Goal: Task Accomplishment & Management: Manage account settings

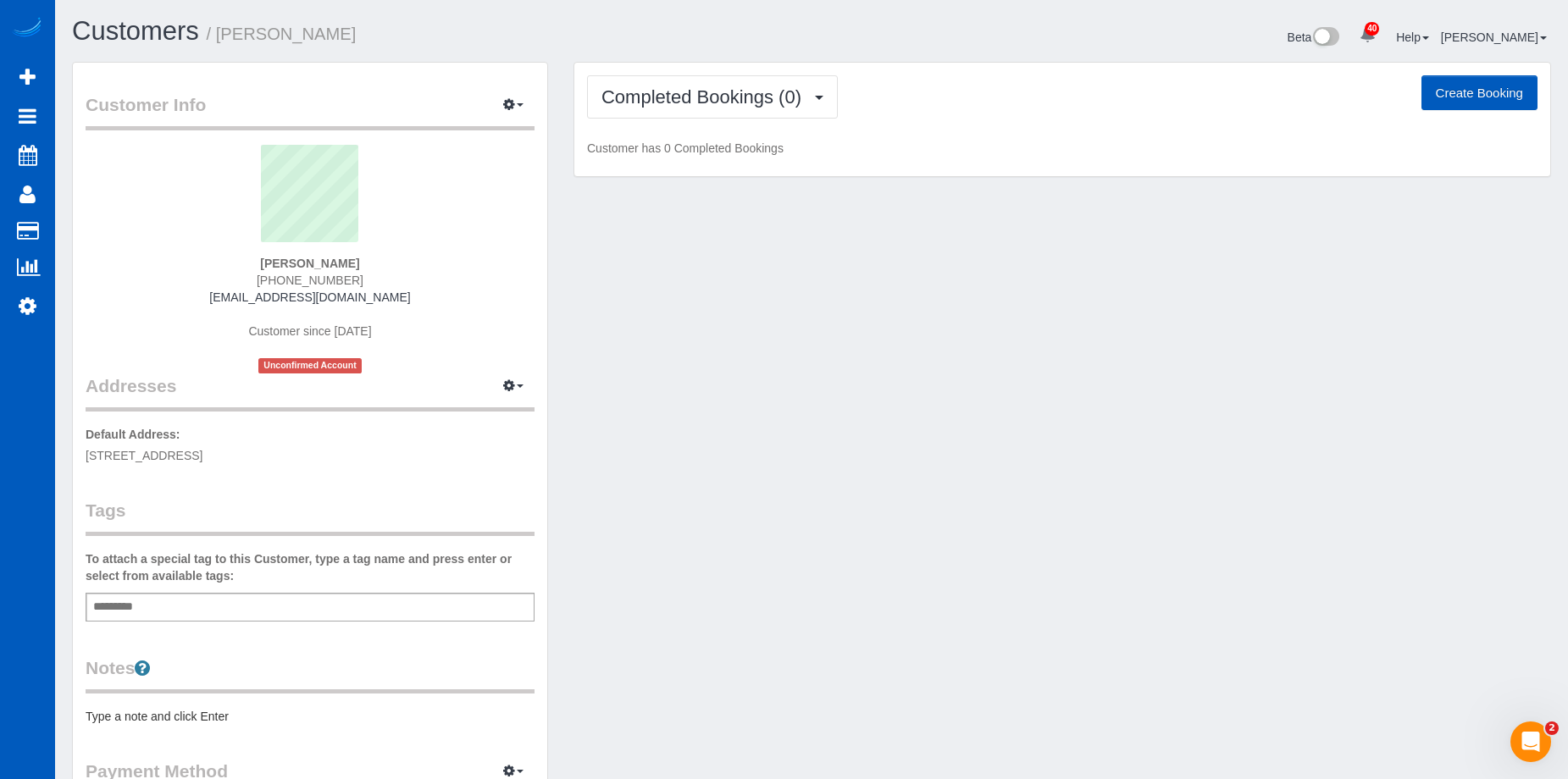
click at [1465, 86] on button "Create Booking" at bounding box center [1479, 93] width 116 height 35
select select "WA"
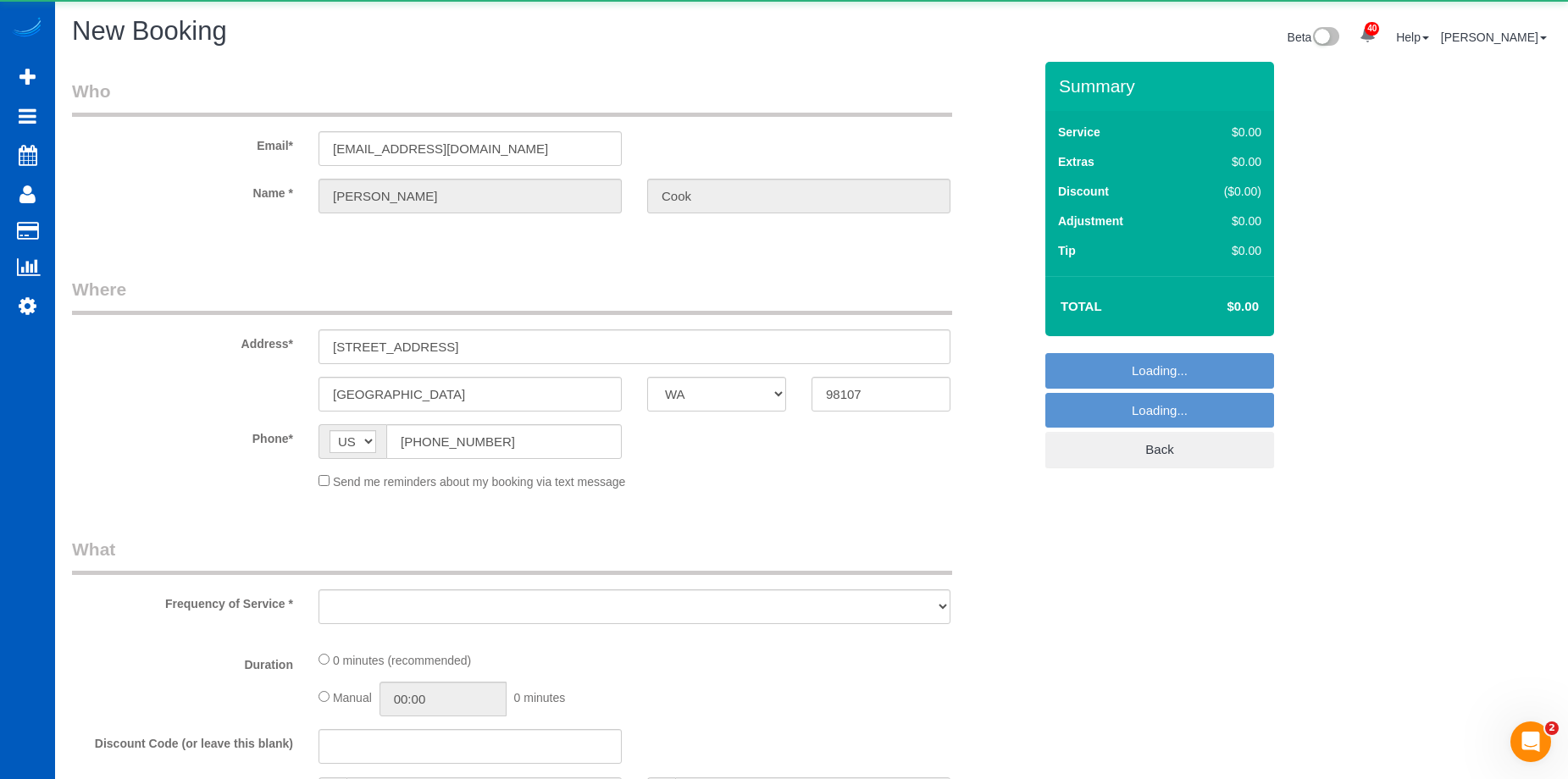
select select "199"
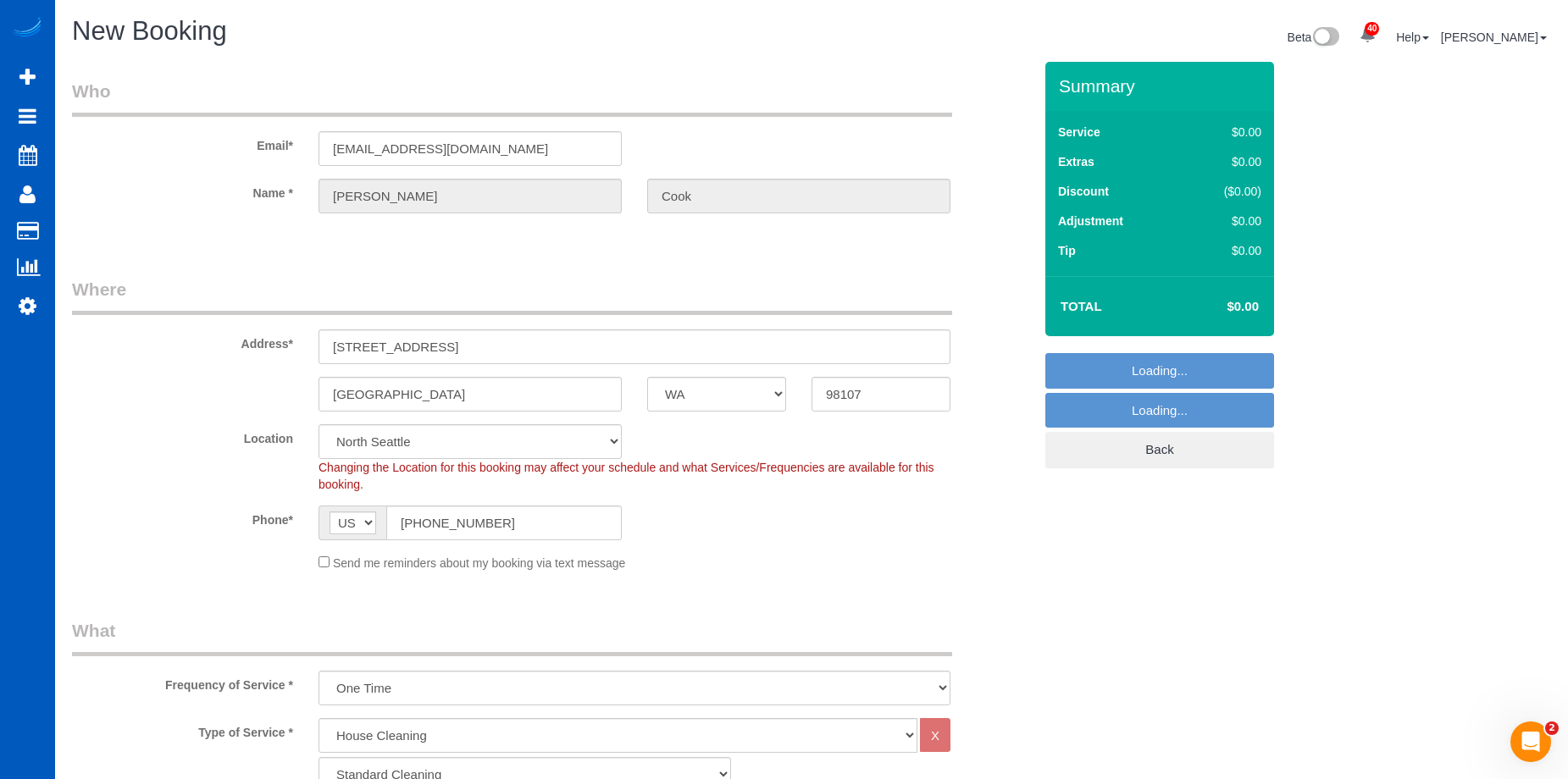
select select "object:2934"
select select "5"
select select "object:3023"
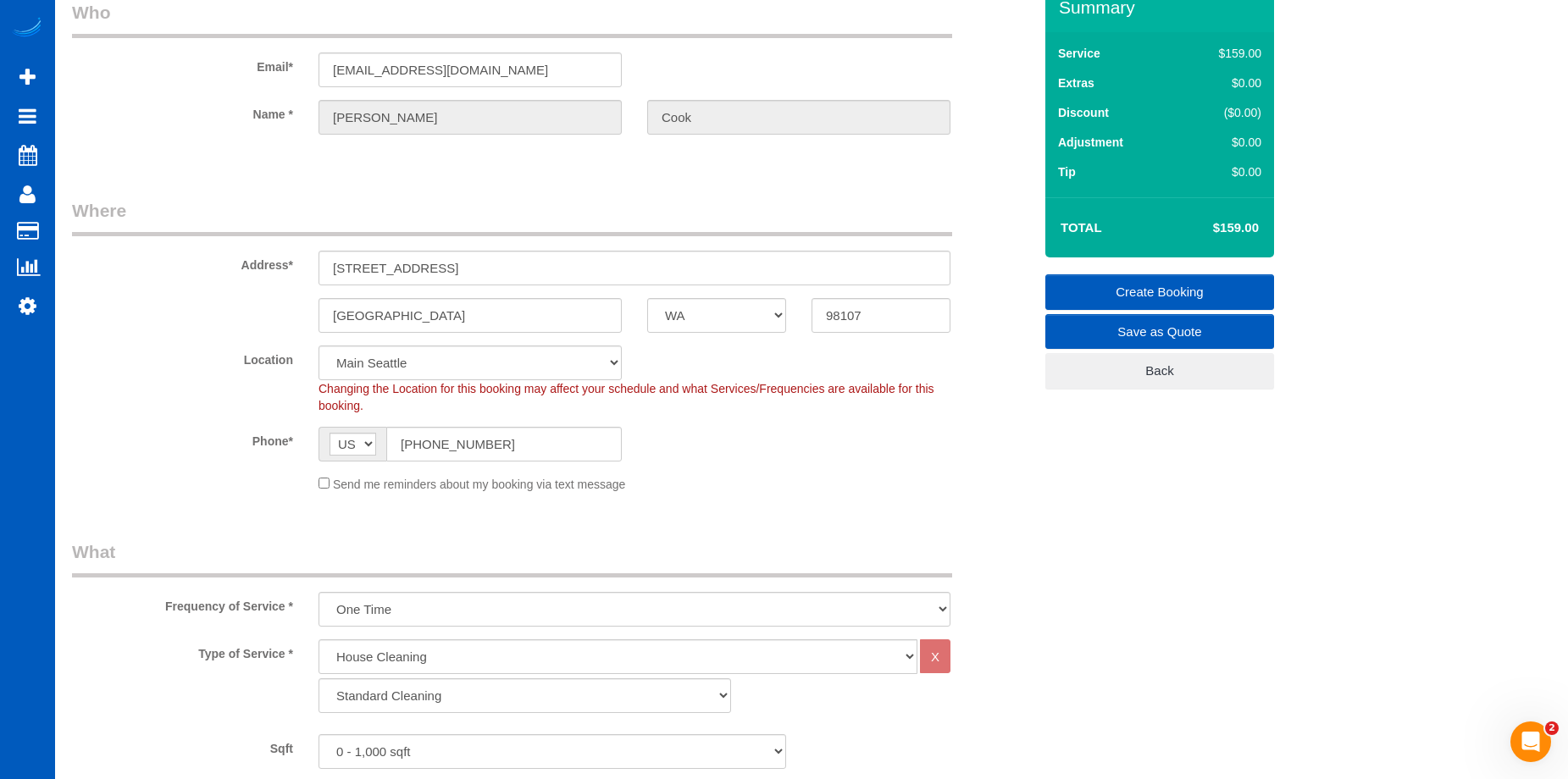
scroll to position [170, 0]
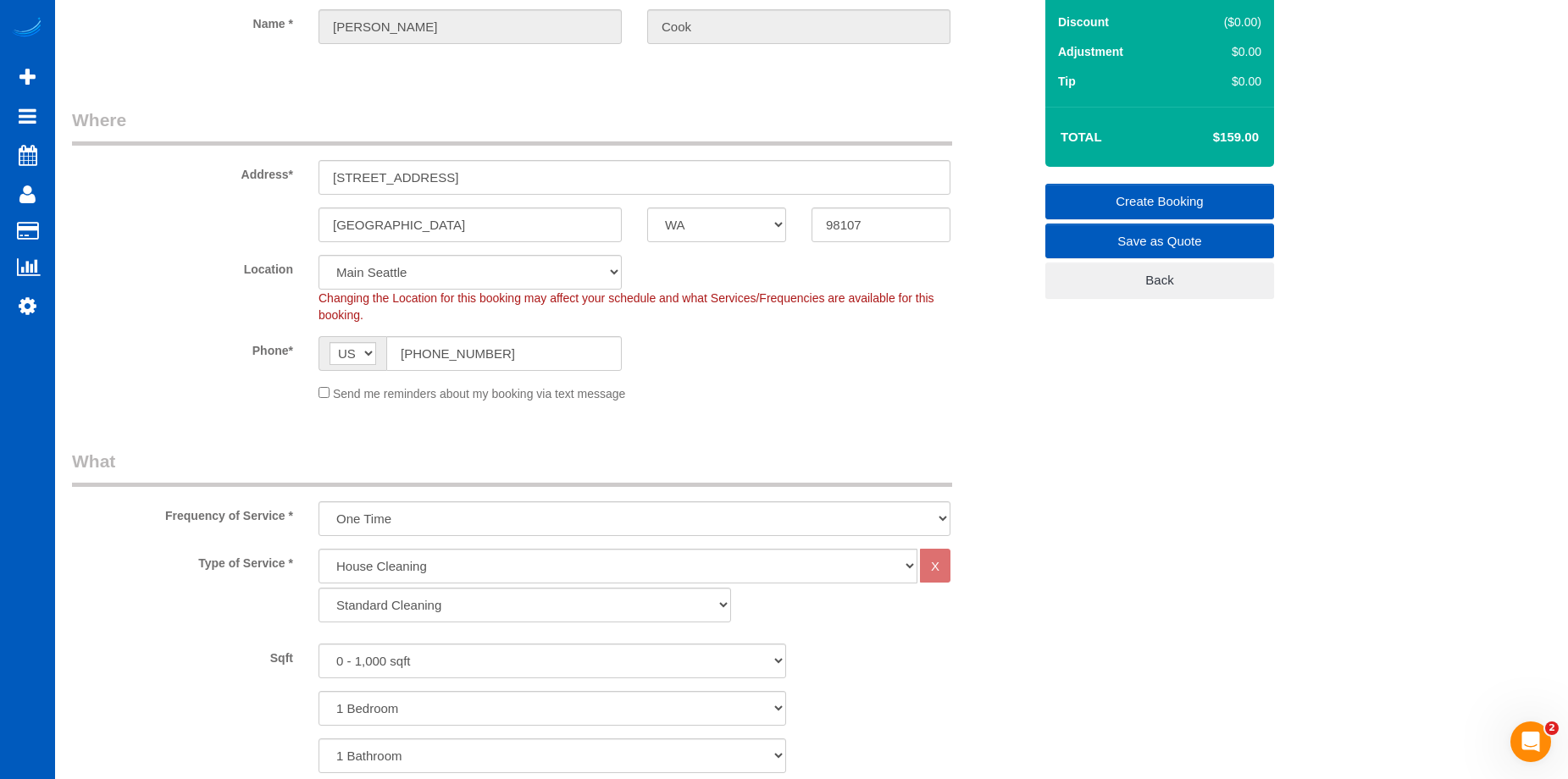
click at [316, 397] on div "Send me reminders about my booking via text message" at bounding box center [634, 392] width 657 height 19
click at [427, 601] on select "Standard Cleaning Deep Cleaning Move In/ Out Cleaning" at bounding box center [524, 605] width 413 height 35
select select "368"
click at [318, 588] on select "Standard Cleaning Deep Cleaning Move In/ Out Cleaning" at bounding box center [524, 605] width 413 height 35
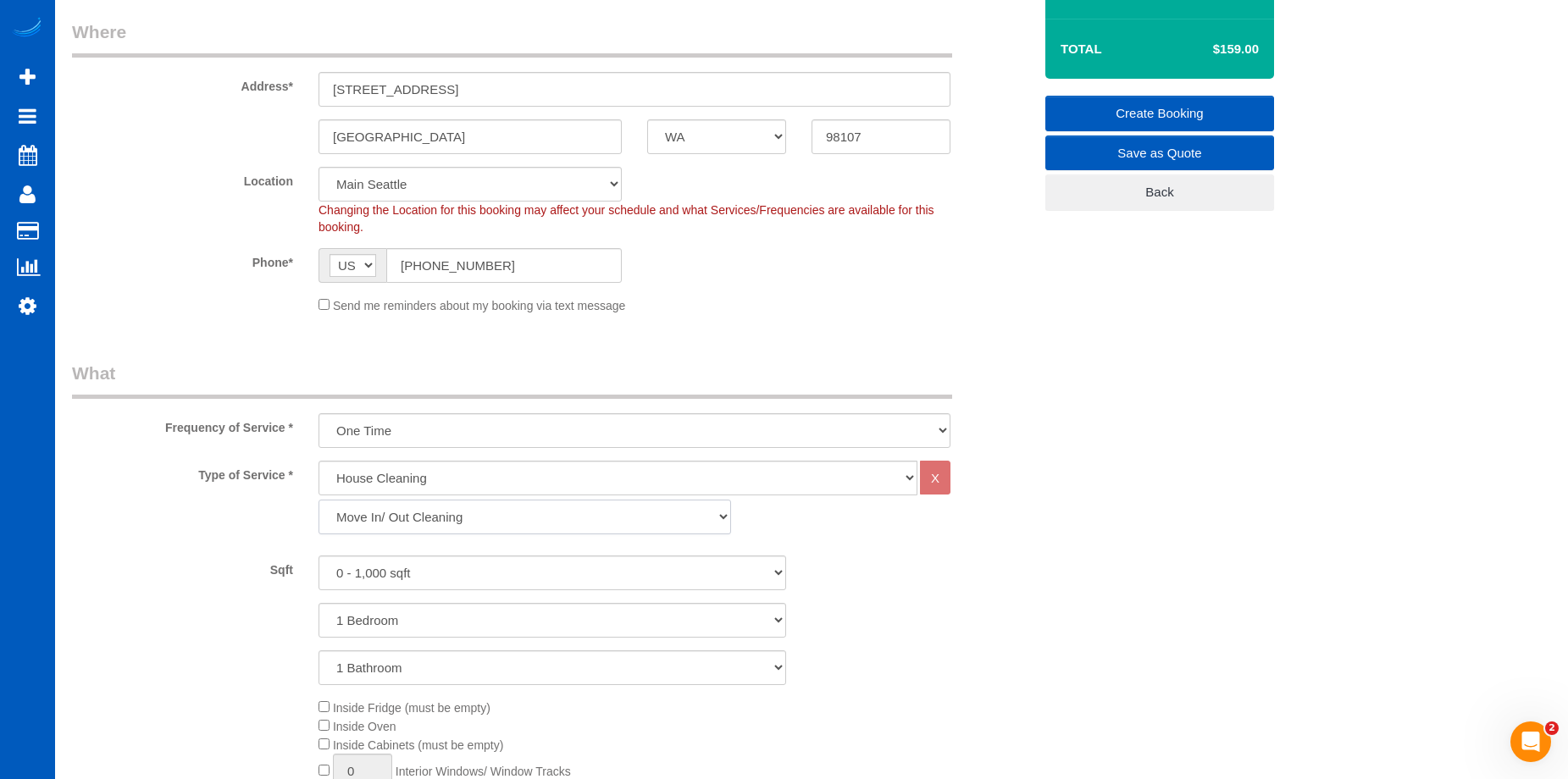
scroll to position [339, 0]
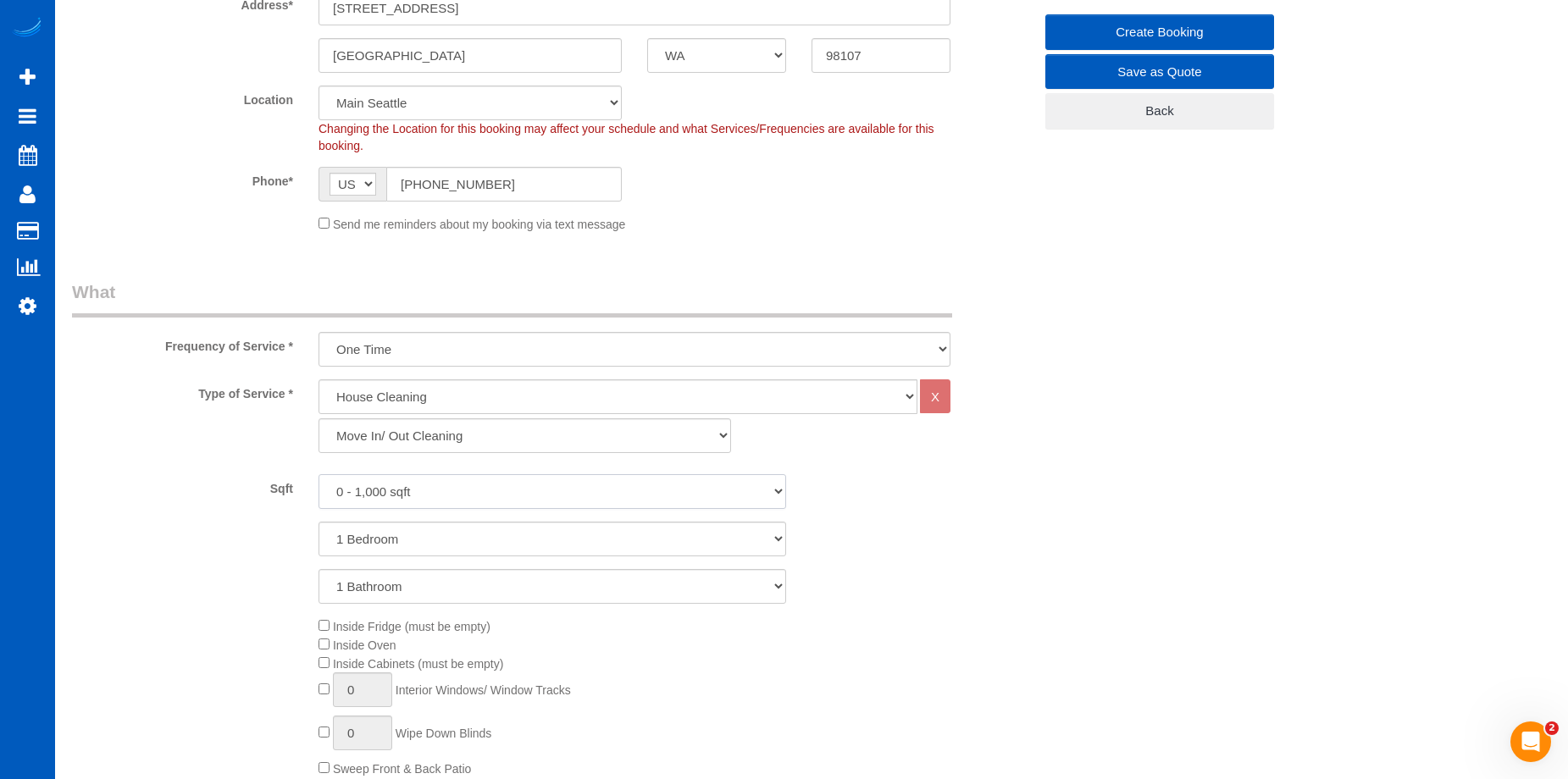
click at [510, 500] on select "0 - 1,000 sqft 1,001 - 1,500 sqft 1,501 - 2,000 sqft 2,001 - 2,500 sqft 2,501 -…" at bounding box center [552, 492] width 468 height 35
select select "1501"
click at [318, 474] on select "0 - 1,000 sqft 1,001 - 1,500 sqft 1,501 - 2,000 sqft 2,001 - 2,500 sqft 2,501 -…" at bounding box center [552, 492] width 468 height 35
click at [522, 534] on select "1 Bedroom 2 Bedrooms 3 Bedrooms 4 Bedrooms 5 Bedrooms 6 Bedrooms 7 Bedrooms" at bounding box center [552, 540] width 468 height 35
select select "3"
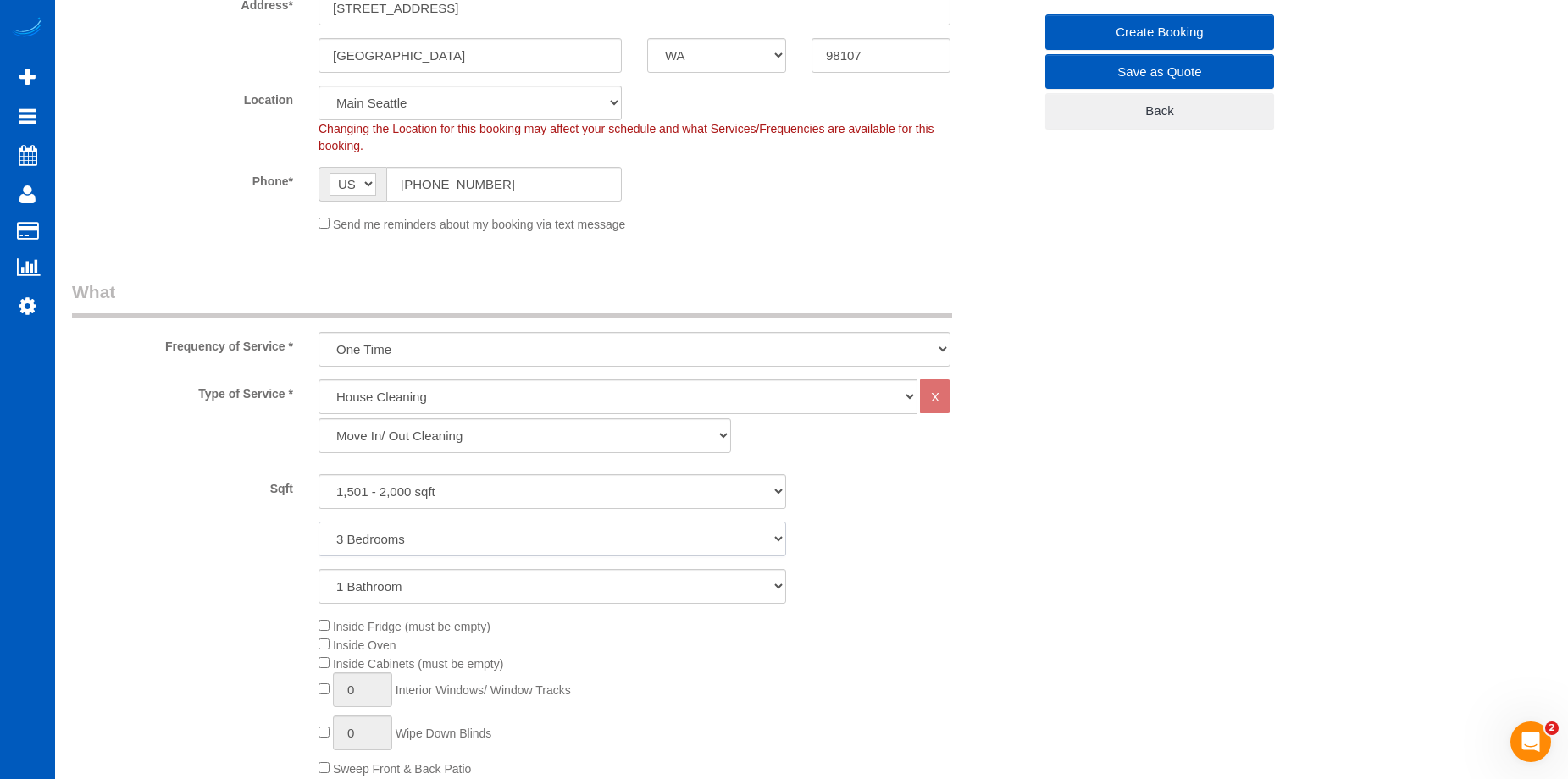
click at [318, 522] on select "1 Bedroom 2 Bedrooms 3 Bedrooms 4 Bedrooms 5 Bedrooms 6 Bedrooms 7 Bedrooms" at bounding box center [552, 540] width 468 height 35
click at [523, 584] on select "1 Bathroom 2 Bathrooms 3 Bathrooms 4 Bathrooms 5 Bathrooms 6 Bathrooms 7 Bathro…" at bounding box center [552, 587] width 468 height 35
select select "4"
click at [318, 569] on select "1 Bathroom 2 Bathrooms 3 Bathrooms 4 Bathrooms 5 Bathrooms 6 Bathrooms 7 Bathro…" at bounding box center [552, 587] width 468 height 35
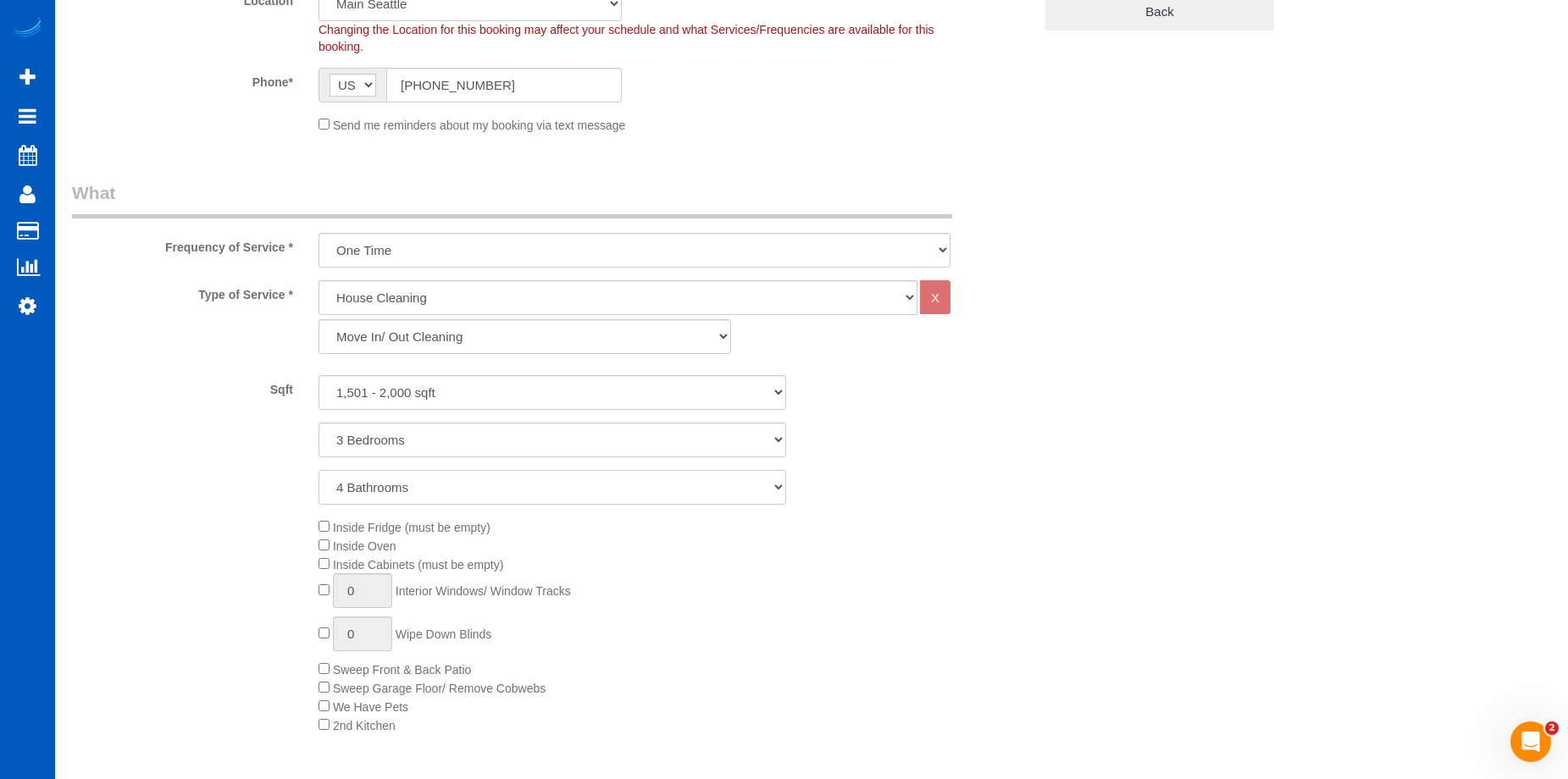
scroll to position [593, 0]
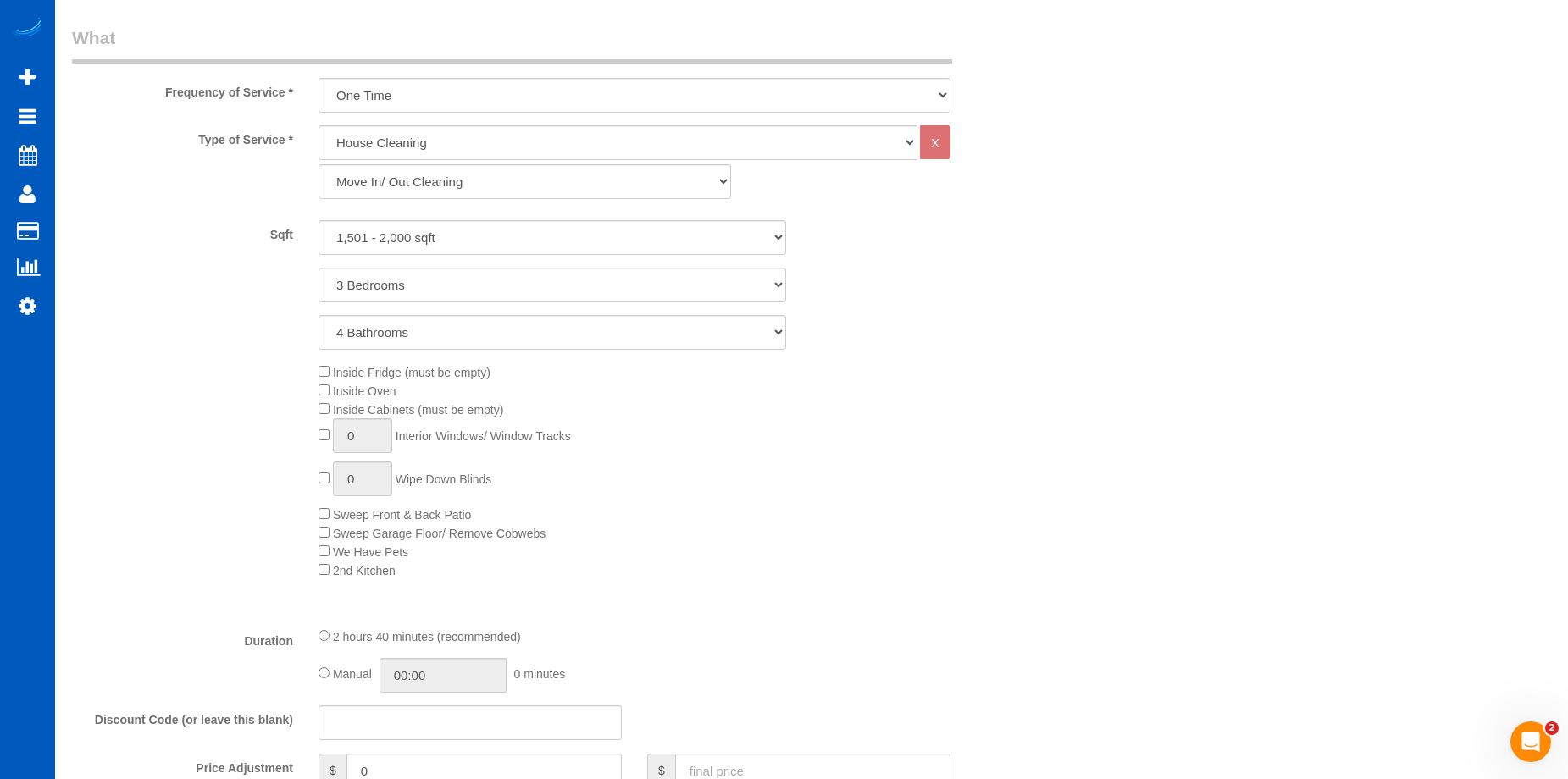
click at [320, 401] on div "Inside Fridge (must be empty) Inside Oven Inside Cabinets (must be empty) 0 Int…" at bounding box center [676, 471] width 740 height 217
click at [321, 440] on span "0 Interior Windows/ Window Tracks" at bounding box center [444, 436] width 253 height 14
click at [369, 439] on input "1" at bounding box center [362, 436] width 60 height 35
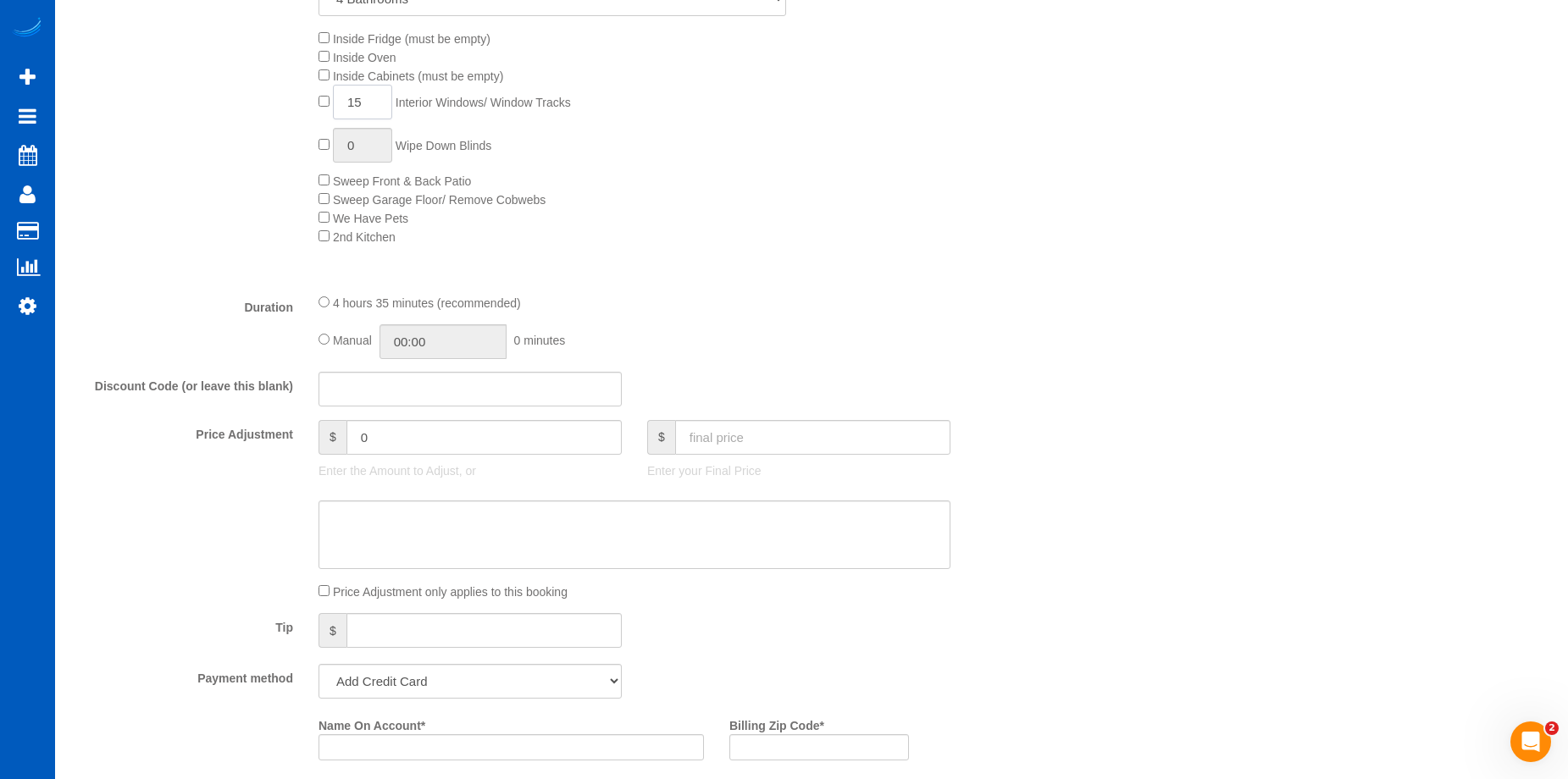
scroll to position [932, 0]
type input "15"
click at [770, 431] on input "text" at bounding box center [813, 432] width 275 height 35
type input "825"
click at [681, 541] on textarea at bounding box center [634, 530] width 632 height 69
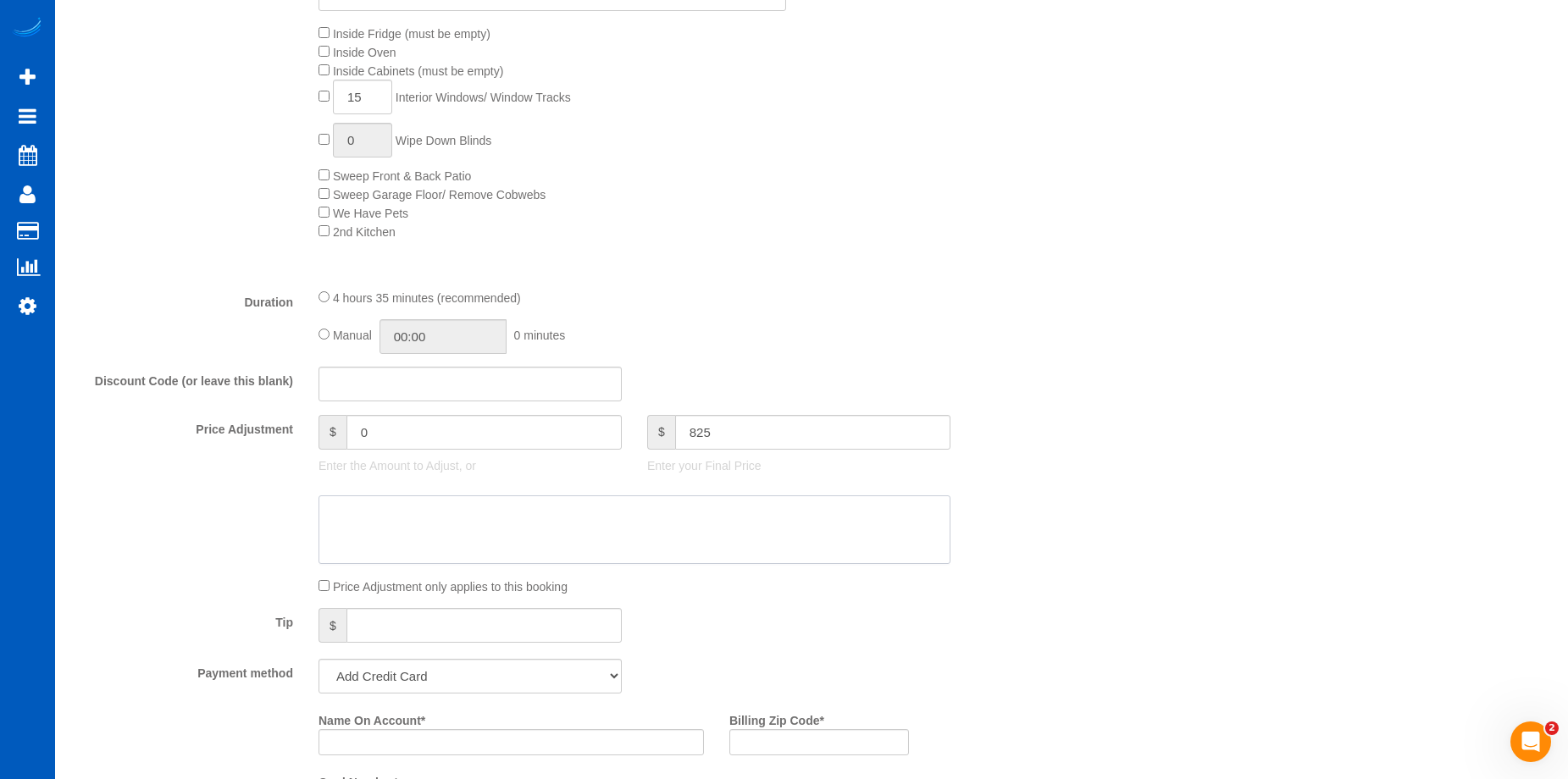
type input "291"
click at [587, 537] on textarea at bounding box center [634, 530] width 632 height 69
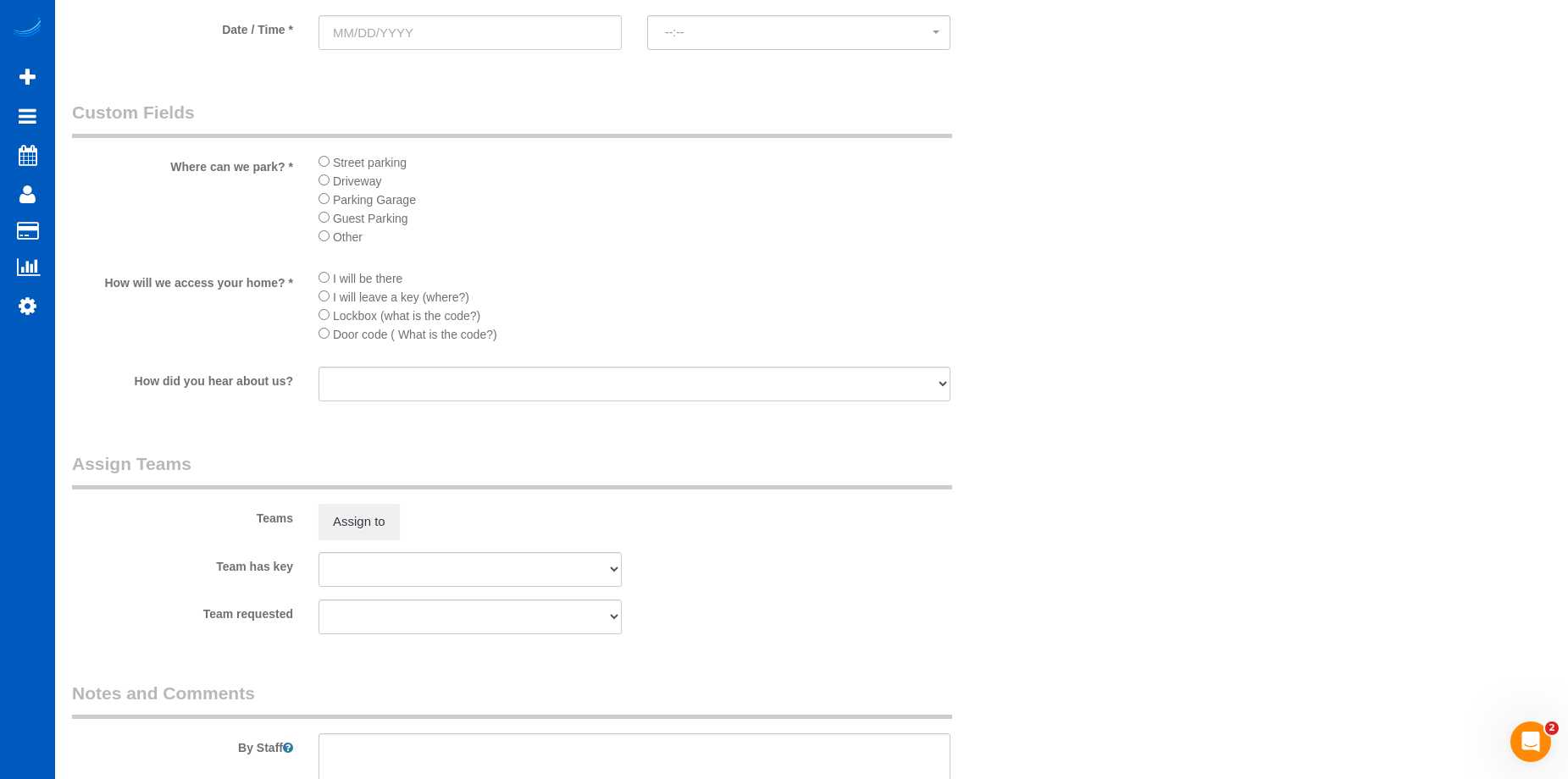
scroll to position [2202, 0]
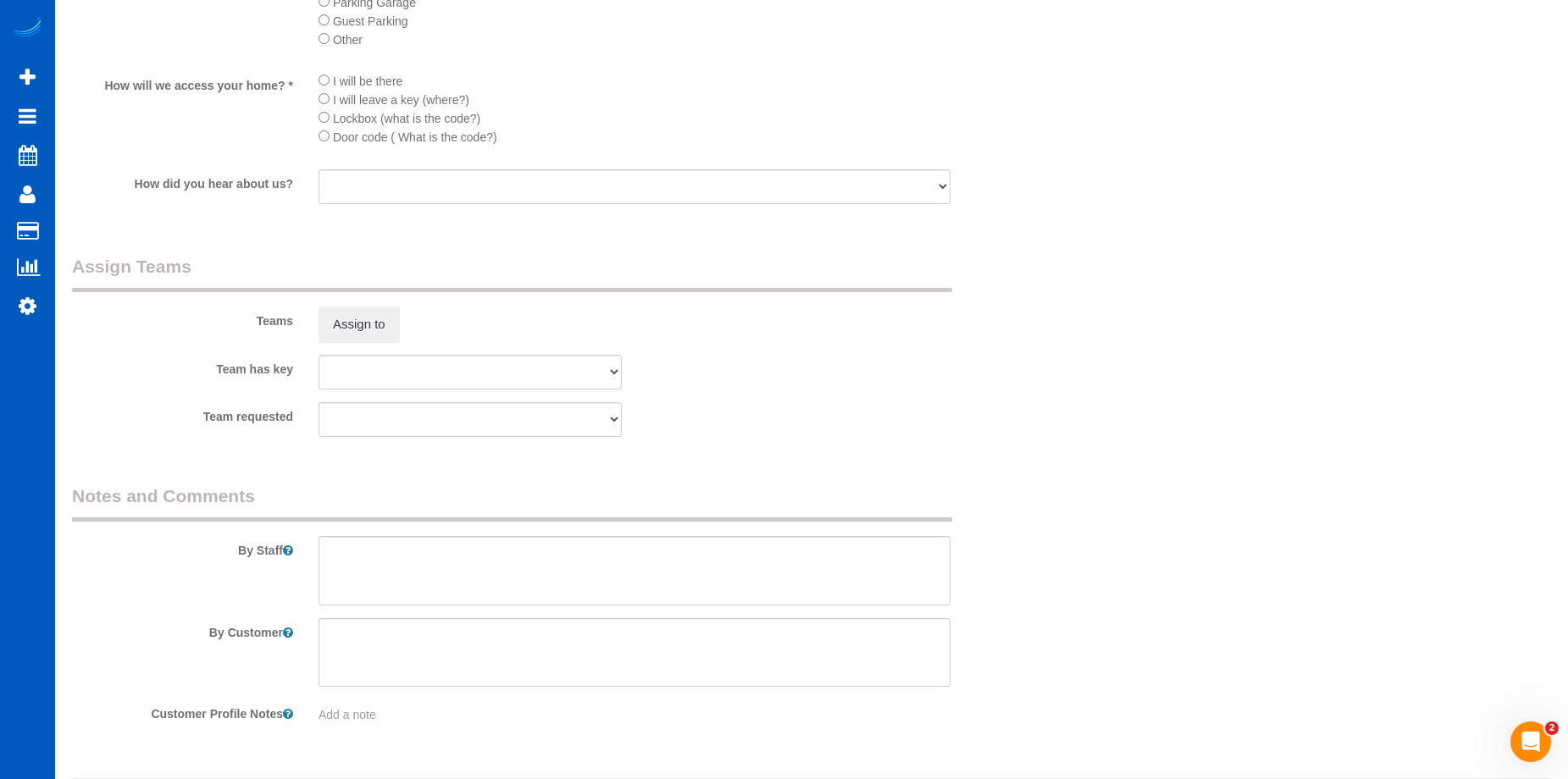
type textarea "6 rooms carpet shampoo"
click at [566, 564] on textarea at bounding box center [634, 570] width 632 height 69
click at [487, 553] on textarea at bounding box center [634, 570] width 632 height 69
paste textarea "6 rooms carpet shampoo and 15 windows"
type textarea "Booked by Aaron. 6 rooms carpet shampoo and 15 windows"
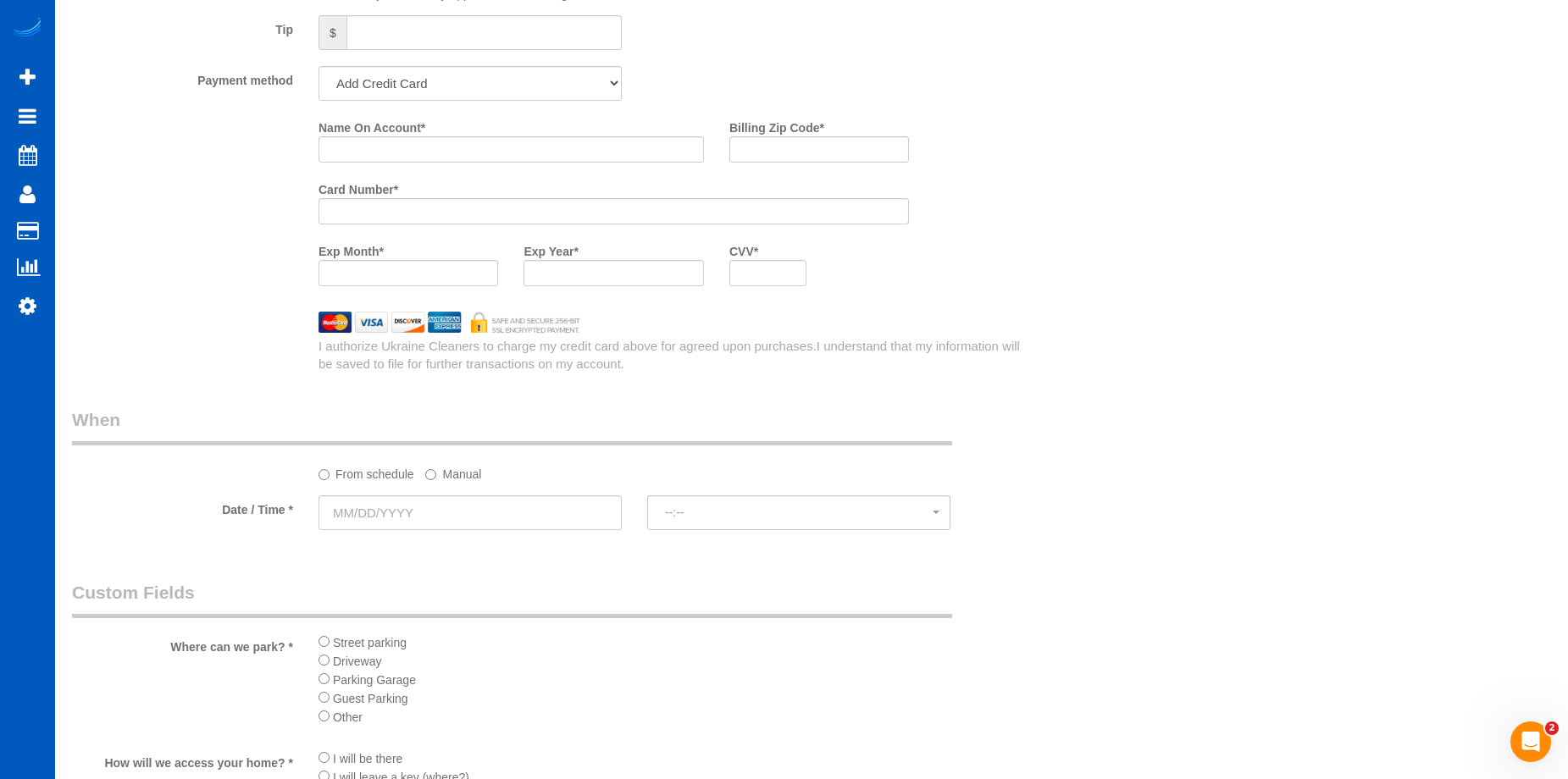
scroll to position [1695, 0]
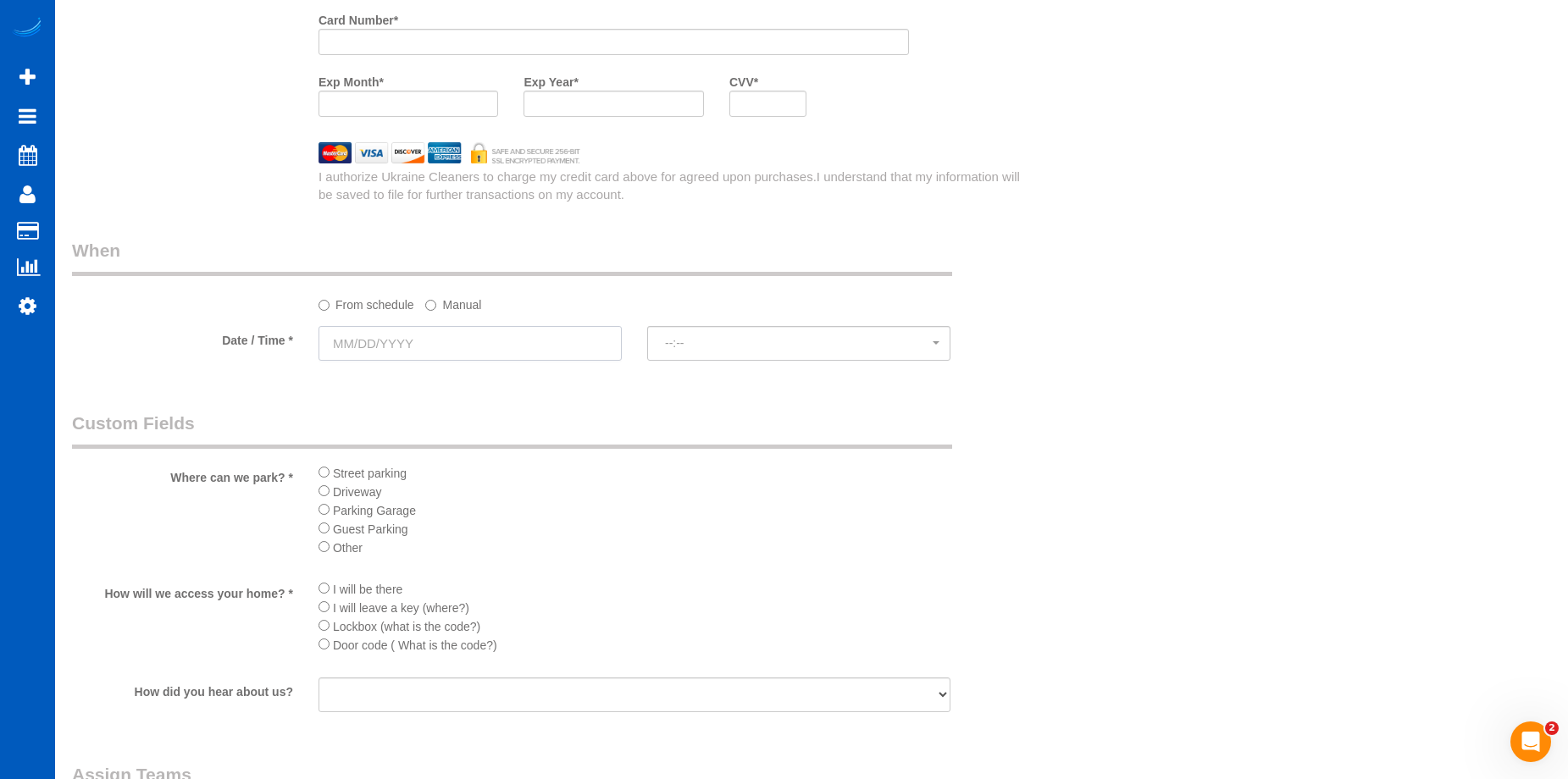
click at [515, 343] on input "text" at bounding box center [470, 344] width 304 height 35
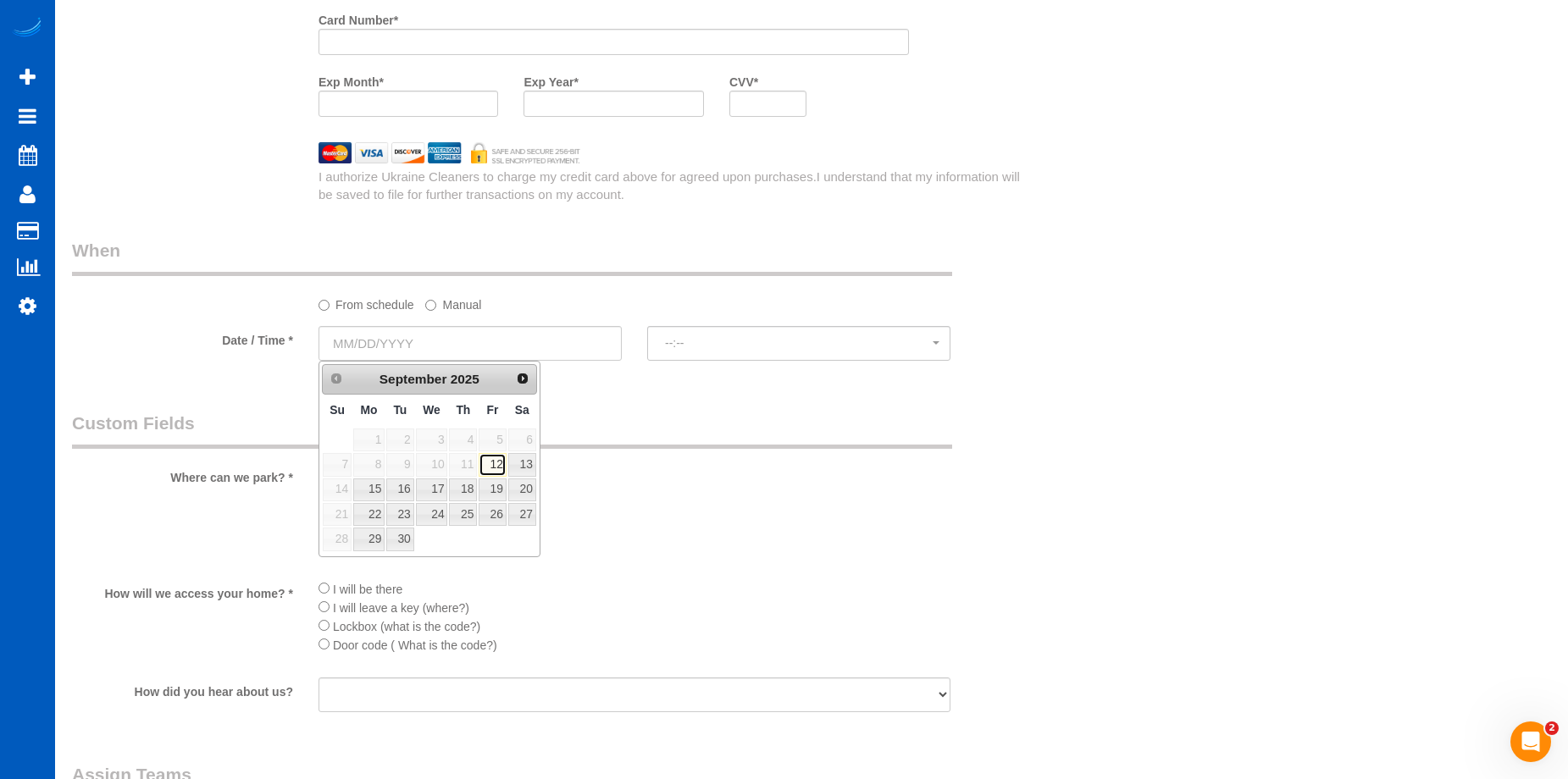
click at [488, 469] on link "12" at bounding box center [492, 464] width 27 height 22
type input "09/12/2025"
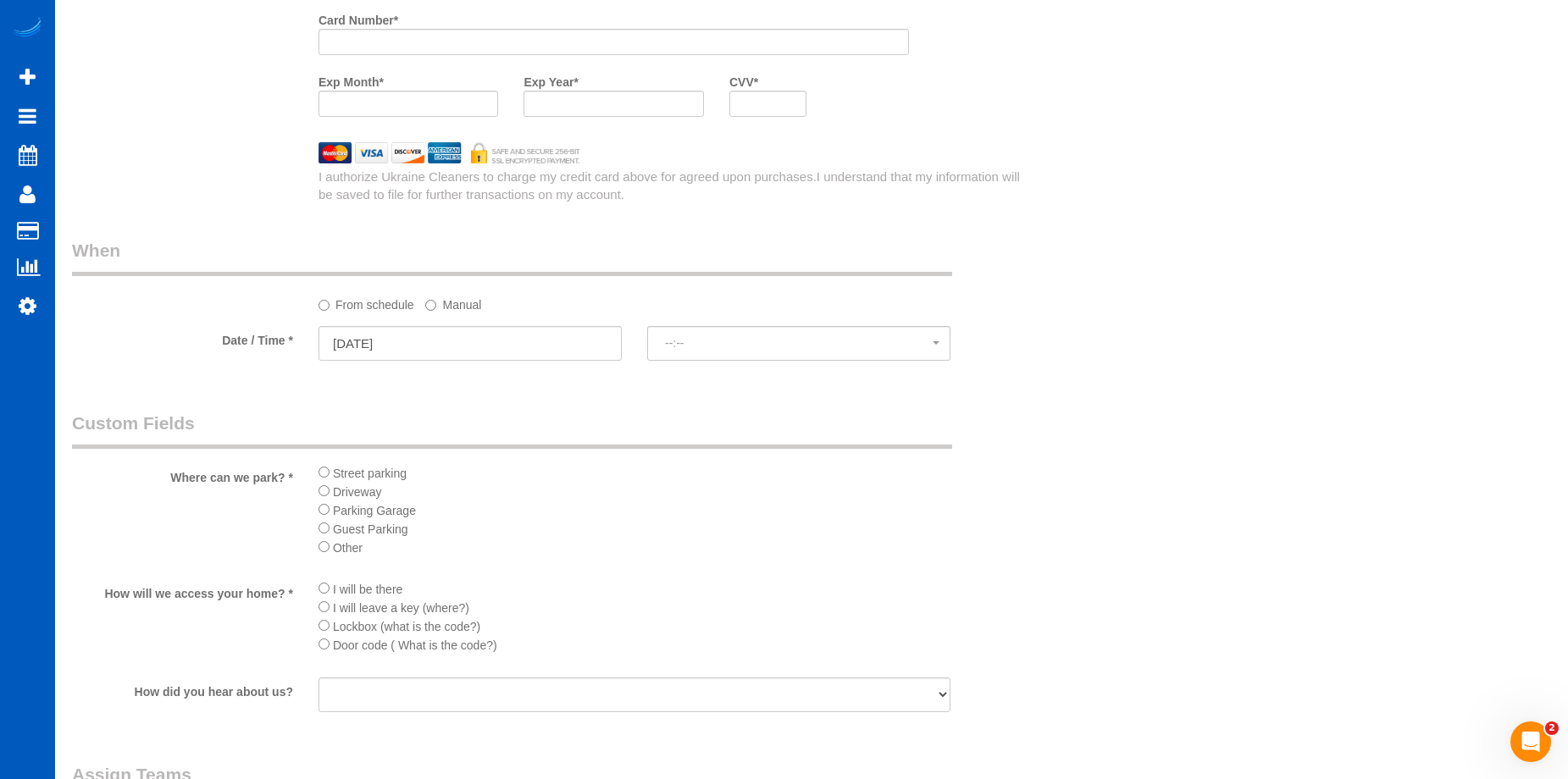
select select "spot1"
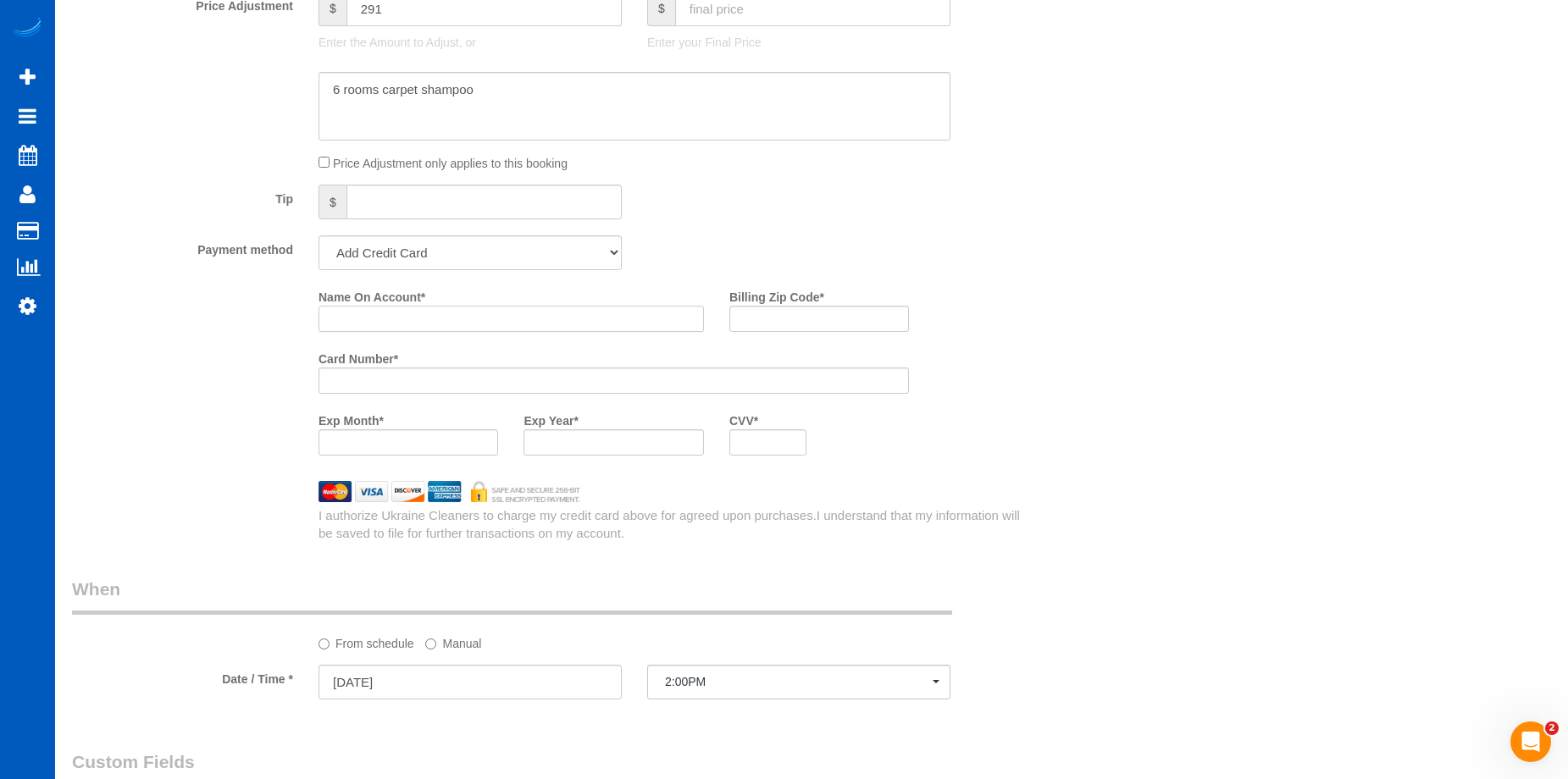
click at [453, 310] on input "Name On Account *" at bounding box center [511, 318] width 386 height 26
paste input "Jonathan Cook"
type input "Jonathan Cook"
click at [779, 310] on input "Billing Zip Code *" at bounding box center [819, 318] width 180 height 26
paste input "98107"
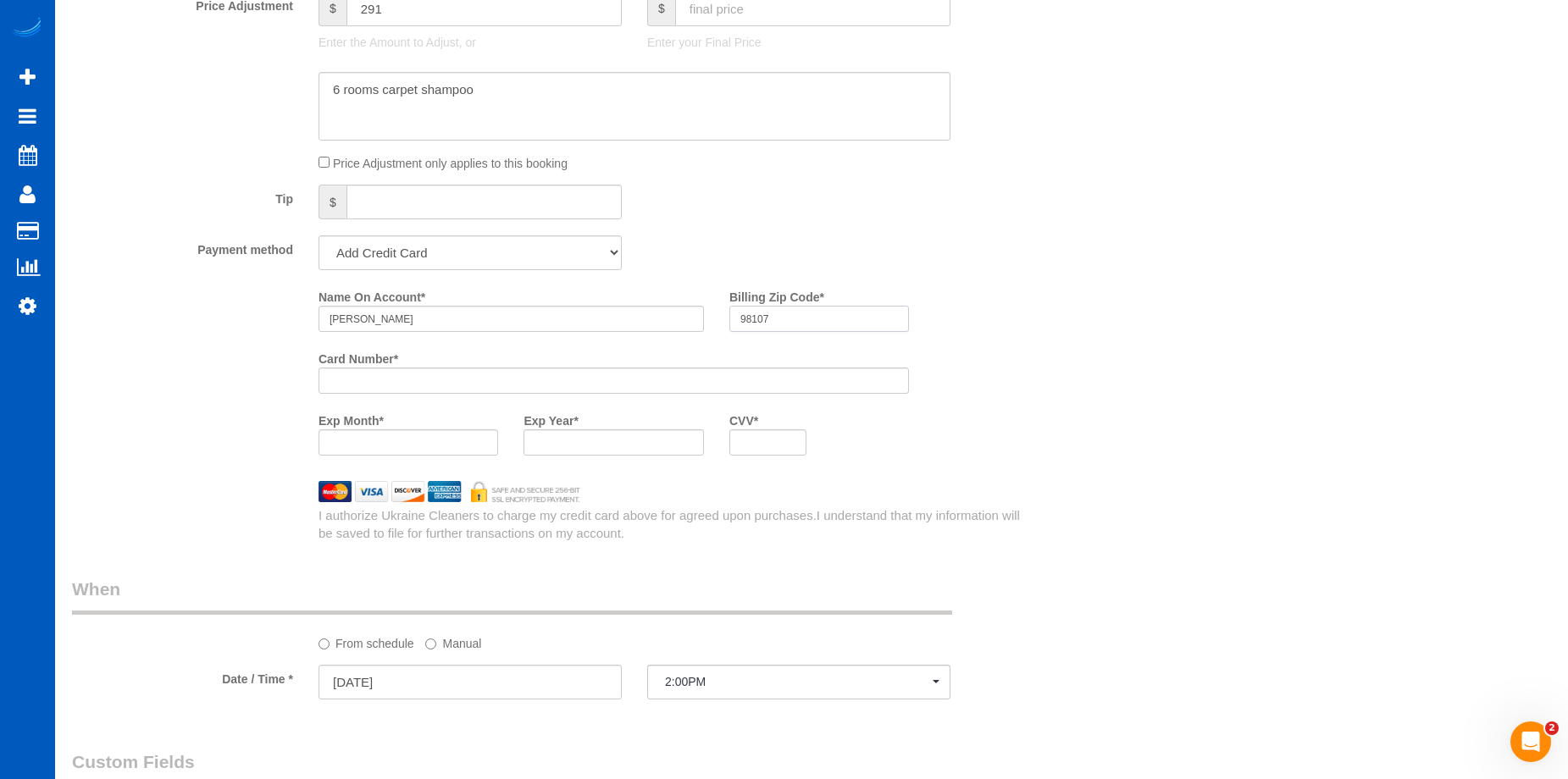
type input "98107"
click at [772, 432] on div at bounding box center [767, 442] width 77 height 26
click at [1109, 468] on div "Who Email* jgcookjr@gmail.com Name * Jonathan Cook Where Address* 2242A NW 58th…" at bounding box center [811, 162] width 1479 height 2912
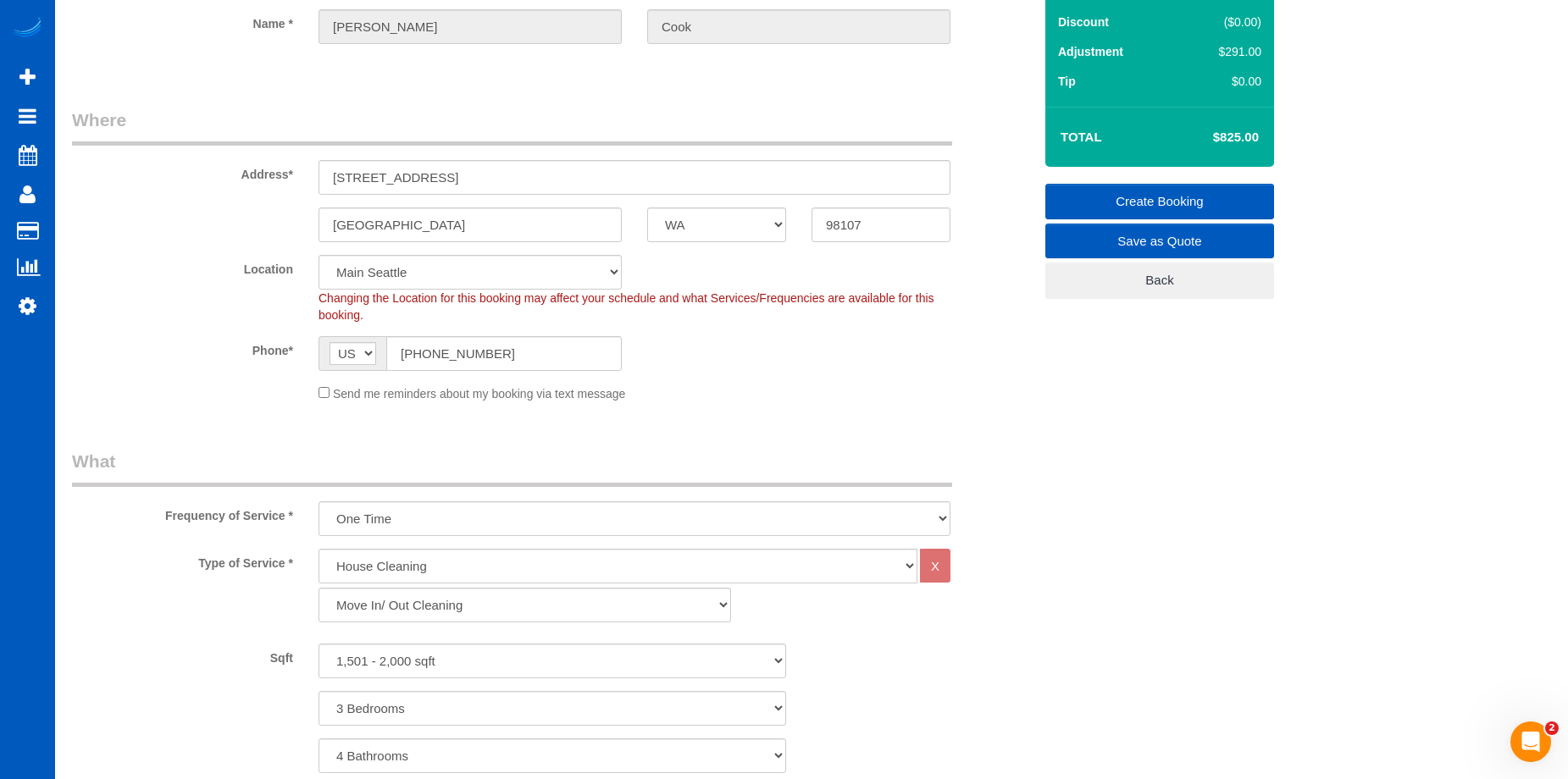
scroll to position [85, 0]
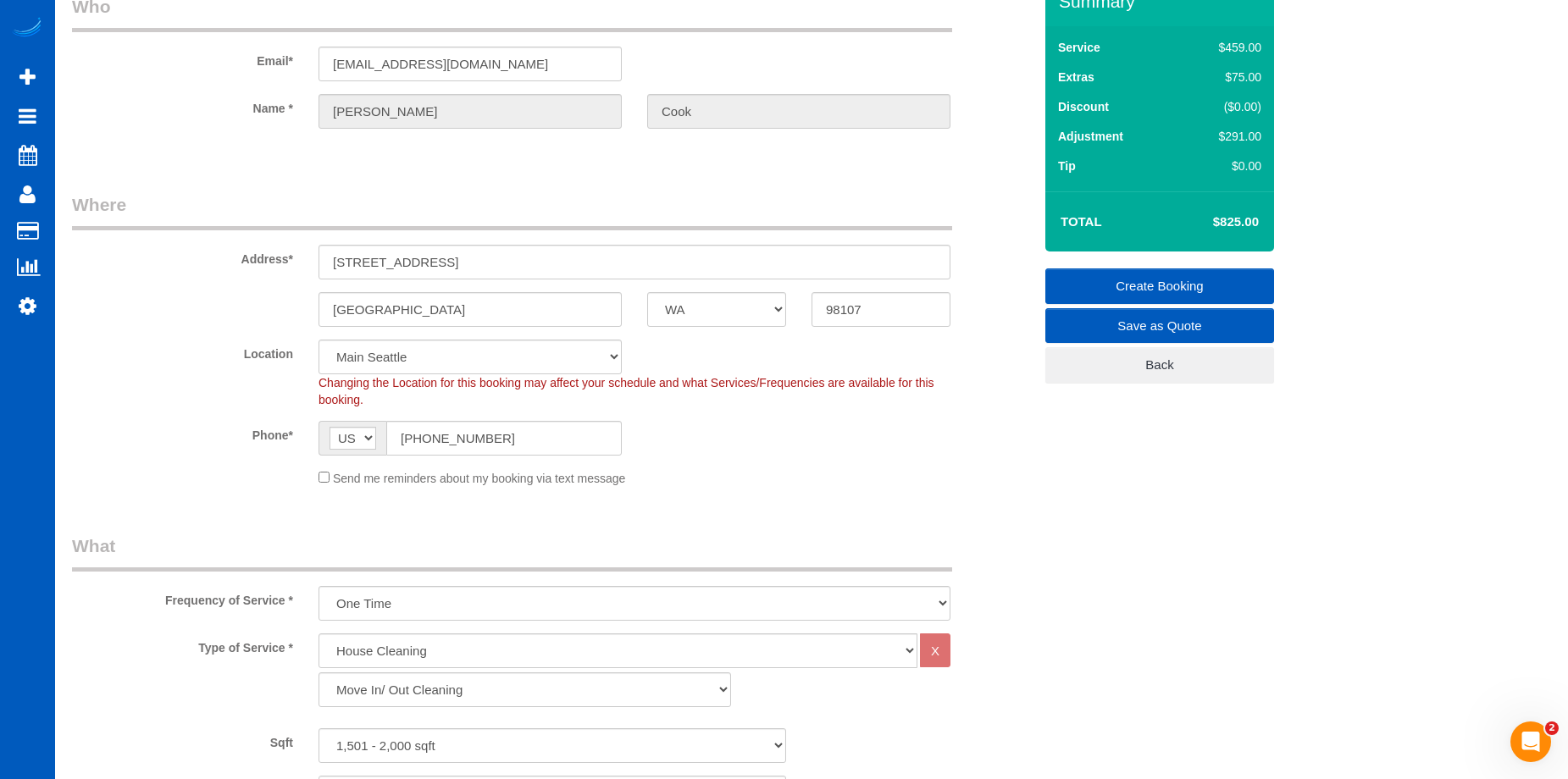
click at [1151, 285] on link "Create Booking" at bounding box center [1160, 286] width 228 height 35
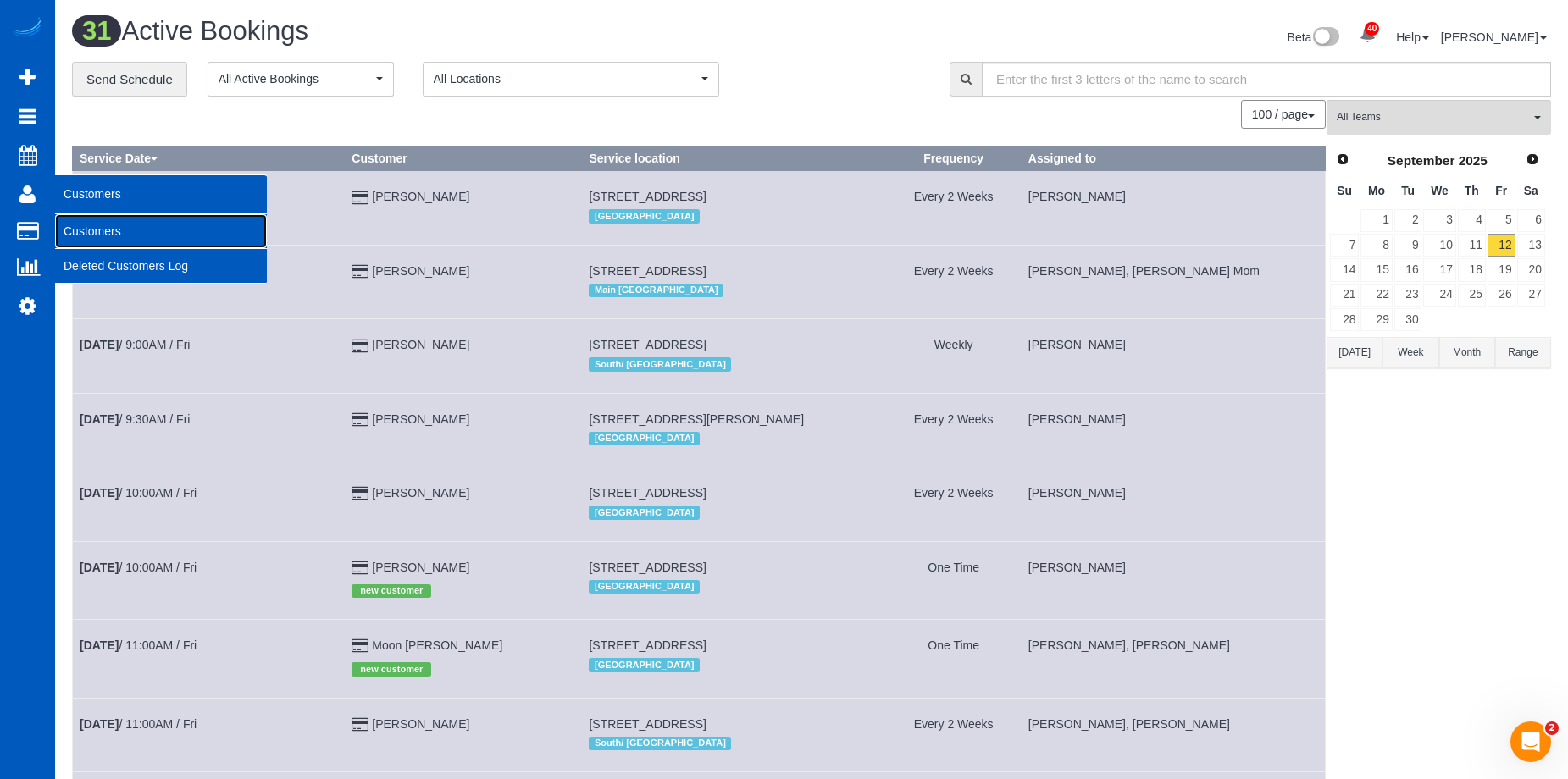
click at [84, 236] on link "Customers" at bounding box center [160, 231] width 212 height 34
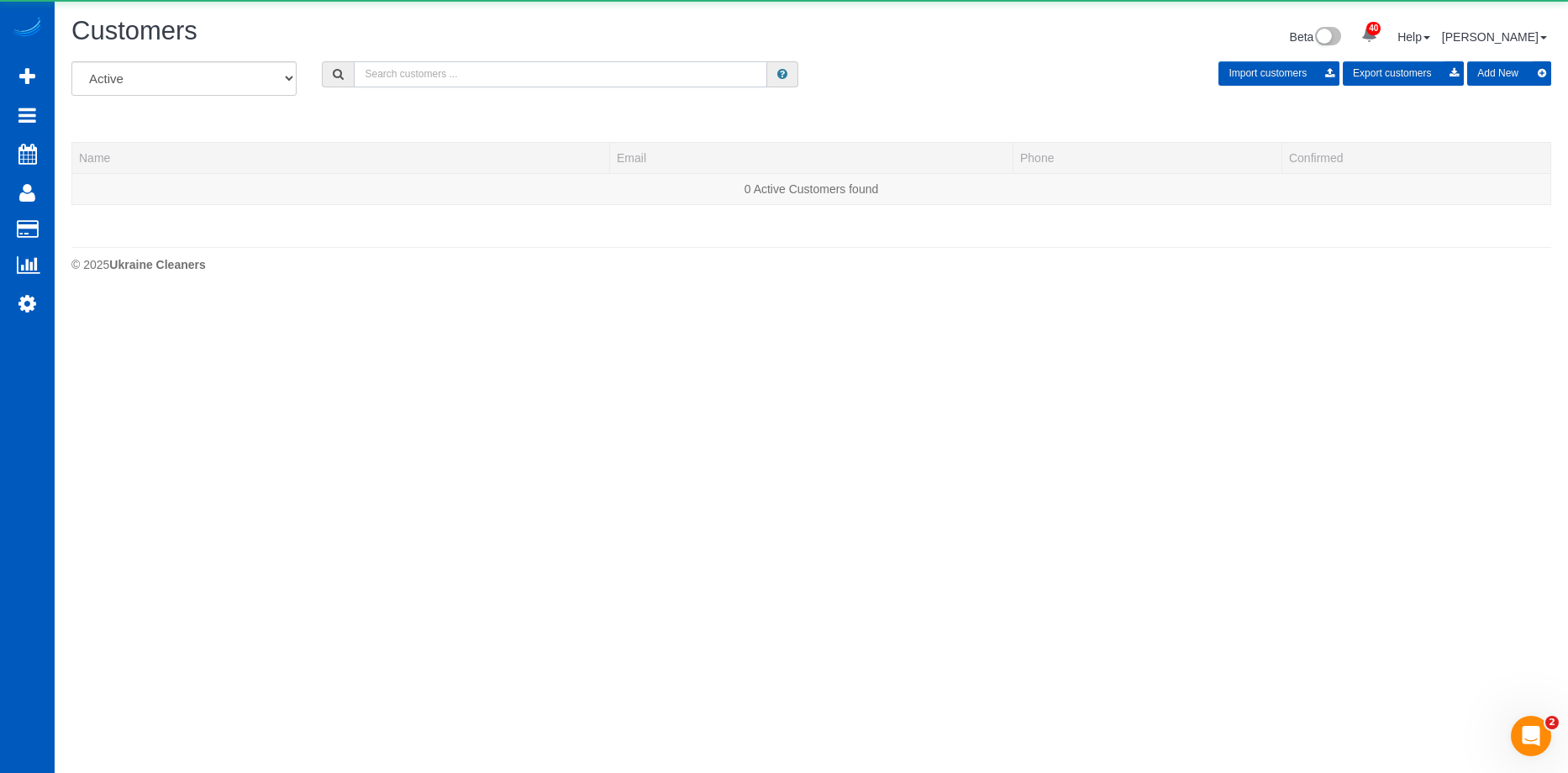
click at [509, 81] on input "text" at bounding box center [560, 74] width 414 height 26
paste input "lbright4@gmail.com"
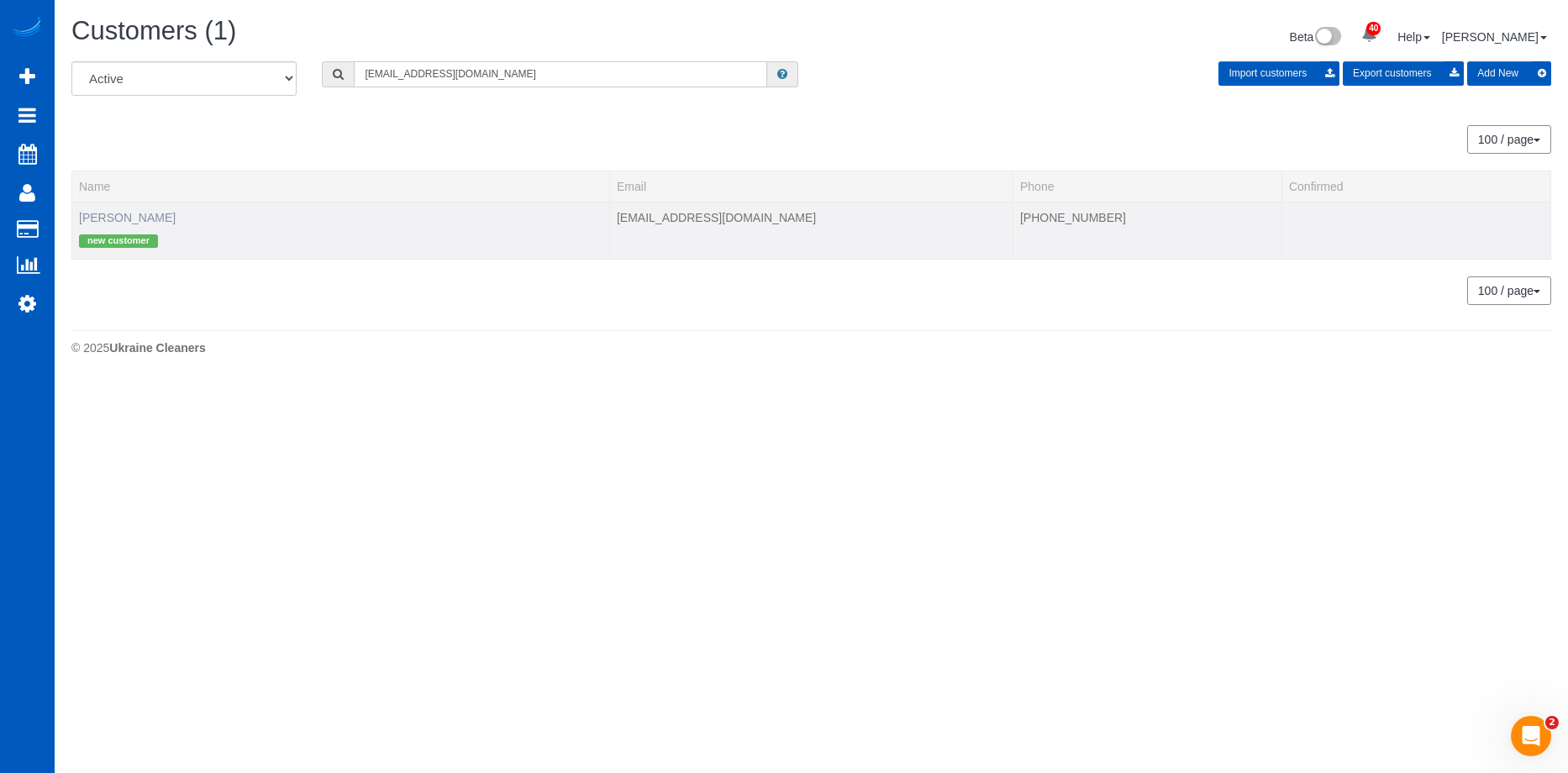
type input "lbright4@gmail.com"
click at [123, 223] on link "Larissa Dias" at bounding box center [128, 218] width 97 height 14
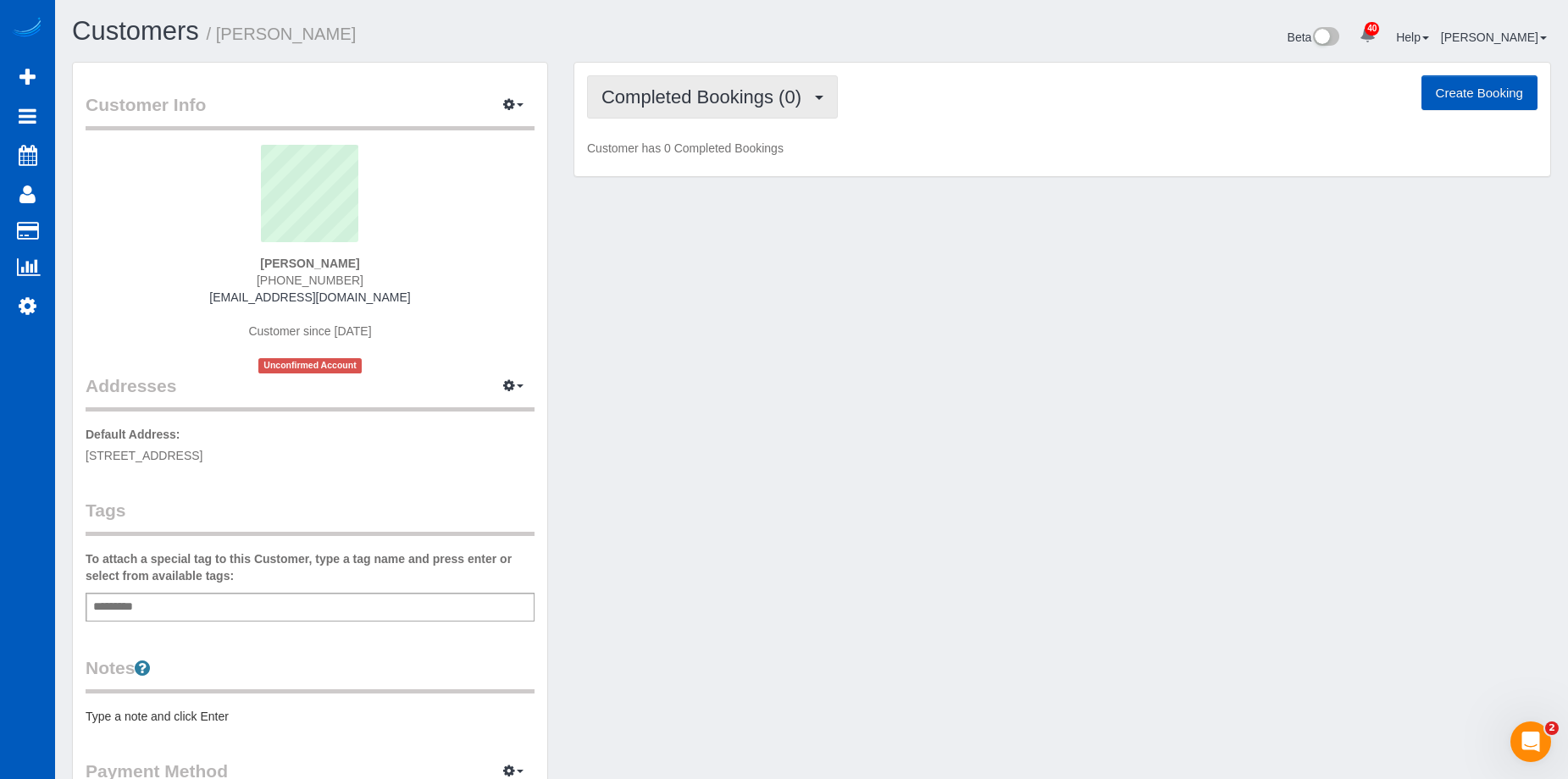
click at [605, 100] on span "Completed Bookings (0)" at bounding box center [705, 98] width 208 height 21
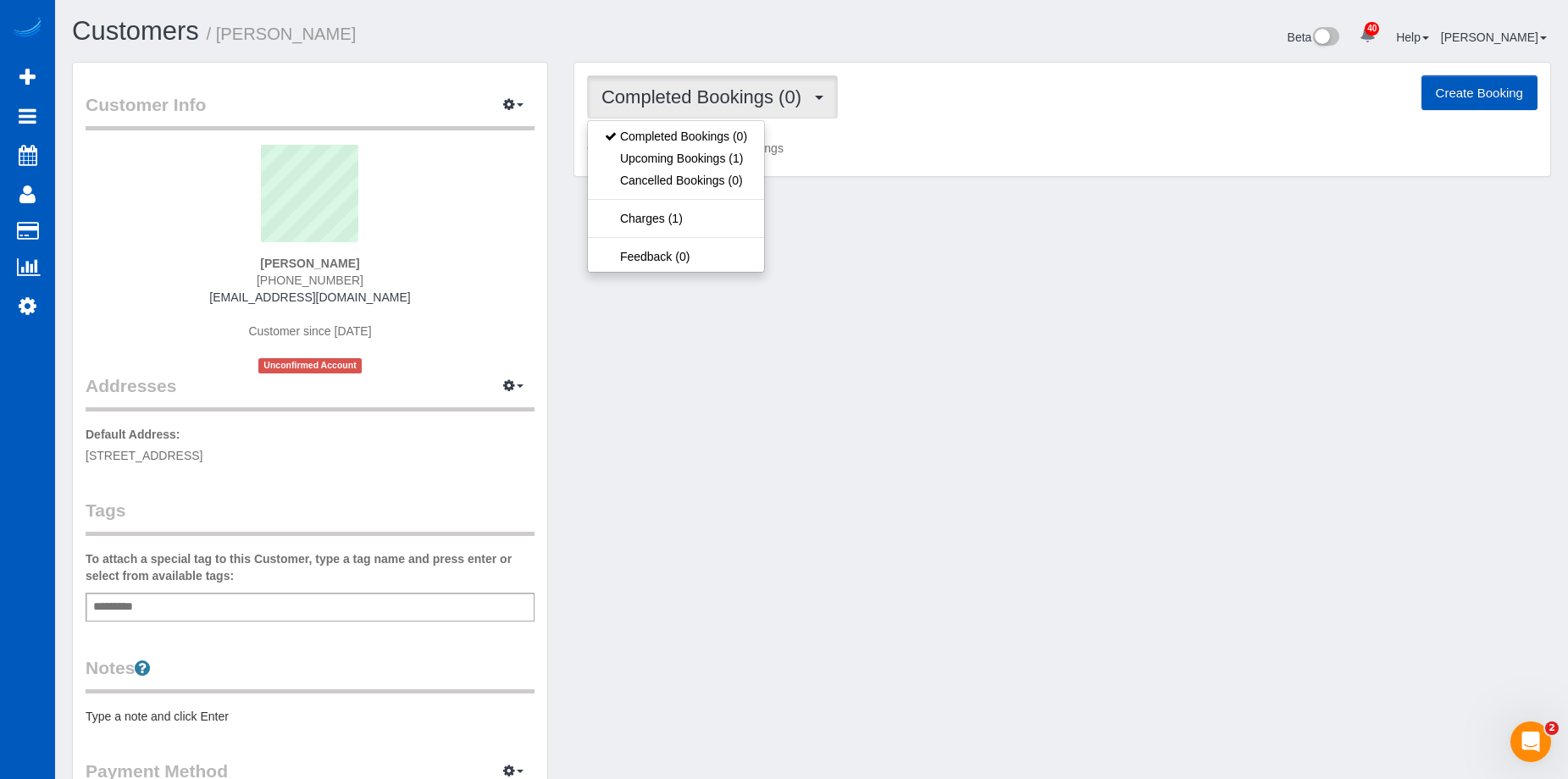
click at [685, 100] on span "Completed Bookings (0)" at bounding box center [705, 98] width 208 height 21
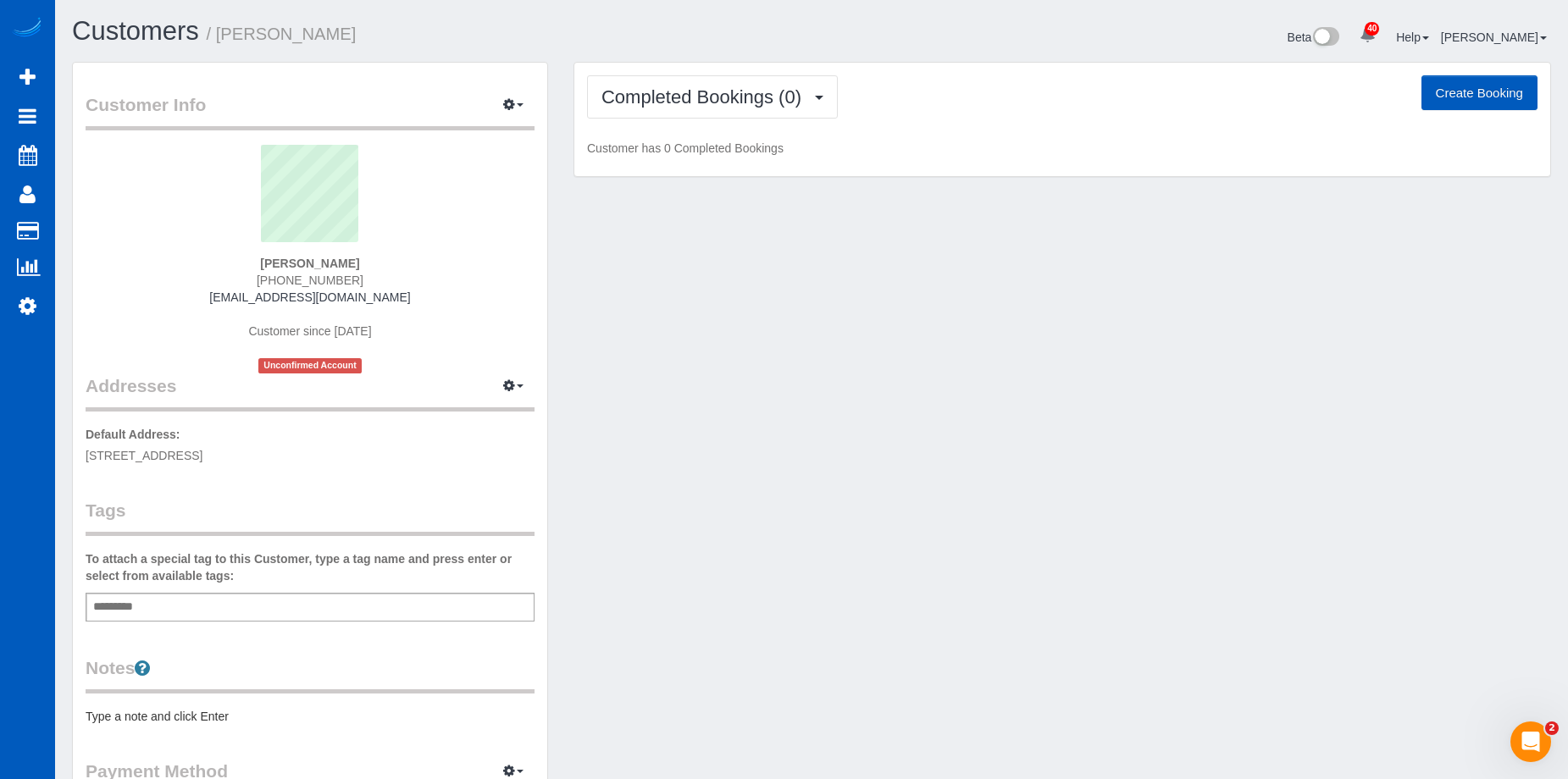
click at [1451, 102] on button "Create Booking" at bounding box center [1479, 93] width 116 height 35
select select "WA"
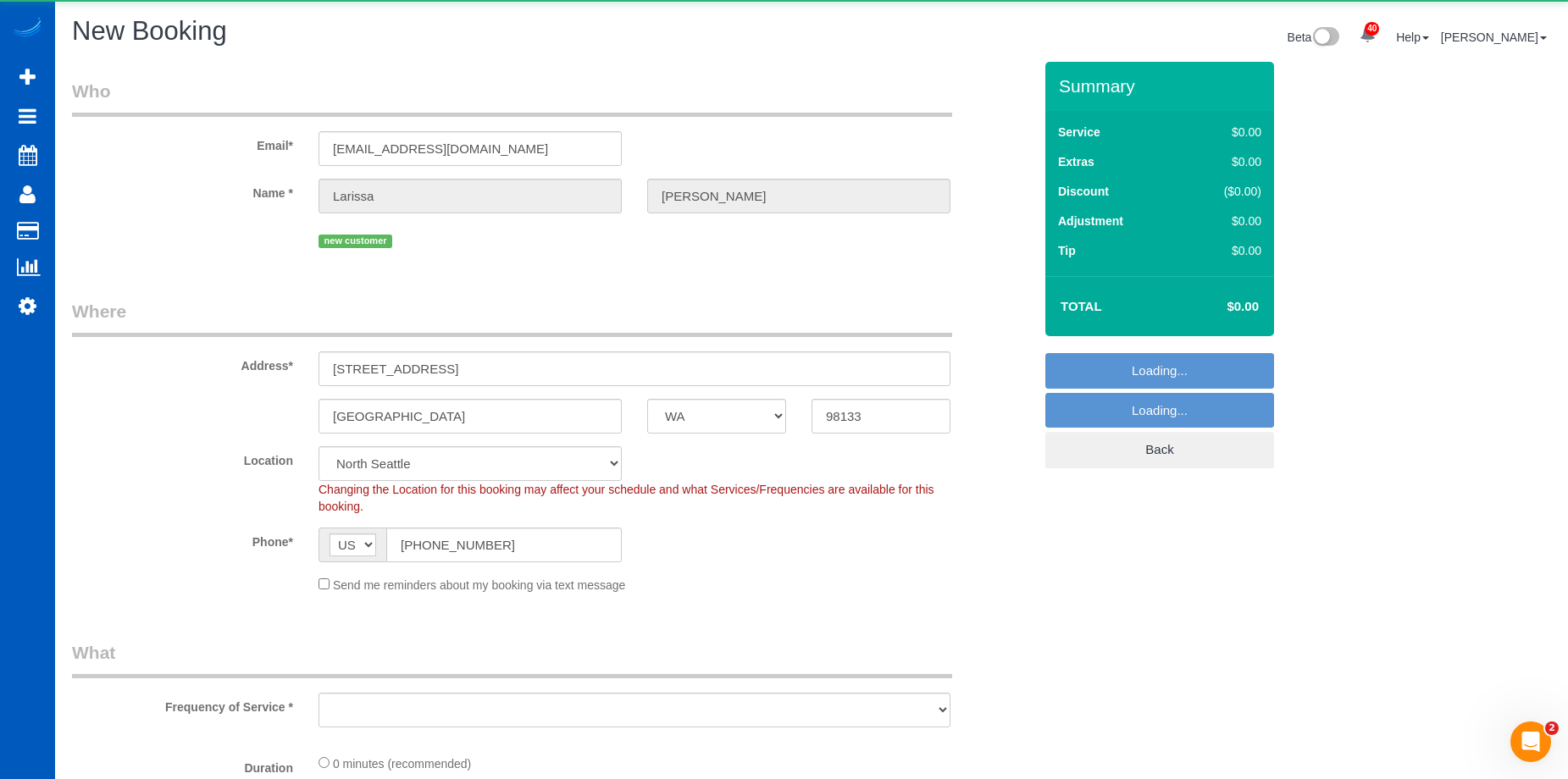
select select "string:fspay-f0d2985c-cd93-4ac8-93d8-6236122a81e7"
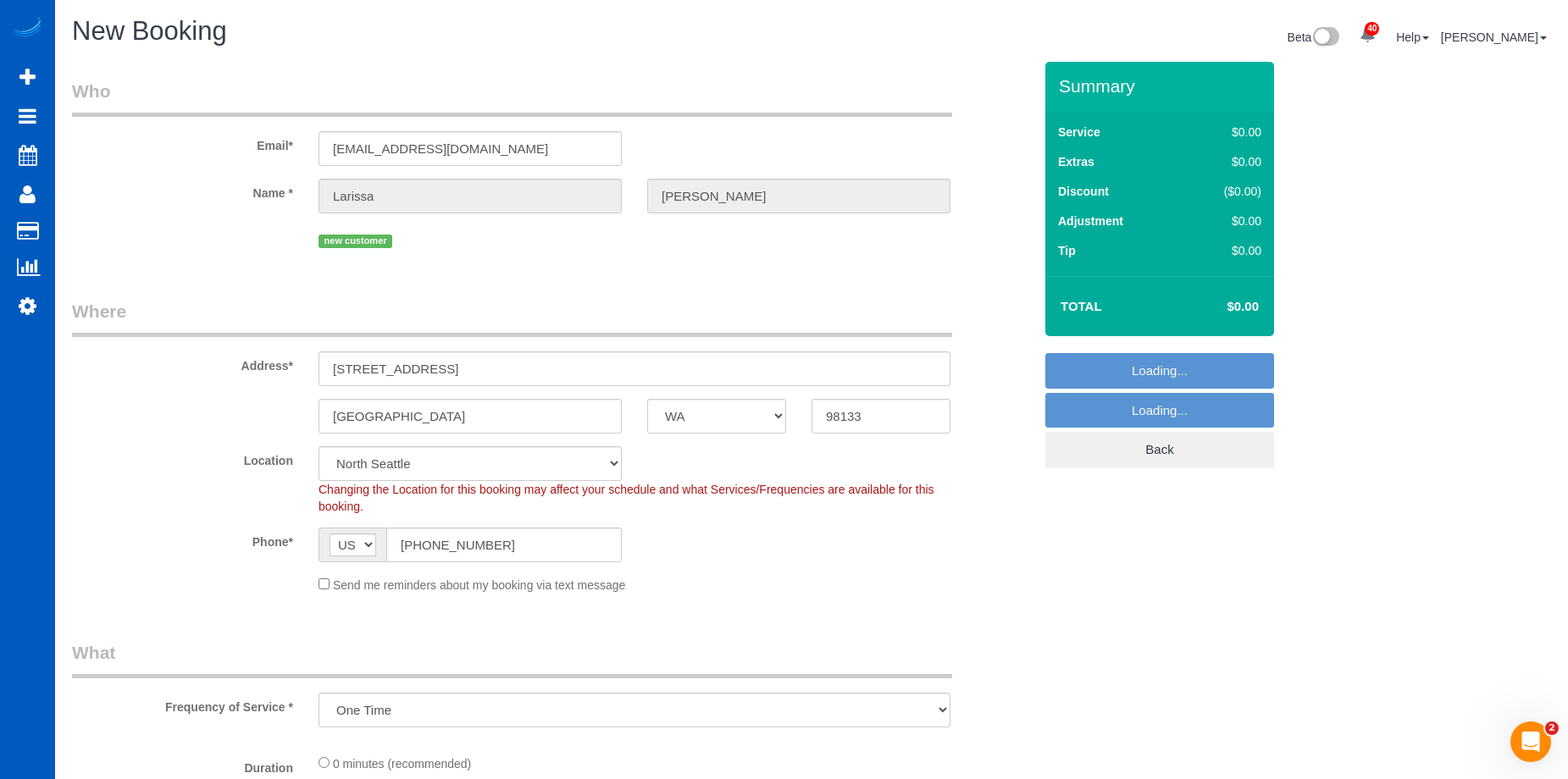
select select "object:4961"
select select "199"
select select "object:4966"
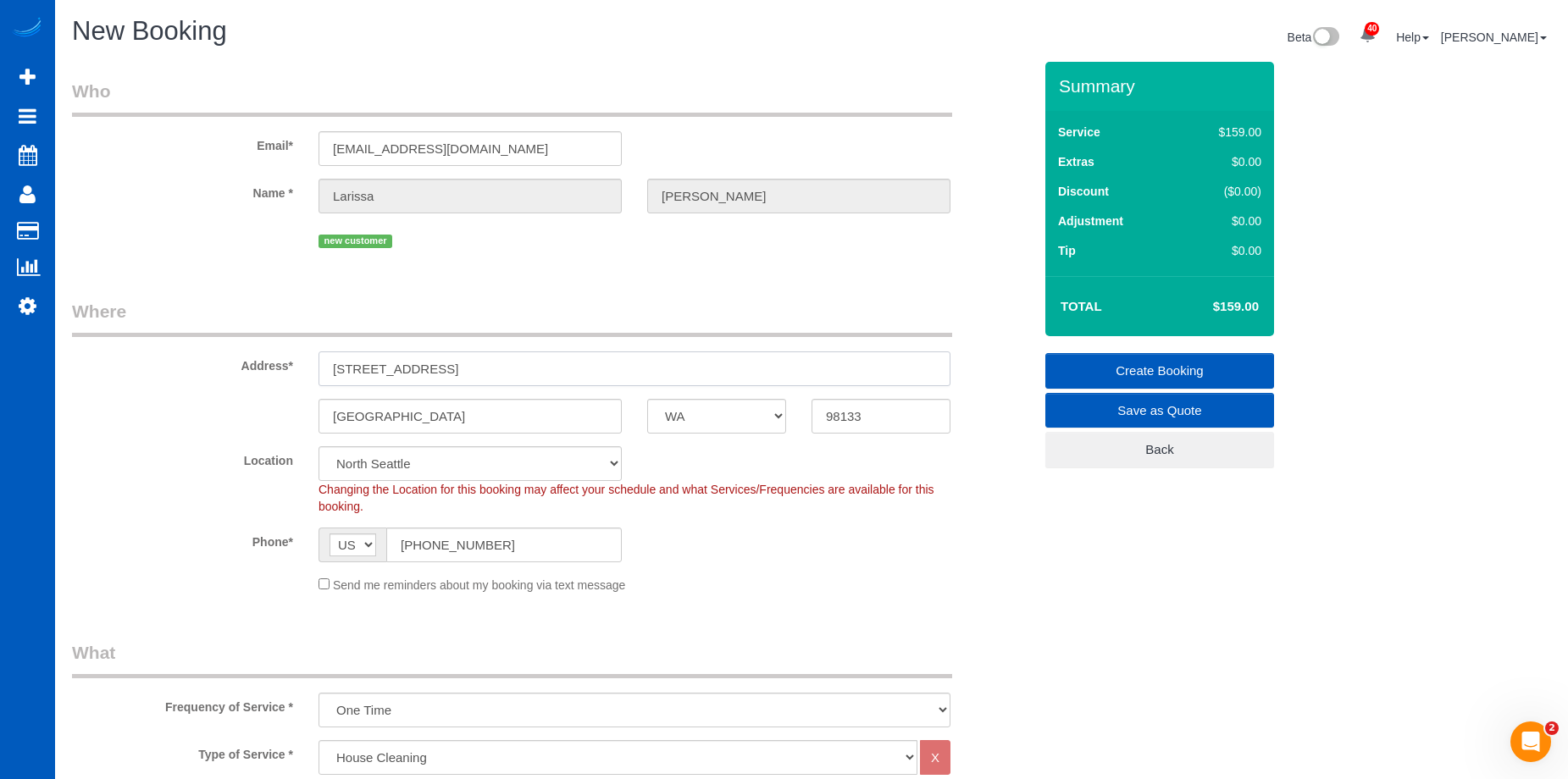
drag, startPoint x: 454, startPoint y: 368, endPoint x: 162, endPoint y: 362, distance: 292.1
click at [161, 361] on div "Address* 4117 N 107th St" at bounding box center [553, 342] width 986 height 87
paste input "14352 20th Ave NE, Seattle, WA 98125"
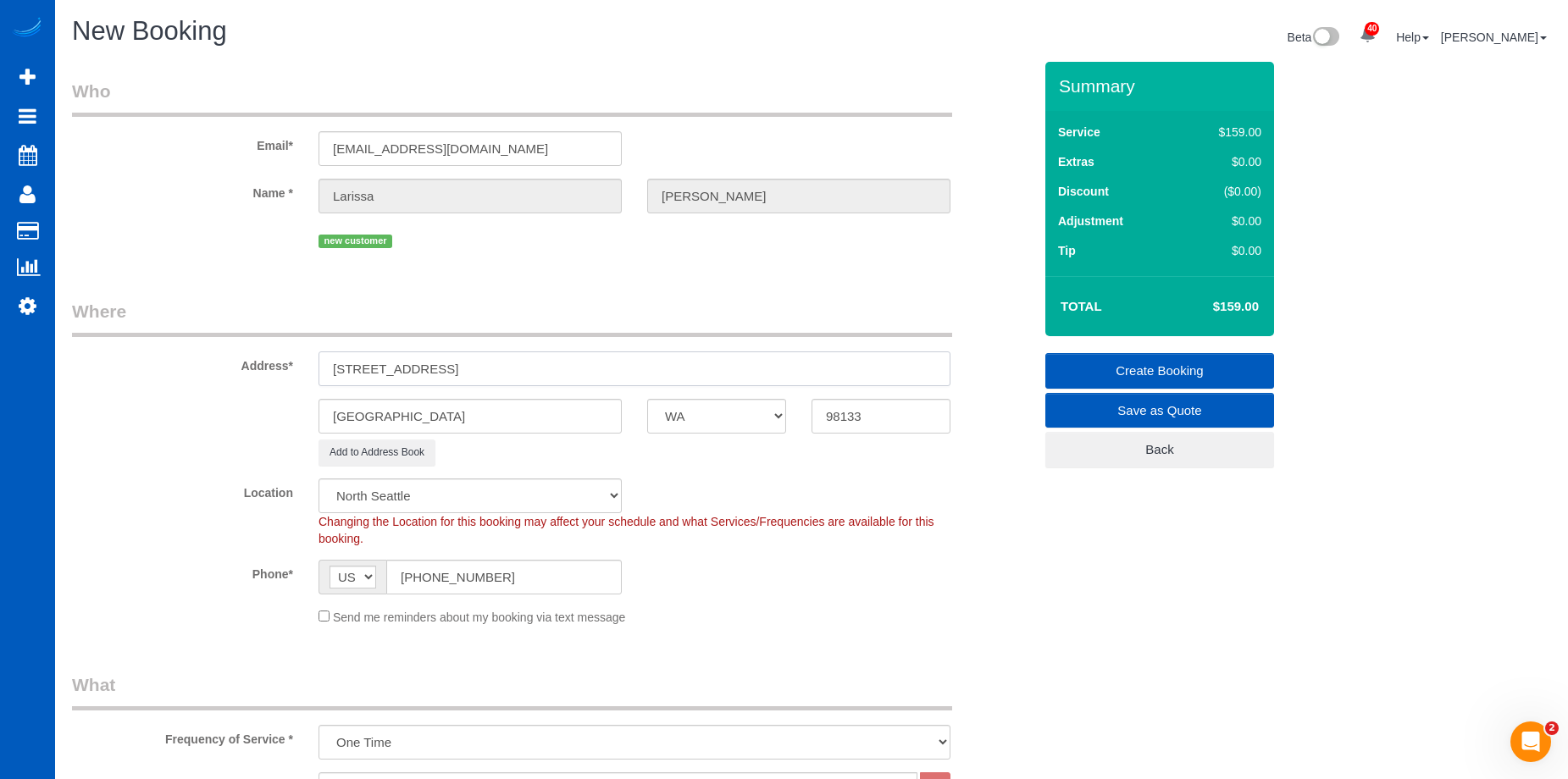
drag, startPoint x: 520, startPoint y: 370, endPoint x: 726, endPoint y: 375, distance: 206.1
click at [726, 375] on input "14352 20th Ave NE, Seattle, WA 98125" at bounding box center [634, 369] width 632 height 35
type input "14352 20th Ave NE, Seattle, WA"
drag, startPoint x: 908, startPoint y: 422, endPoint x: 626, endPoint y: 414, distance: 282.1
click at [714, 422] on div "Seattle AK AL AR AZ CA CO CT DC DE FL GA HI IA ID IL IN KS KY LA MA MD ME MI MN…" at bounding box center [553, 417] width 986 height 35
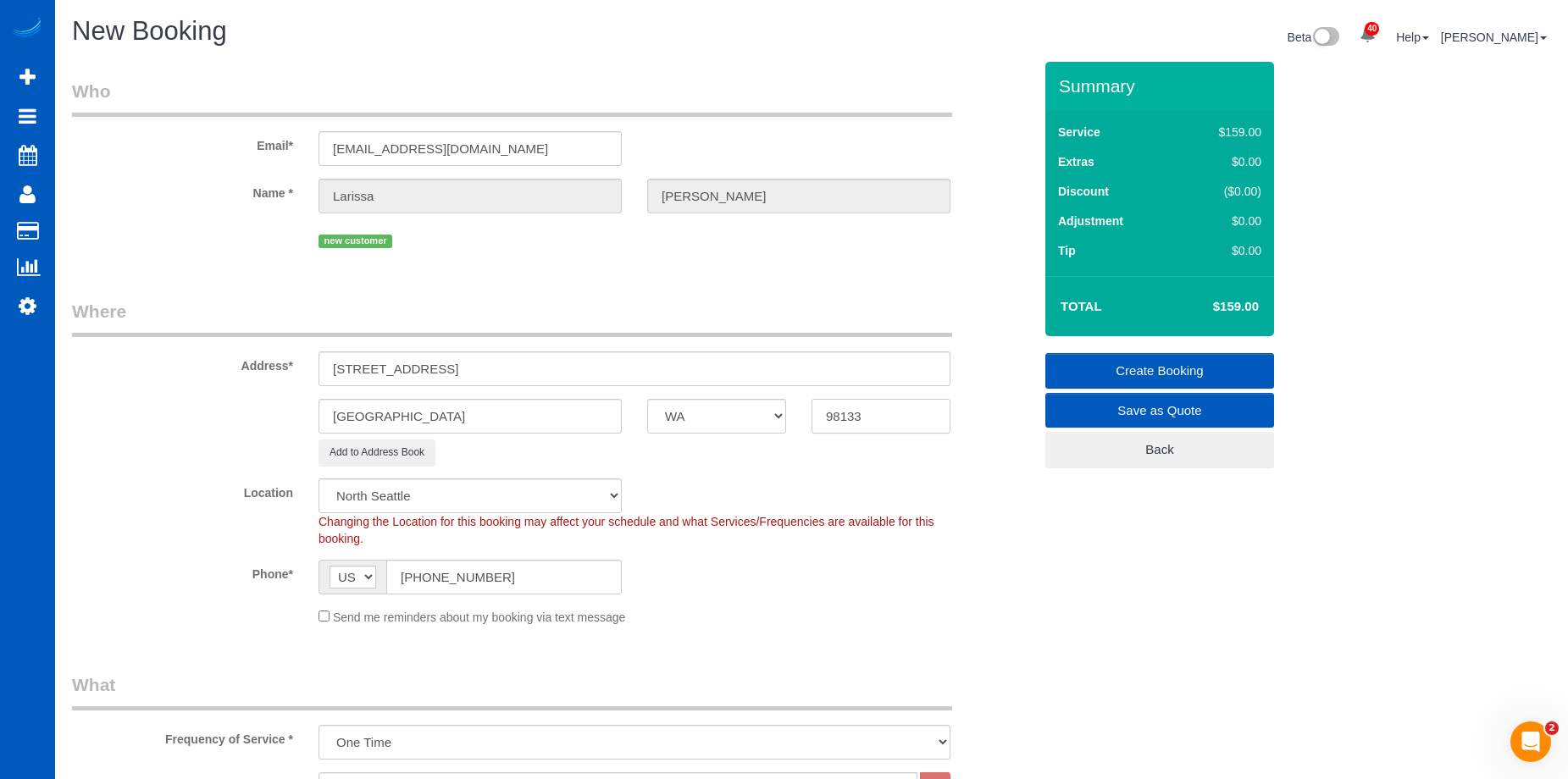
paste input "25"
type input "98125"
drag, startPoint x: 452, startPoint y: 369, endPoint x: 487, endPoint y: 371, distance: 35.1
click at [487, 371] on input "14352 20th Ave NE, Seattle, WA" at bounding box center [634, 369] width 632 height 35
drag, startPoint x: 420, startPoint y: 413, endPoint x: 236, endPoint y: 407, distance: 184.1
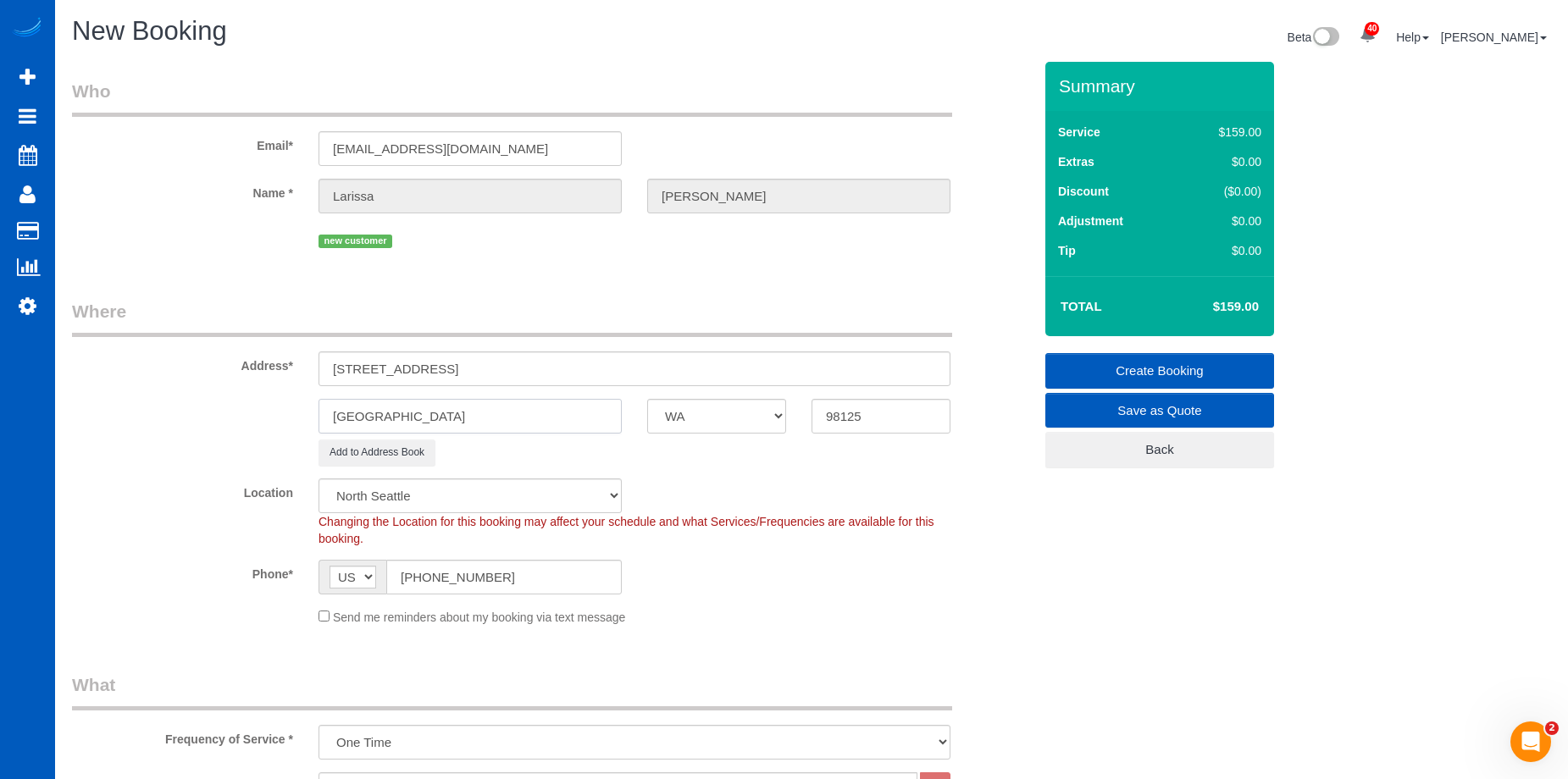
click at [227, 411] on div "Seattle AK AL AR AZ CA CO CT DC DE FL GA HI IA ID IL IN KS KY LA MA MD ME MI MN…" at bounding box center [553, 417] width 986 height 35
drag, startPoint x: 445, startPoint y: 371, endPoint x: 545, endPoint y: 368, distance: 100.0
click at [545, 368] on input "14352 20th Ave NE, , WA" at bounding box center [634, 369] width 632 height 35
type input "14352 20th Ave NE"
click at [141, 410] on div "Seattle AK AL AR AZ CA CO CT DC DE FL GA HI IA ID IL IN KS KY LA MA MD ME MI MN…" at bounding box center [553, 417] width 986 height 35
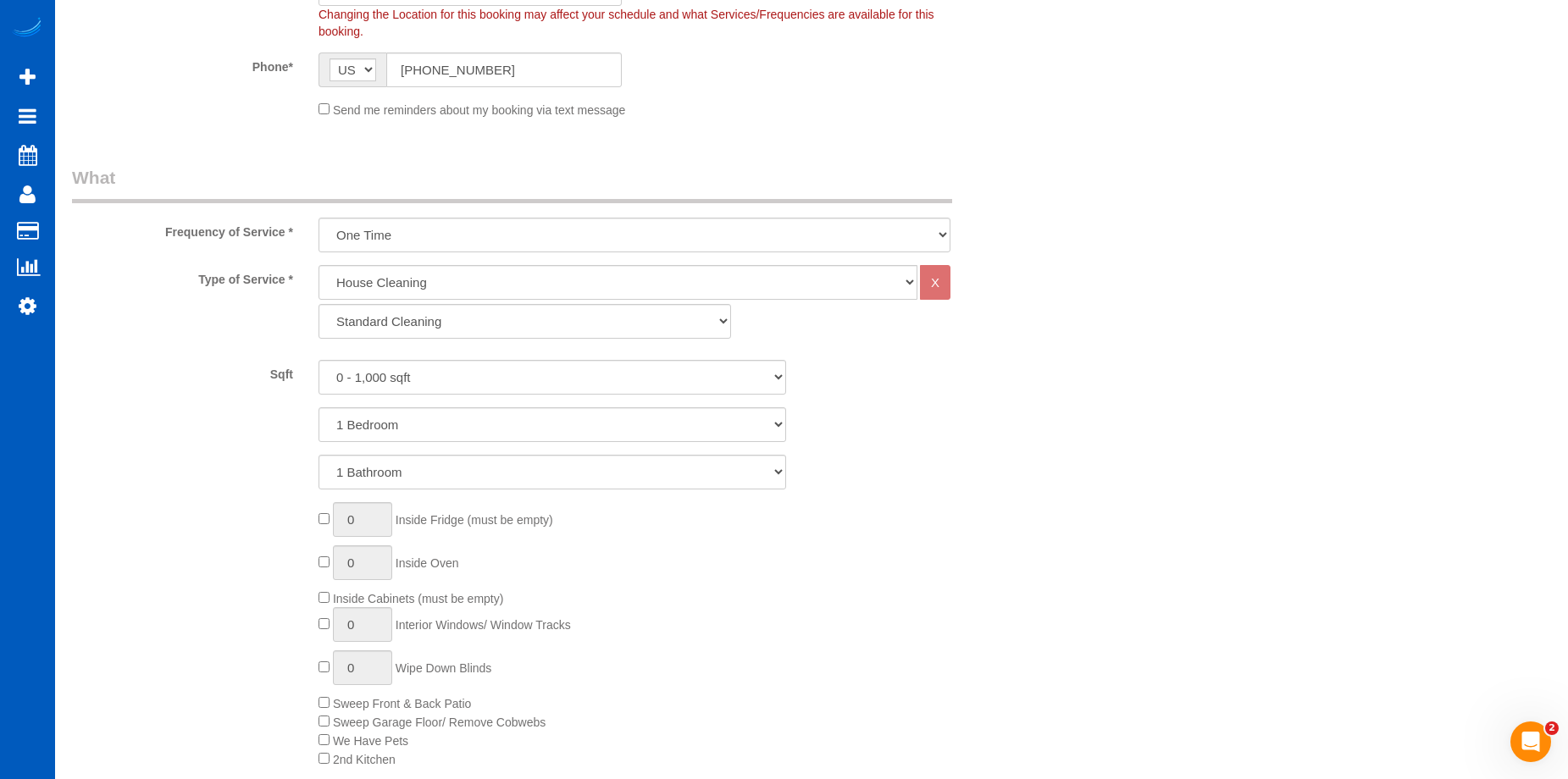
scroll to position [509, 0]
click at [619, 319] on select "Standard Cleaning Deep Cleaning Move In/ Out Cleaning" at bounding box center [524, 321] width 413 height 35
select select "368"
click at [318, 304] on select "Standard Cleaning Deep Cleaning Move In/ Out Cleaning" at bounding box center [524, 321] width 413 height 35
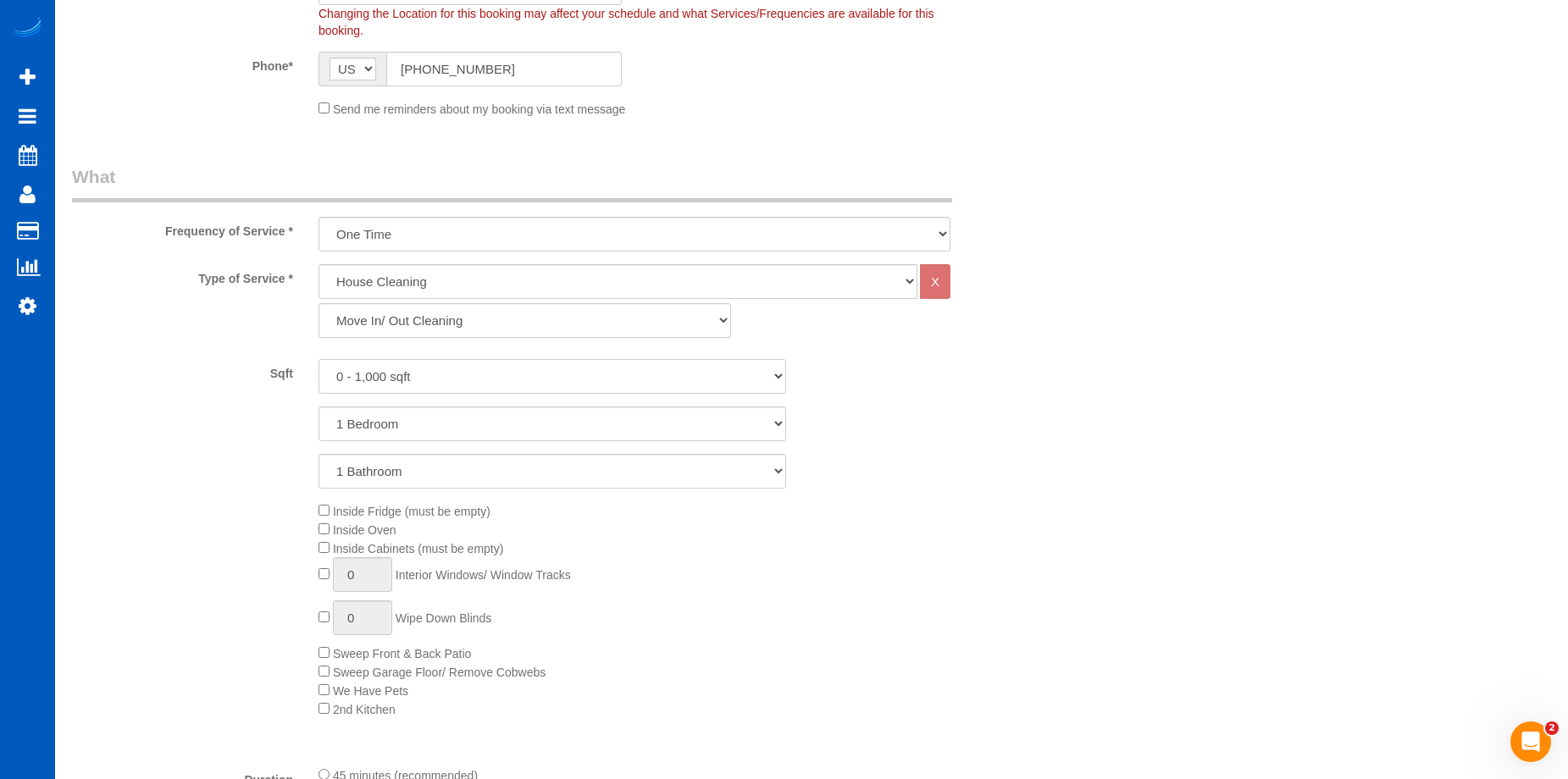
click at [613, 375] on select "0 - 1,000 sqft 1,001 - 1,500 sqft 1,501 - 2,000 sqft 2,001 - 2,500 sqft 2,501 -…" at bounding box center [552, 377] width 468 height 35
select select "1501"
click at [318, 359] on select "0 - 1,000 sqft 1,001 - 1,500 sqft 1,501 - 2,000 sqft 2,001 - 2,500 sqft 2,501 -…" at bounding box center [552, 377] width 468 height 35
click at [596, 382] on select "0 - 1,000 sqft 1,001 - 1,500 sqft 1,501 - 2,000 sqft 2,001 - 2,500 sqft 2,501 -…" at bounding box center [552, 377] width 468 height 35
click at [613, 380] on select "0 - 1,000 sqft 1,001 - 1,500 sqft 1,501 - 2,000 sqft 2,001 - 2,500 sqft 2,501 -…" at bounding box center [552, 377] width 468 height 35
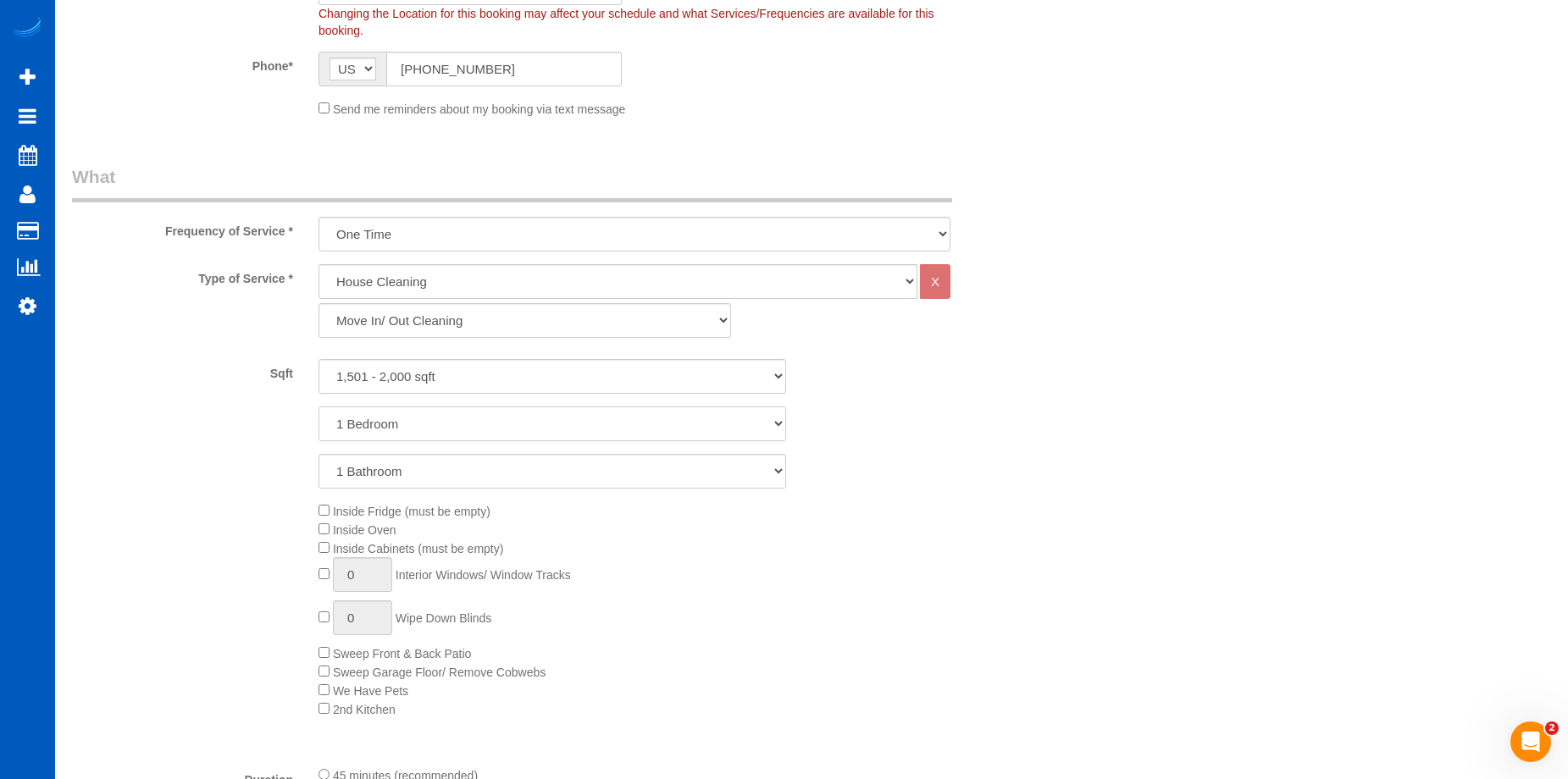
click at [584, 419] on select "1 Bedroom 2 Bedrooms 3 Bedrooms 4 Bedrooms 5 Bedrooms 6 Bedrooms 7 Bedrooms" at bounding box center [552, 425] width 468 height 35
select select "3"
click at [318, 407] on select "1 Bedroom 2 Bedrooms 3 Bedrooms 4 Bedrooms 5 Bedrooms 6 Bedrooms 7 Bedrooms" at bounding box center [552, 425] width 468 height 35
click at [576, 484] on select "1 Bathroom 2 Bathrooms 3 Bathrooms 4 Bathrooms 5 Bathrooms 6 Bathrooms 7 Bathro…" at bounding box center [552, 472] width 468 height 35
select select "3"
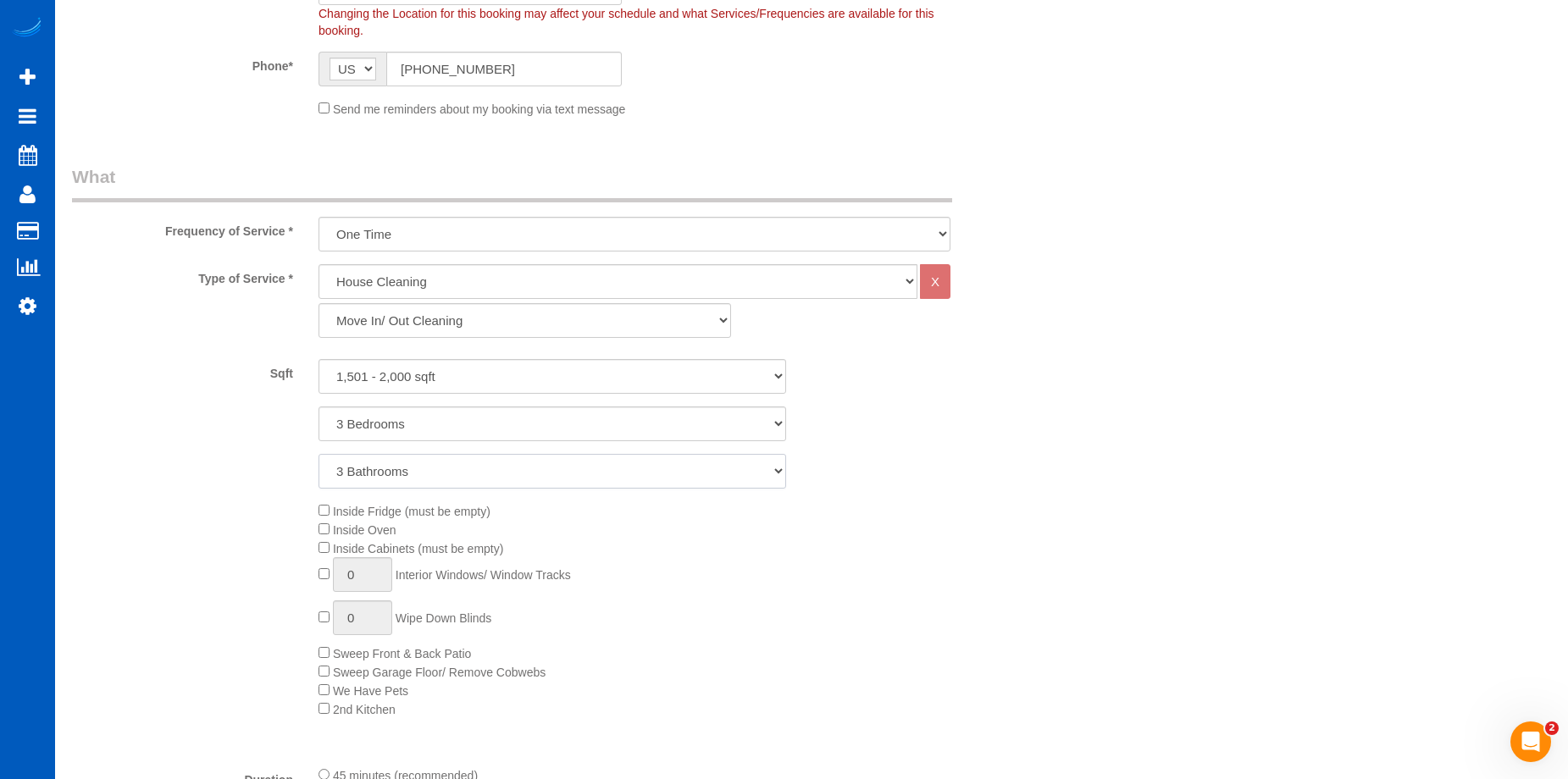
click at [318, 454] on select "1 Bathroom 2 Bathrooms 3 Bathrooms 4 Bathrooms 5 Bathrooms 6 Bathrooms 7 Bathro…" at bounding box center [552, 472] width 468 height 35
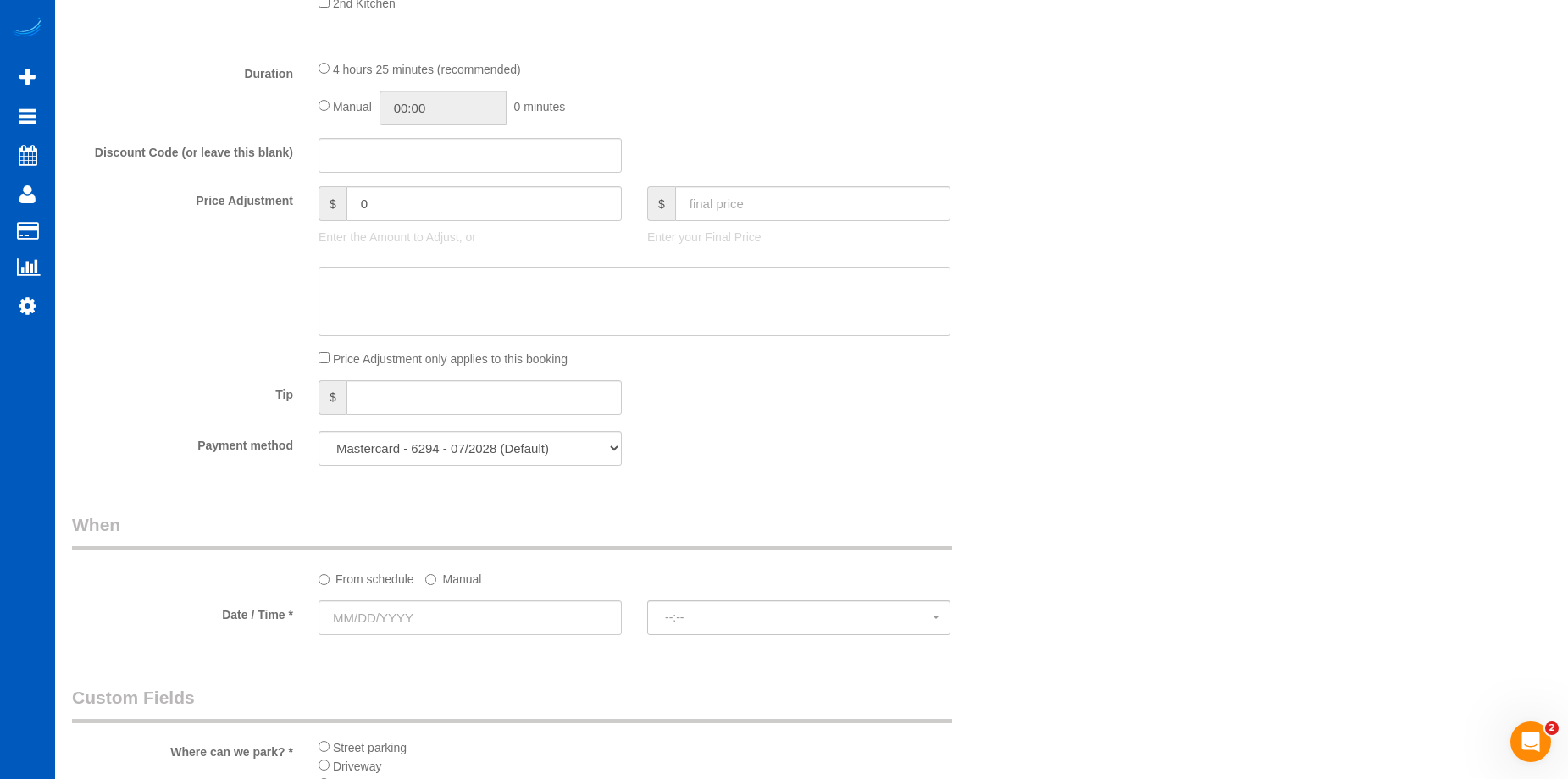
scroll to position [1440, 0]
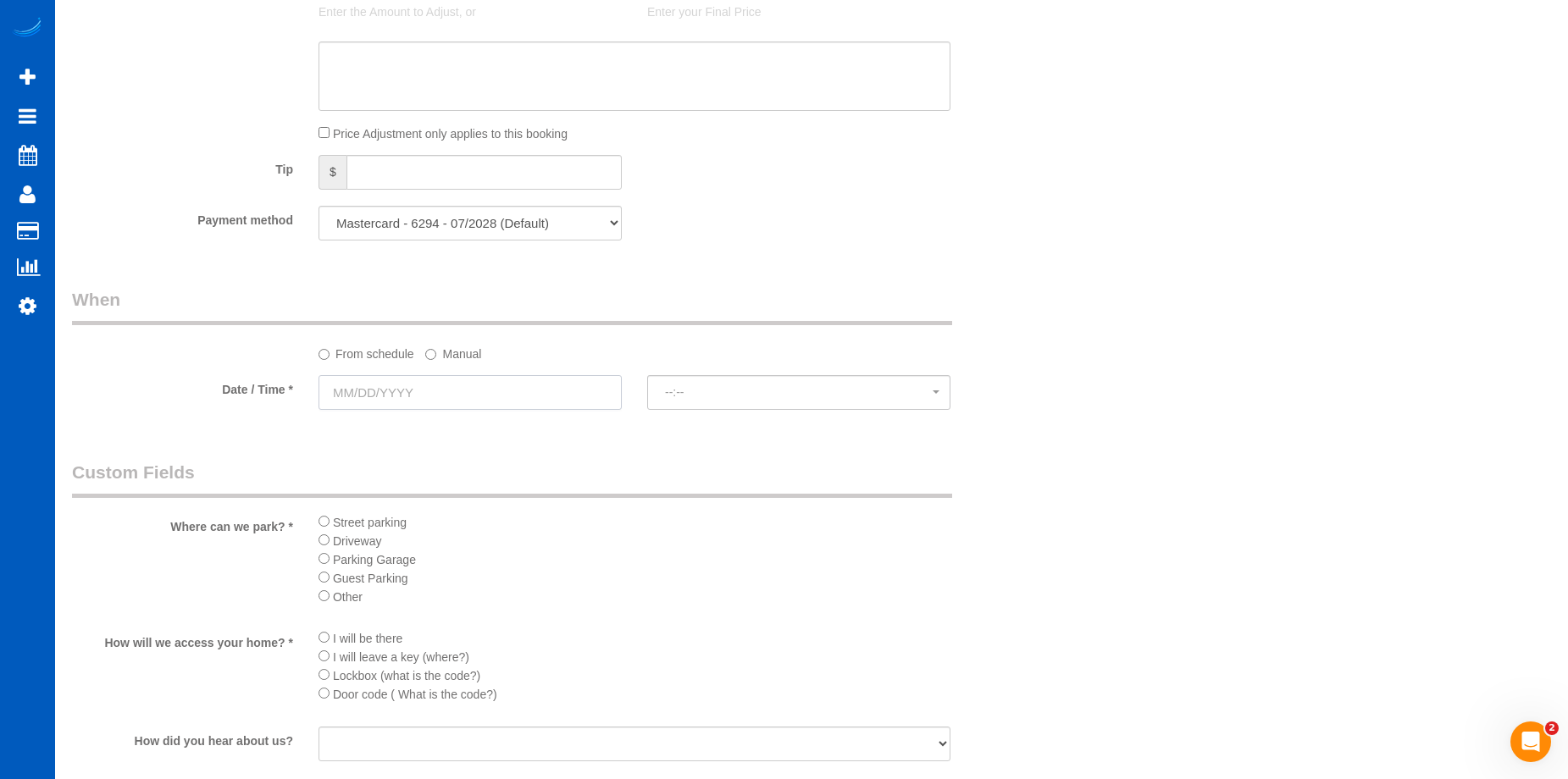
click at [551, 392] on input "text" at bounding box center [470, 392] width 304 height 35
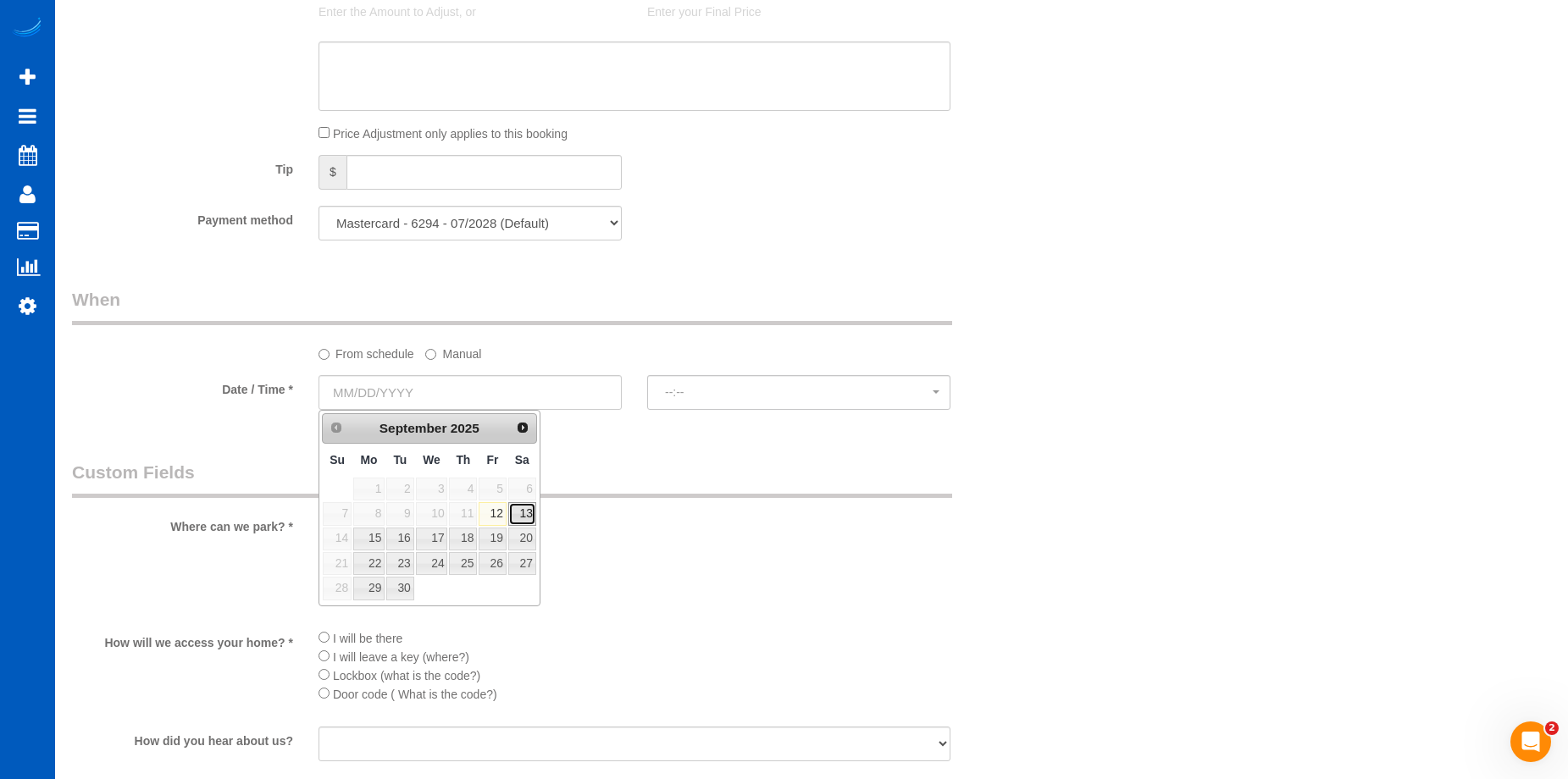
click at [520, 513] on link "13" at bounding box center [522, 513] width 28 height 22
type input "09/13/2025"
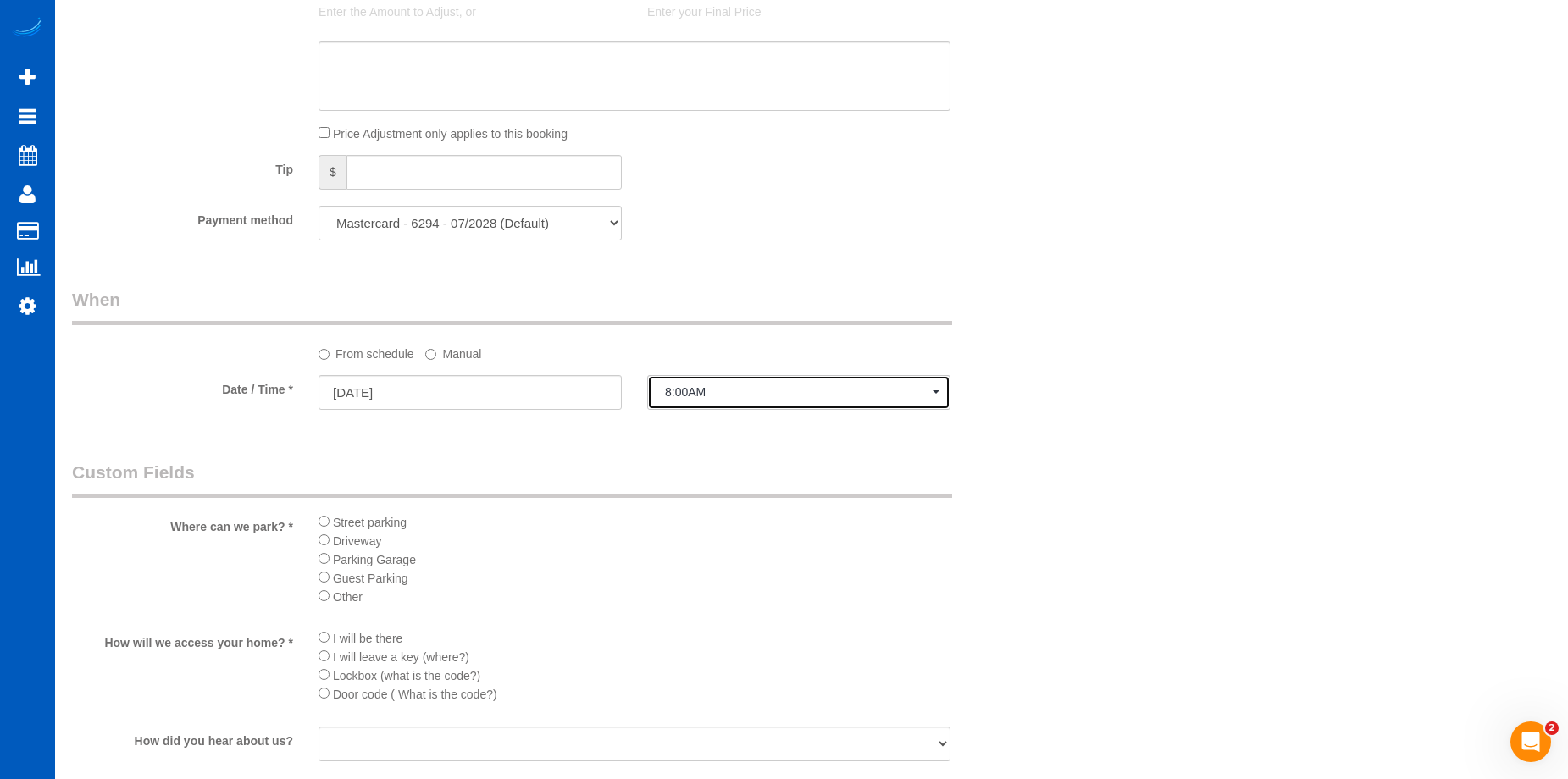
click at [702, 389] on span "8:00AM" at bounding box center [799, 392] width 268 height 14
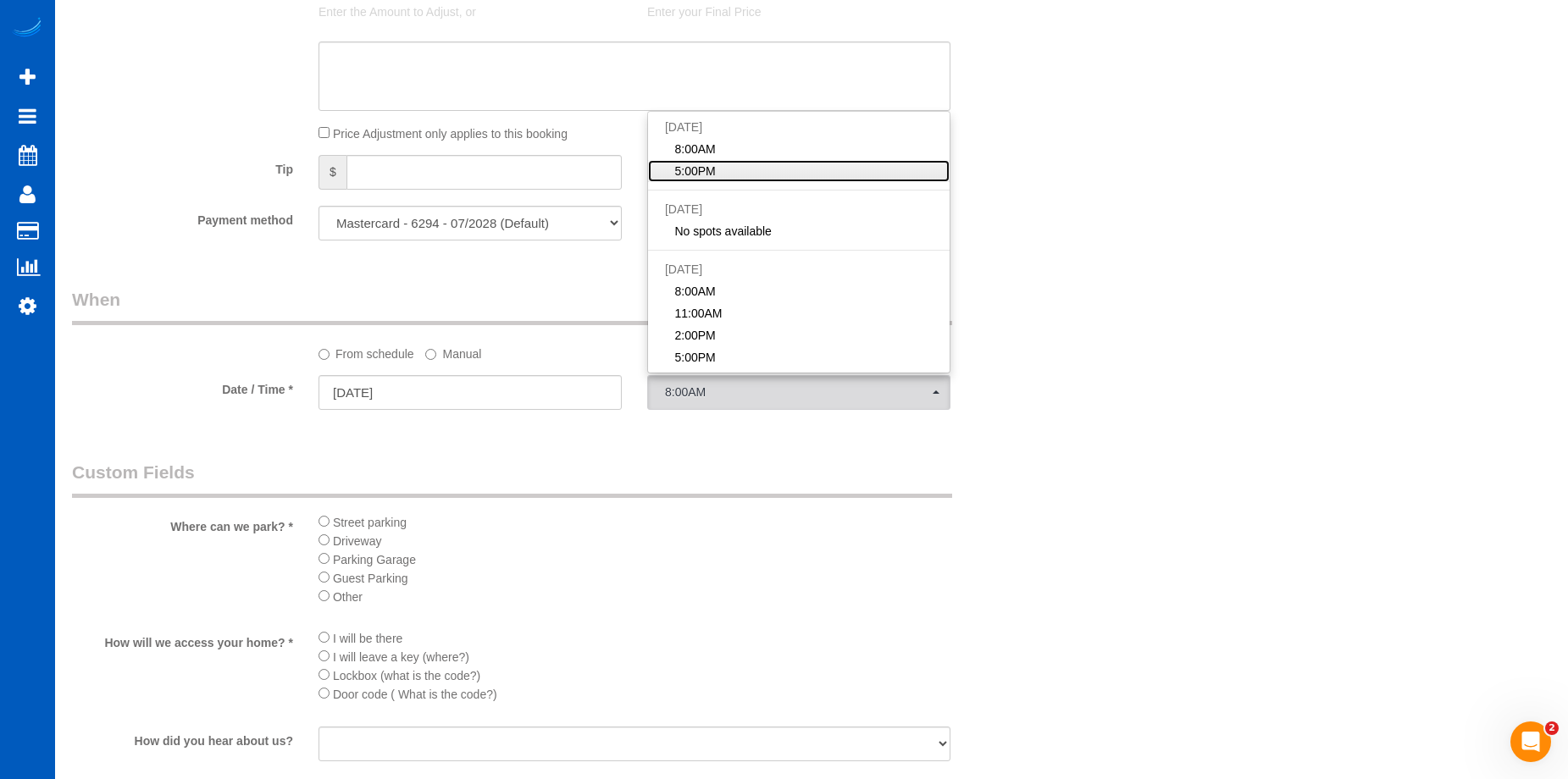
click at [735, 166] on link "5:00PM" at bounding box center [799, 171] width 302 height 22
select select "spot13"
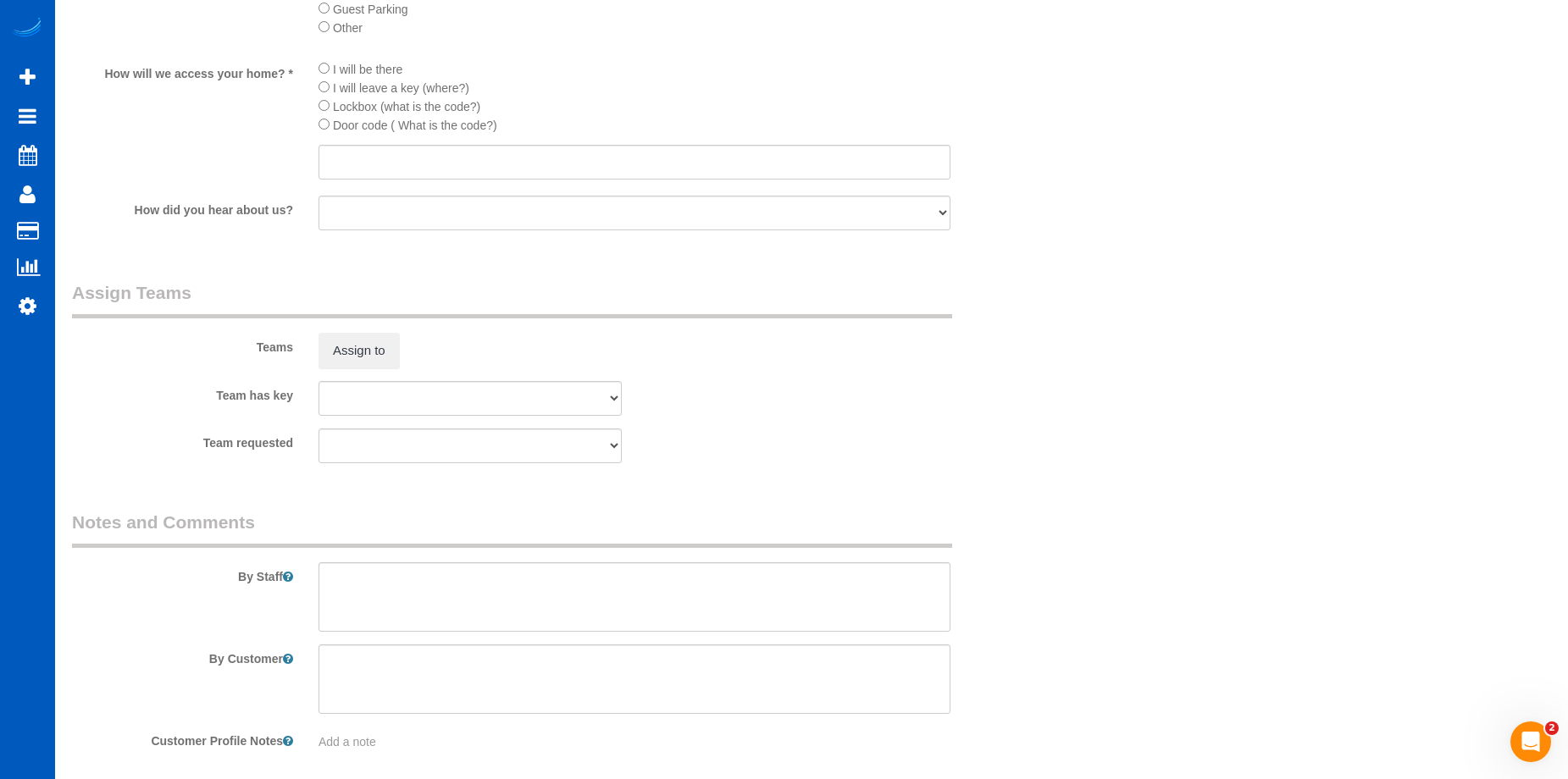
scroll to position [2086, 0]
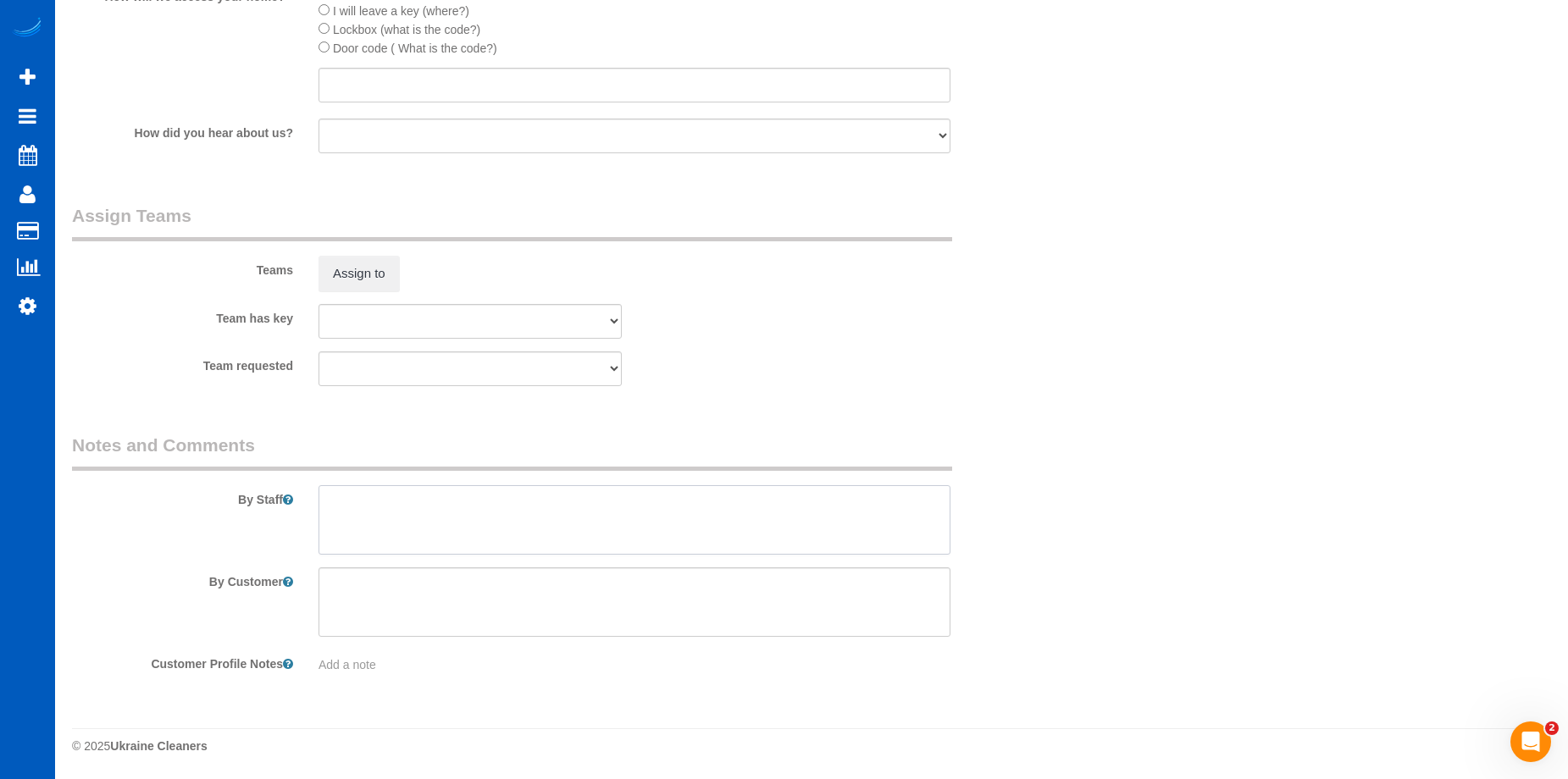
click at [618, 525] on textarea at bounding box center [634, 519] width 632 height 69
type textarea "Booked by Jade."
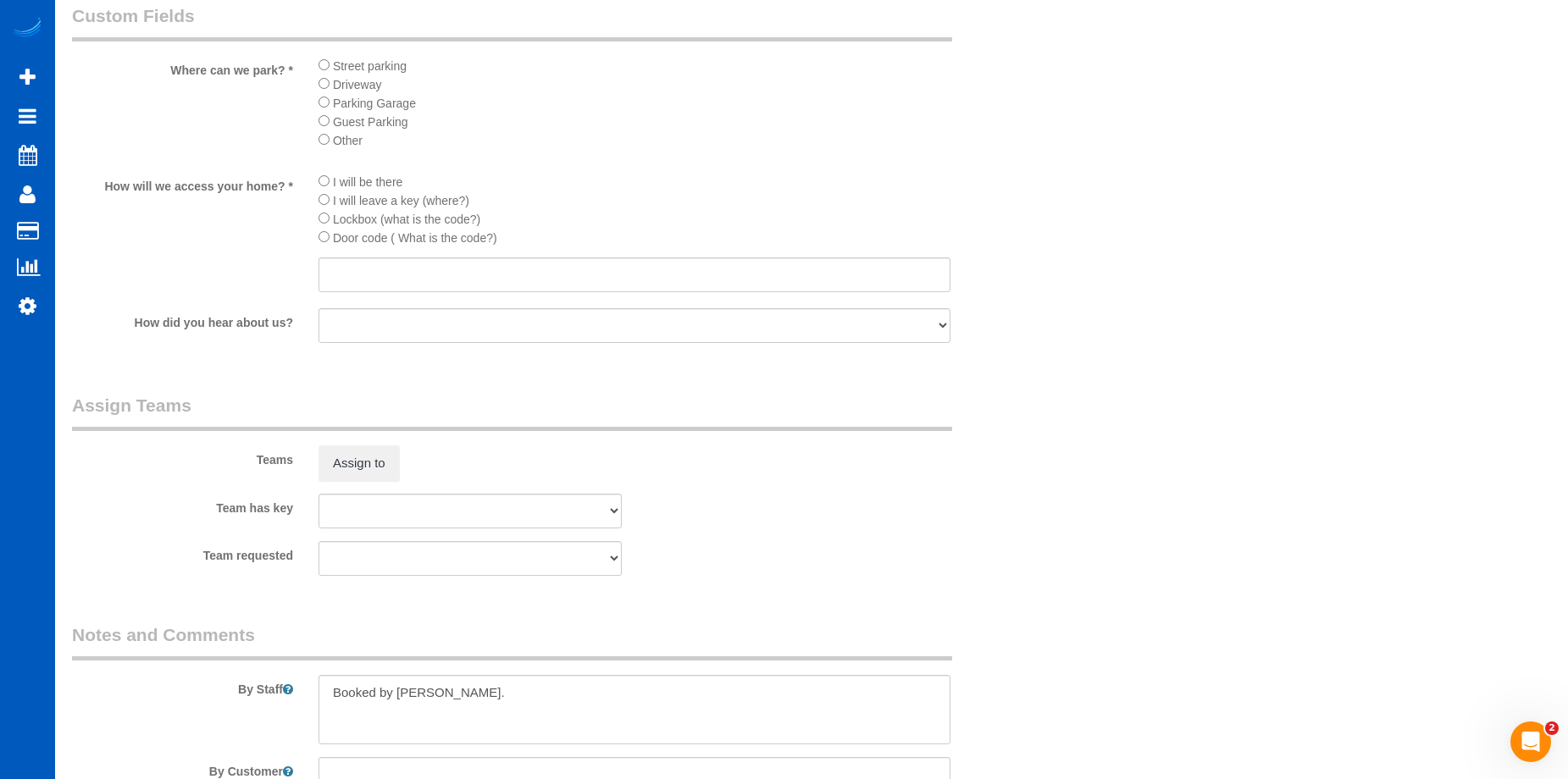
scroll to position [1747, 0]
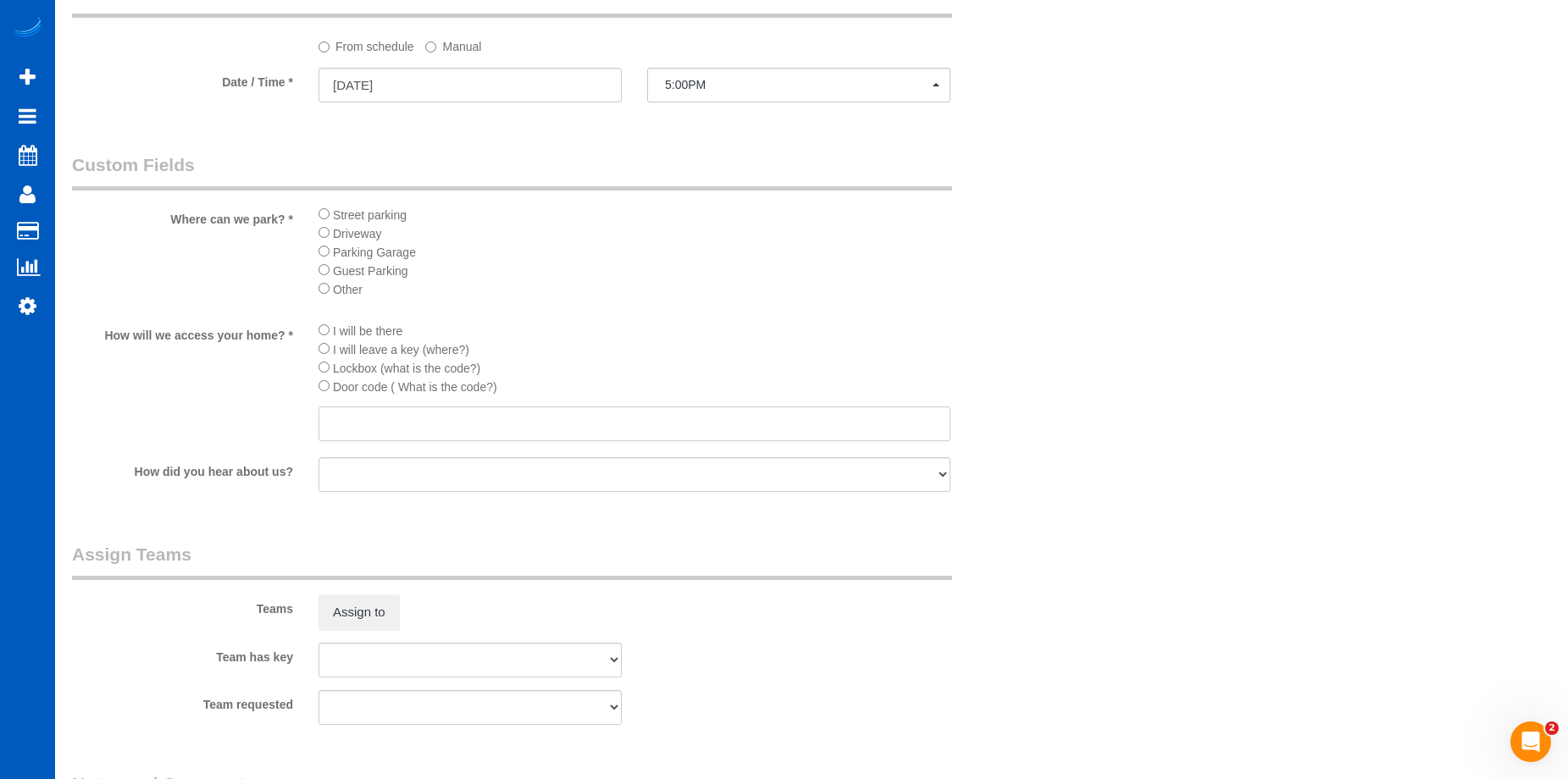
click at [489, 411] on input "text" at bounding box center [634, 425] width 632 height 35
paste input "Key will be under the mat at the front door."
type input "Key will be under the mat at the front door."
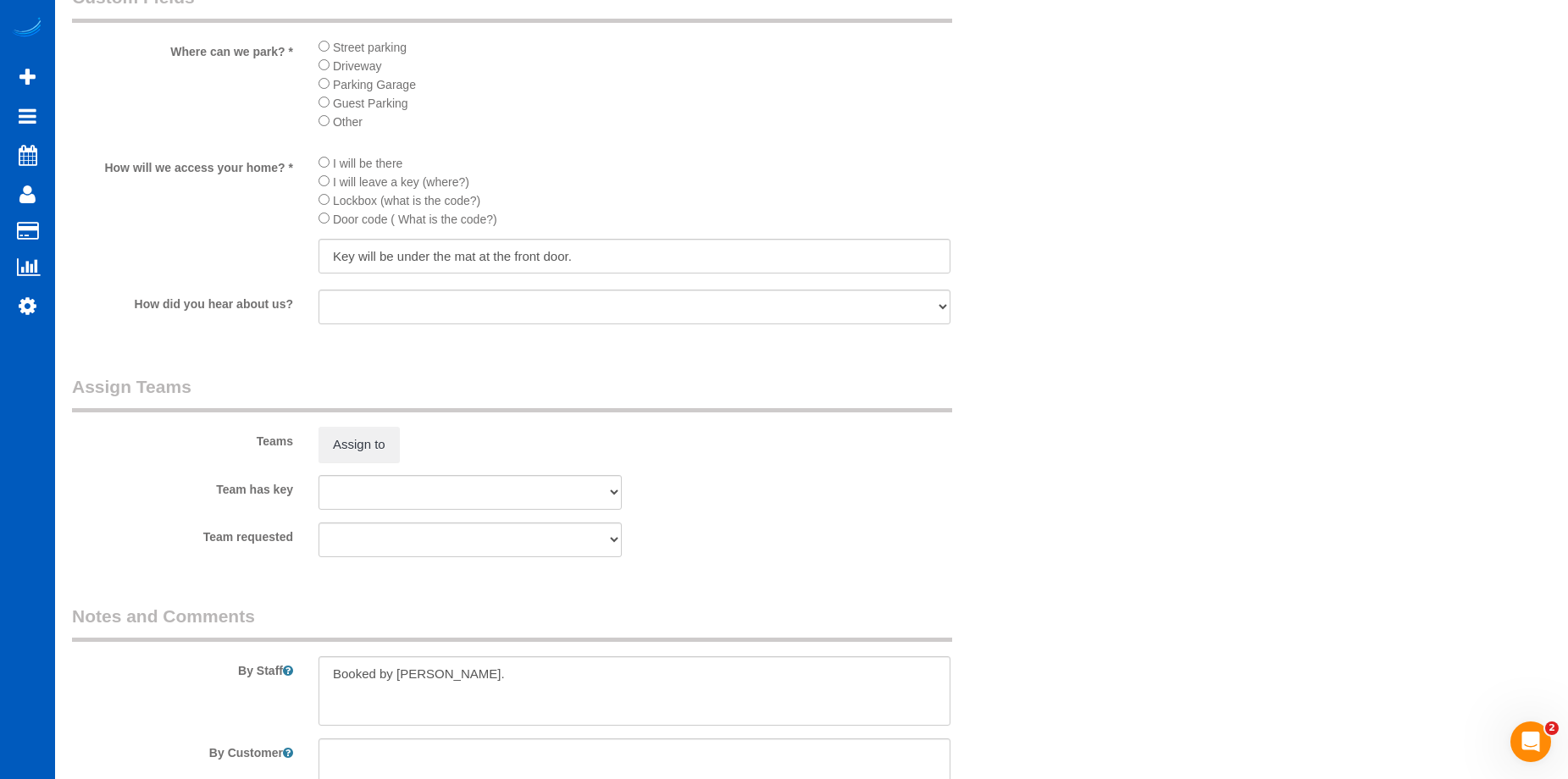
scroll to position [1917, 0]
click at [515, 676] on textarea at bounding box center [634, 689] width 632 height 69
paste textarea "This is a move OUT clean; we did her other house the day before this. Put the k…"
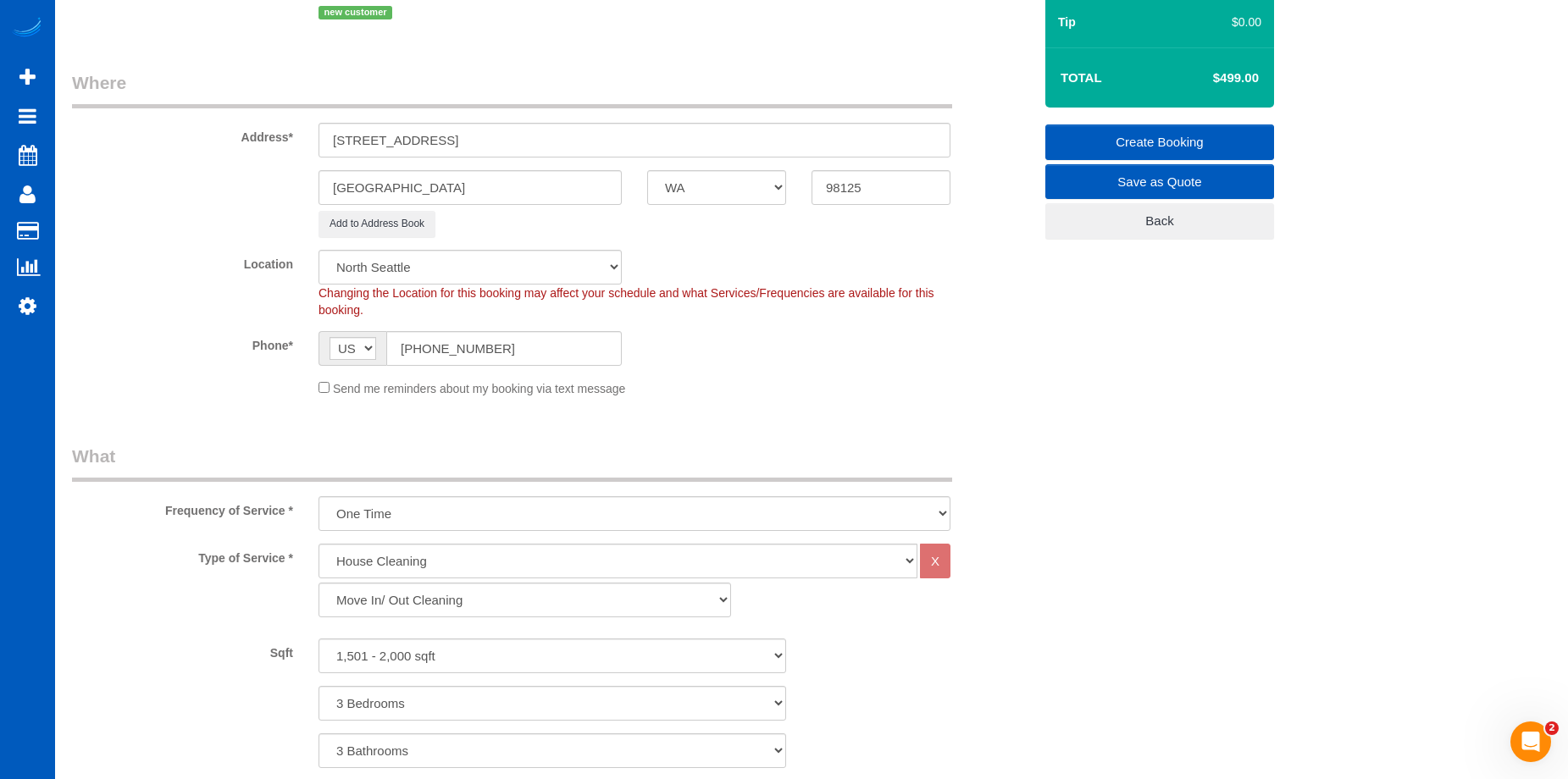
scroll to position [138, 0]
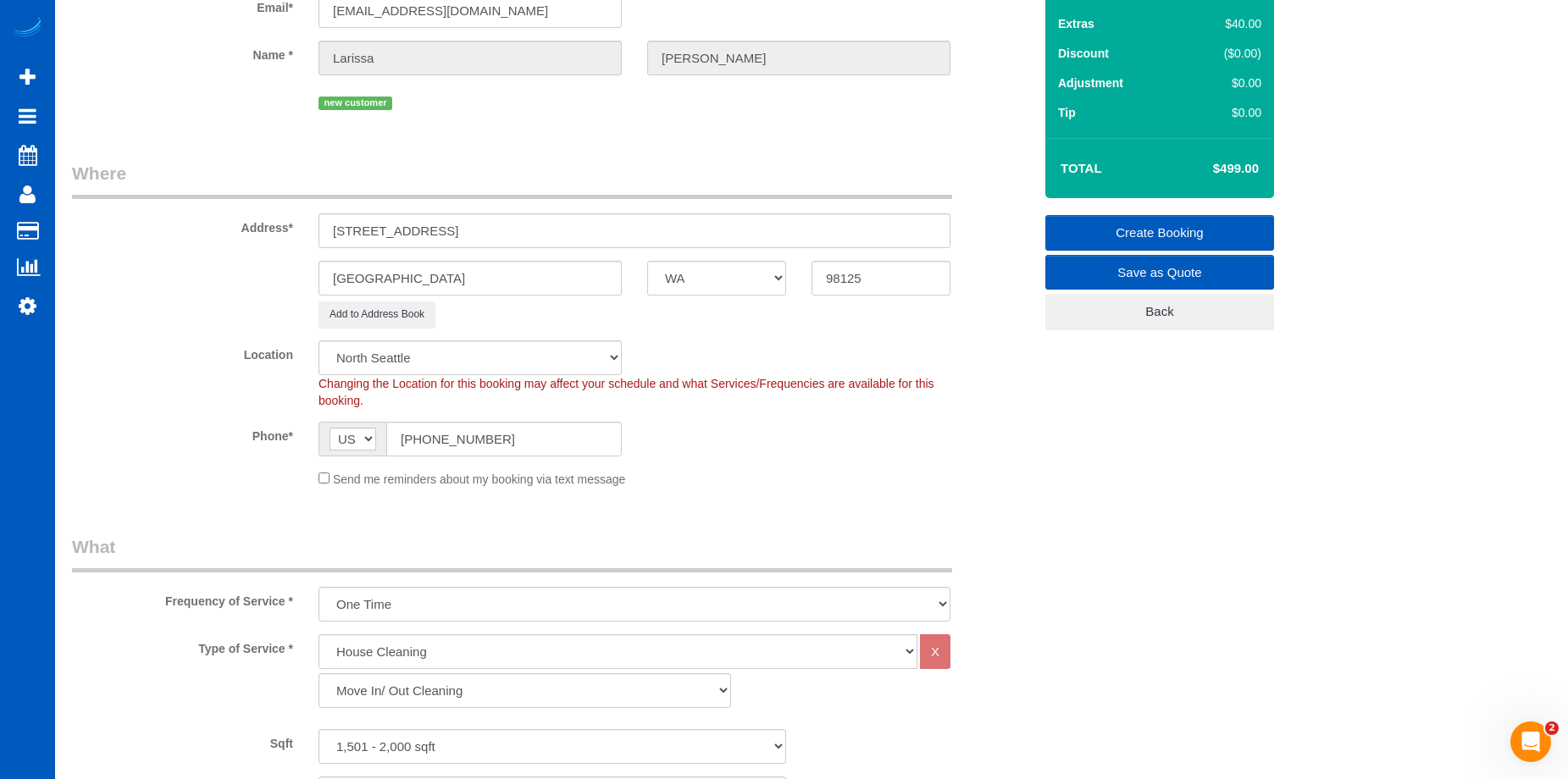
type textarea "Booked by Jade. This is a move OUT clean; we did her other house the day before…"
click at [1111, 227] on link "Create Booking" at bounding box center [1160, 232] width 228 height 35
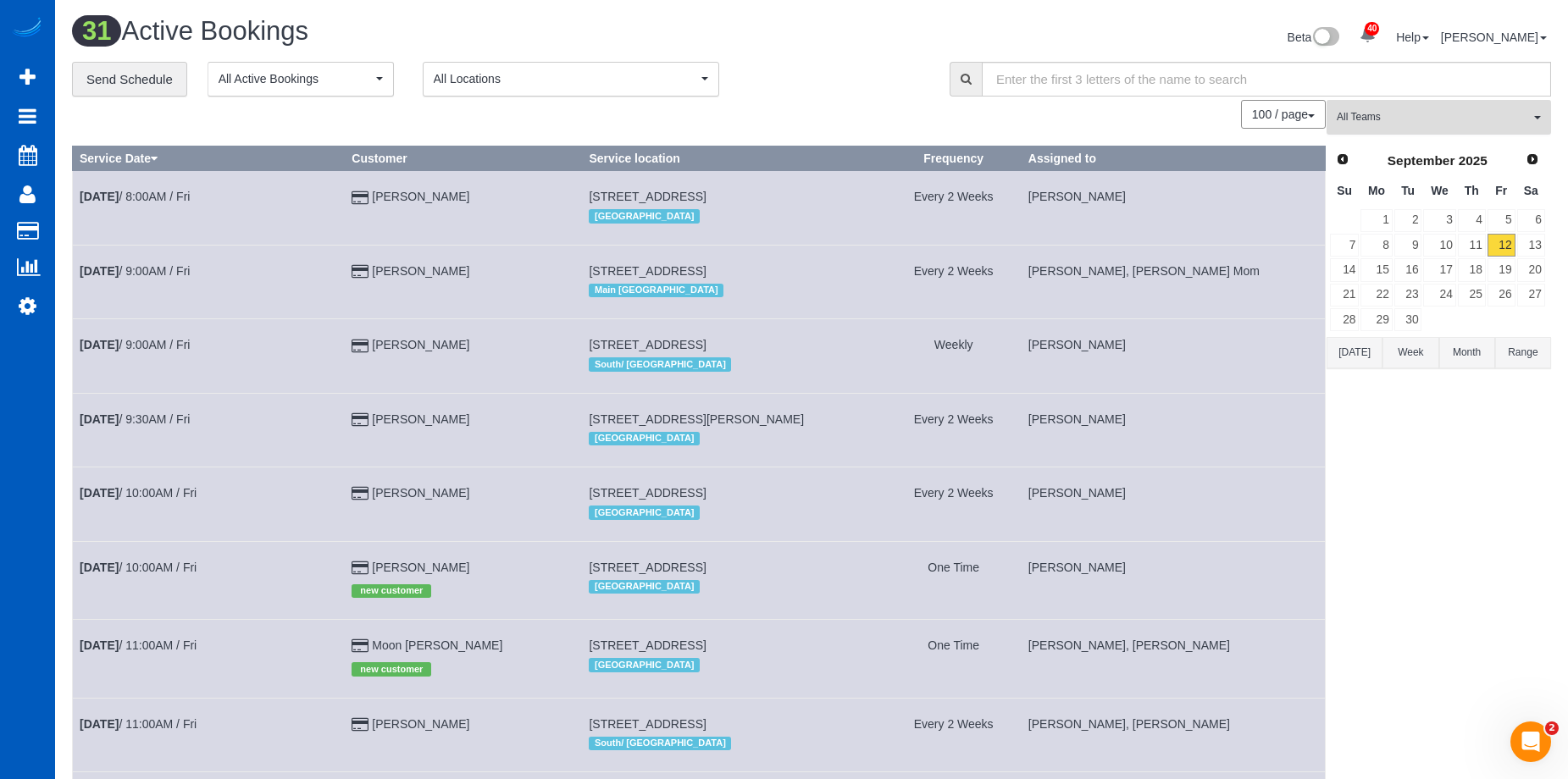
click at [1426, 112] on span "All Teams" at bounding box center [1433, 117] width 193 height 15
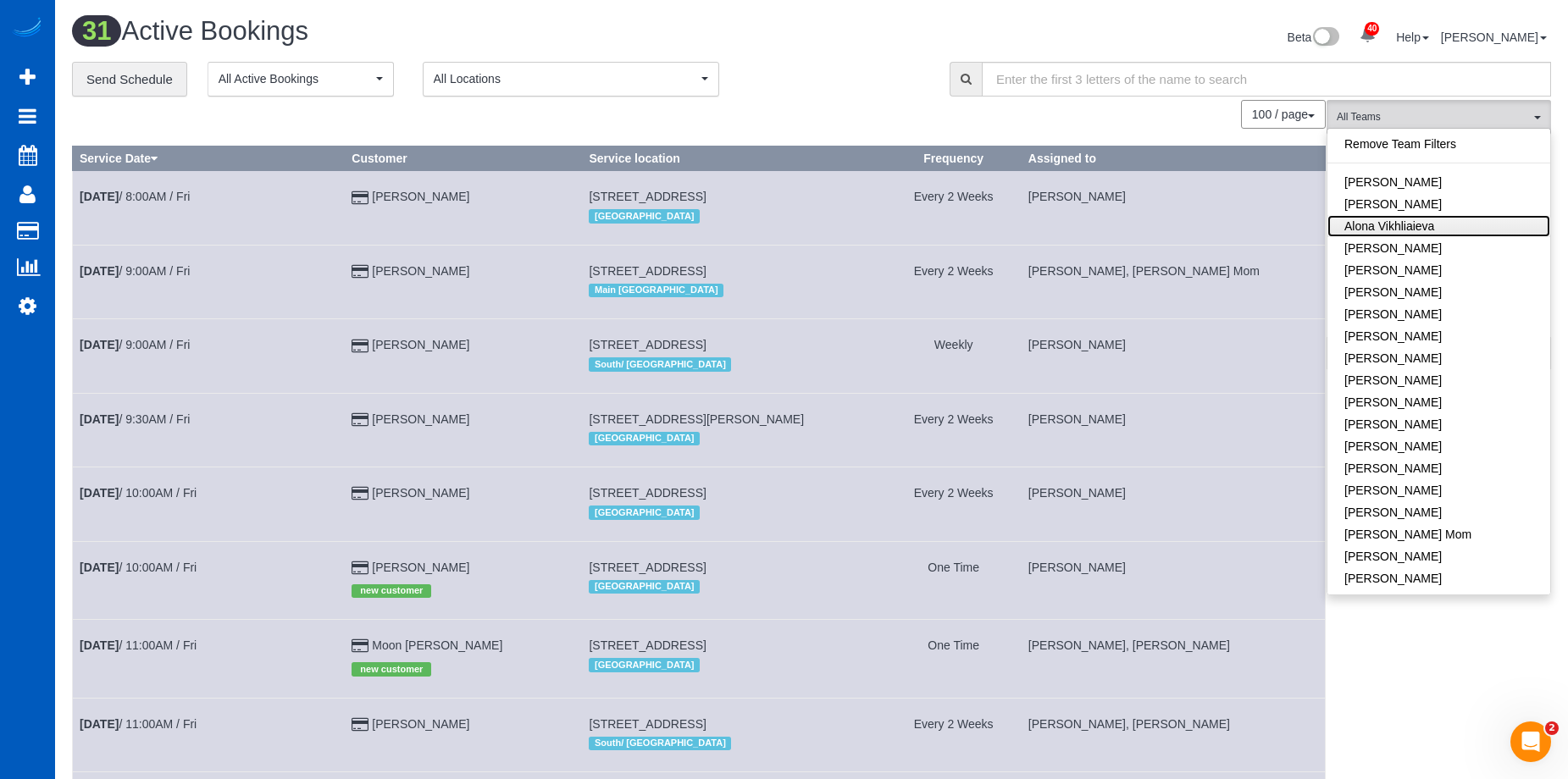
click at [1446, 226] on link "Alona Vikhliaieva" at bounding box center [1439, 226] width 223 height 22
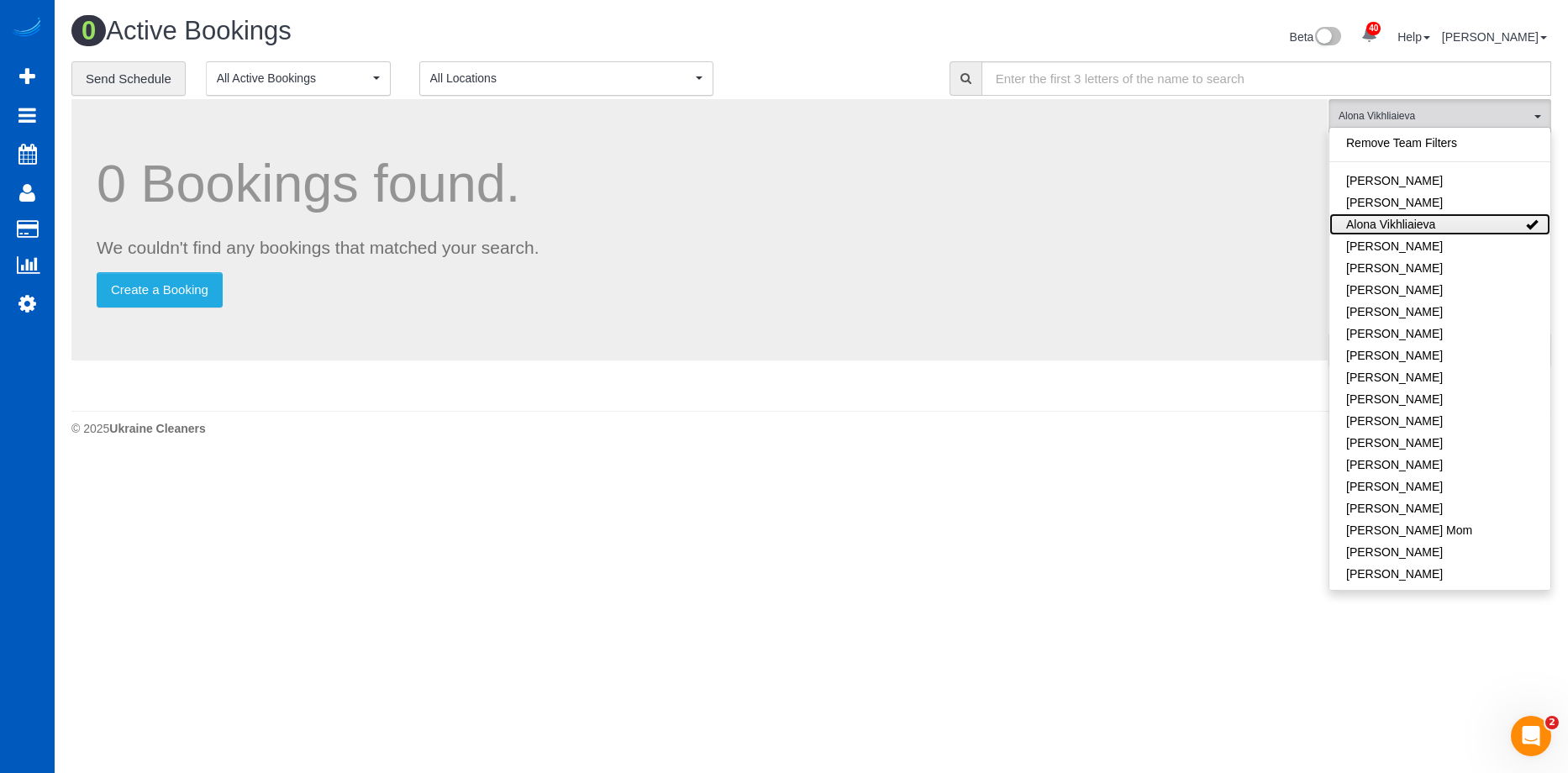
click at [1452, 222] on link "Alona Vikhliaieva" at bounding box center [1440, 224] width 221 height 22
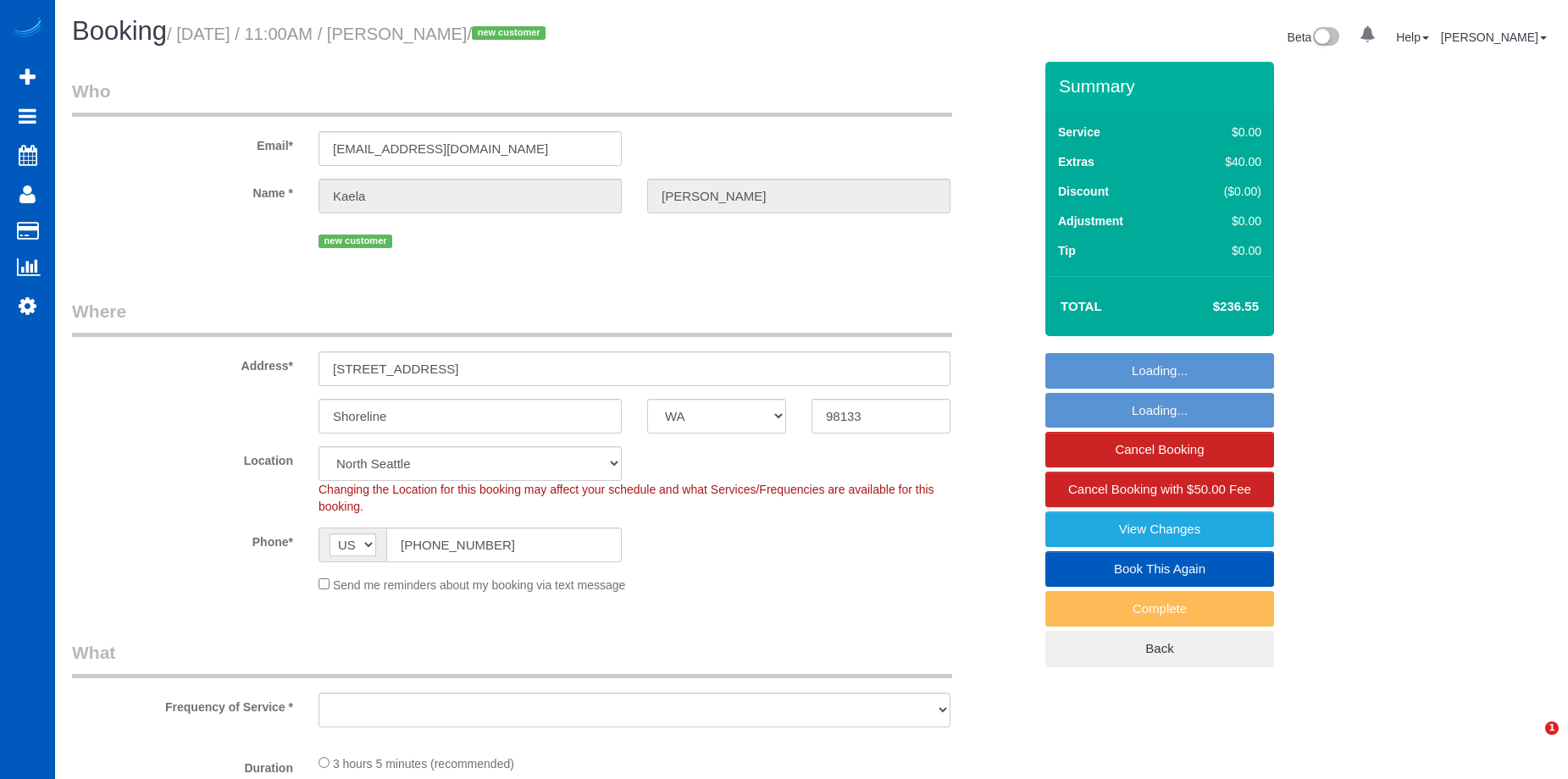
select select "WA"
select select "object:820"
select select "199"
select select "1501"
select select "3"
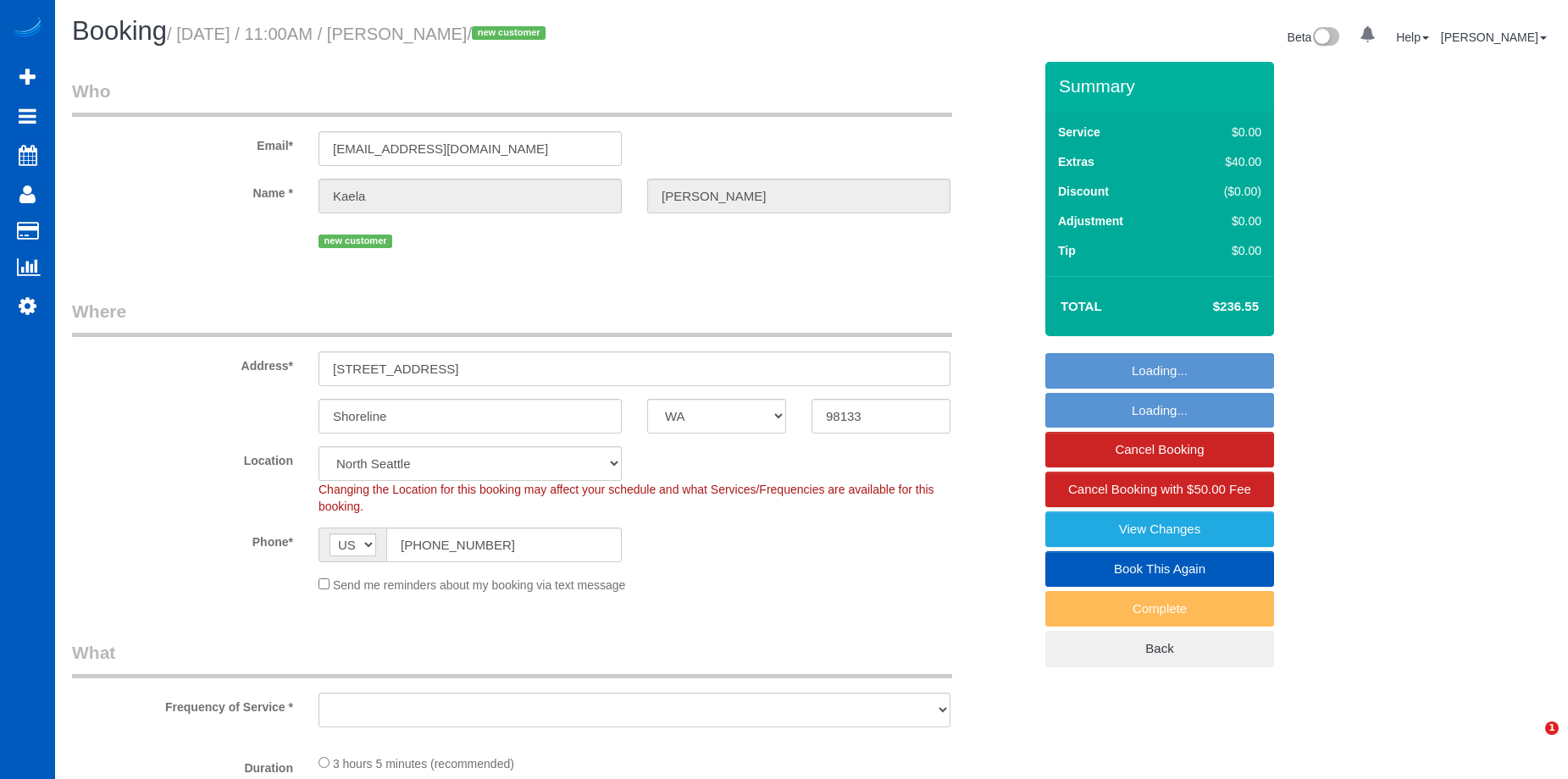
select select "4"
select select "spot1"
select select "number:8"
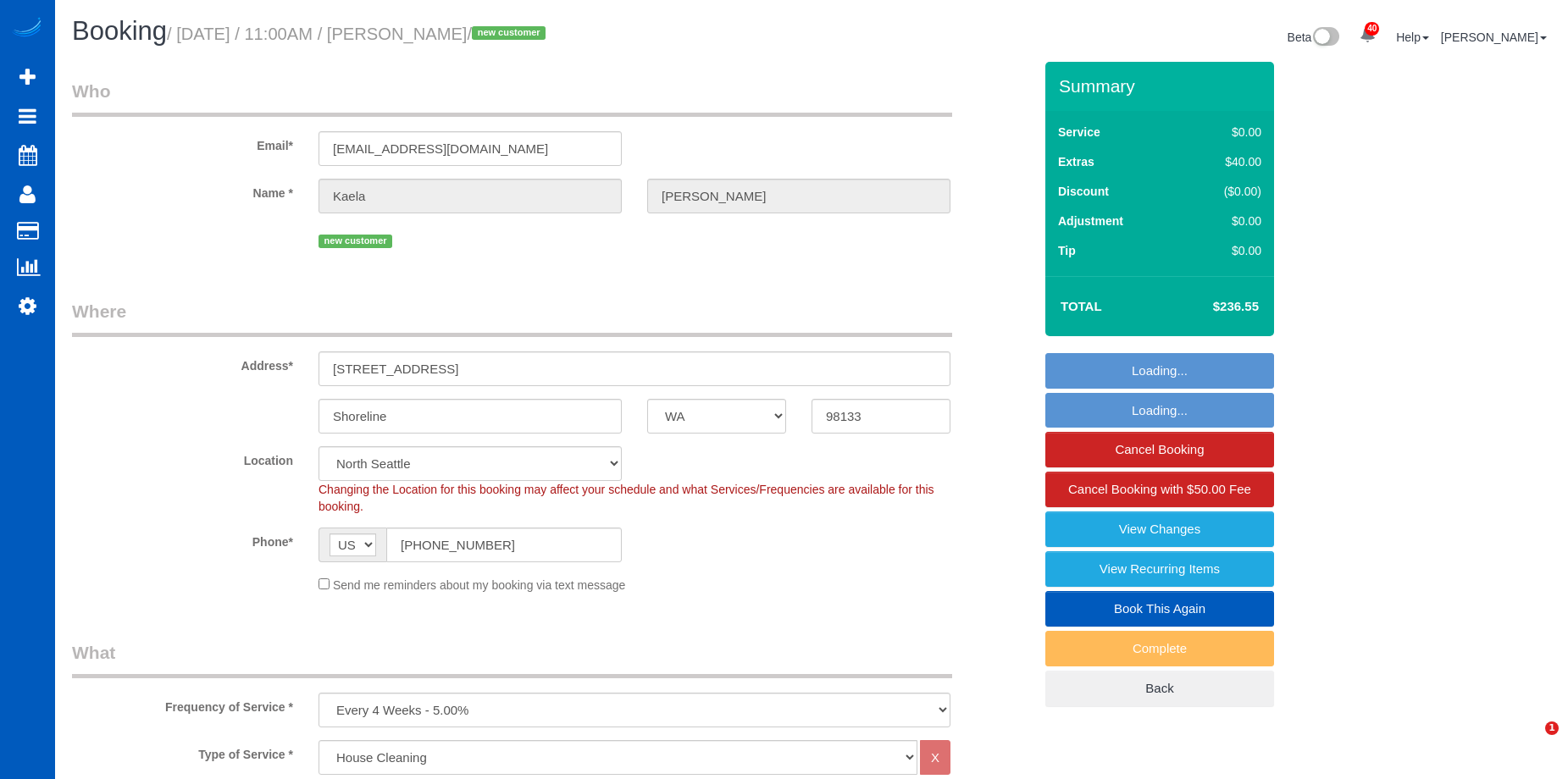
select select "object:1273"
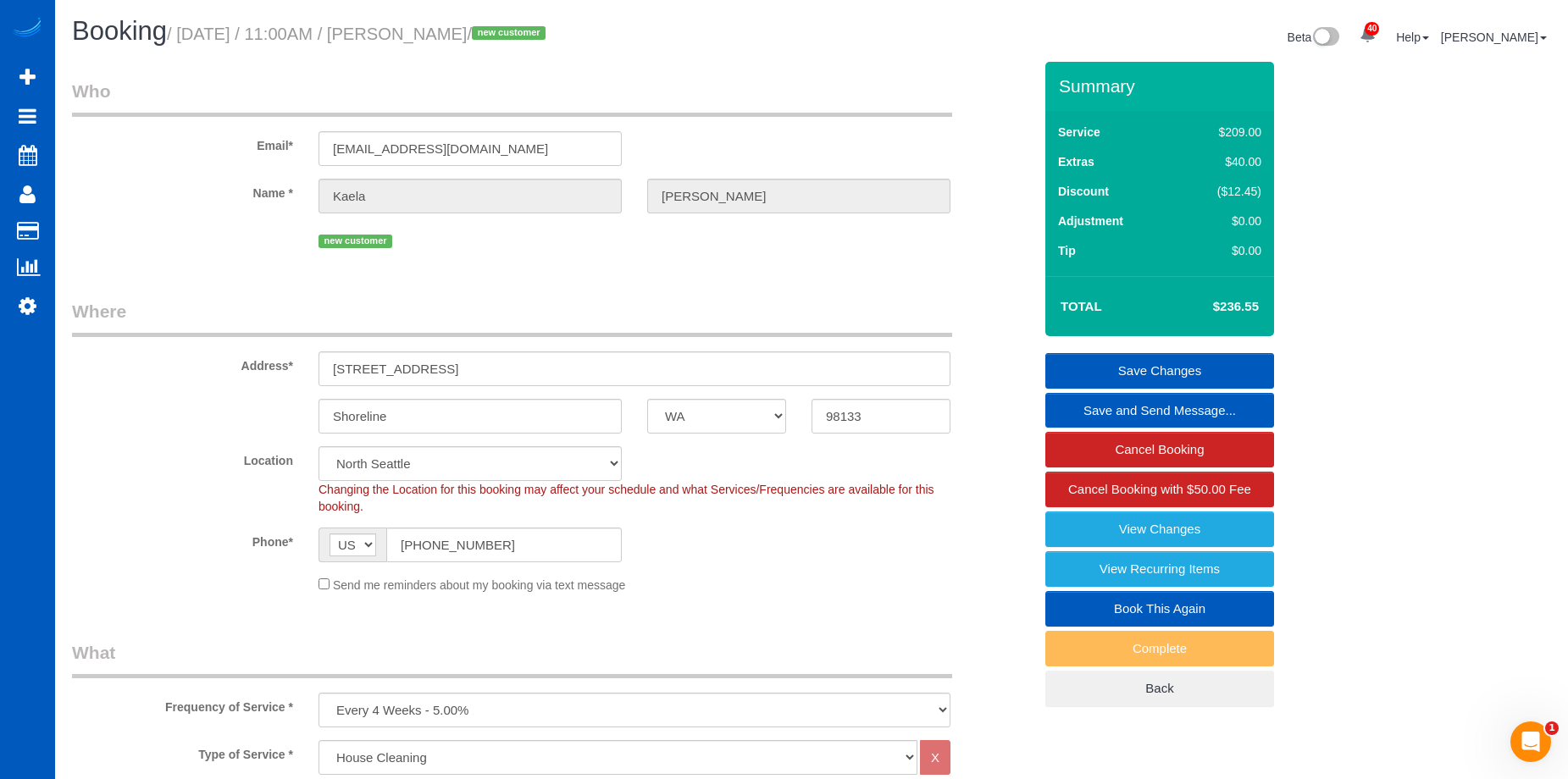
click at [317, 581] on div "Send me reminders about my booking via text message" at bounding box center [634, 584] width 657 height 19
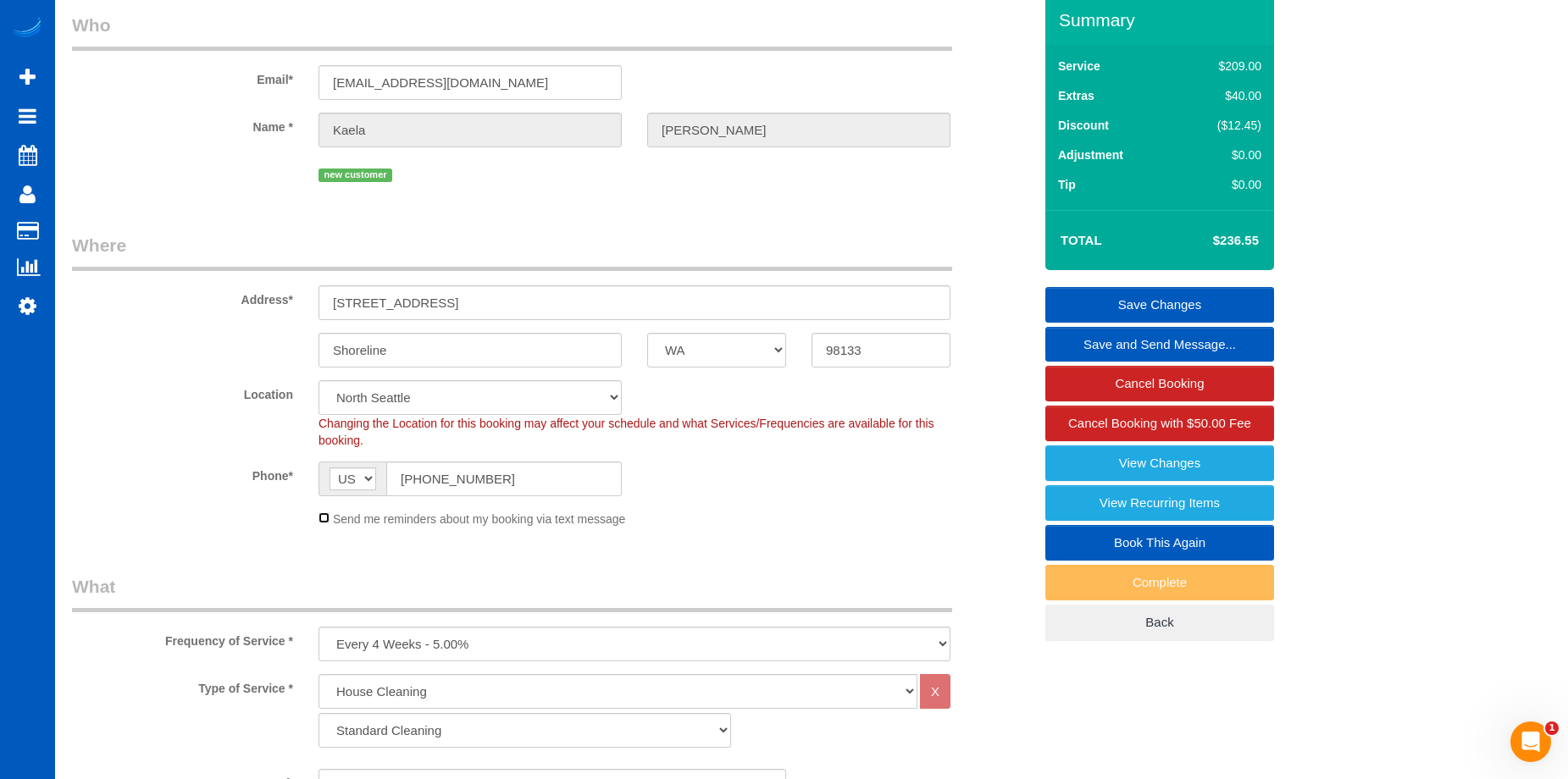
scroll to position [170, 0]
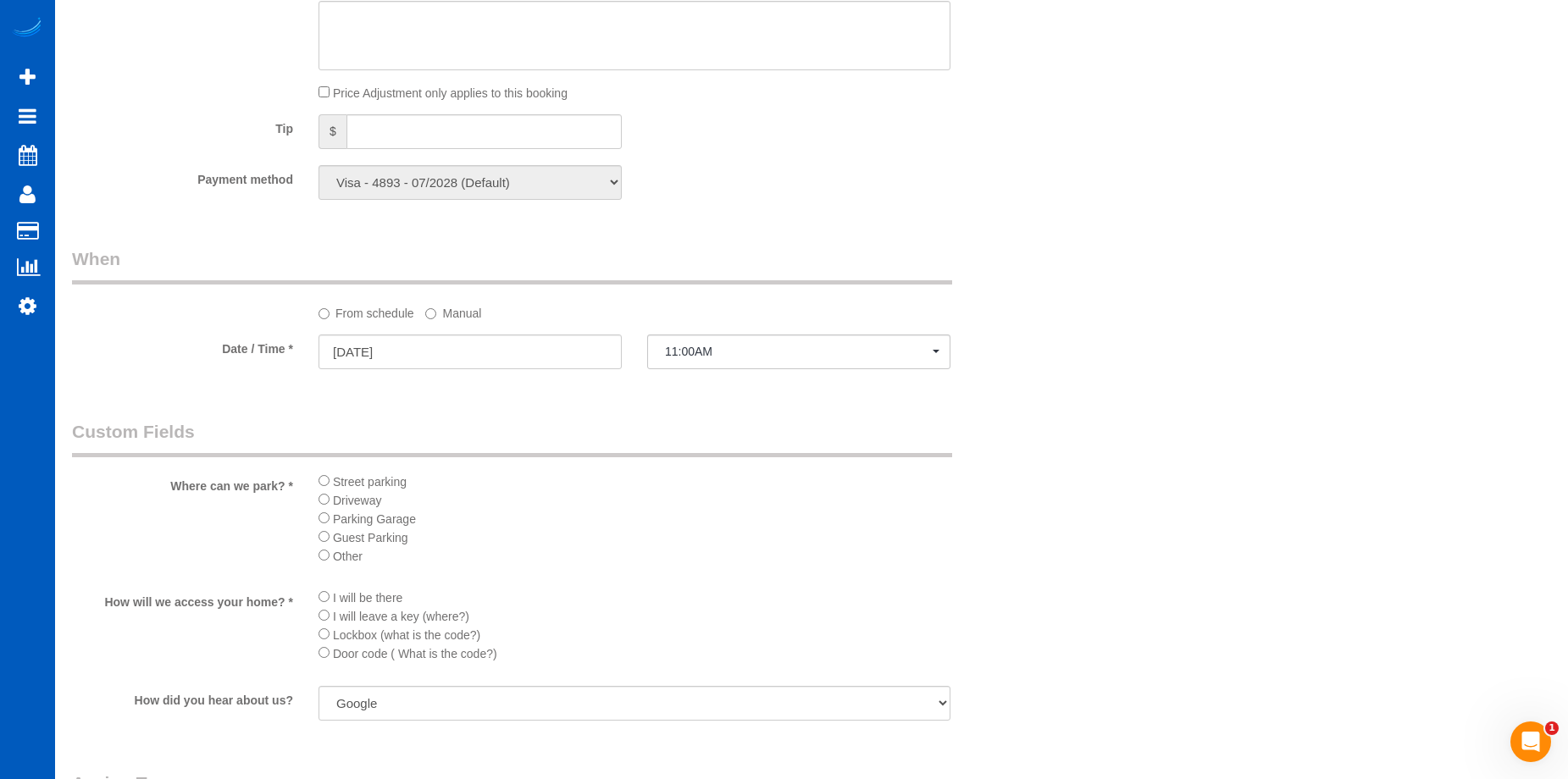
scroll to position [1271, 0]
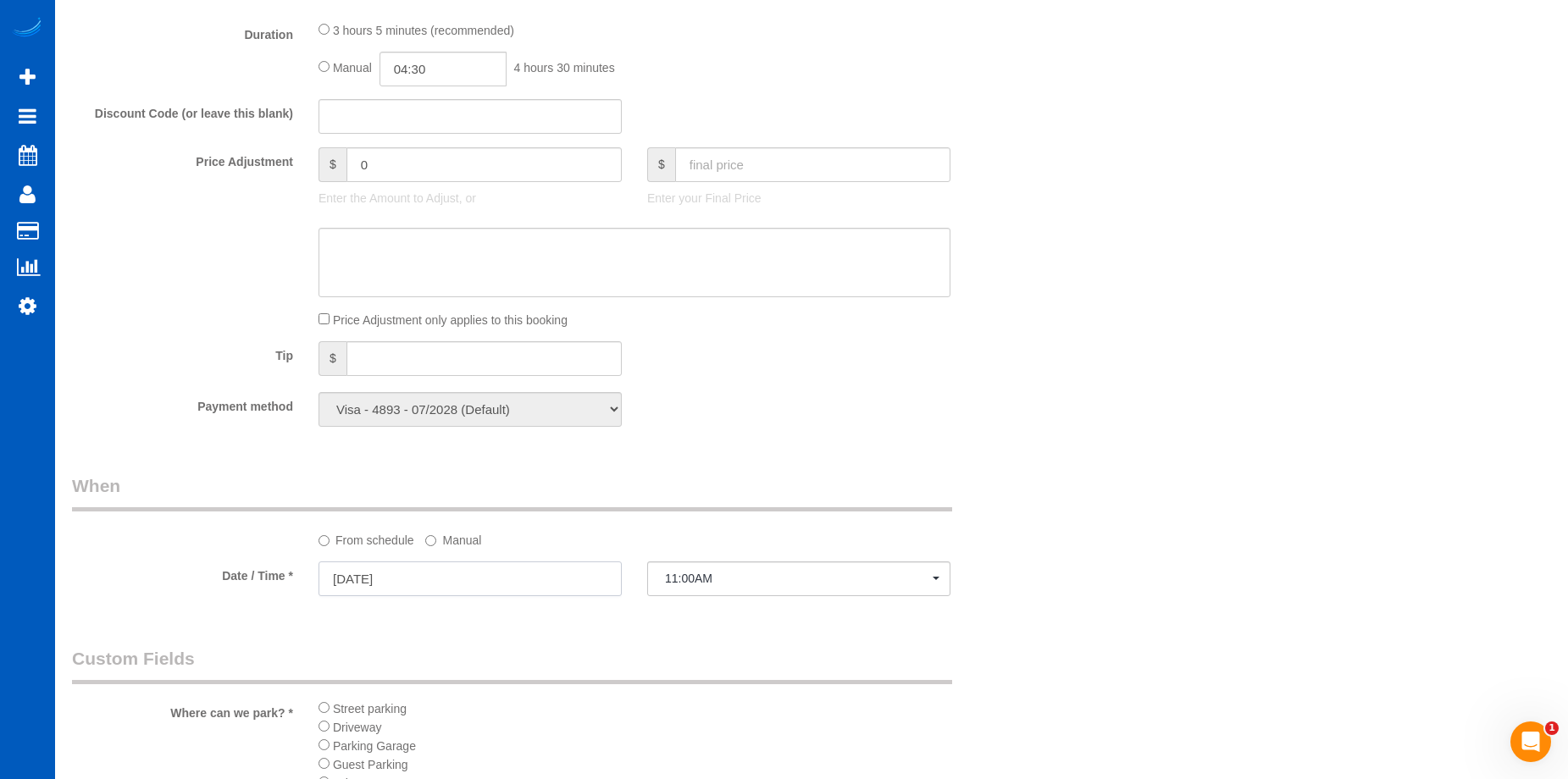
click at [483, 577] on input "[DATE]" at bounding box center [470, 579] width 304 height 35
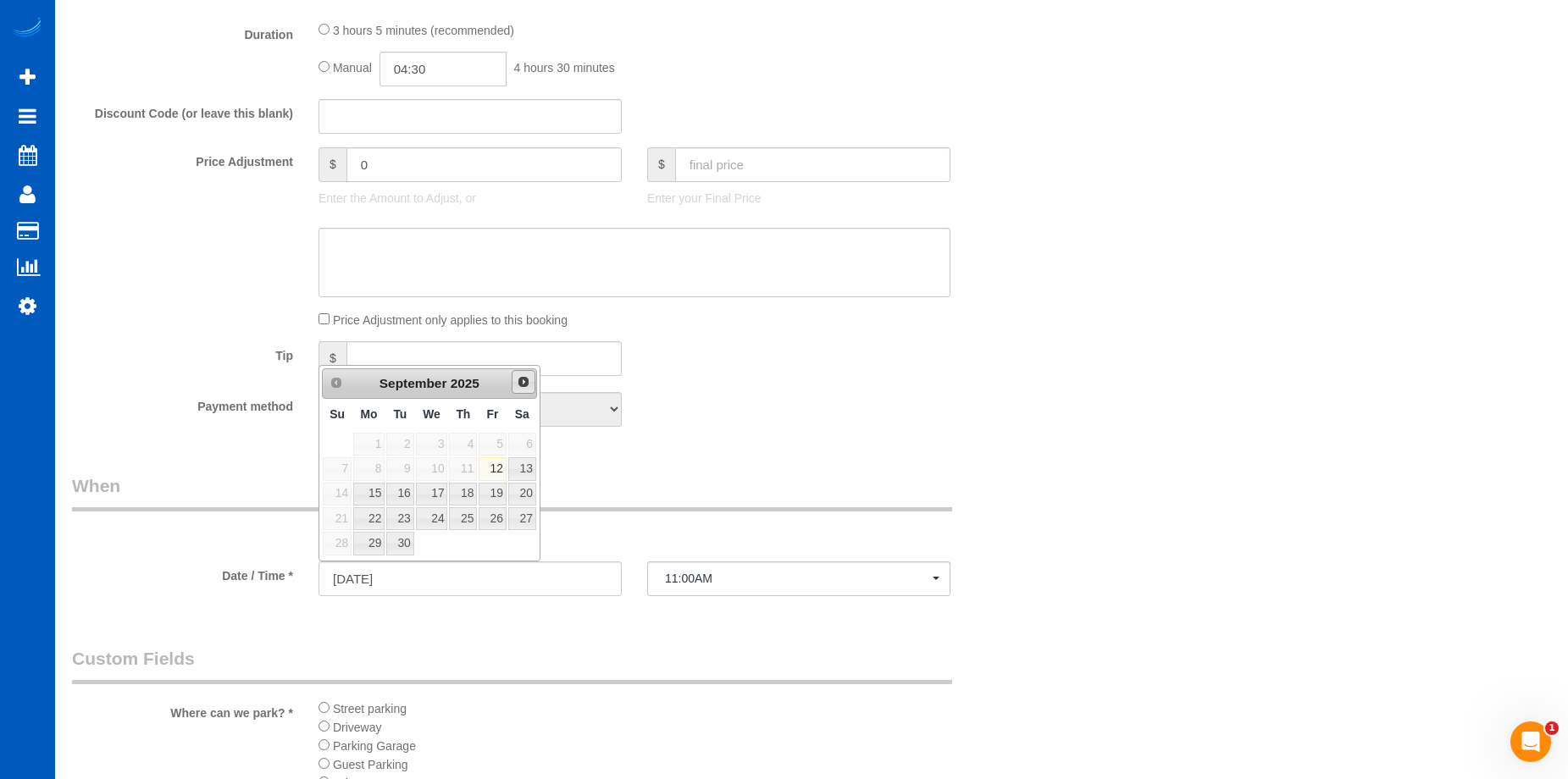
click at [522, 384] on span "Next" at bounding box center [523, 382] width 14 height 14
click at [489, 463] on link "10" at bounding box center [492, 469] width 27 height 22
type input "10/10/2025"
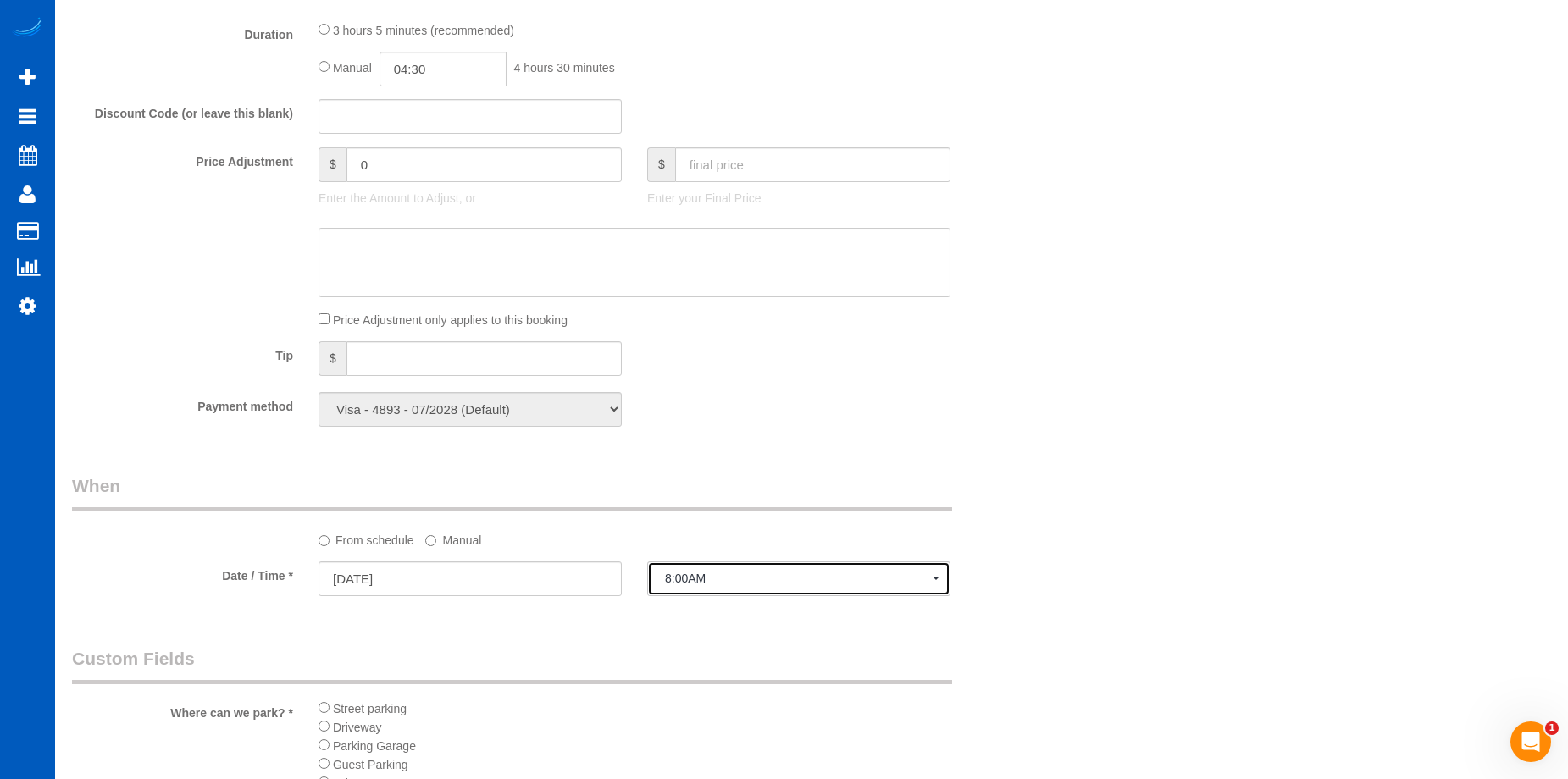
click at [733, 580] on span "8:00AM" at bounding box center [799, 579] width 268 height 14
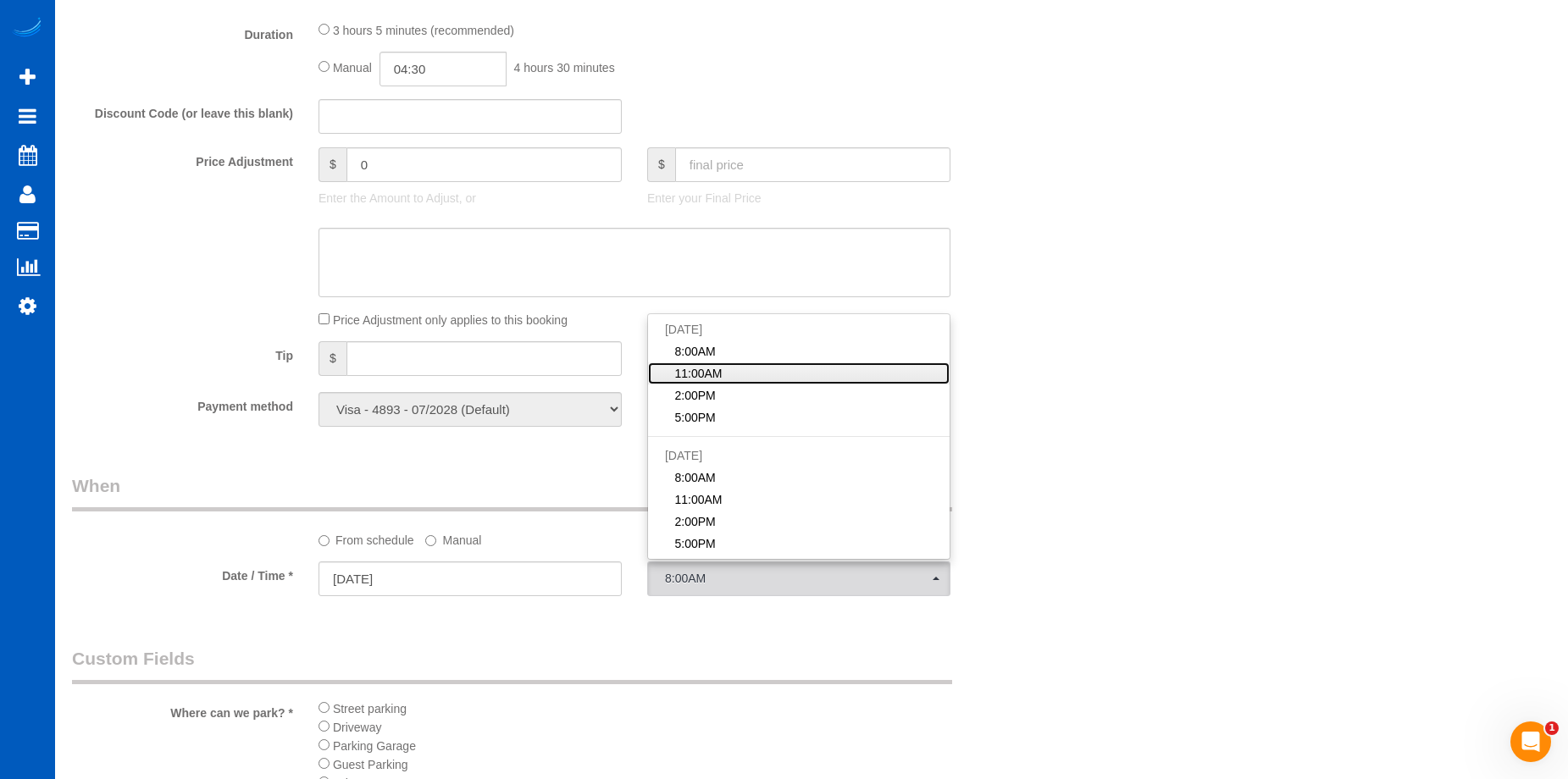
click at [765, 374] on link "11:00AM" at bounding box center [799, 373] width 302 height 22
select select "spot16"
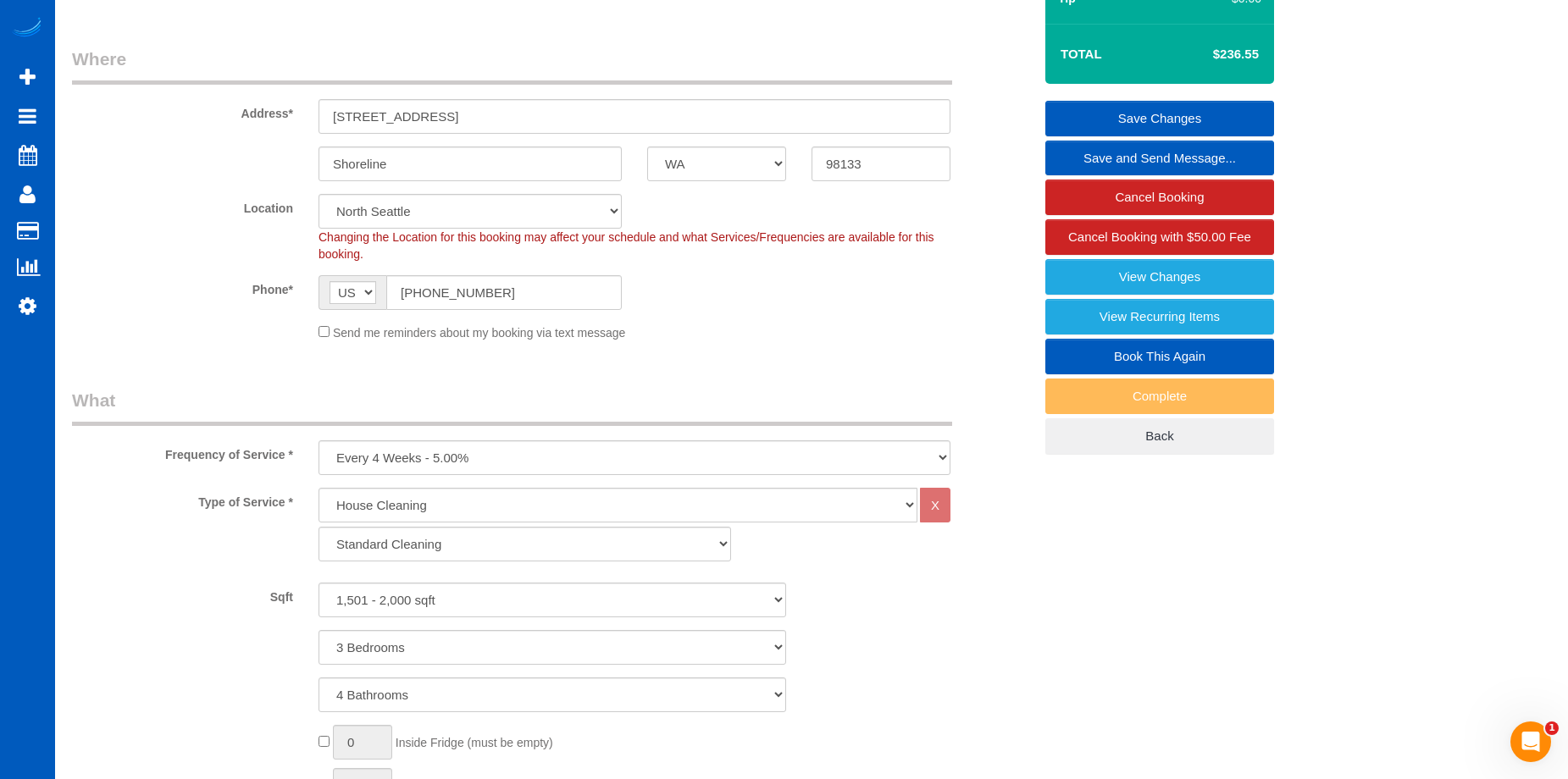
scroll to position [170, 0]
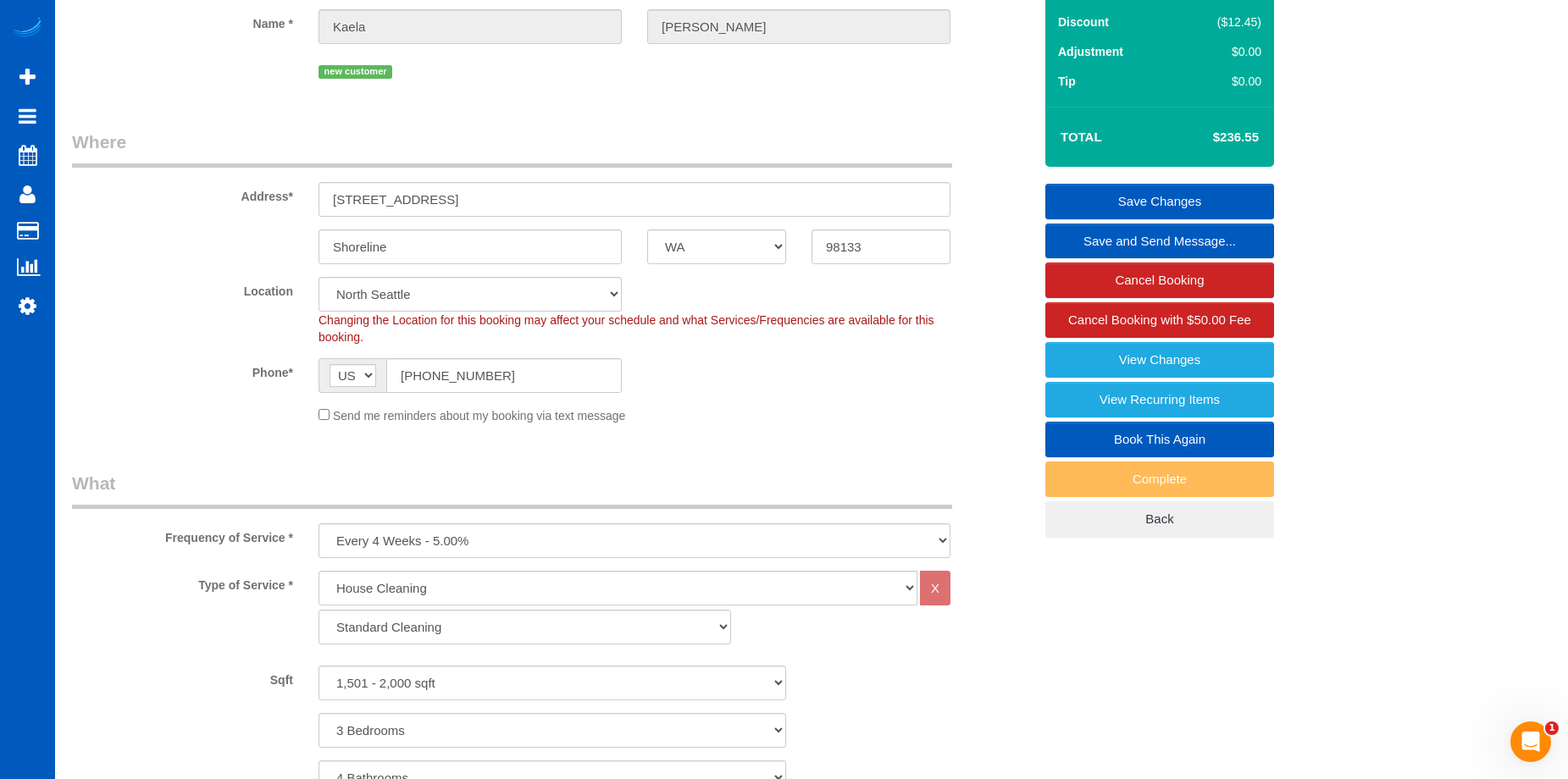
click at [1107, 205] on link "Save Changes" at bounding box center [1160, 201] width 228 height 35
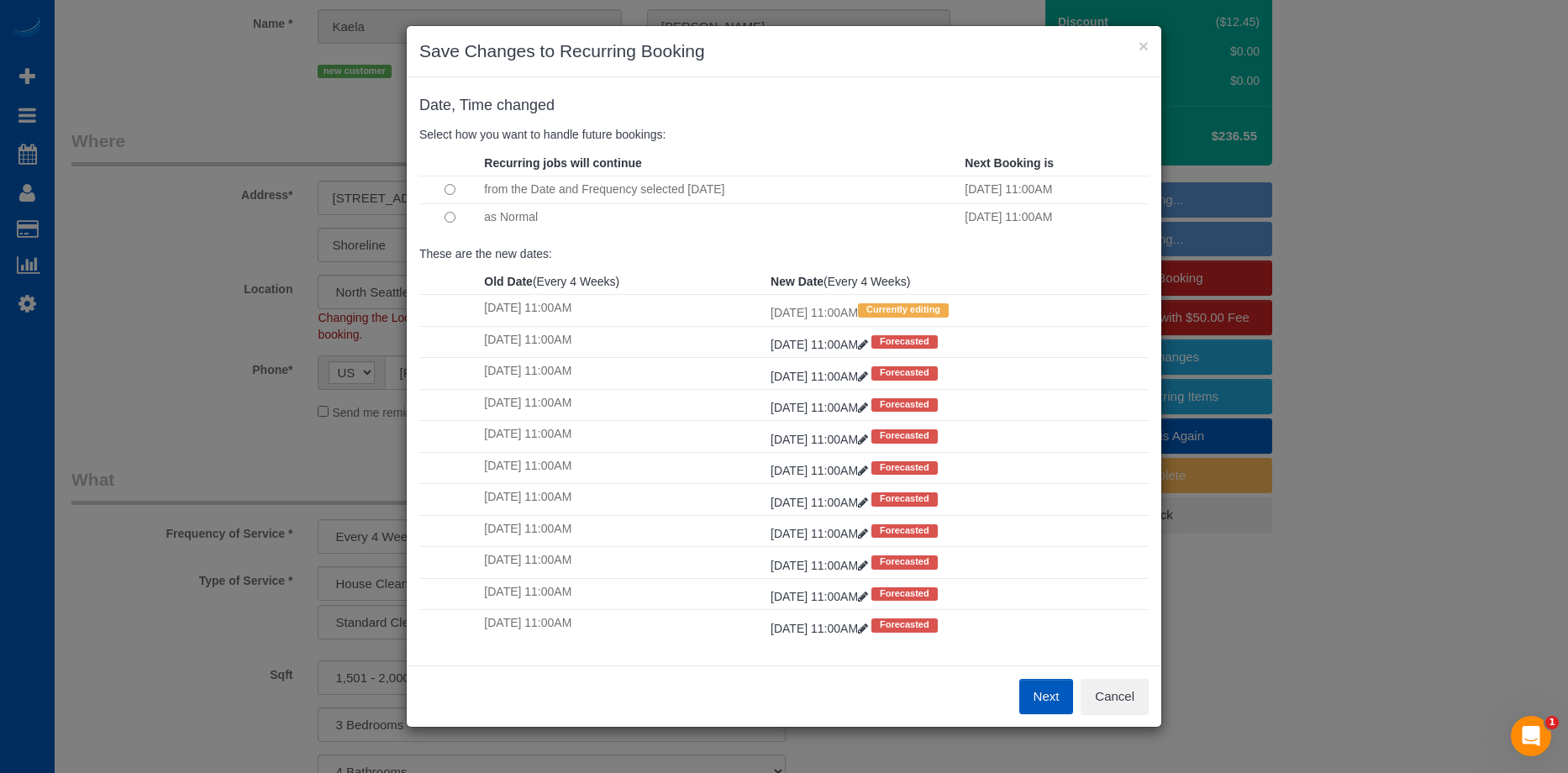
click at [1033, 690] on button "Next" at bounding box center [1047, 696] width 54 height 35
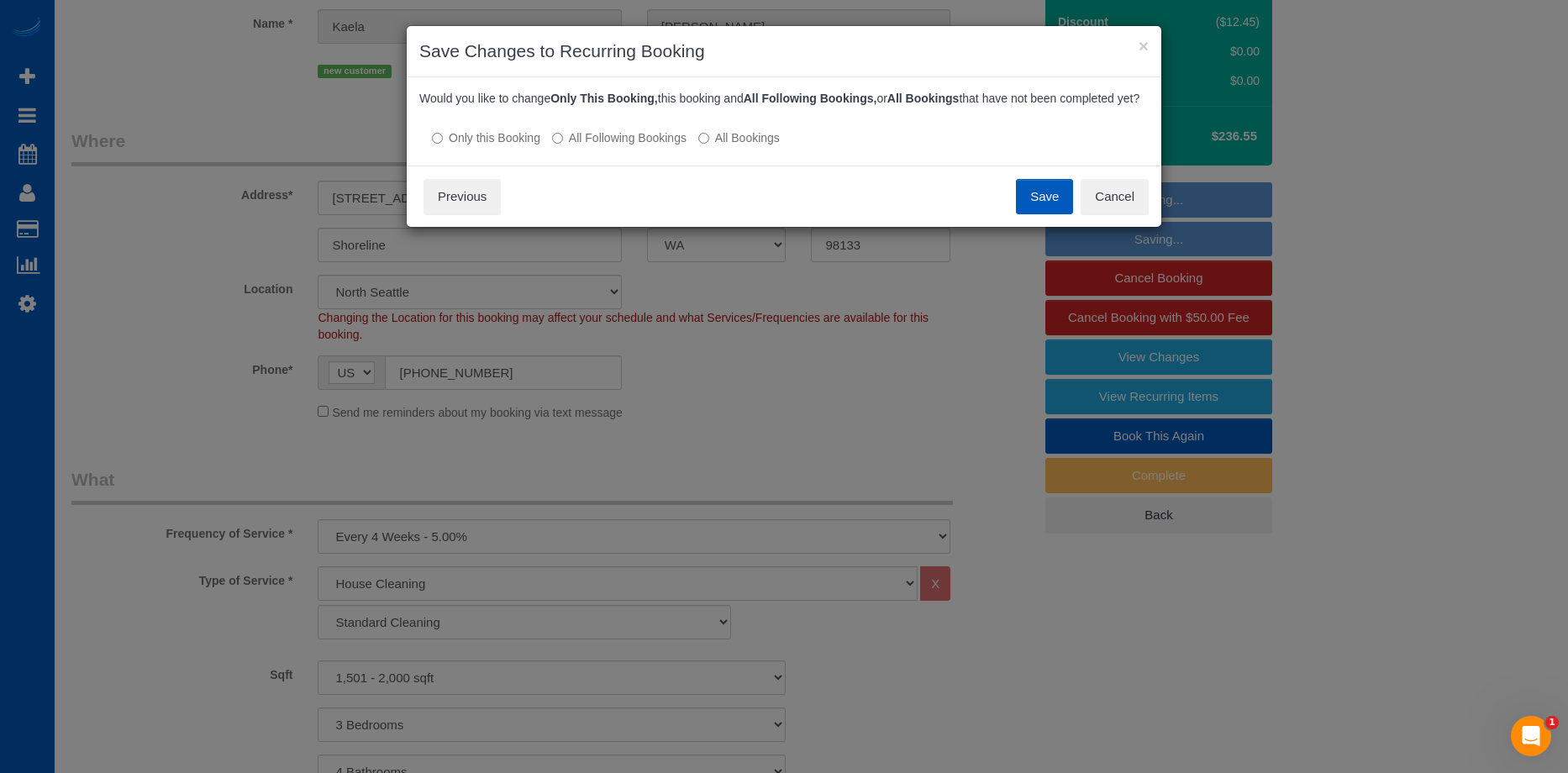
click at [603, 146] on label "All Following Bookings" at bounding box center [619, 138] width 135 height 16
click at [1042, 202] on button "Save" at bounding box center [1044, 197] width 57 height 35
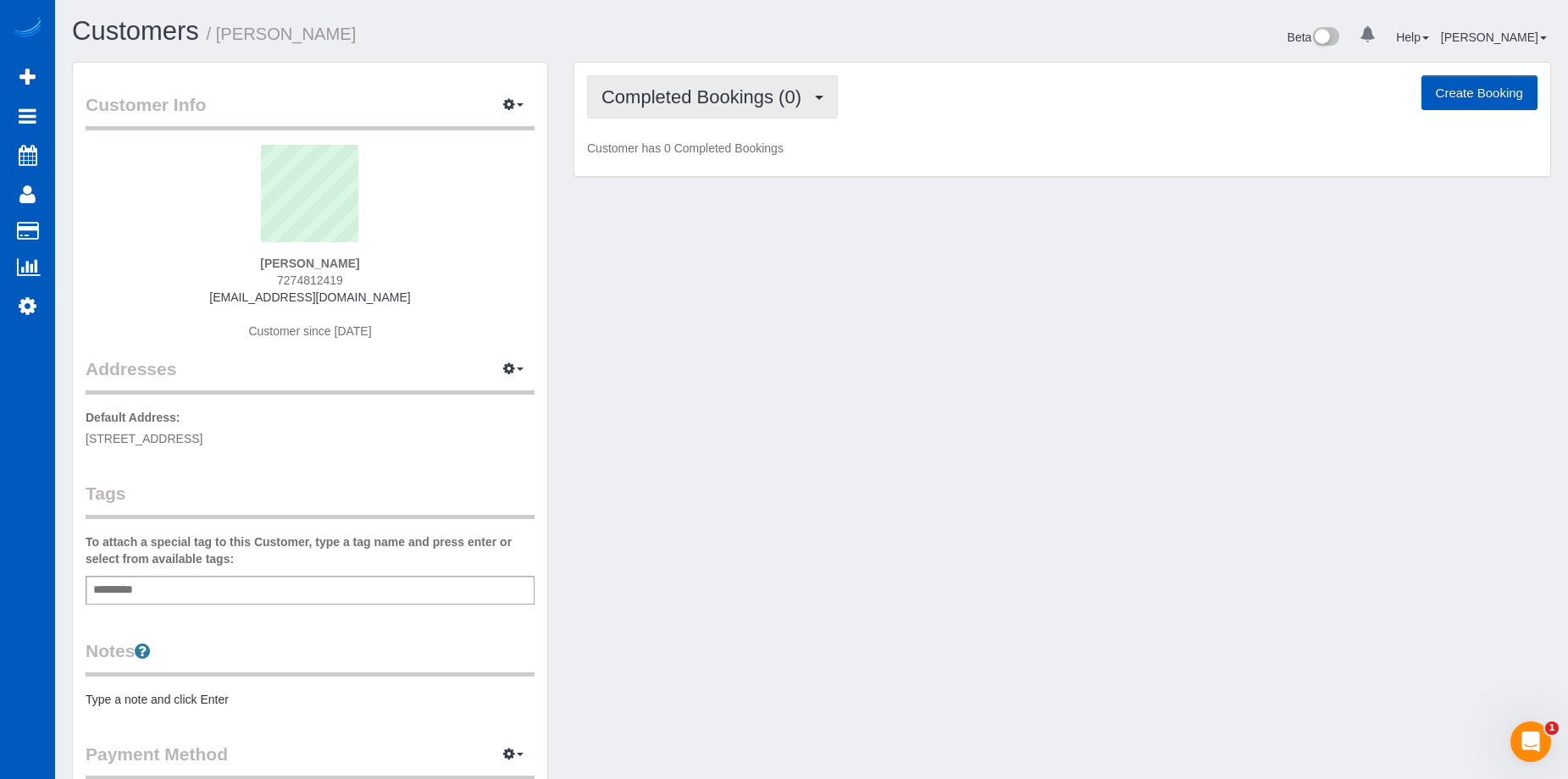
click at [749, 80] on button "Completed Bookings (0)" at bounding box center [712, 97] width 251 height 43
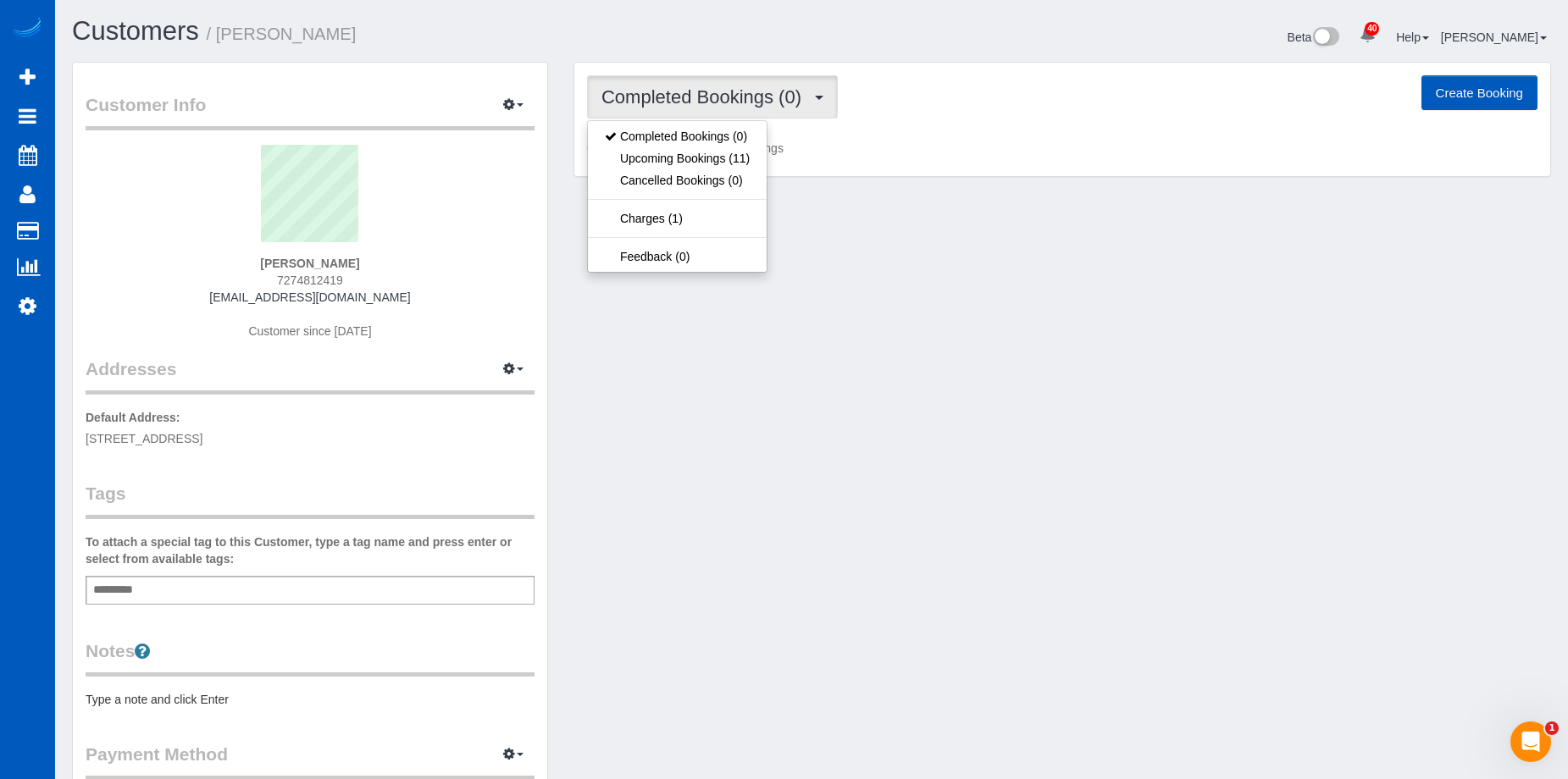
click at [753, 84] on button "Completed Bookings (0)" at bounding box center [712, 97] width 251 height 43
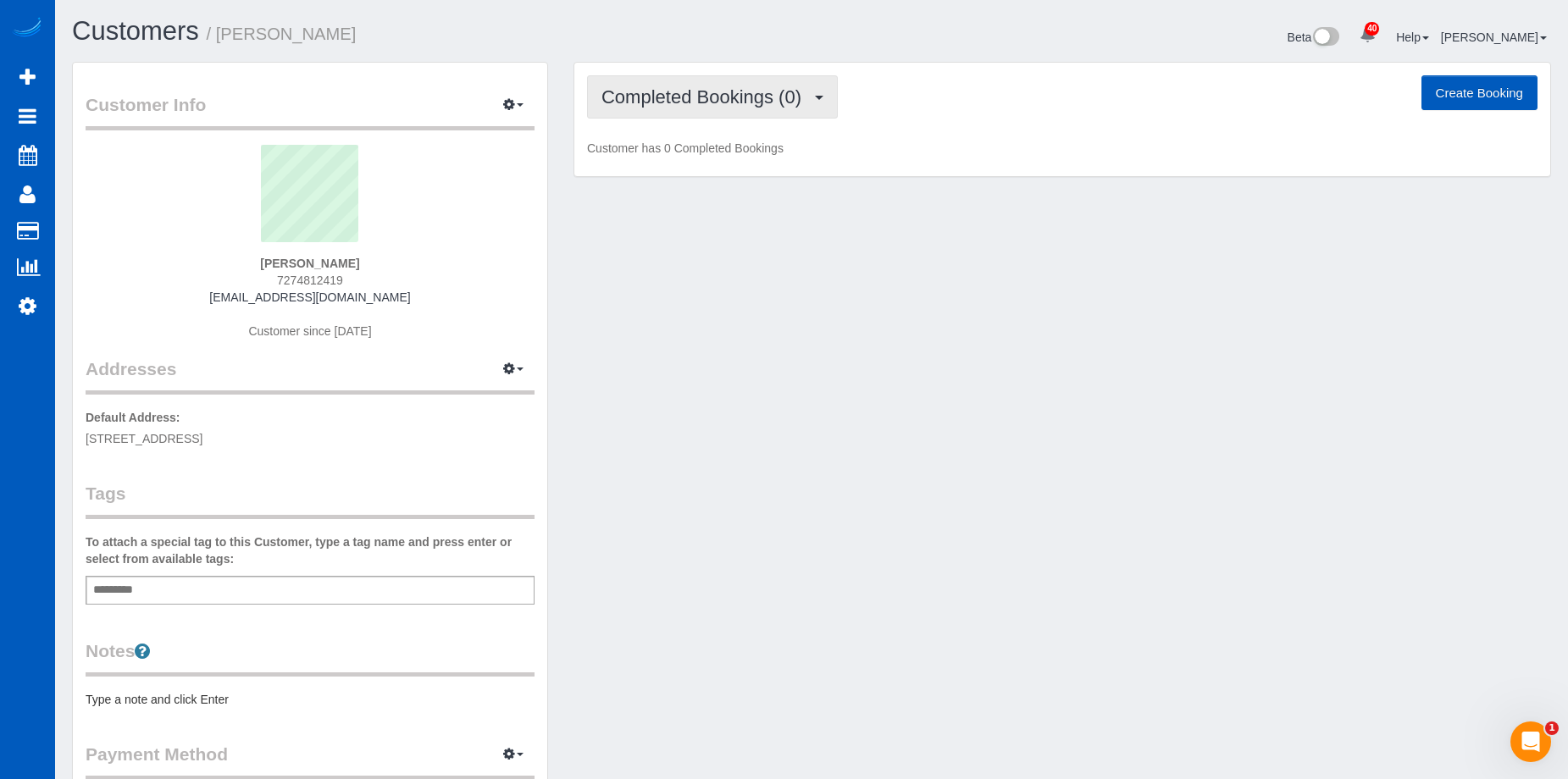
click at [822, 106] on button "Completed Bookings (0)" at bounding box center [712, 97] width 251 height 43
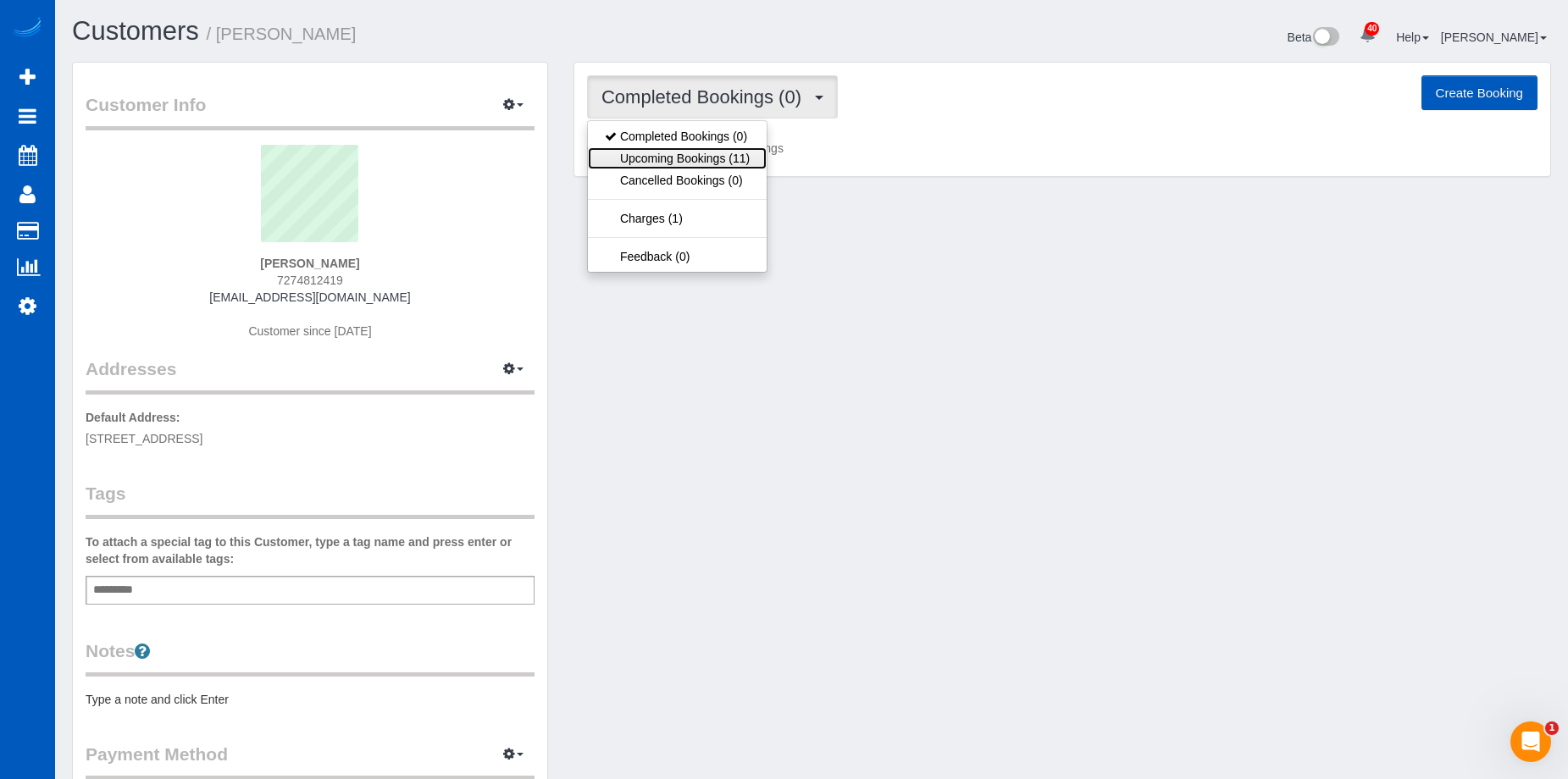
click at [737, 159] on link "Upcoming Bookings (11)" at bounding box center [677, 158] width 179 height 22
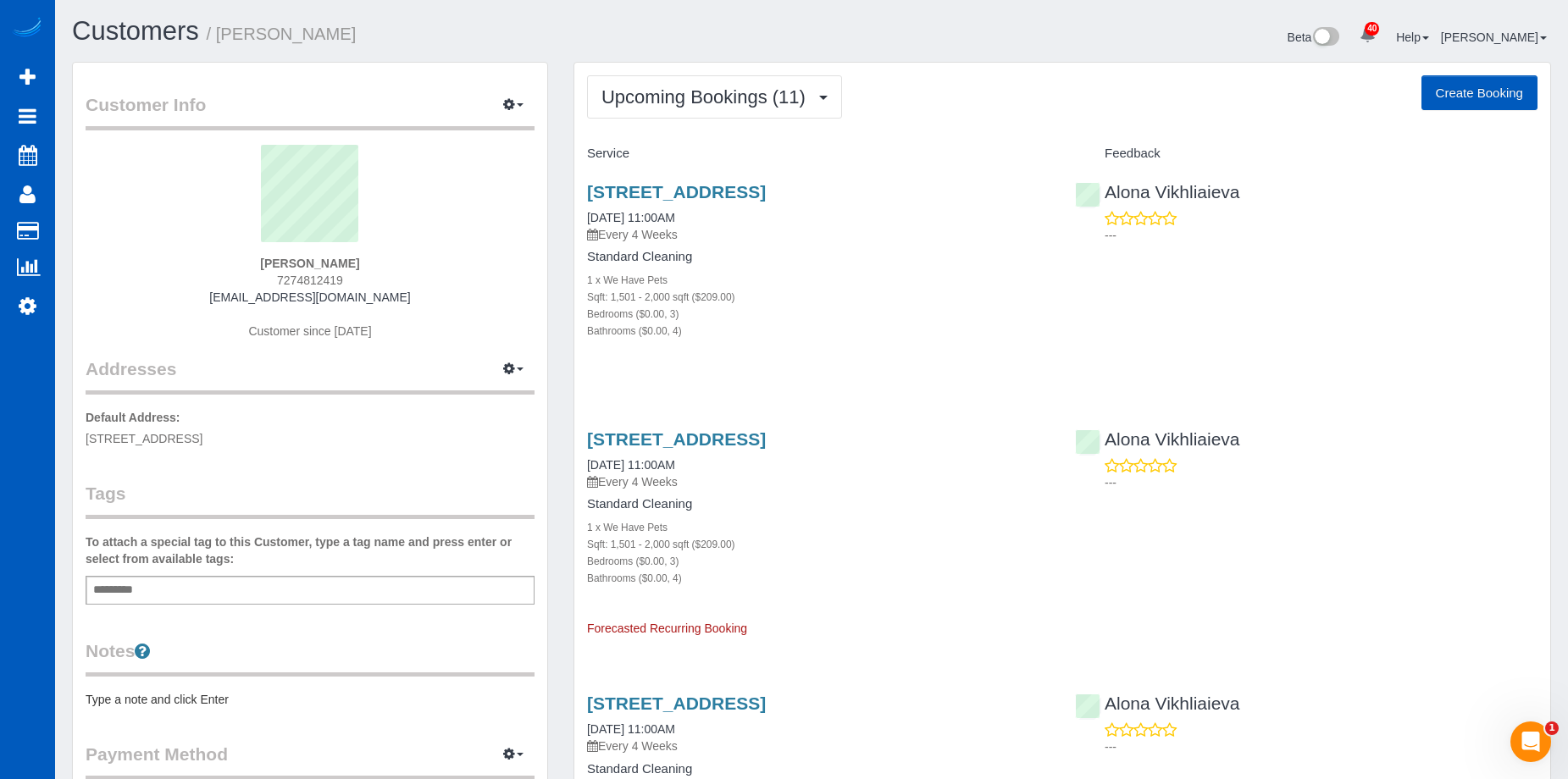
click at [1459, 94] on button "Create Booking" at bounding box center [1479, 93] width 116 height 35
select select "WA"
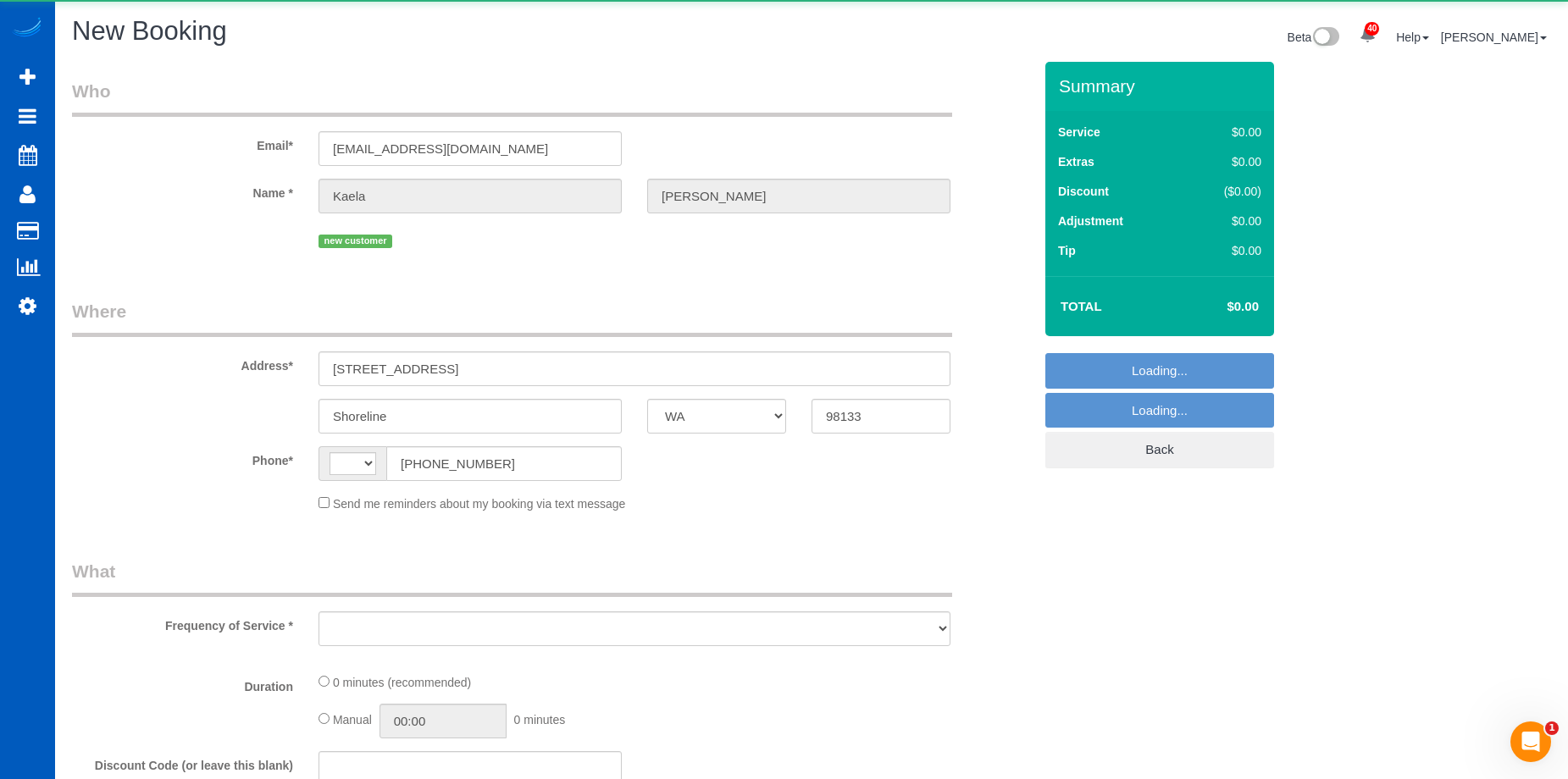
select select "string:US"
select select "string:fspay-e5dd4282-bb3d-4a99-b9ac-5ea9971266da"
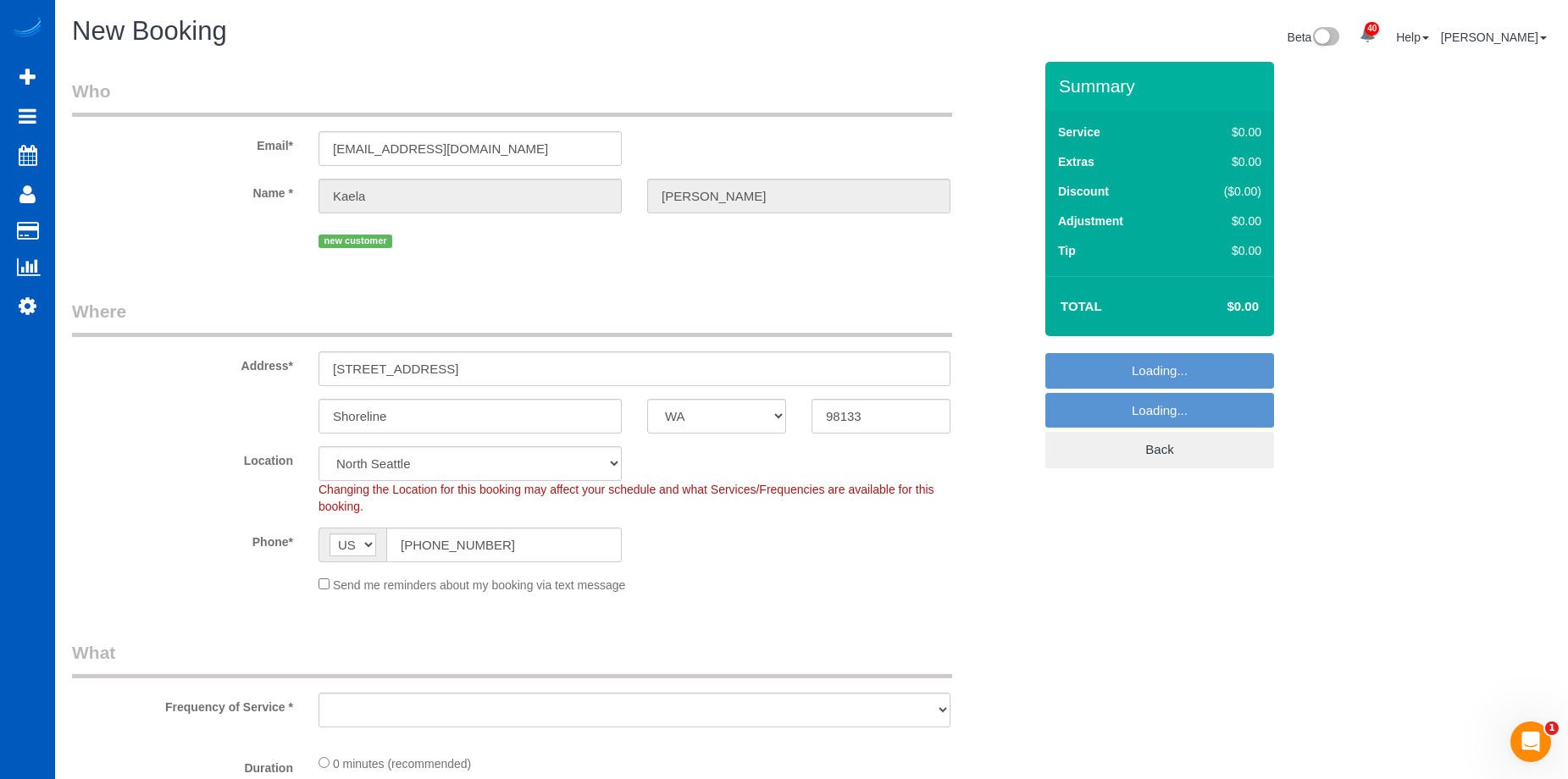
select select "object:1636"
select select "199"
select select "object:1870"
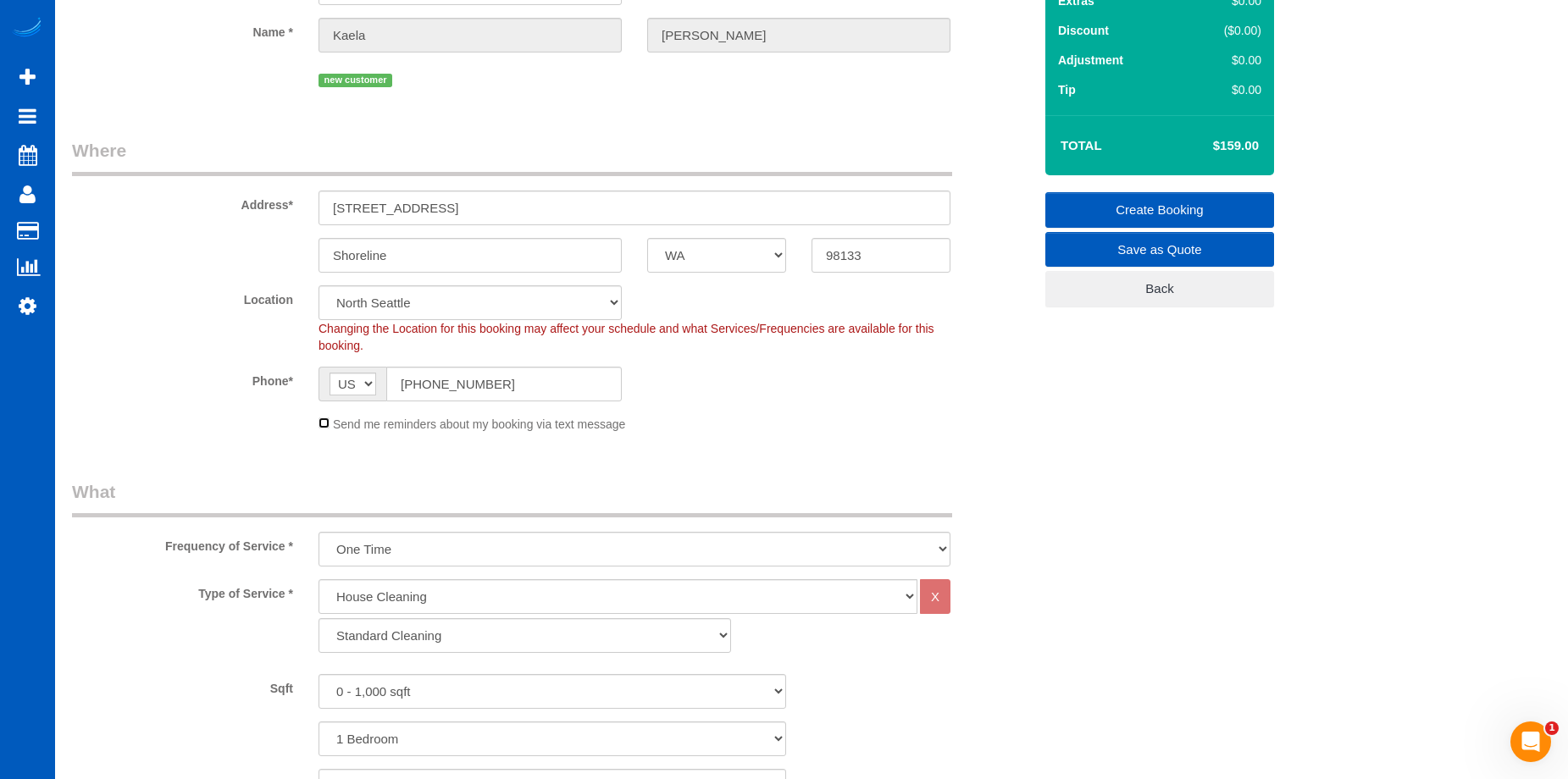
scroll to position [339, 0]
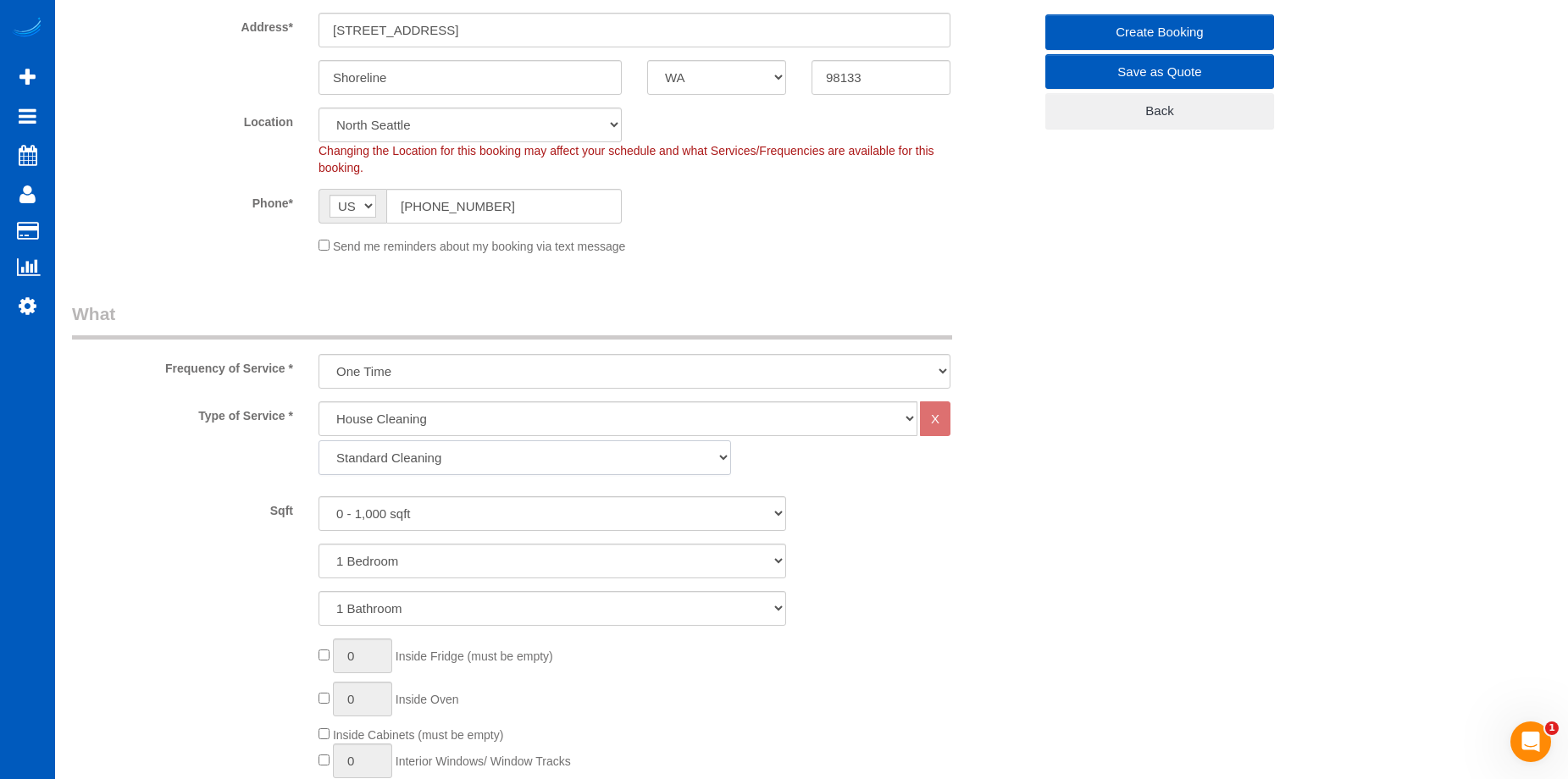
click at [510, 472] on select "Standard Cleaning Deep Cleaning Move In/ Out Cleaning" at bounding box center [524, 458] width 413 height 35
select select "367"
click at [318, 440] on select "Standard Cleaning Deep Cleaning Move In/ Out Cleaning" at bounding box center [524, 458] width 413 height 35
click at [508, 528] on select "0 - 1,000 sqft 1,001 - 1,500 sqft 1,501 - 2,000 sqft 2,001 - 2,500 sqft 2,501 -…" at bounding box center [552, 514] width 468 height 35
select select "1501"
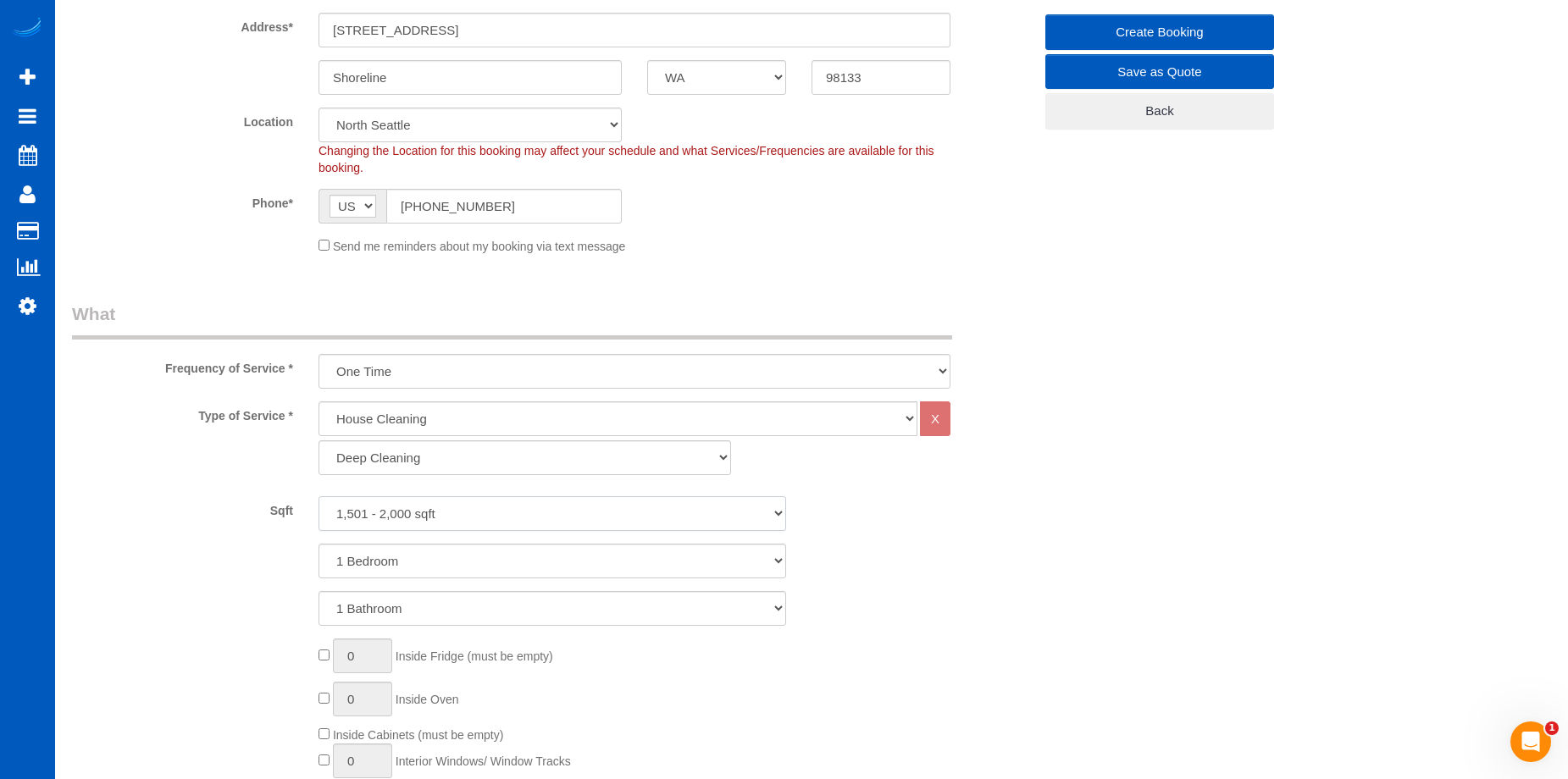
click at [318, 497] on select "0 - 1,000 sqft 1,001 - 1,500 sqft 1,501 - 2,000 sqft 2,001 - 2,500 sqft 2,501 -…" at bounding box center [552, 514] width 468 height 35
click at [510, 565] on select "1 Bedroom 2 Bedrooms 3 Bedrooms 4 Bedrooms 5 Bedrooms 6 Bedrooms 7 Bedrooms" at bounding box center [552, 561] width 468 height 35
select select "3"
click at [318, 544] on select "1 Bedroom 2 Bedrooms 3 Bedrooms 4 Bedrooms 5 Bedrooms 6 Bedrooms 7 Bedrooms" at bounding box center [552, 561] width 468 height 35
click at [479, 618] on select "1 Bathroom 2 Bathrooms 3 Bathrooms 4 Bathrooms 5 Bathrooms 6 Bathrooms 7 Bathro…" at bounding box center [552, 609] width 468 height 35
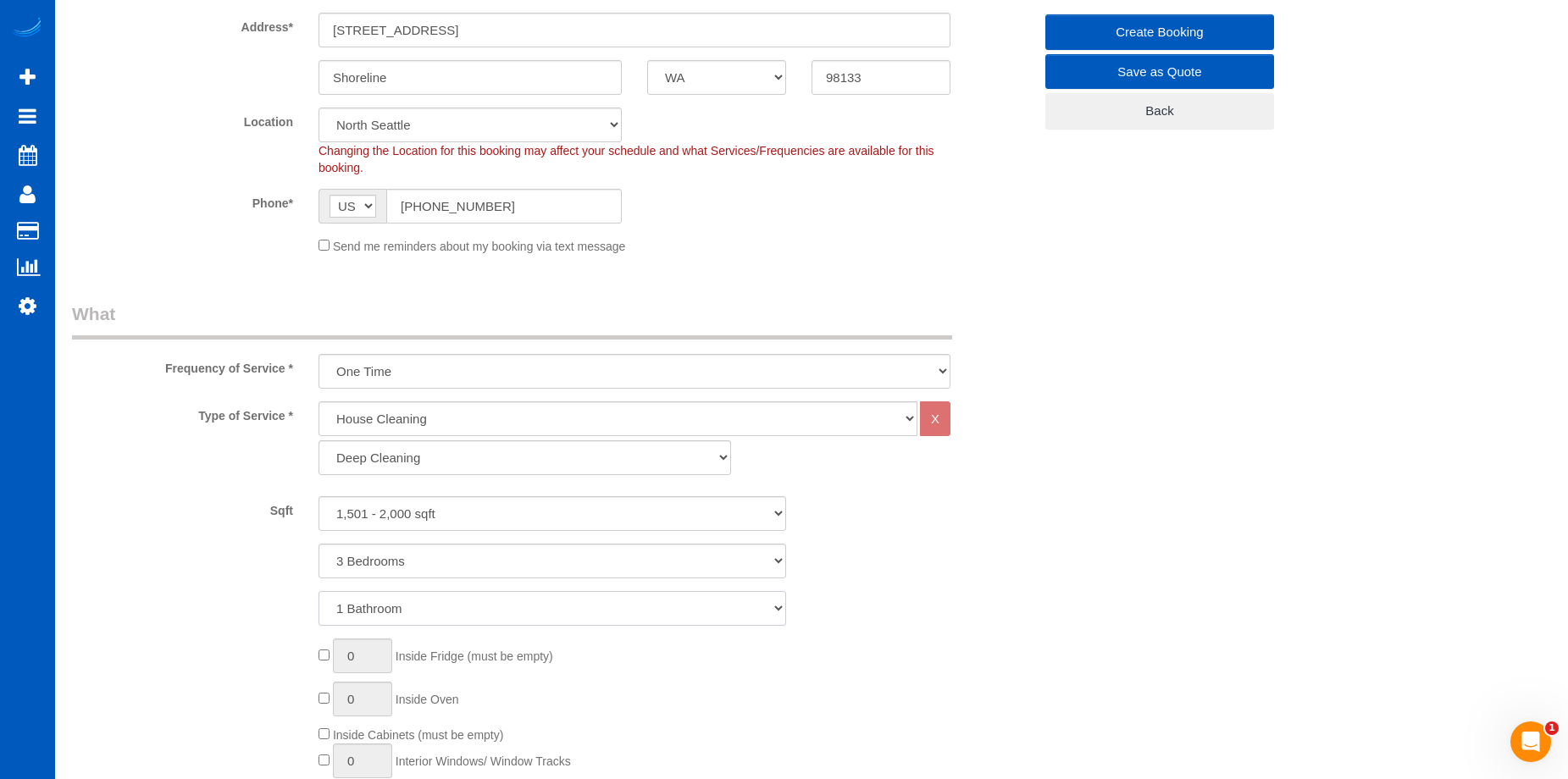
select select "4"
click at [318, 592] on select "1 Bathroom 2 Bathrooms 3 Bathrooms 4 Bathrooms 5 Bathrooms 6 Bathrooms 7 Bathro…" at bounding box center [552, 609] width 468 height 35
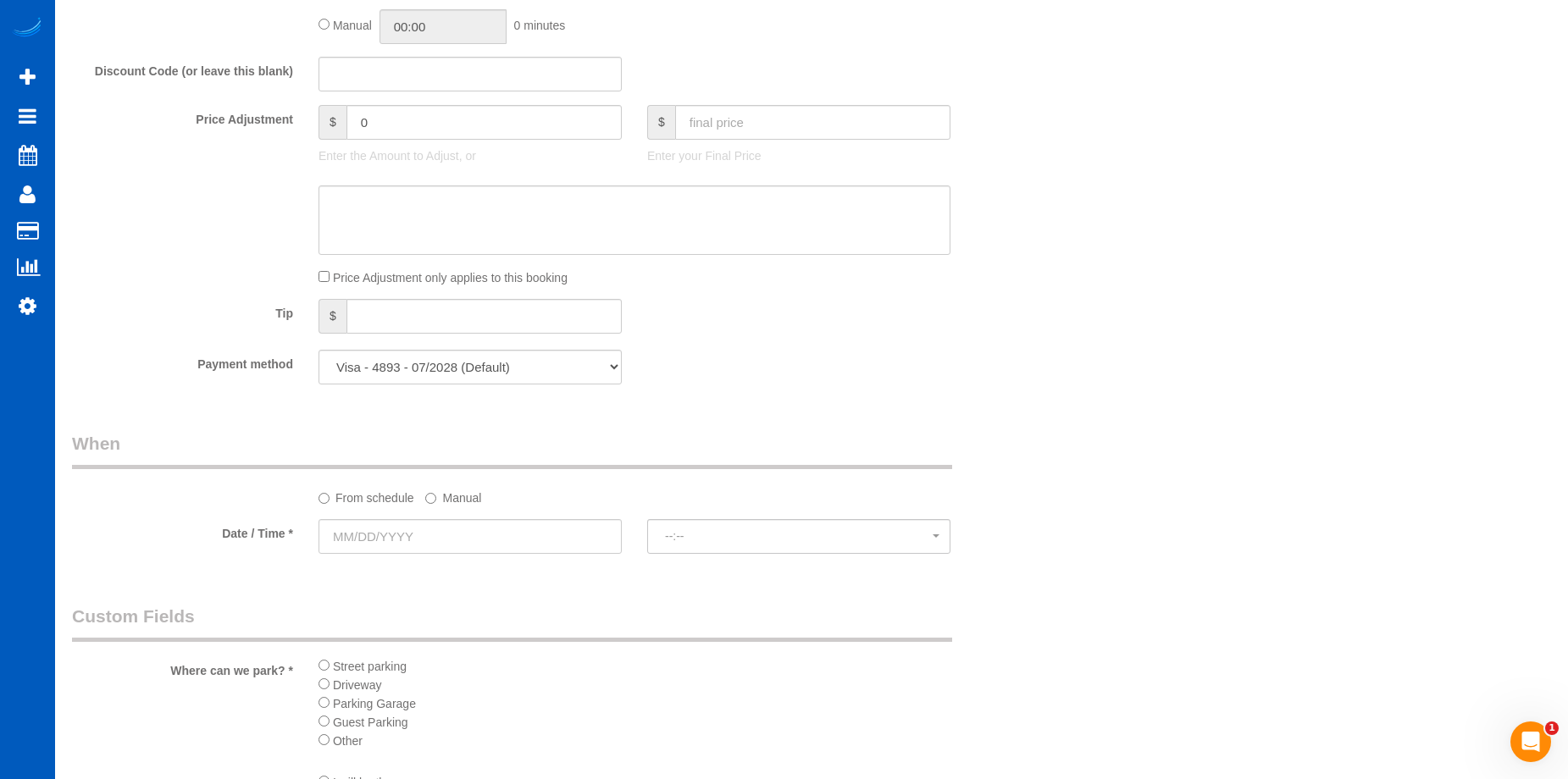
scroll to position [1440, 0]
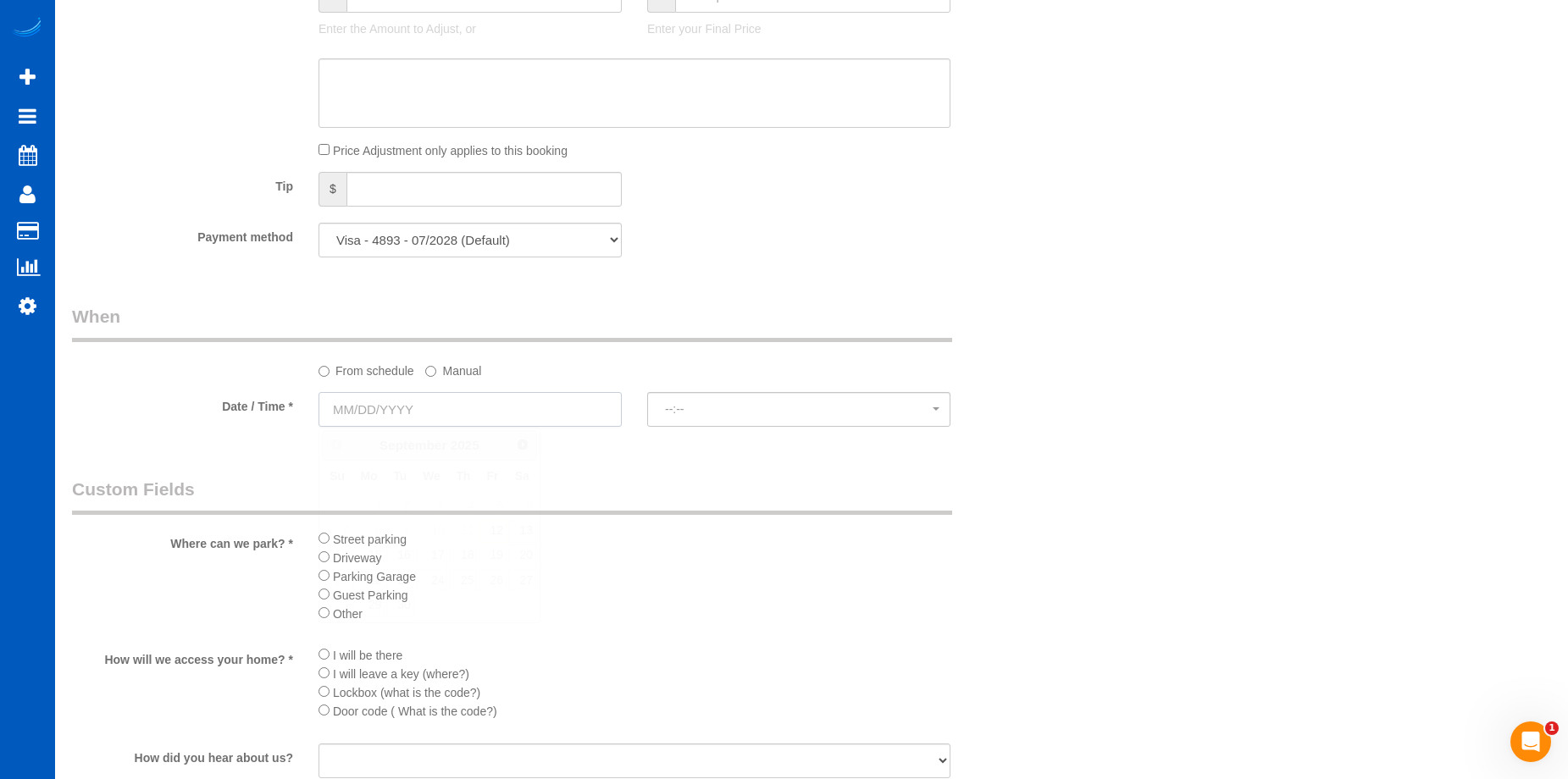
click at [557, 409] on input "text" at bounding box center [470, 410] width 304 height 35
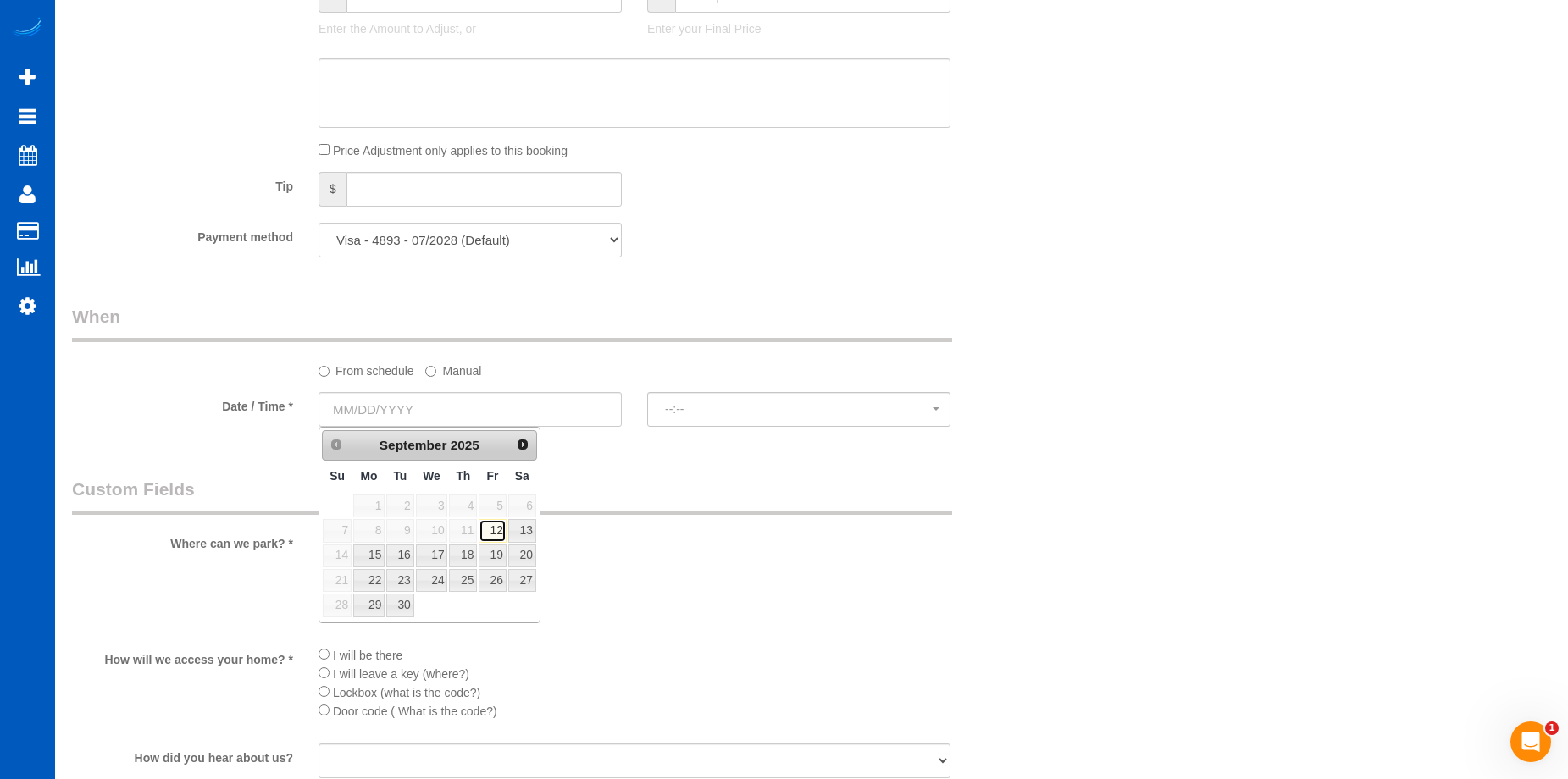
click at [492, 537] on link "12" at bounding box center [492, 530] width 27 height 22
type input "[DATE]"
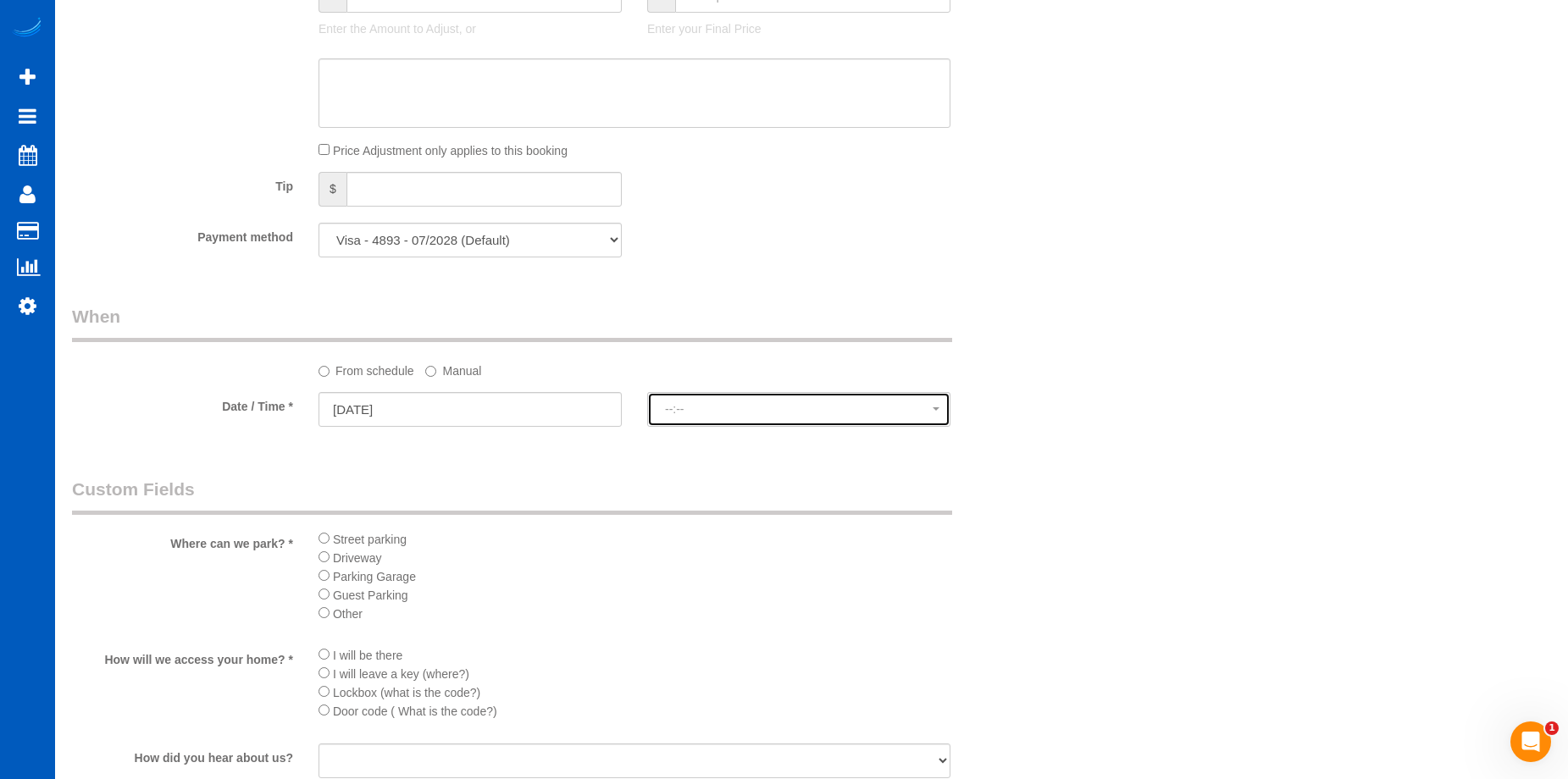
click at [707, 403] on span "--:--" at bounding box center [799, 409] width 268 height 14
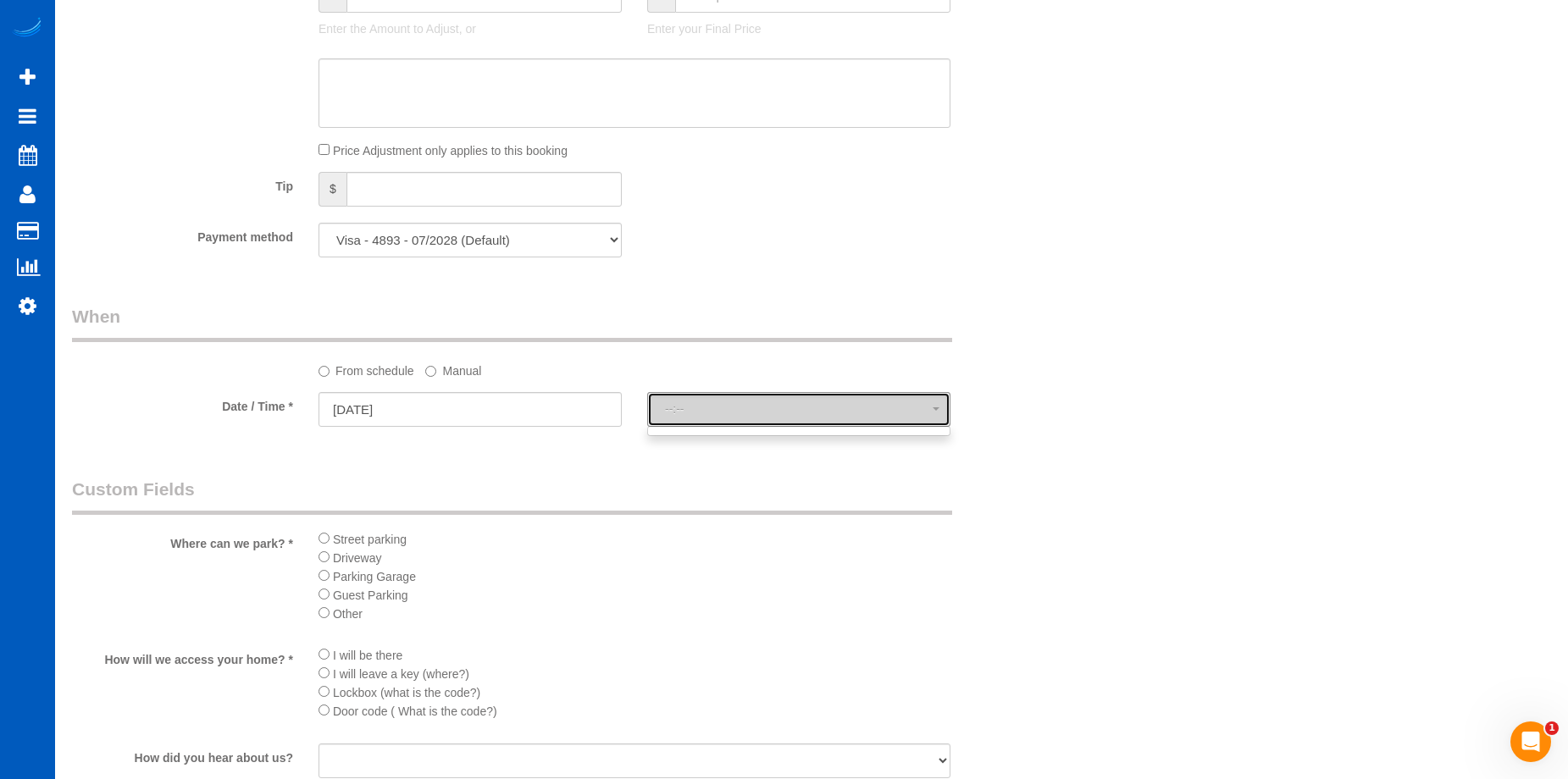
select select "spot1"
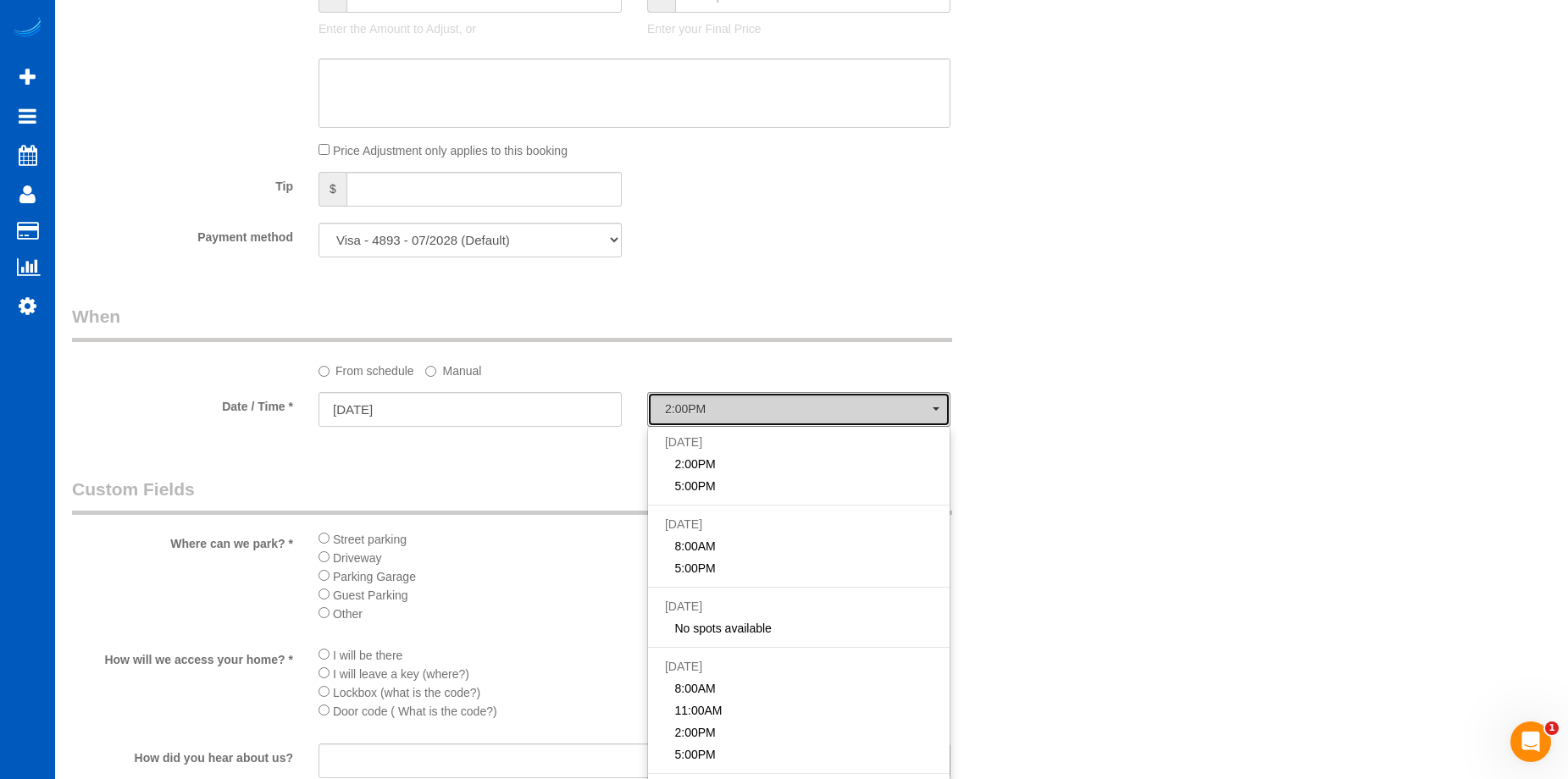
click at [715, 406] on span "2:00PM" at bounding box center [799, 409] width 268 height 14
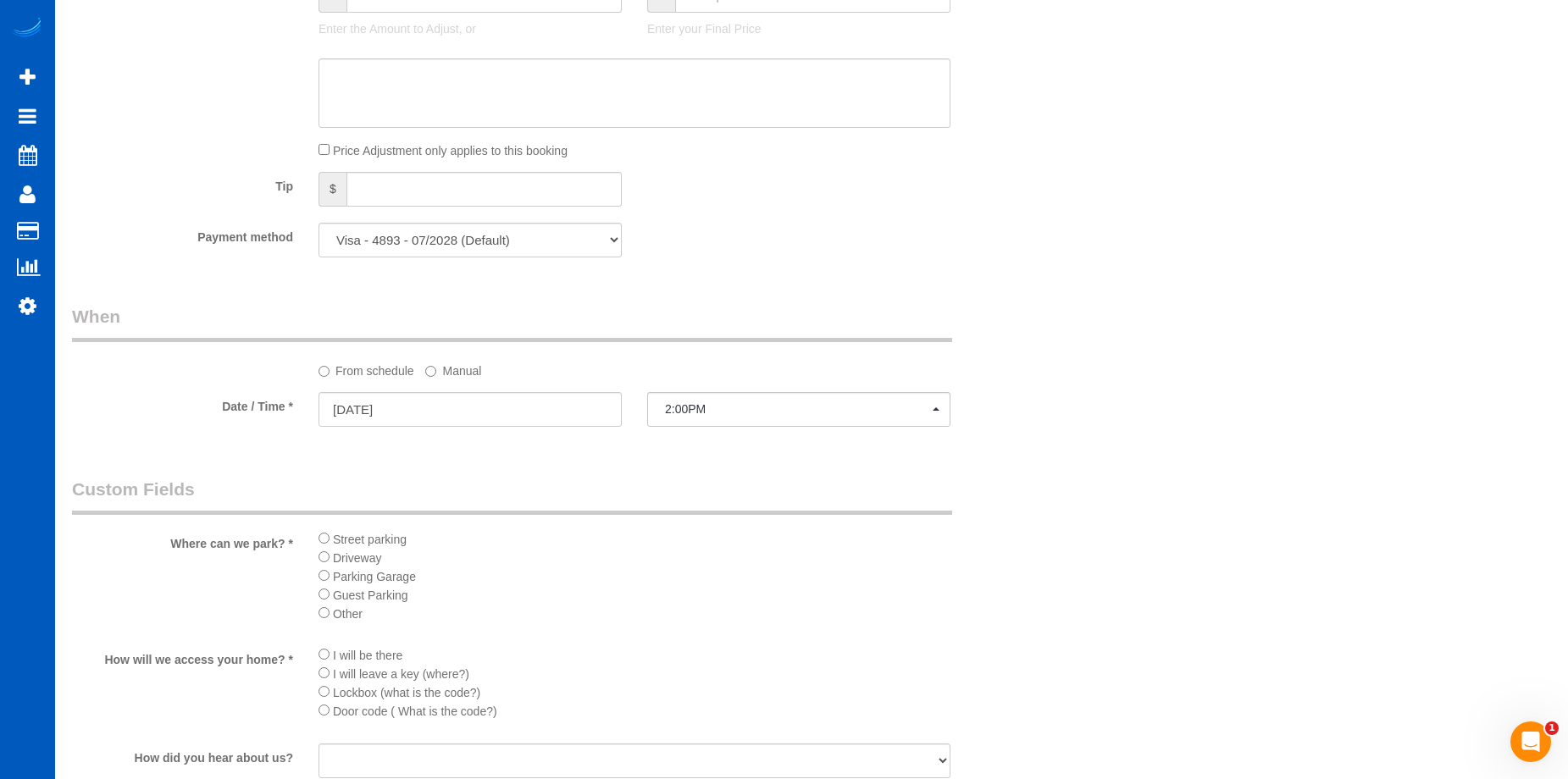
click at [455, 369] on label "Manual" at bounding box center [453, 367] width 56 height 22
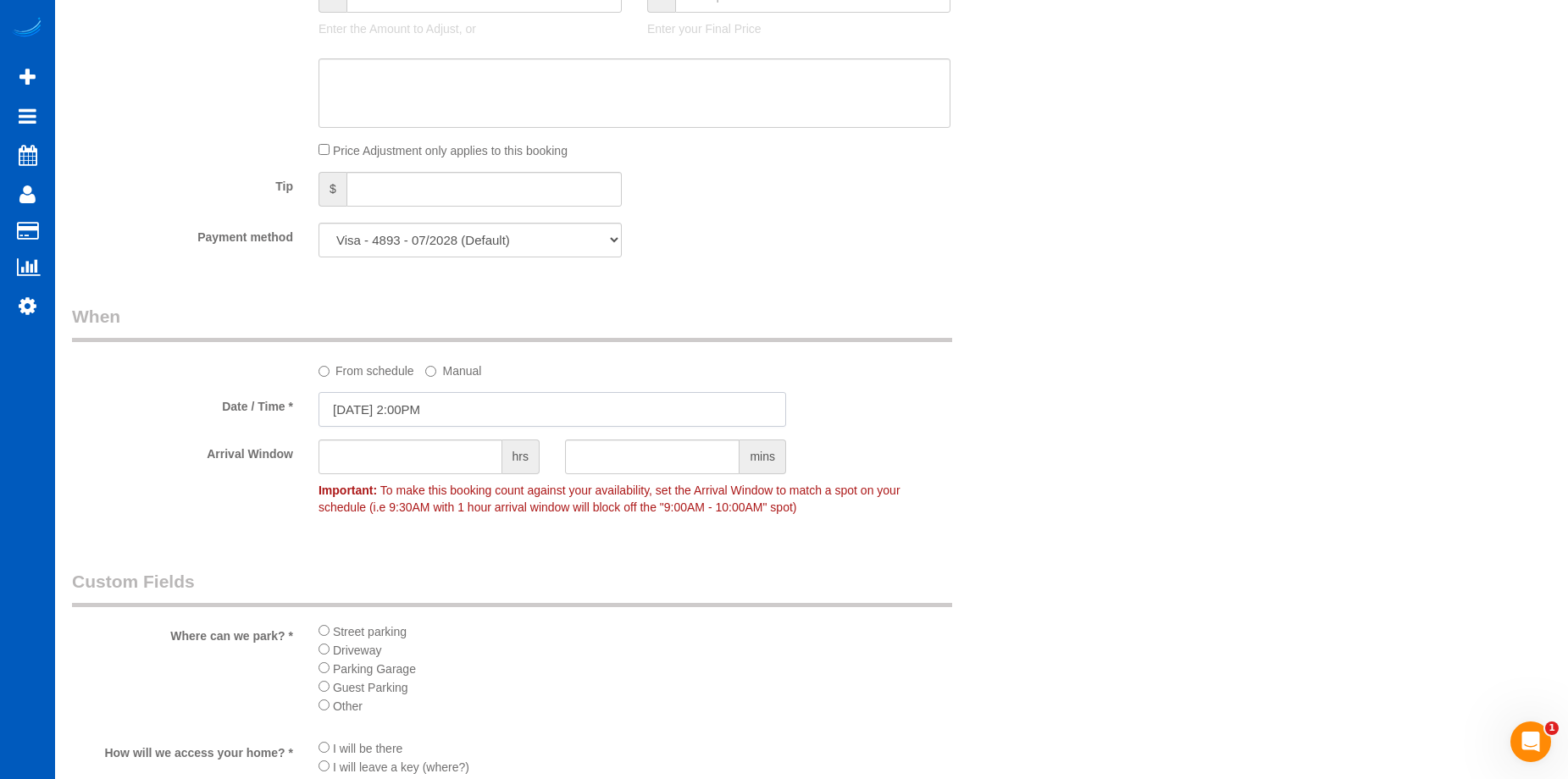
click at [441, 411] on input "09/12/2025 2:00PM" at bounding box center [552, 410] width 468 height 35
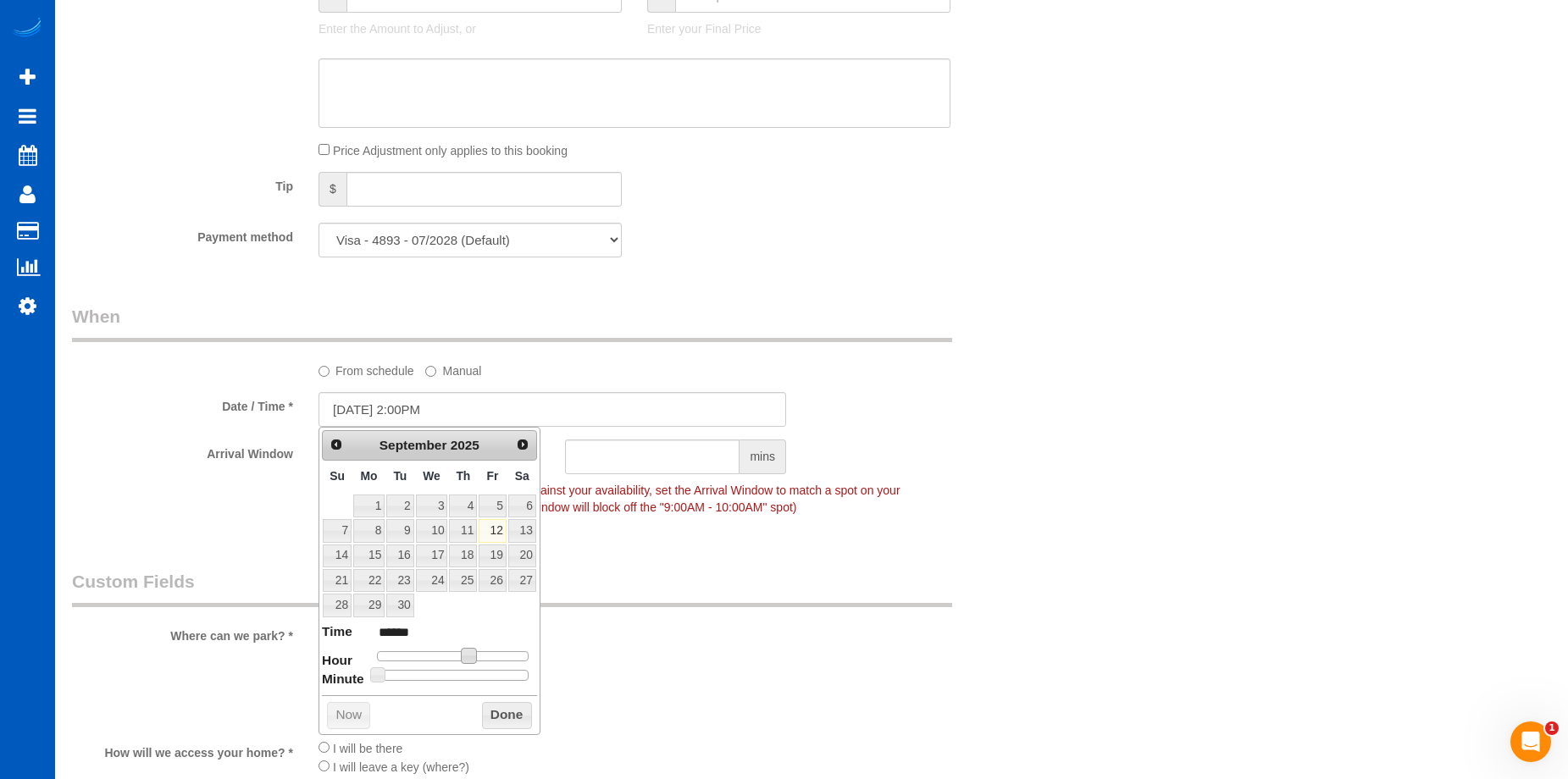
type input "09/12/2025 1:00PM"
type input "******"
type input "09/12/2025 12:00PM"
type input "*******"
type input "09/12/2025 11:00AM"
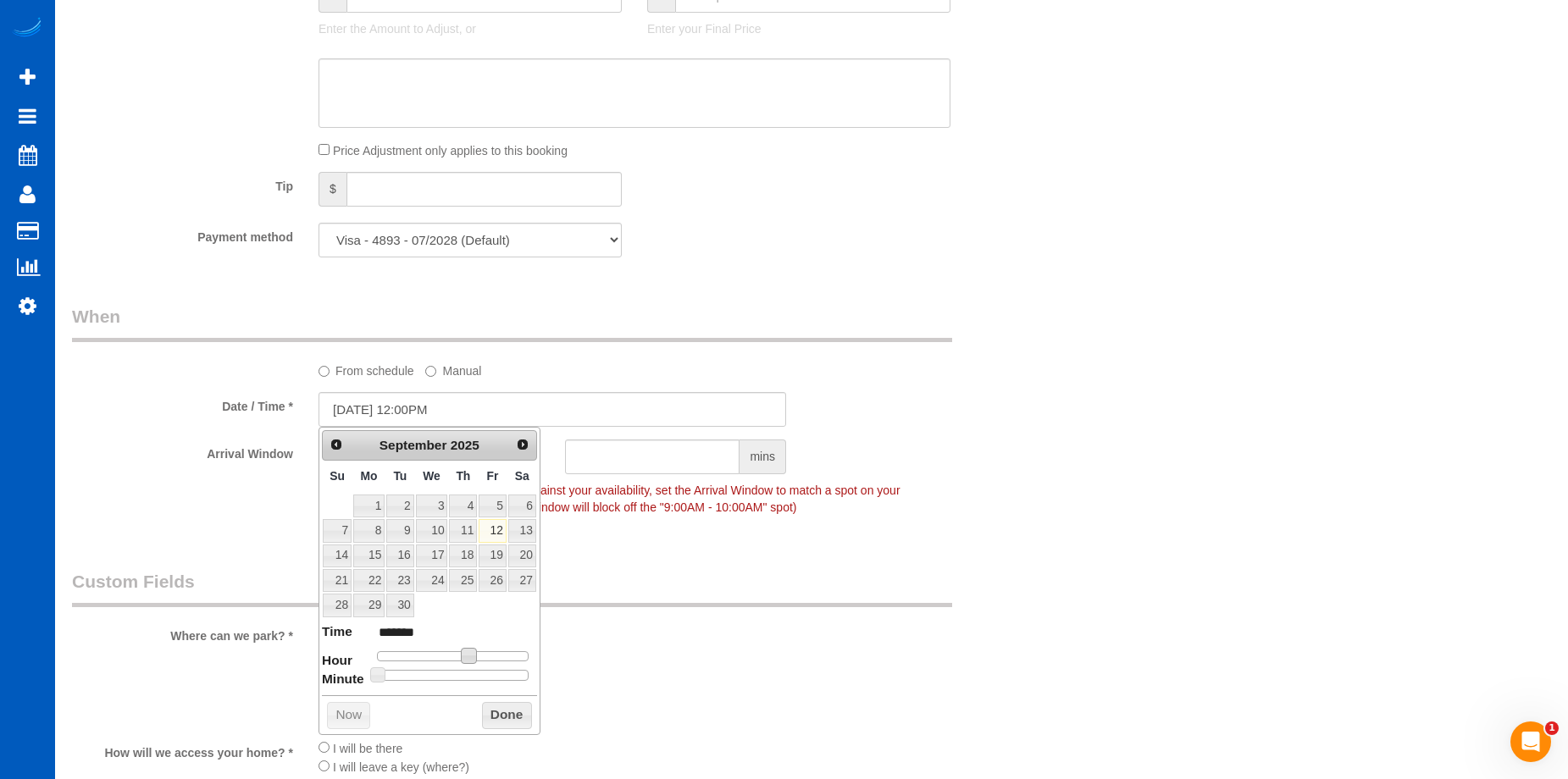
type input "*******"
drag, startPoint x: 469, startPoint y: 657, endPoint x: 472, endPoint y: 667, distance: 10.4
click at [452, 657] on span at bounding box center [449, 656] width 16 height 16
click at [500, 709] on button "Done" at bounding box center [507, 716] width 50 height 27
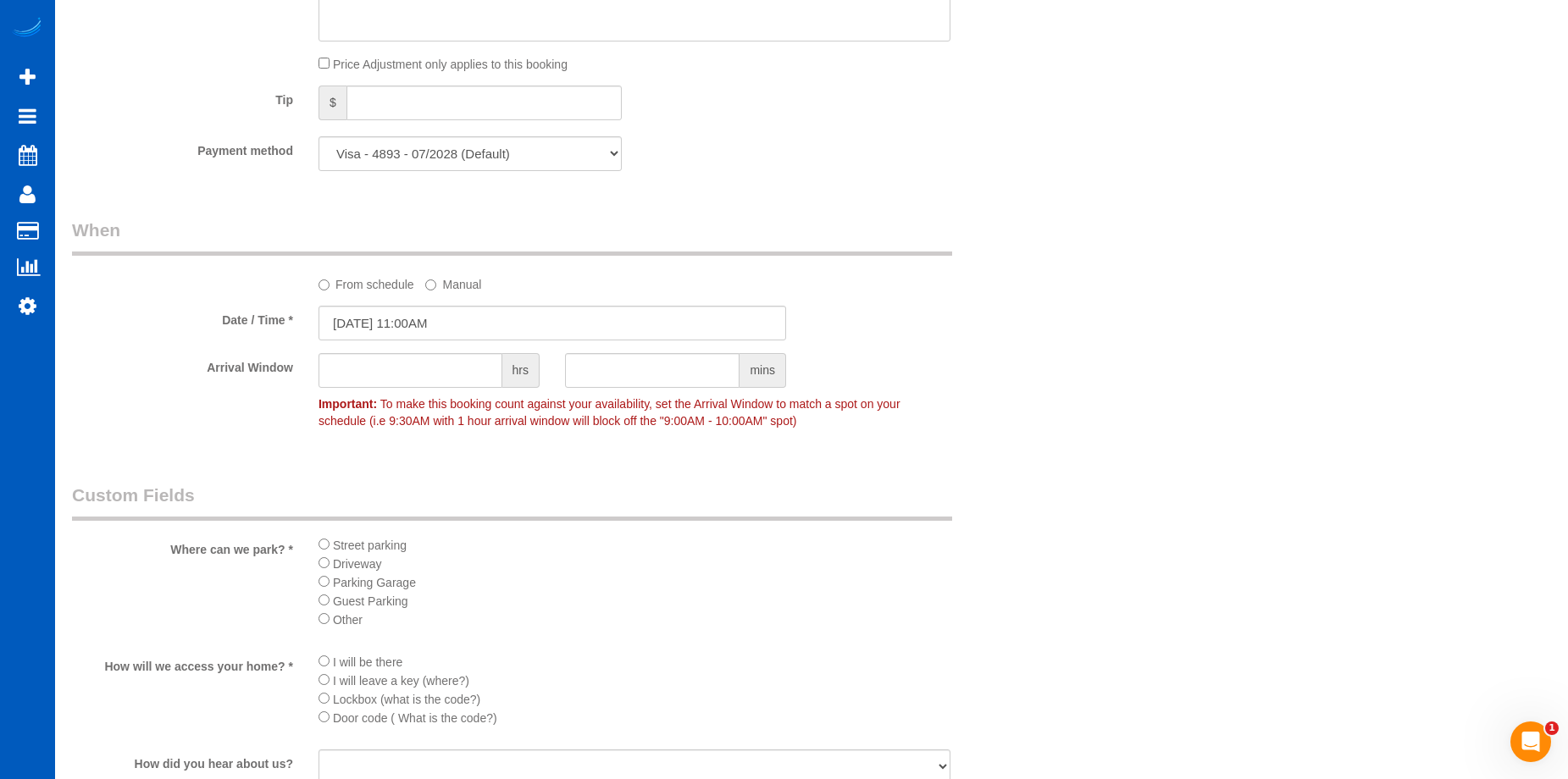
scroll to position [1610, 0]
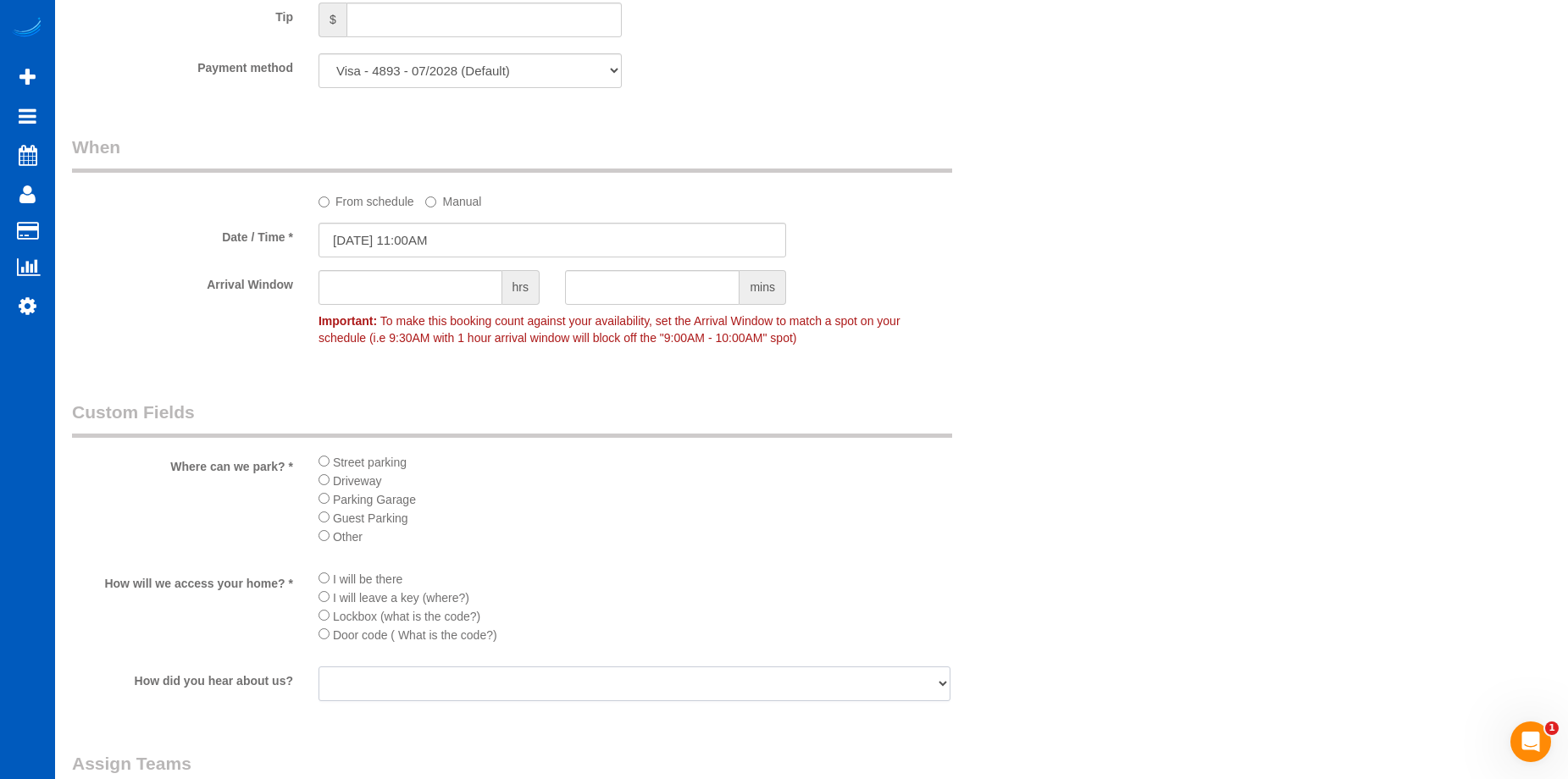
click at [381, 700] on select "Facebook Yelp Google Word of Mouth/ Referral Direct Marketing Marketing Materia…" at bounding box center [634, 684] width 632 height 35
select select "number:8"
click at [318, 667] on select "Facebook Yelp Google Word of Mouth/ Referral Direct Marketing Marketing Materia…" at bounding box center [634, 684] width 632 height 35
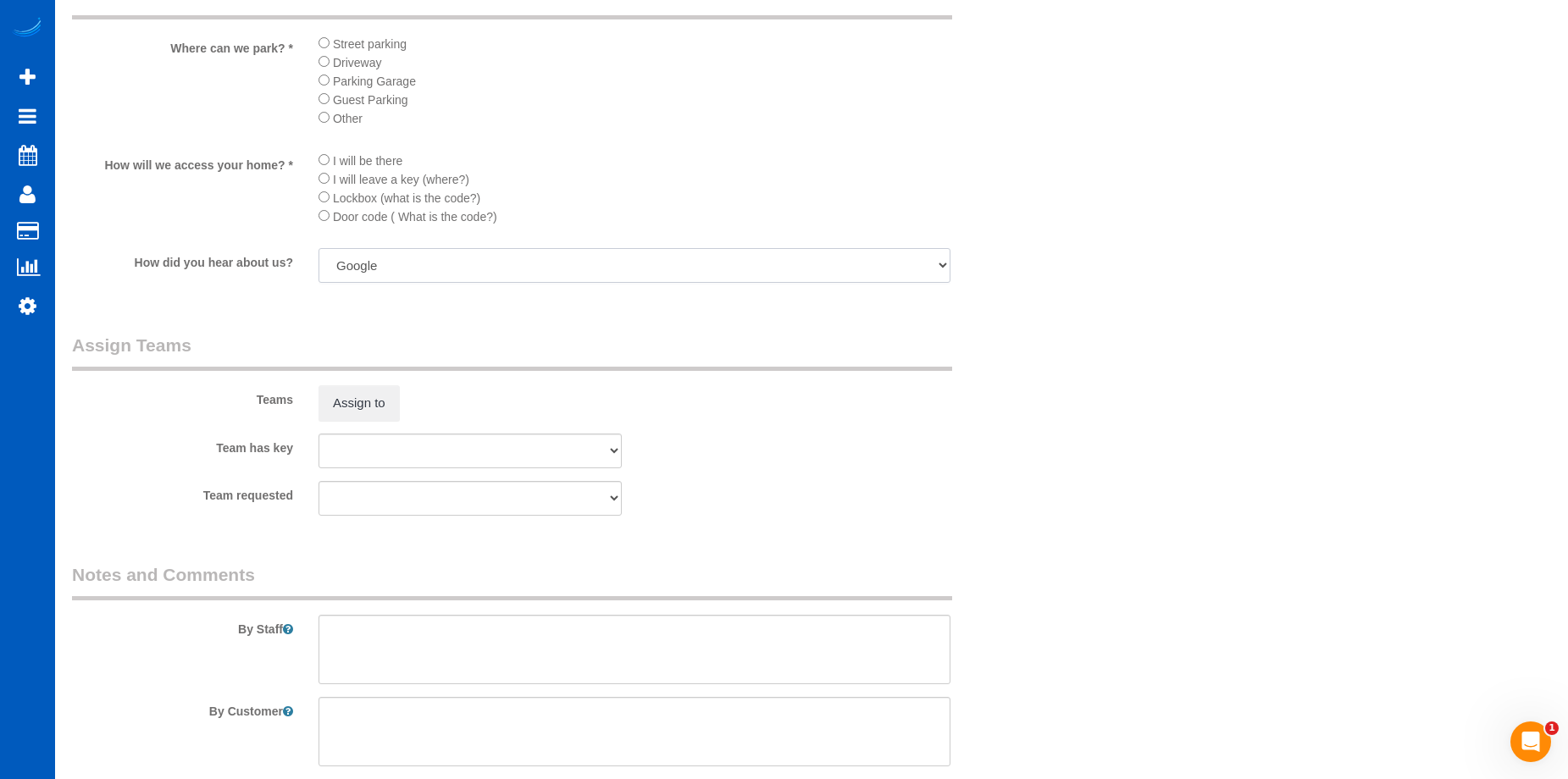
scroll to position [2033, 0]
click at [356, 390] on button "Assign to" at bounding box center [358, 398] width 81 height 35
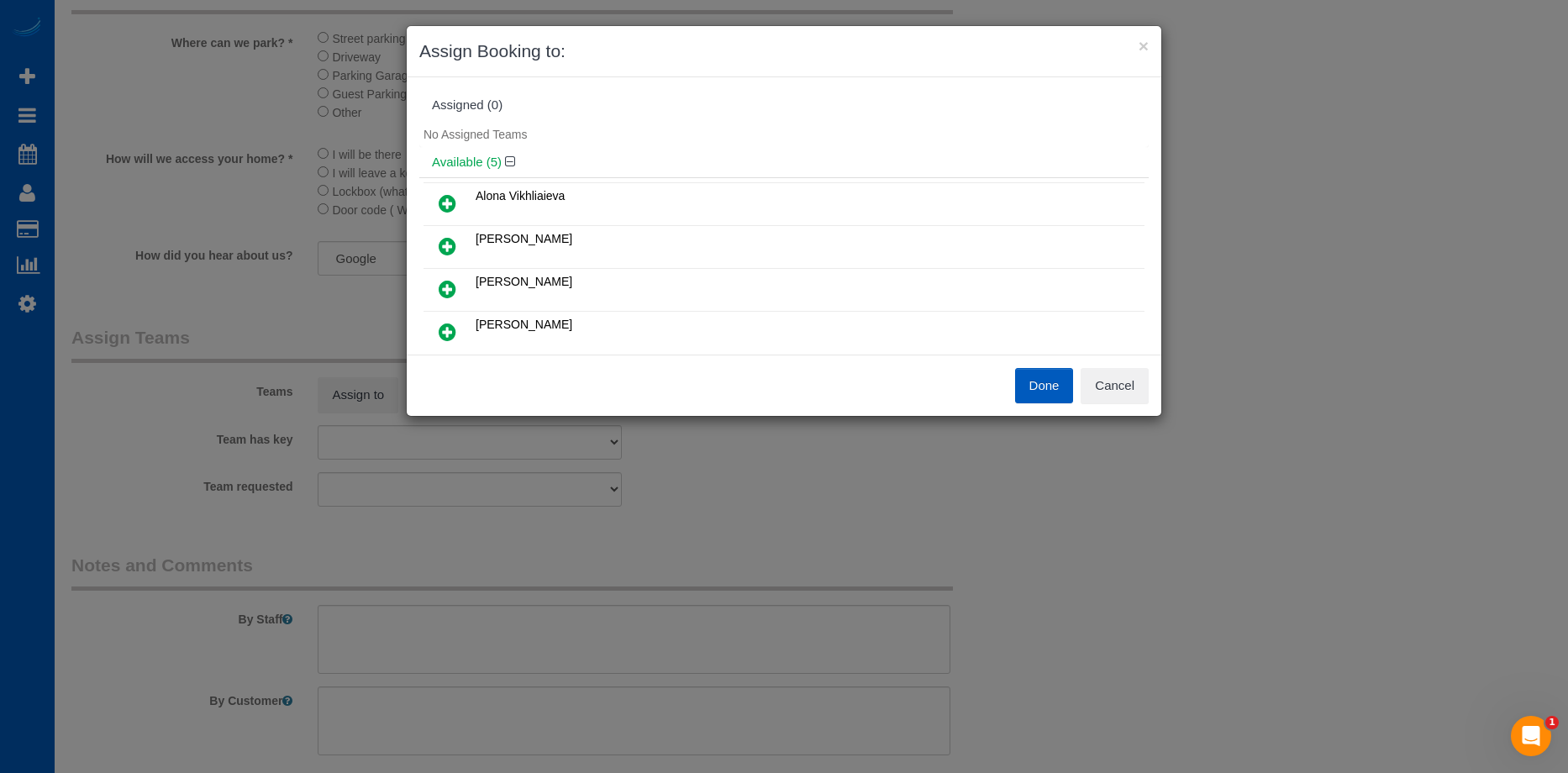
click at [457, 202] on link at bounding box center [447, 204] width 40 height 34
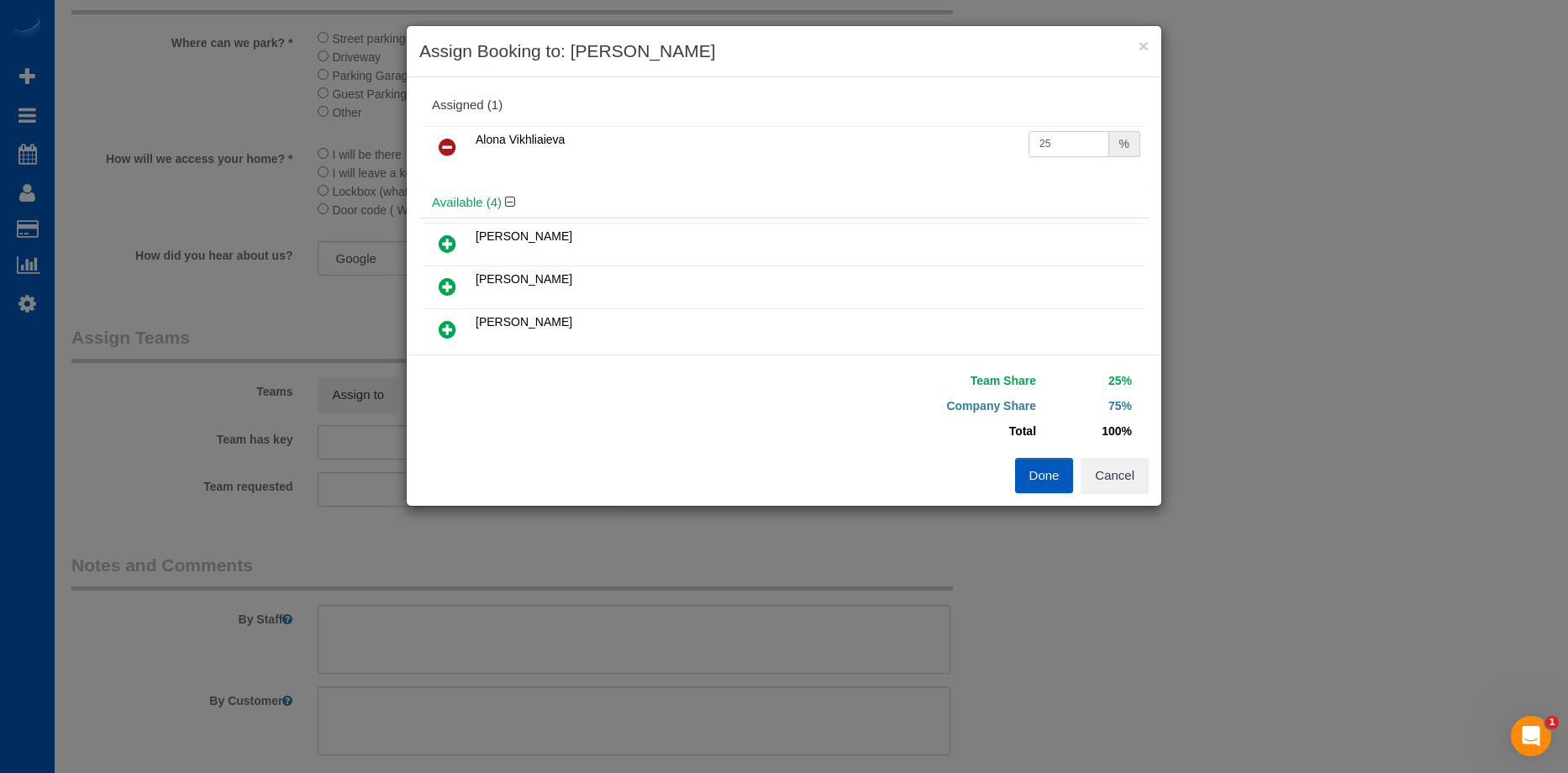
click at [1049, 139] on input "25" at bounding box center [1068, 143] width 80 height 26
drag, startPoint x: 1053, startPoint y: 139, endPoint x: 960, endPoint y: 151, distance: 93.8
click at [960, 151] on tr "Alona Vikhliaieva 25 %" at bounding box center [784, 147] width 722 height 43
type input "50"
click at [1038, 474] on button "Done" at bounding box center [1044, 476] width 59 height 35
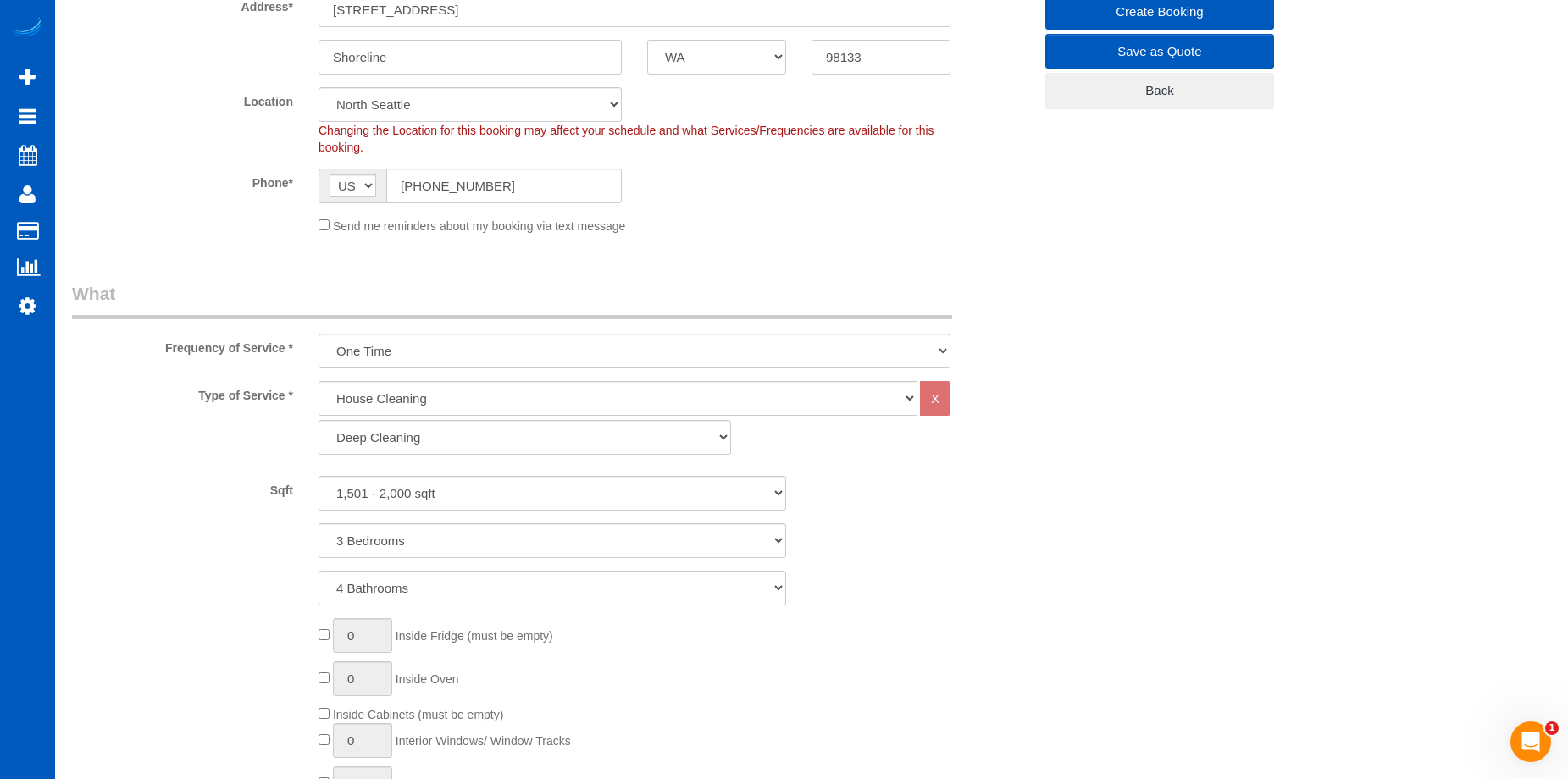
scroll to position [125, 0]
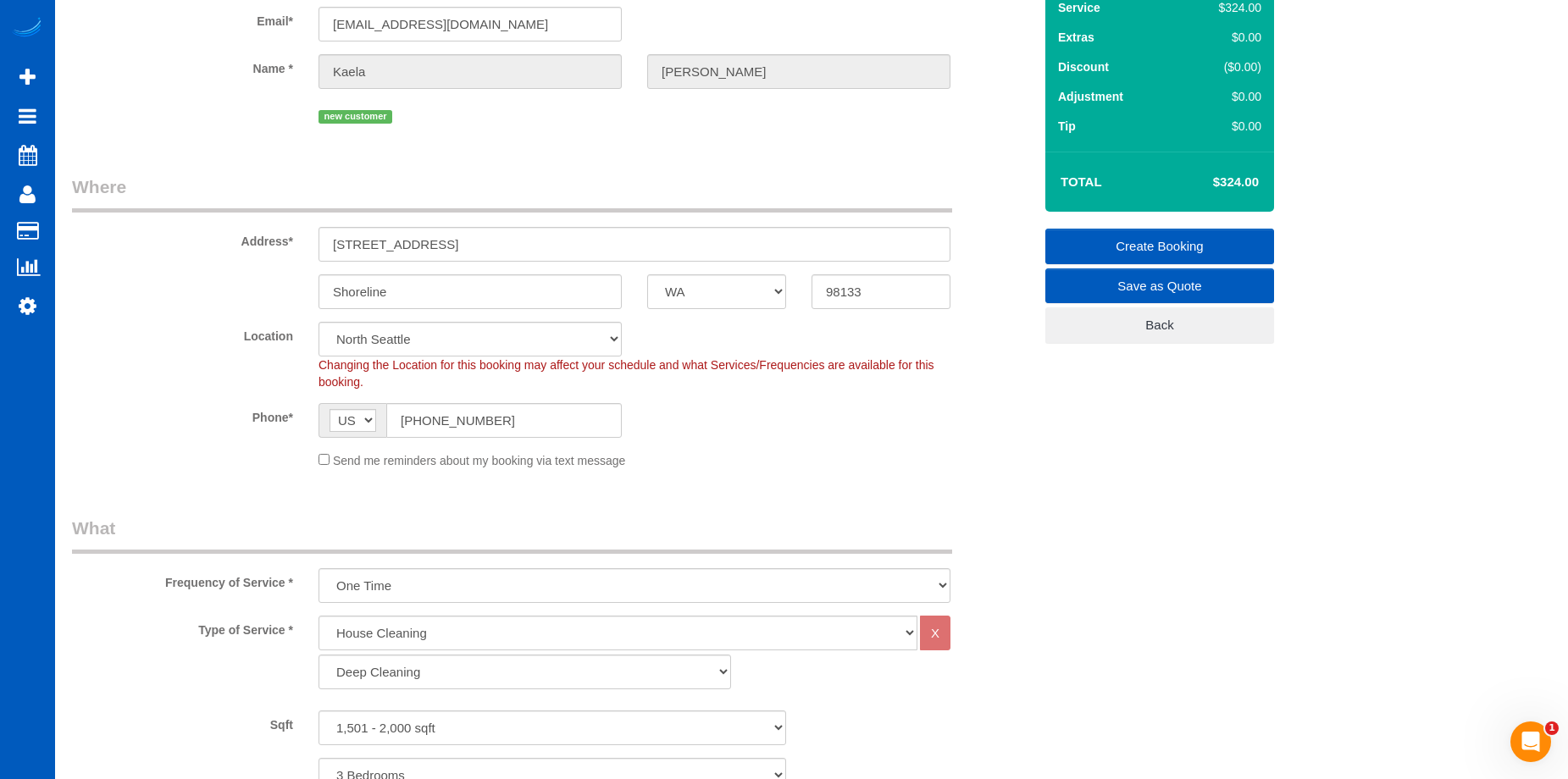
click at [1132, 241] on link "Create Booking" at bounding box center [1160, 246] width 228 height 35
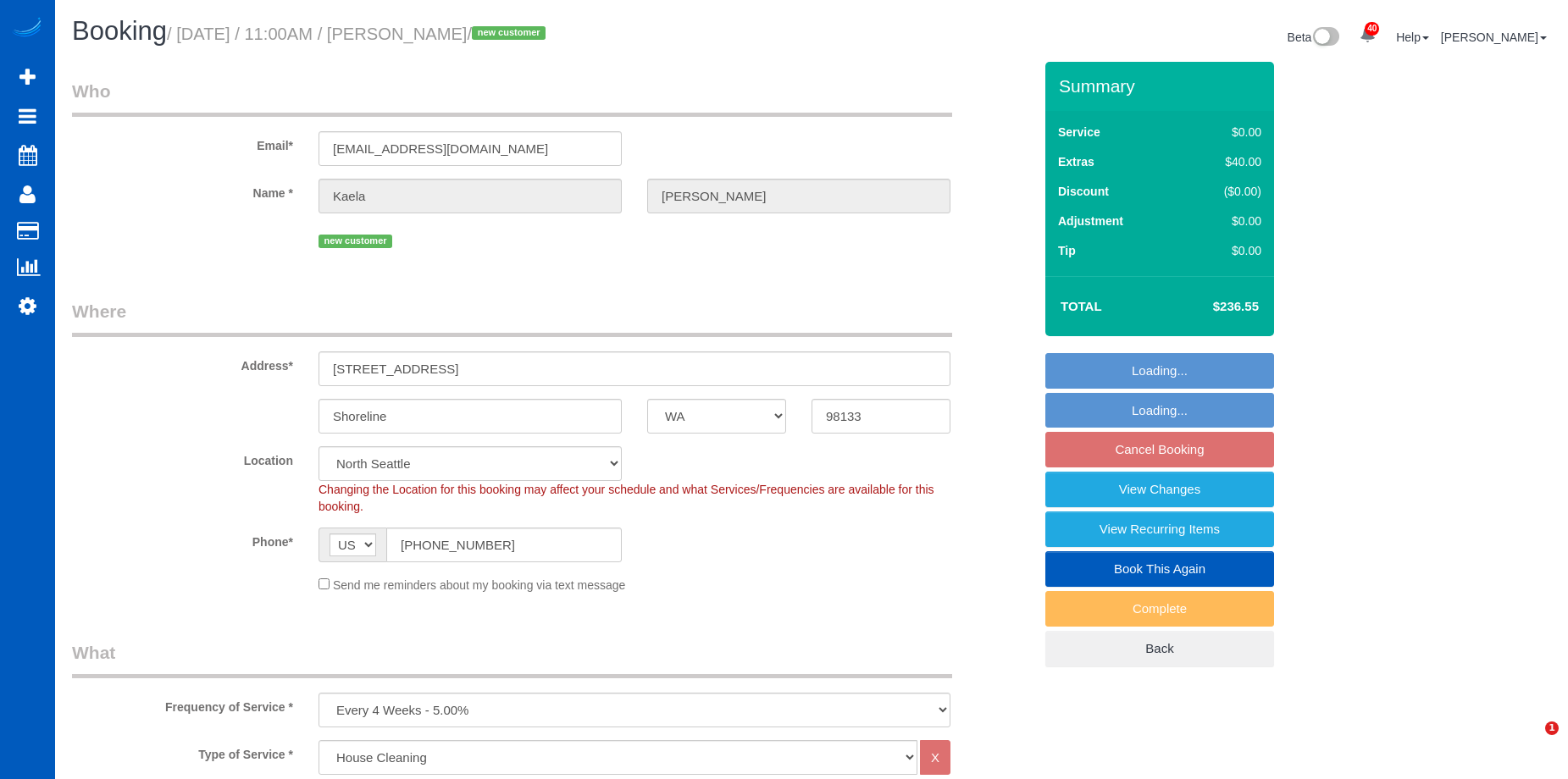
select select "WA"
select select "199"
select select "1501"
select select "3"
select select "4"
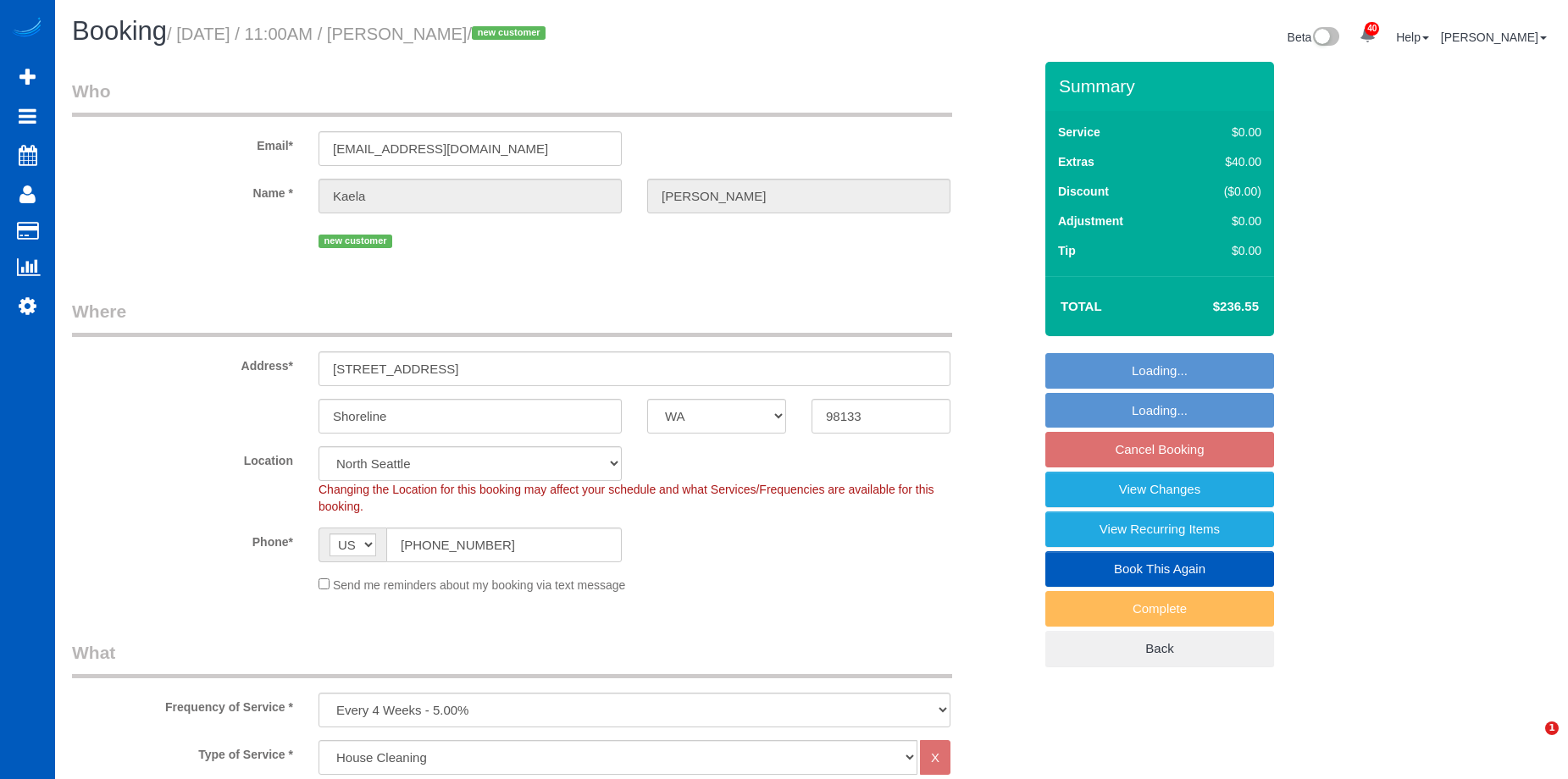
select select "number:8"
select select "spot2"
select select "1501"
select select "3"
select select "4"
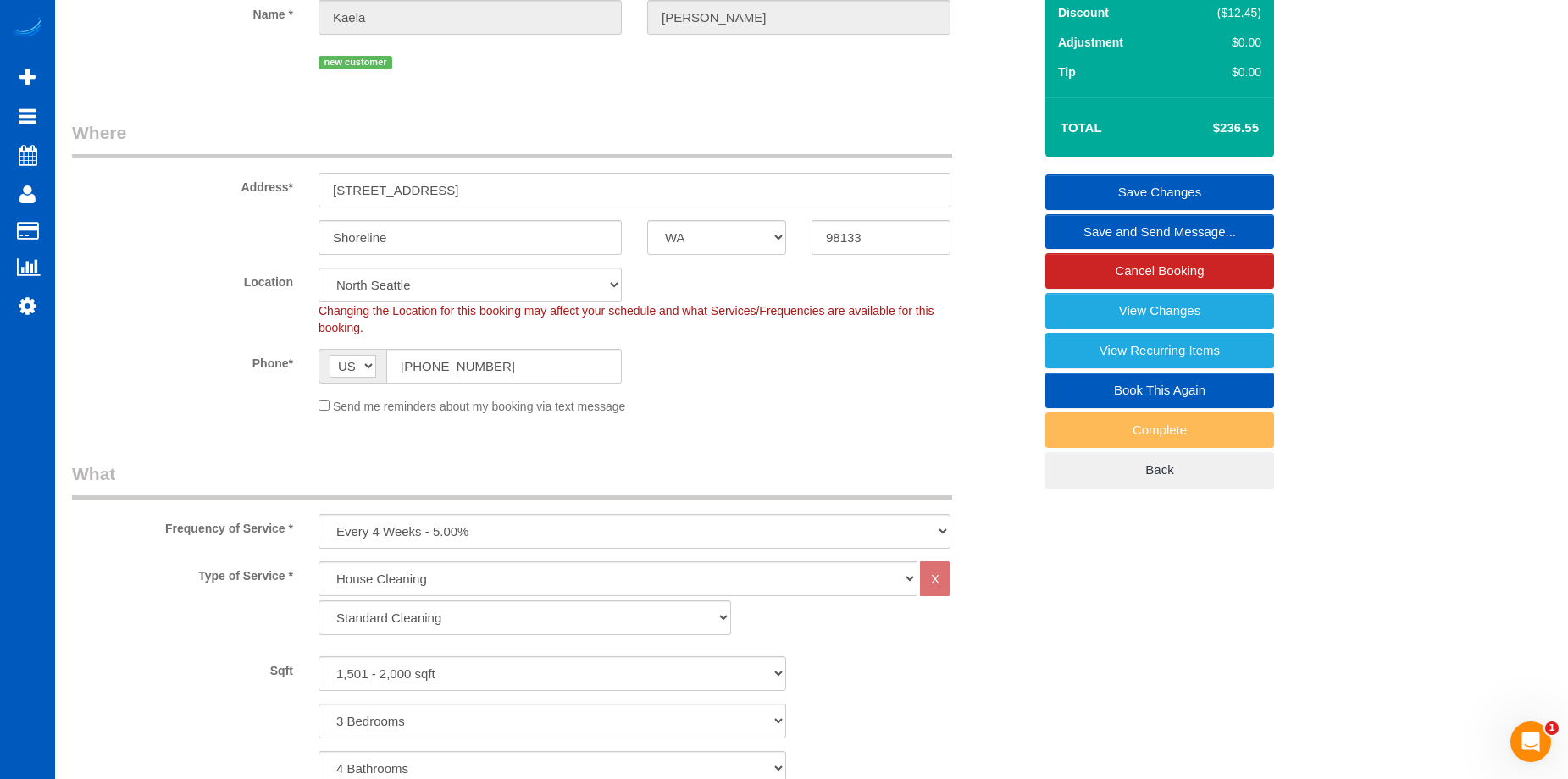
scroll to position [170, 0]
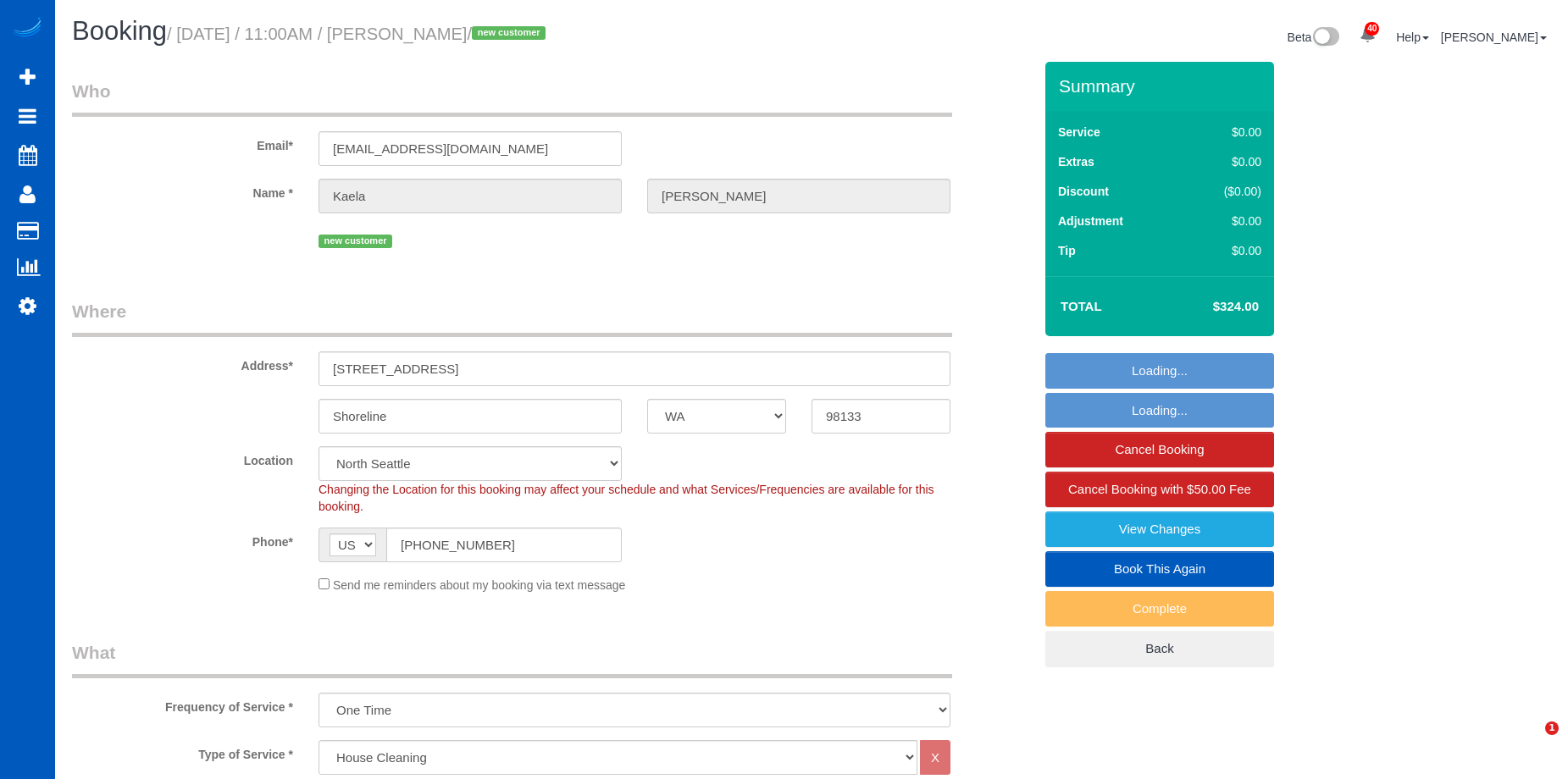
select select "WA"
select select "199"
select select "number:8"
select select "1501"
select select "3"
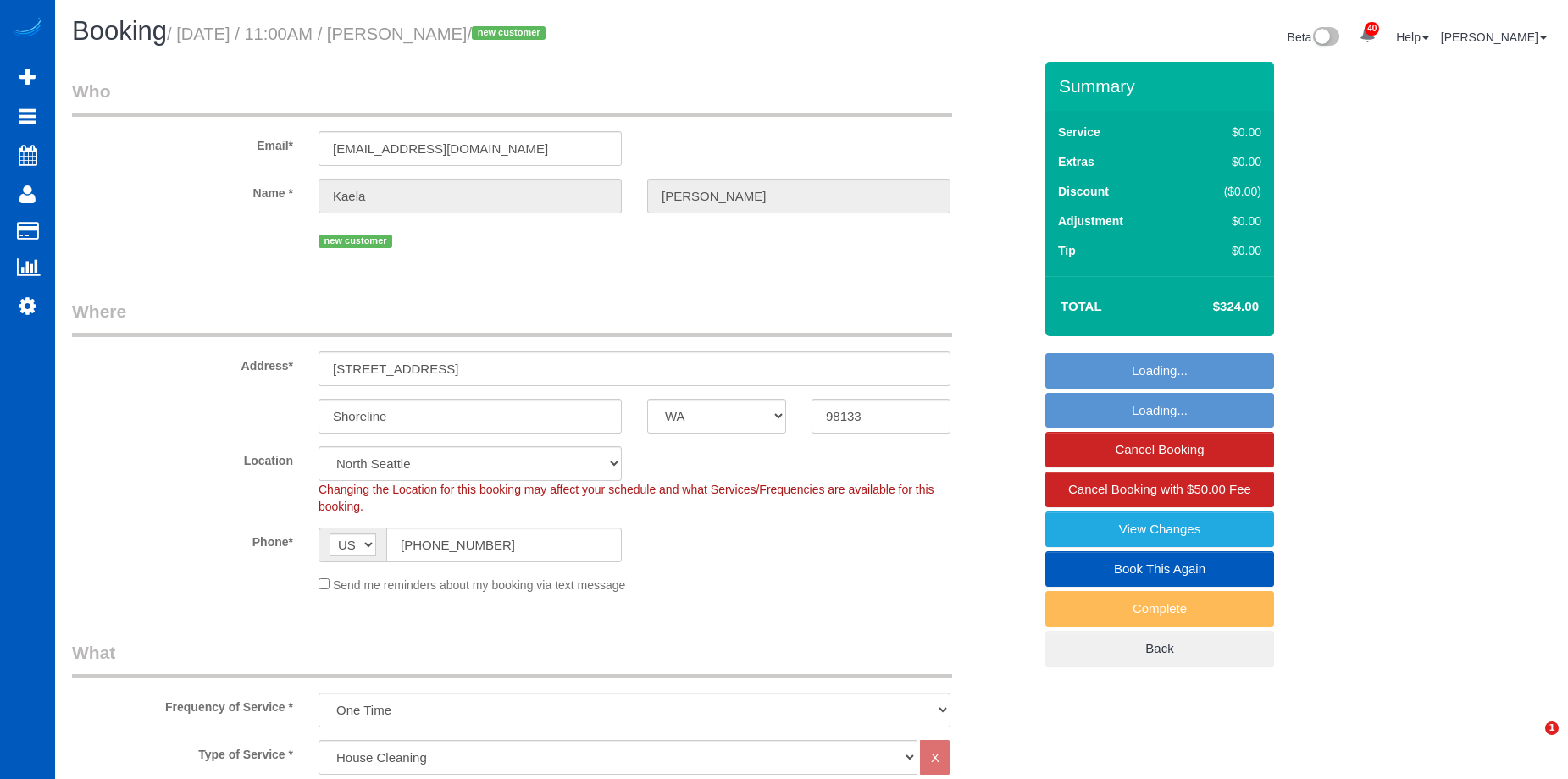
select select "4"
select select "spot1"
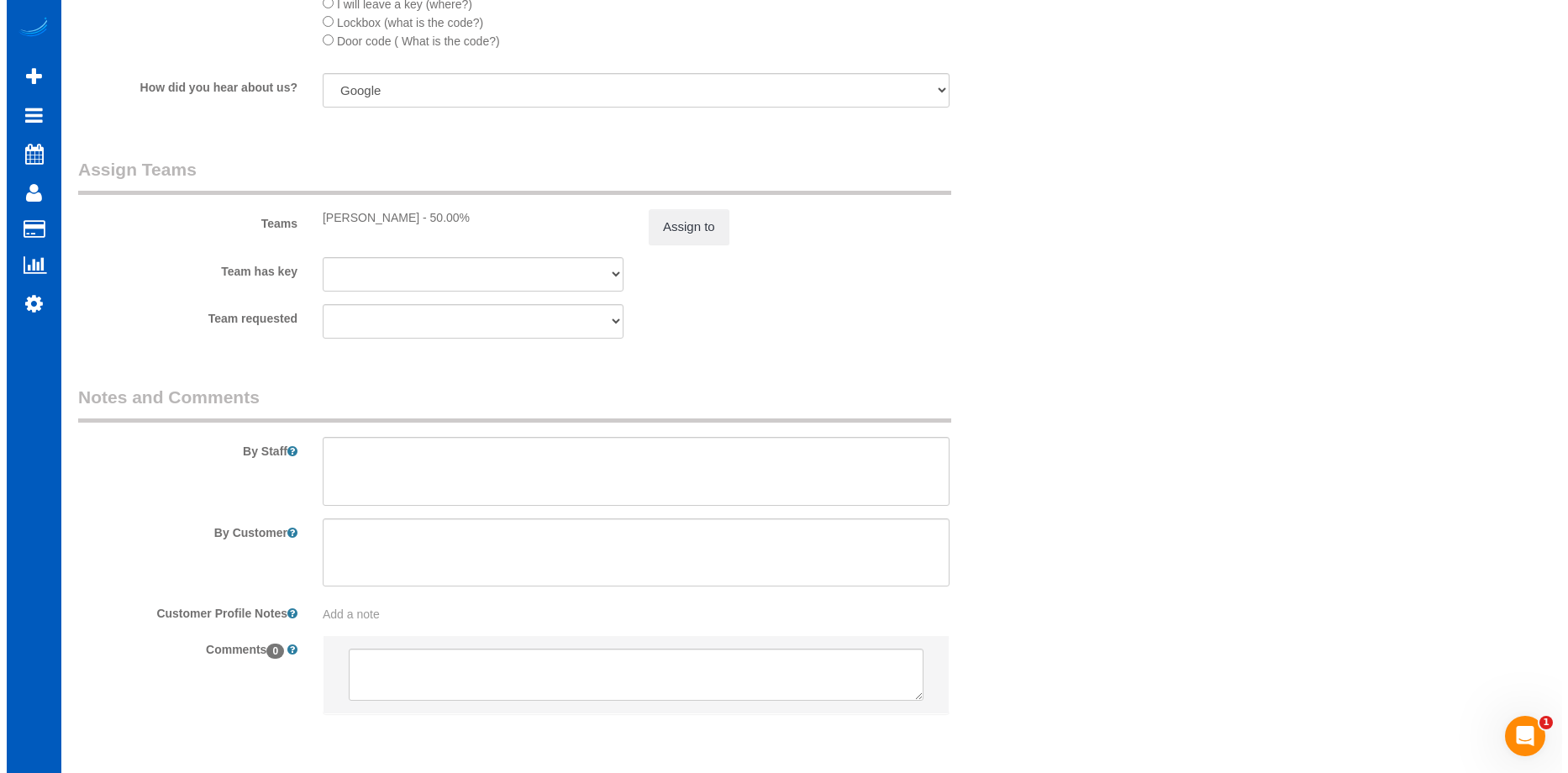
scroll to position [2102, 0]
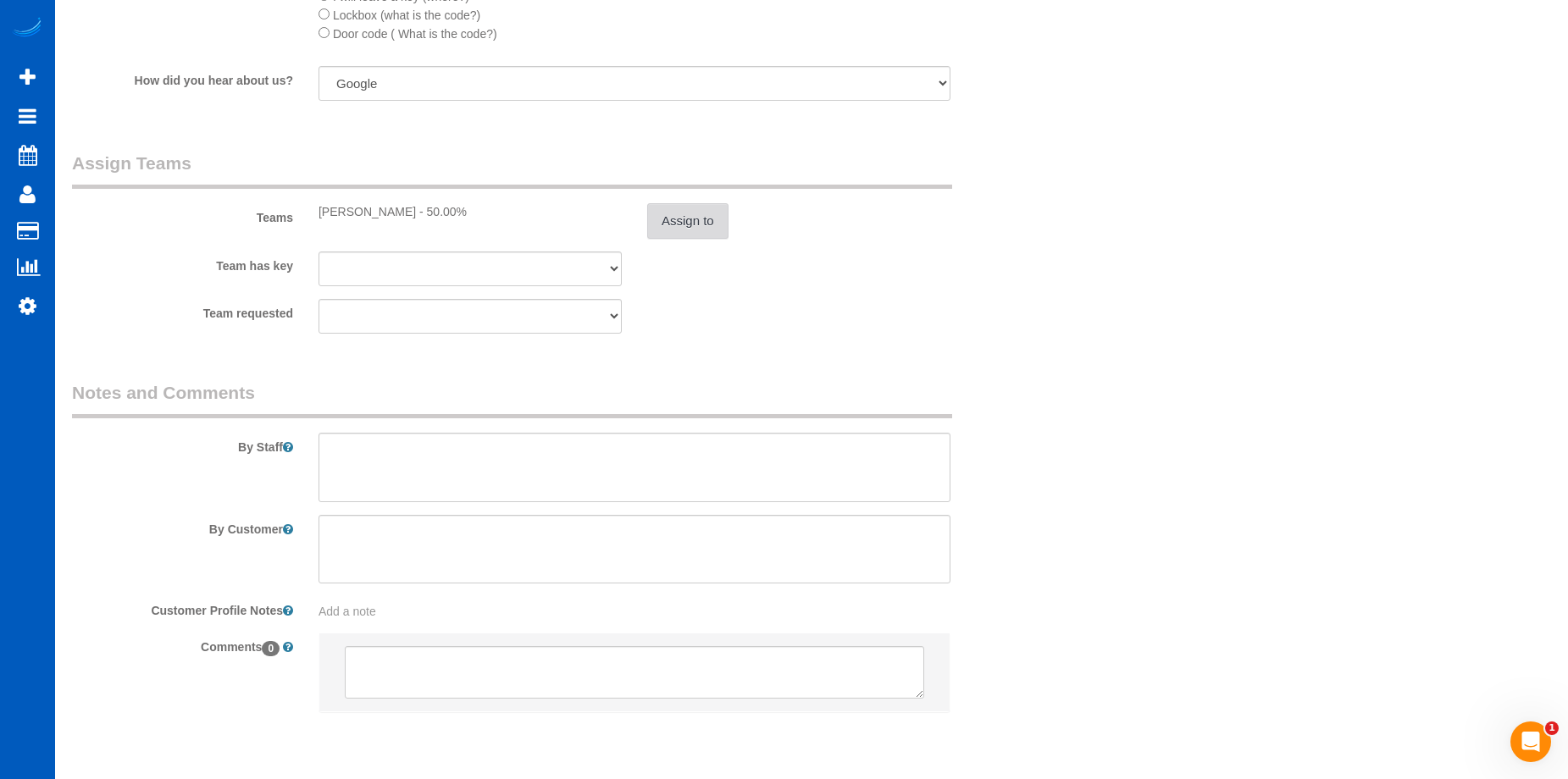
click at [704, 226] on button "Assign to" at bounding box center [687, 221] width 81 height 35
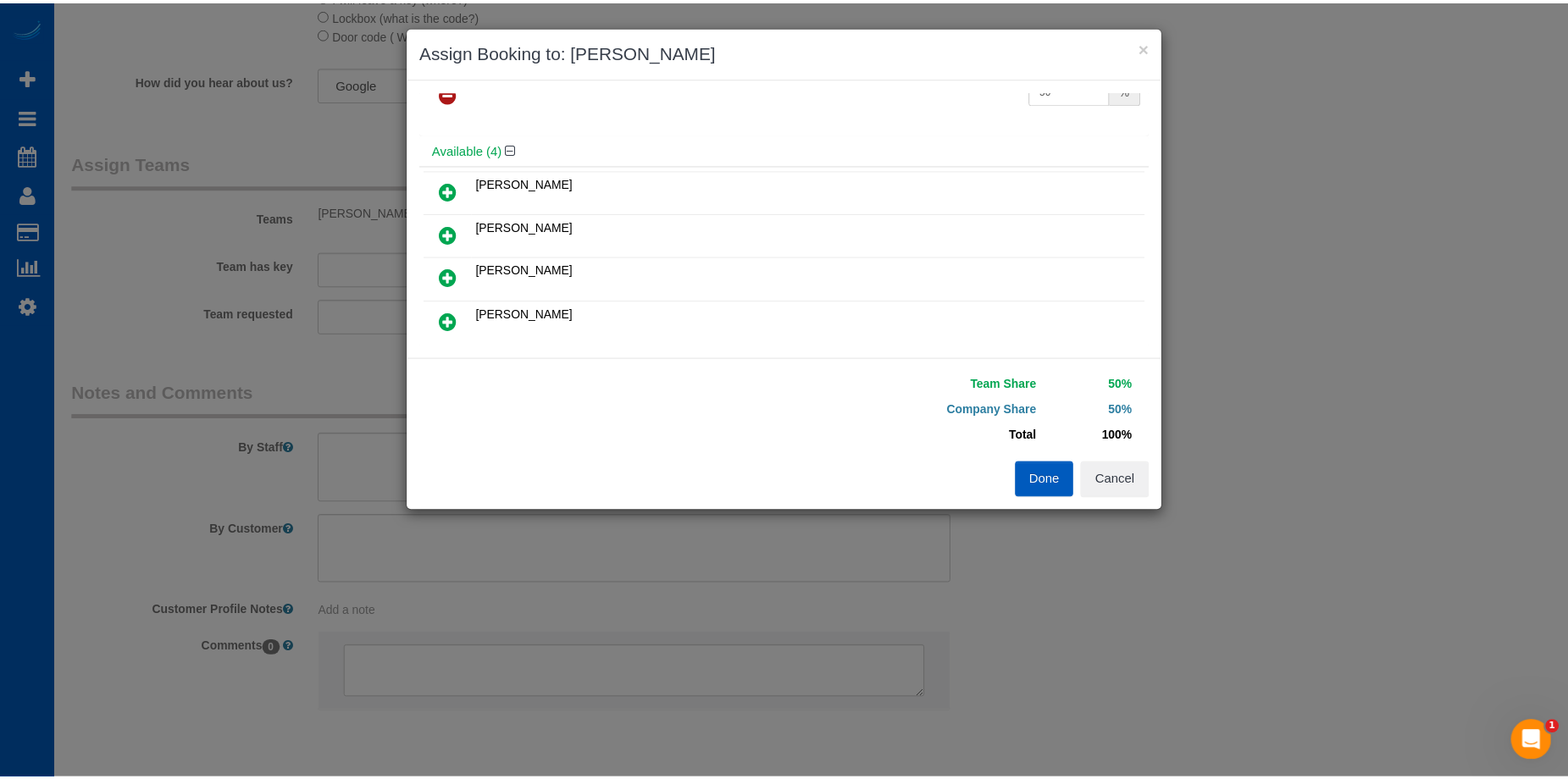
scroll to position [85, 0]
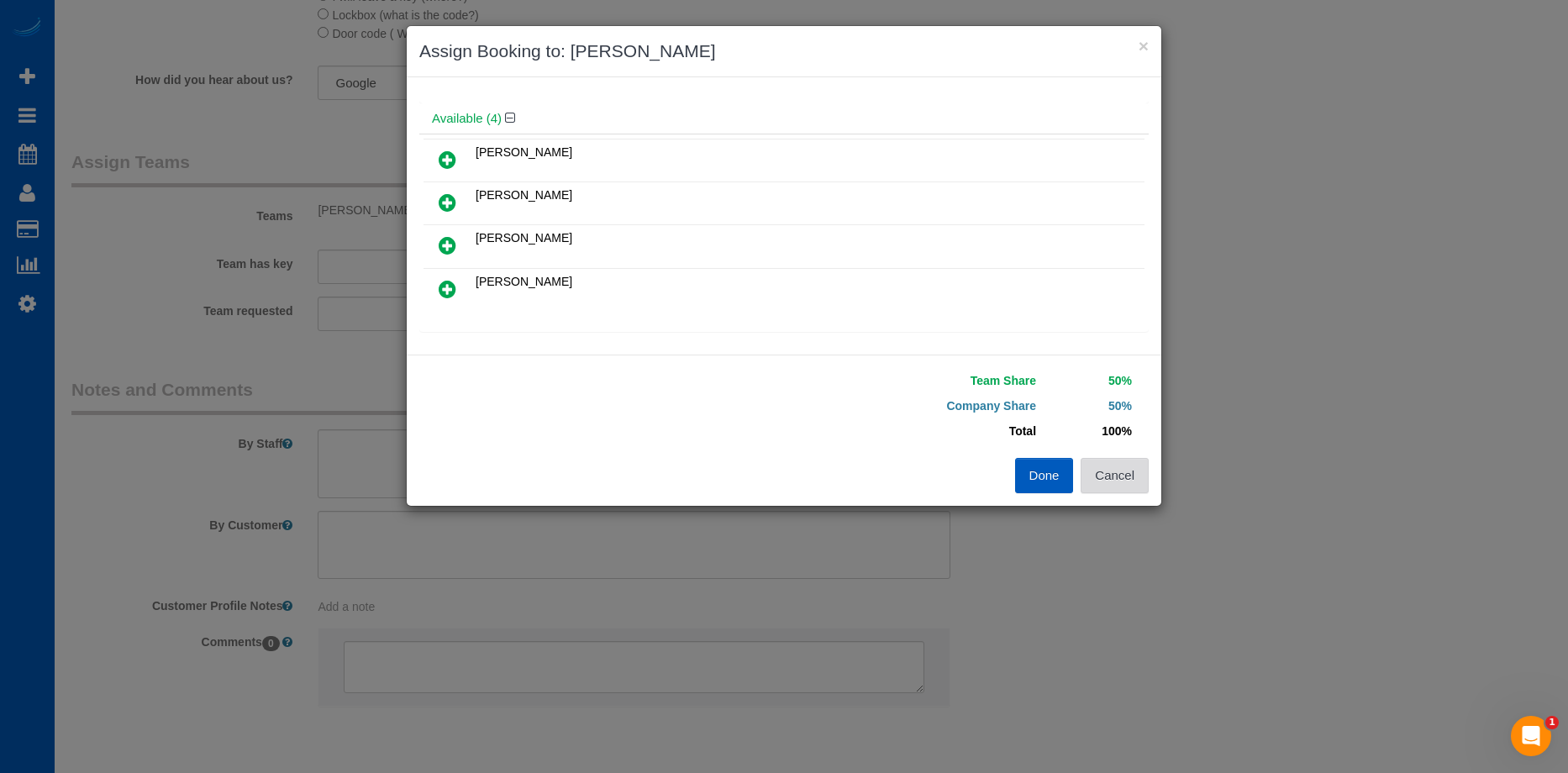
click at [1136, 469] on button "Cancel" at bounding box center [1115, 476] width 68 height 35
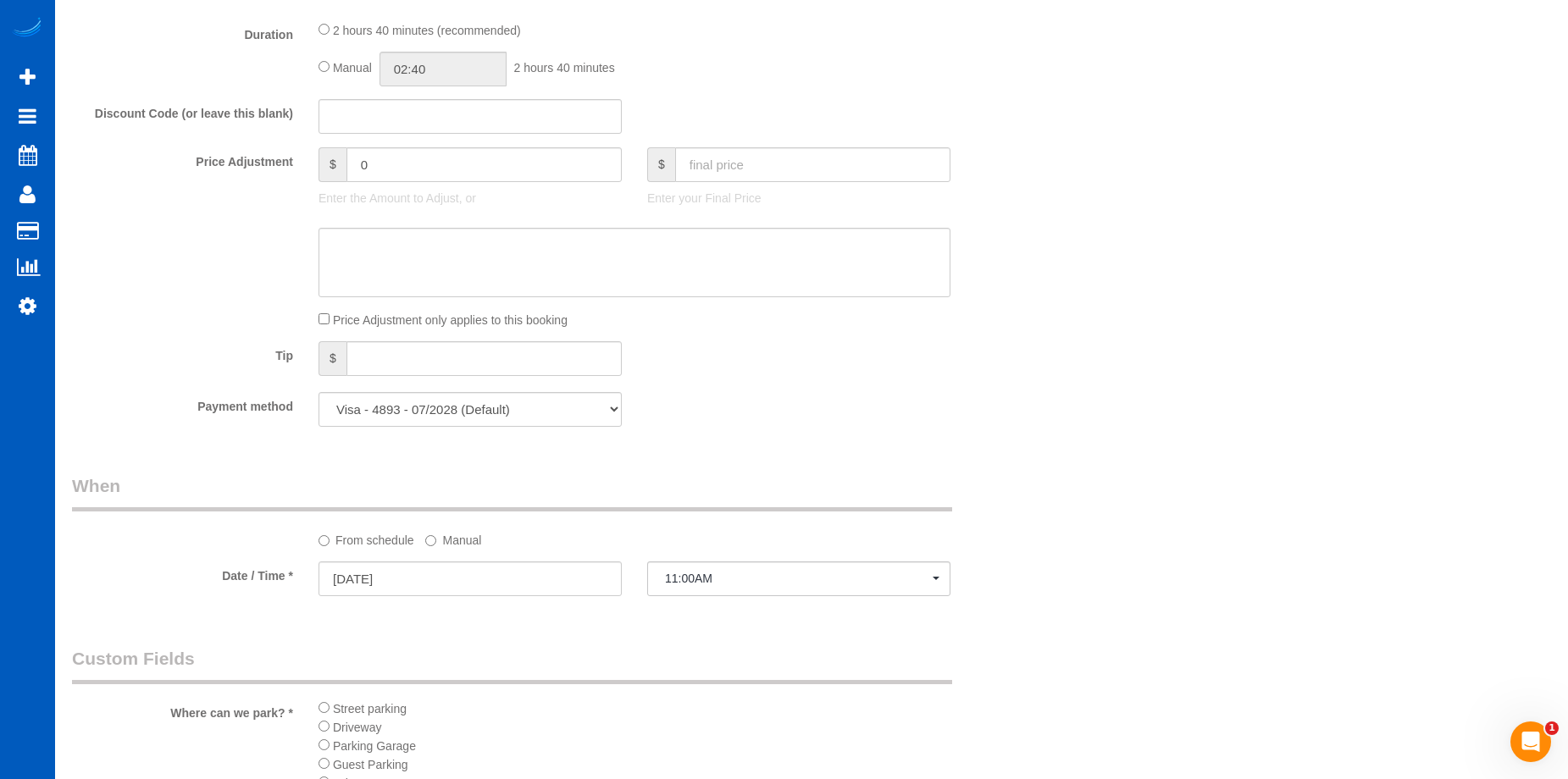
scroll to position [1610, 0]
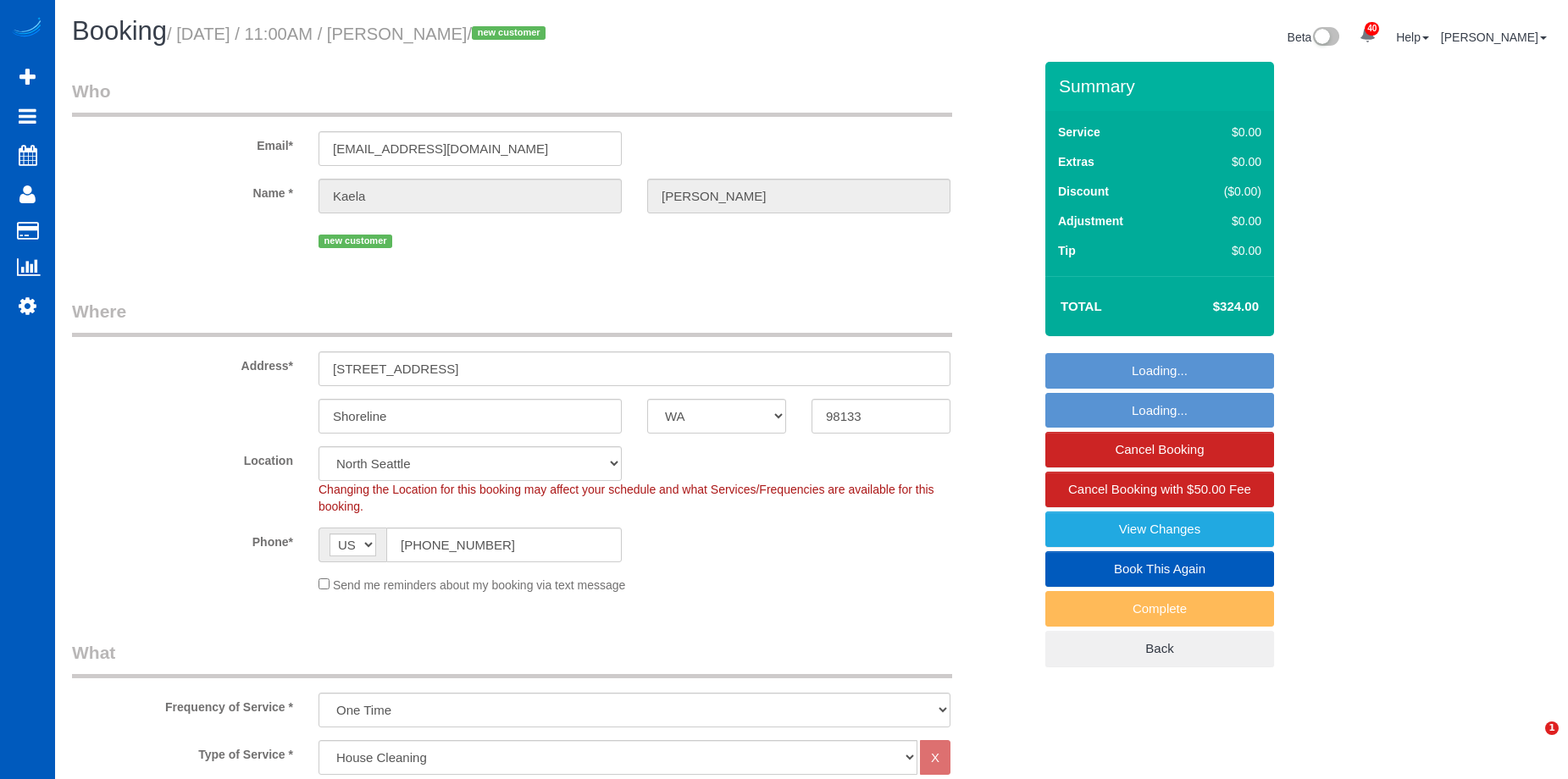
select select "WA"
select select "199"
select select "1501"
select select "3"
select select "4"
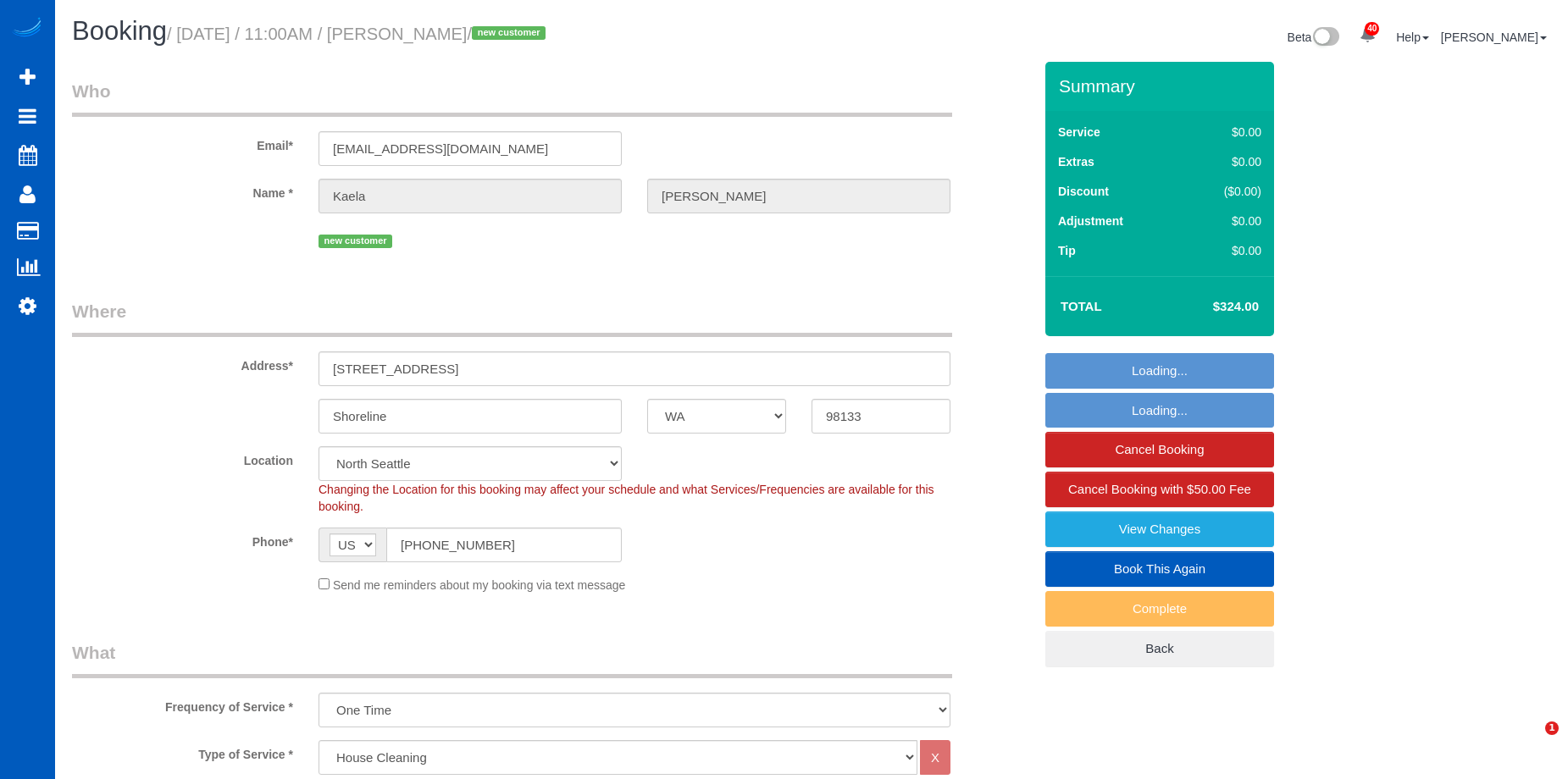
select select "number:8"
select select "object:1271"
select select "spot1"
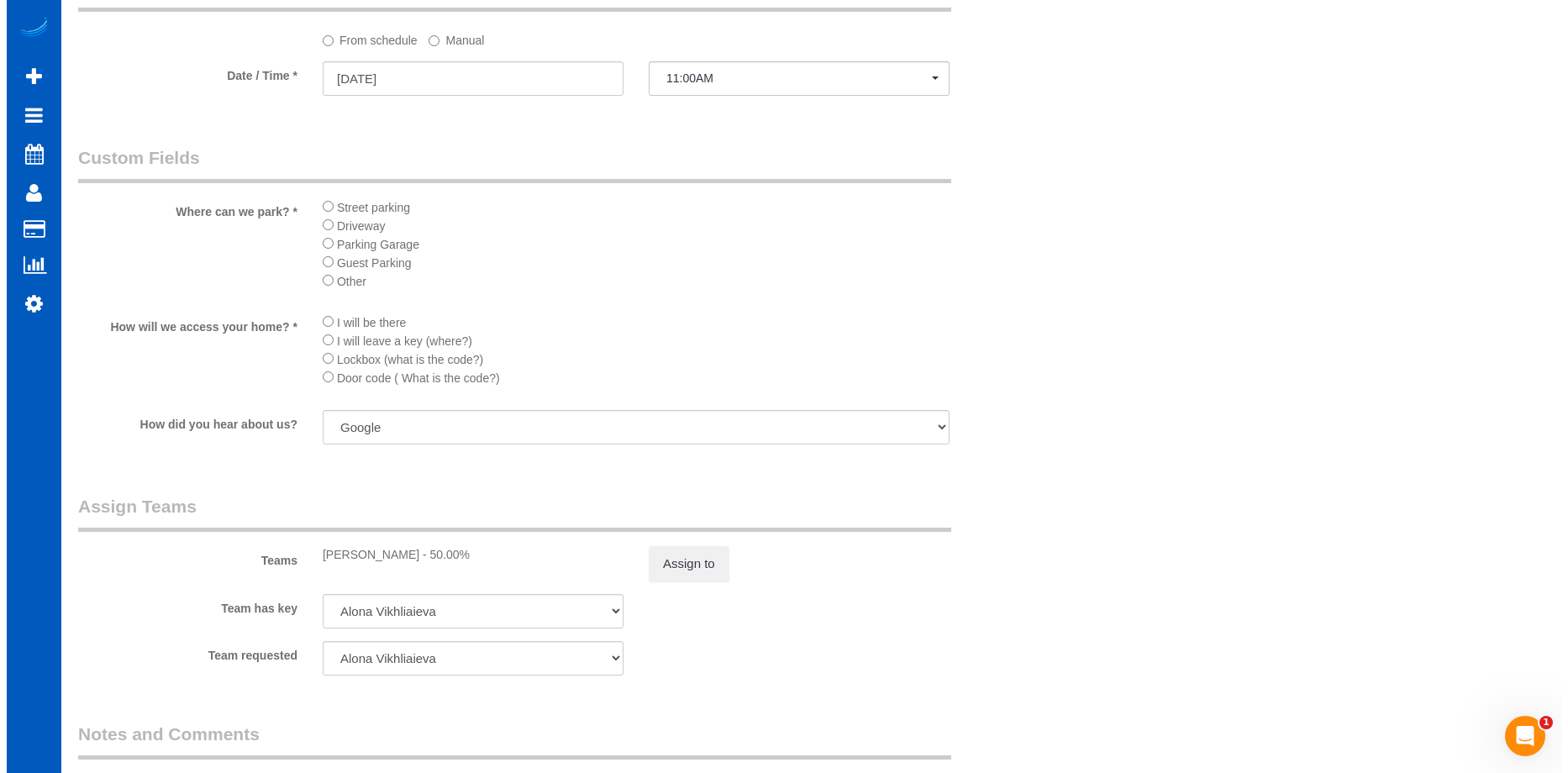
scroll to position [1933, 0]
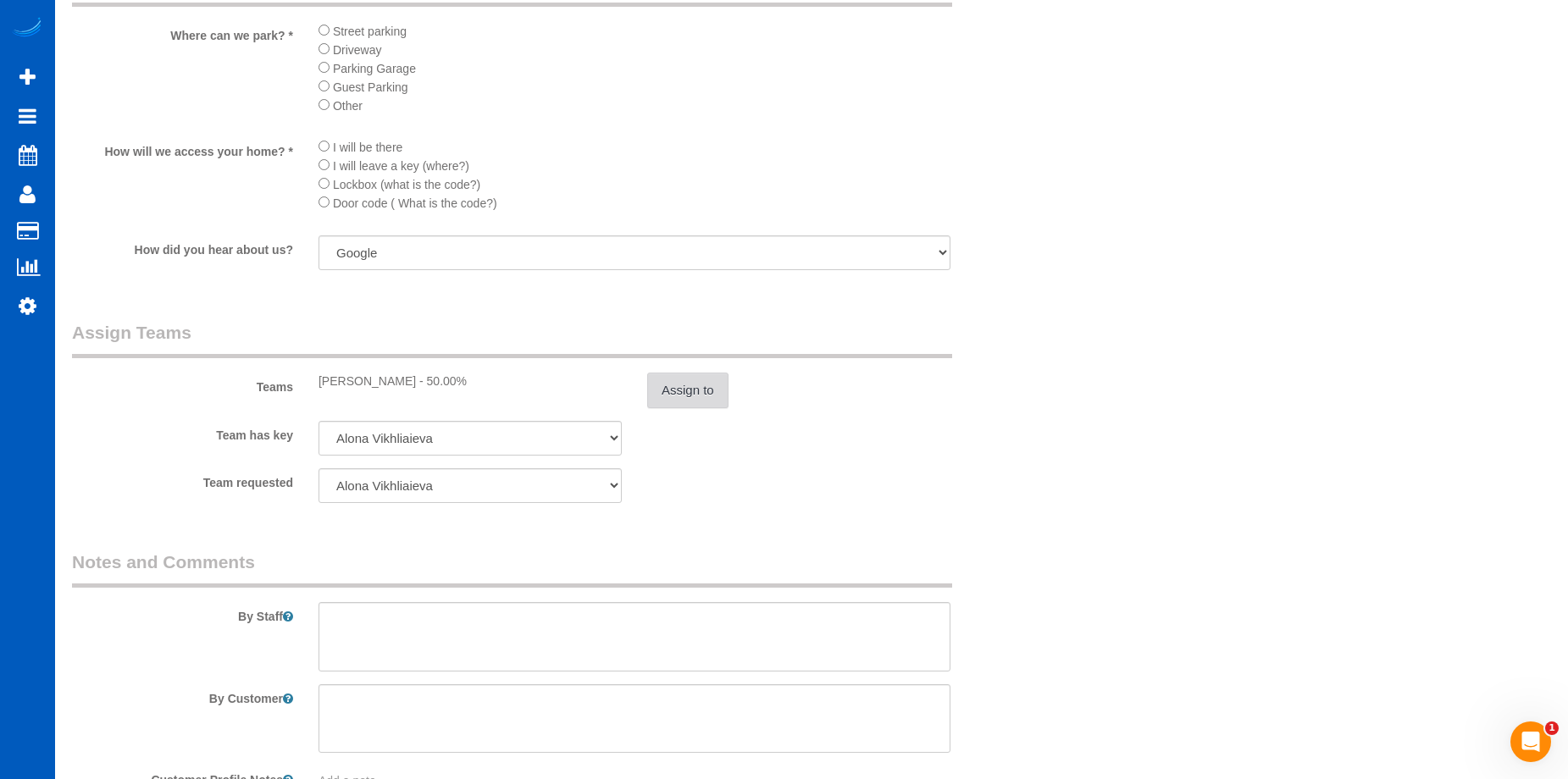
click at [706, 387] on button "Assign to" at bounding box center [687, 390] width 81 height 35
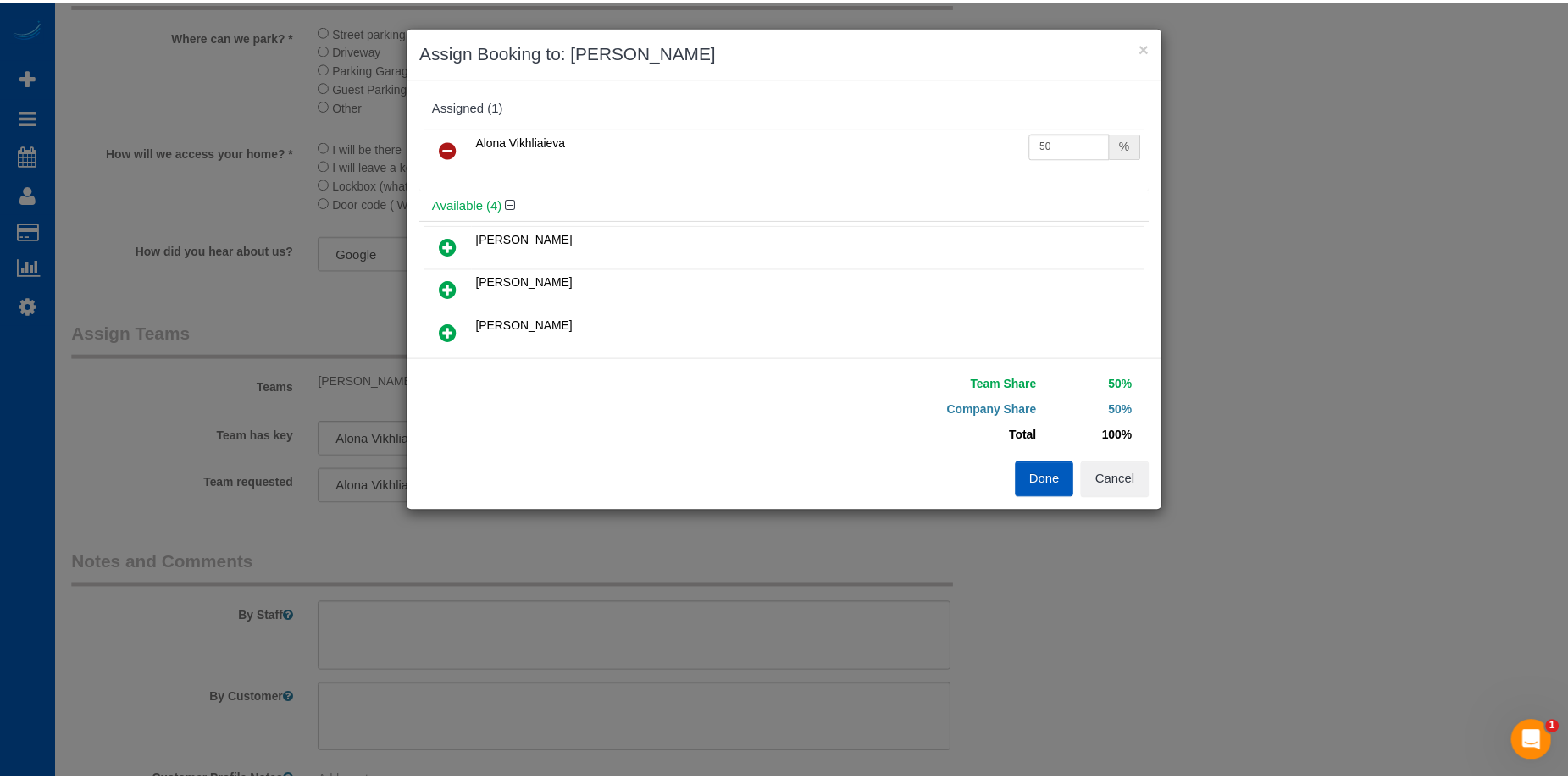
scroll to position [85, 0]
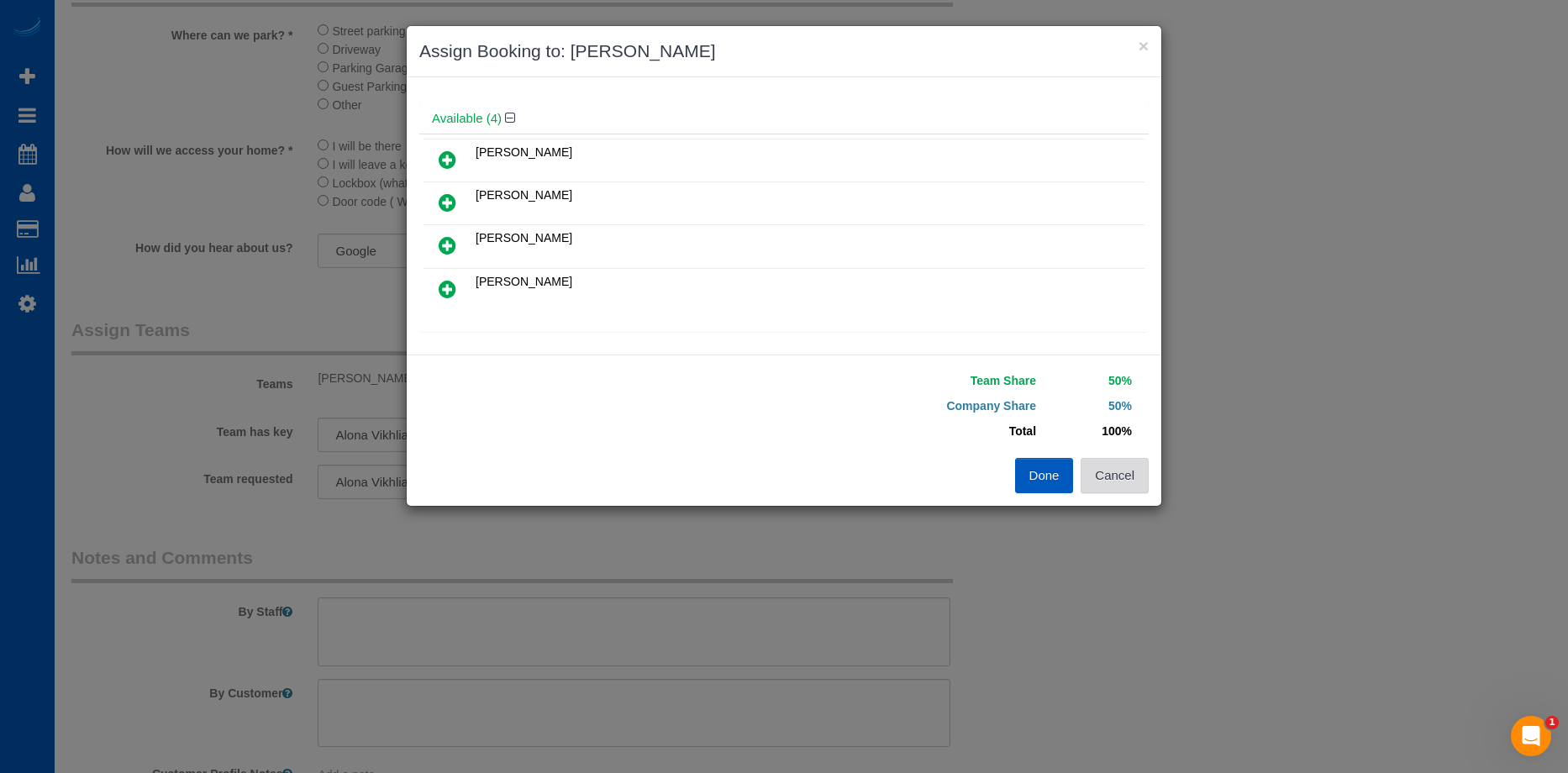
click at [1117, 471] on button "Cancel" at bounding box center [1115, 476] width 68 height 35
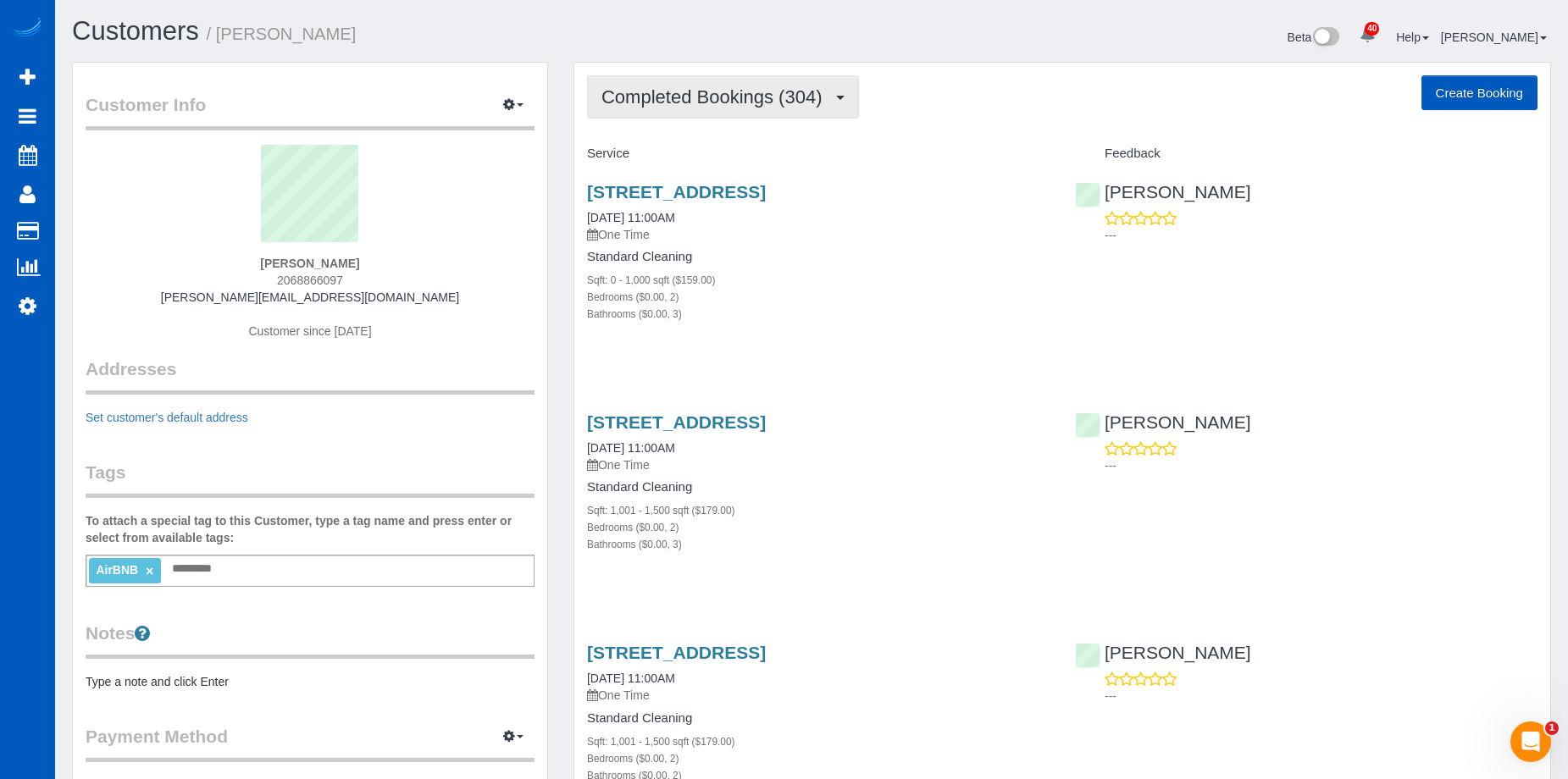
click at [830, 105] on span "Completed Bookings (304)" at bounding box center [716, 98] width 228 height 21
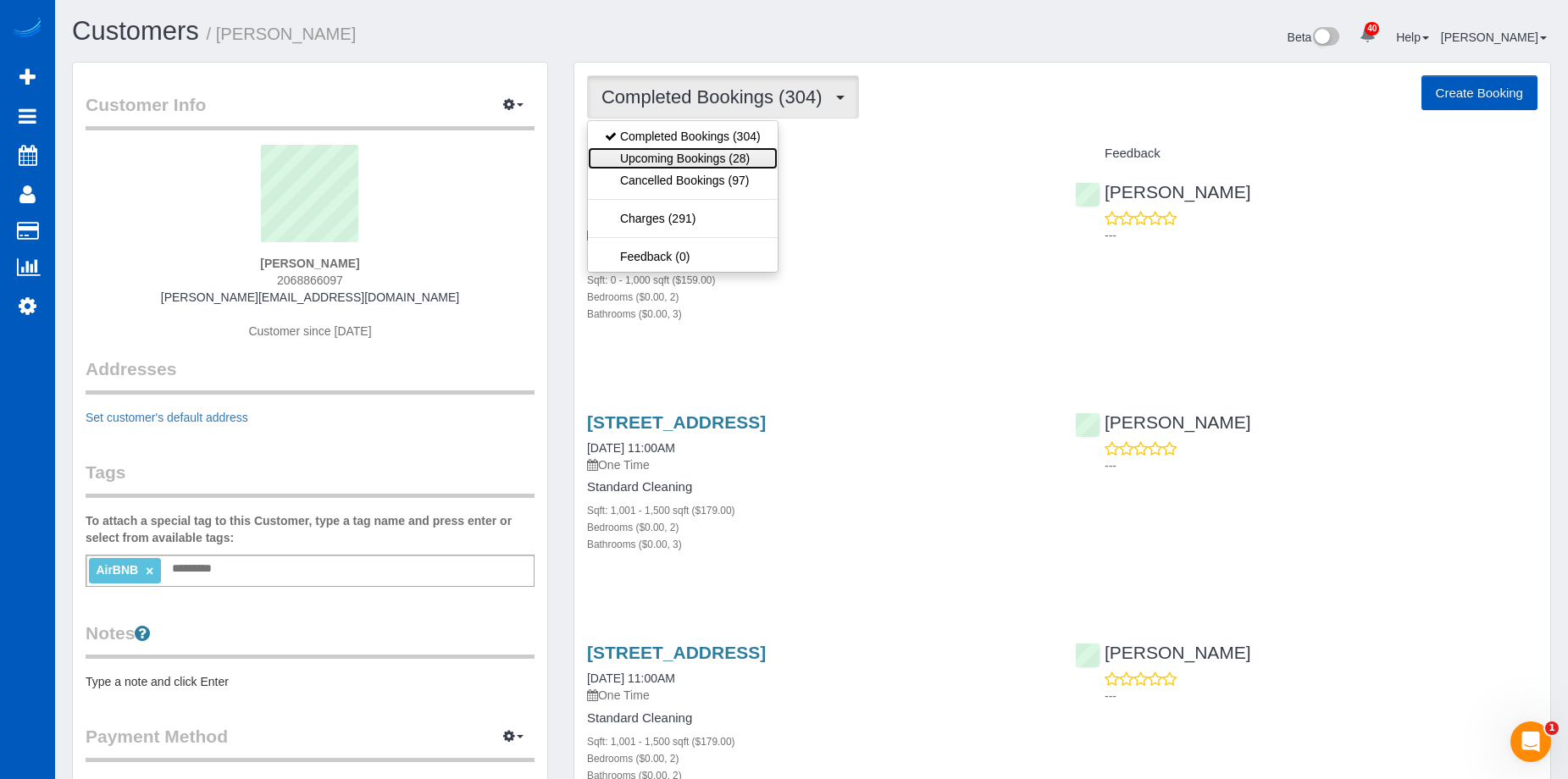
click at [754, 158] on link "Upcoming Bookings (28)" at bounding box center [682, 158] width 189 height 22
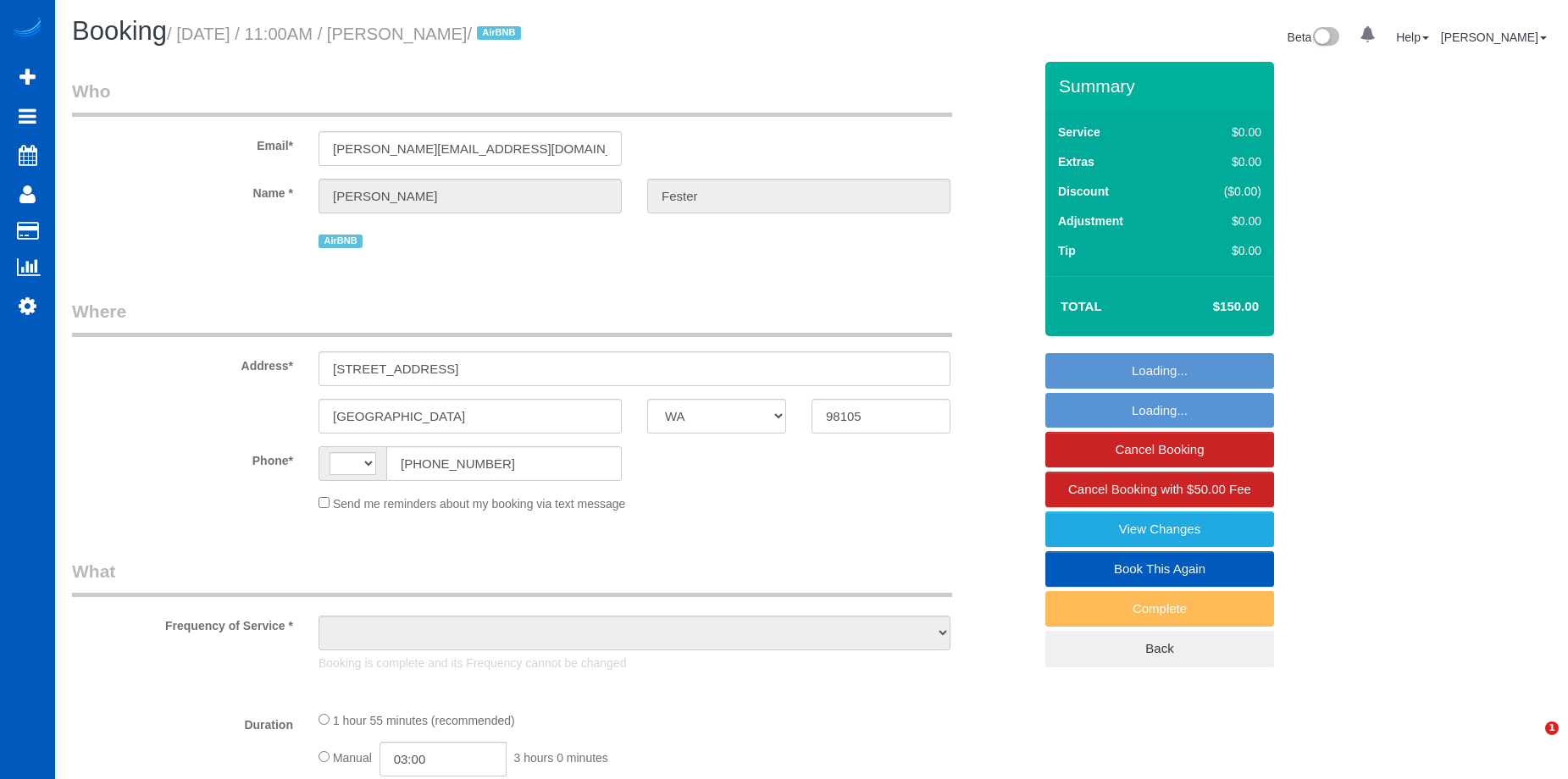
select select "WA"
select select "string:[GEOGRAPHIC_DATA]"
select select "object:811"
select select "spot1"
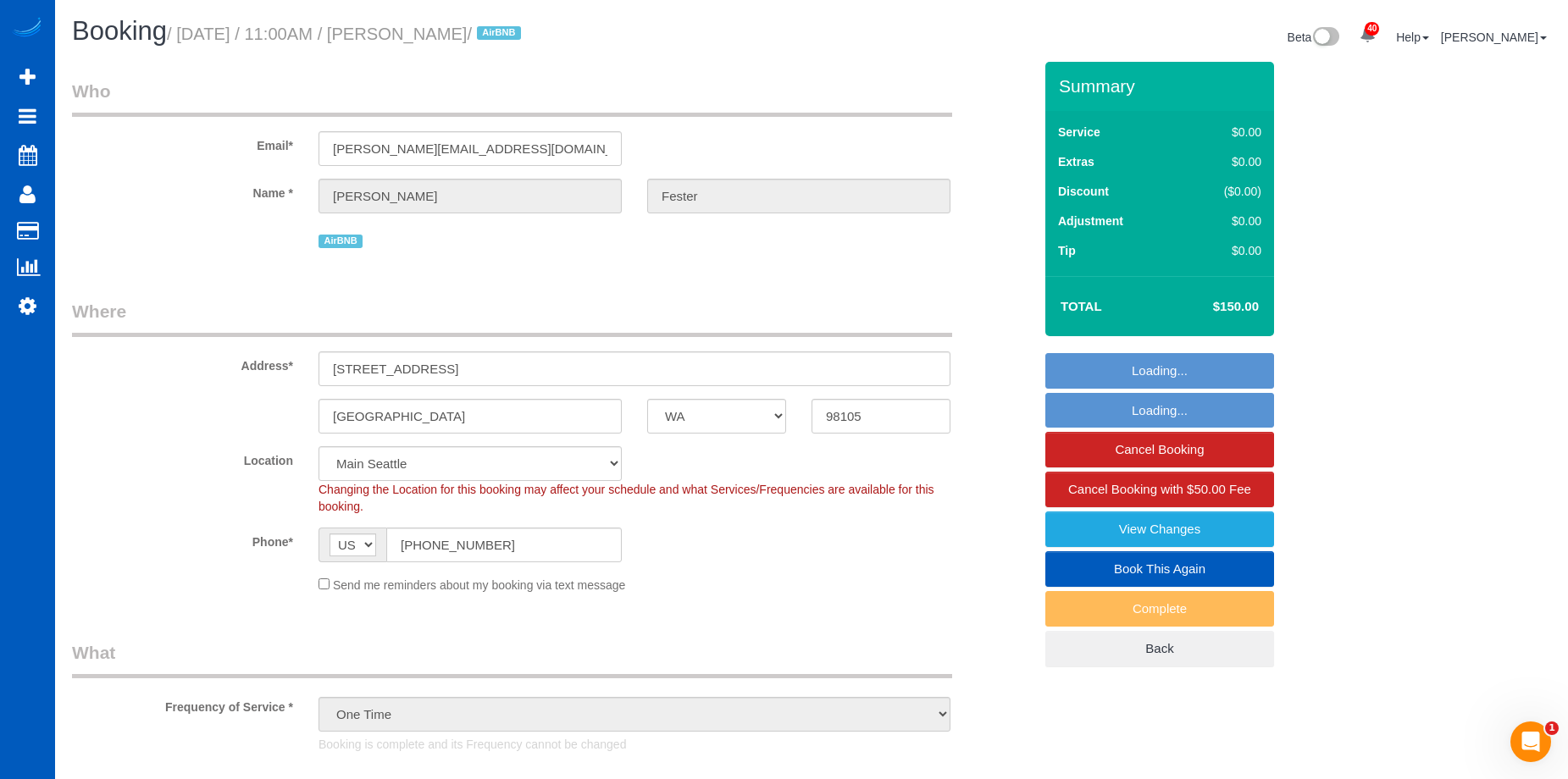
select select "object:1157"
select select "199"
select select "1001"
select select "2"
select select "3"
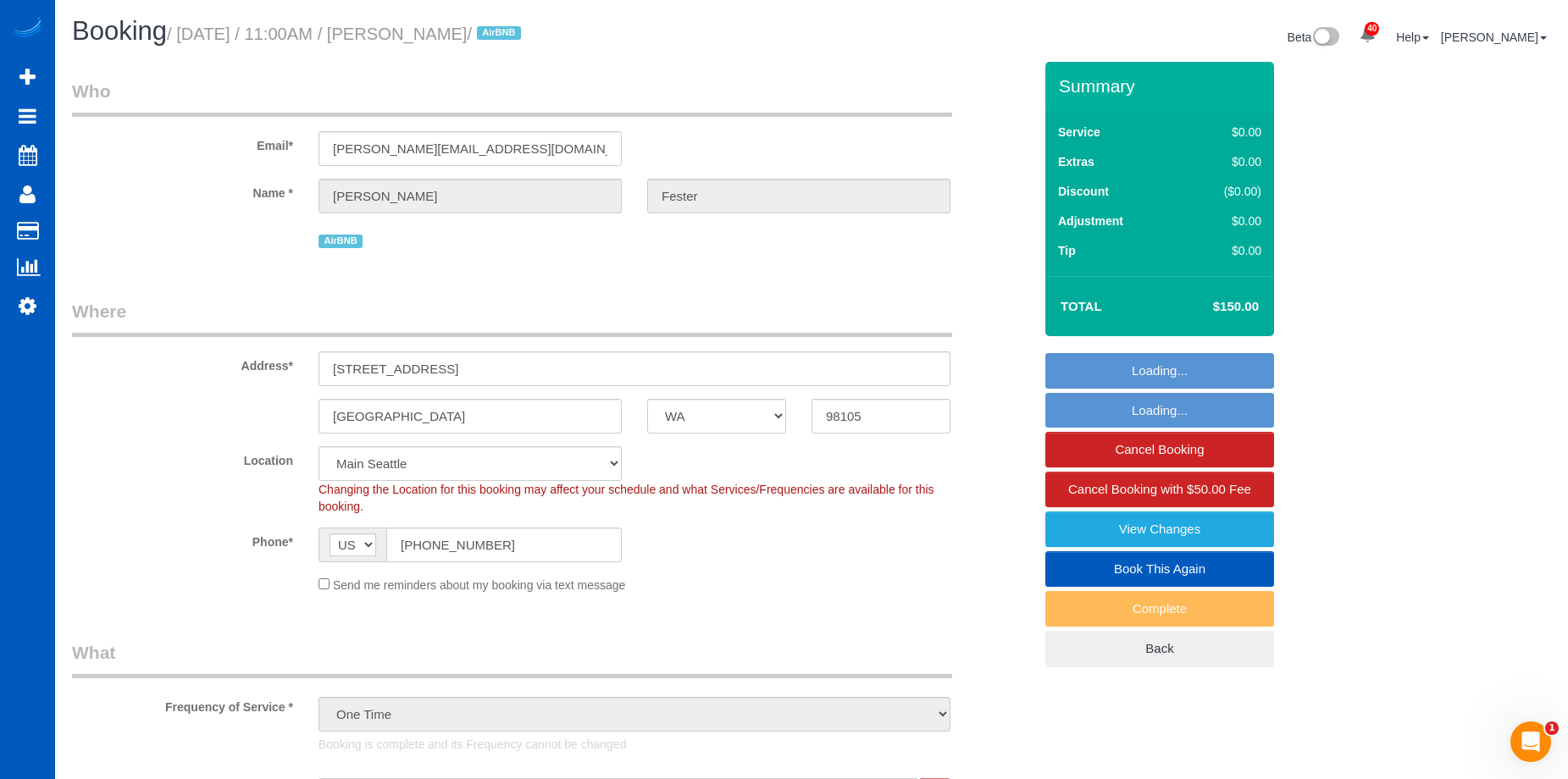
select select "1001"
select select "2"
select select "3"
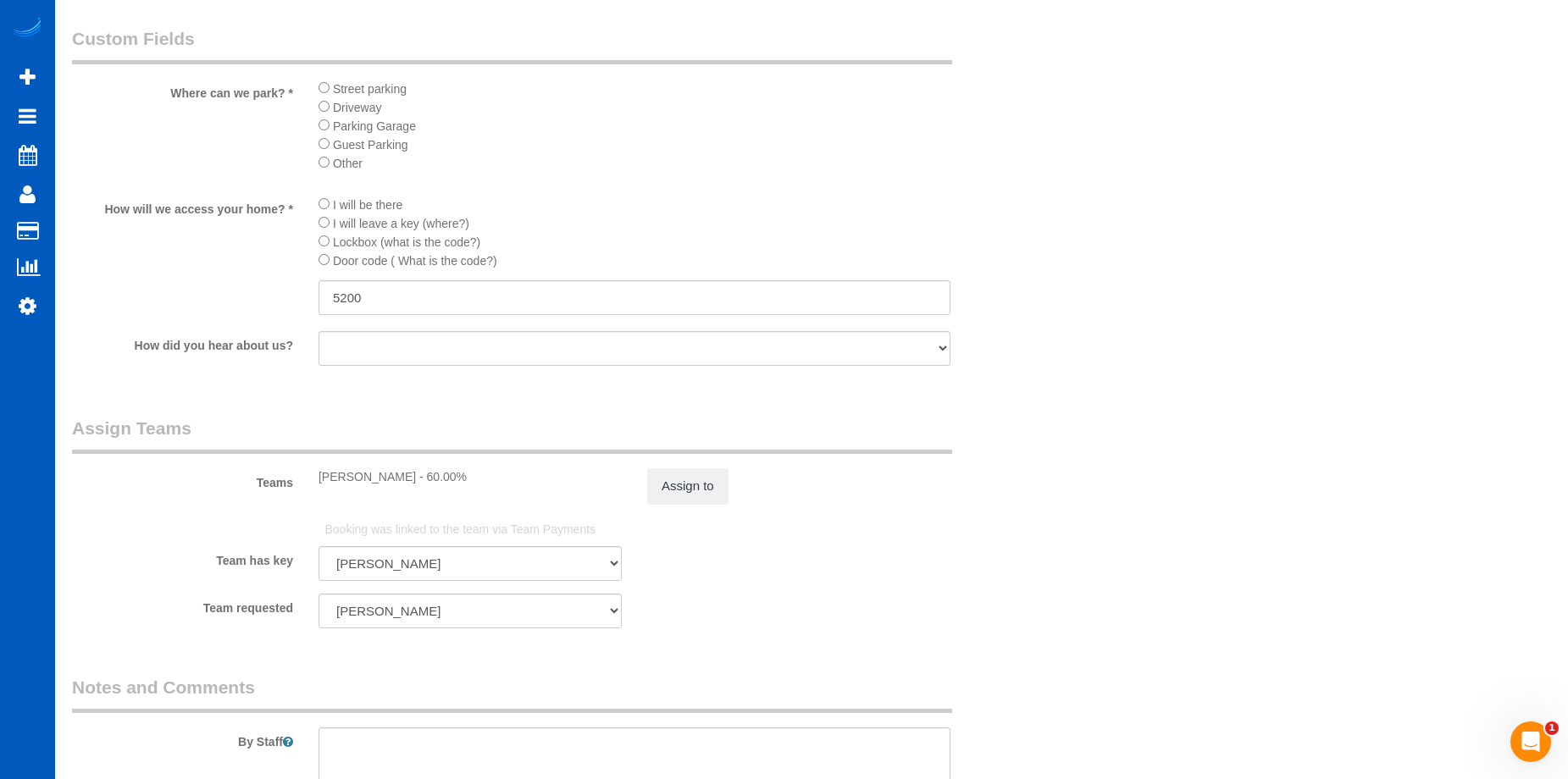
scroll to position [1948, 0]
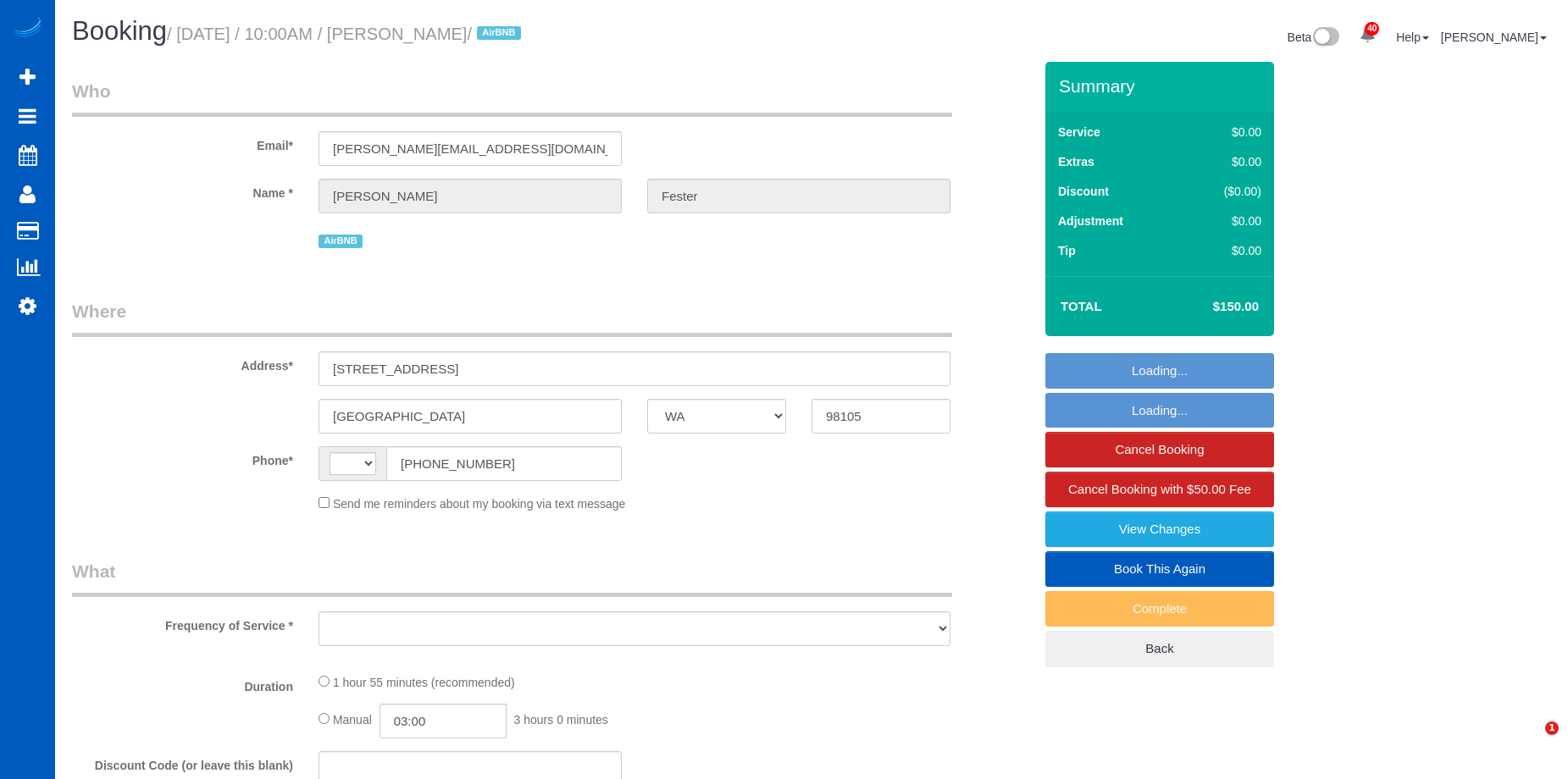
select select "WA"
select select "string:[GEOGRAPHIC_DATA]"
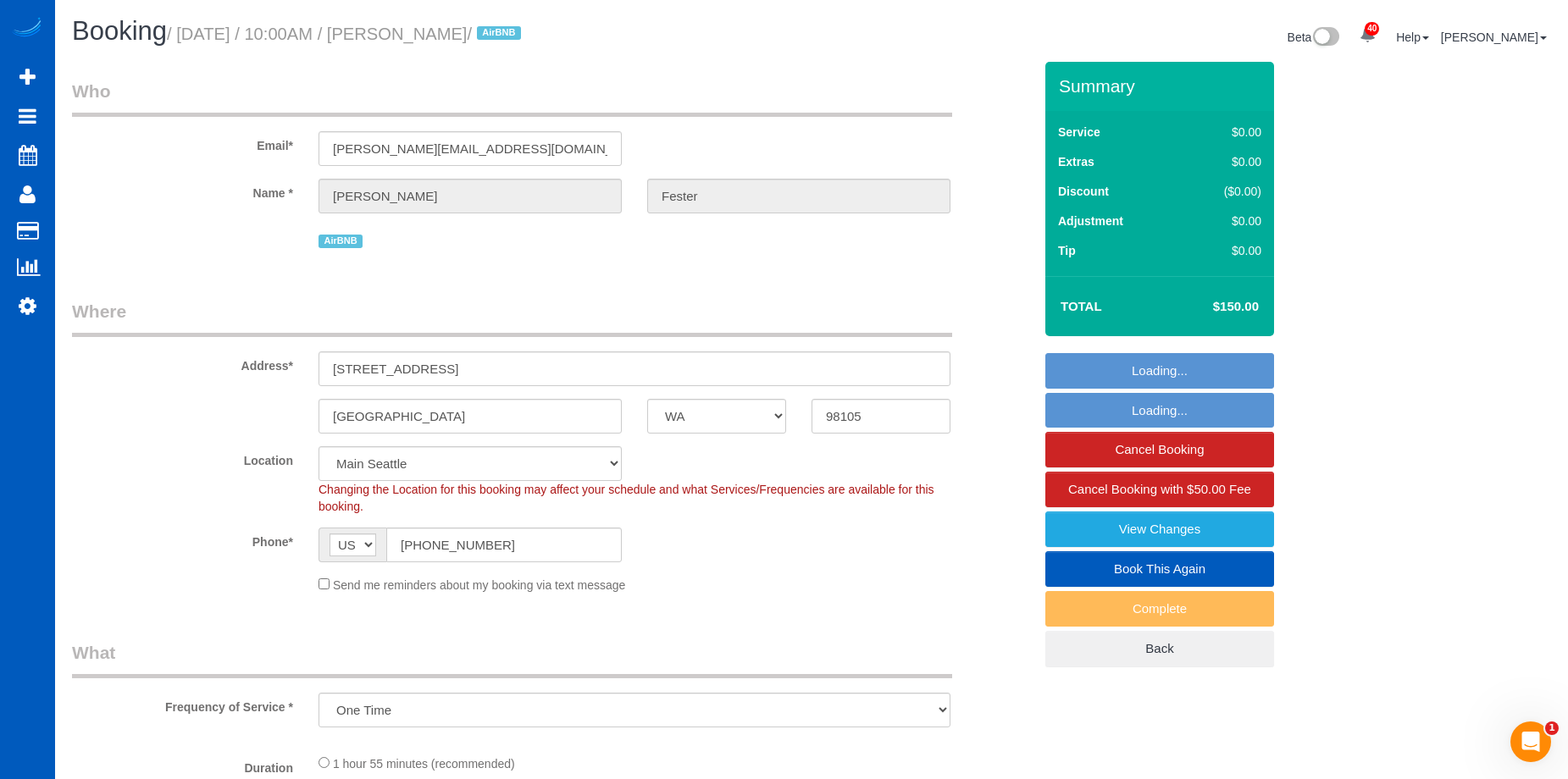
select select "object:1157"
select select "199"
select select "1001"
select select "2"
select select "3"
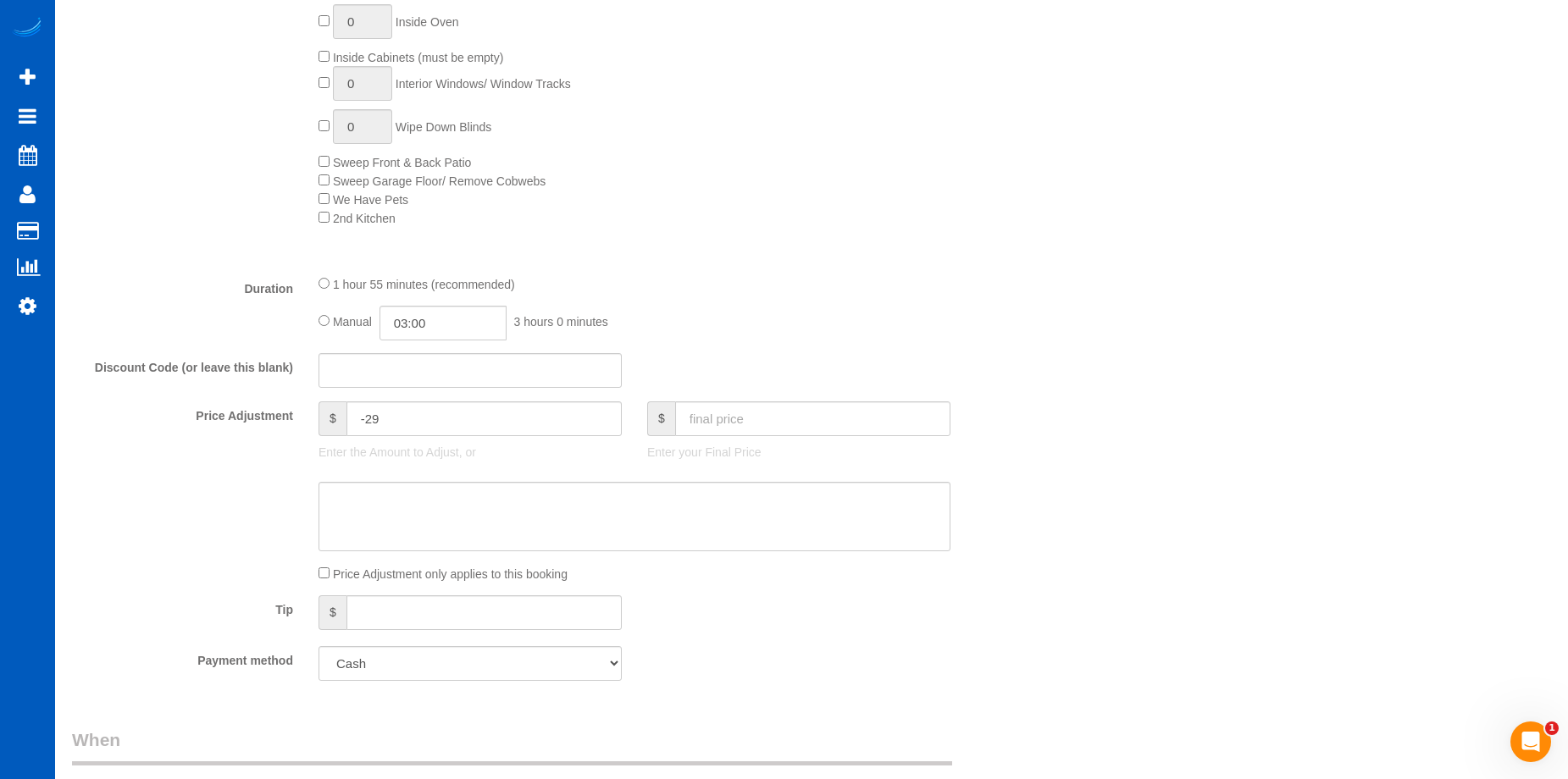
select select "1001"
select select "2"
select select "3"
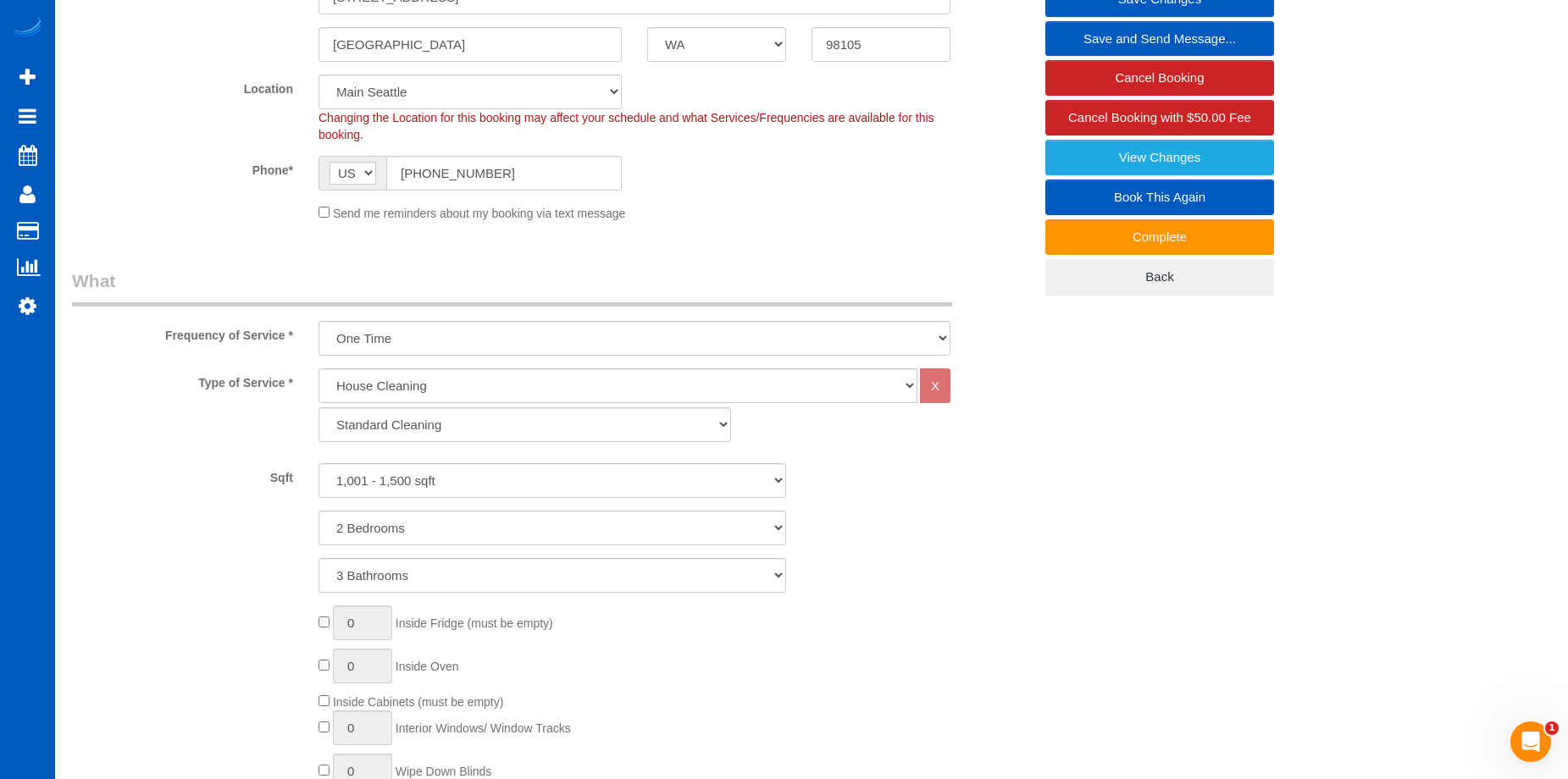
scroll to position [254, 0]
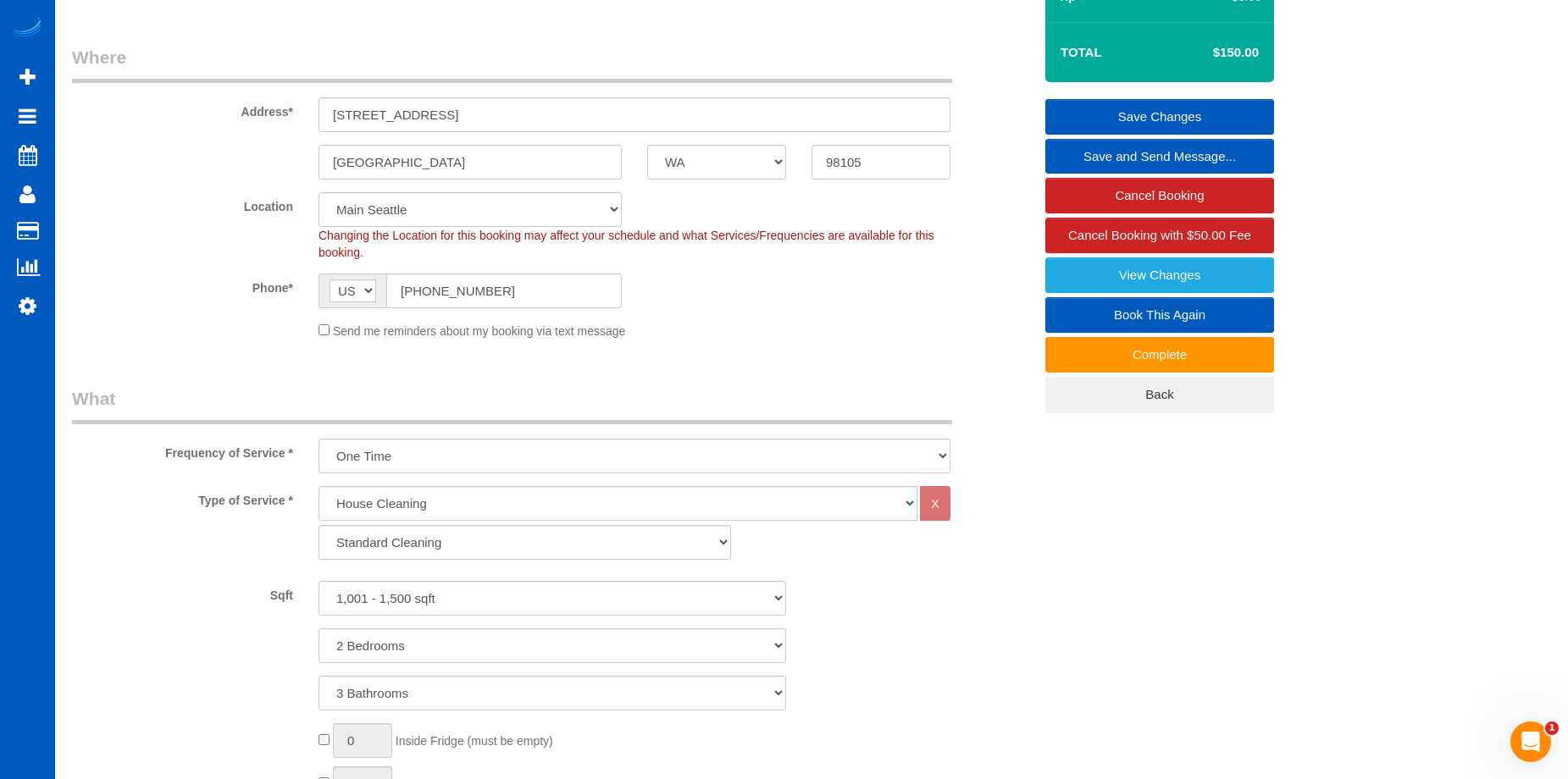
click at [1073, 315] on link "Book This Again" at bounding box center [1160, 315] width 228 height 35
select select "WA"
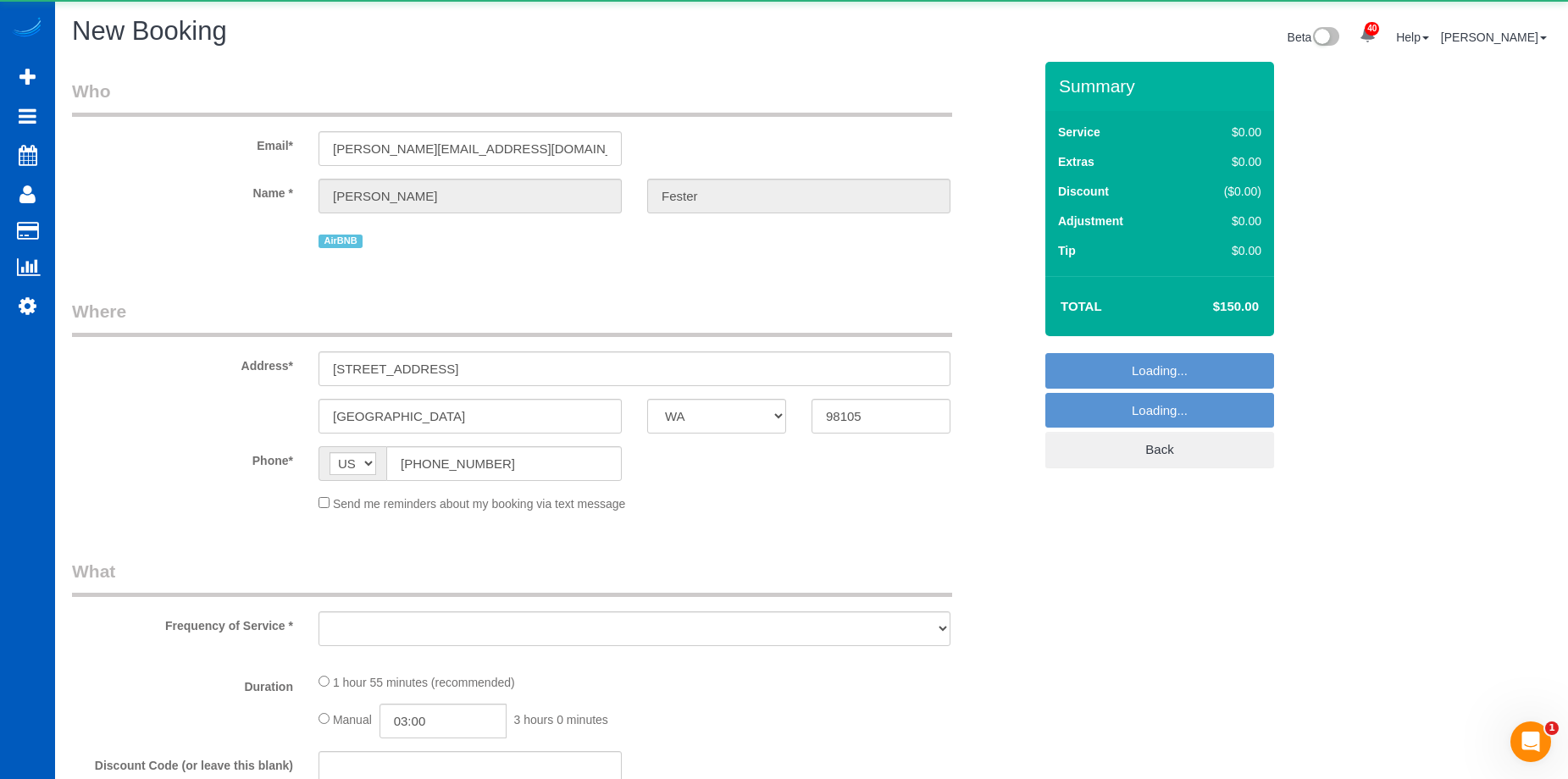
select select "string:fspay"
select select "object:1780"
select select "199"
select select "1001"
select select "2"
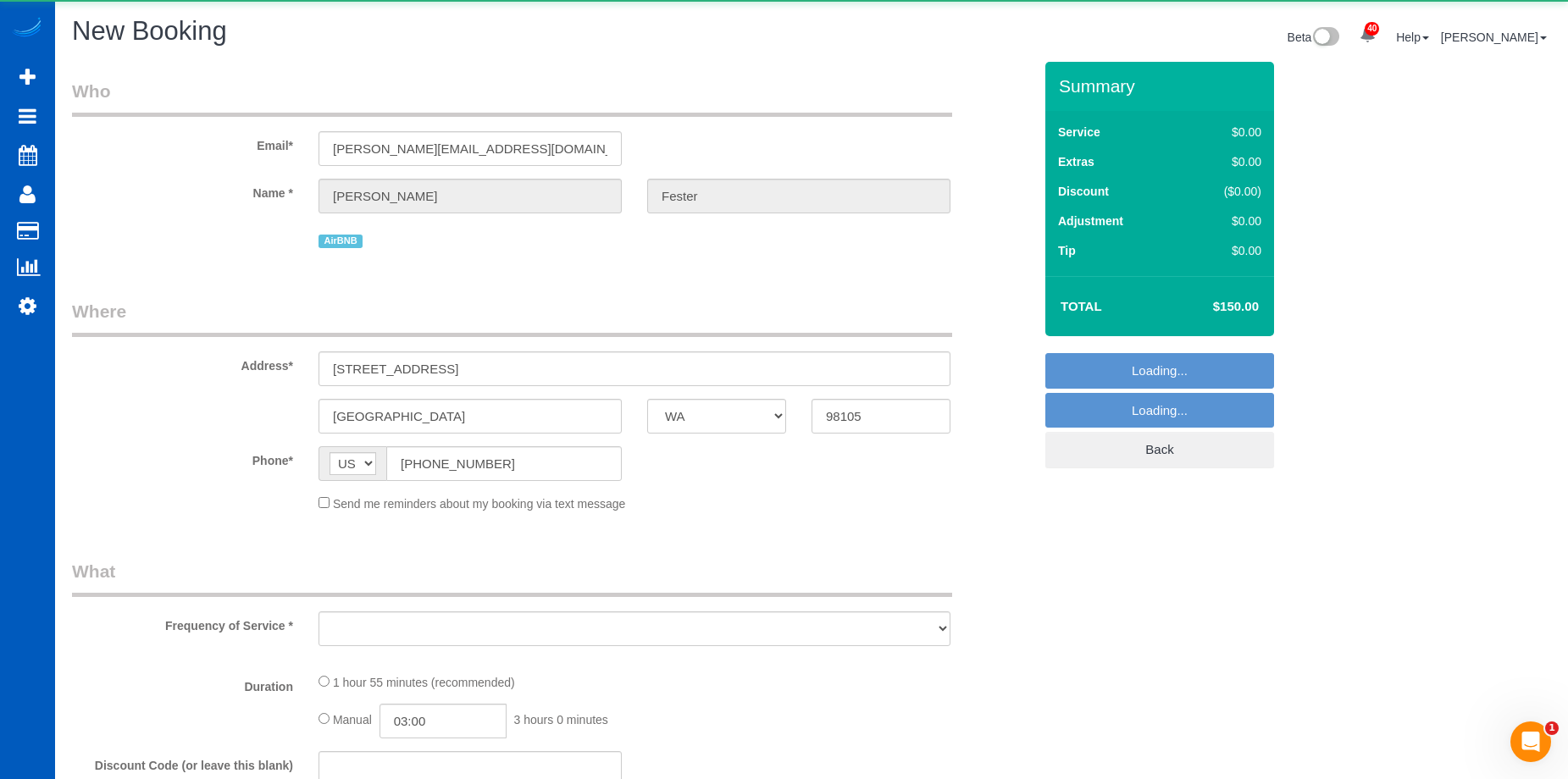
select select "3"
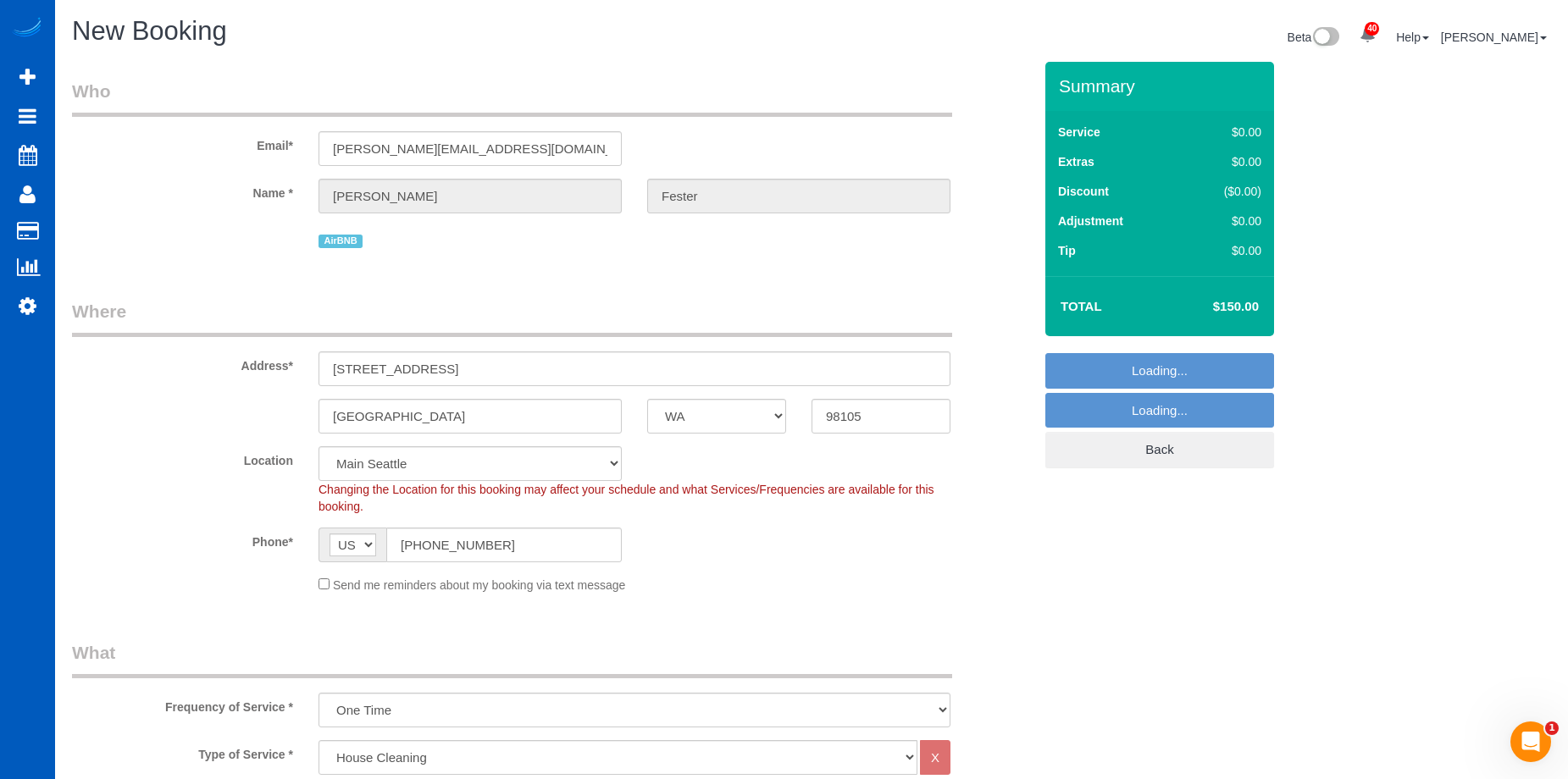
select select "1001"
select select "2"
select select "3"
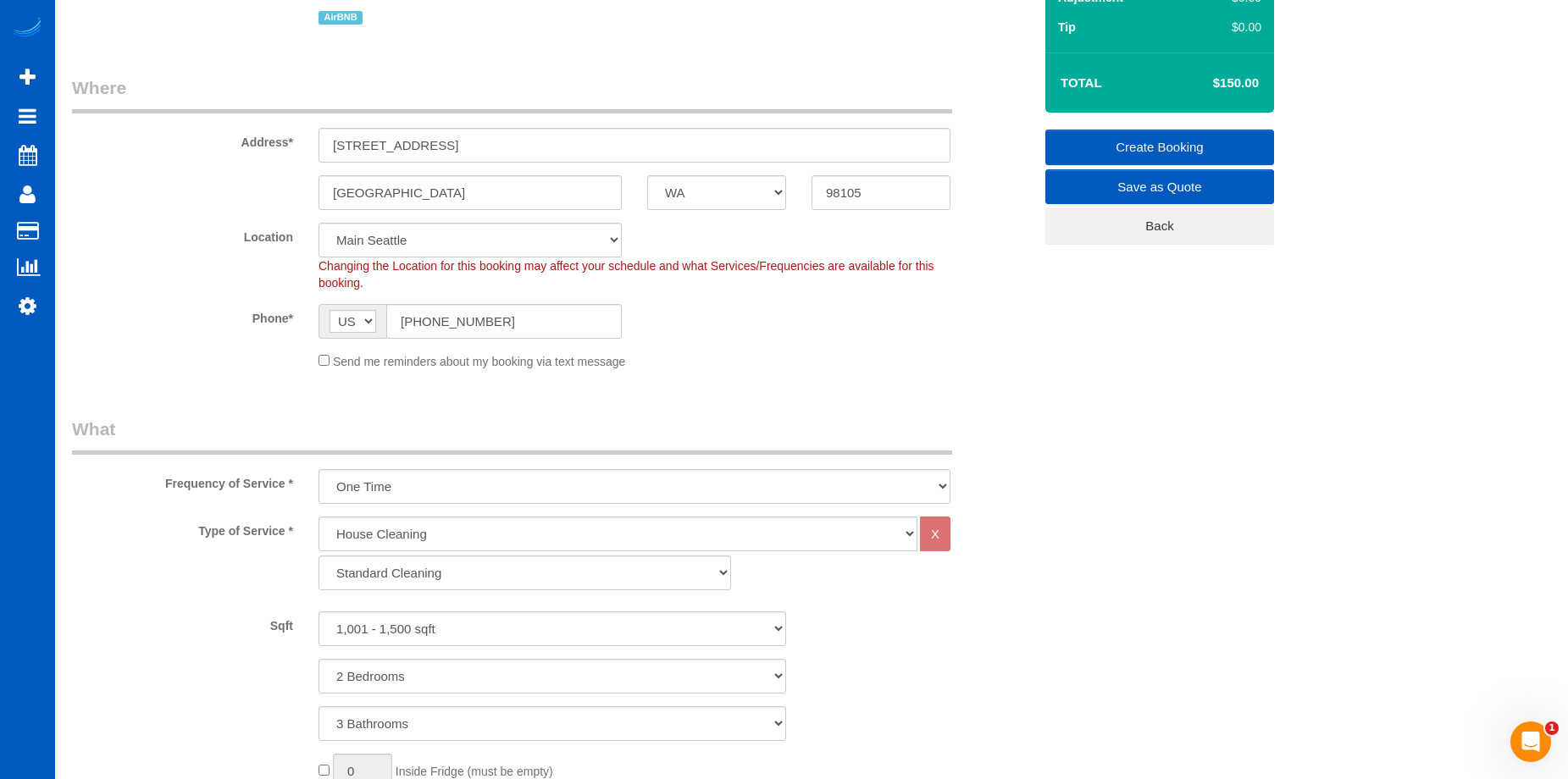
select select "object:2018"
select select "1001"
select select "2"
select select "3"
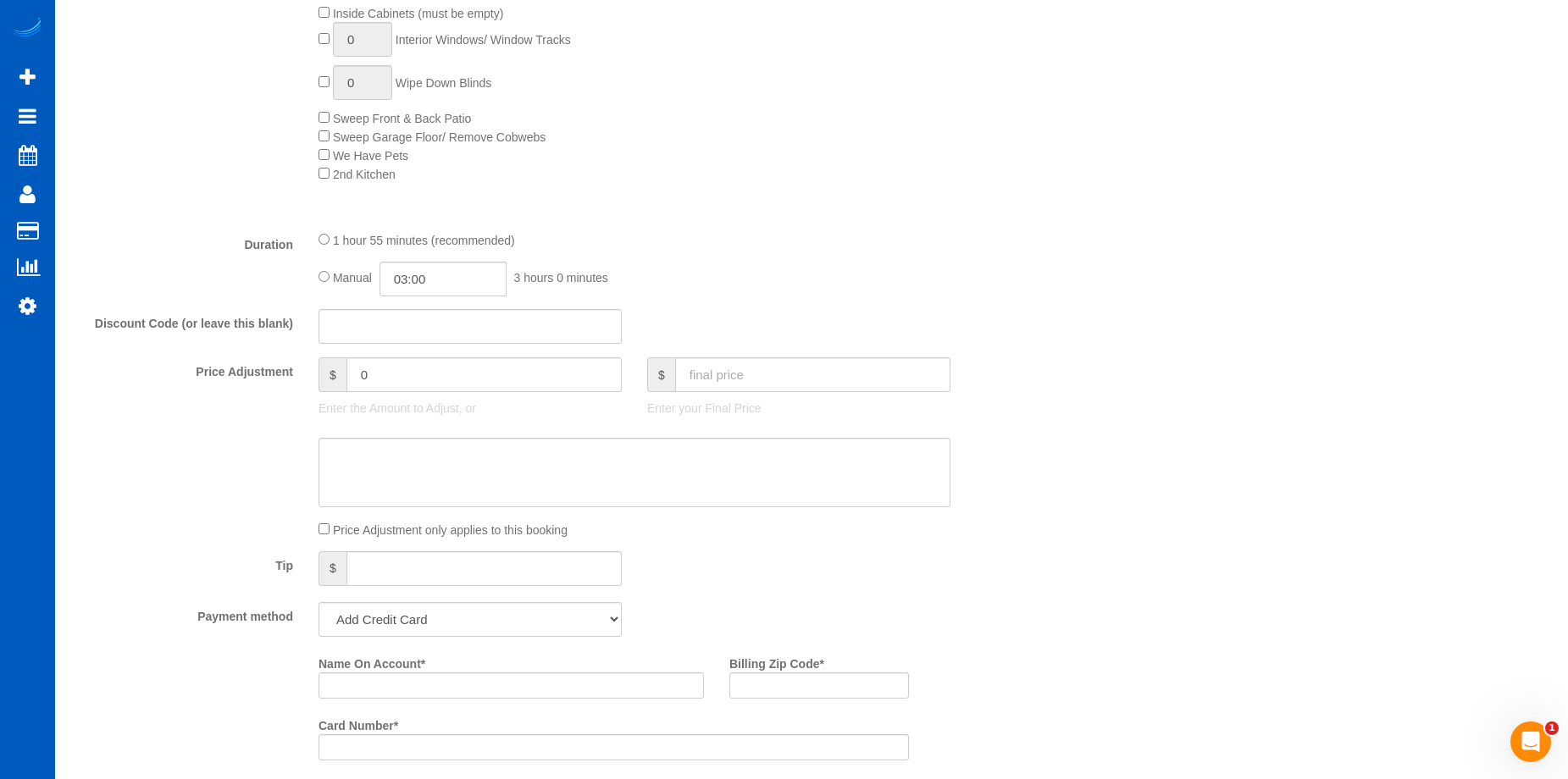
scroll to position [1101, 0]
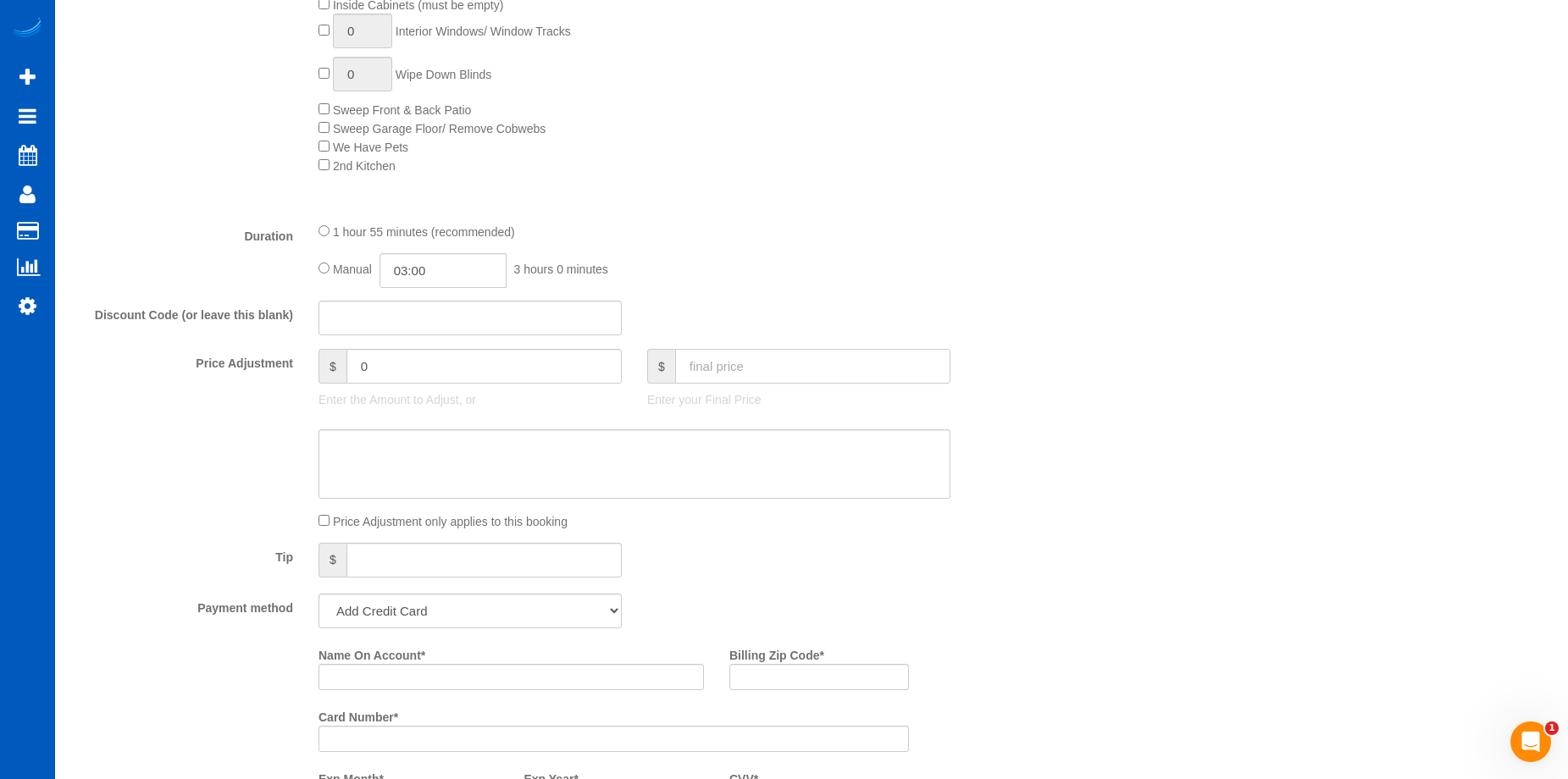
click at [760, 368] on input "text" at bounding box center [813, 367] width 275 height 35
type input "150"
click at [690, 453] on textarea at bounding box center [634, 464] width 632 height 69
type input "-29"
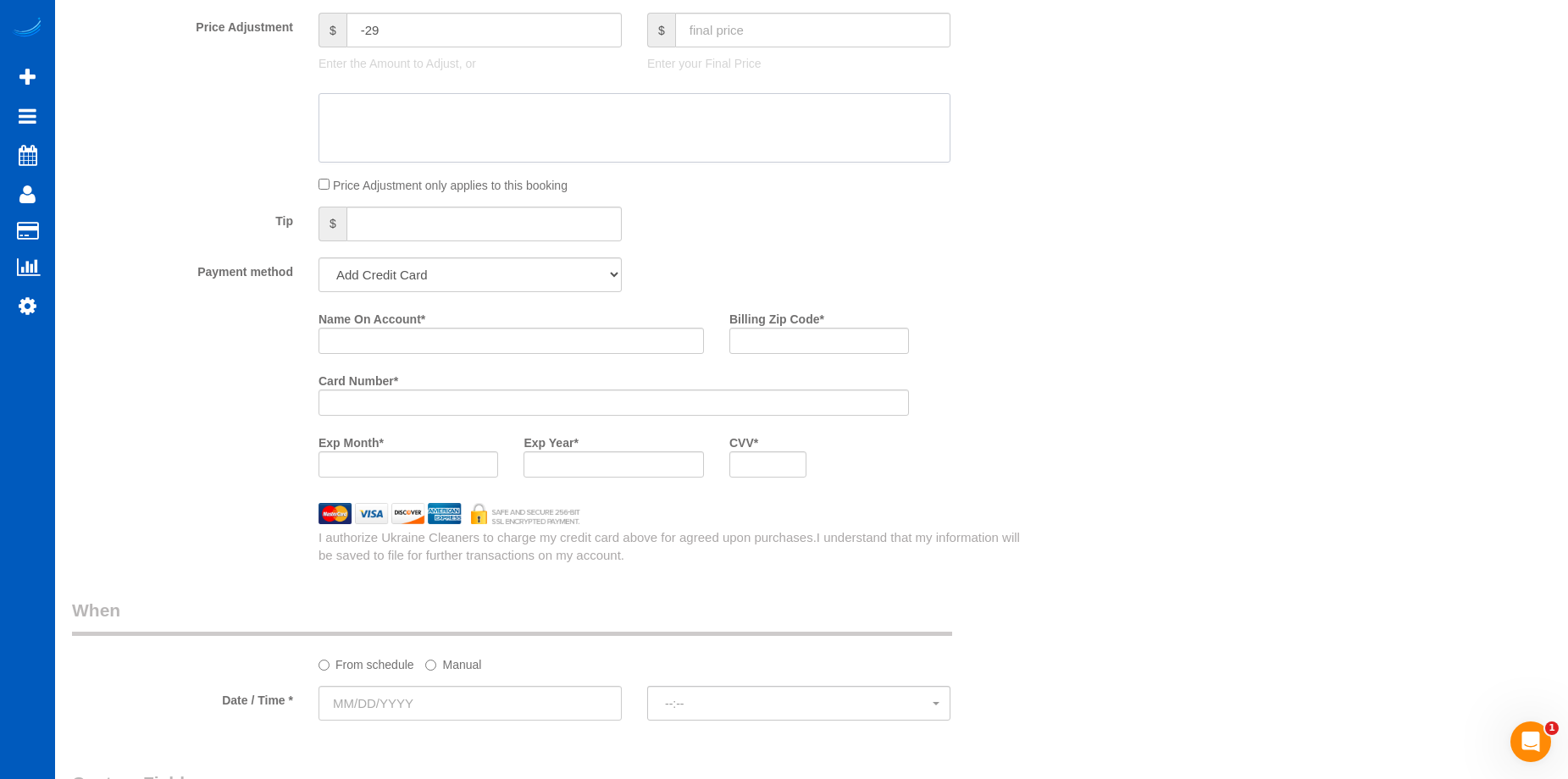
scroll to position [1440, 0]
click at [551, 276] on select "Add Credit Card Cash Check Paypal" at bounding box center [470, 272] width 304 height 35
select select "string:cash"
click at [318, 255] on select "Add Credit Card Cash Check Paypal" at bounding box center [470, 272] width 304 height 35
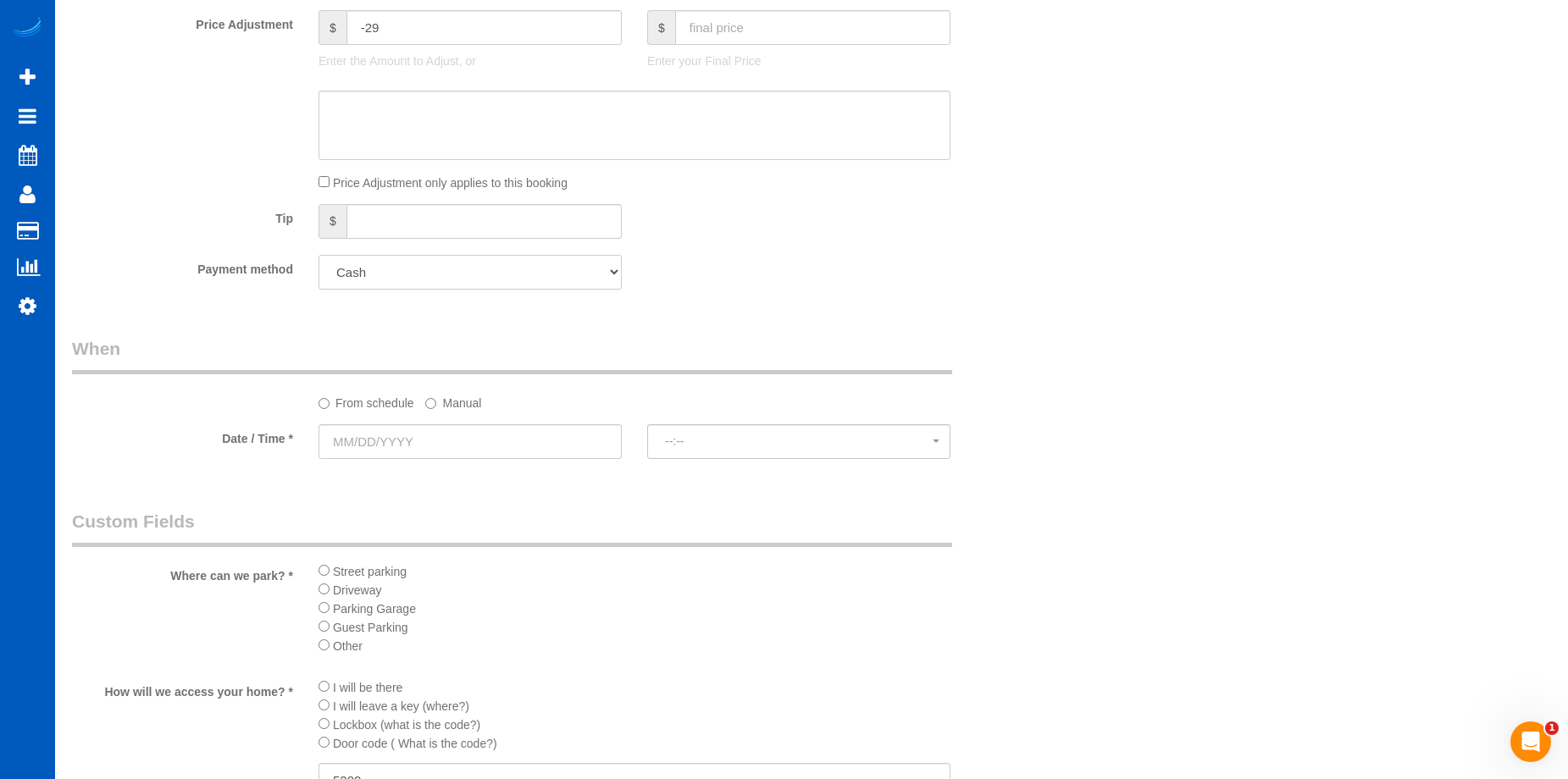
scroll to position [1779, 0]
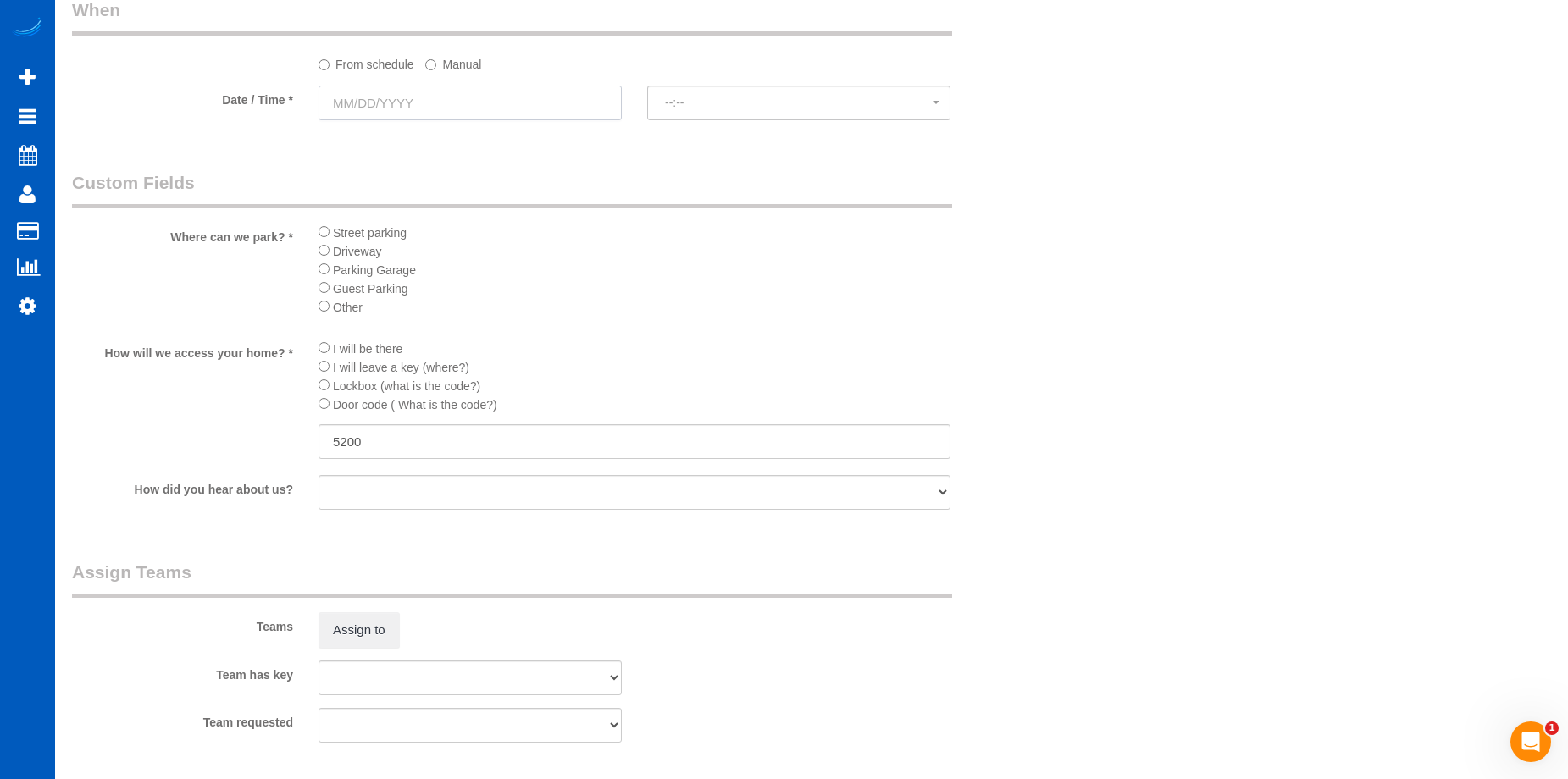
click at [471, 107] on input "text" at bounding box center [470, 103] width 304 height 35
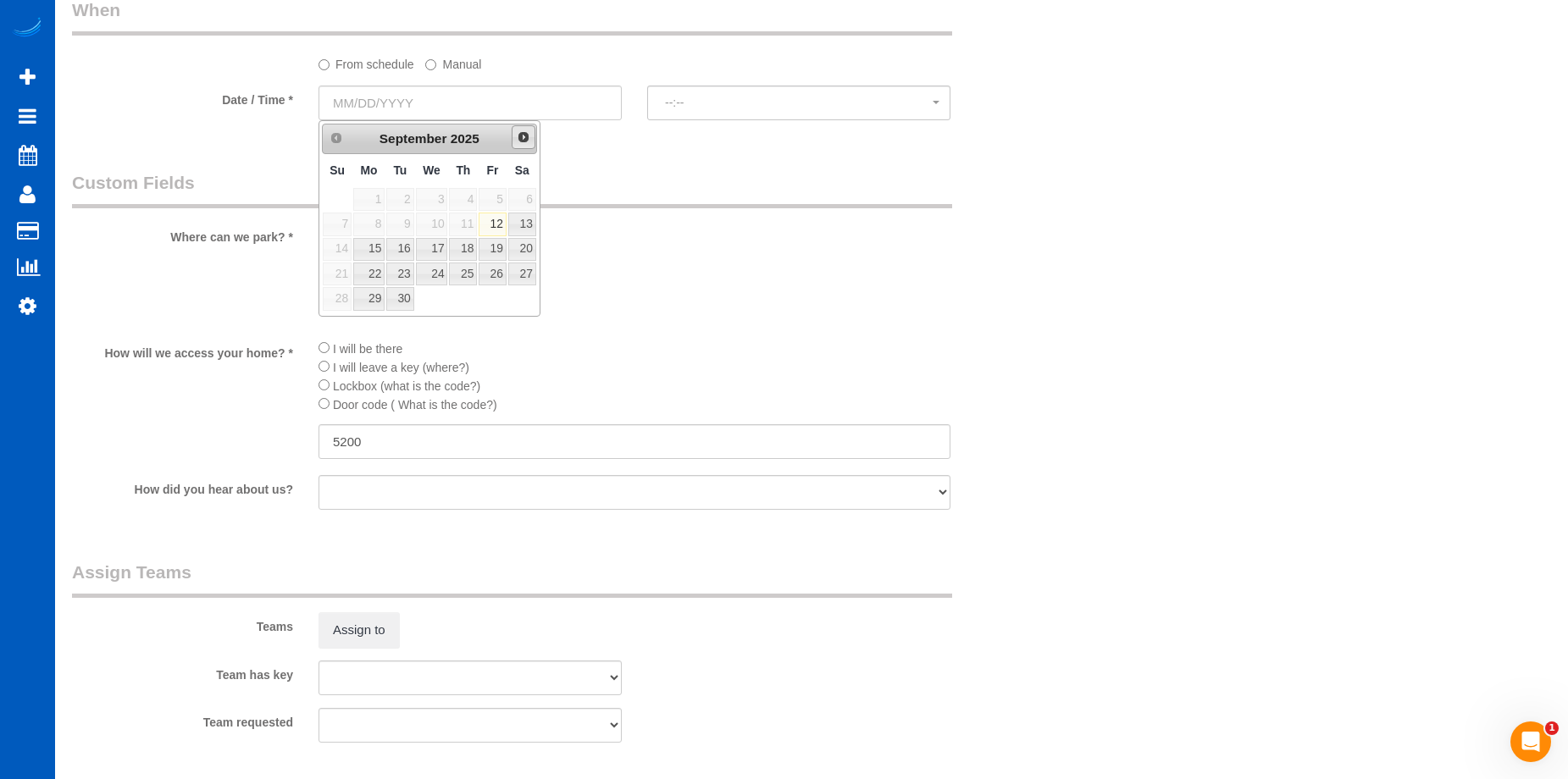
click at [518, 145] on link "Next" at bounding box center [523, 137] width 23 height 23
click at [485, 242] on link "17" at bounding box center [492, 249] width 27 height 22
type input "10/17/2025"
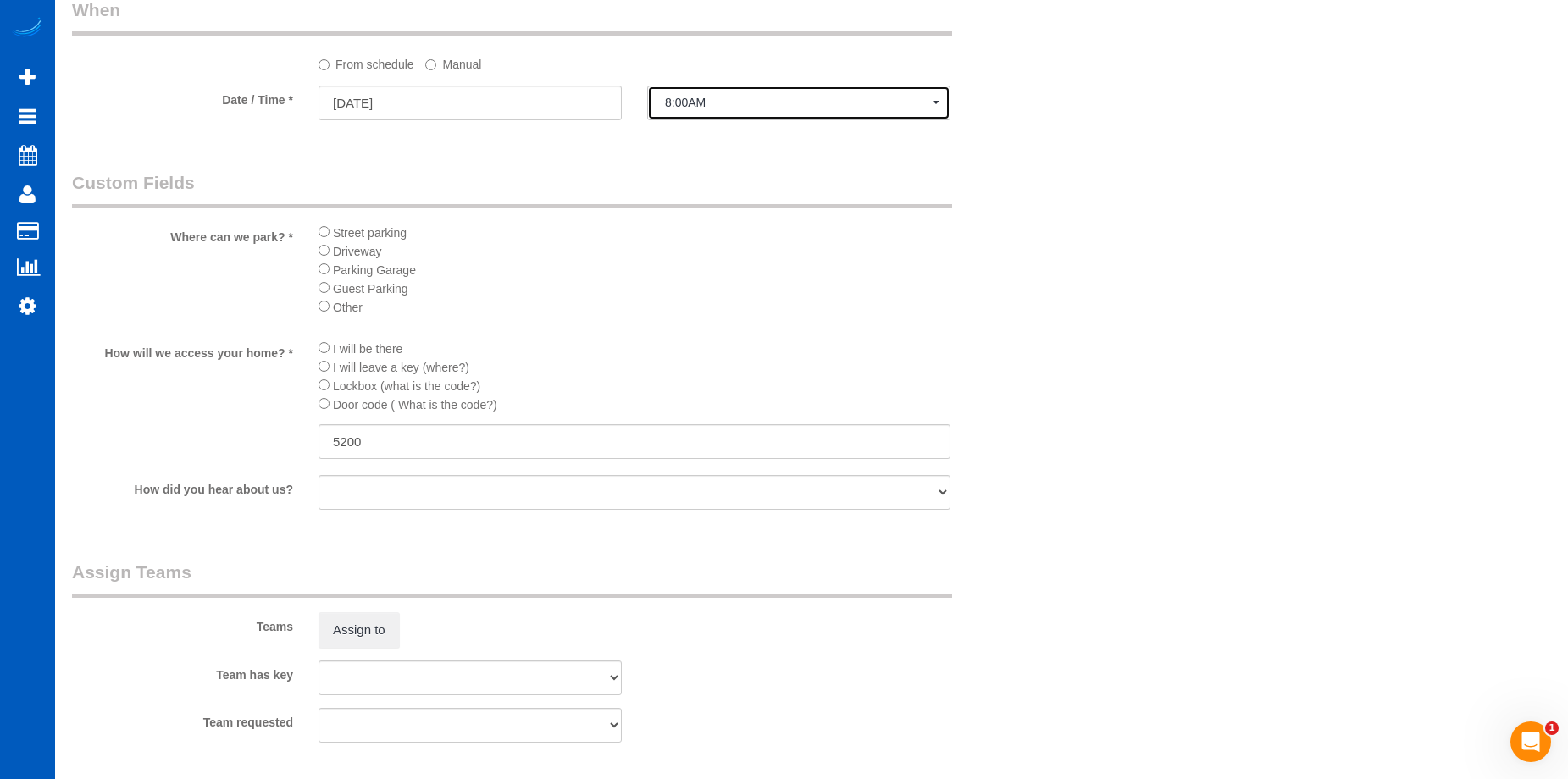
click at [694, 109] on span "8:00AM" at bounding box center [799, 102] width 268 height 14
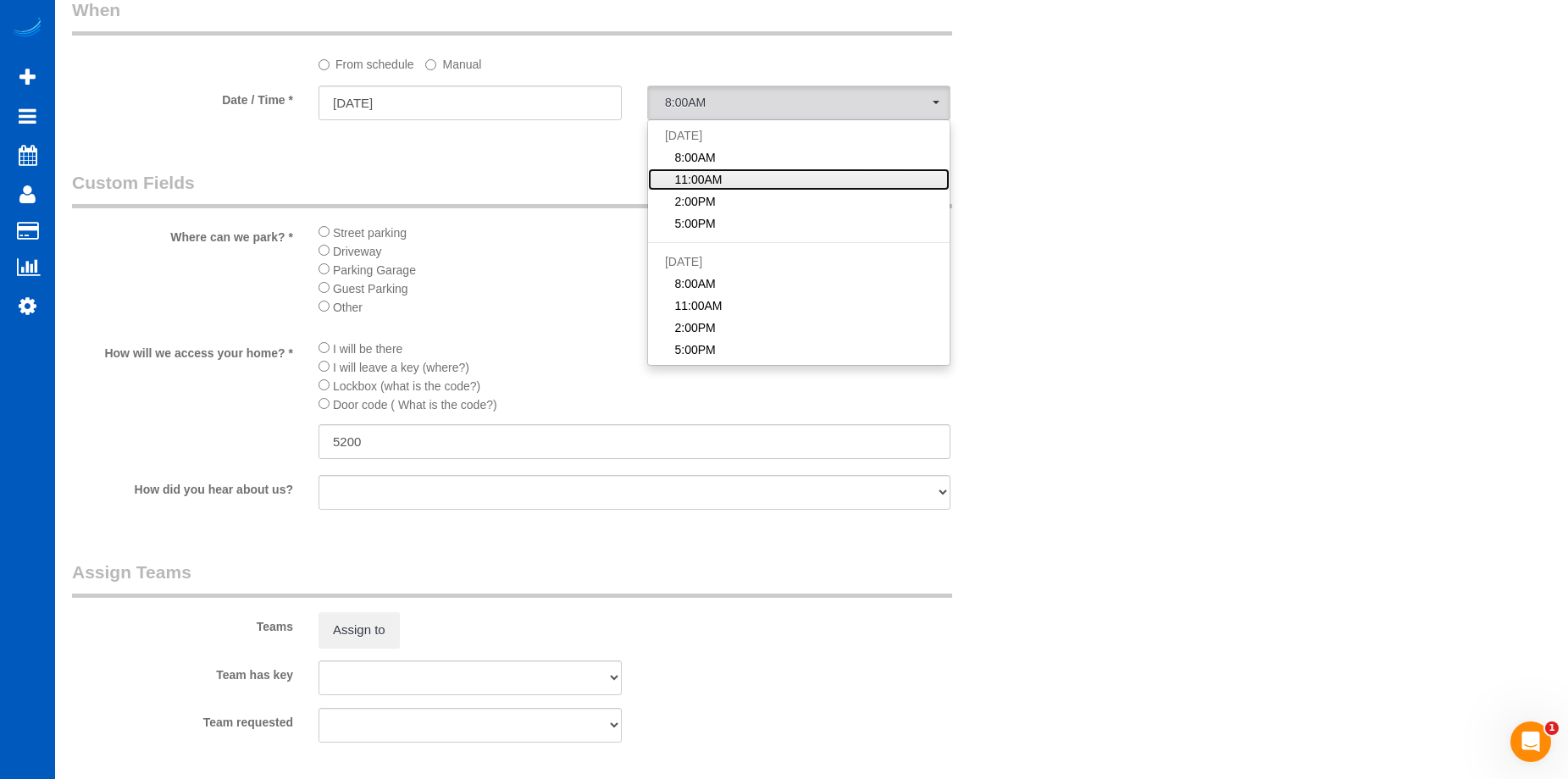
click at [709, 178] on span "11:00AM" at bounding box center [698, 179] width 48 height 17
select select "spot8"
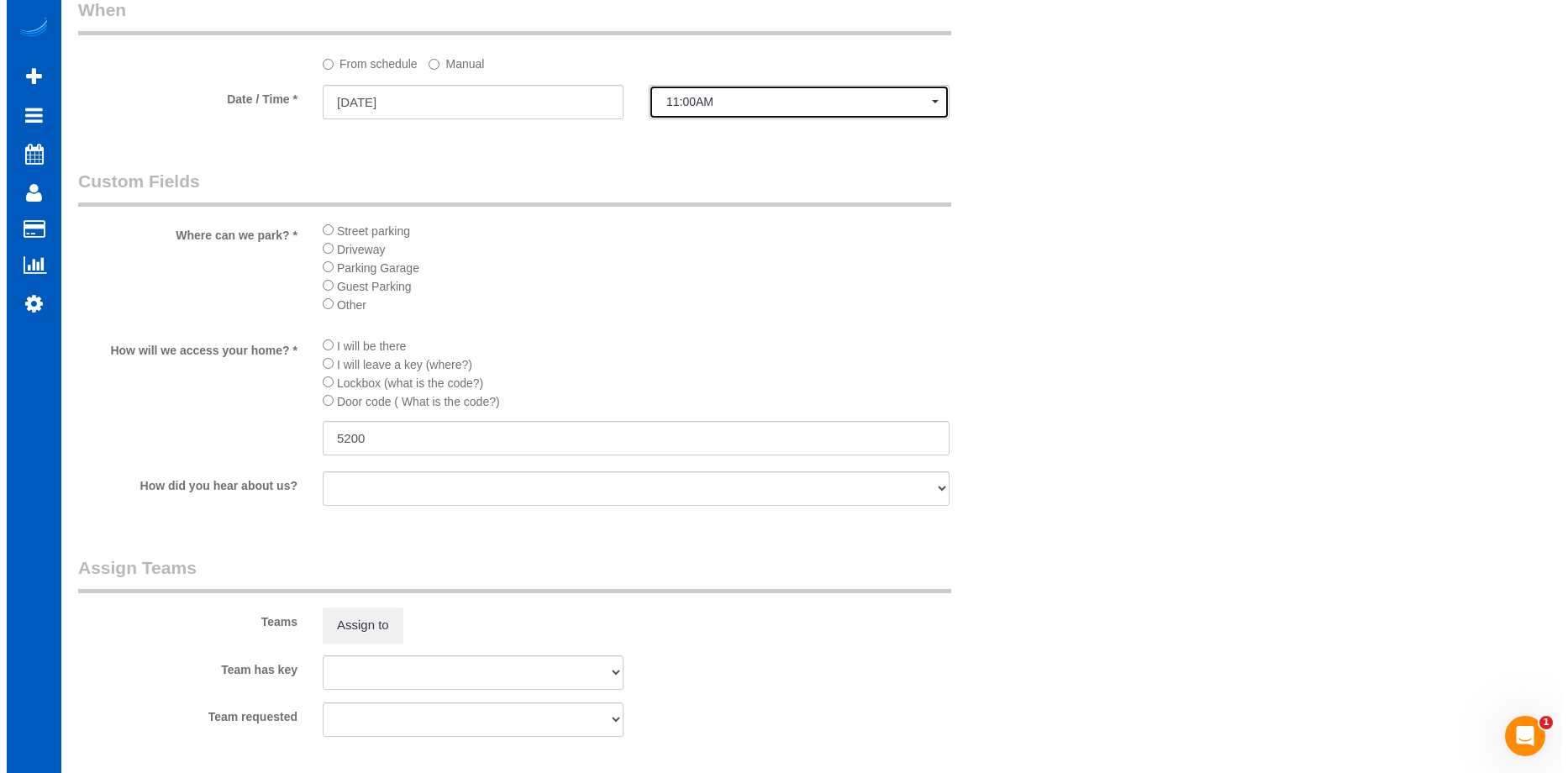
scroll to position [2018, 0]
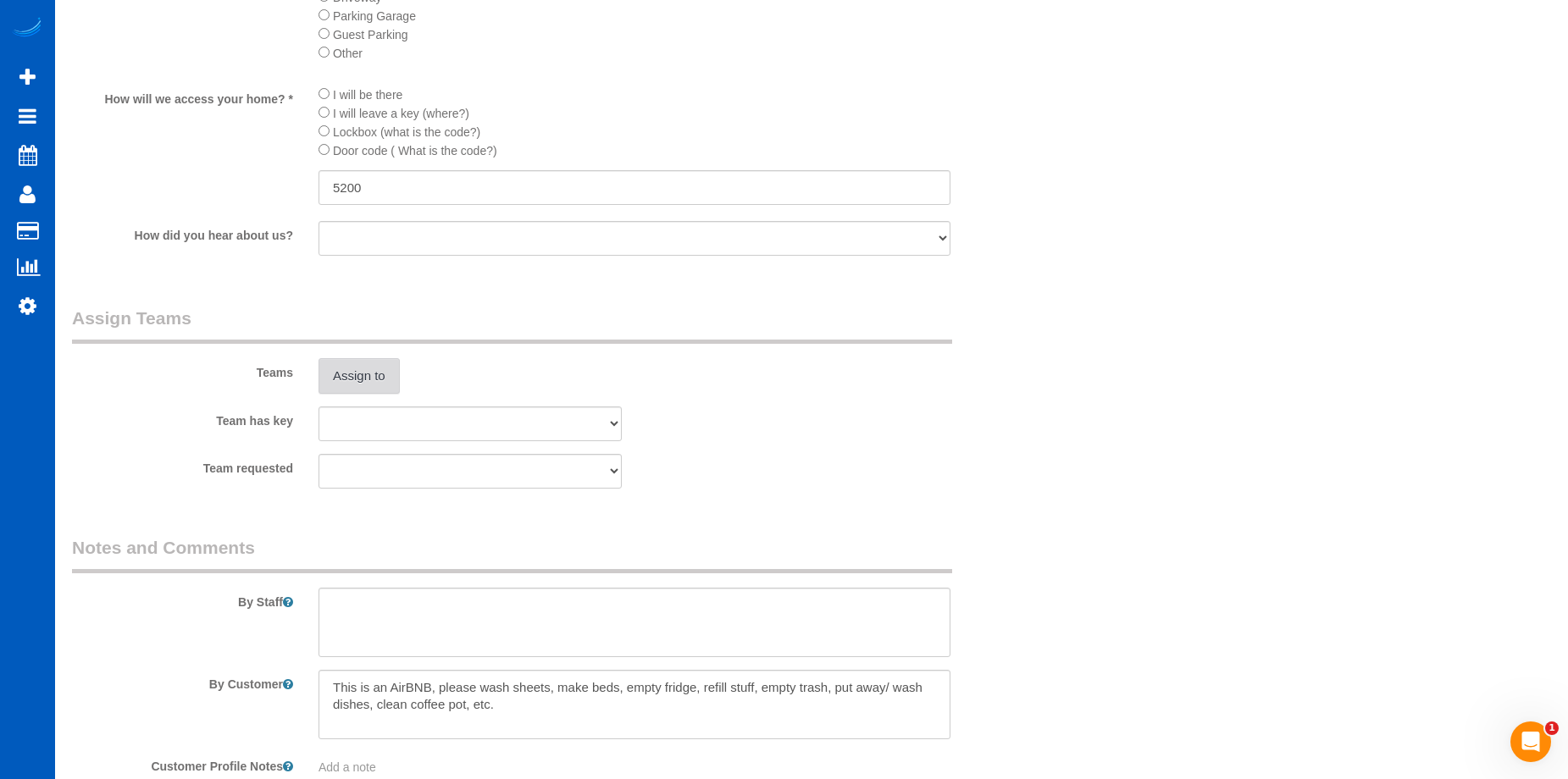
click at [330, 375] on button "Assign to" at bounding box center [358, 376] width 81 height 35
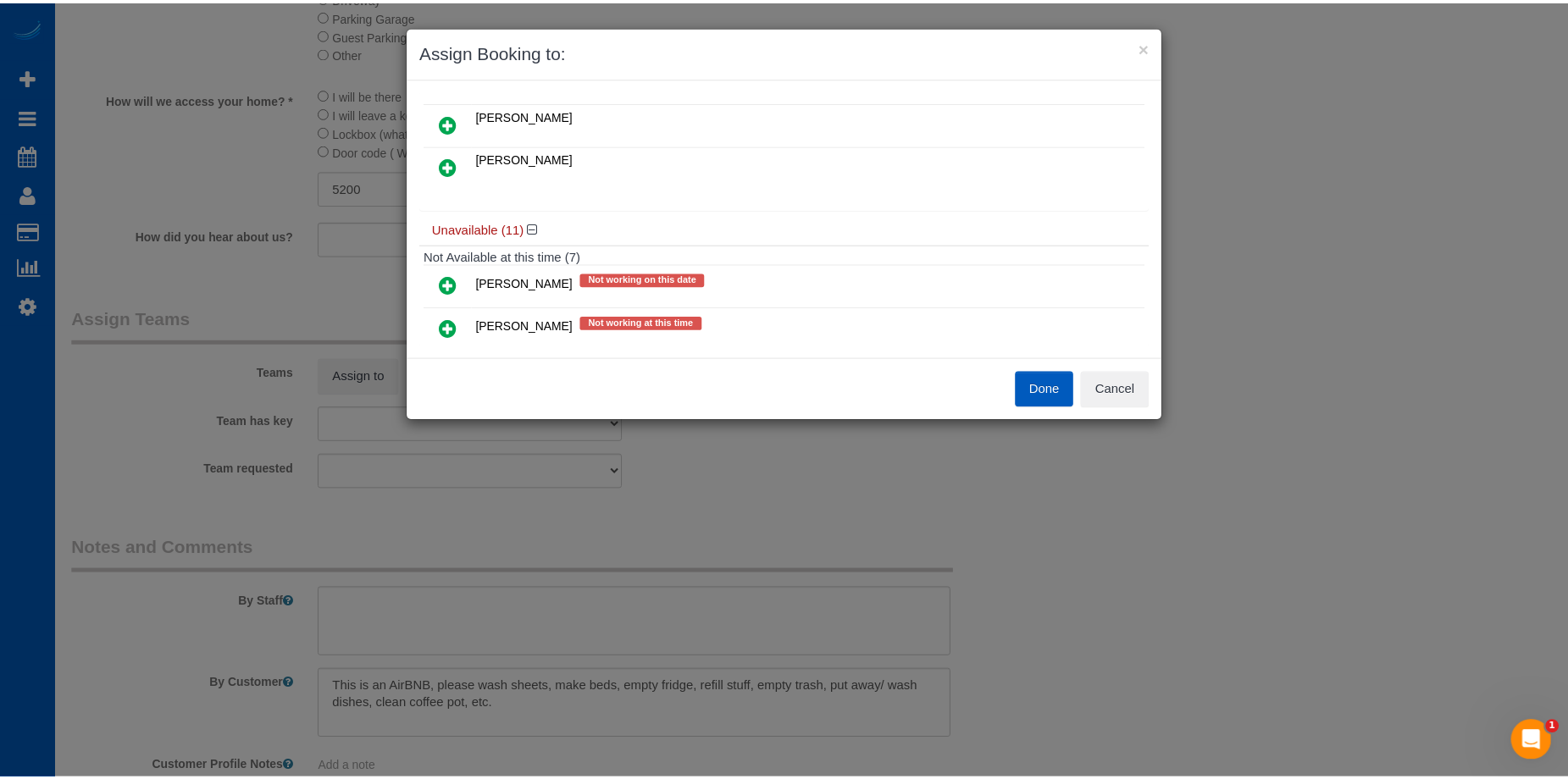
scroll to position [339, 0]
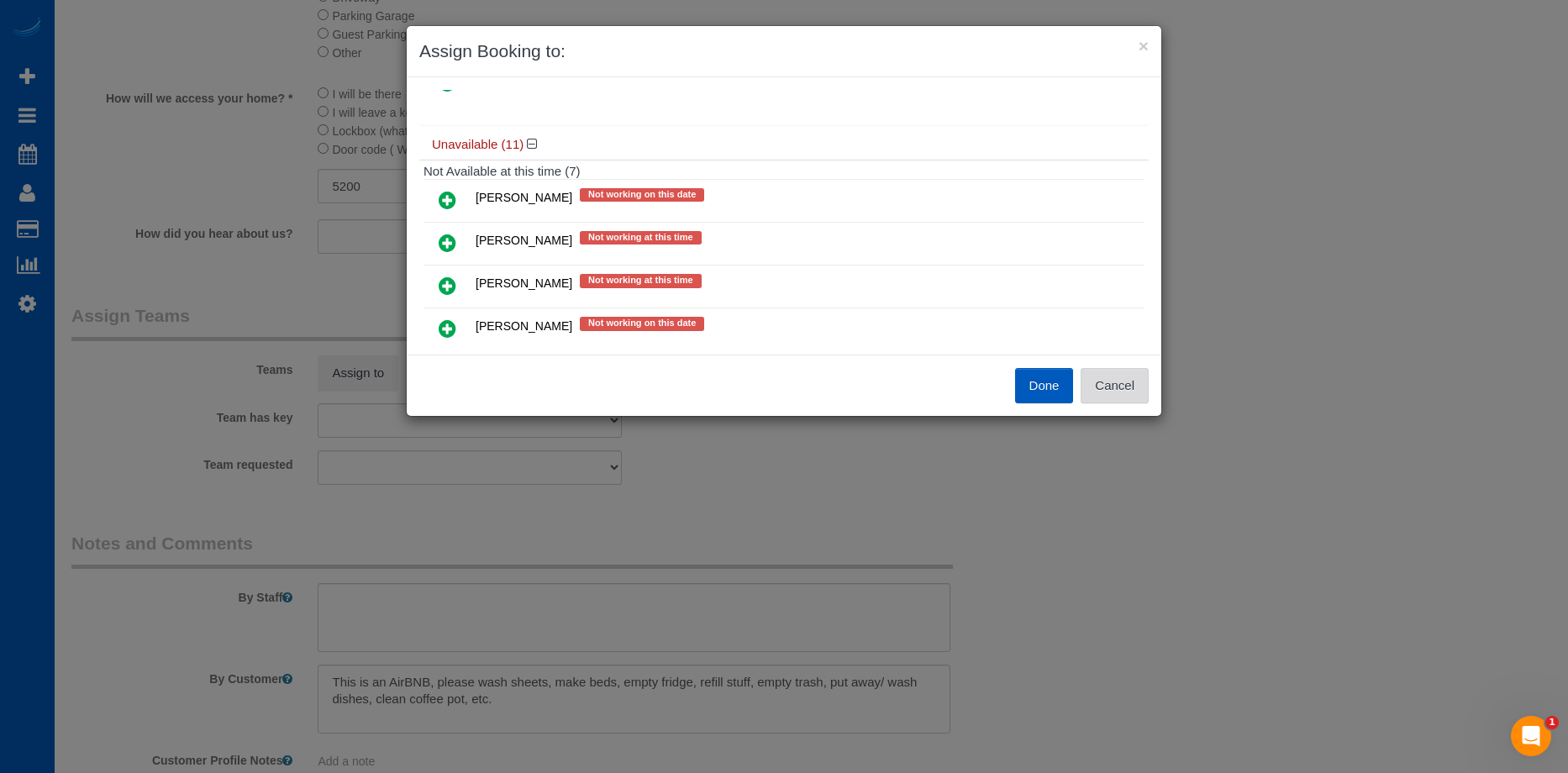
click at [1131, 384] on button "Cancel" at bounding box center [1115, 386] width 68 height 35
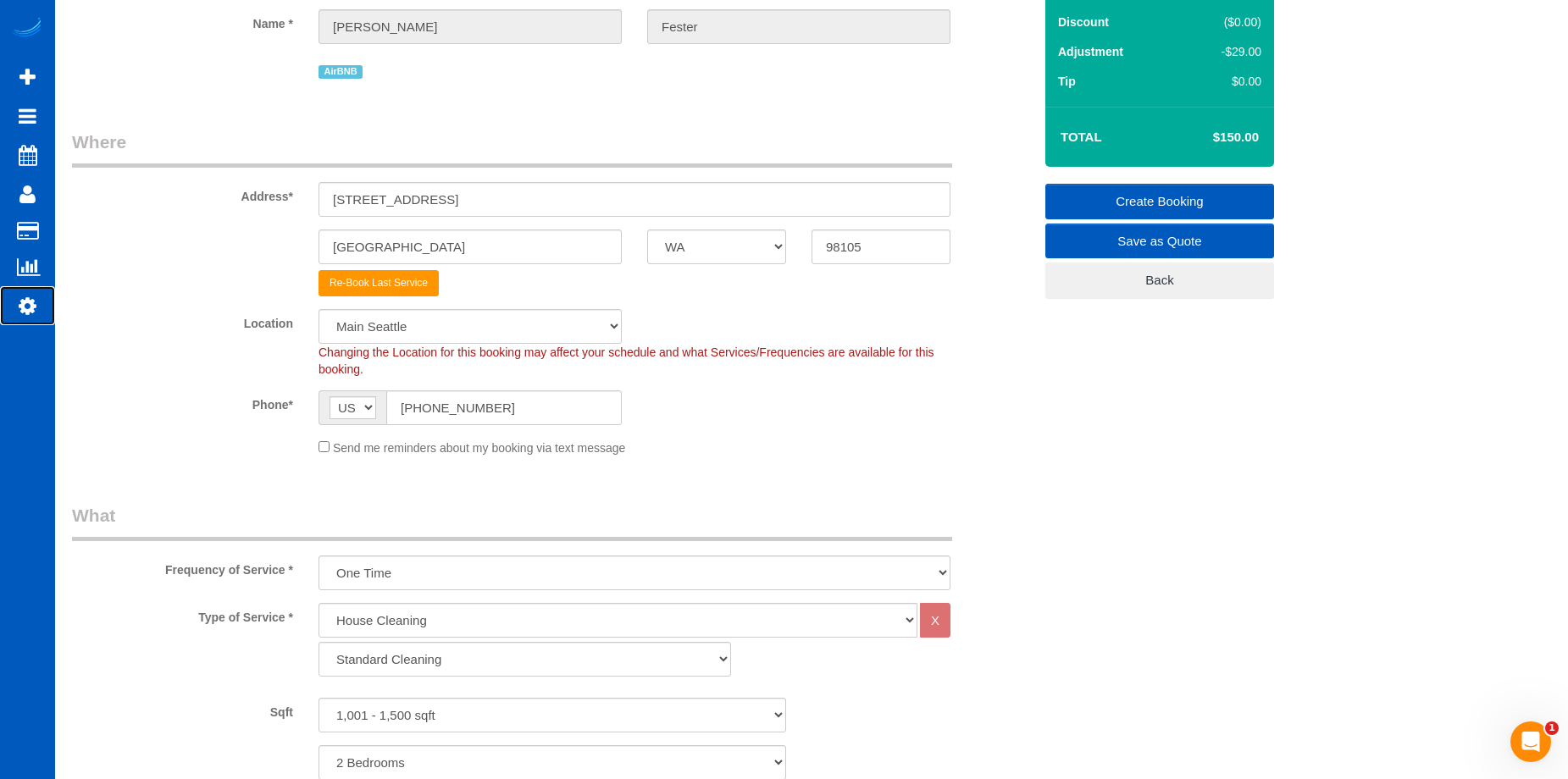
scroll to position [0, 0]
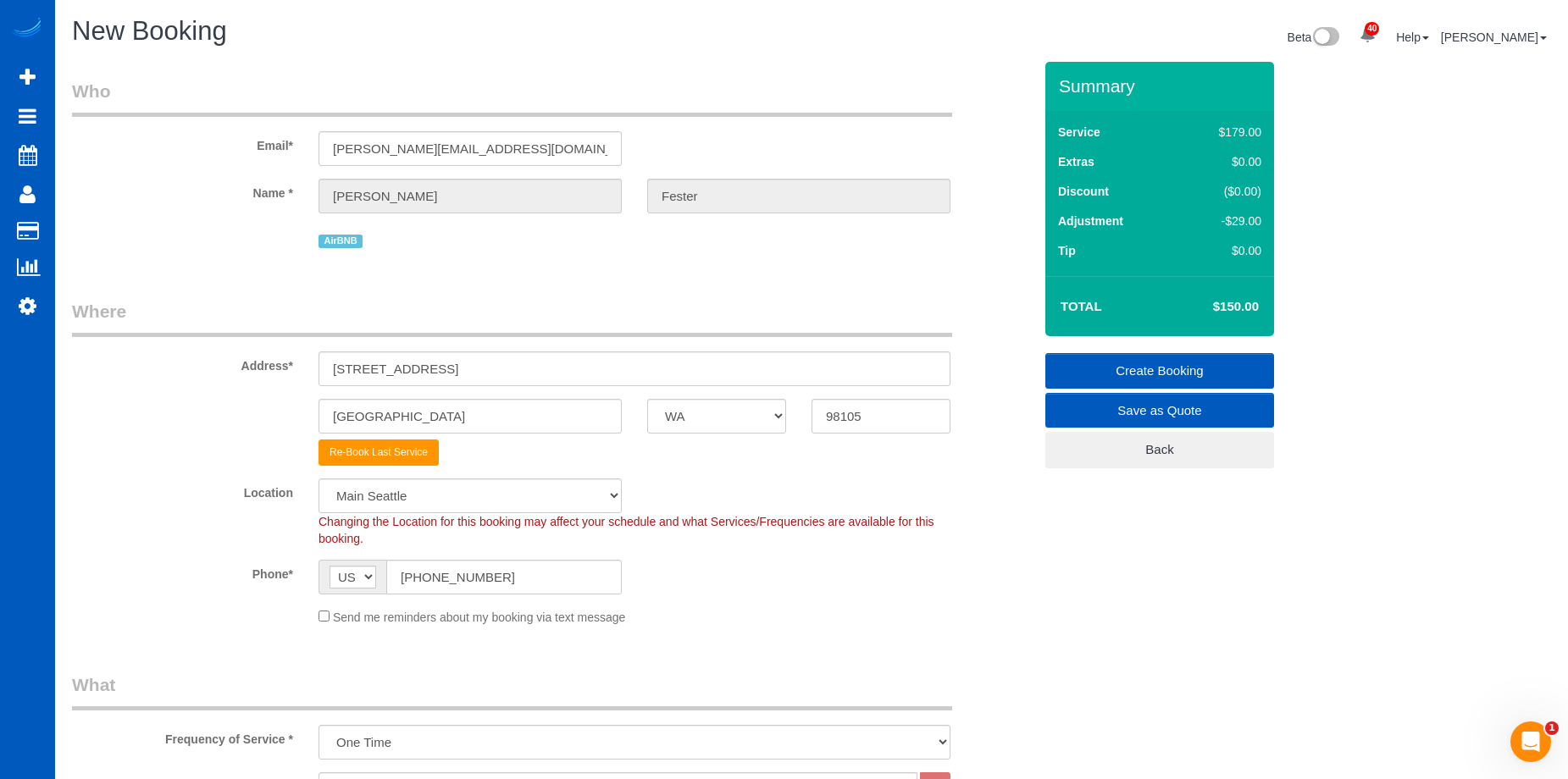
click at [1093, 356] on link "Create Booking" at bounding box center [1160, 371] width 228 height 35
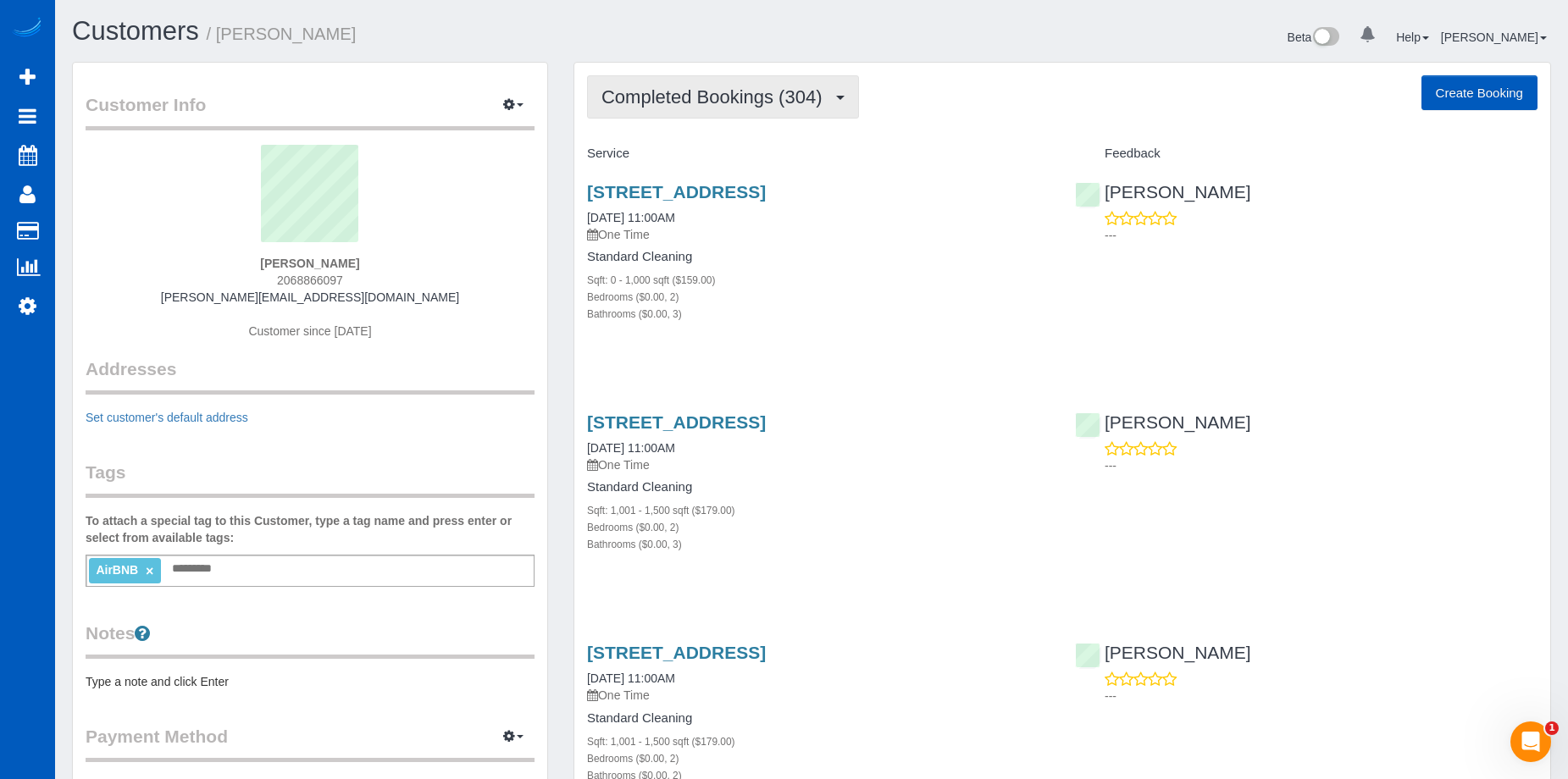
click at [725, 98] on span "Completed Bookings (304)" at bounding box center [716, 98] width 228 height 21
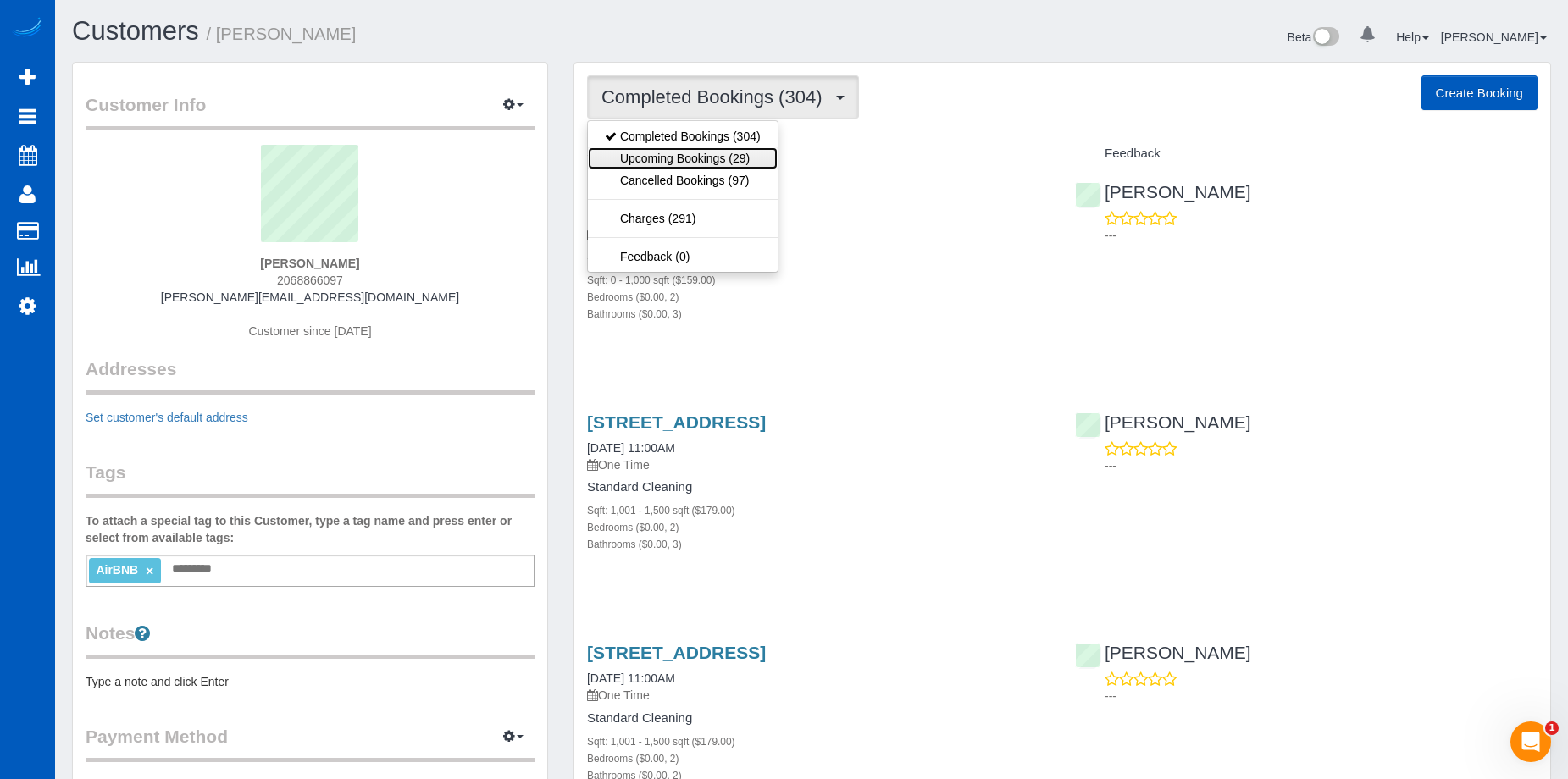
click at [682, 168] on link "Upcoming Bookings (29)" at bounding box center [682, 158] width 189 height 22
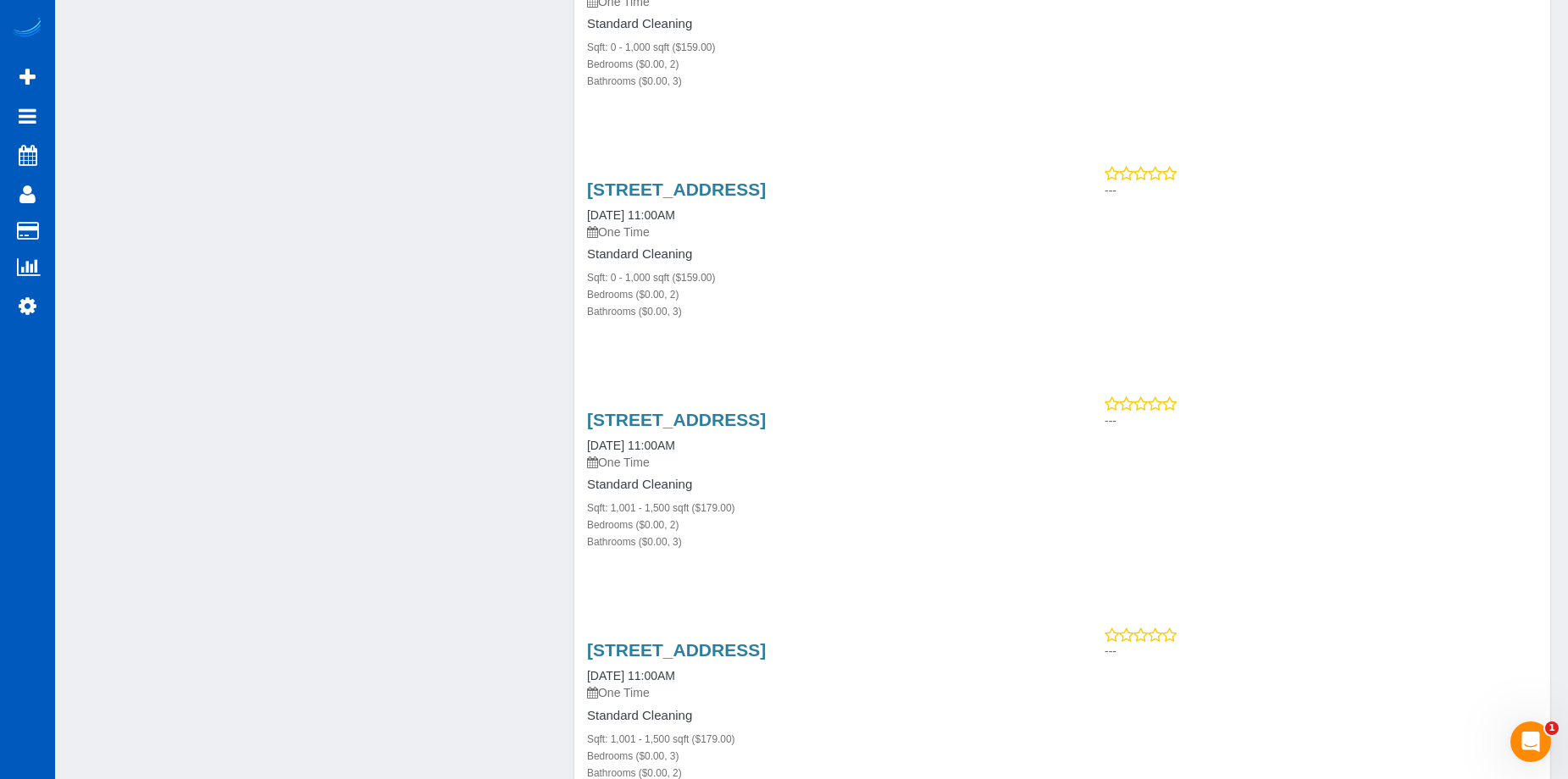
scroll to position [2542, 0]
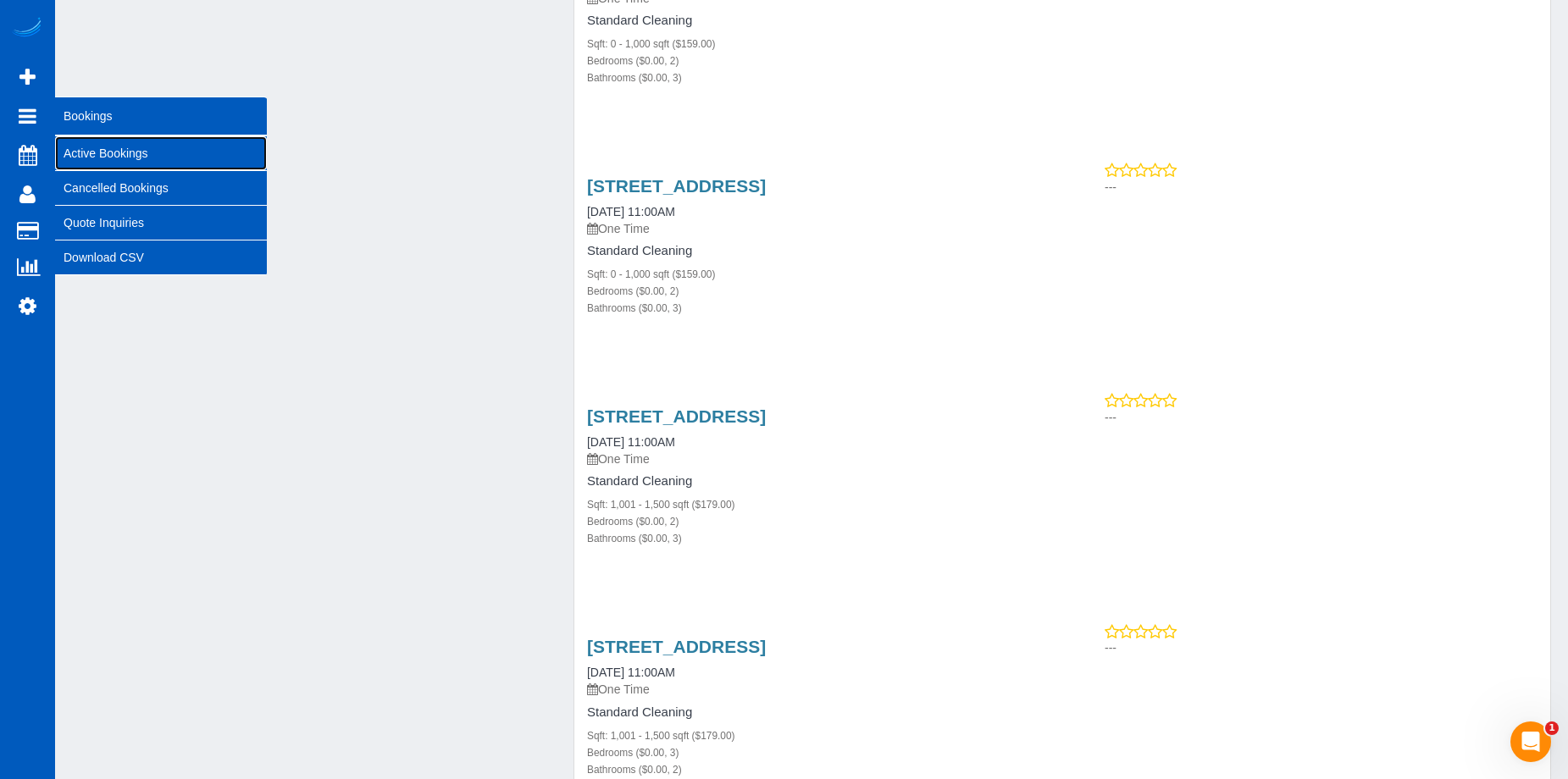
click at [74, 144] on link "Active Bookings" at bounding box center [160, 153] width 212 height 34
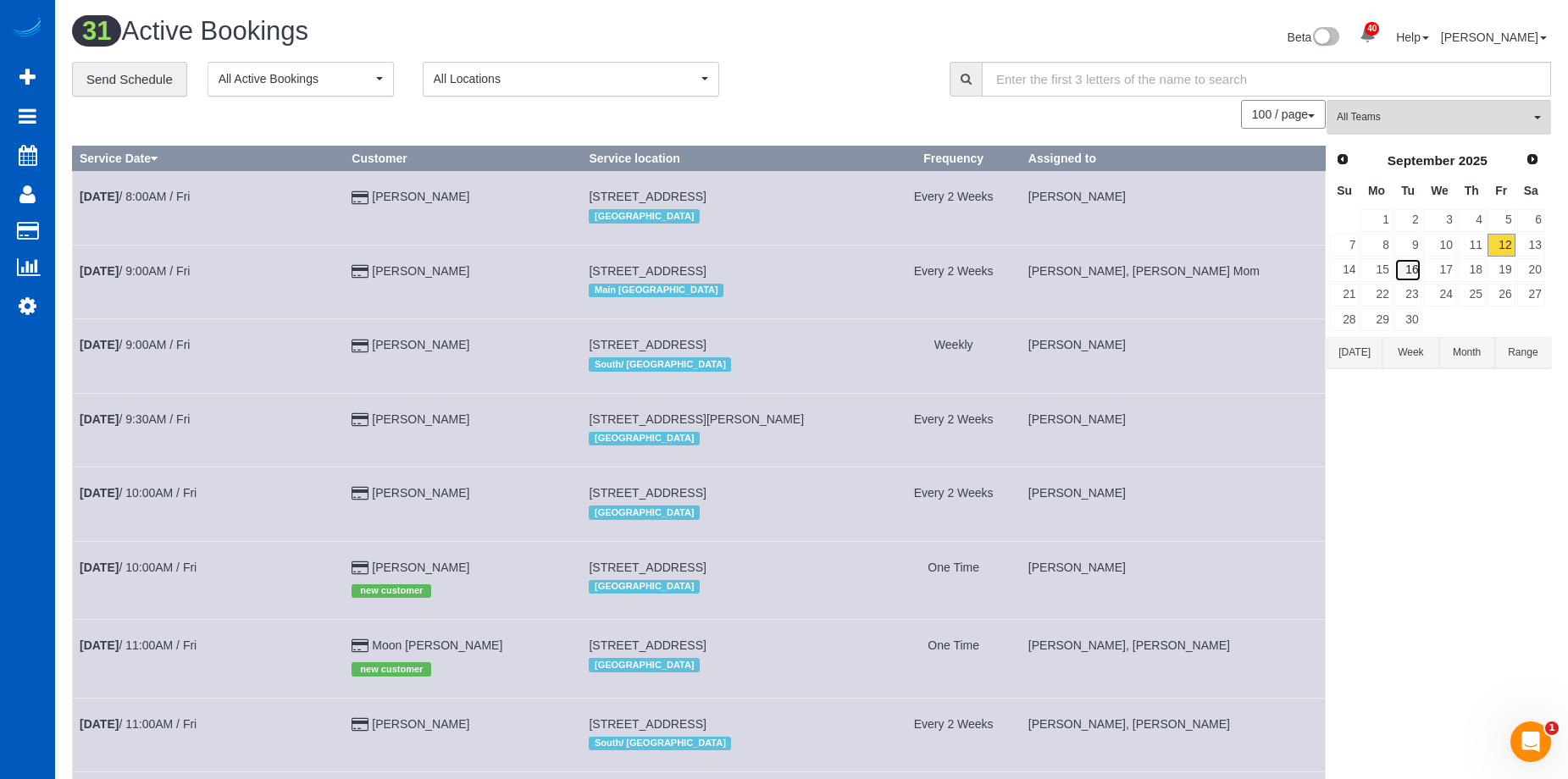
click at [1411, 263] on link "16" at bounding box center [1408, 269] width 28 height 22
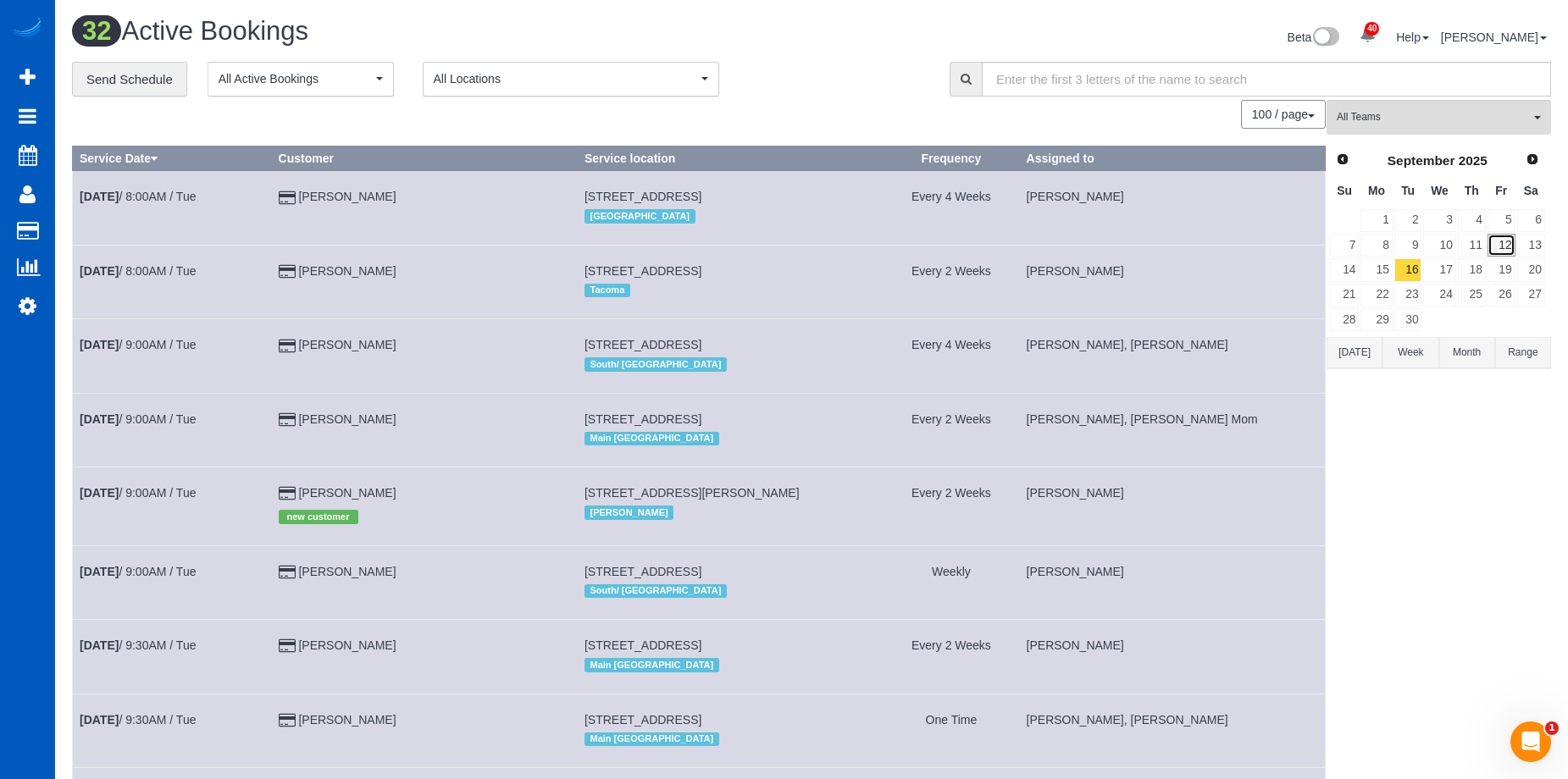
click at [1500, 249] on link "12" at bounding box center [1502, 245] width 28 height 22
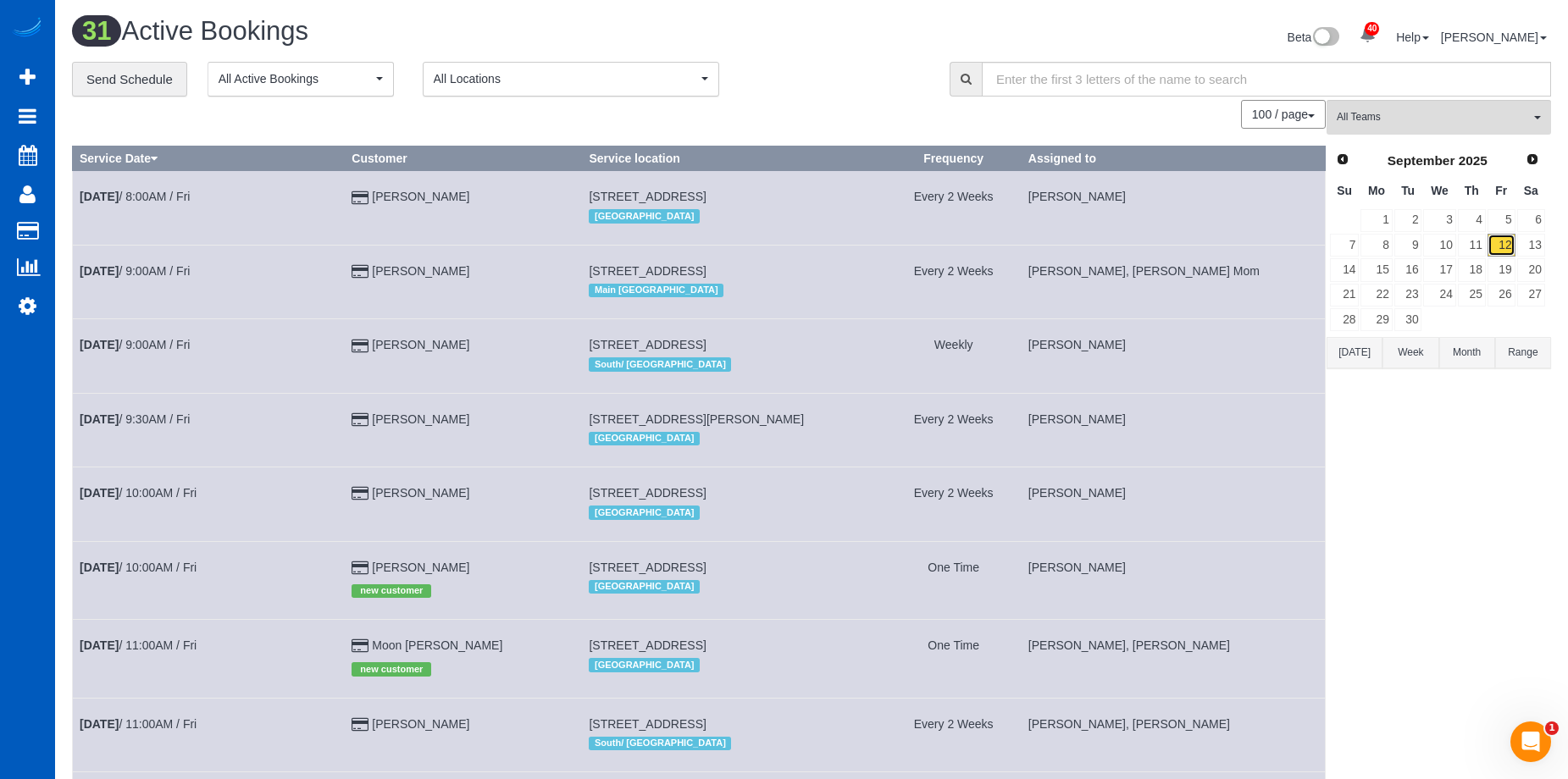
click at [1509, 238] on link "12" at bounding box center [1502, 245] width 28 height 22
click at [1499, 268] on link "19" at bounding box center [1502, 269] width 28 height 22
click at [1437, 118] on span "All Teams" at bounding box center [1433, 117] width 193 height 15
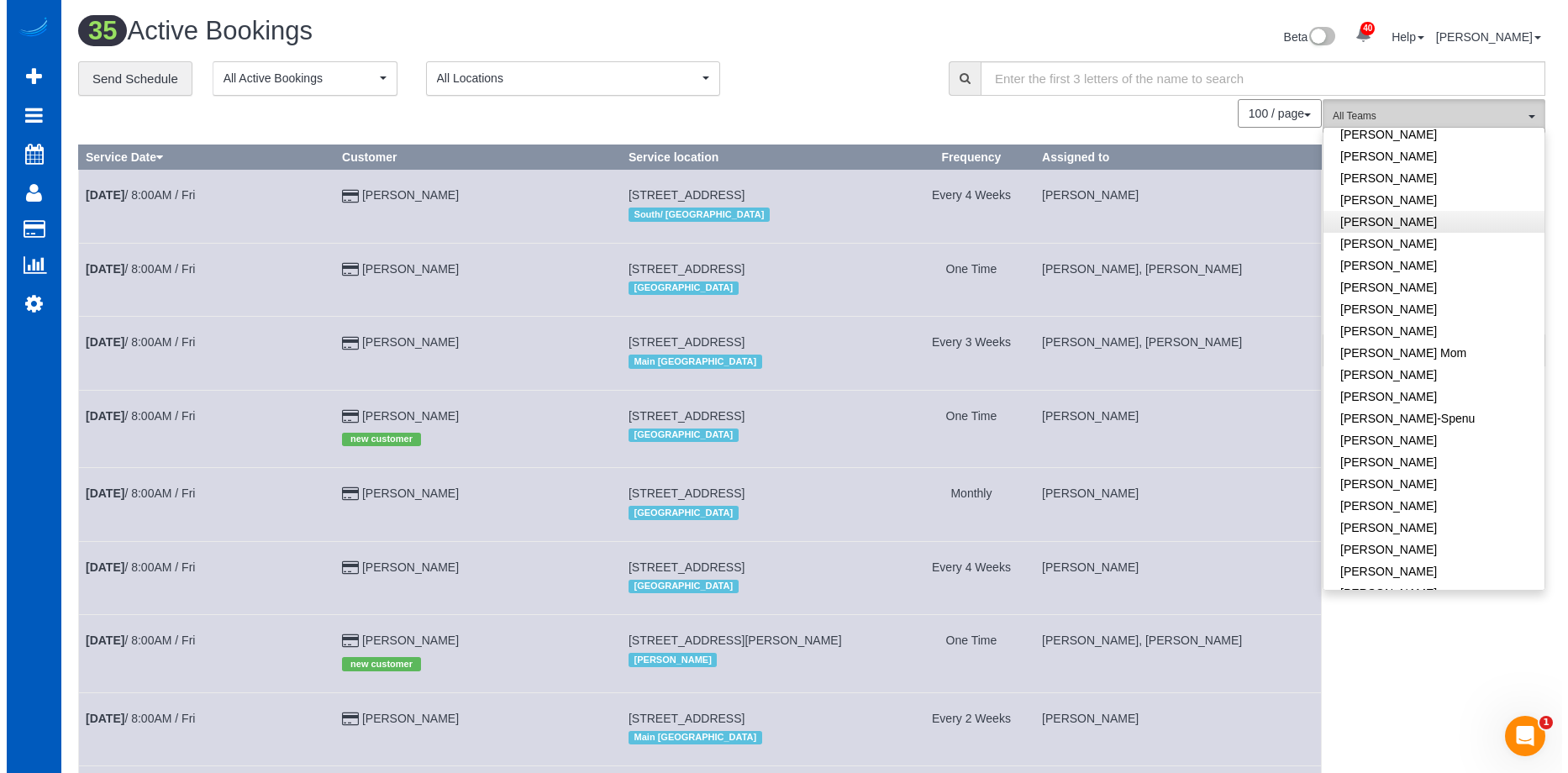
scroll to position [252, 0]
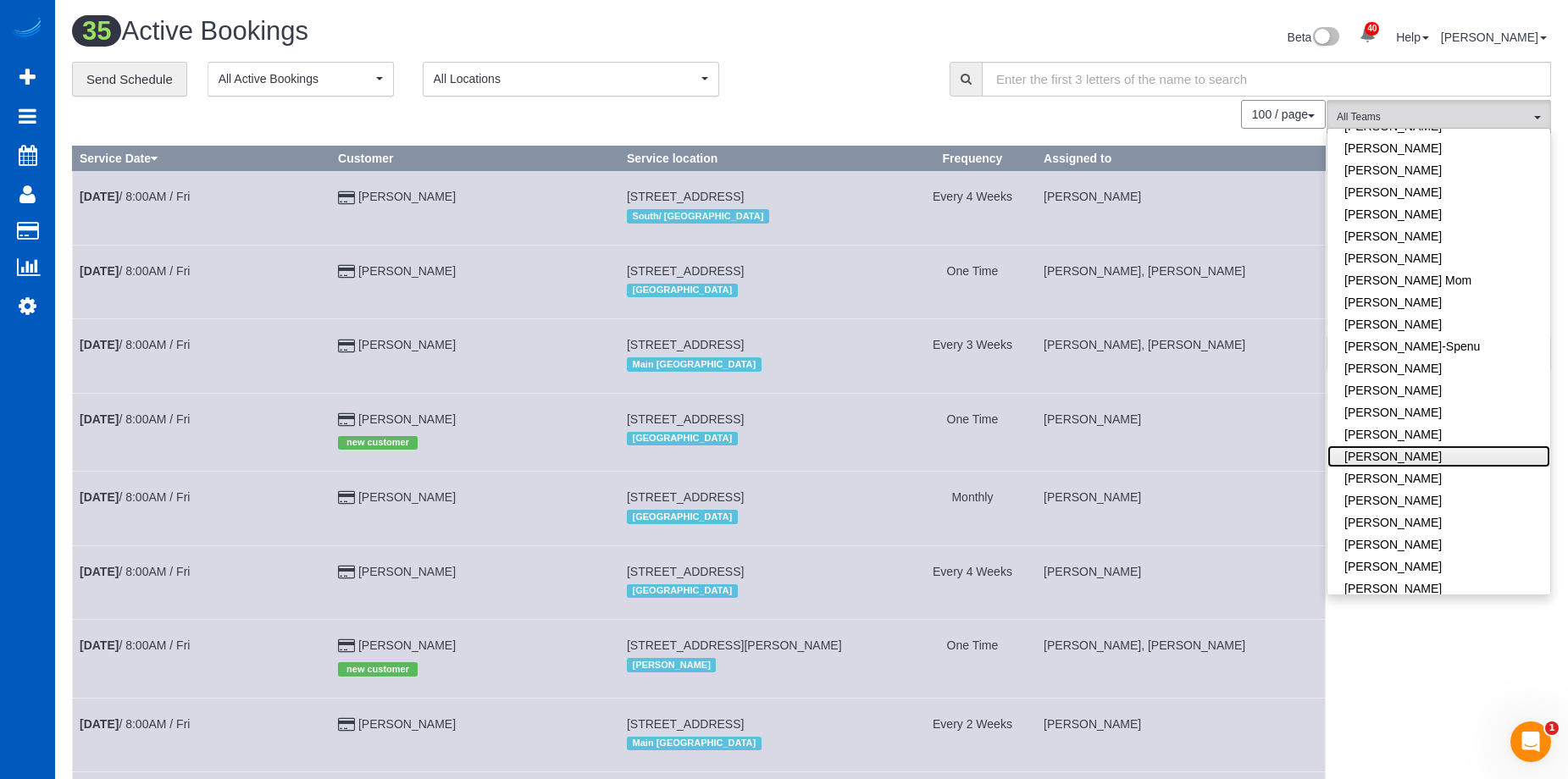
click at [1467, 461] on link "[PERSON_NAME]" at bounding box center [1439, 456] width 223 height 22
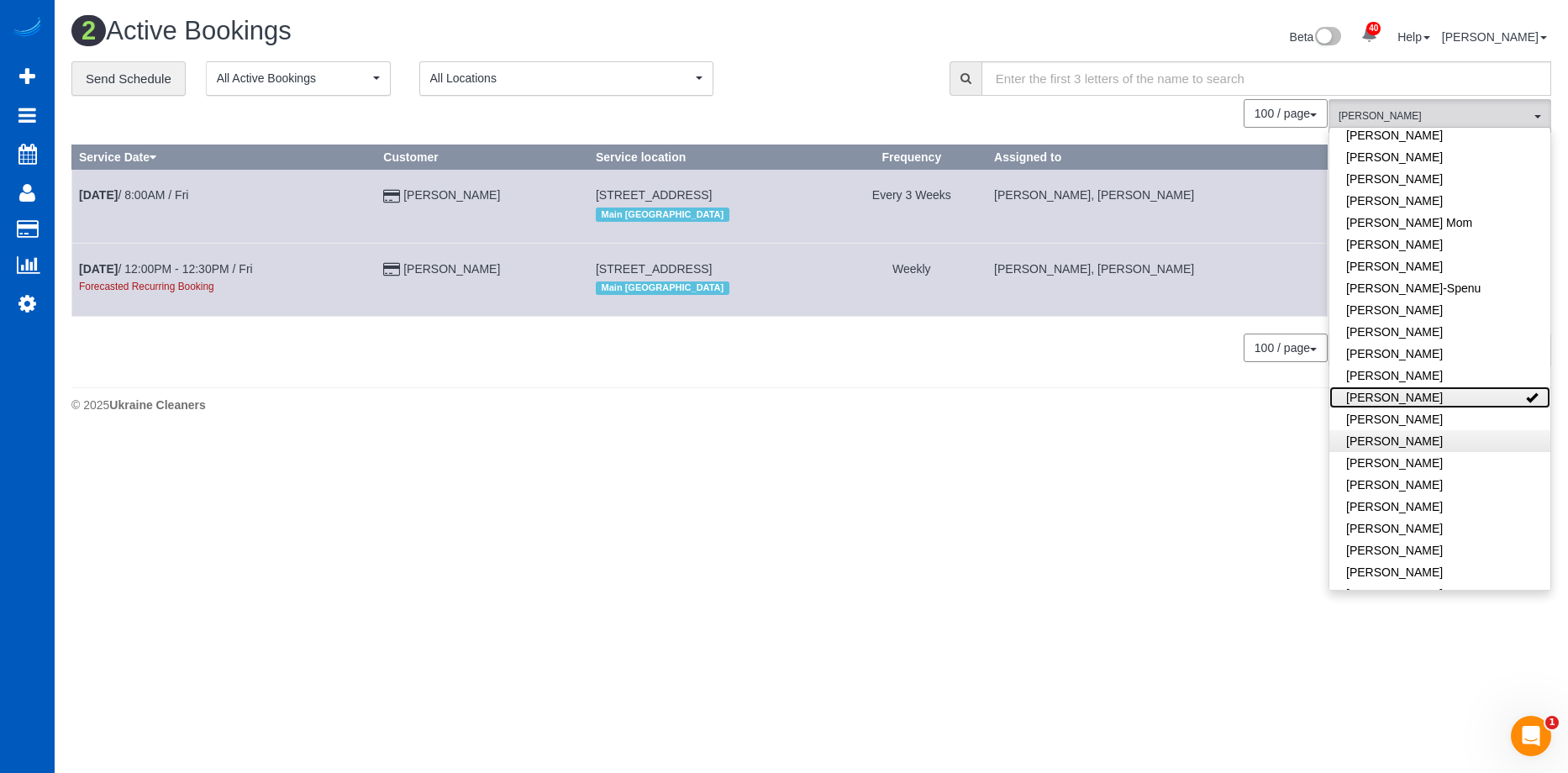
scroll to position [336, 0]
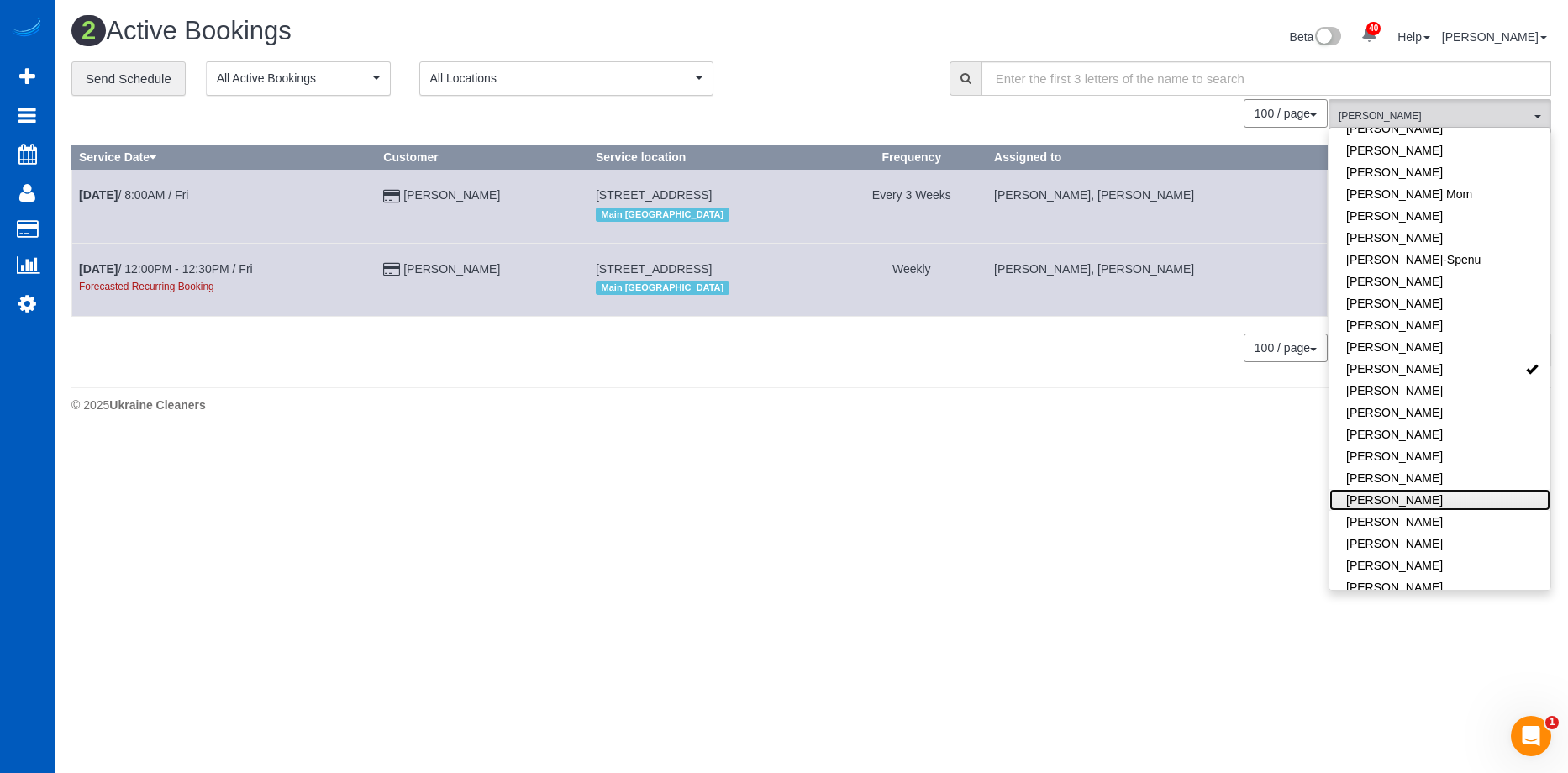
click at [1453, 492] on link "[PERSON_NAME]" at bounding box center [1440, 500] width 221 height 22
click at [912, 67] on div "**********" at bounding box center [498, 78] width 853 height 35
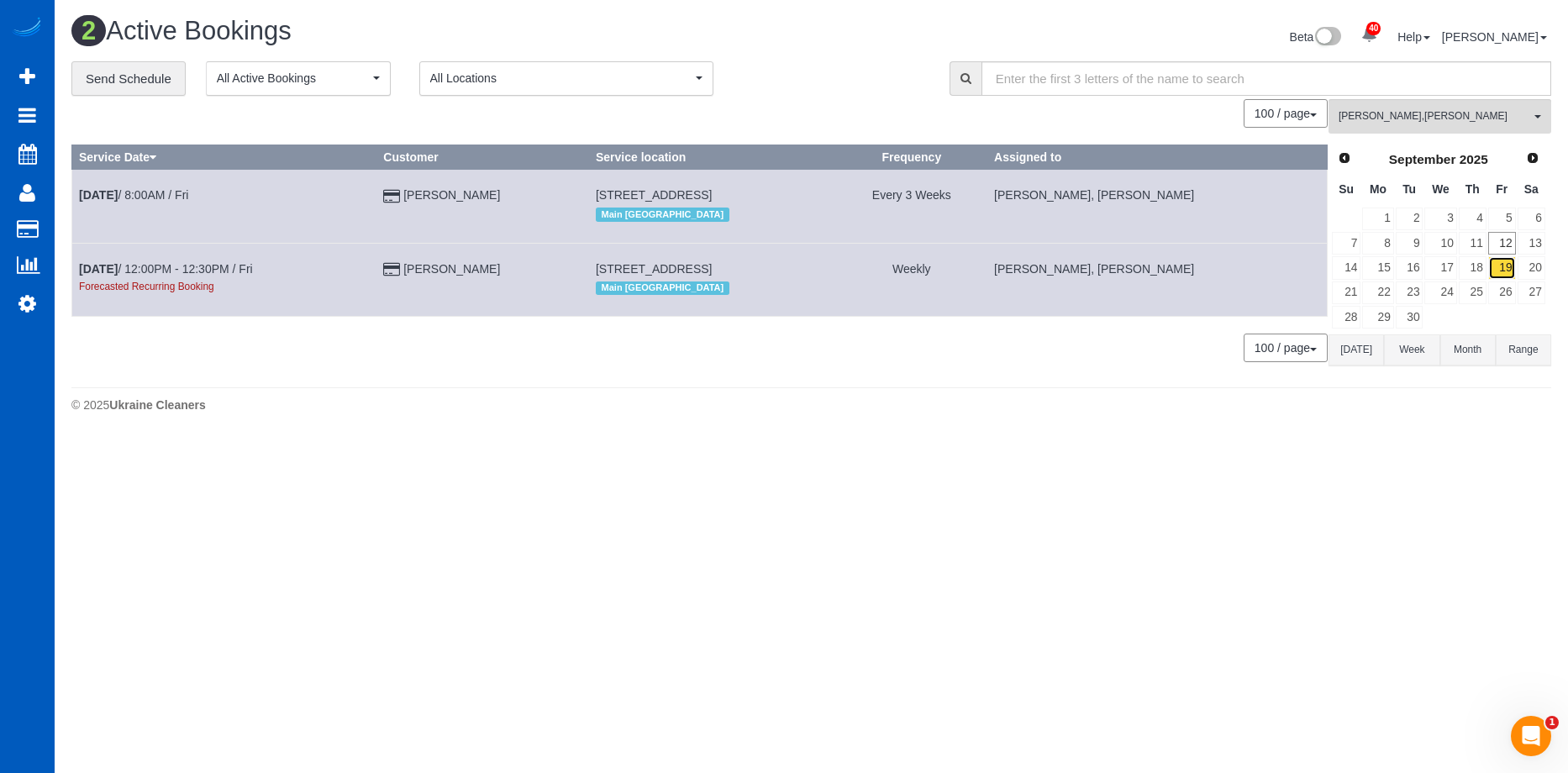
click at [1500, 265] on link "19" at bounding box center [1502, 267] width 28 height 22
click at [1534, 276] on link "20" at bounding box center [1531, 267] width 28 height 22
drag, startPoint x: 1534, startPoint y: 276, endPoint x: 1504, endPoint y: 262, distance: 33.1
click at [1504, 262] on link "19" at bounding box center [1502, 267] width 28 height 22
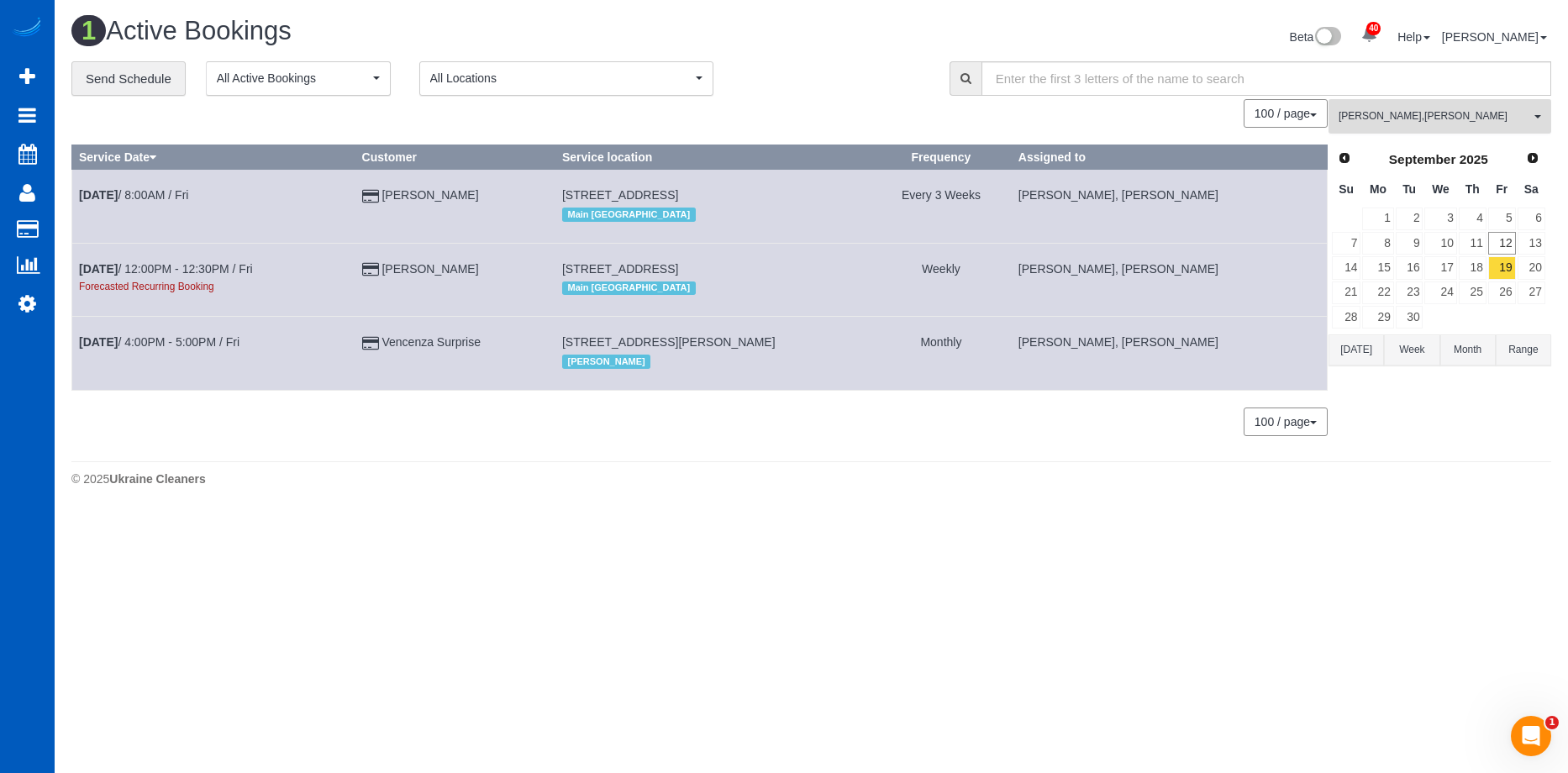
drag, startPoint x: 1368, startPoint y: 111, endPoint x: 1409, endPoint y: 181, distance: 81.1
click at [1368, 112] on span "Kateryna Maherovska , Mariia Maherovska" at bounding box center [1434, 116] width 192 height 15
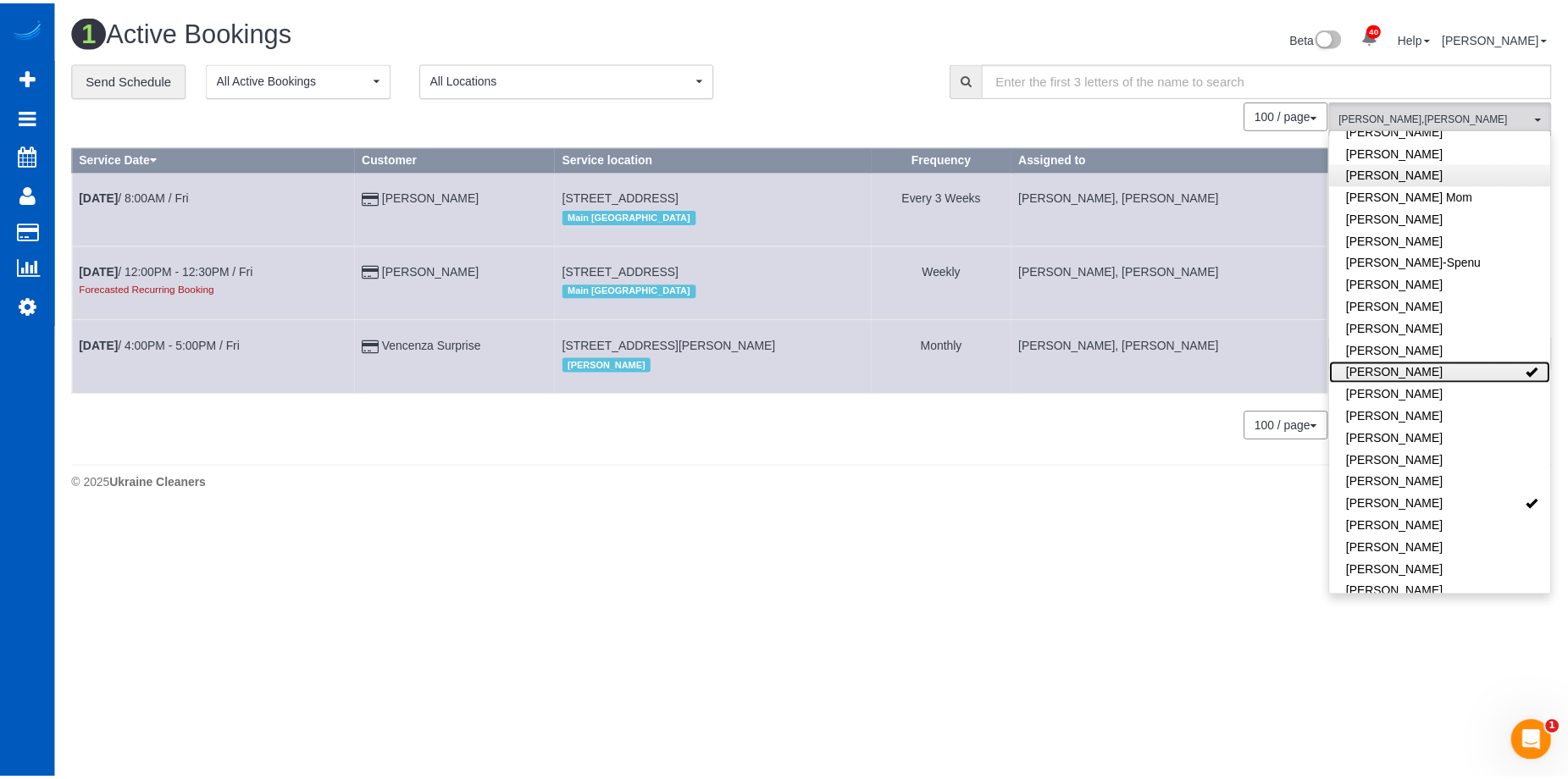
scroll to position [0, 0]
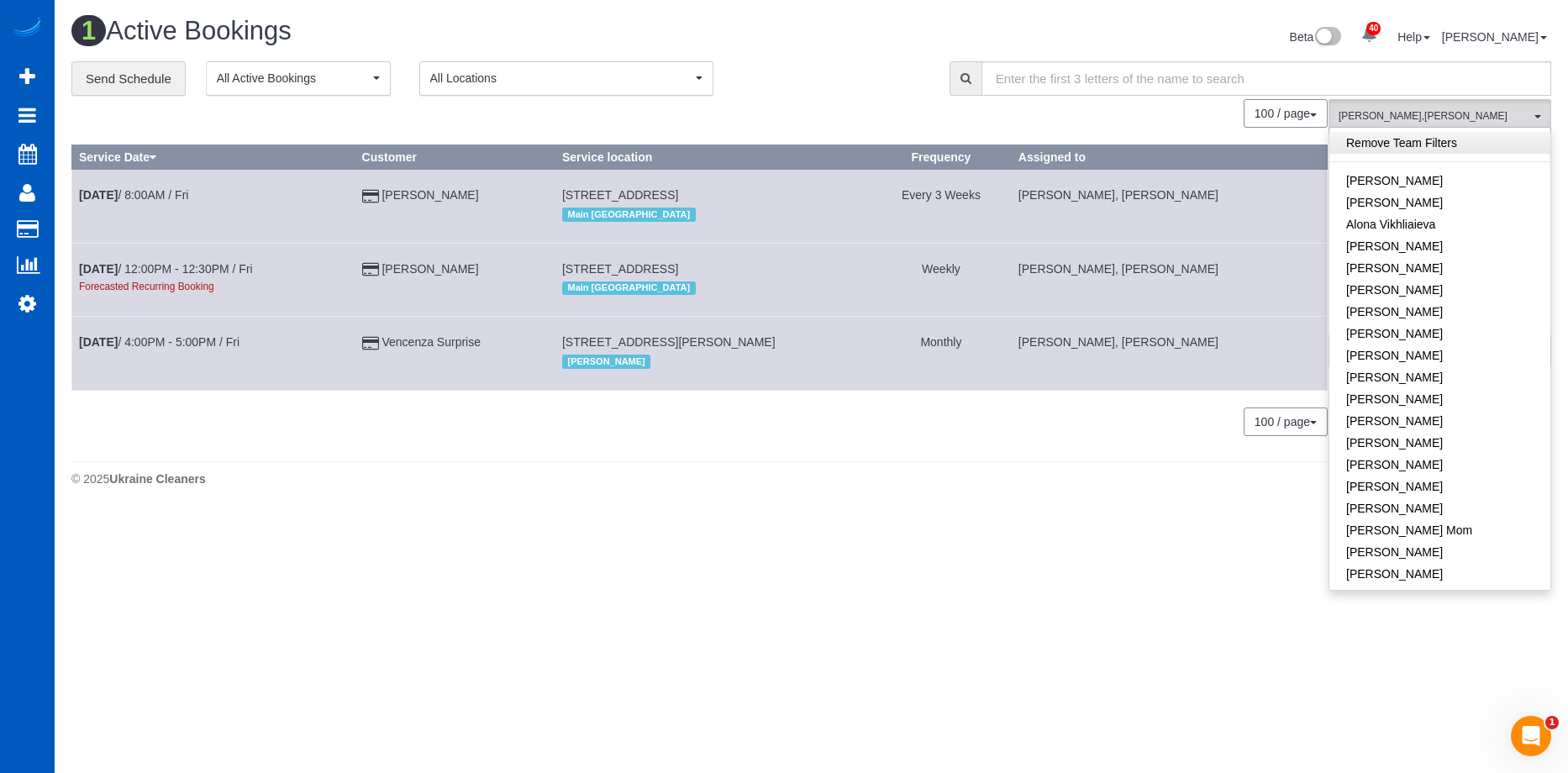
click at [1450, 143] on link "Remove Team Filters" at bounding box center [1440, 142] width 221 height 22
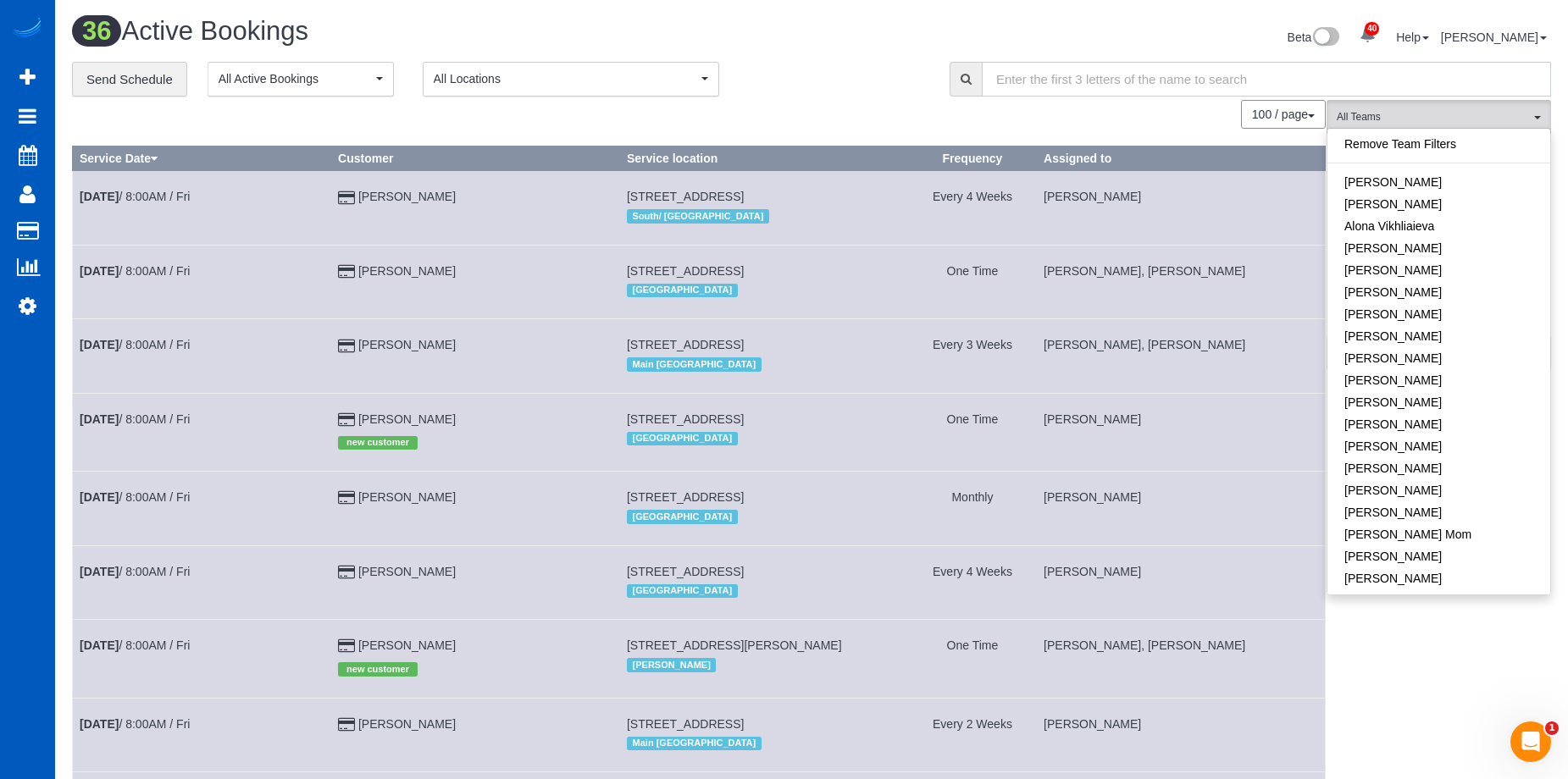
click at [1061, 74] on input "text" at bounding box center [1266, 79] width 569 height 35
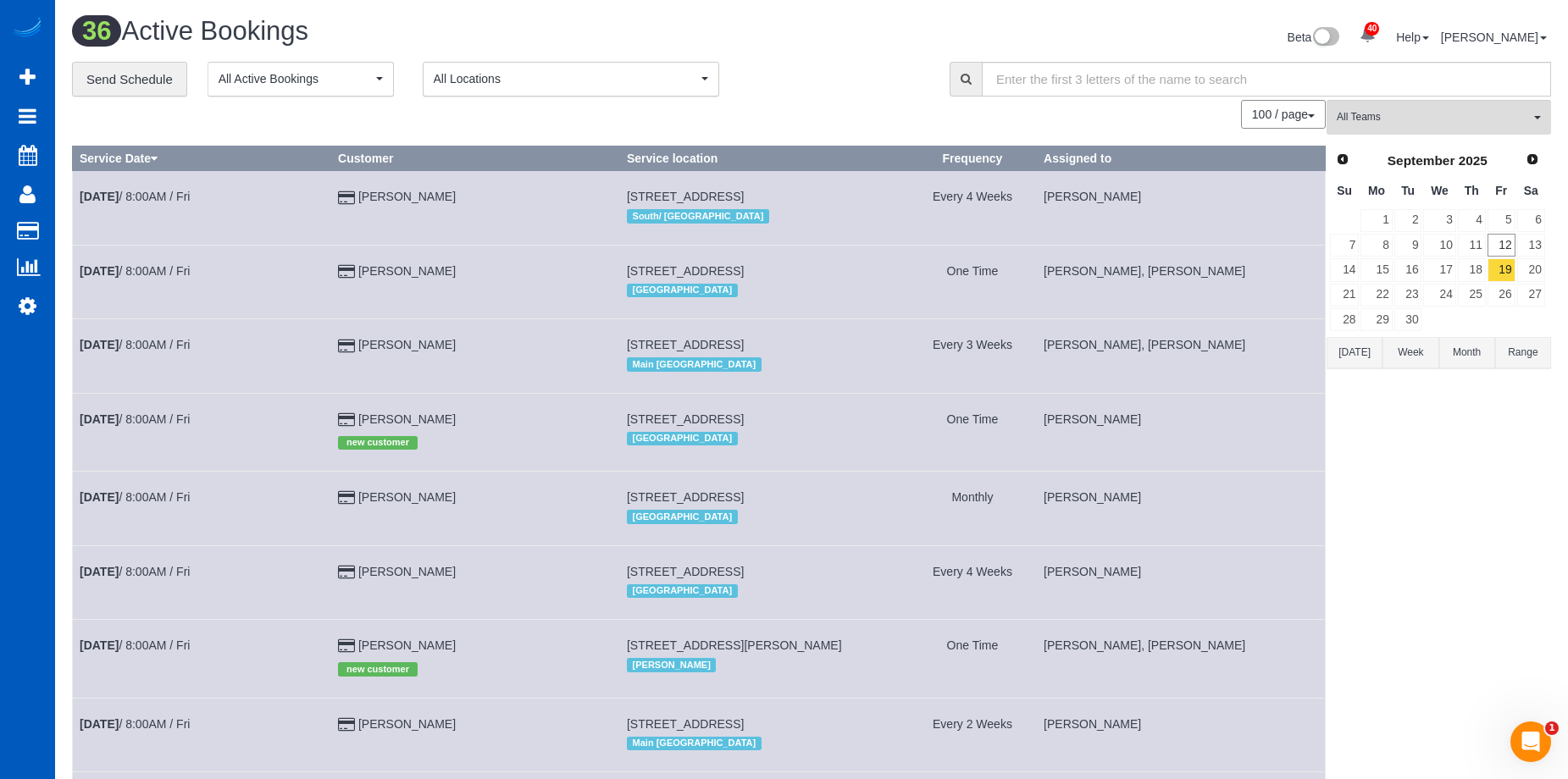
click at [1114, 34] on div "Beta 40 Your Notifications You have 0 alerts × You have 1 to charge for 09/09/2…" at bounding box center [1187, 39] width 753 height 45
click at [1383, 298] on link "22" at bounding box center [1377, 295] width 31 height 22
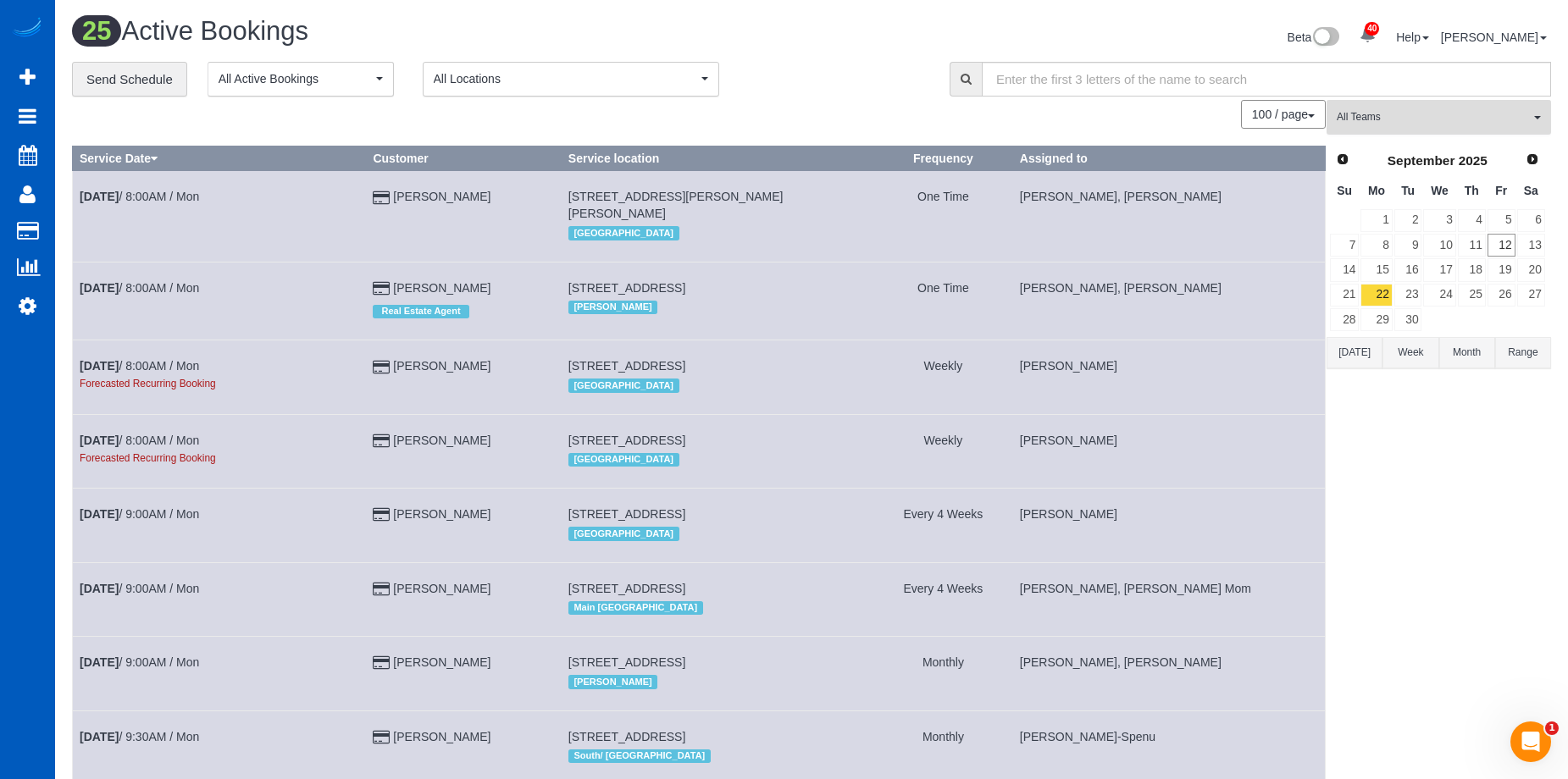
click at [1437, 112] on span "All Teams" at bounding box center [1433, 117] width 193 height 15
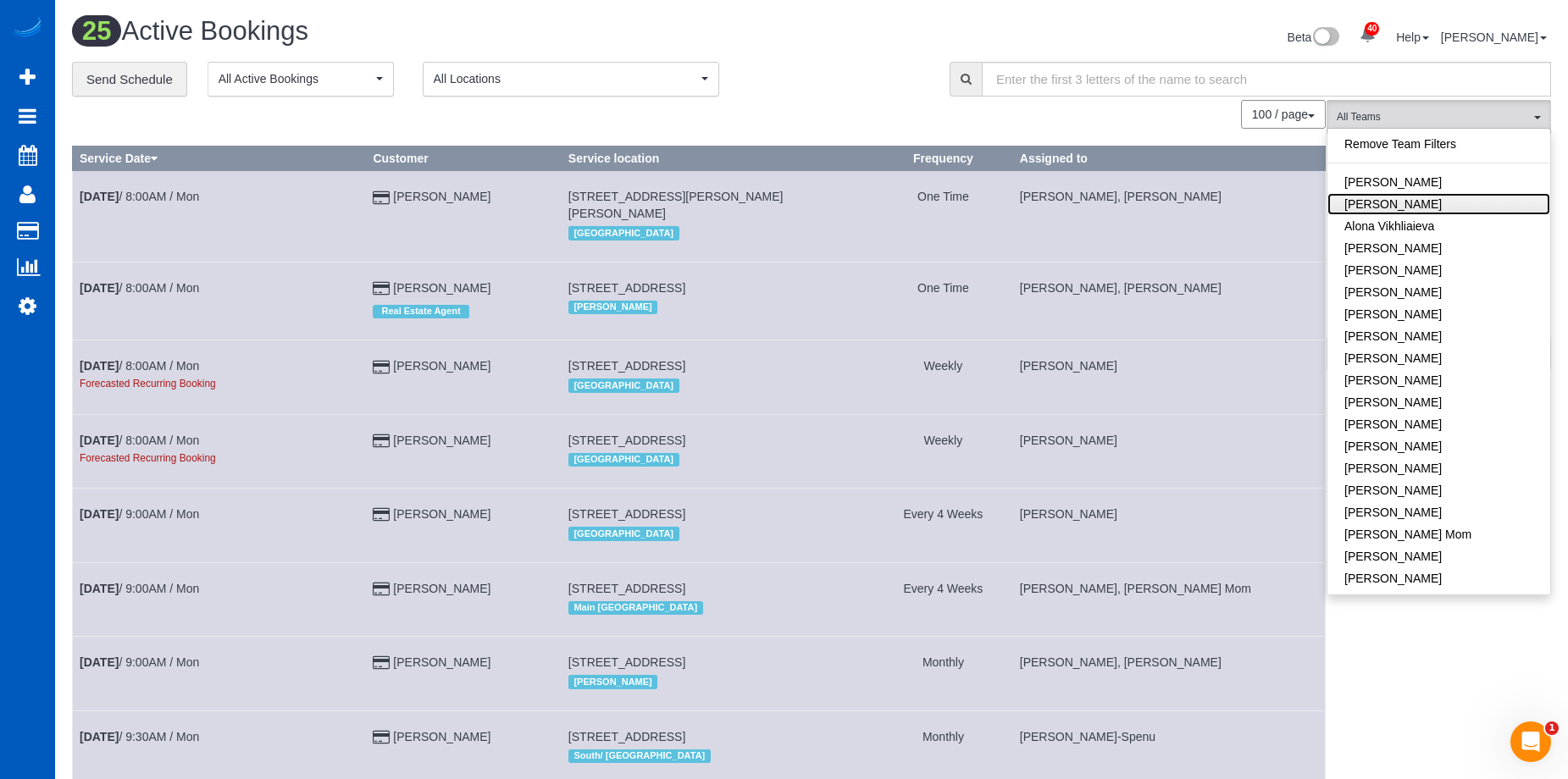
click at [1427, 203] on link "Alona Tarasiuk" at bounding box center [1439, 204] width 223 height 22
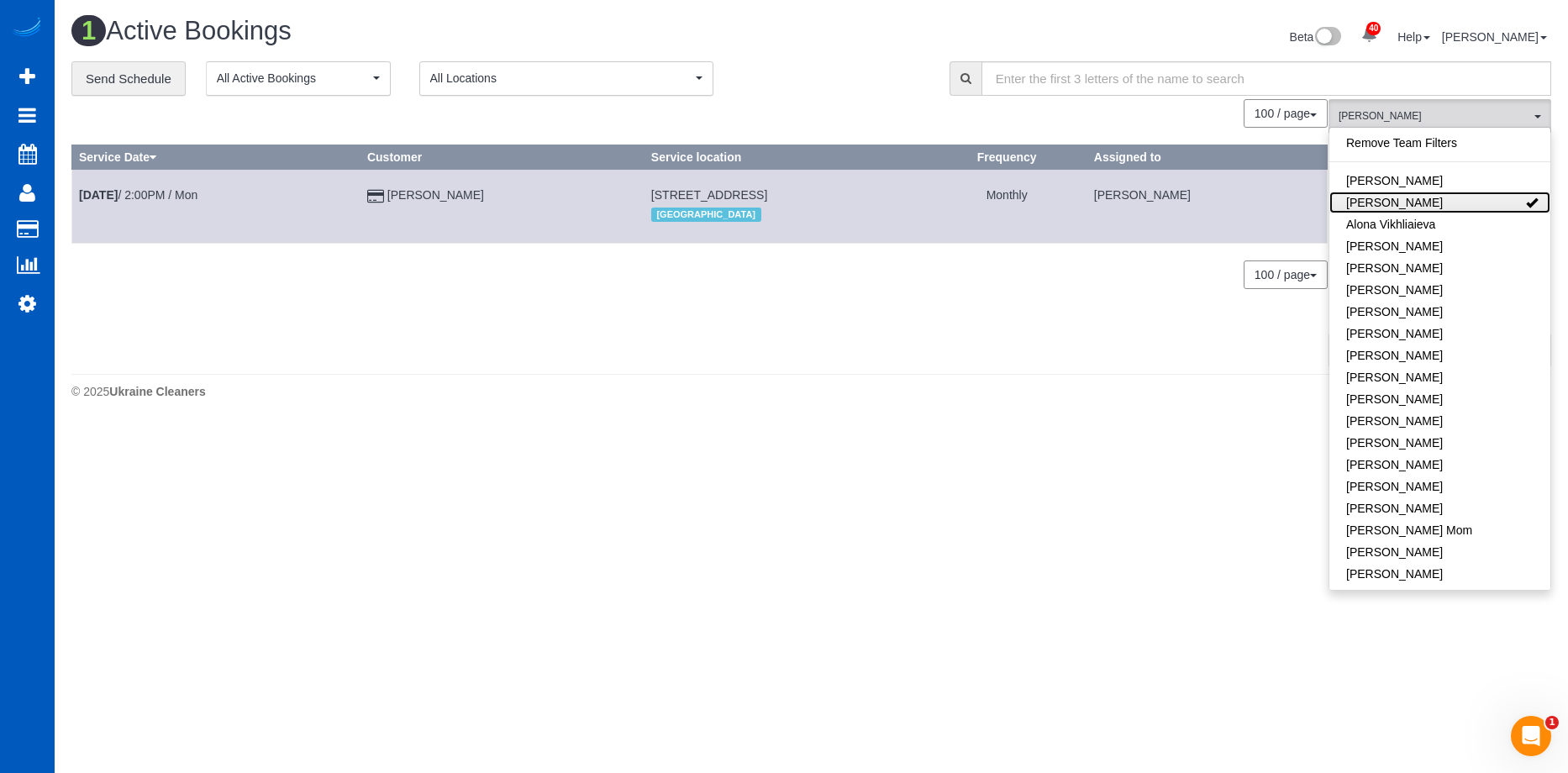
click at [1446, 200] on link "Alona Tarasiuk" at bounding box center [1440, 202] width 221 height 22
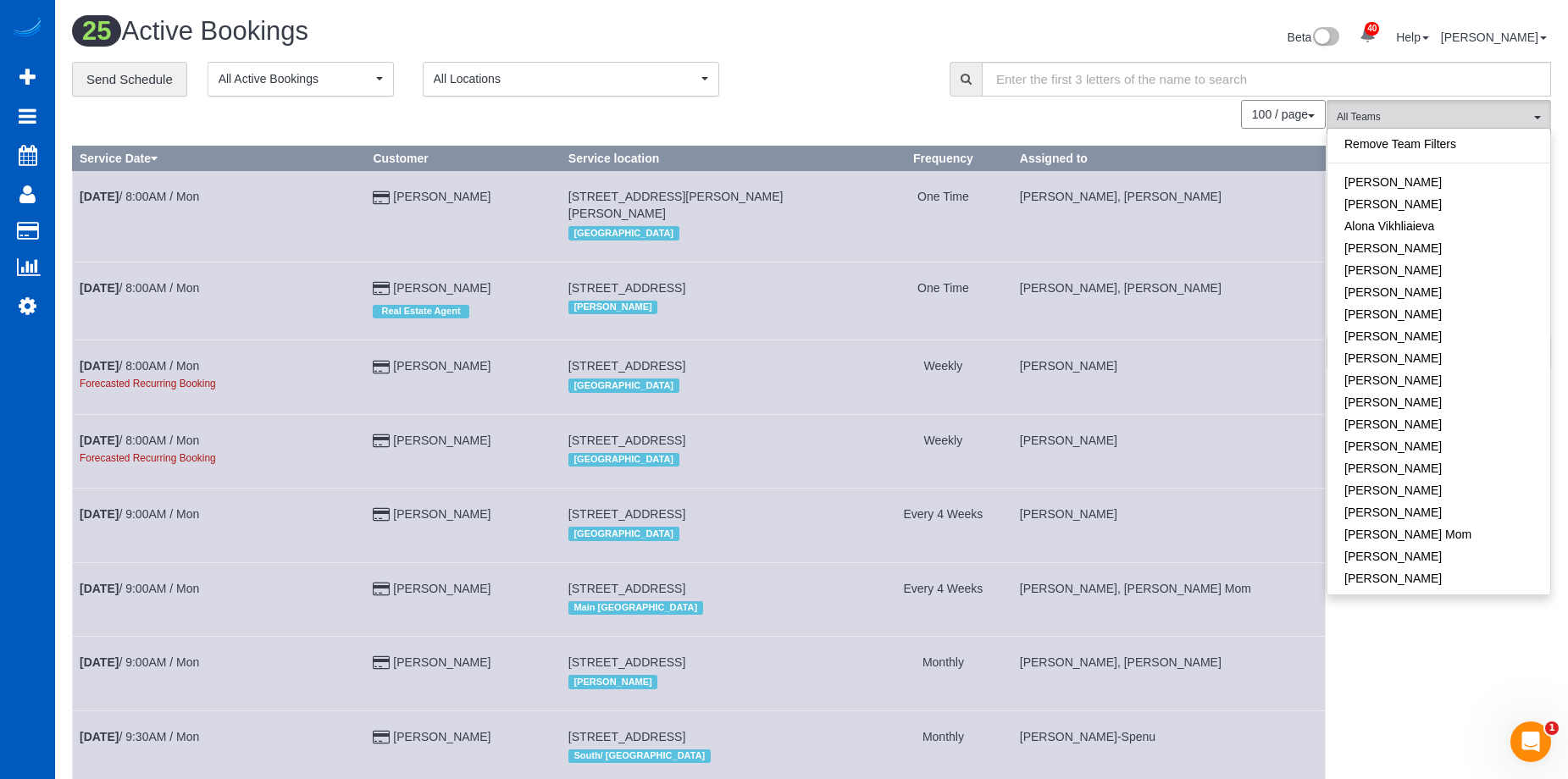
click at [772, 74] on div "**********" at bounding box center [498, 79] width 852 height 35
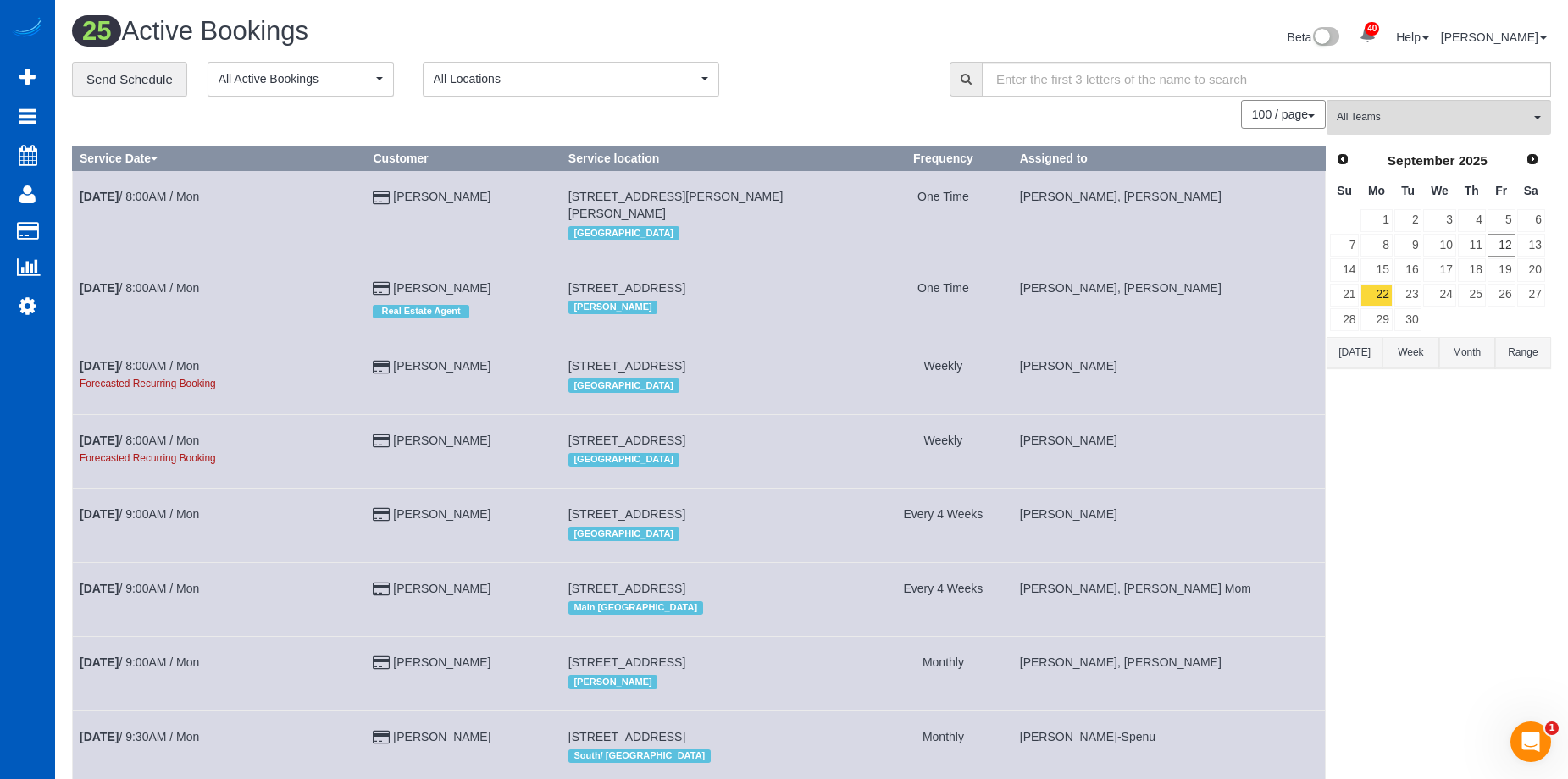
click at [851, 39] on div "Beta 40 Your Notifications You have 0 alerts × You have 1 to charge for 09/09/2…" at bounding box center [1187, 39] width 753 height 45
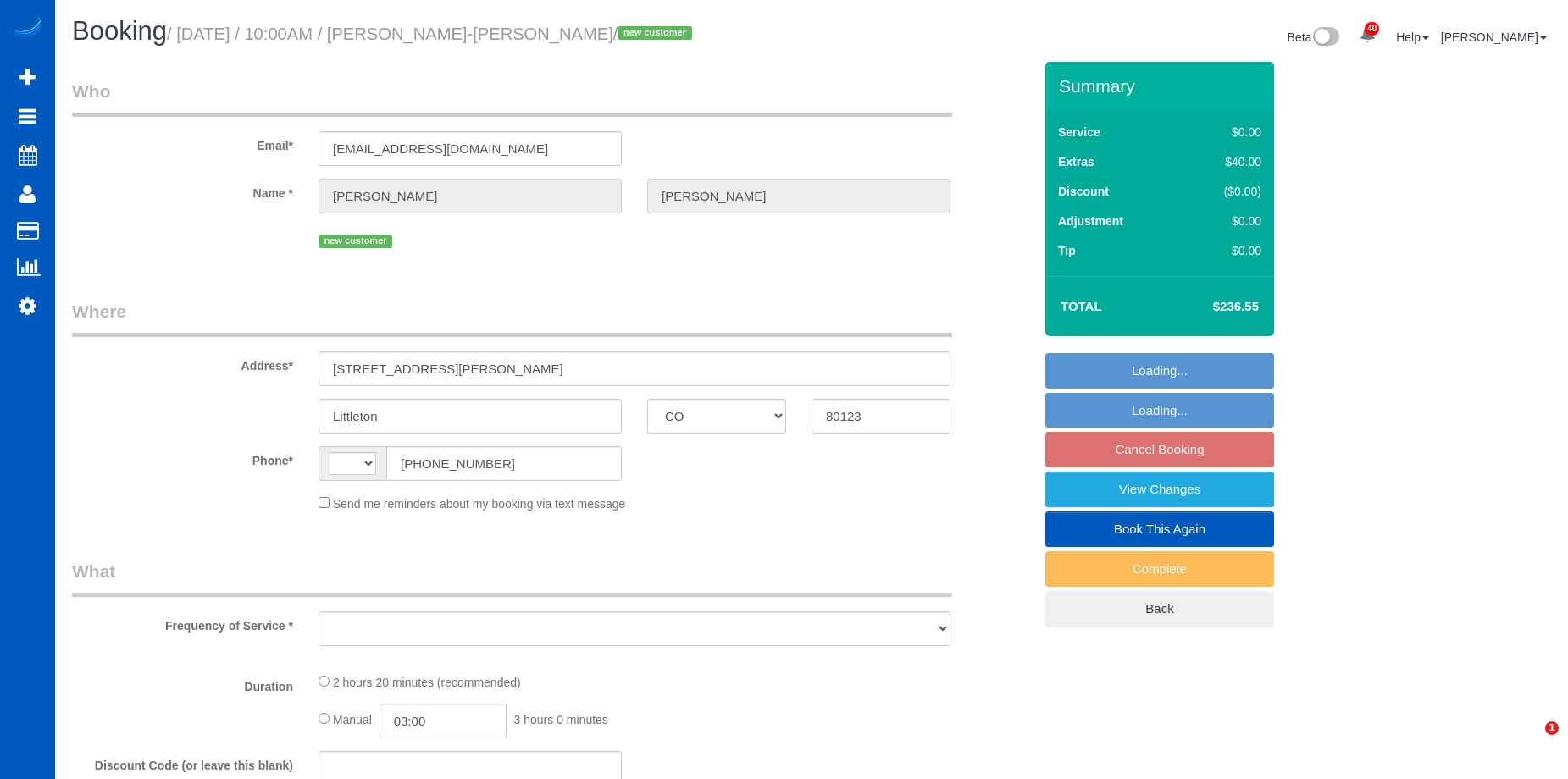
select select "CO"
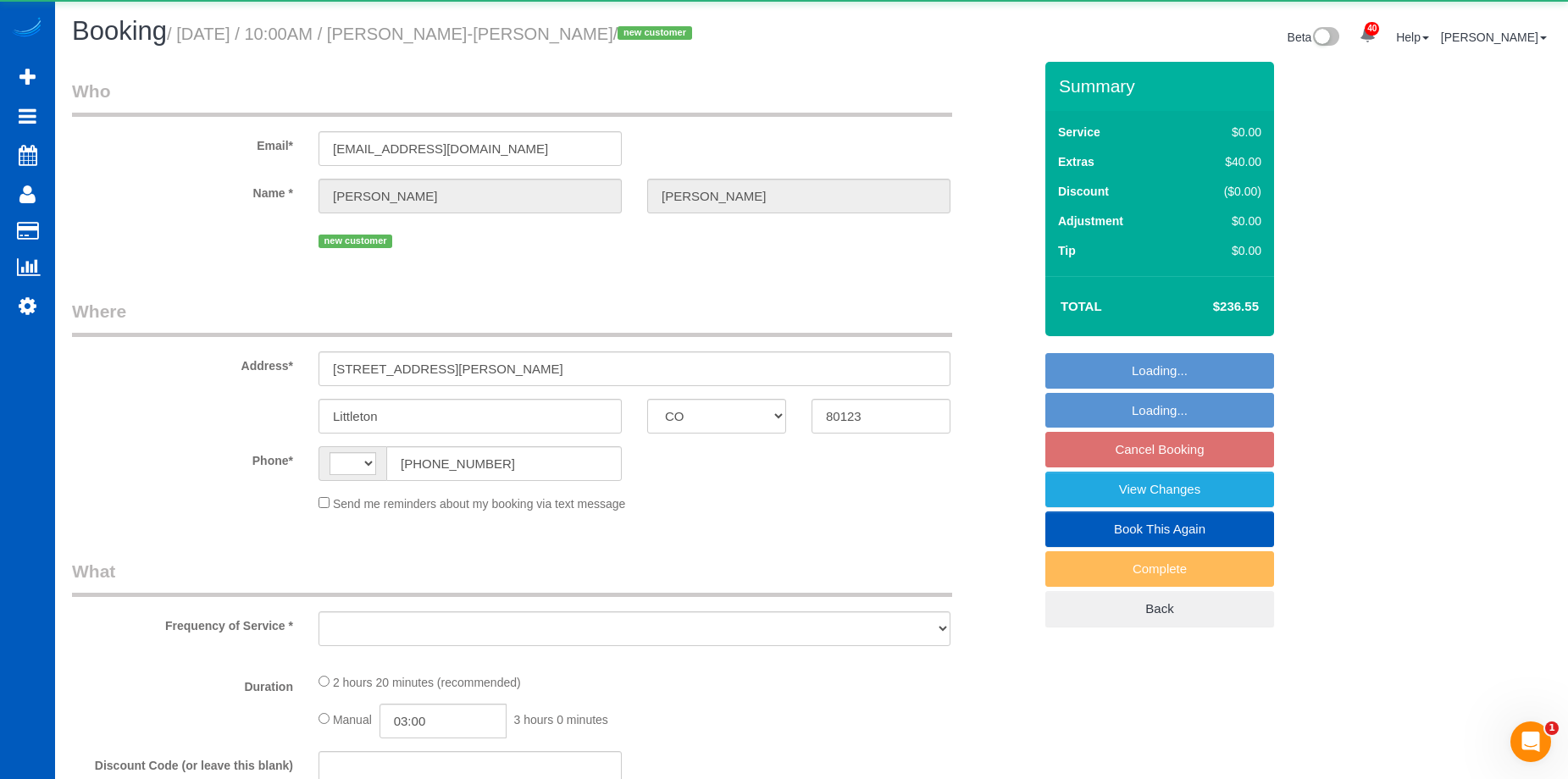
select select "string:US"
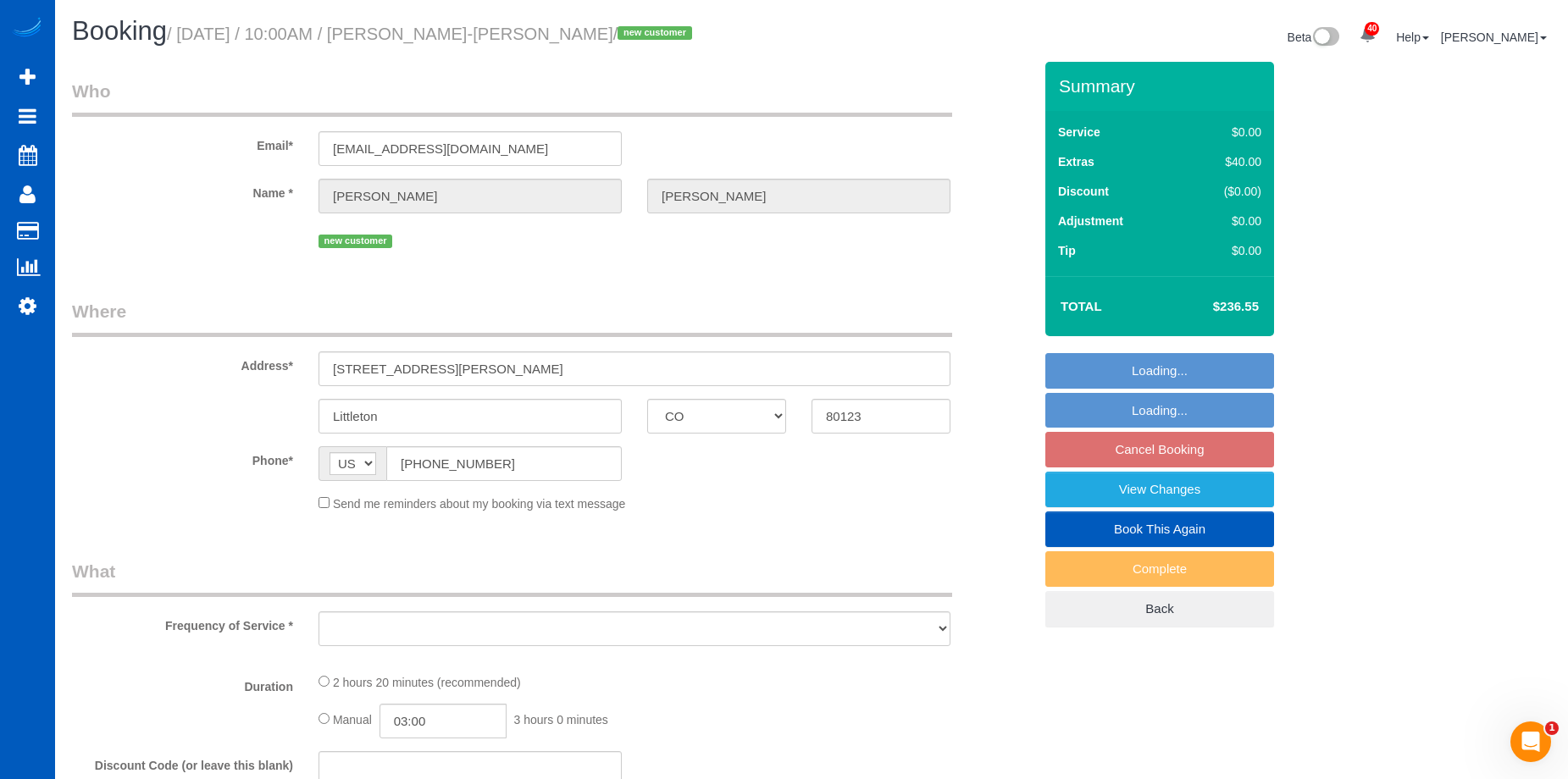
select select "object:808"
select select "string:fspay-4a180fbc-2b98-4097-b7e6-f56536c370a8"
select select "spot1"
select select "number:10"
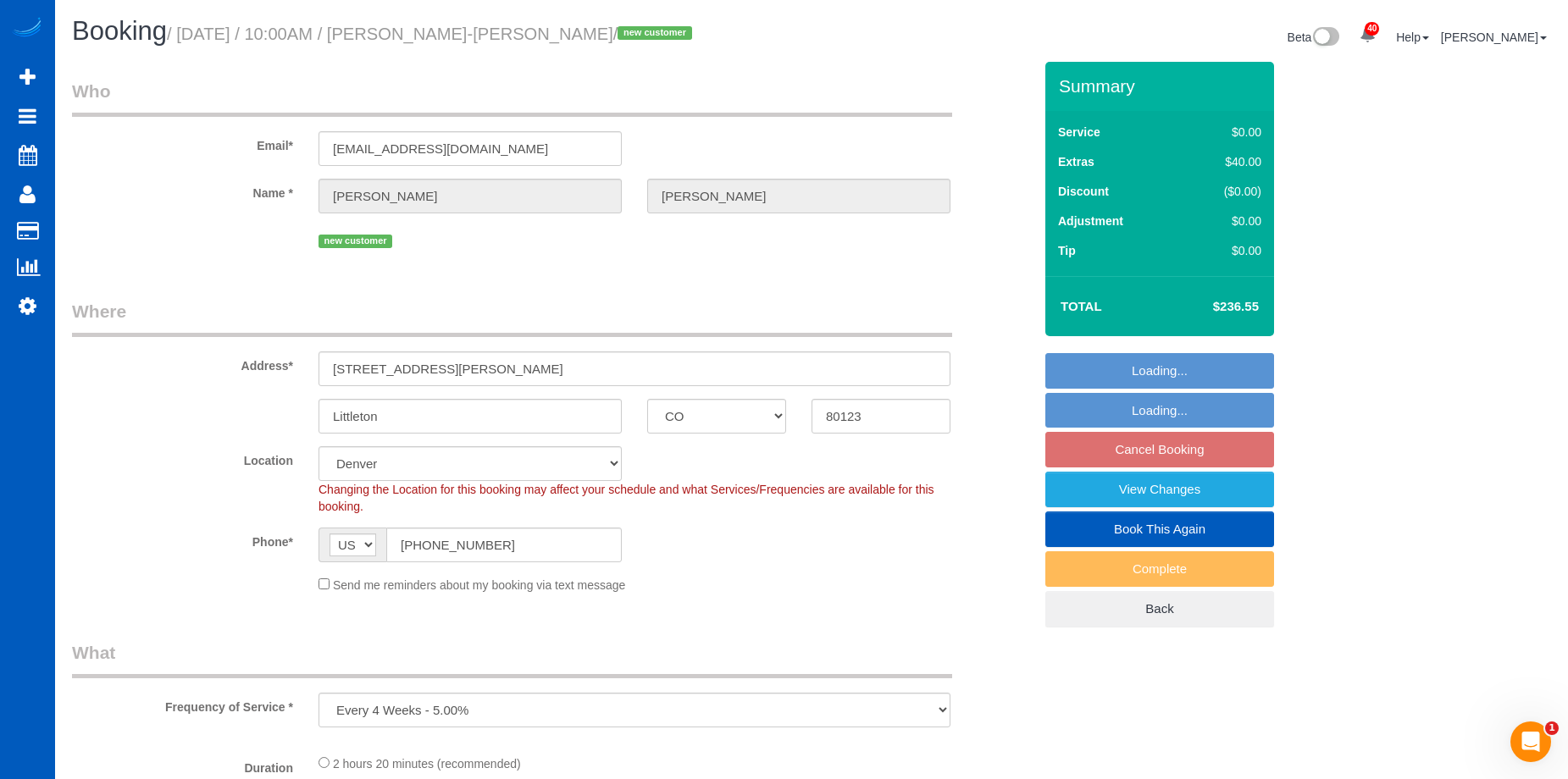
select select "object:1089"
select select "199"
select select "1501"
select select "2"
select select "3"
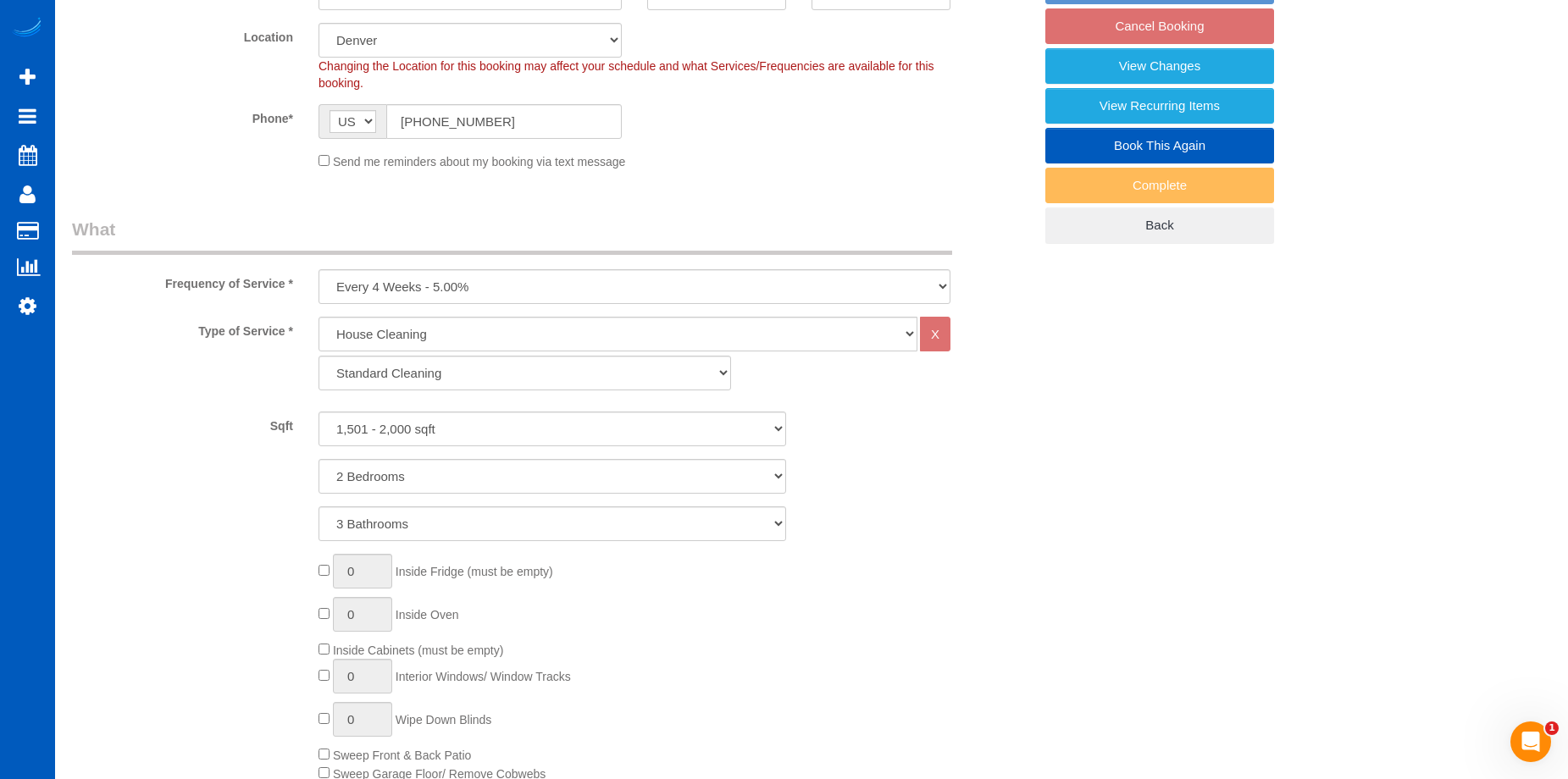
select select "1501"
select select "2"
select select "3"
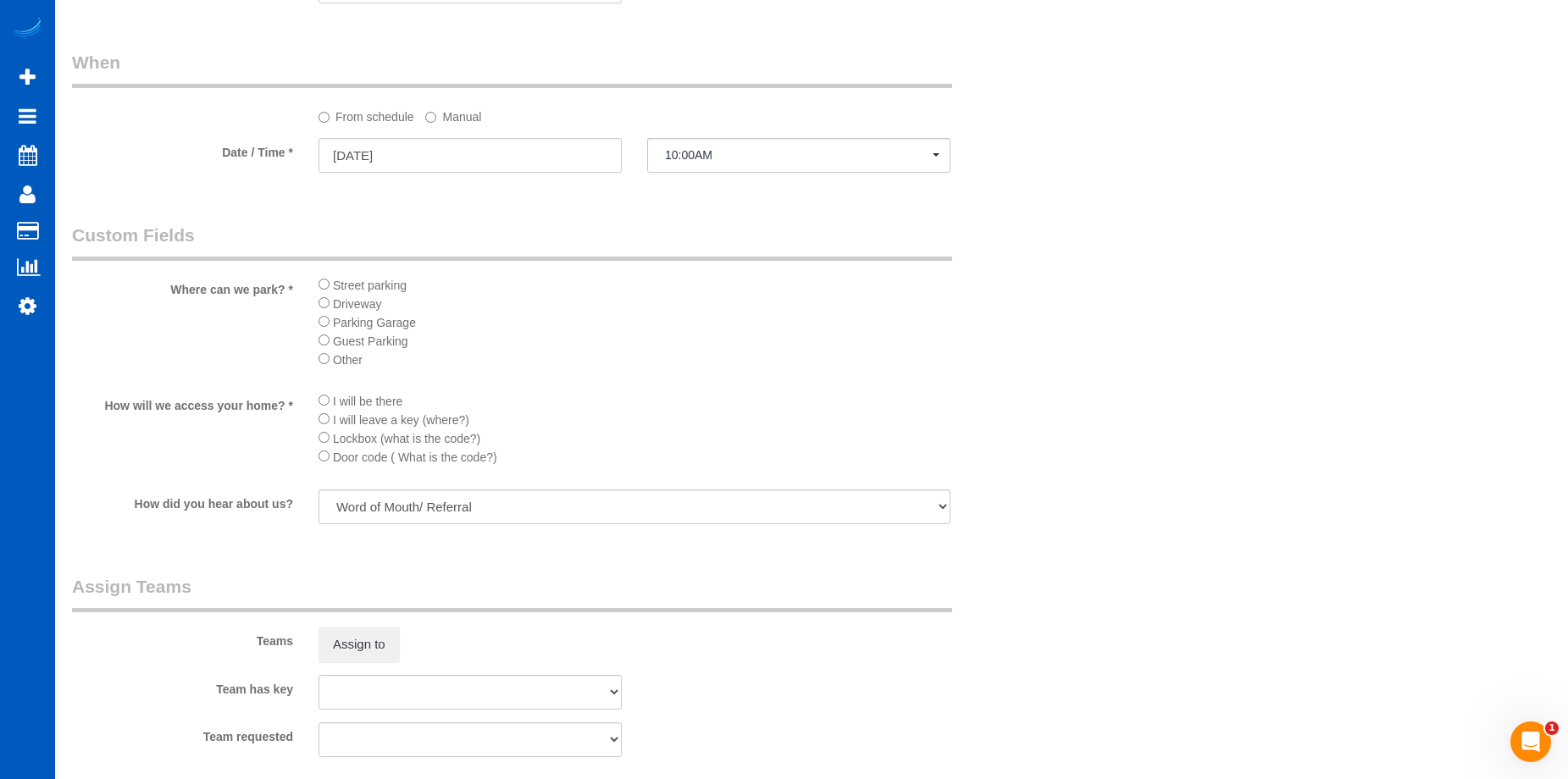
scroll to position [2033, 0]
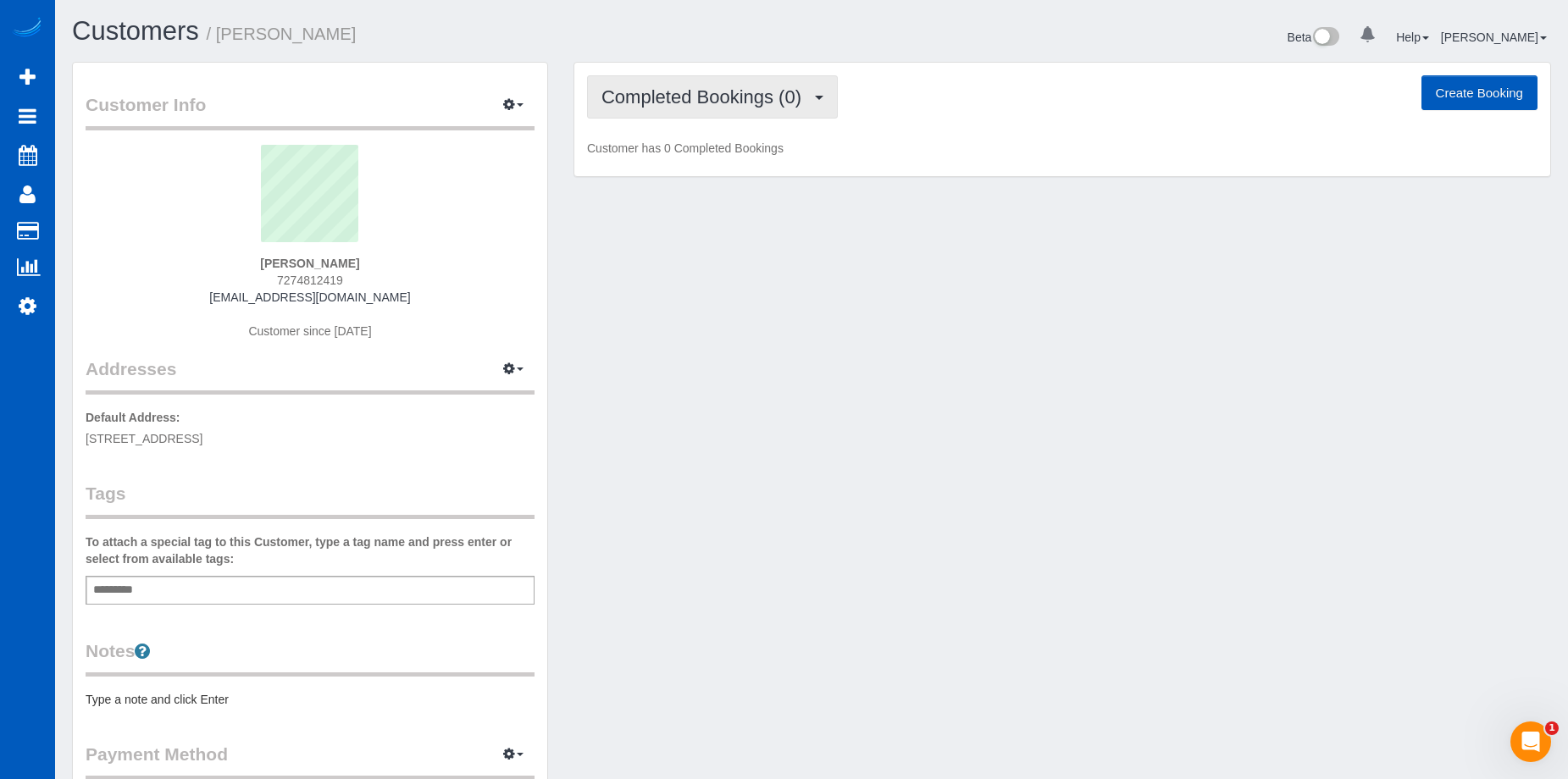
click at [694, 95] on span "Completed Bookings (0)" at bounding box center [705, 98] width 208 height 21
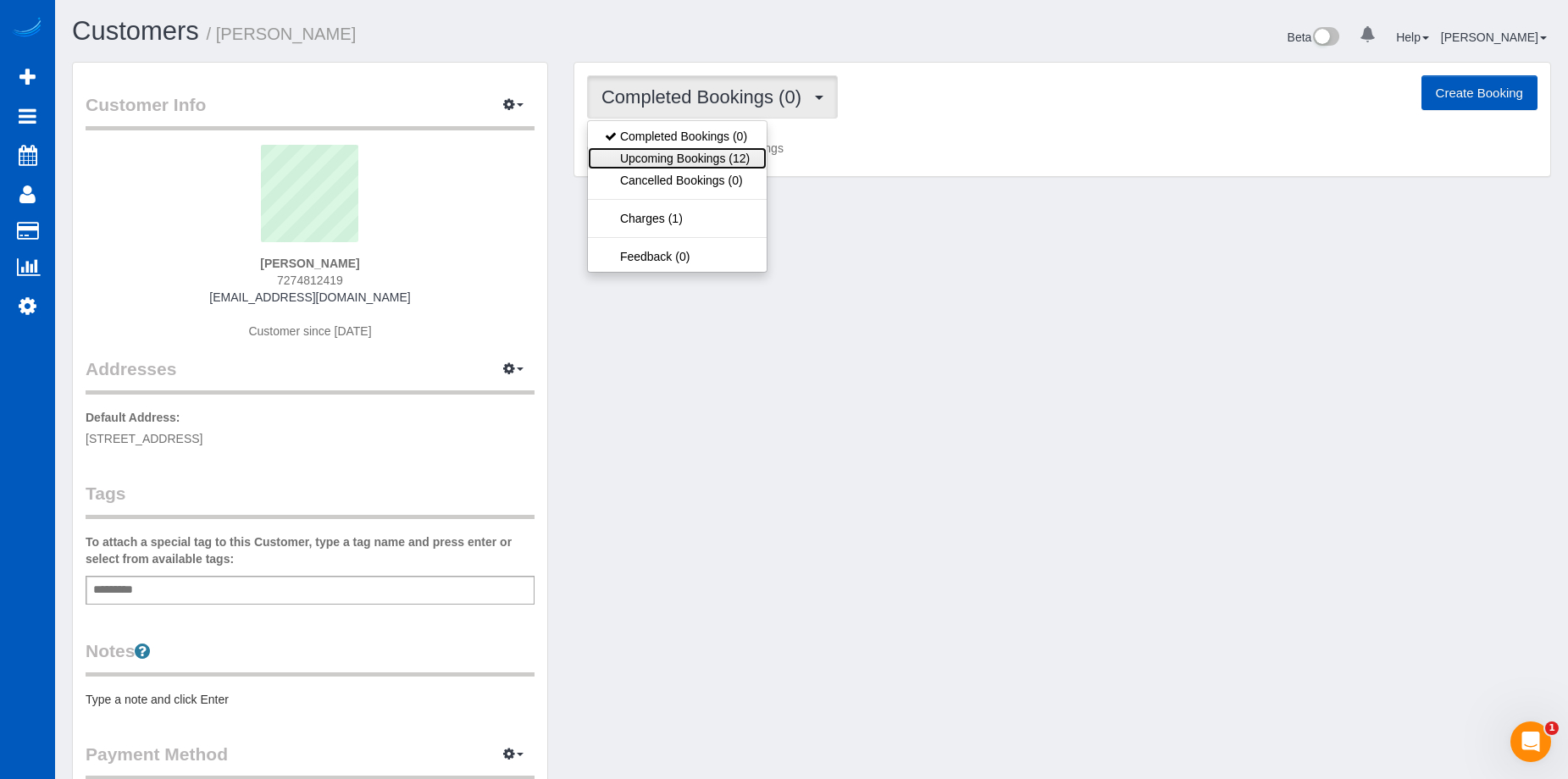
click at [695, 163] on link "Upcoming Bookings (12)" at bounding box center [677, 158] width 179 height 22
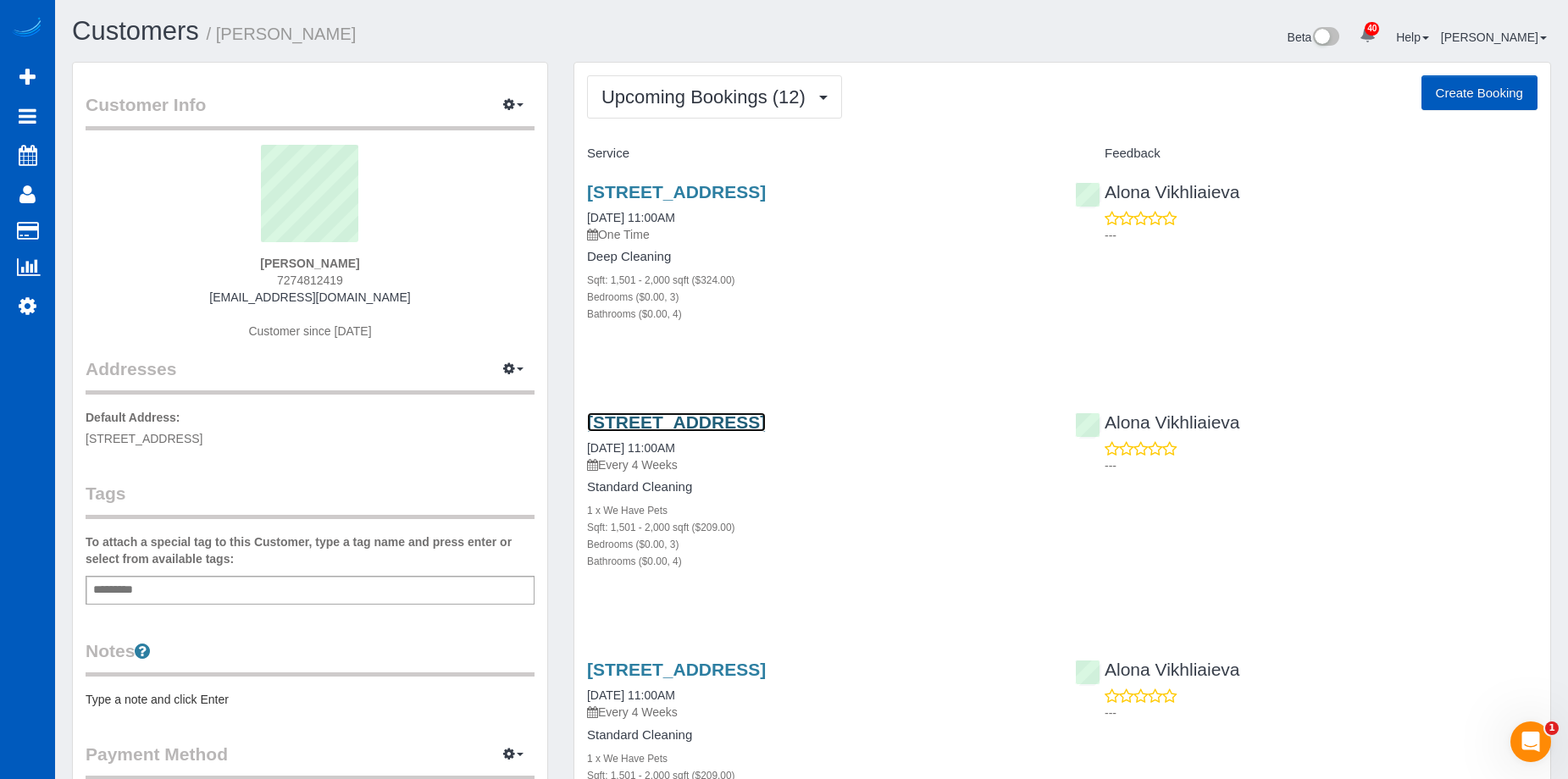
click at [715, 427] on link "[STREET_ADDRESS]" at bounding box center [676, 423] width 179 height 20
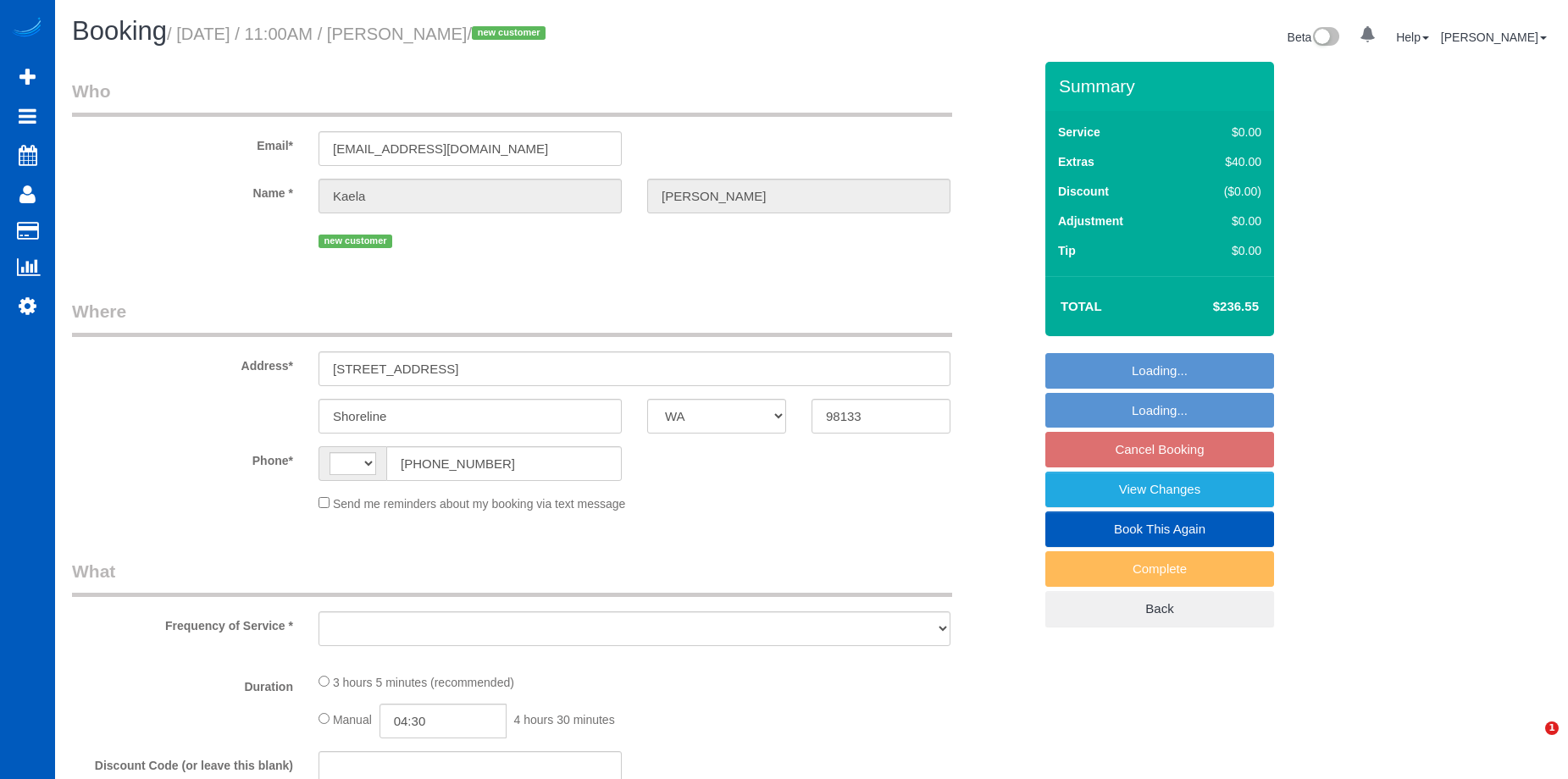
select select "WA"
select select "string:fspay-e5dd4282-bb3d-4a99-b9ac-5ea9971266da"
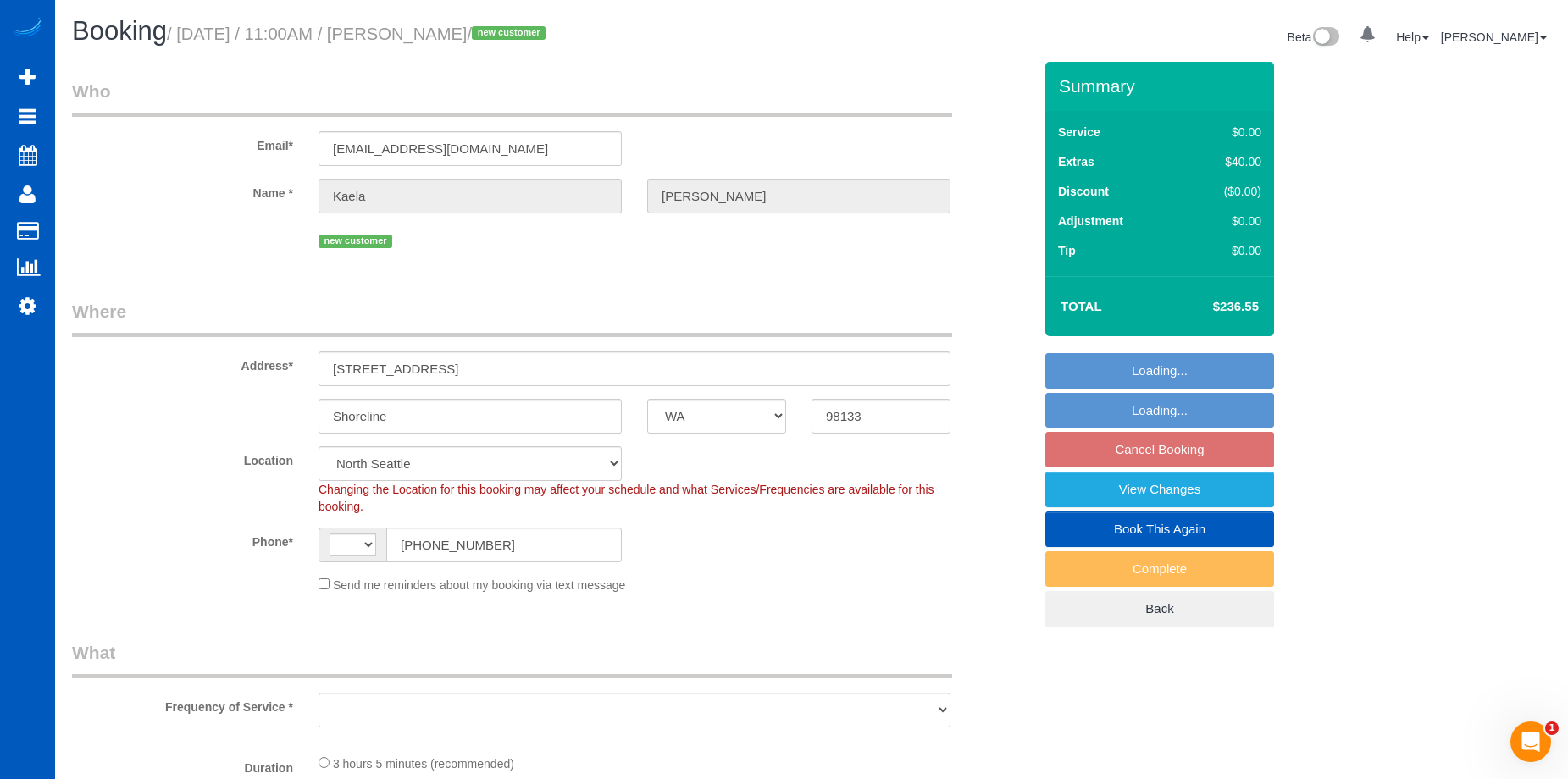
select select "string:[GEOGRAPHIC_DATA]"
select select "number:8"
select select "object:918"
select select "spot2"
select select "199"
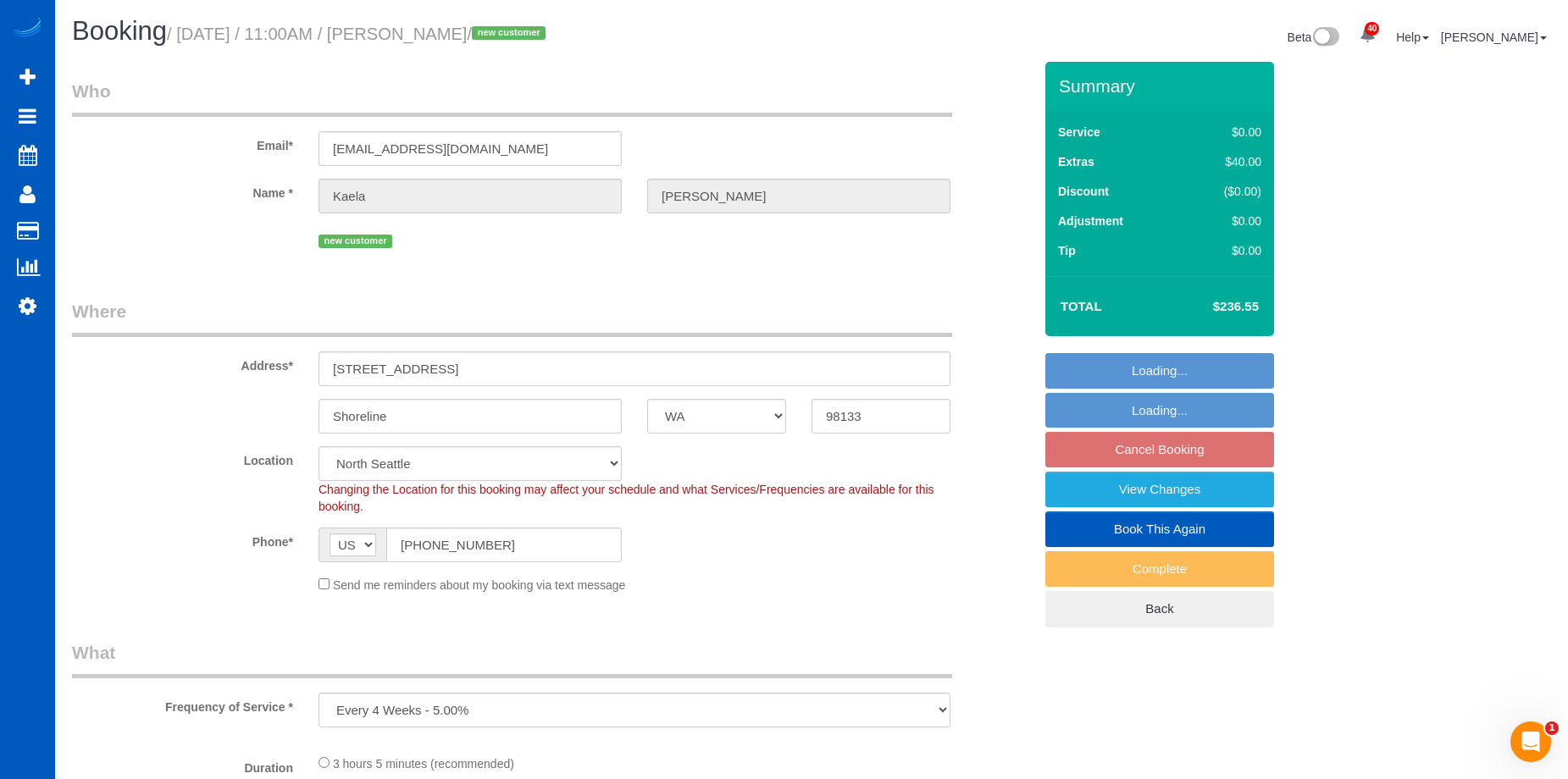
select select "1501"
select select "3"
select select "4"
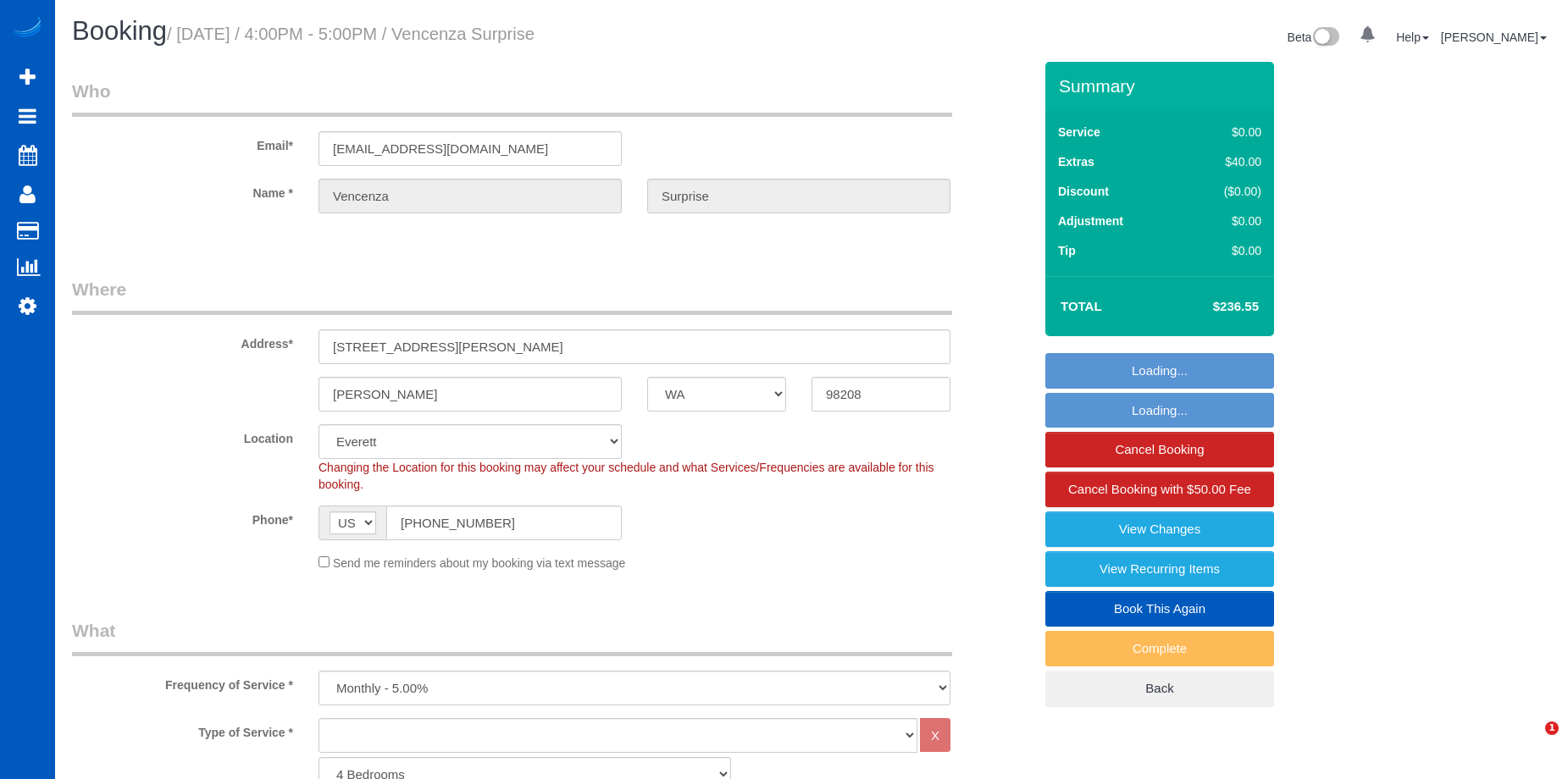
select select "WA"
select select "object:1188"
select select "1501"
select select "3"
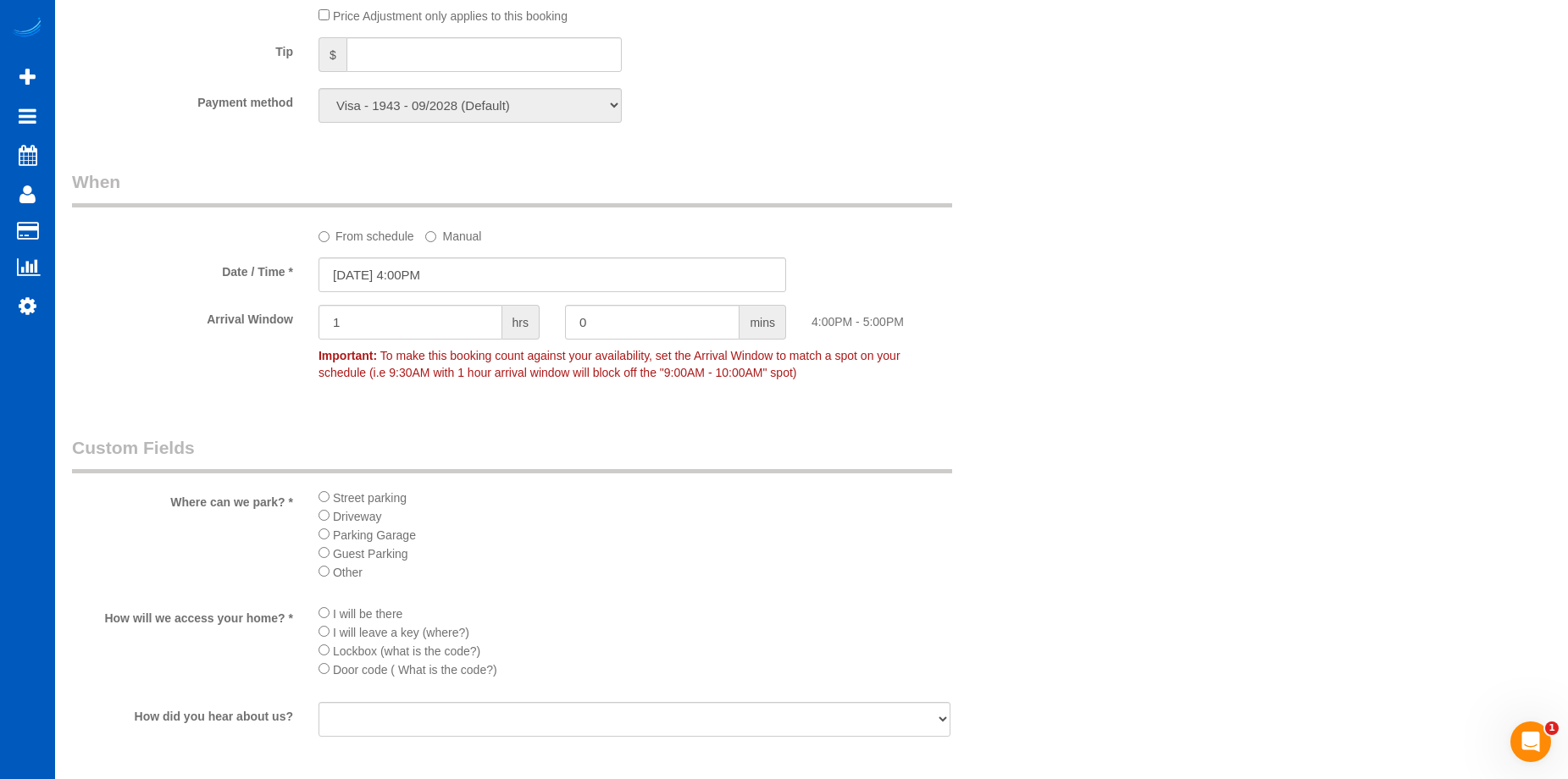
scroll to position [1271, 0]
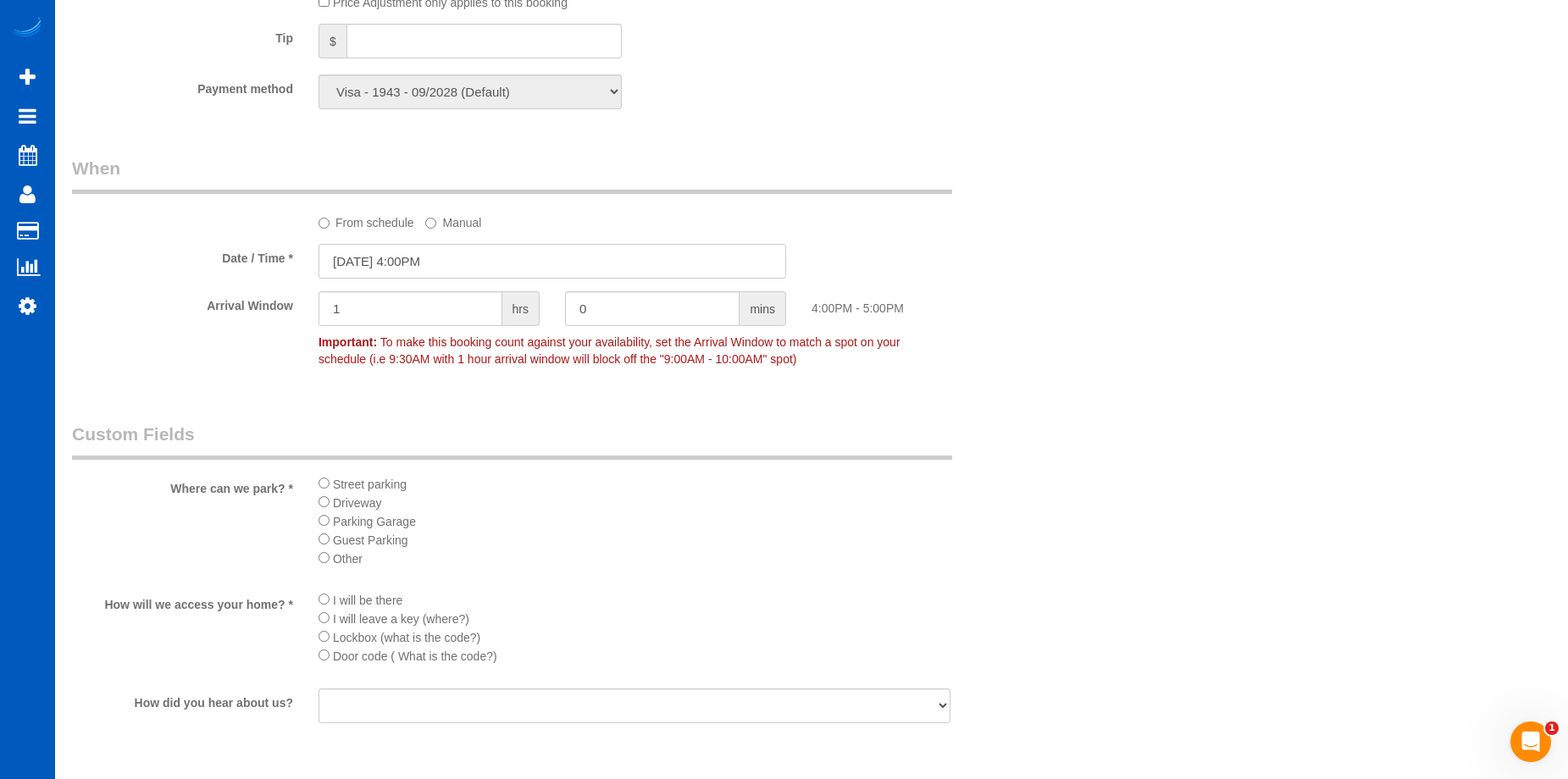
click at [563, 258] on input "[DATE] 4:00PM" at bounding box center [552, 262] width 468 height 35
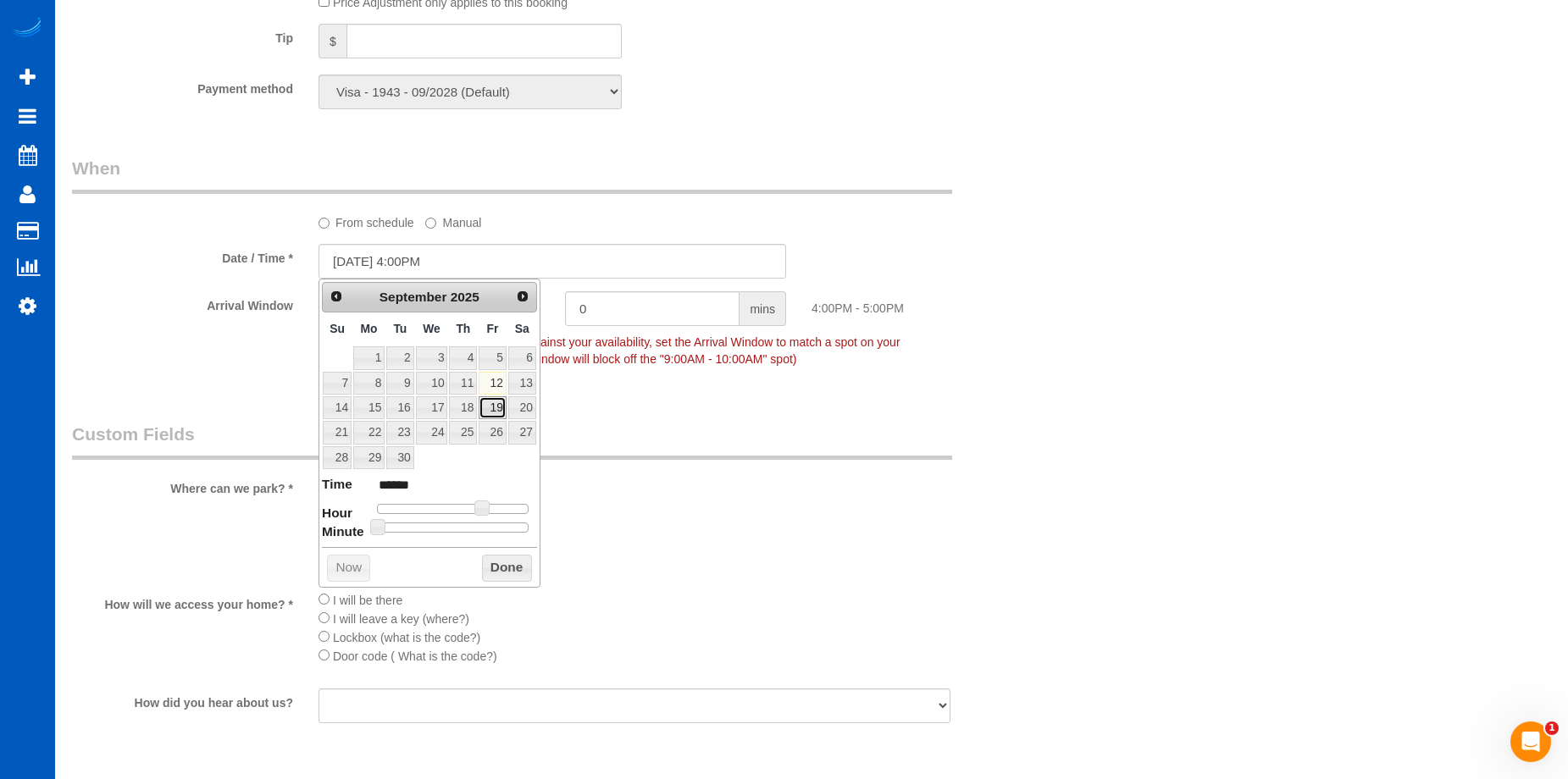
click at [499, 404] on link "19" at bounding box center [492, 407] width 27 height 22
type input "[DATE] 4:00PM"
click at [520, 574] on button "Done" at bounding box center [507, 568] width 50 height 27
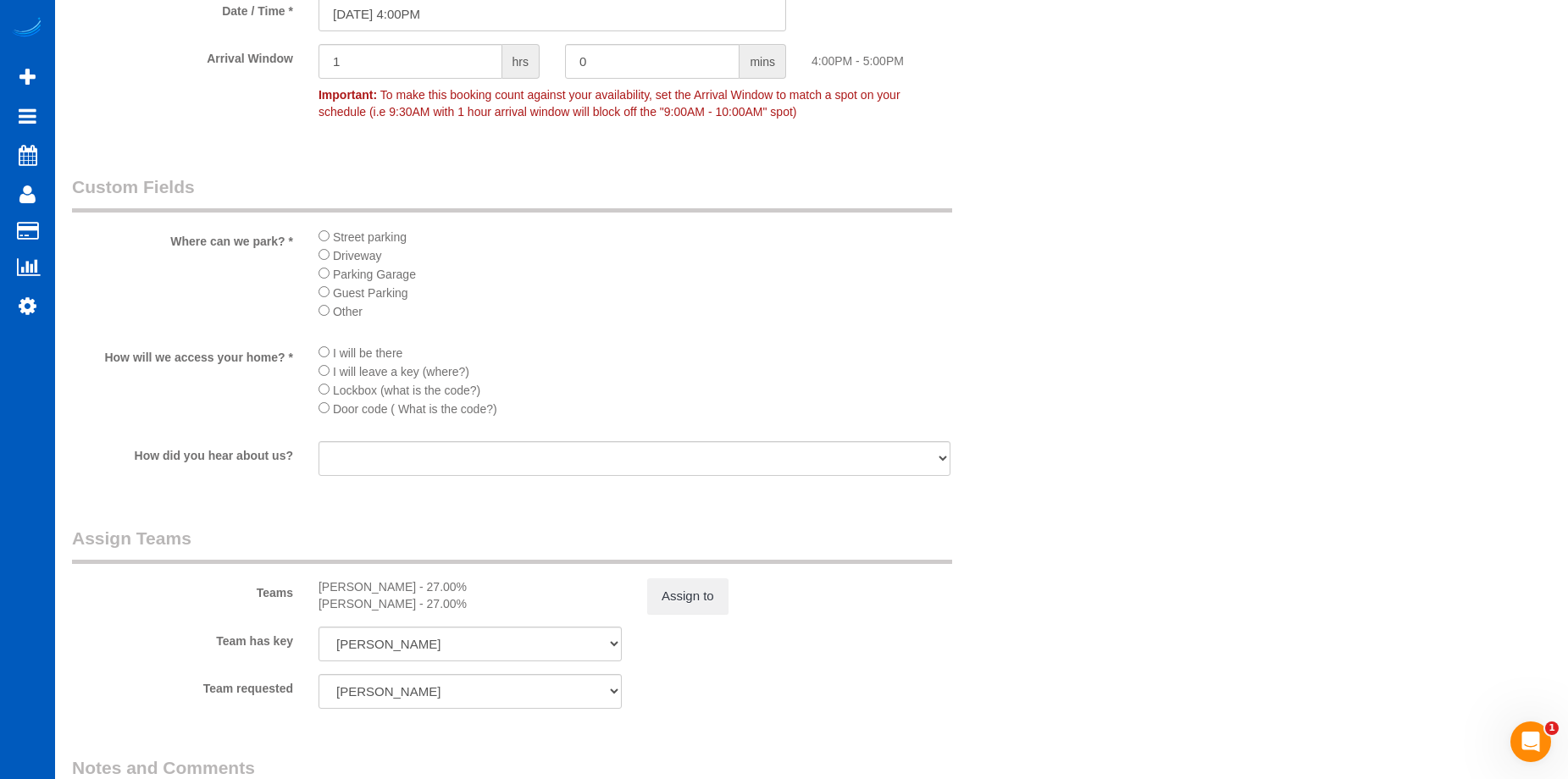
scroll to position [1525, 0]
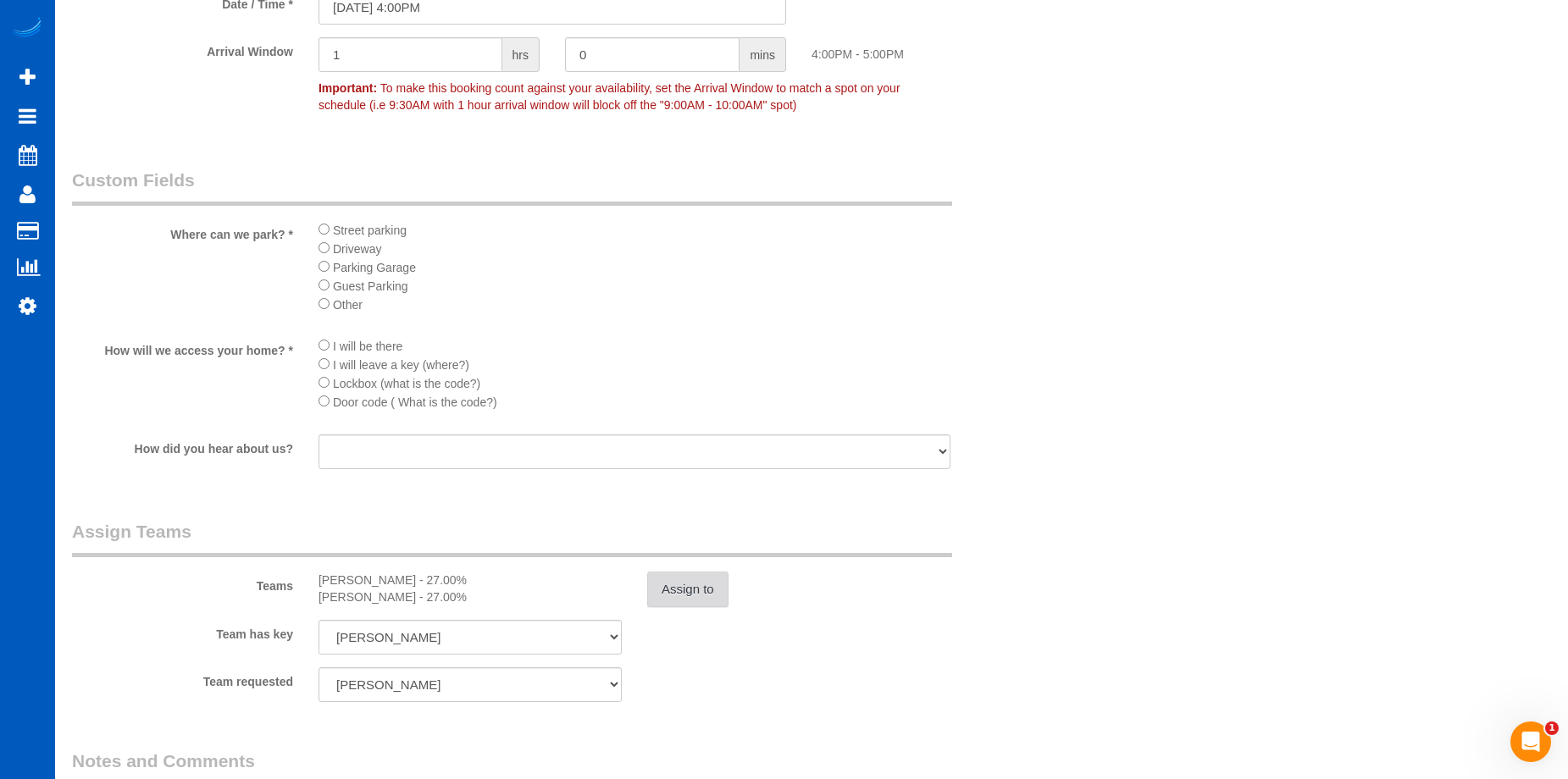
click at [666, 588] on button "Assign to" at bounding box center [687, 590] width 81 height 35
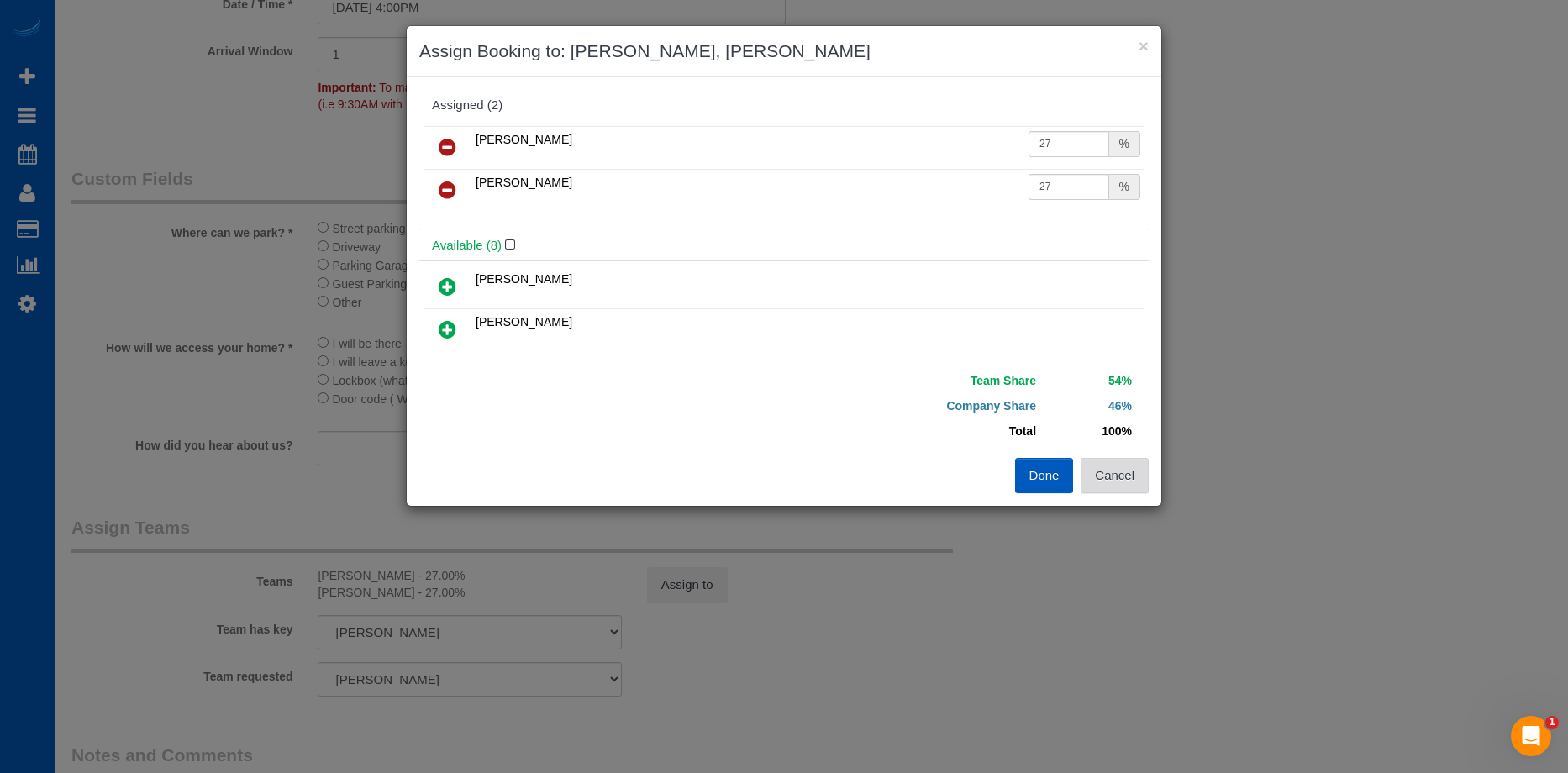
click at [1112, 468] on button "Cancel" at bounding box center [1115, 476] width 68 height 35
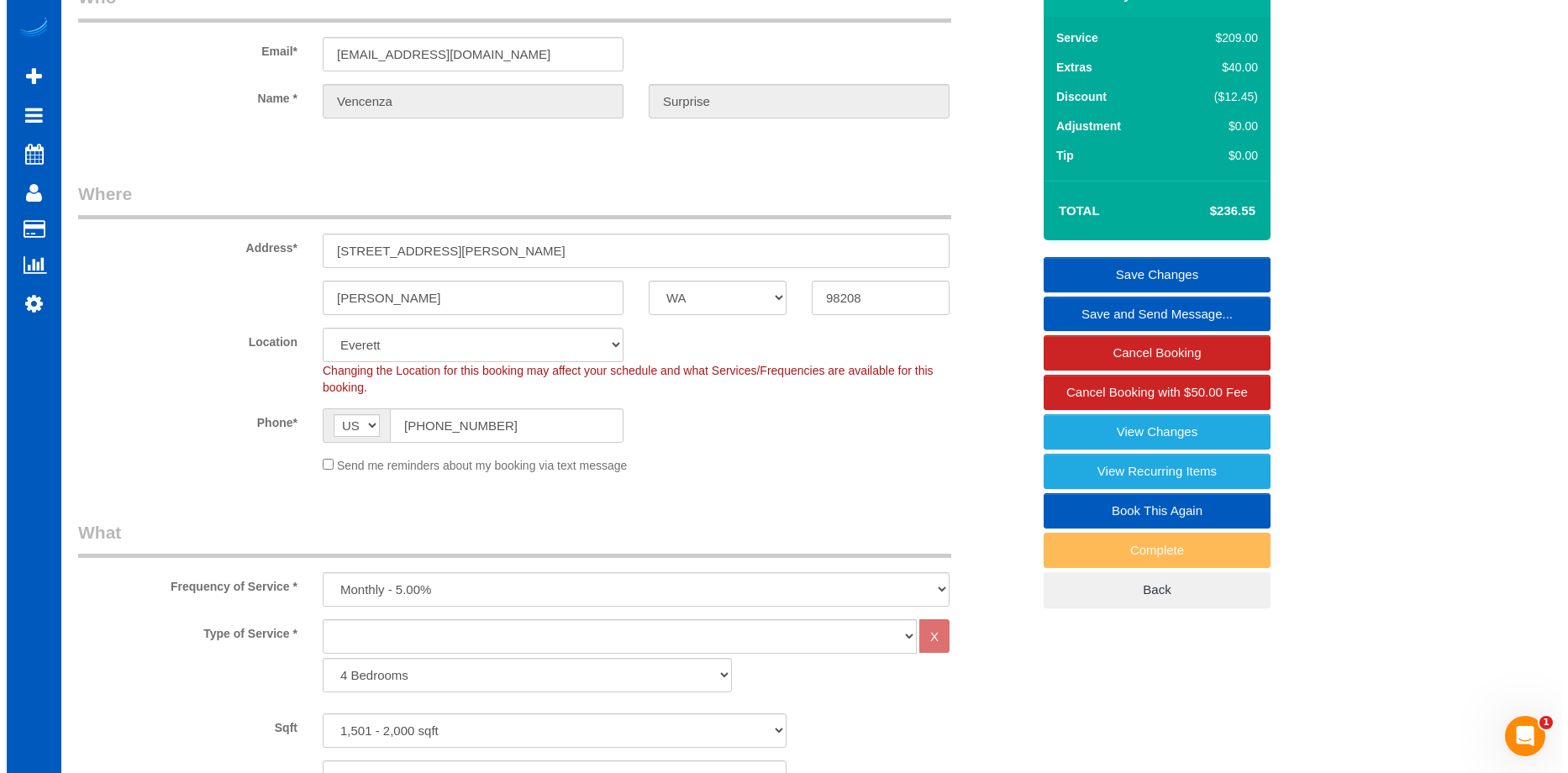
scroll to position [0, 0]
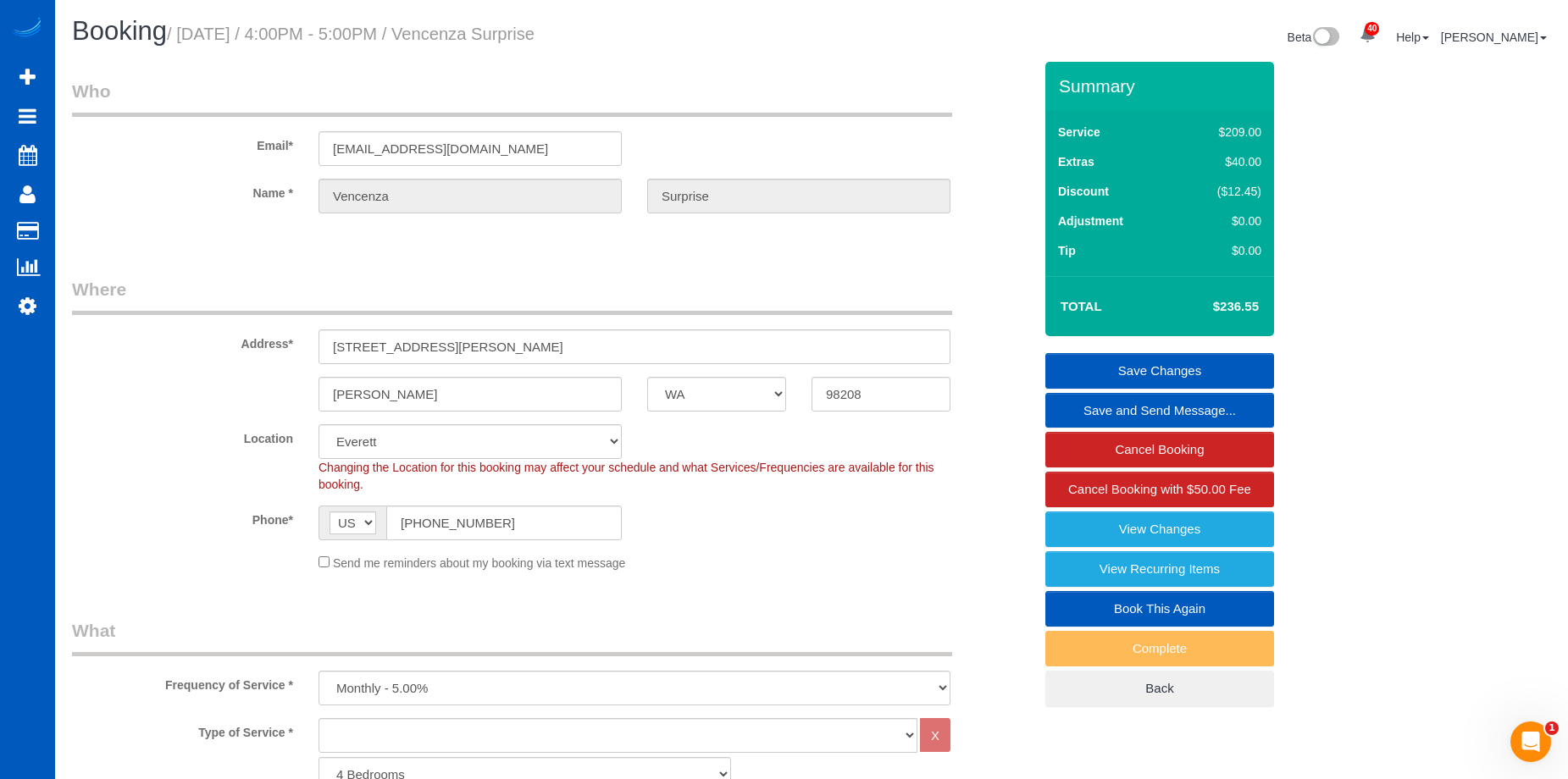
click at [1074, 365] on link "Save Changes" at bounding box center [1160, 371] width 228 height 35
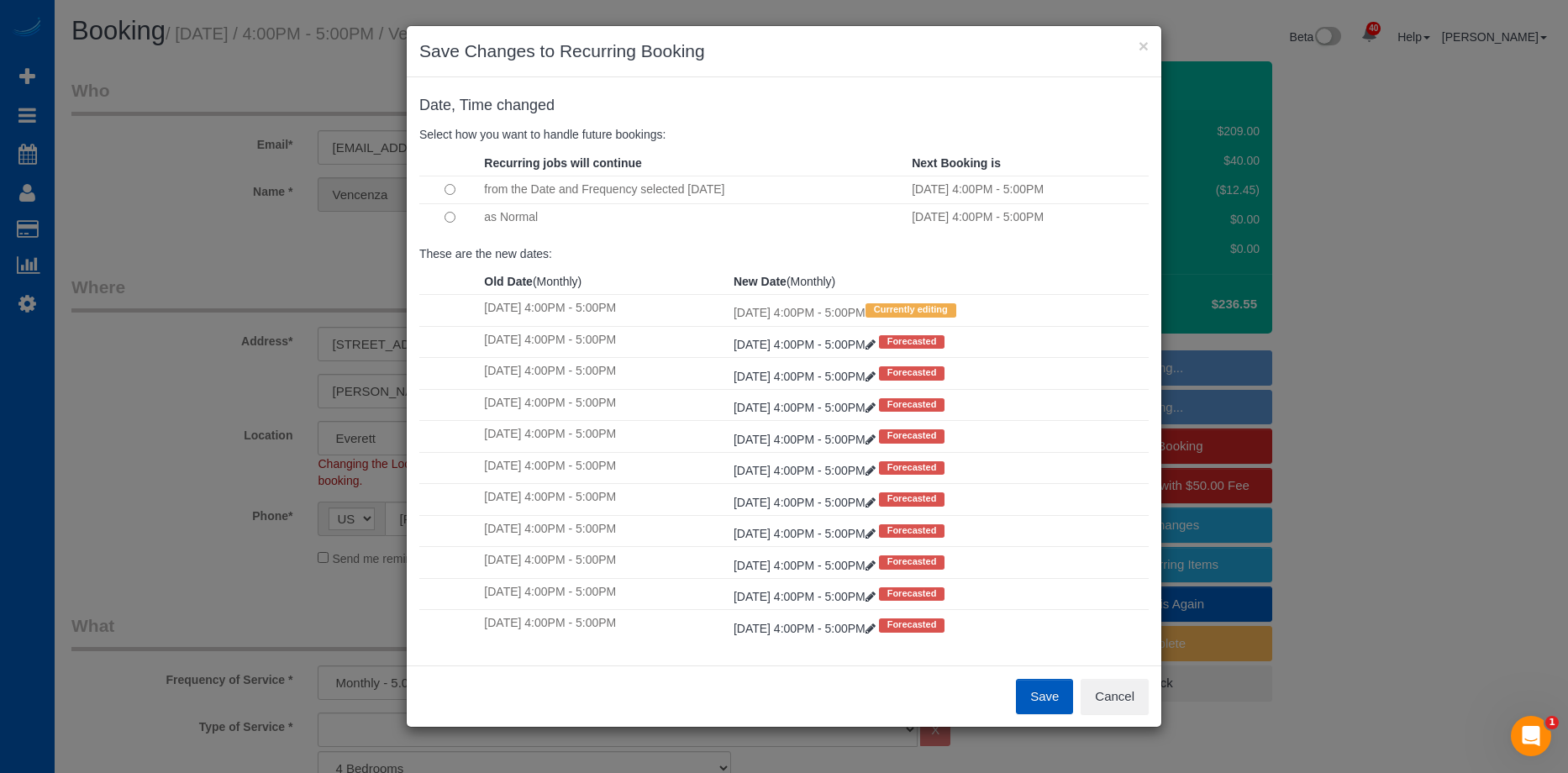
click at [1026, 694] on button "Save" at bounding box center [1044, 696] width 57 height 35
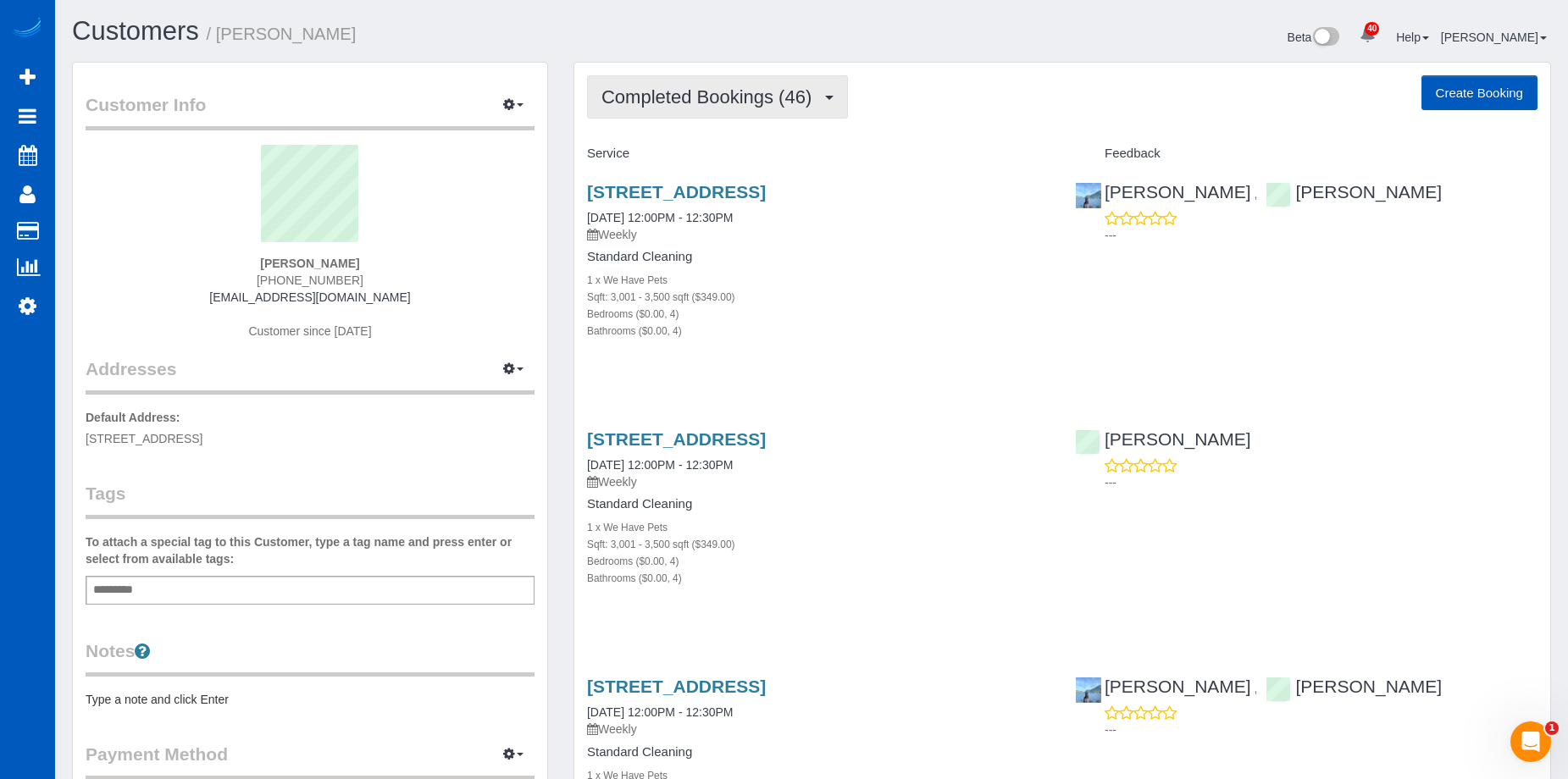
click at [707, 100] on span "Completed Bookings (46)" at bounding box center [711, 98] width 219 height 21
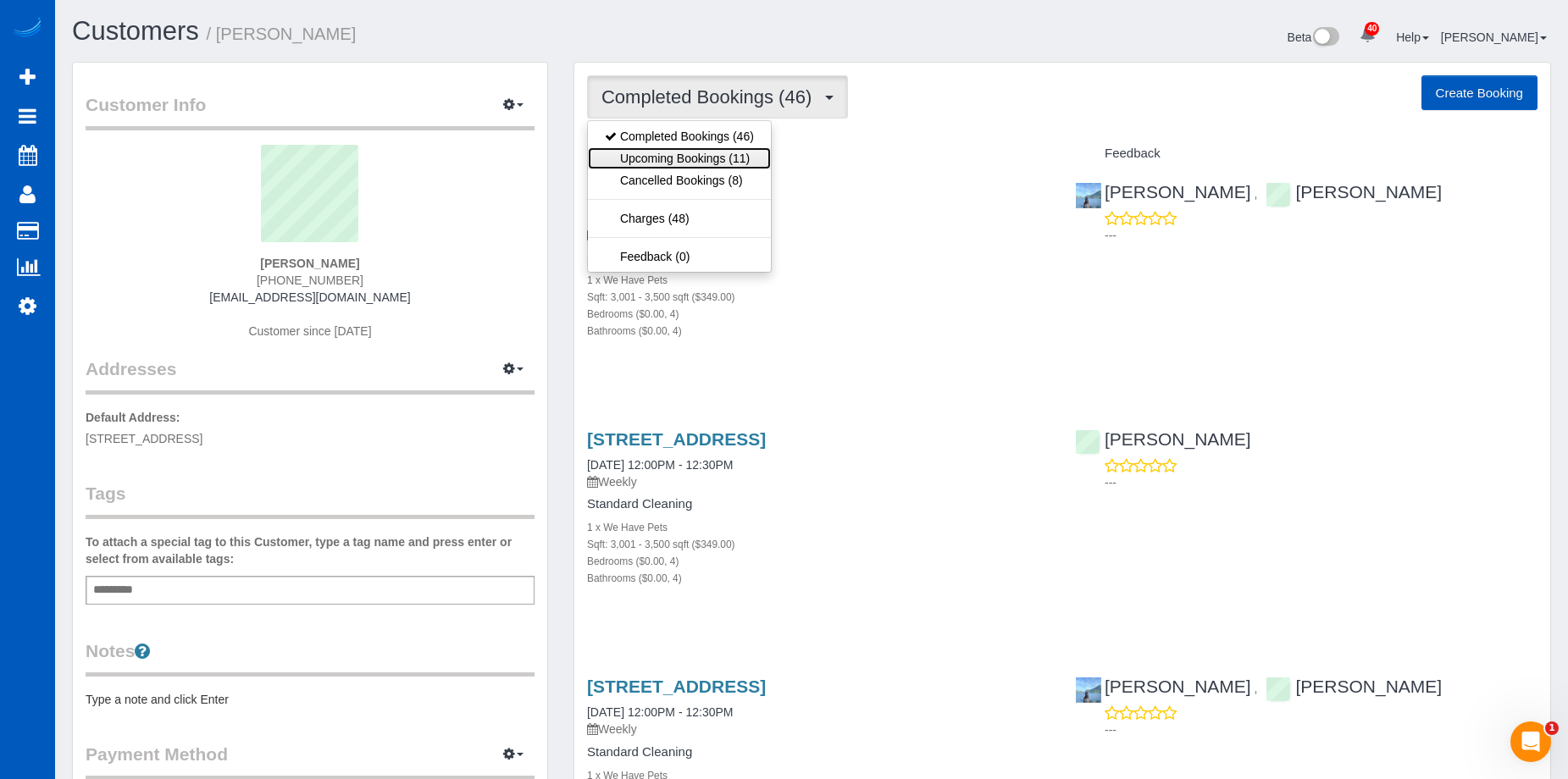
click at [688, 150] on link "Upcoming Bookings (11)" at bounding box center [679, 158] width 183 height 22
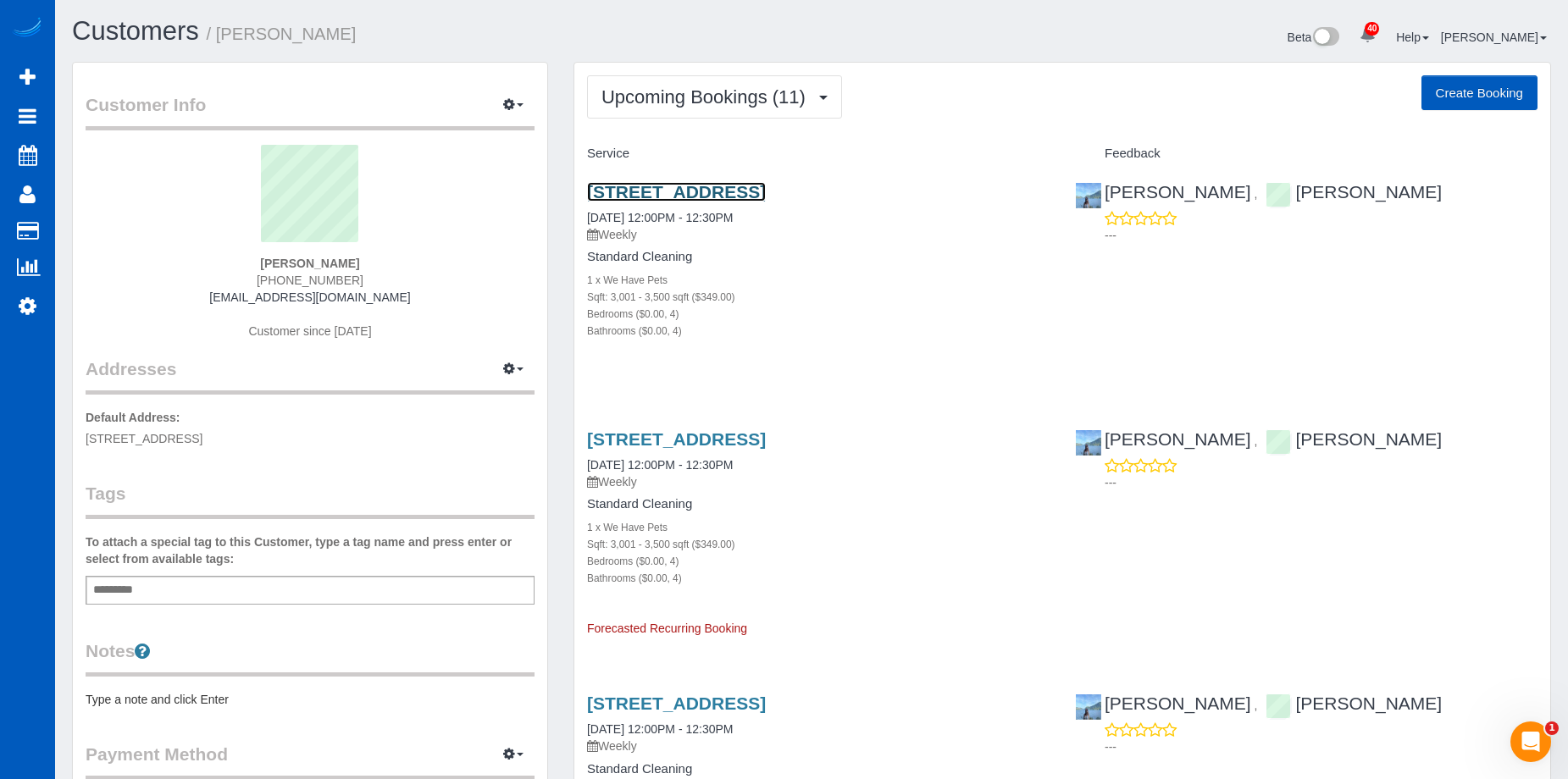
click at [737, 191] on link "[STREET_ADDRESS]" at bounding box center [676, 192] width 179 height 20
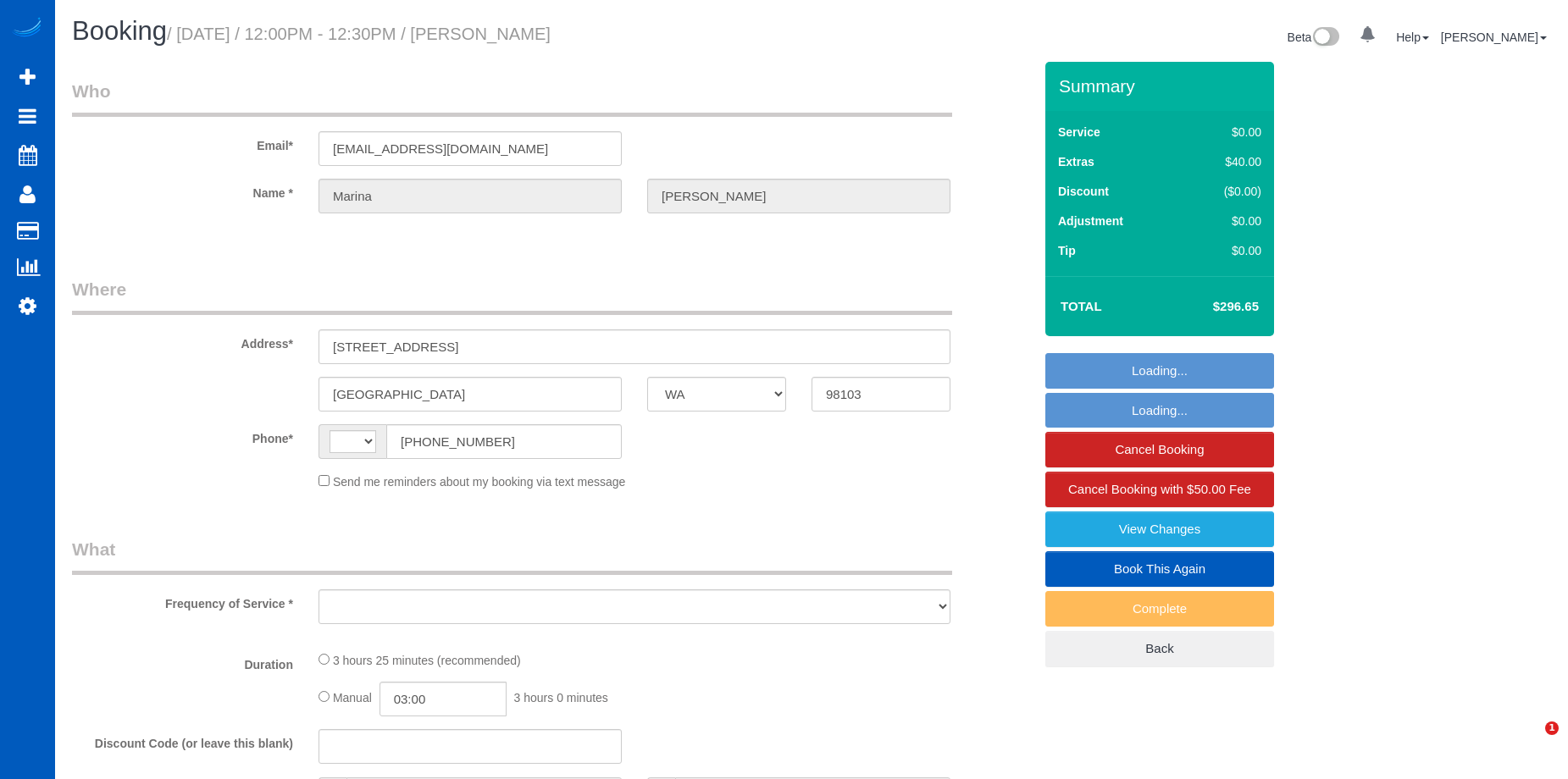
select select "WA"
select select "object:566"
select select "string:fspay-d9966477-3156-48e2-89df-e0d3d9ee4b29"
select select "number:8"
select select "string:[GEOGRAPHIC_DATA]"
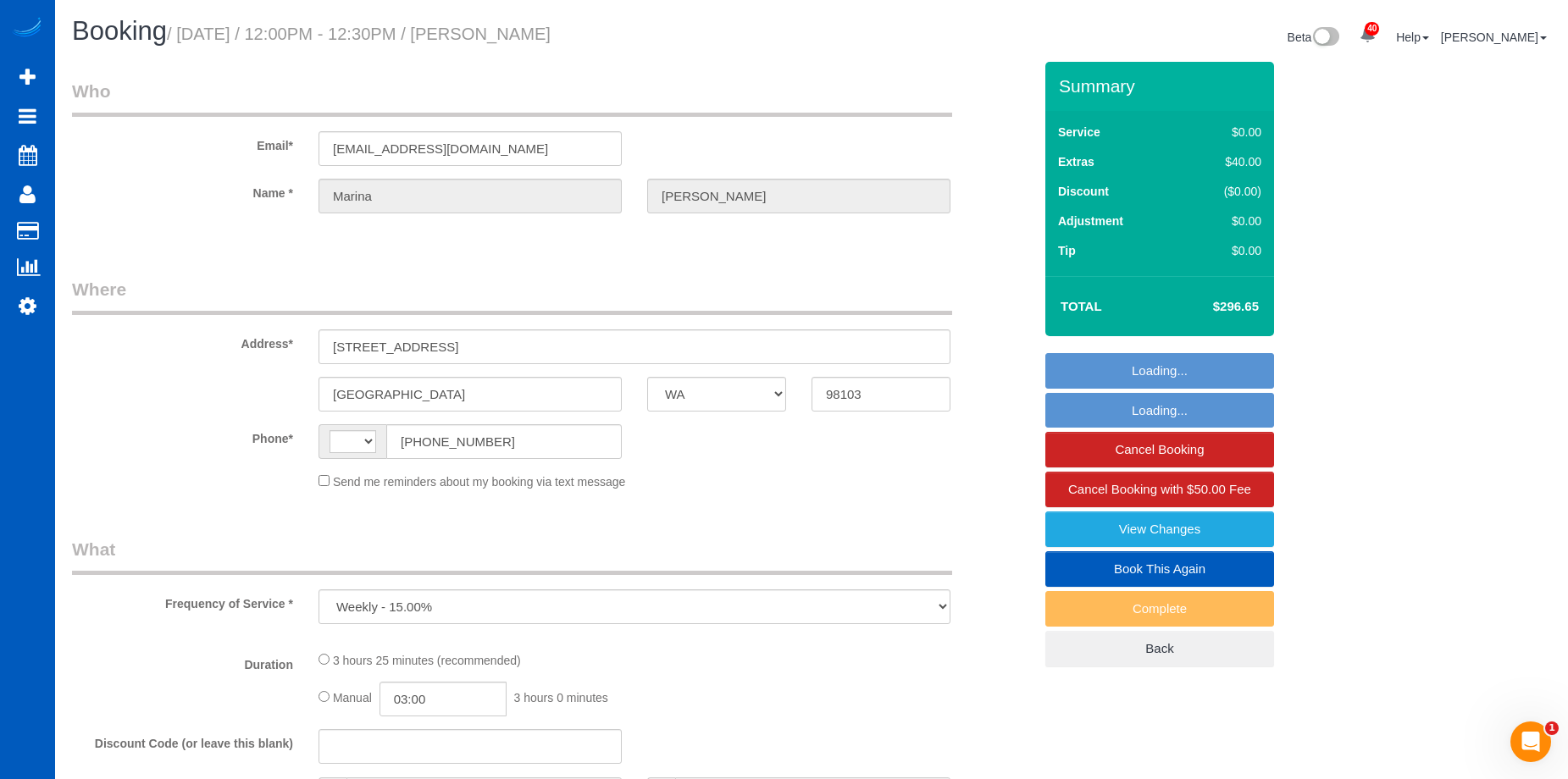
select select "199"
select select "3001"
select select "4"
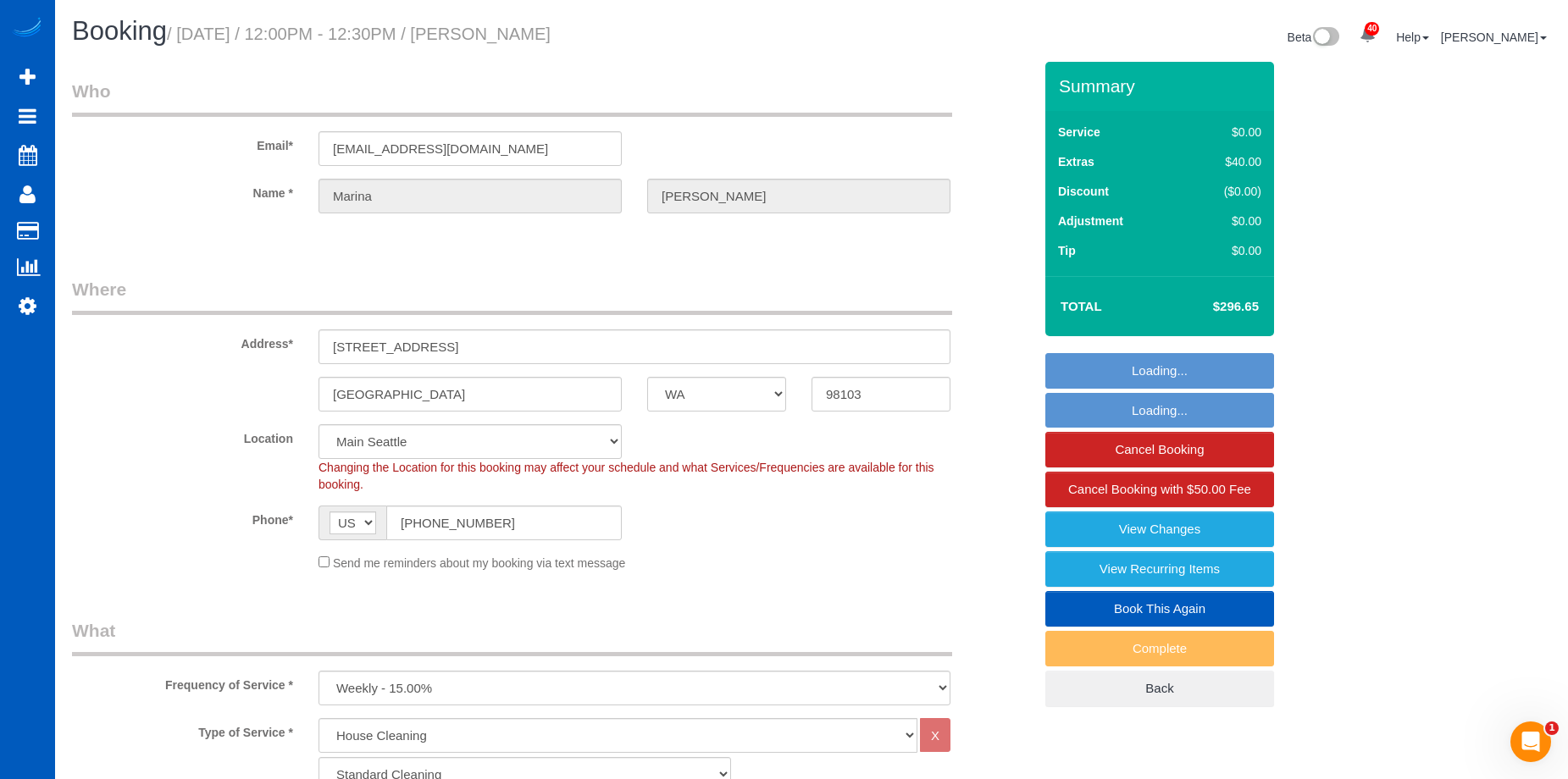
select select "object:1169"
select select "3001"
select select "4"
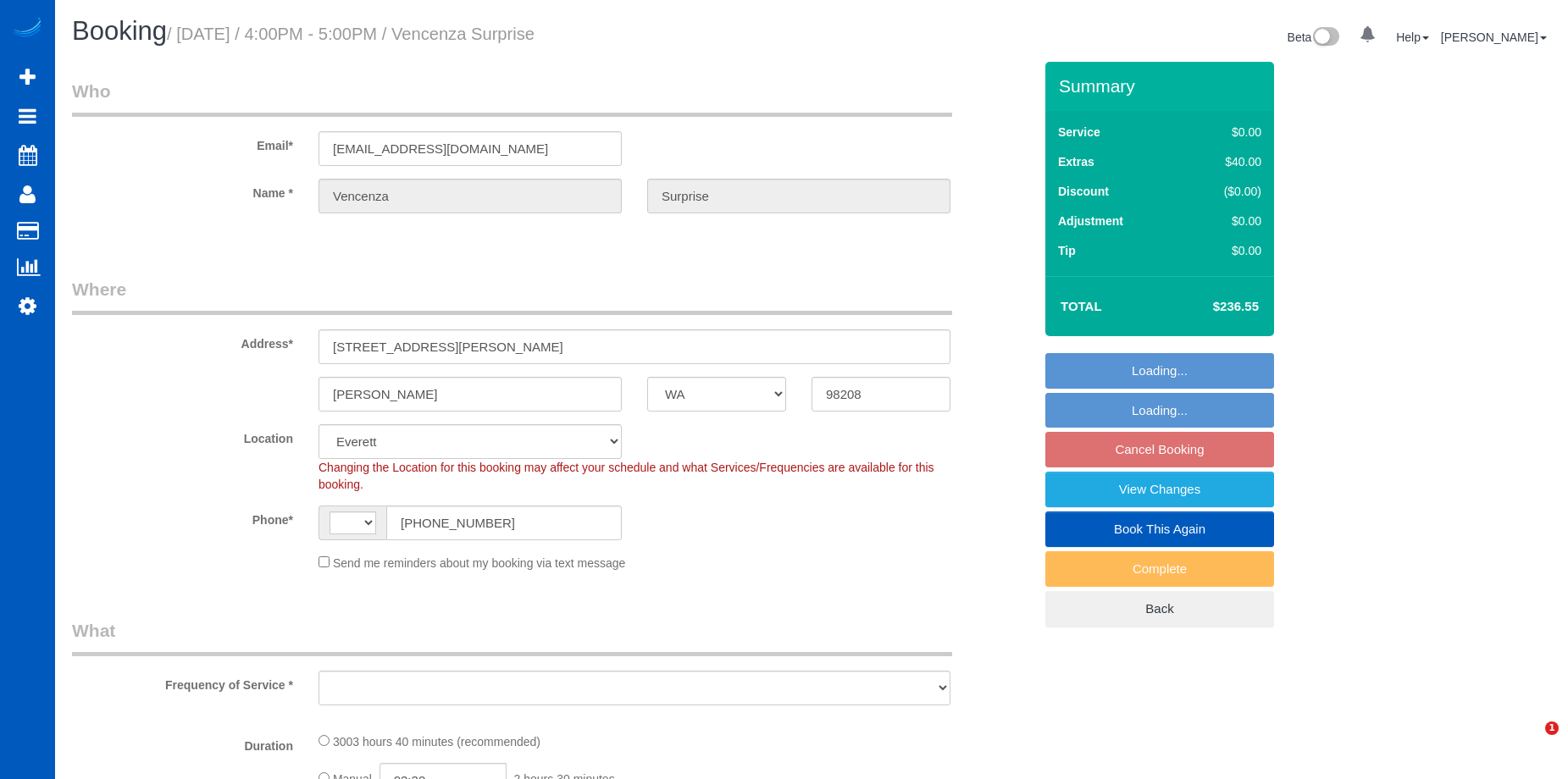
select select "WA"
select select "string:[GEOGRAPHIC_DATA]"
select select "object:1126"
select select "1501"
select select "3"
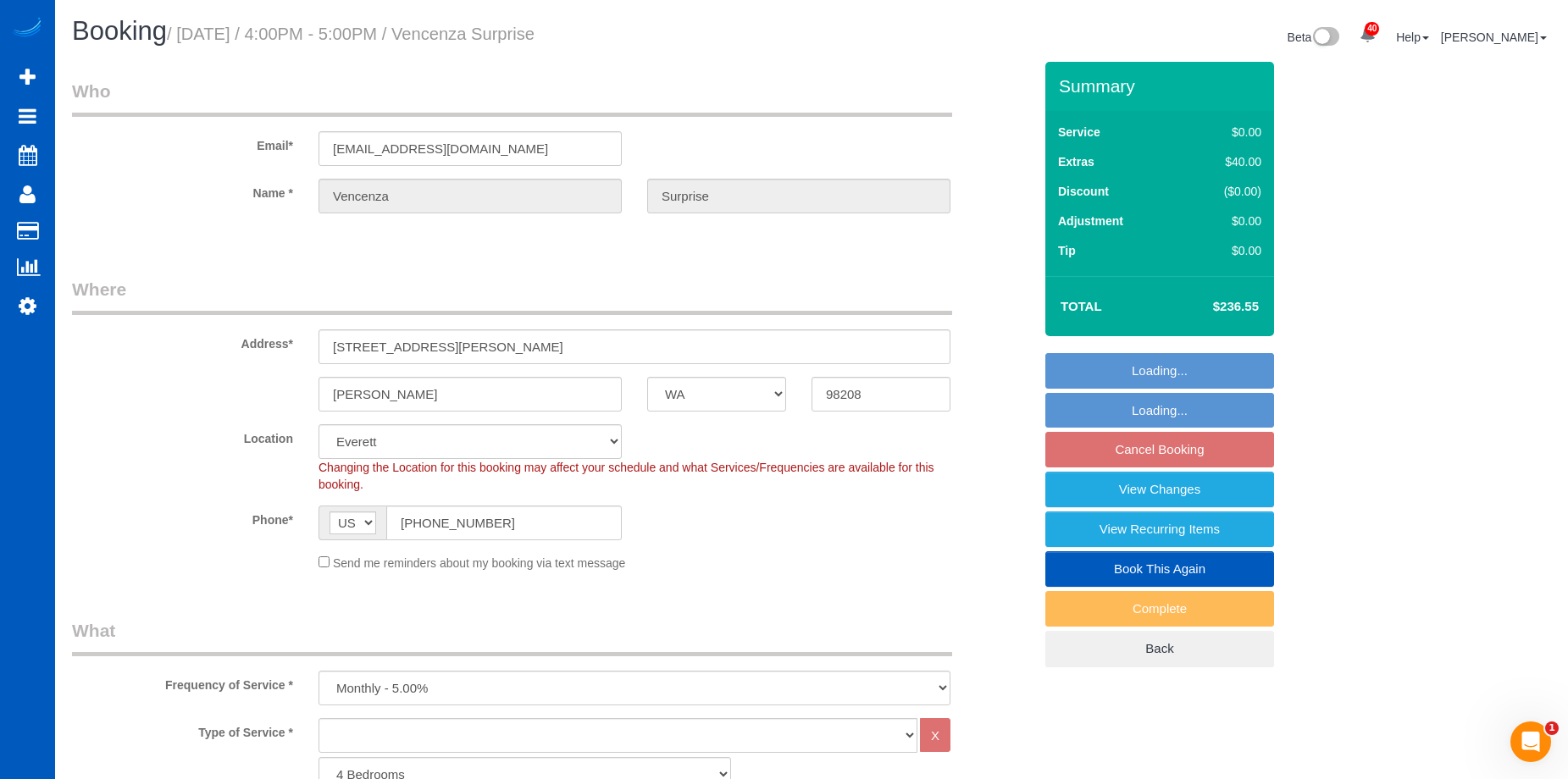
select select "1501"
select select "3"
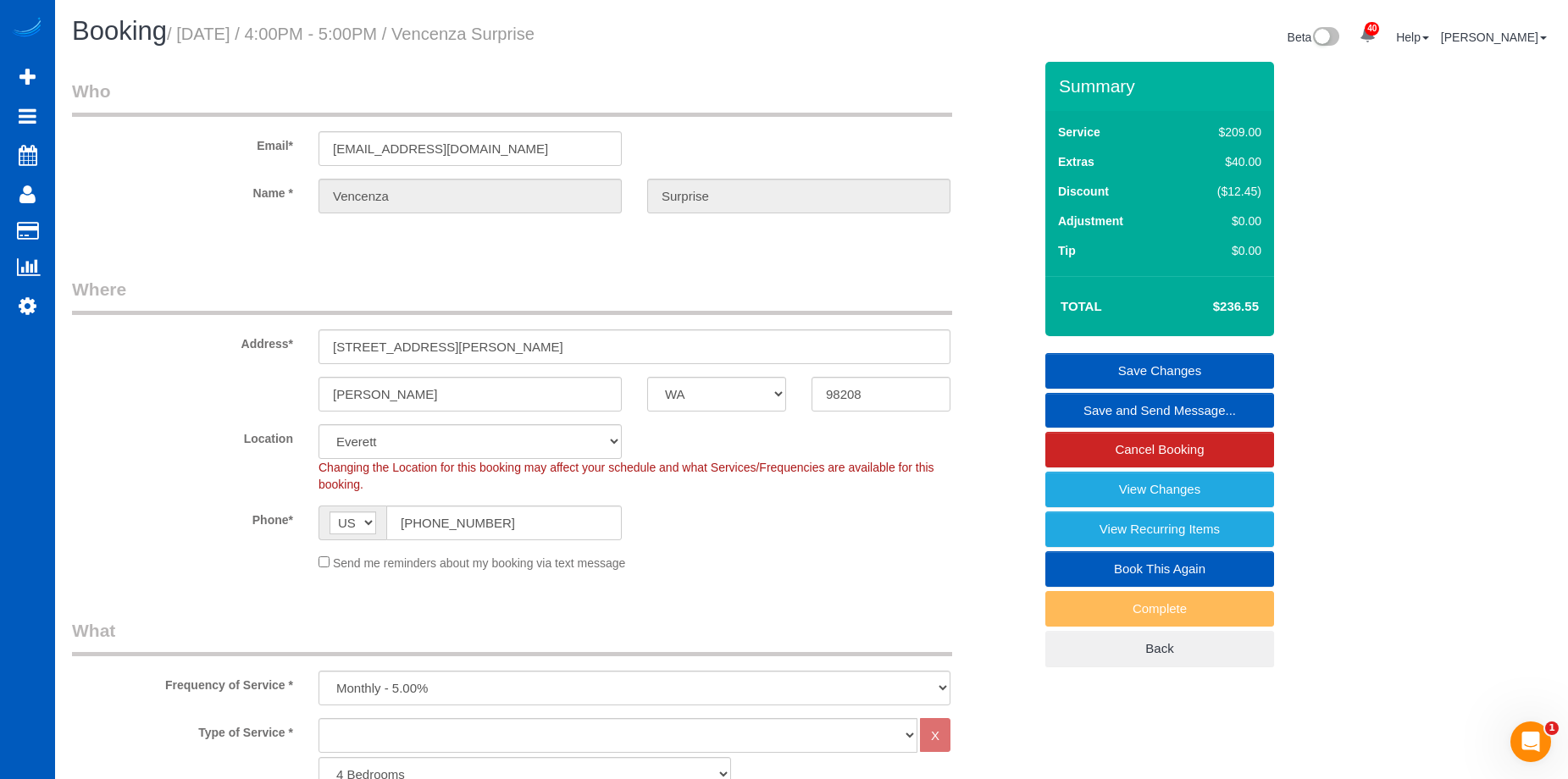
click at [1070, 402] on link "Save and Send Message..." at bounding box center [1160, 411] width 228 height 35
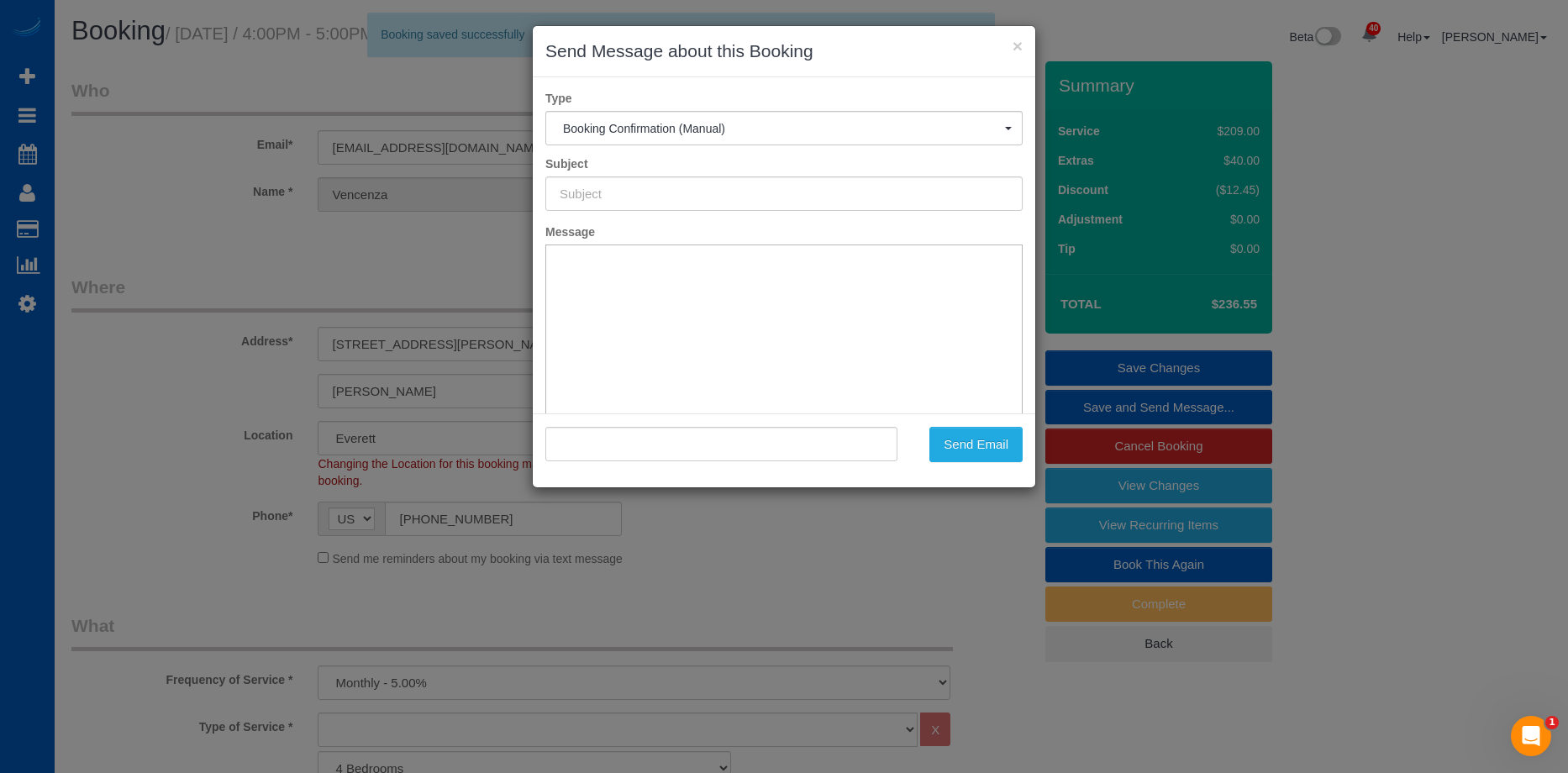
type input "Cleaning Service Confirmed!"
type input ""Vencenza Surprise" <vencenza@gmail.com>"
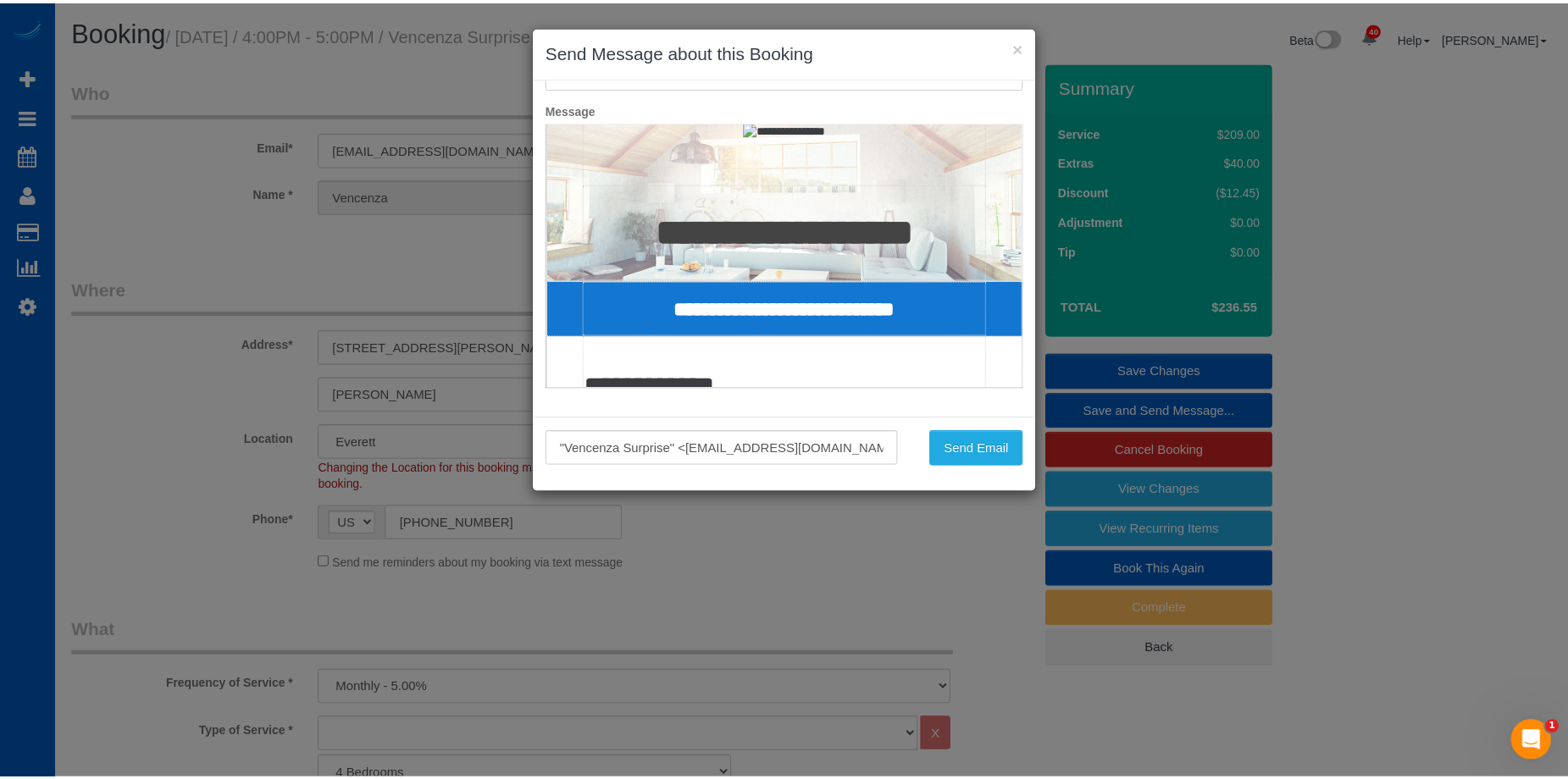
scroll to position [170, 0]
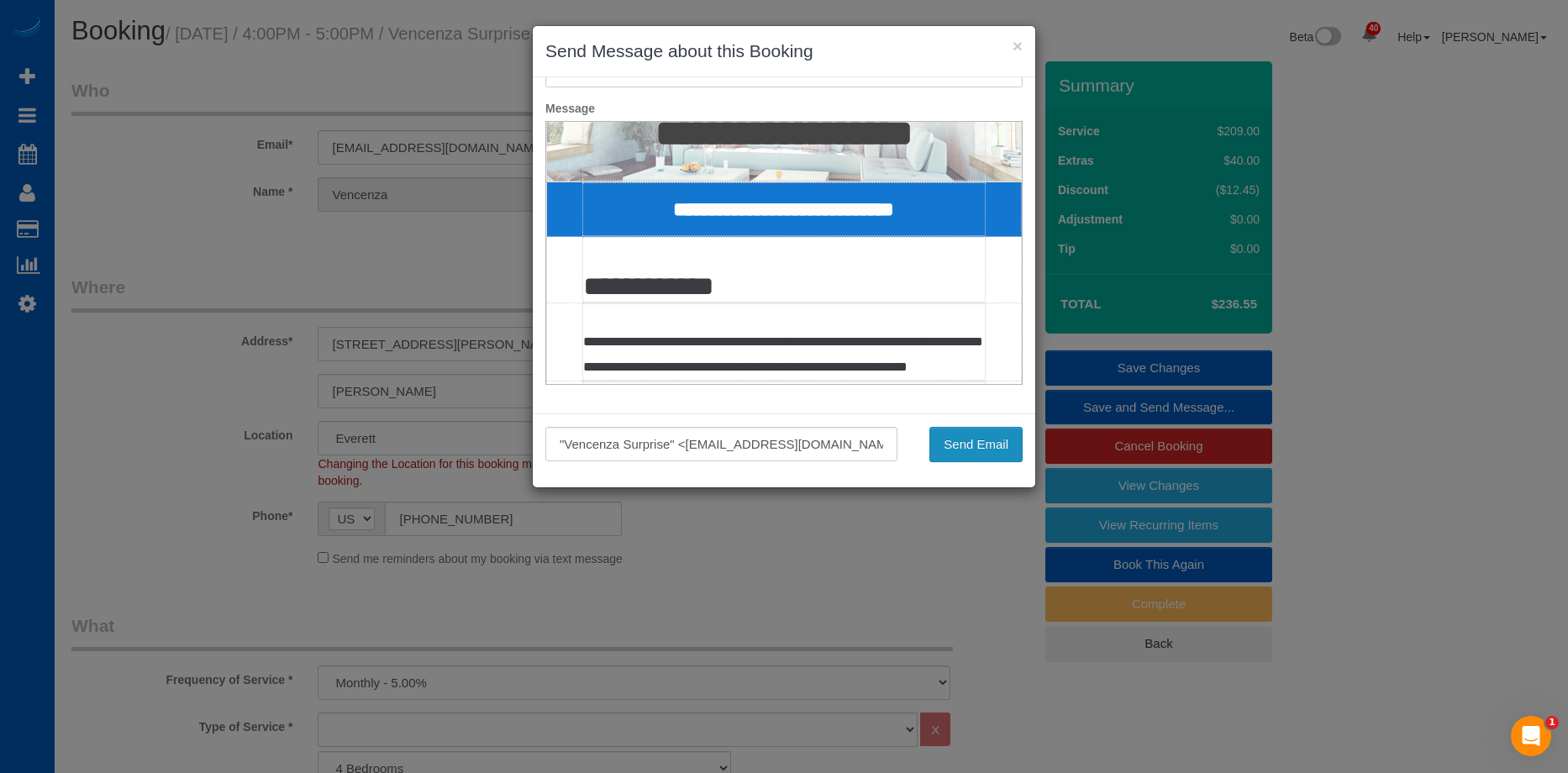
click at [978, 448] on button "Send Email" at bounding box center [976, 445] width 93 height 35
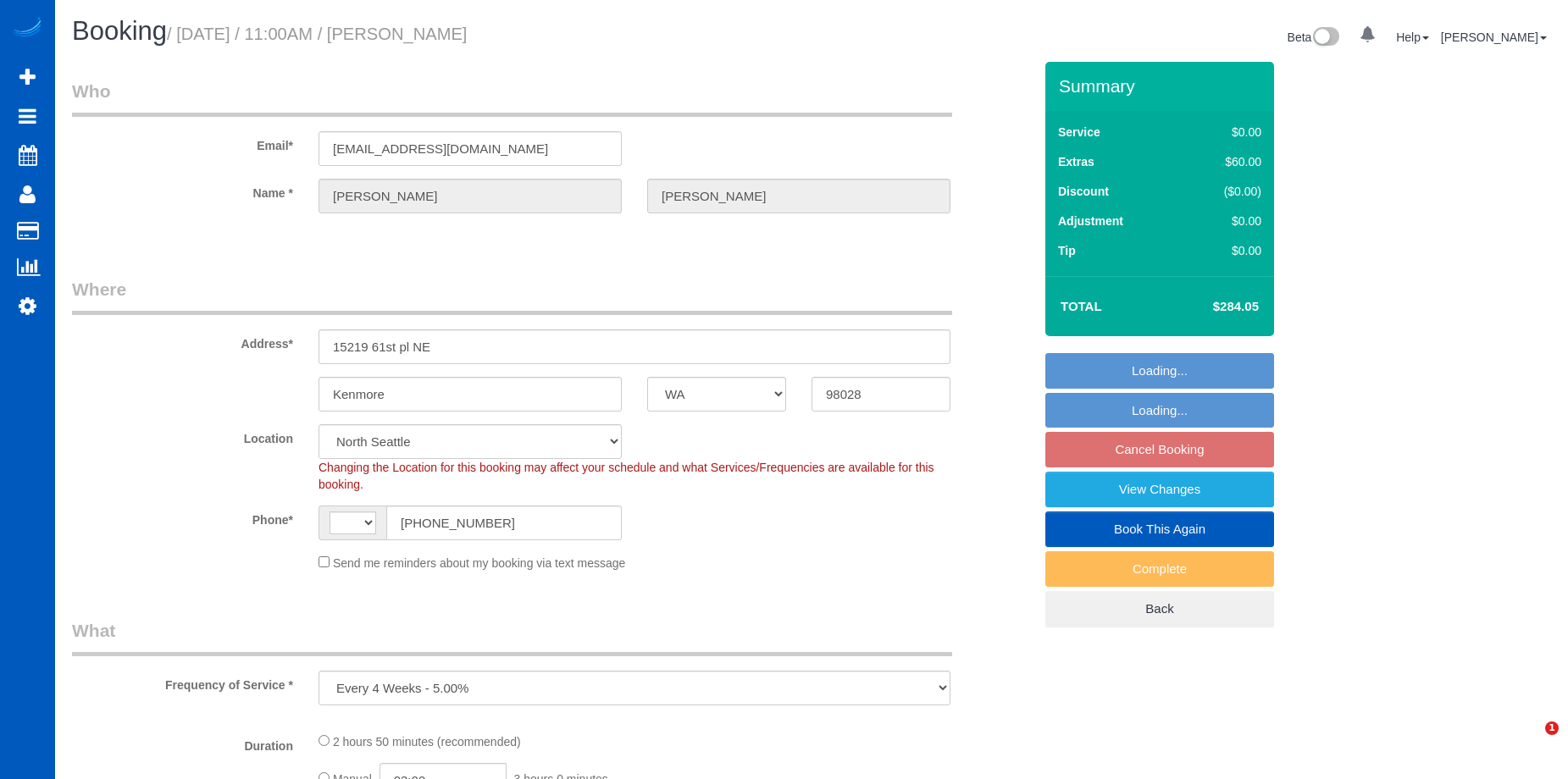
select select "WA"
select select "number:8"
select select "object:812"
select select "199"
select select "3001"
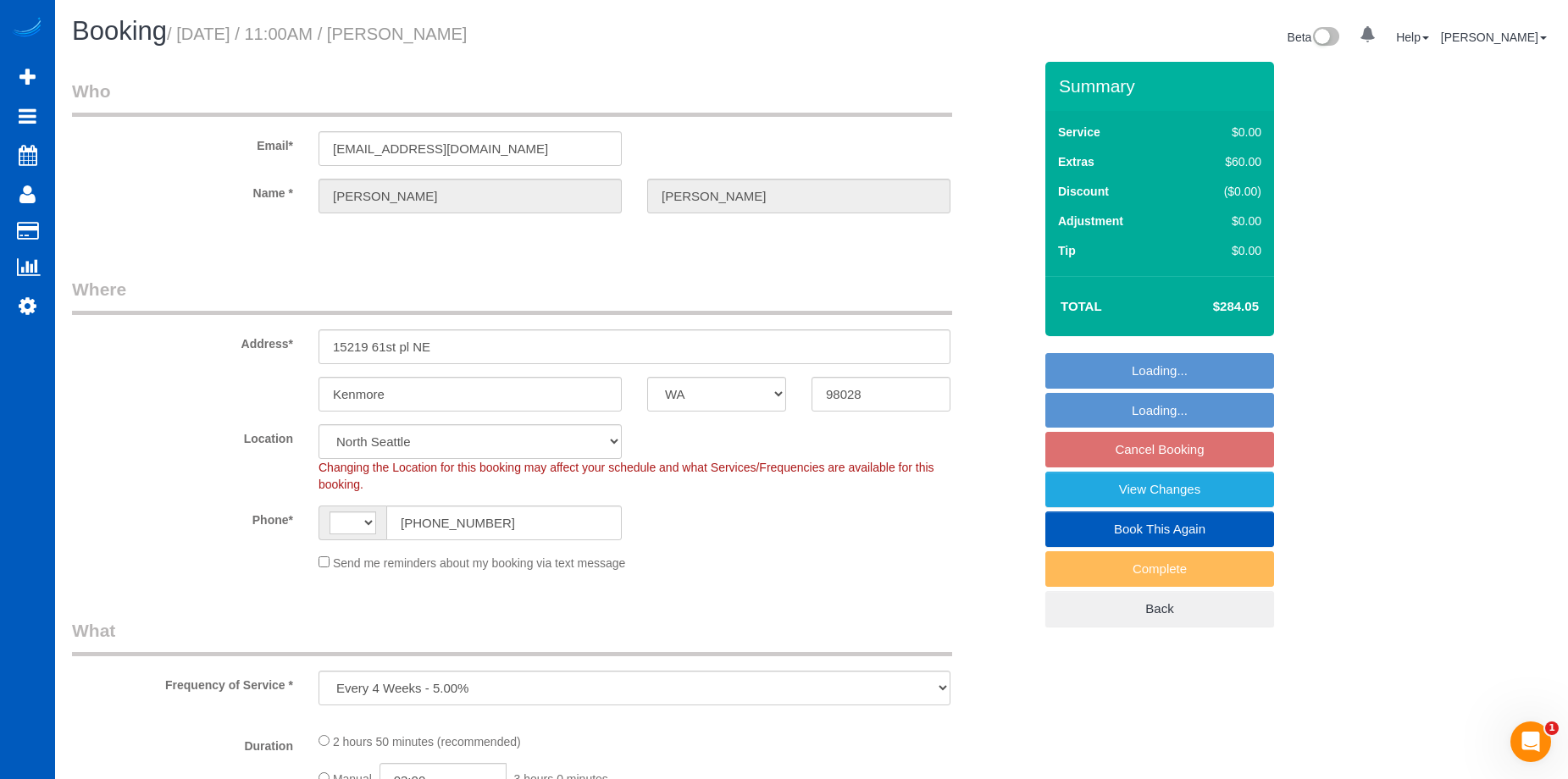
select select "3"
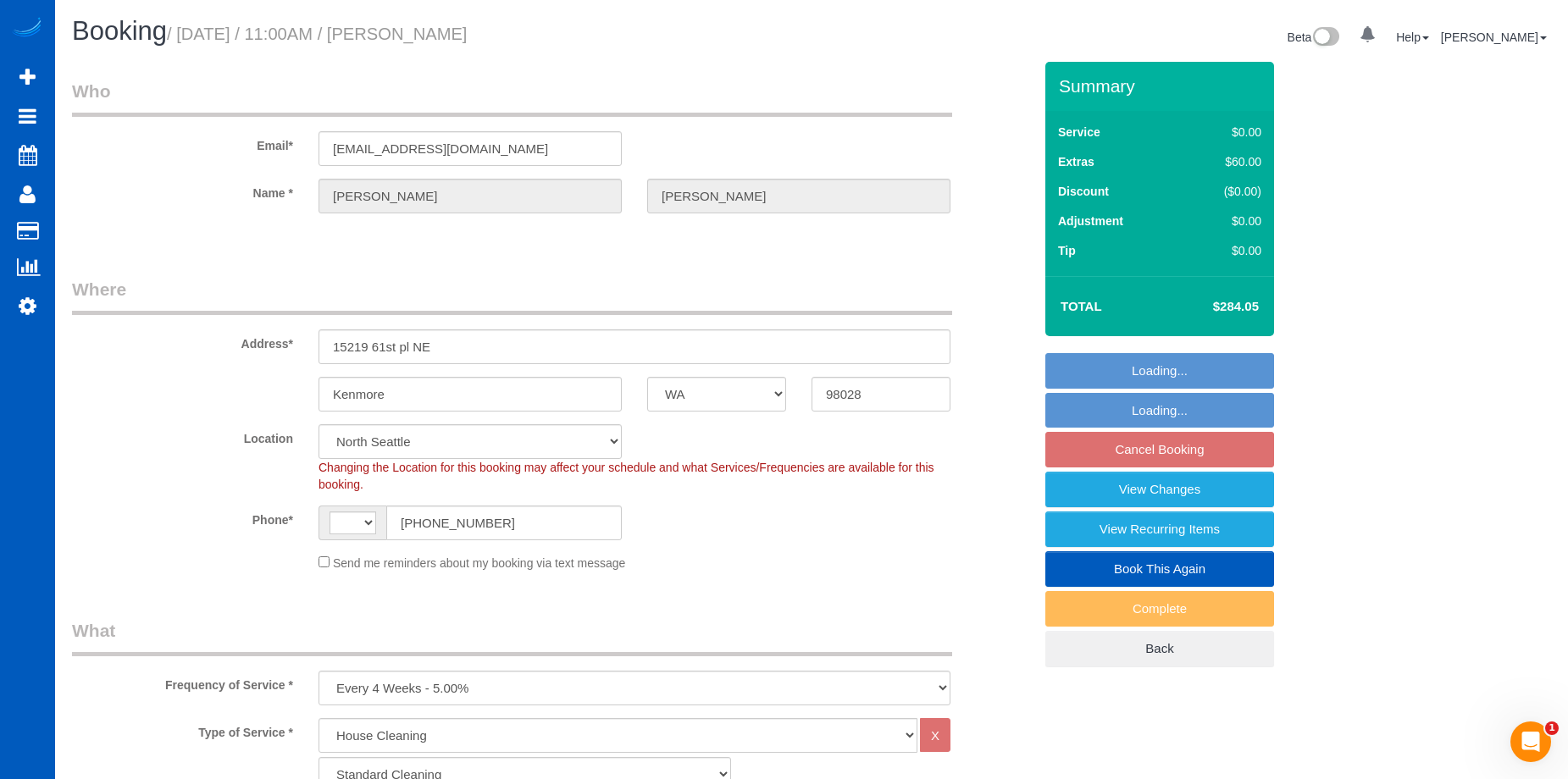
select select "string:US"
select select "spot1"
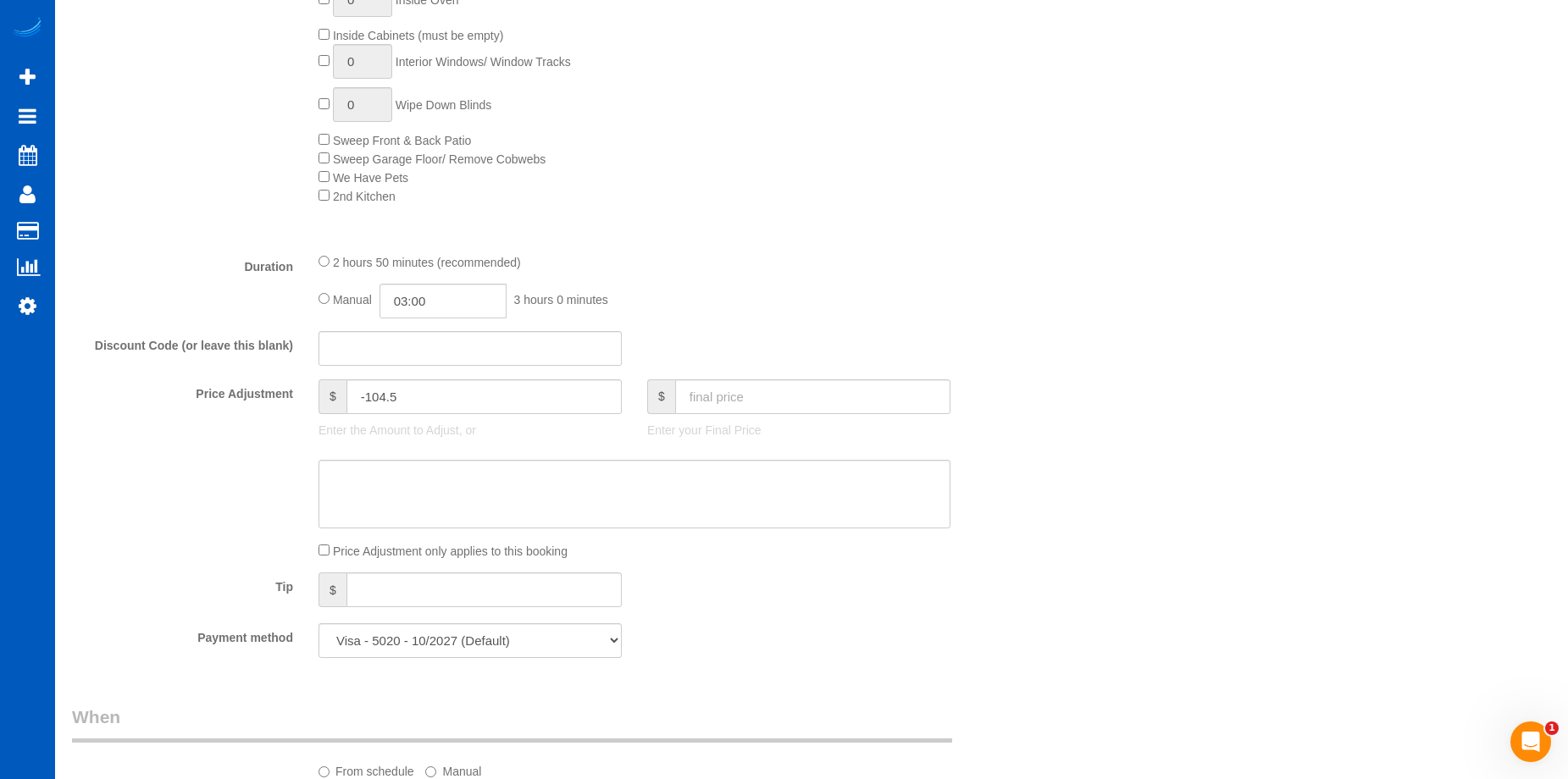
select select "3001"
select select "3"
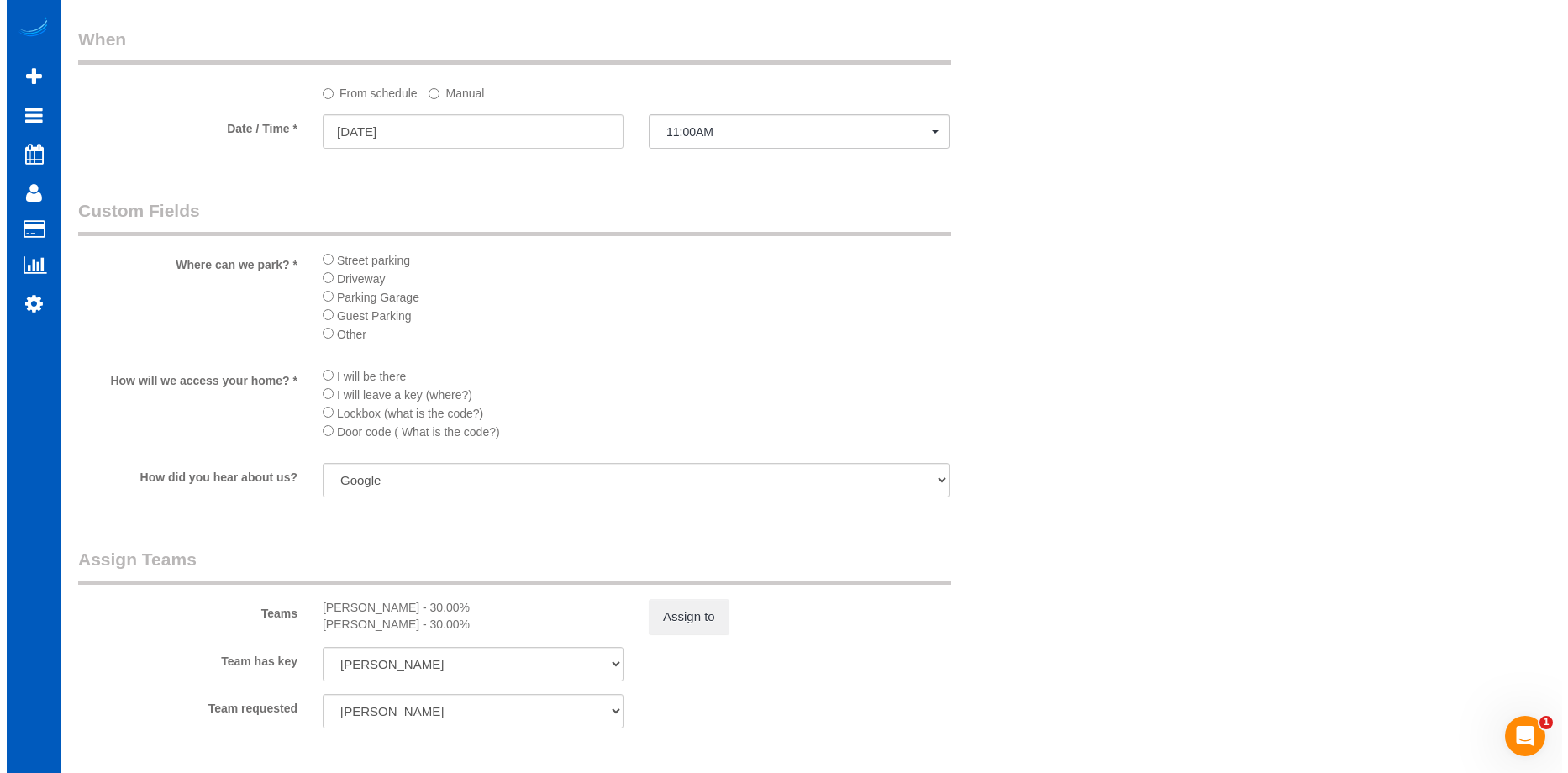
scroll to position [1849, 0]
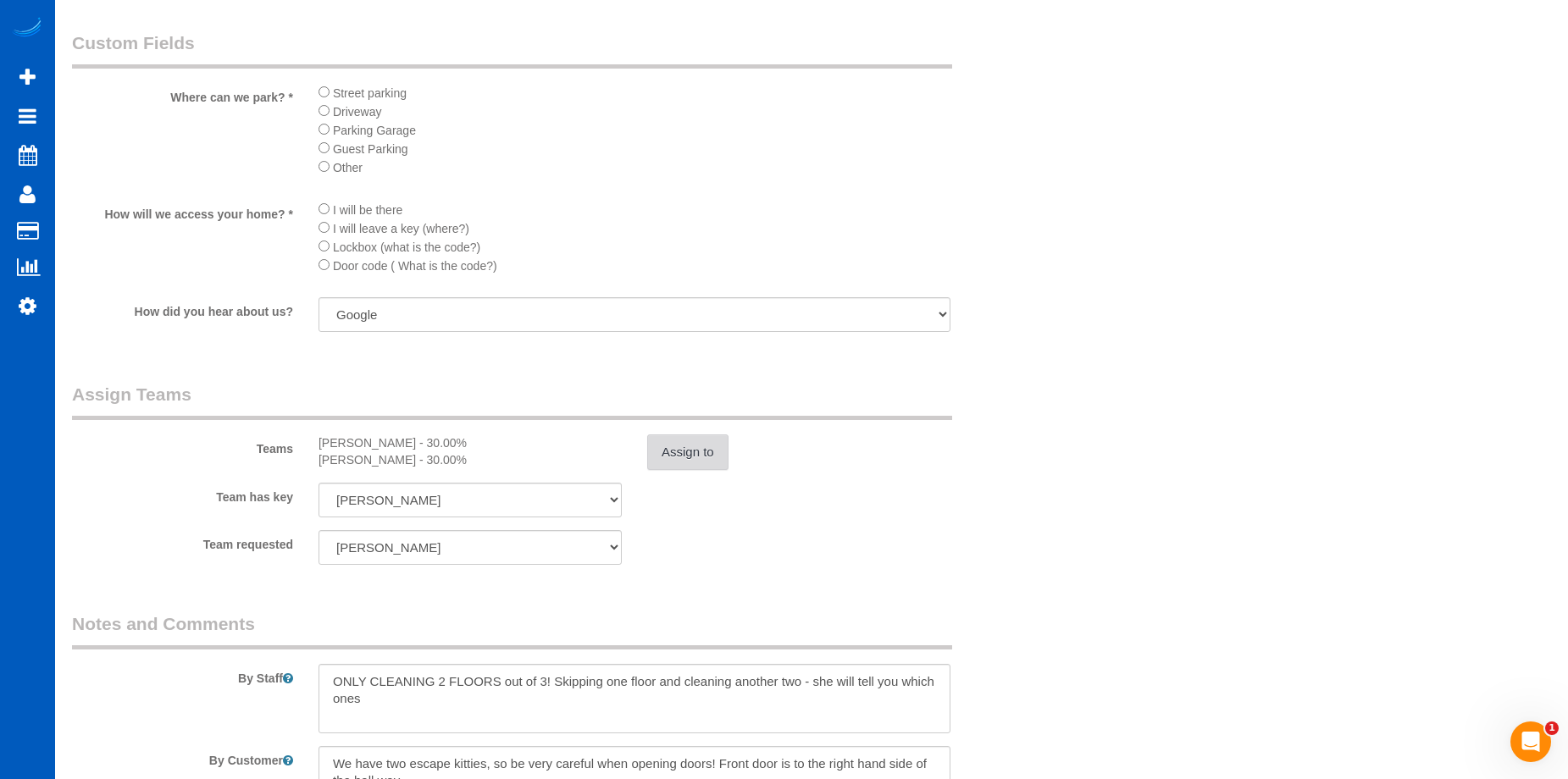
click at [701, 457] on button "Assign to" at bounding box center [687, 452] width 81 height 35
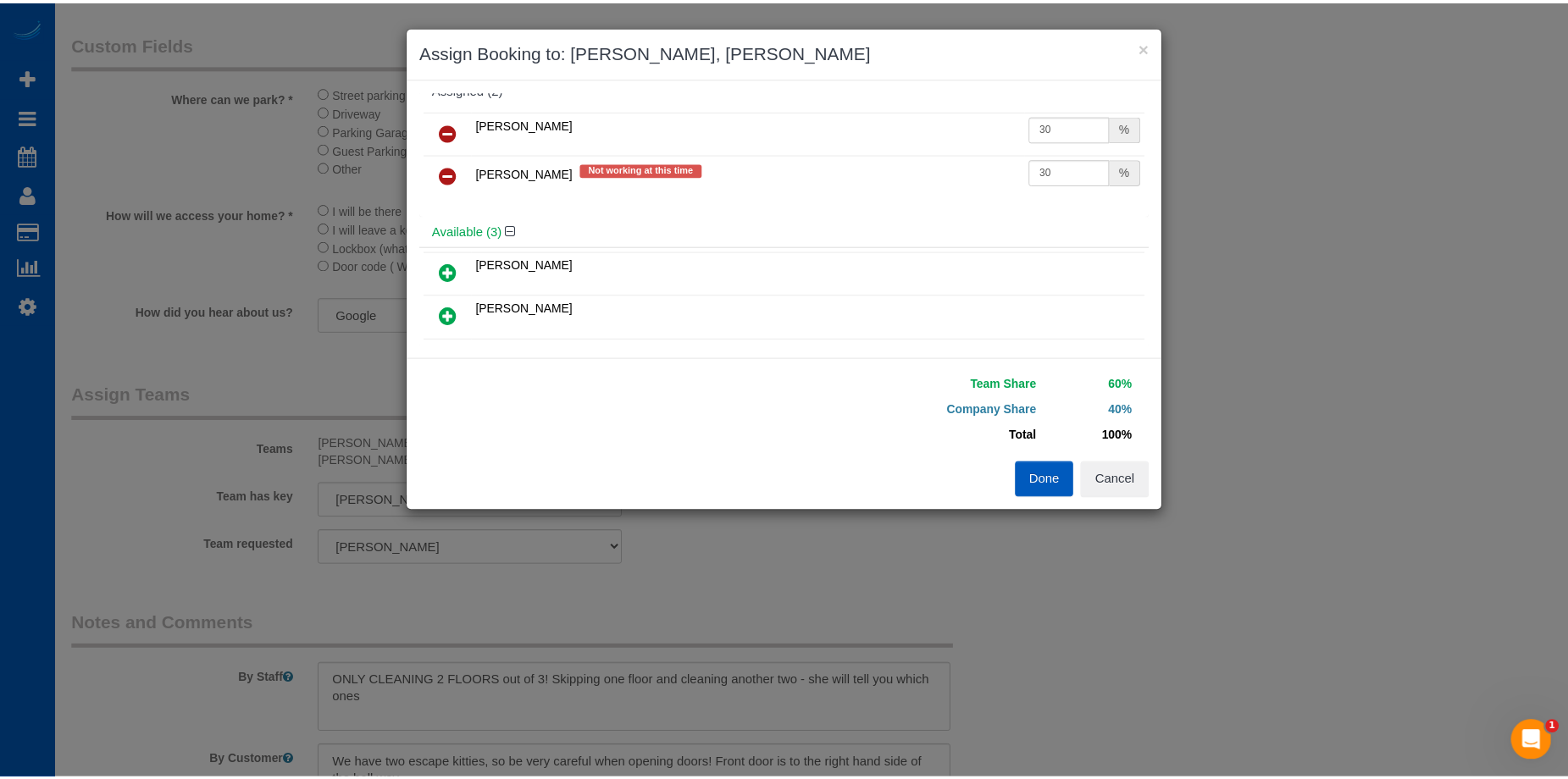
scroll to position [0, 0]
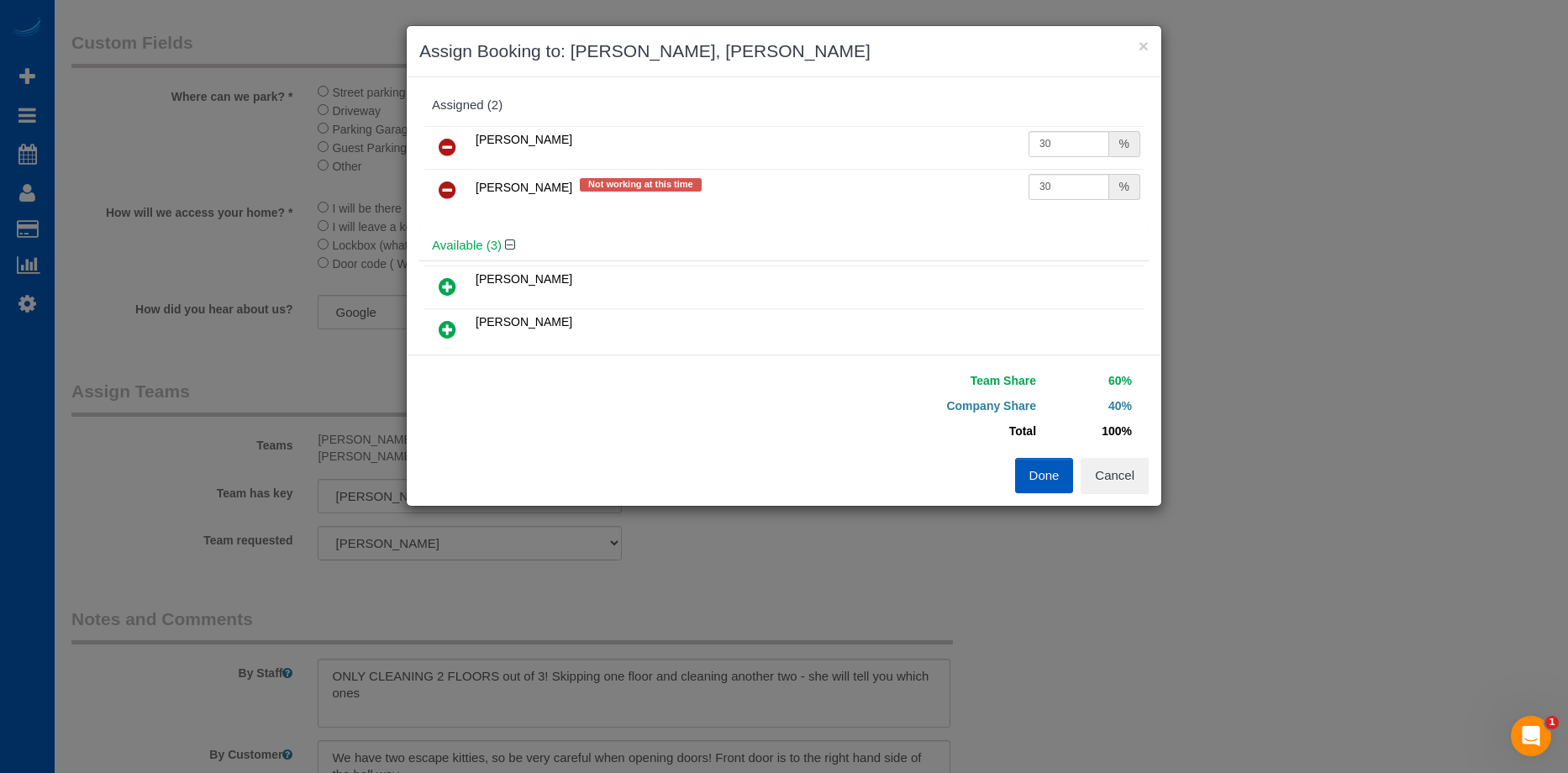
click at [448, 282] on icon at bounding box center [447, 287] width 17 height 20
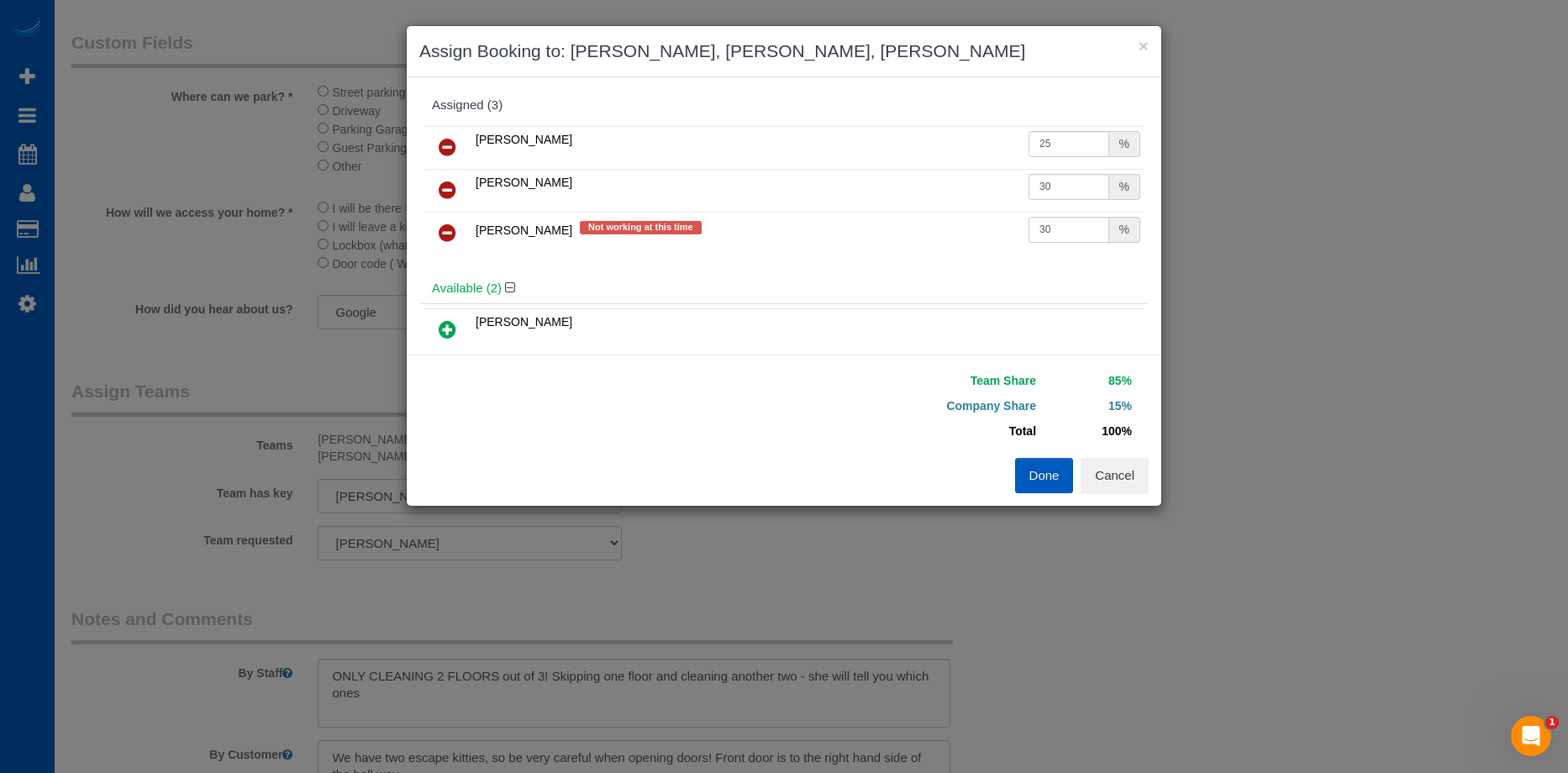
click at [446, 229] on icon at bounding box center [447, 232] width 17 height 20
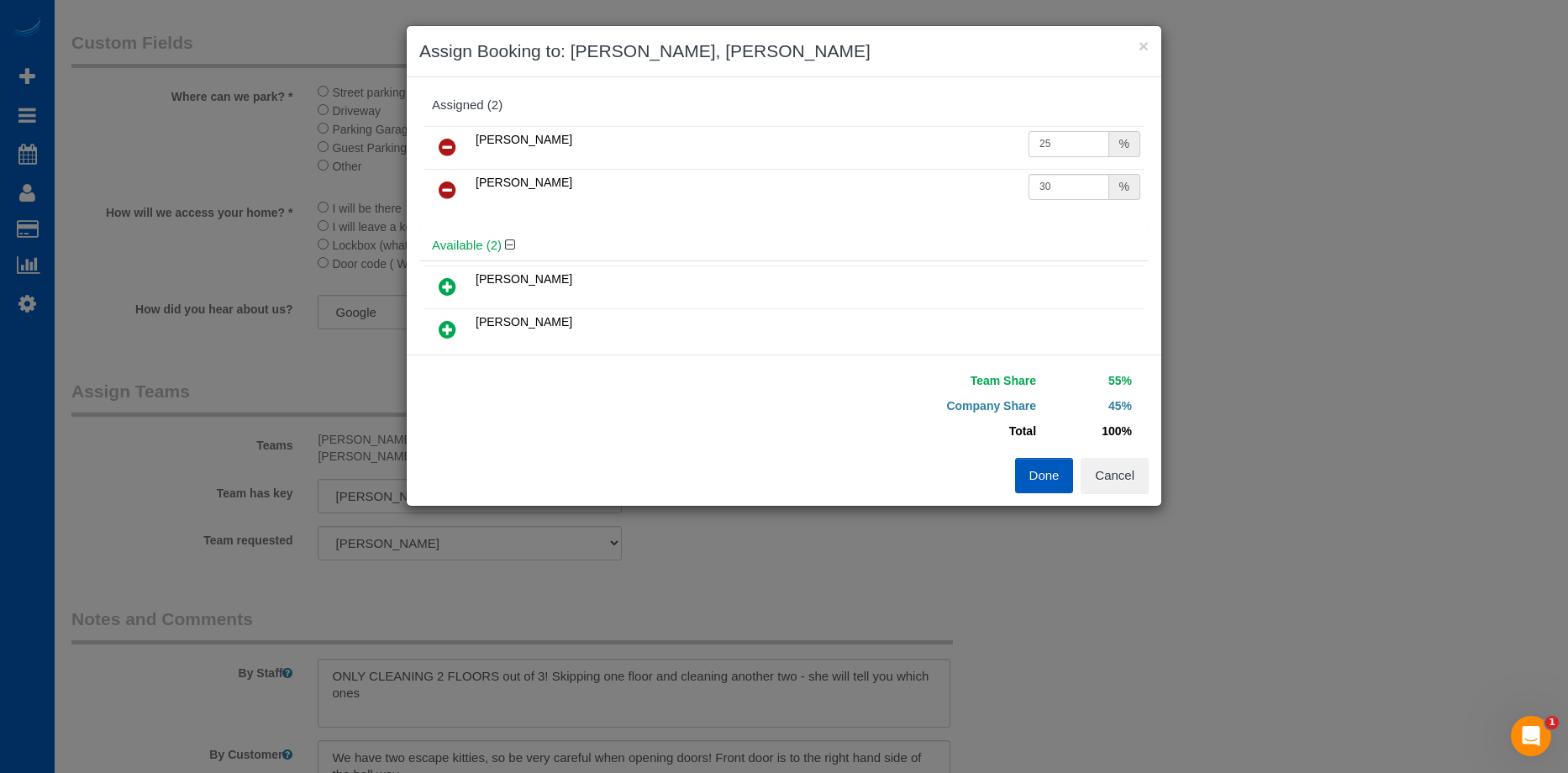
click at [1065, 139] on input "25" at bounding box center [1068, 143] width 80 height 26
drag, startPoint x: 1061, startPoint y: 139, endPoint x: 976, endPoint y: 135, distance: 85.1
click at [976, 135] on tr "Alona Tarasiuk 25 %" at bounding box center [784, 147] width 722 height 43
type input "30"
click at [1039, 474] on button "Done" at bounding box center [1044, 476] width 59 height 35
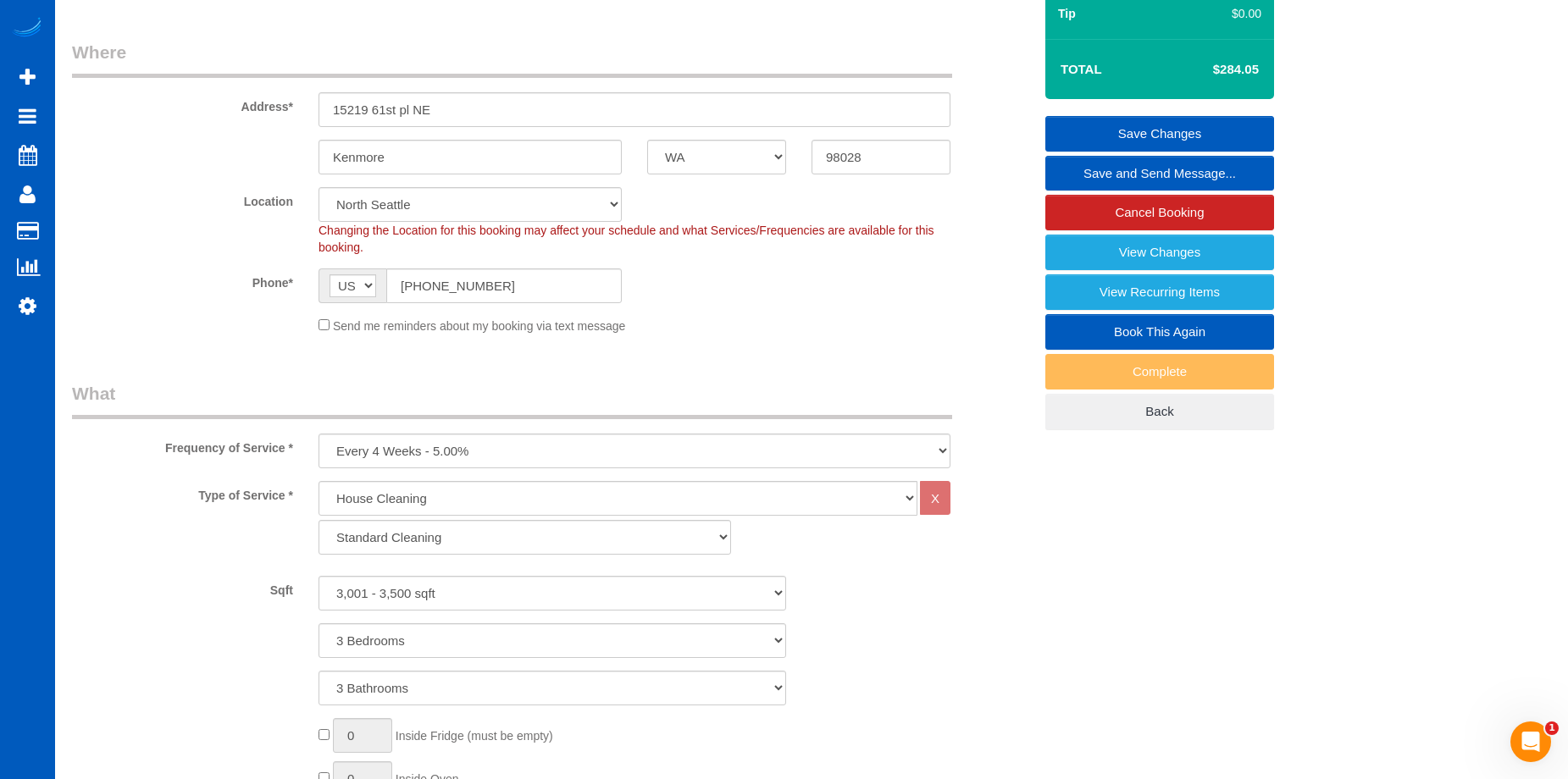
scroll to position [85, 0]
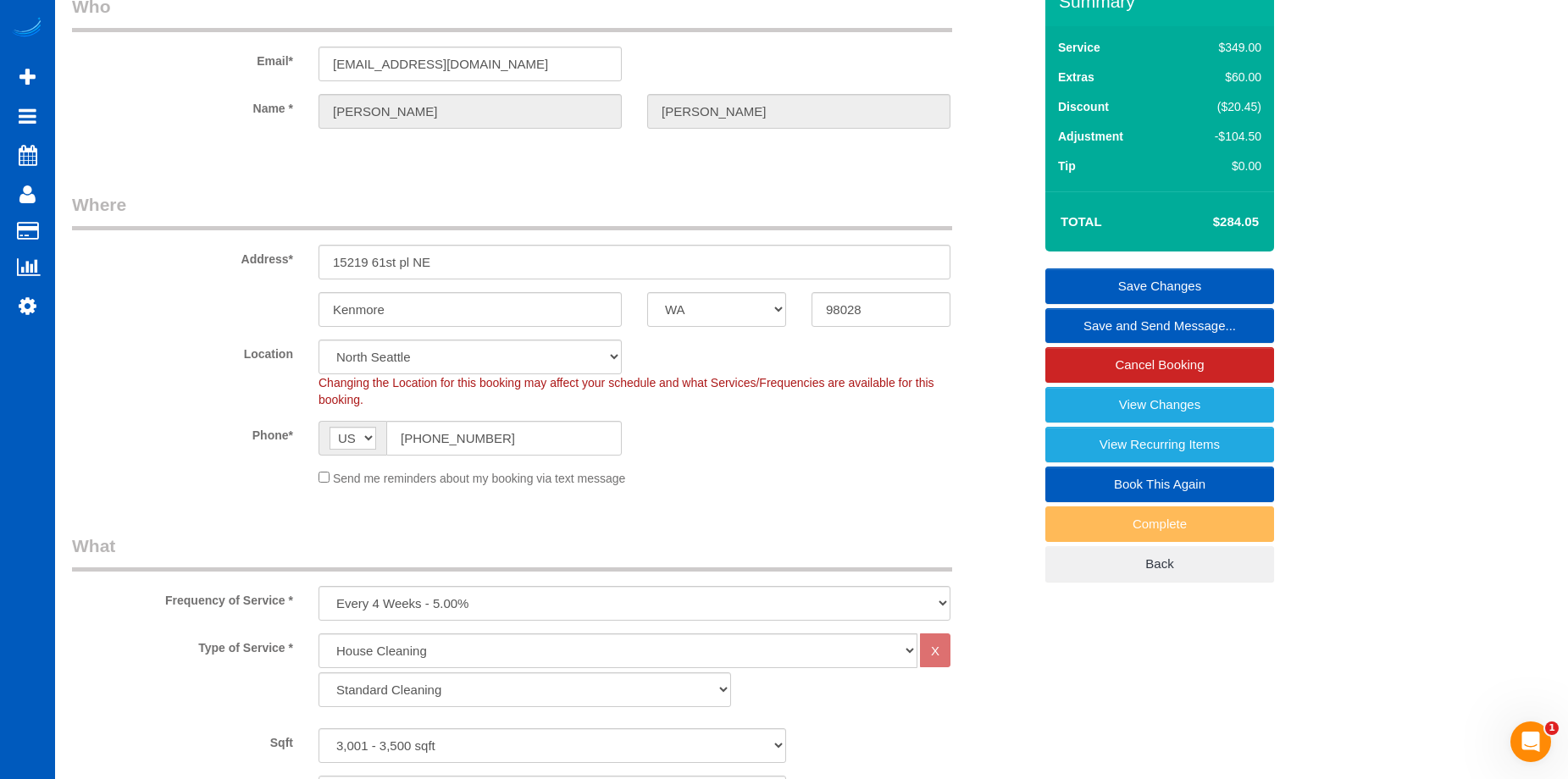
click at [1091, 276] on link "Save Changes" at bounding box center [1160, 286] width 228 height 35
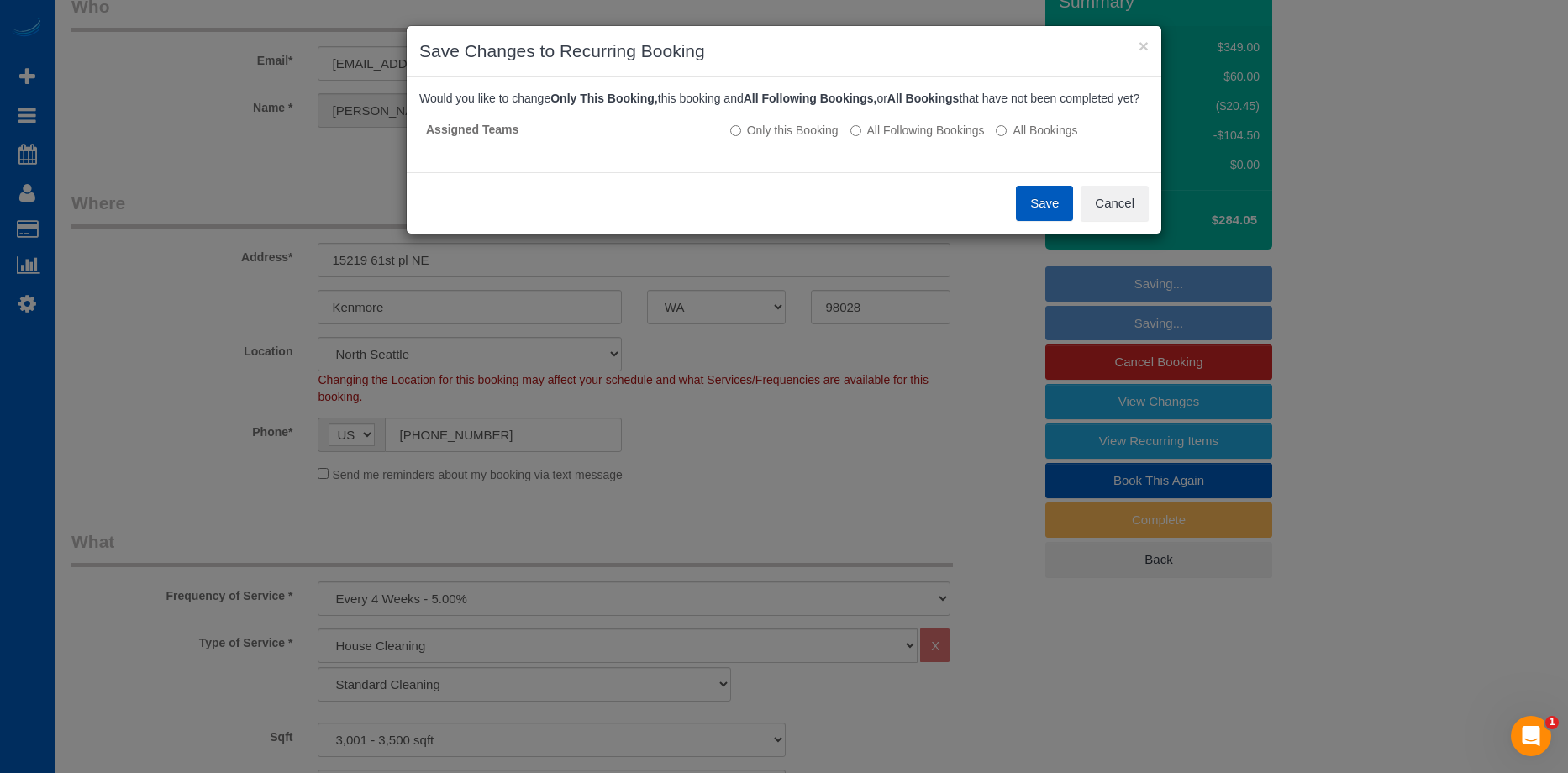
click at [1047, 220] on button "Save" at bounding box center [1044, 203] width 57 height 35
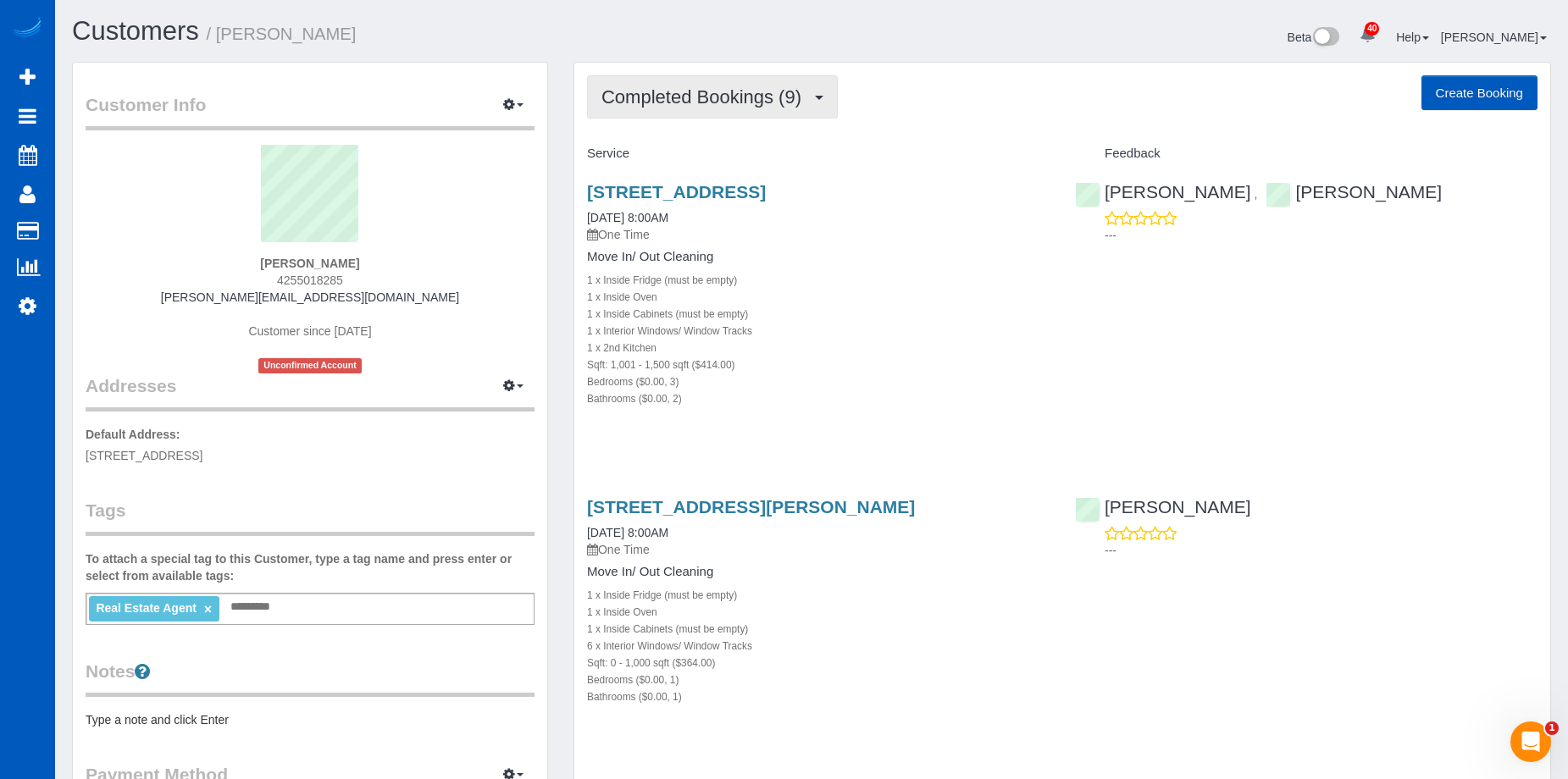
click at [689, 98] on span "Completed Bookings (9)" at bounding box center [705, 98] width 208 height 21
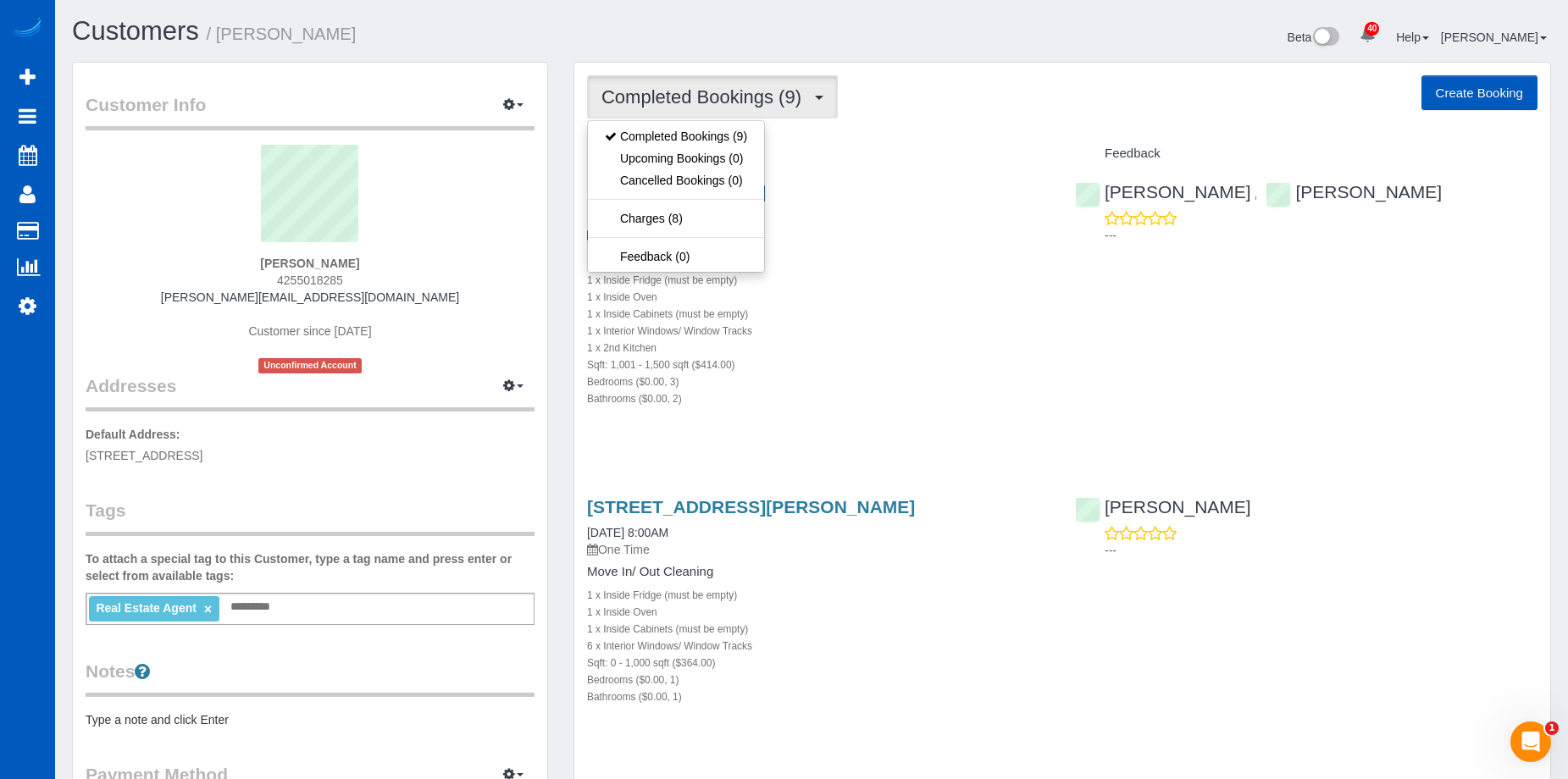
click at [689, 98] on span "Completed Bookings (9)" at bounding box center [705, 98] width 208 height 21
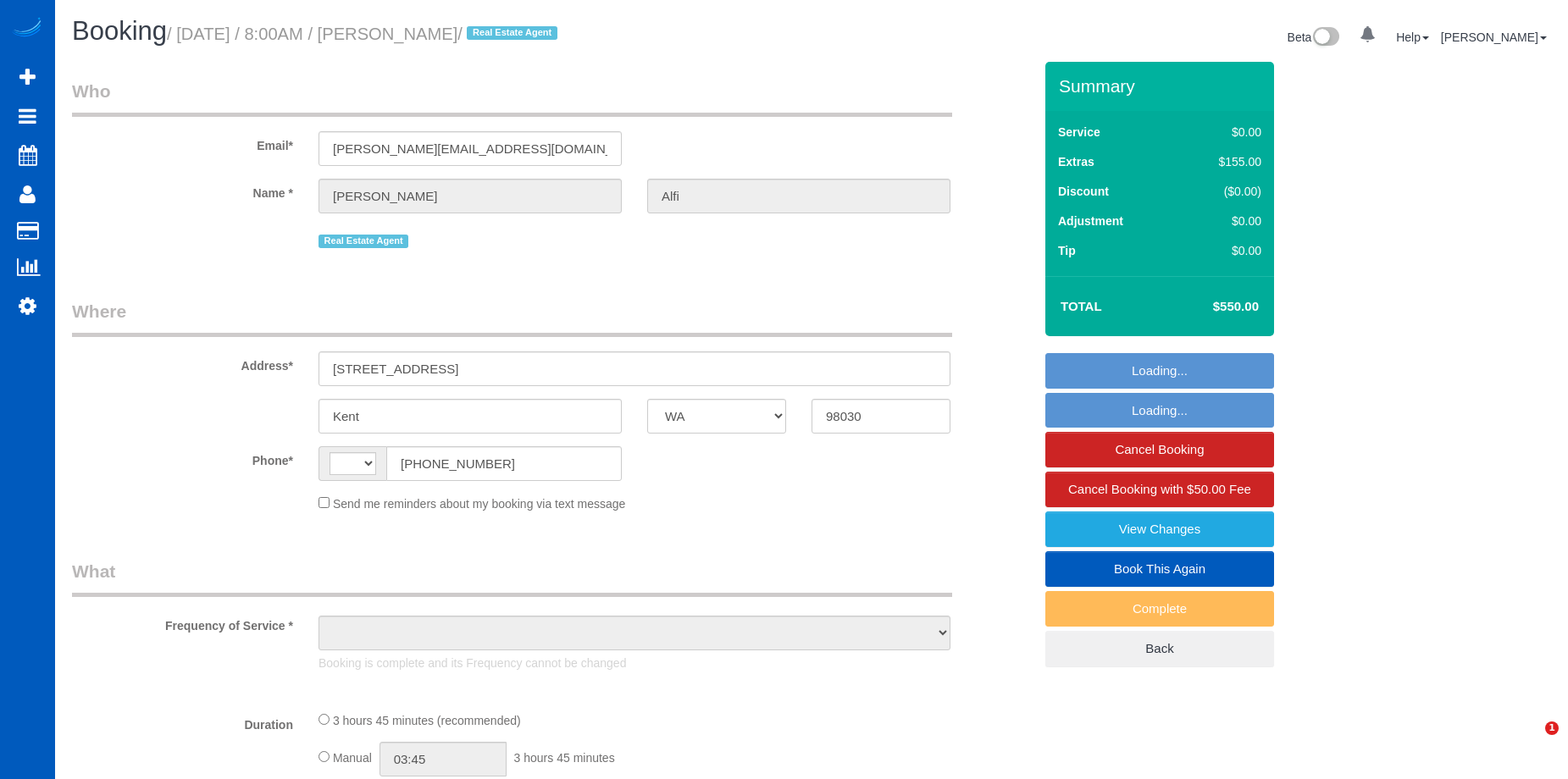
select select "WA"
select select "string:cash"
select select "string:[GEOGRAPHIC_DATA]"
select select "object:915"
select select "199"
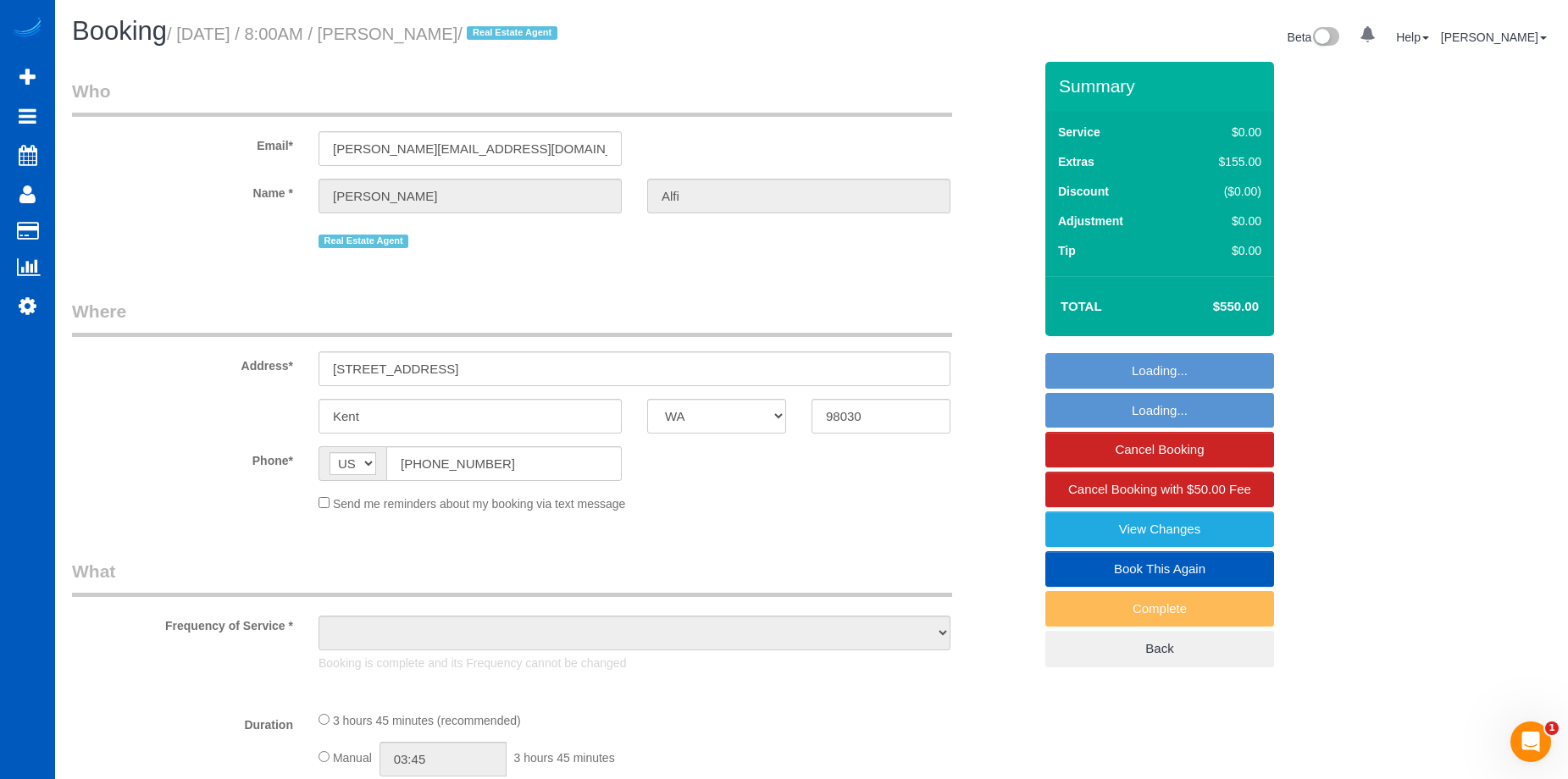
select select "1001"
select select "3"
select select "2"
select select "spot1"
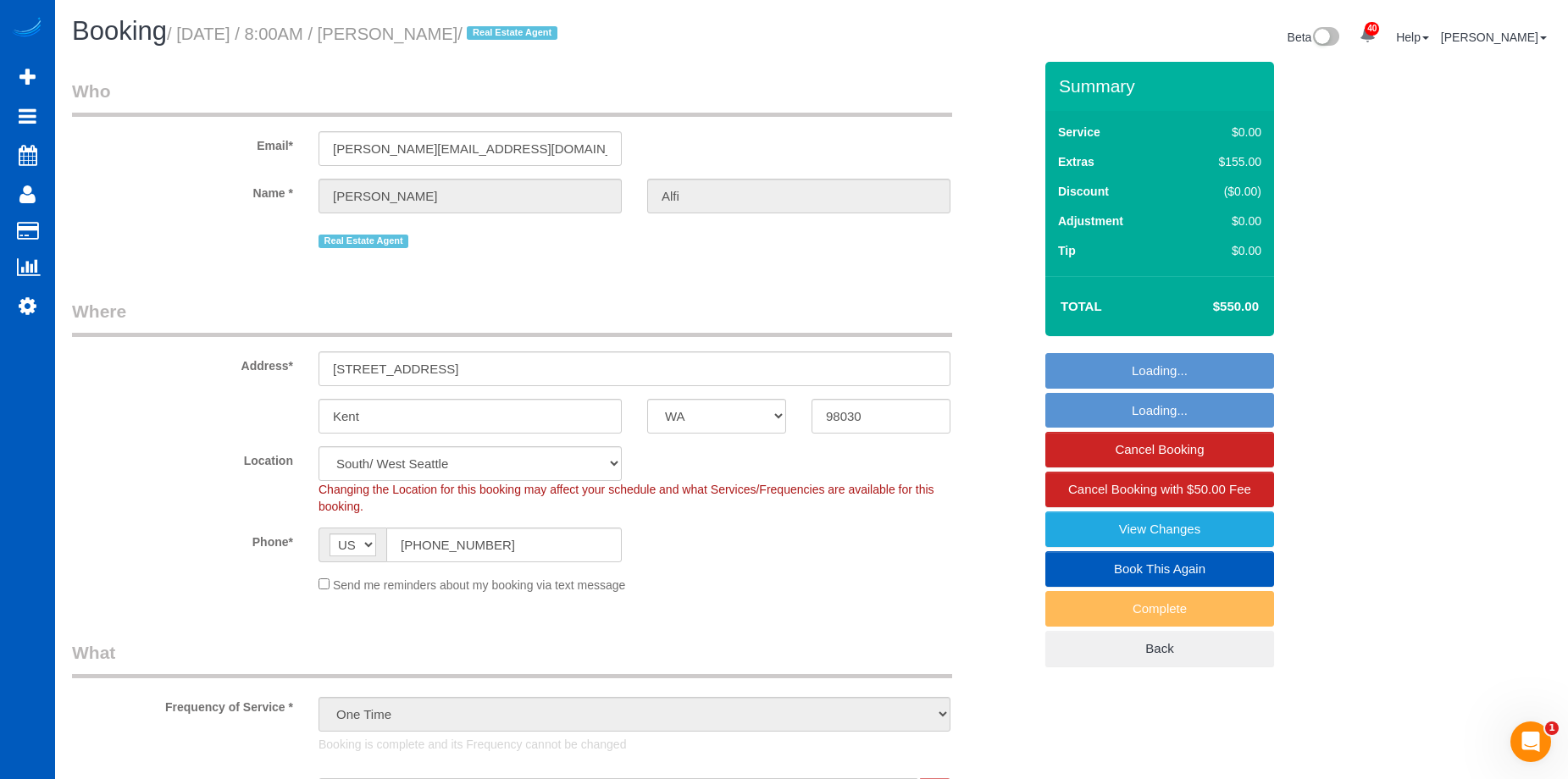
select select "object:1110"
select select "spot8"
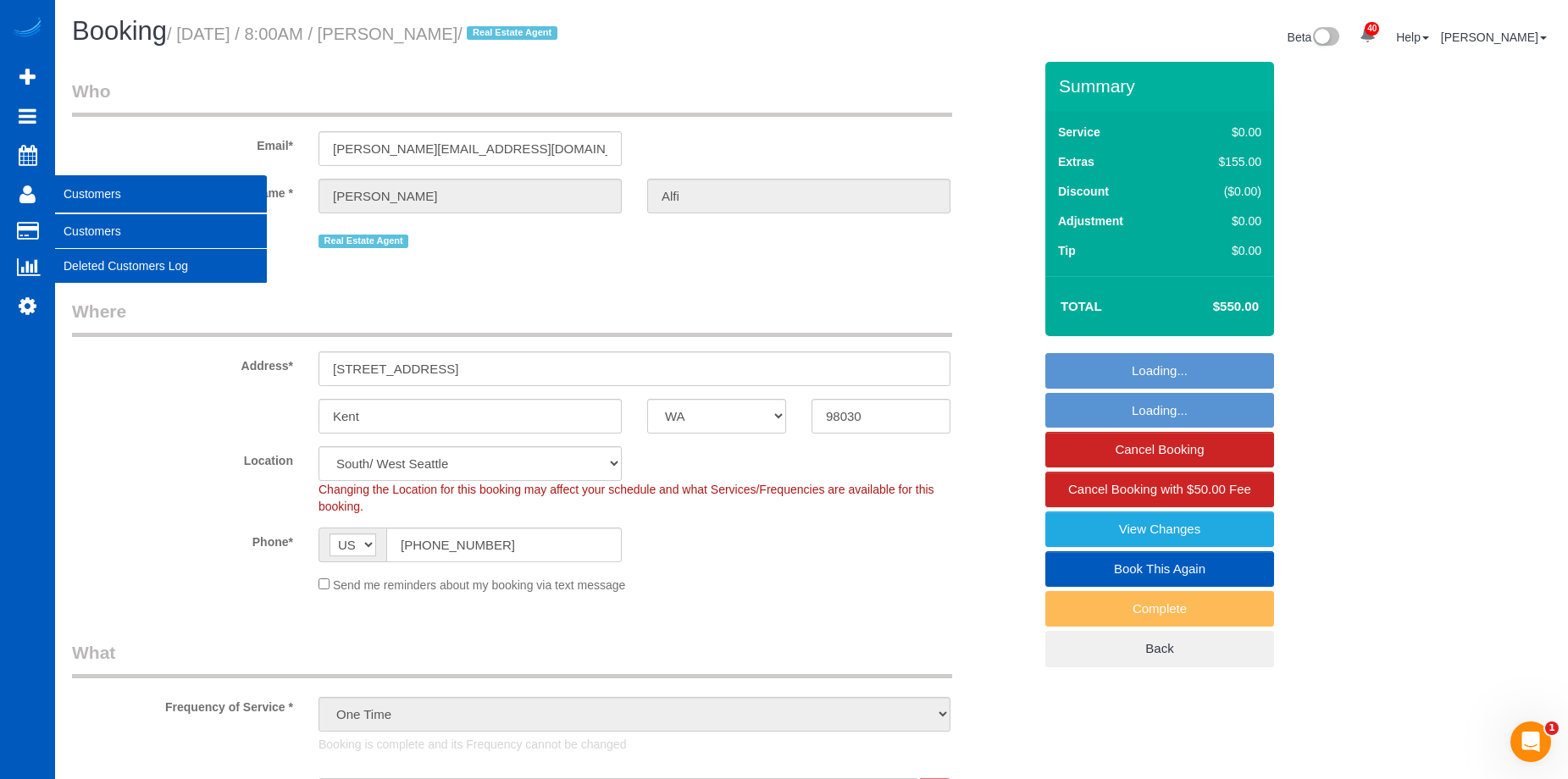
select select "1001"
select select "3"
select select "2"
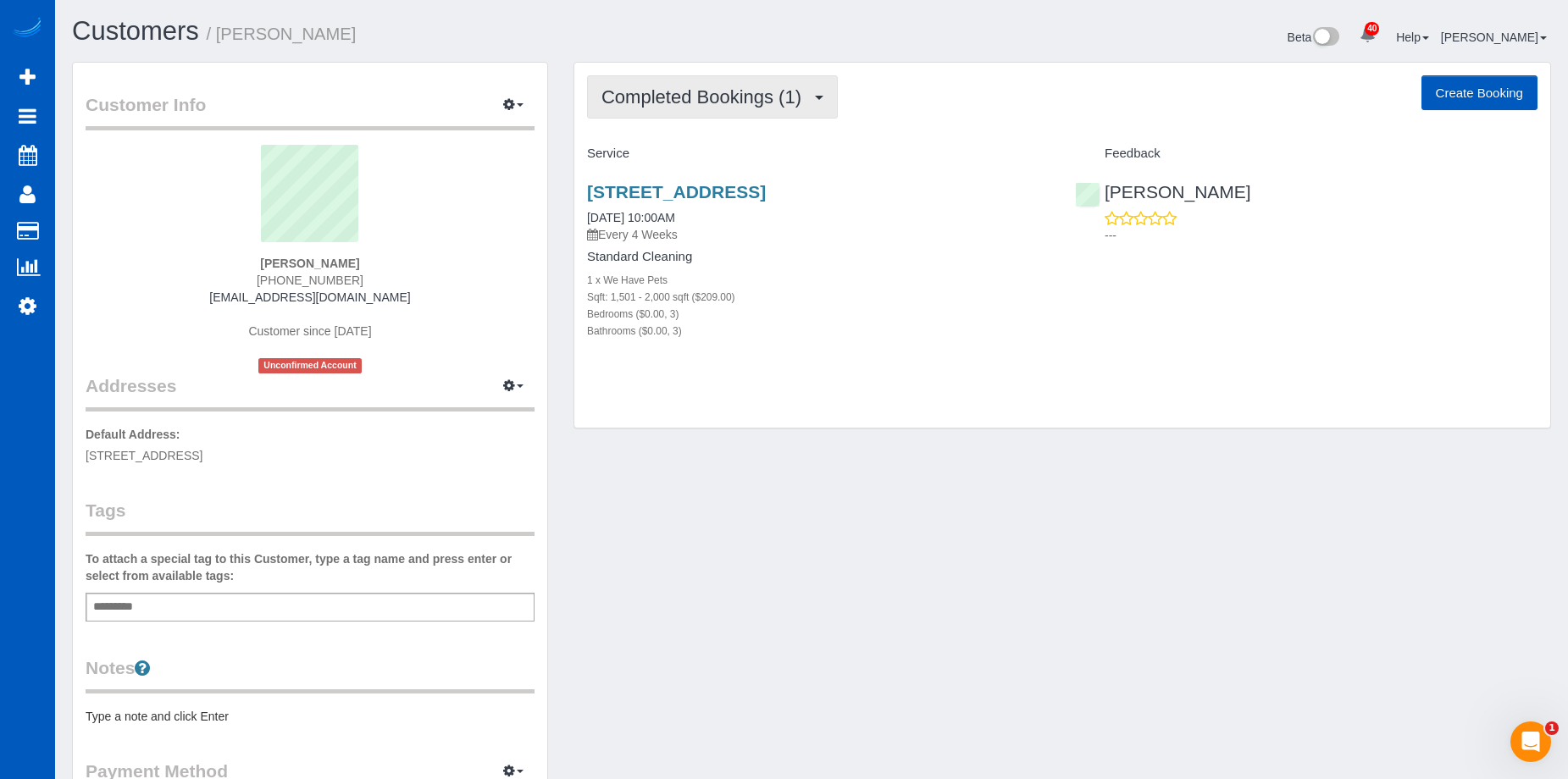
click at [685, 102] on span "Completed Bookings (1)" at bounding box center [705, 98] width 208 height 21
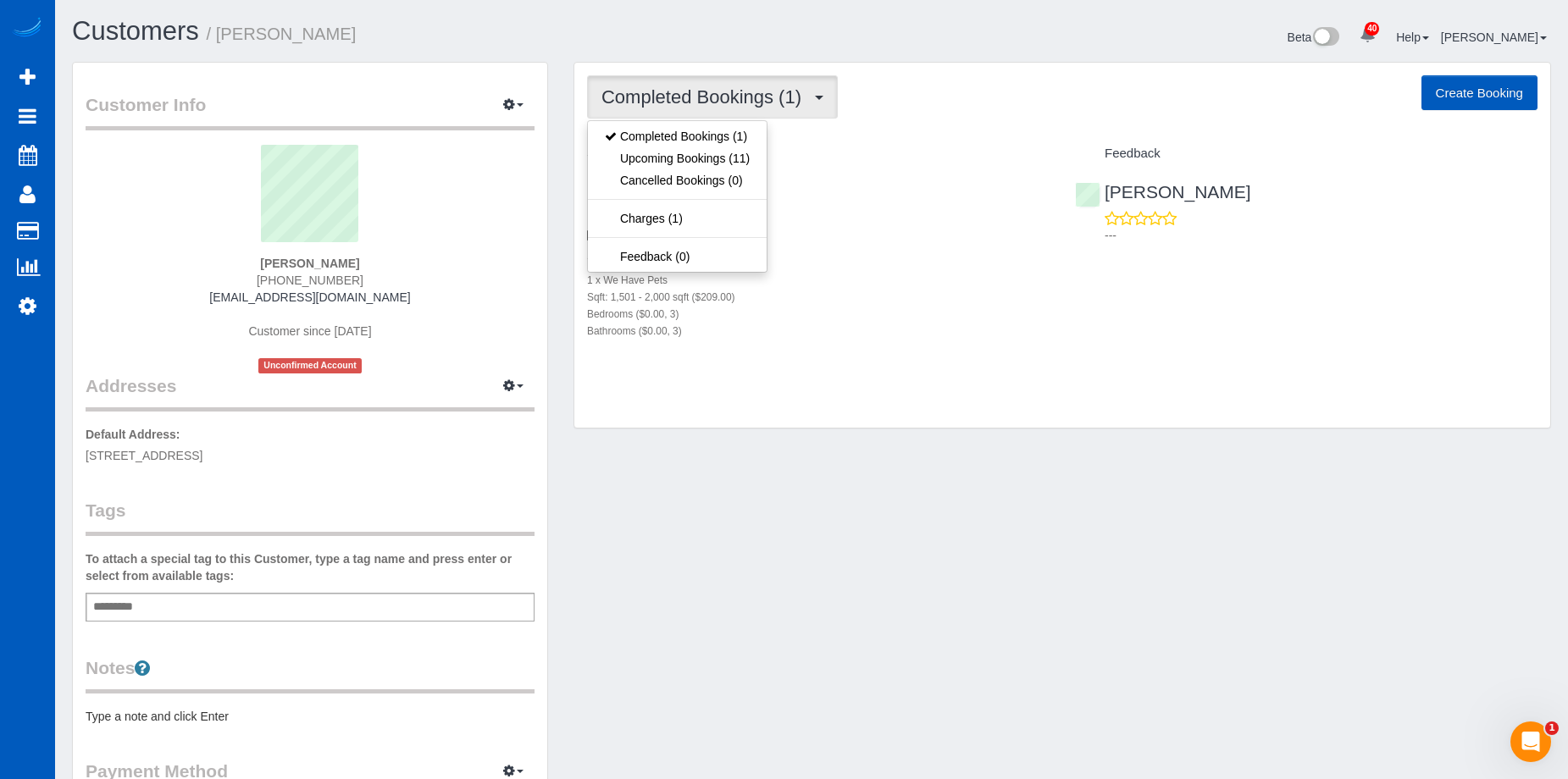
click at [685, 102] on span "Completed Bookings (1)" at bounding box center [705, 98] width 208 height 21
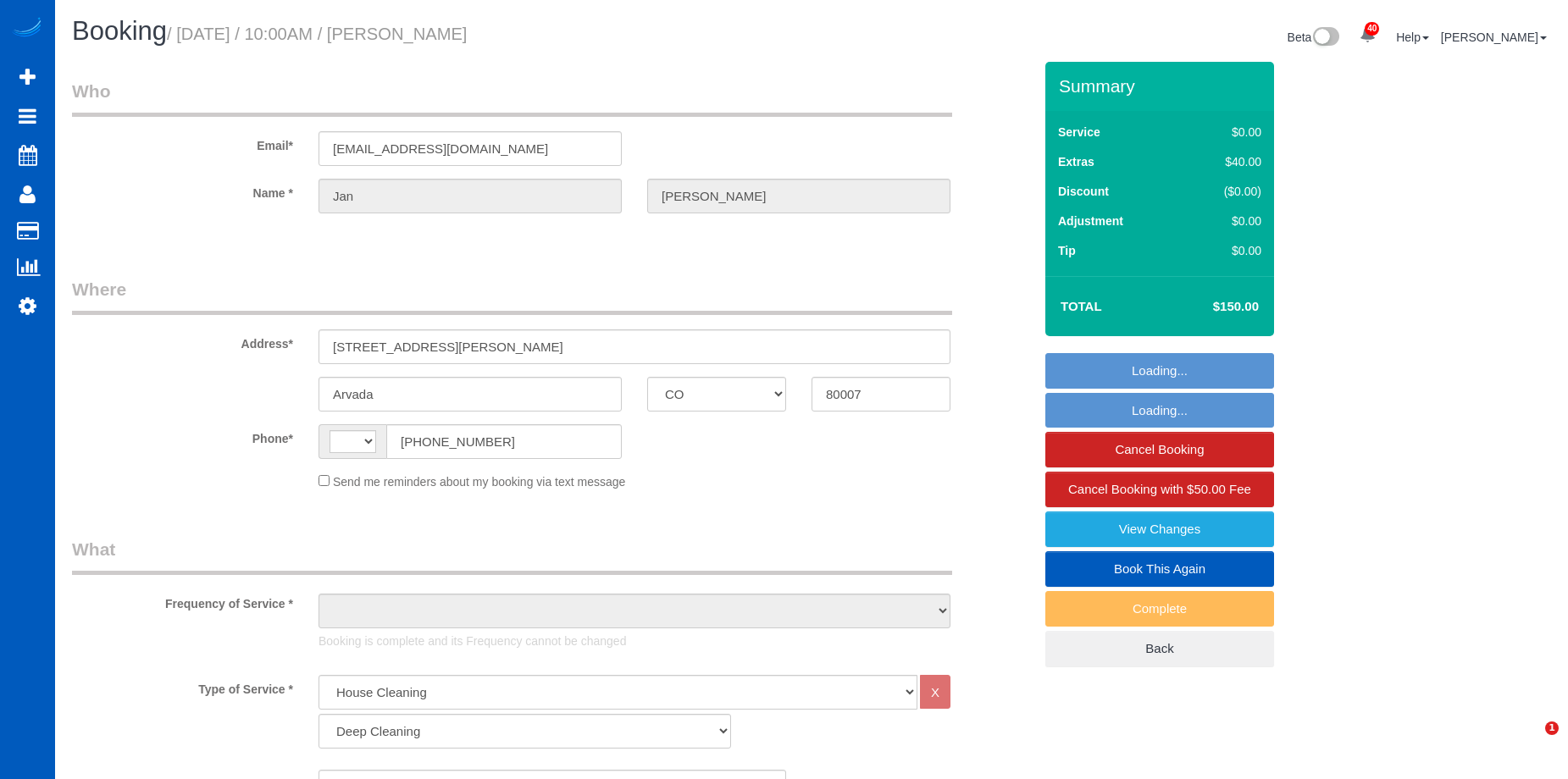
select select "CO"
select select "199"
select select "4001"
select select "5"
select select "4"
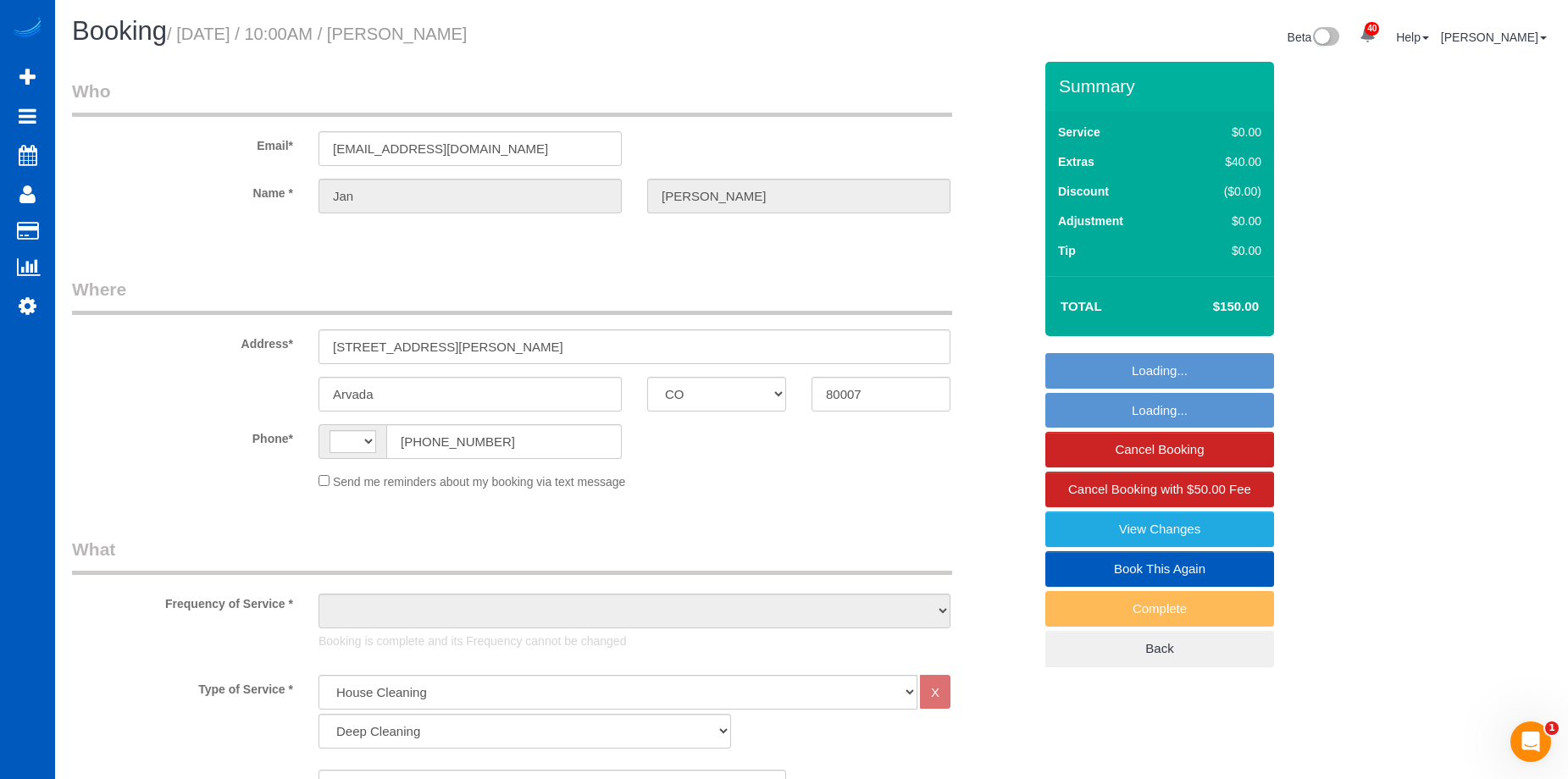
select select "string:[GEOGRAPHIC_DATA]"
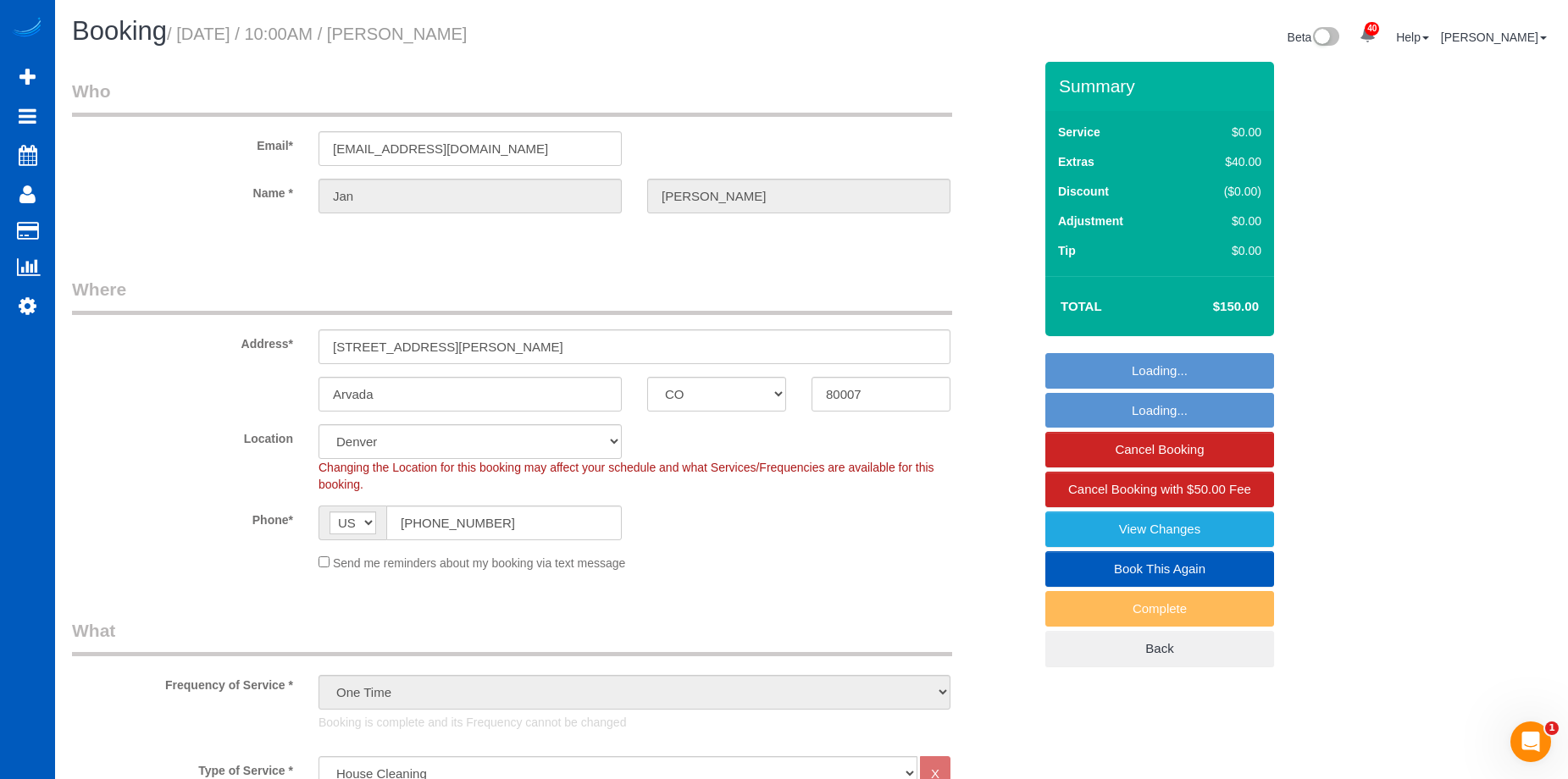
select select "object:1057"
select select "string:fspay-cd229fd5-9f9b-4d84-ac39-7de007fbe4a9"
select select "spot1"
select select "4001"
select select "5"
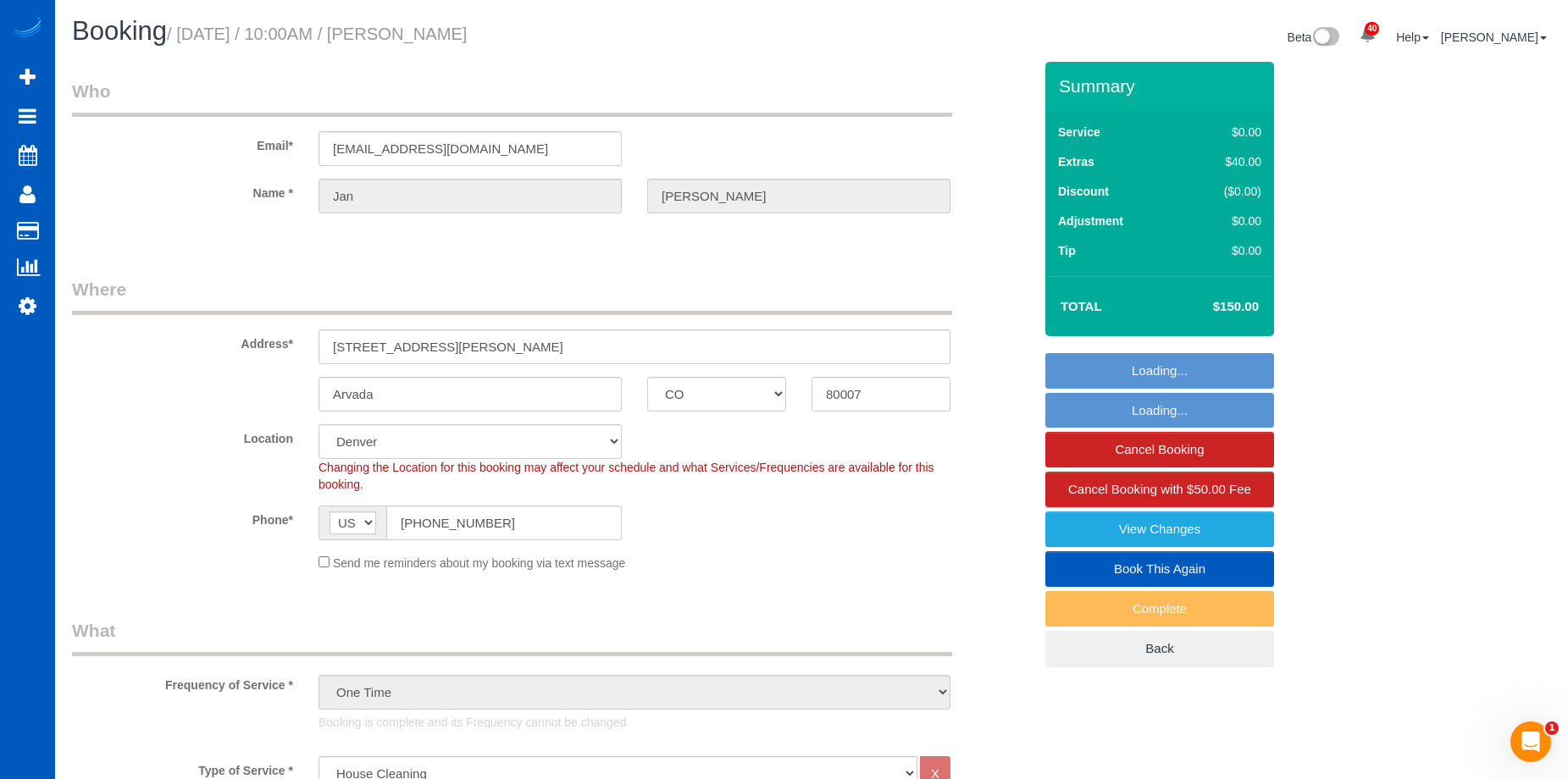
select select "4"
select select "object:1179"
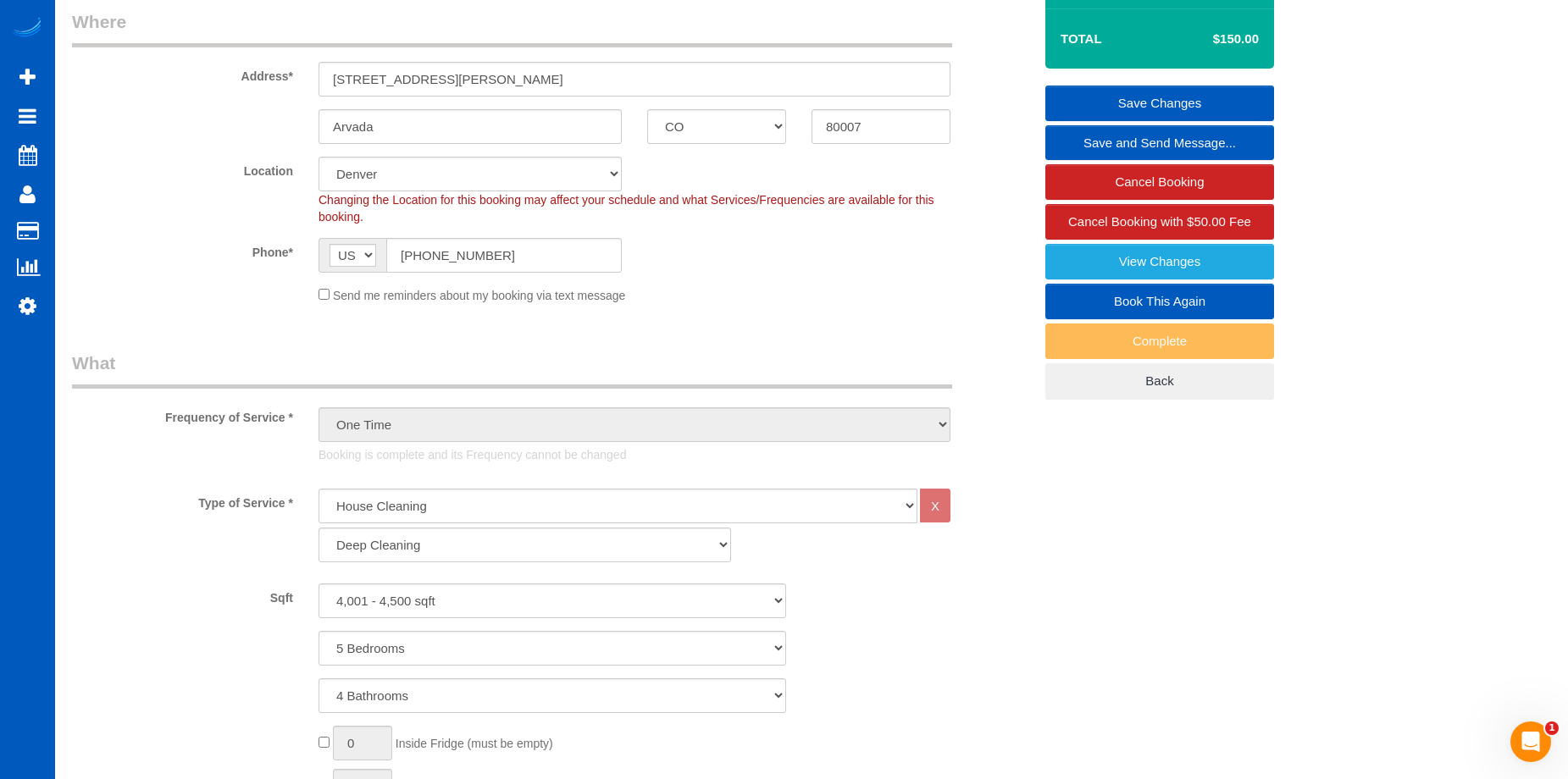
scroll to position [424, 0]
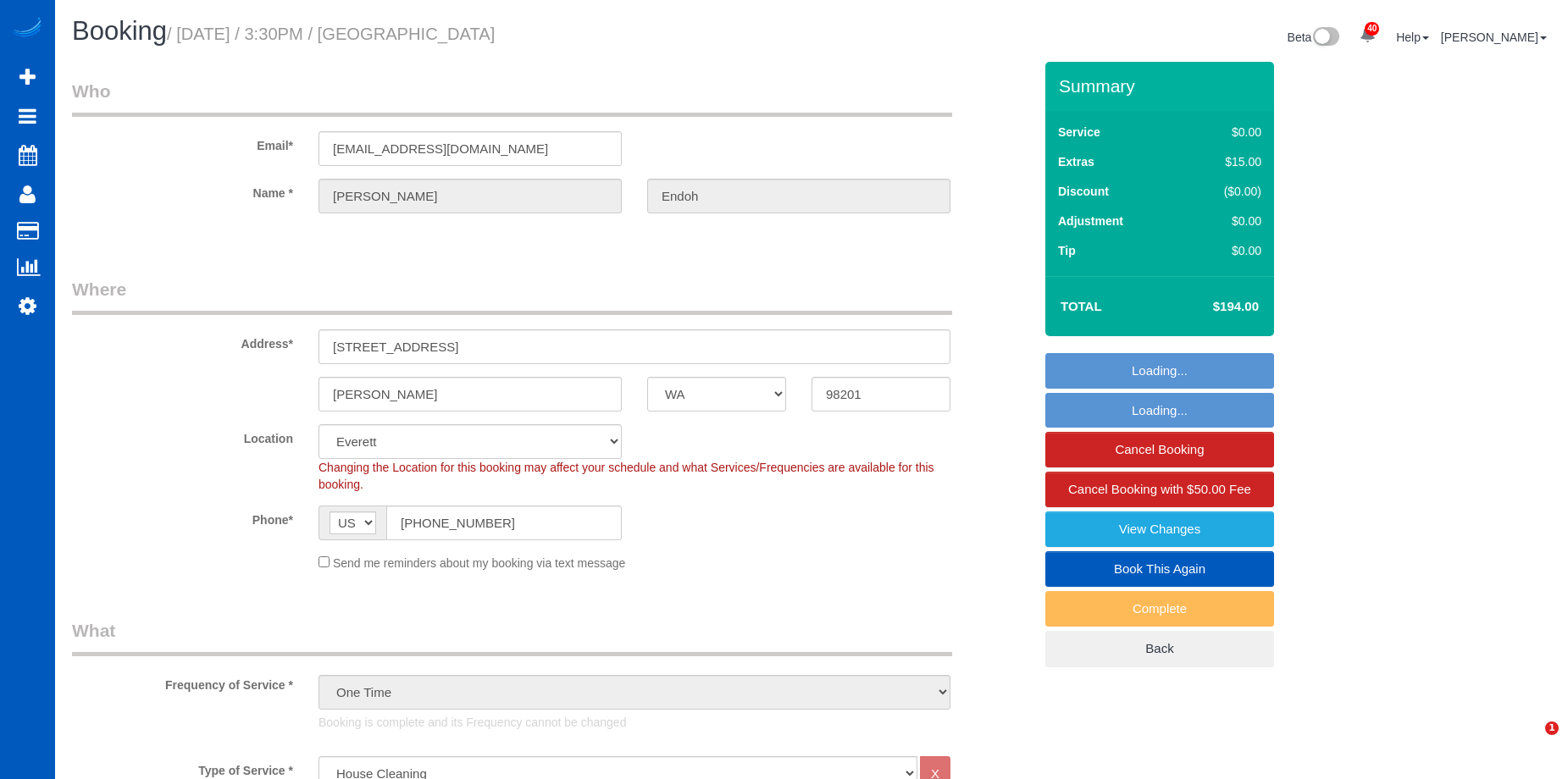
select select "WA"
select select "199"
select select "1001"
select select "2"
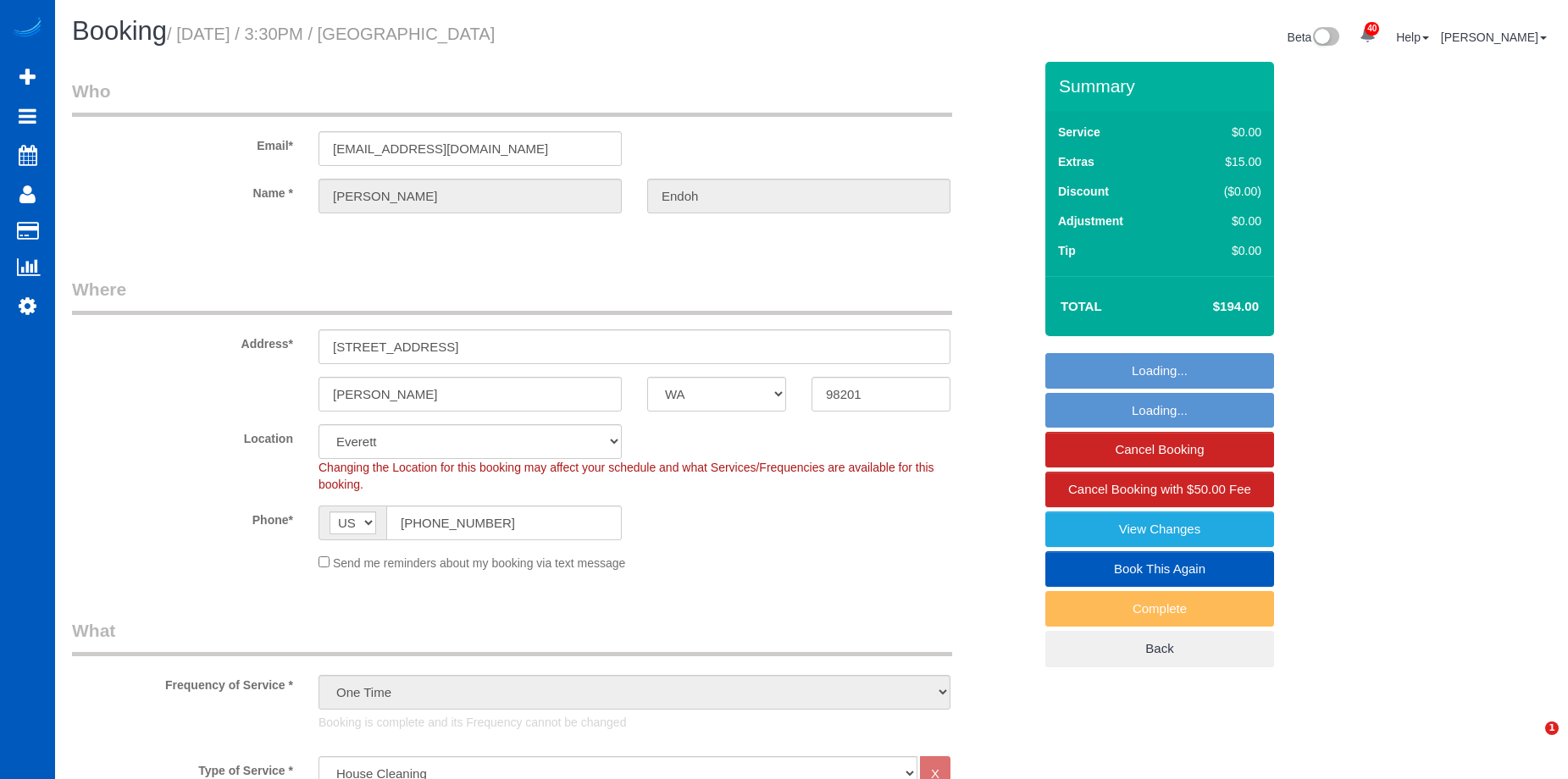
select select "20577"
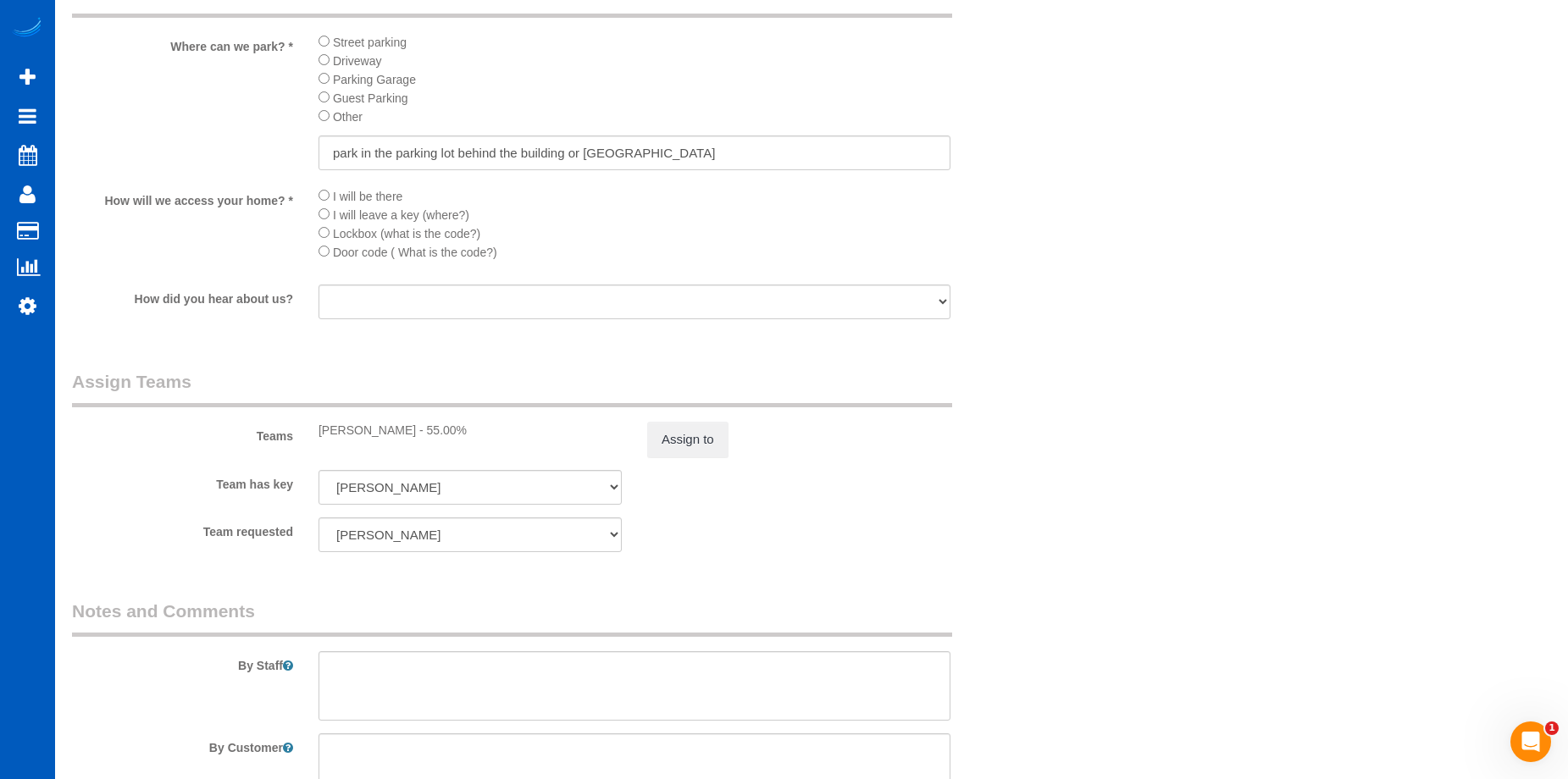
scroll to position [2202, 0]
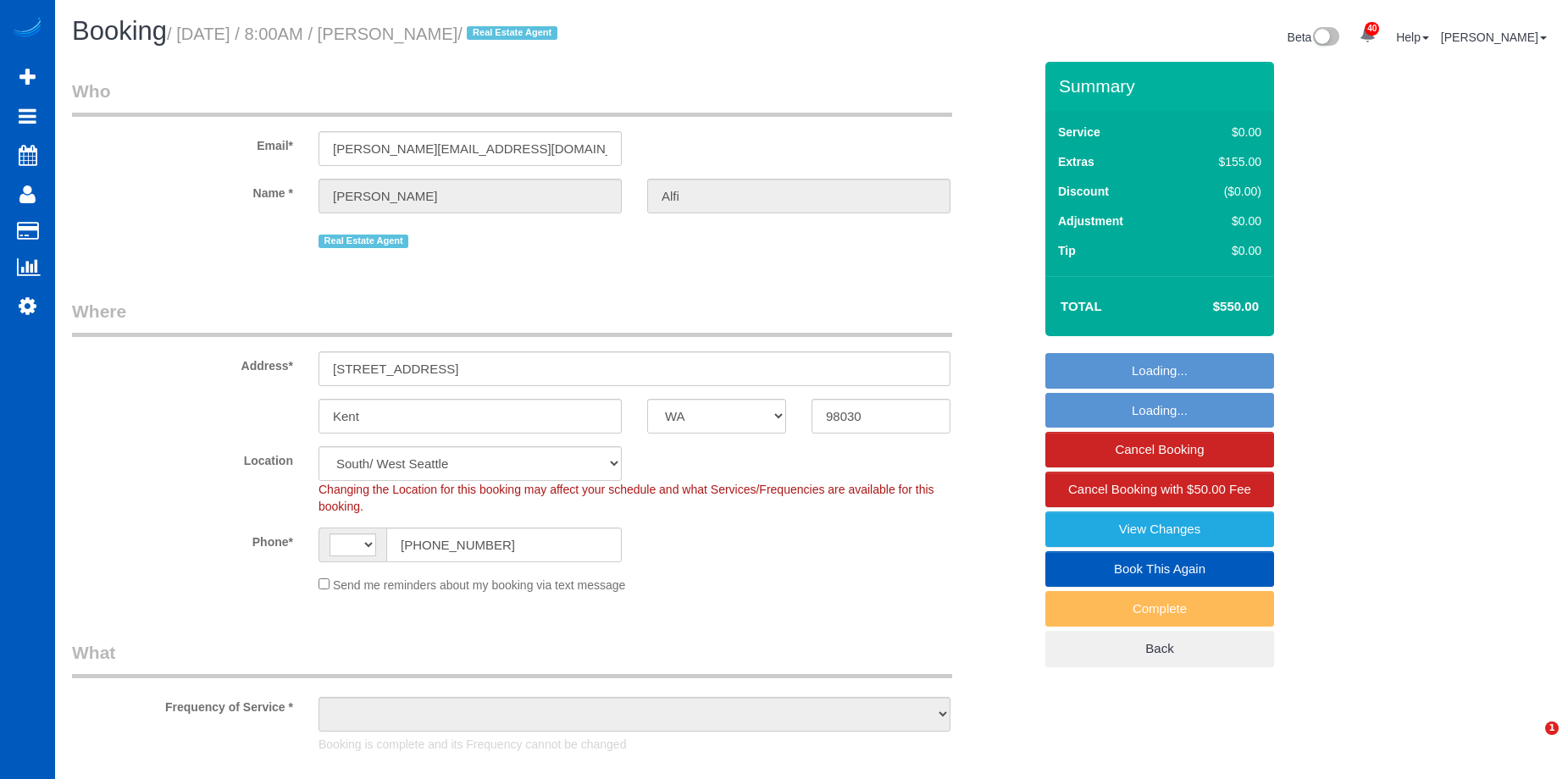
select select "WA"
select select "string:[GEOGRAPHIC_DATA]"
select select "199"
select select "1001"
select select "3"
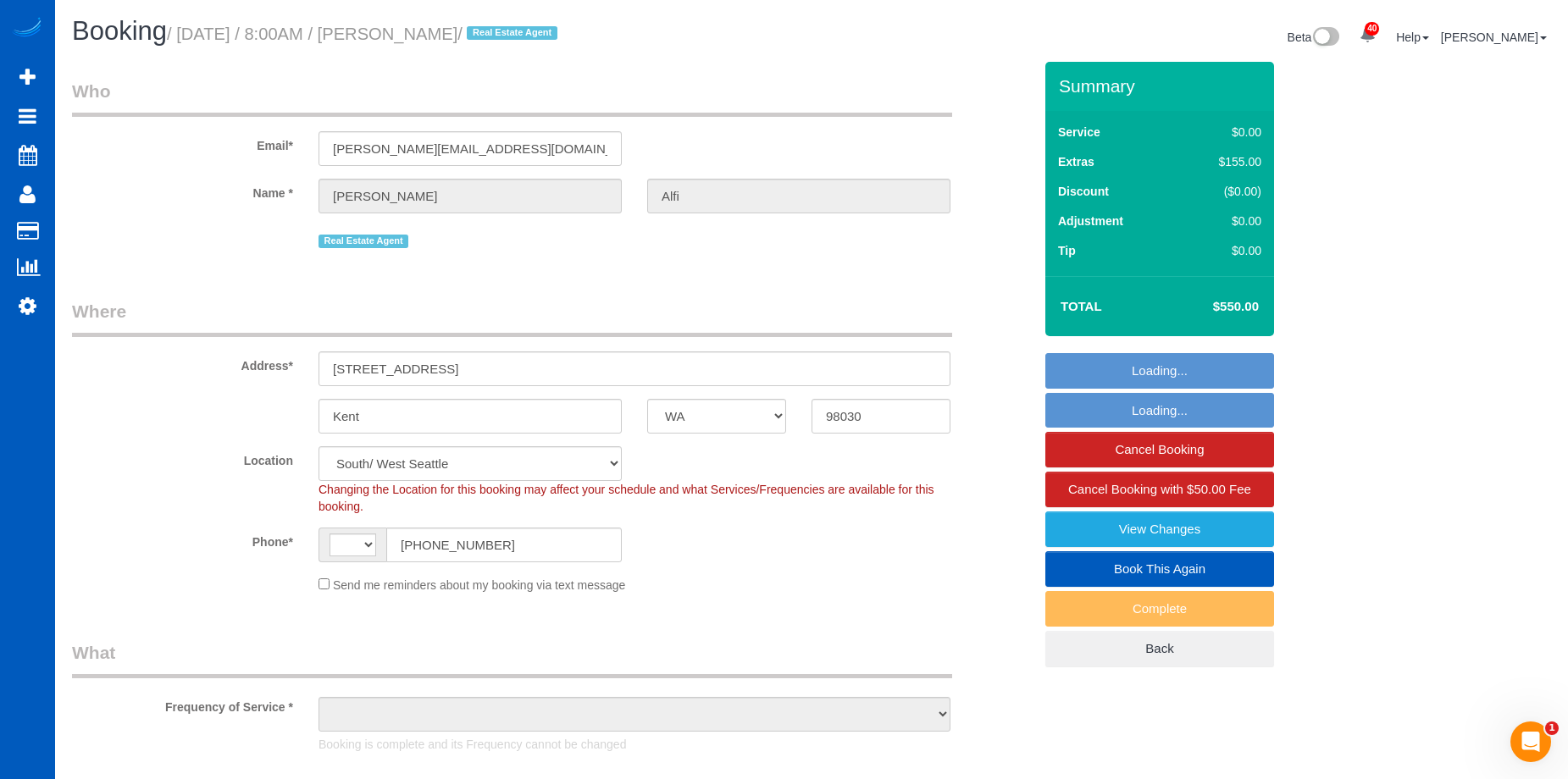
select select "2"
select select "spot1"
select select "1001"
select select "3"
select select "2"
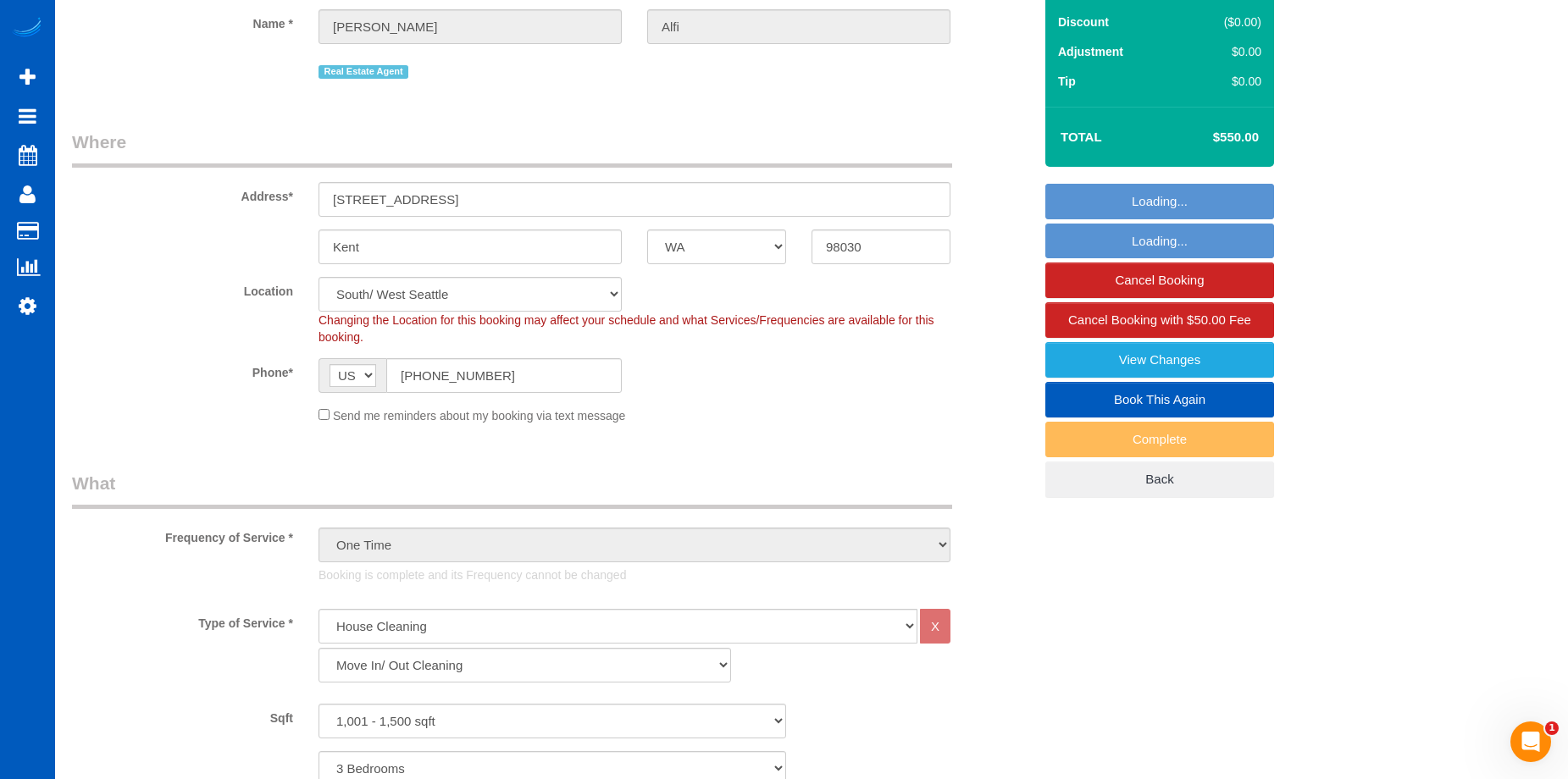
select select "object:1194"
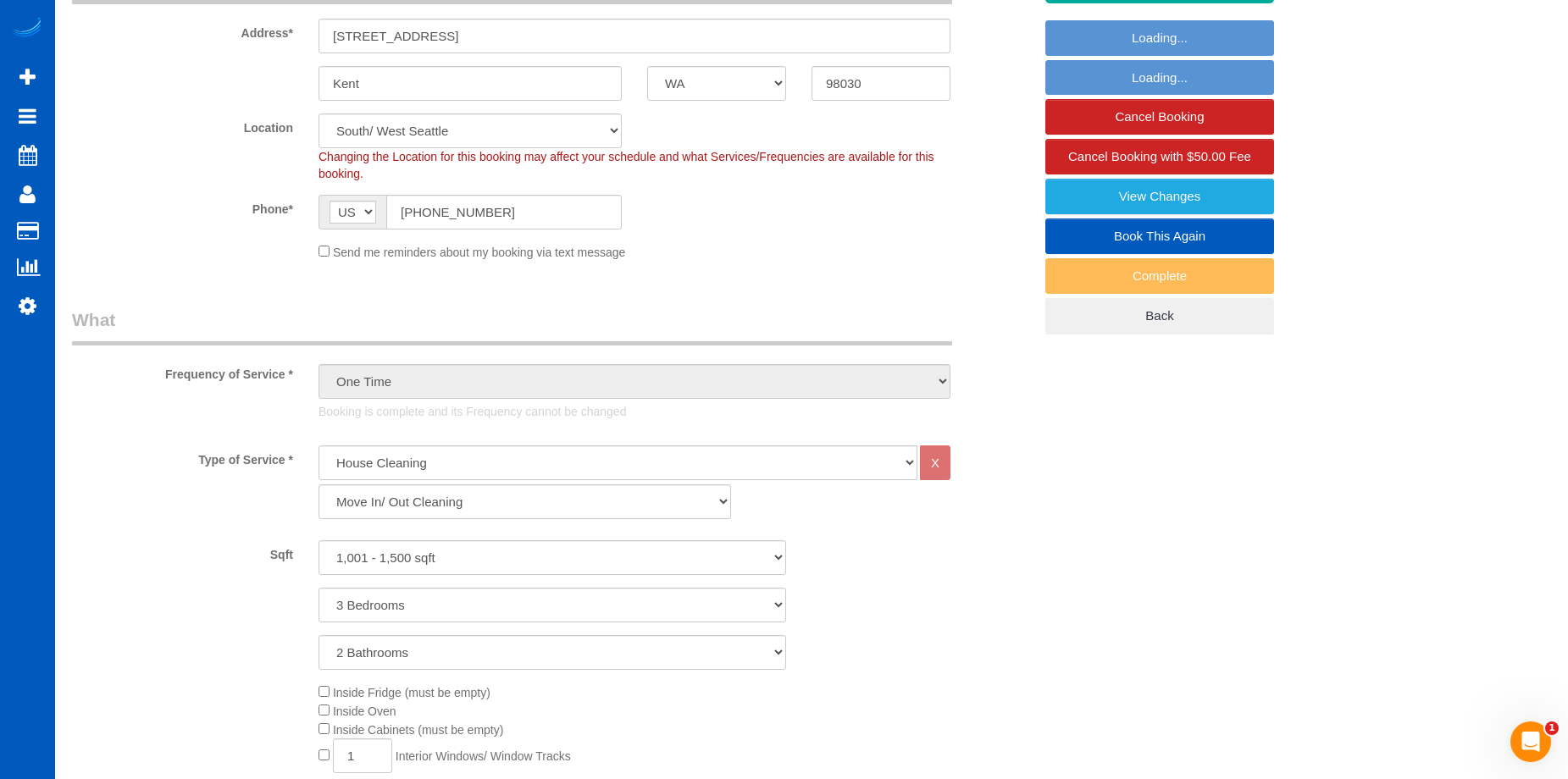
scroll to position [339, 0]
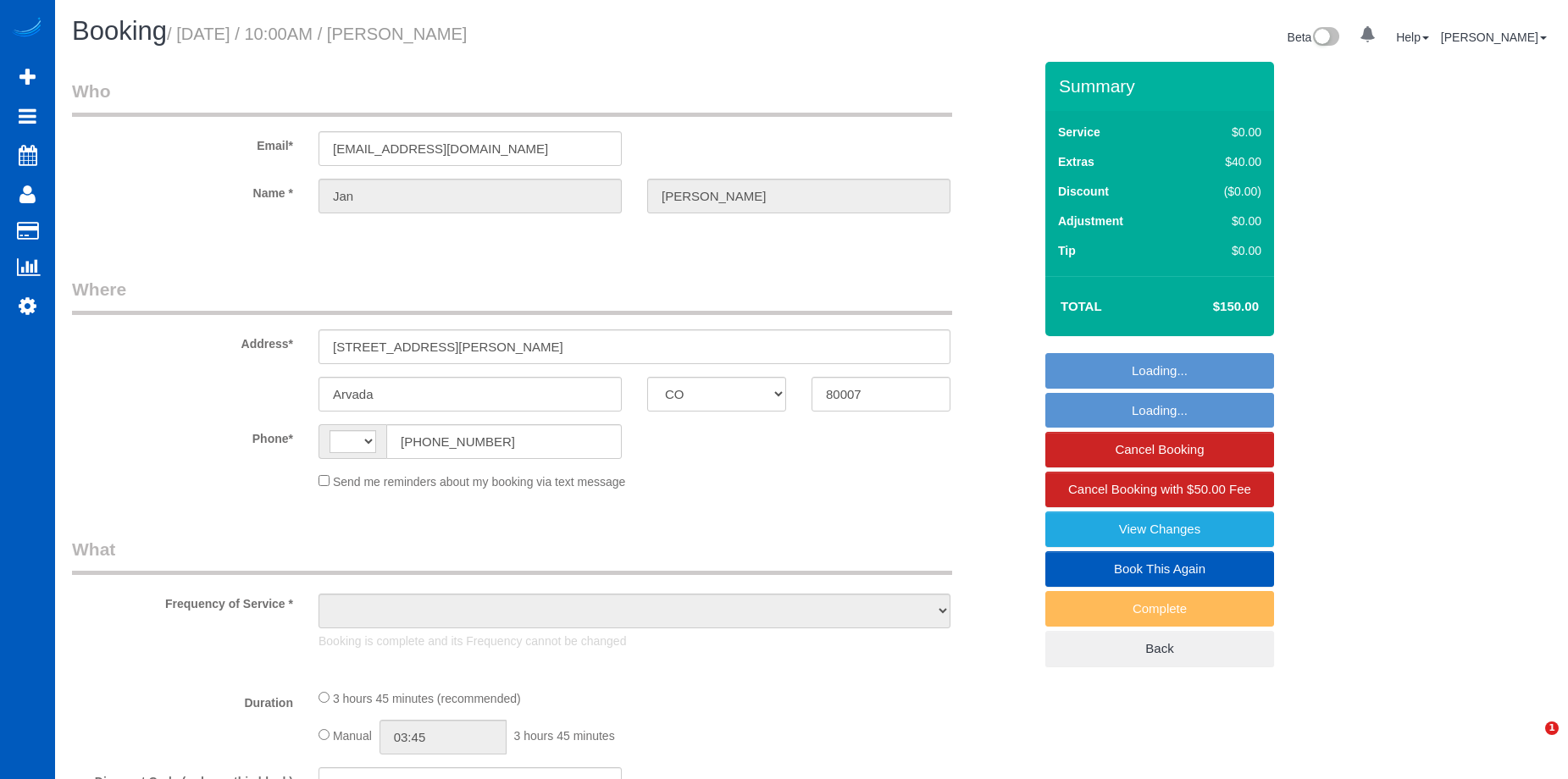
select select "CO"
select select "string:[GEOGRAPHIC_DATA]"
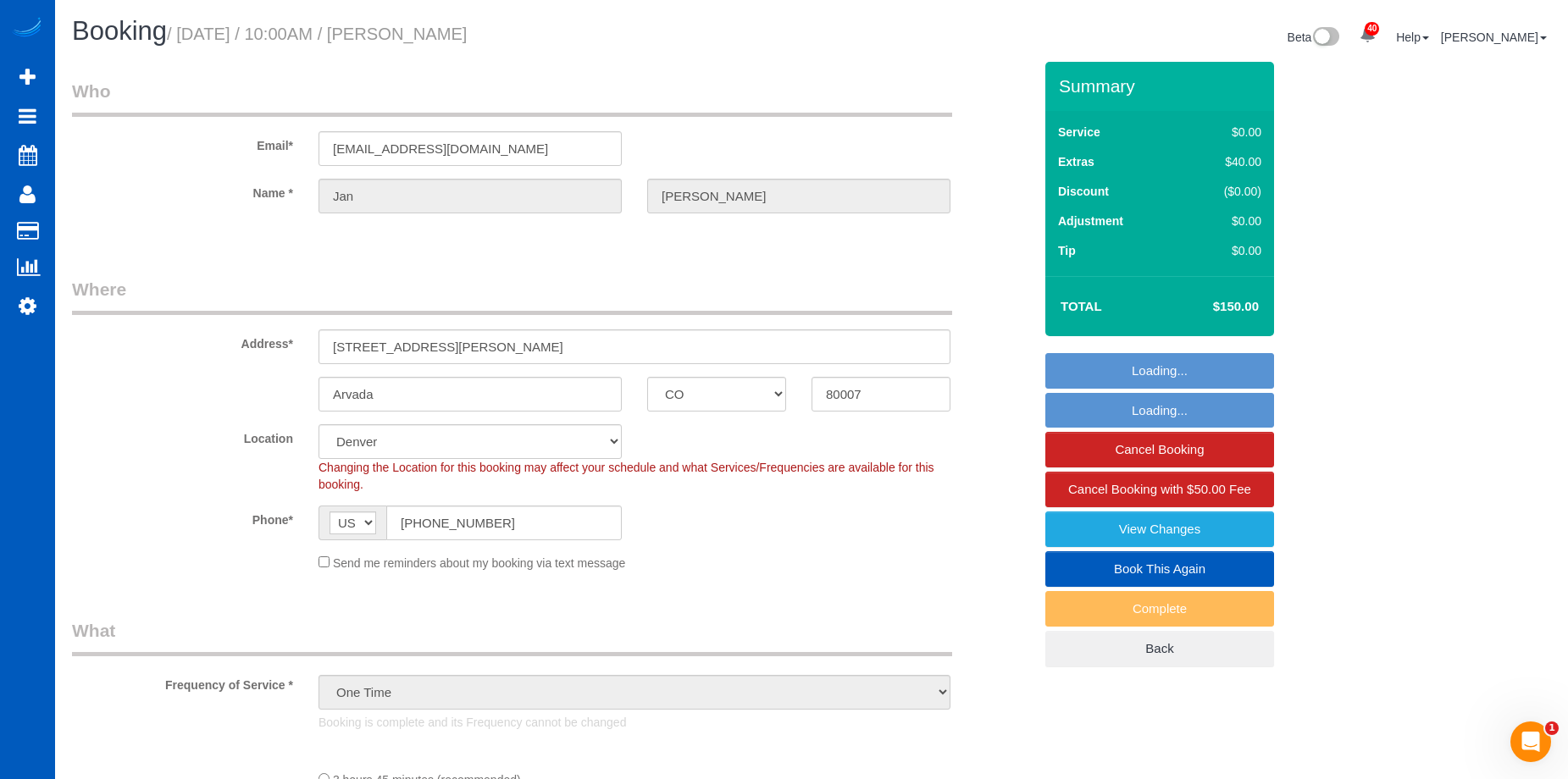
select select "object:923"
select select "199"
select select "4001"
select select "5"
select select "4"
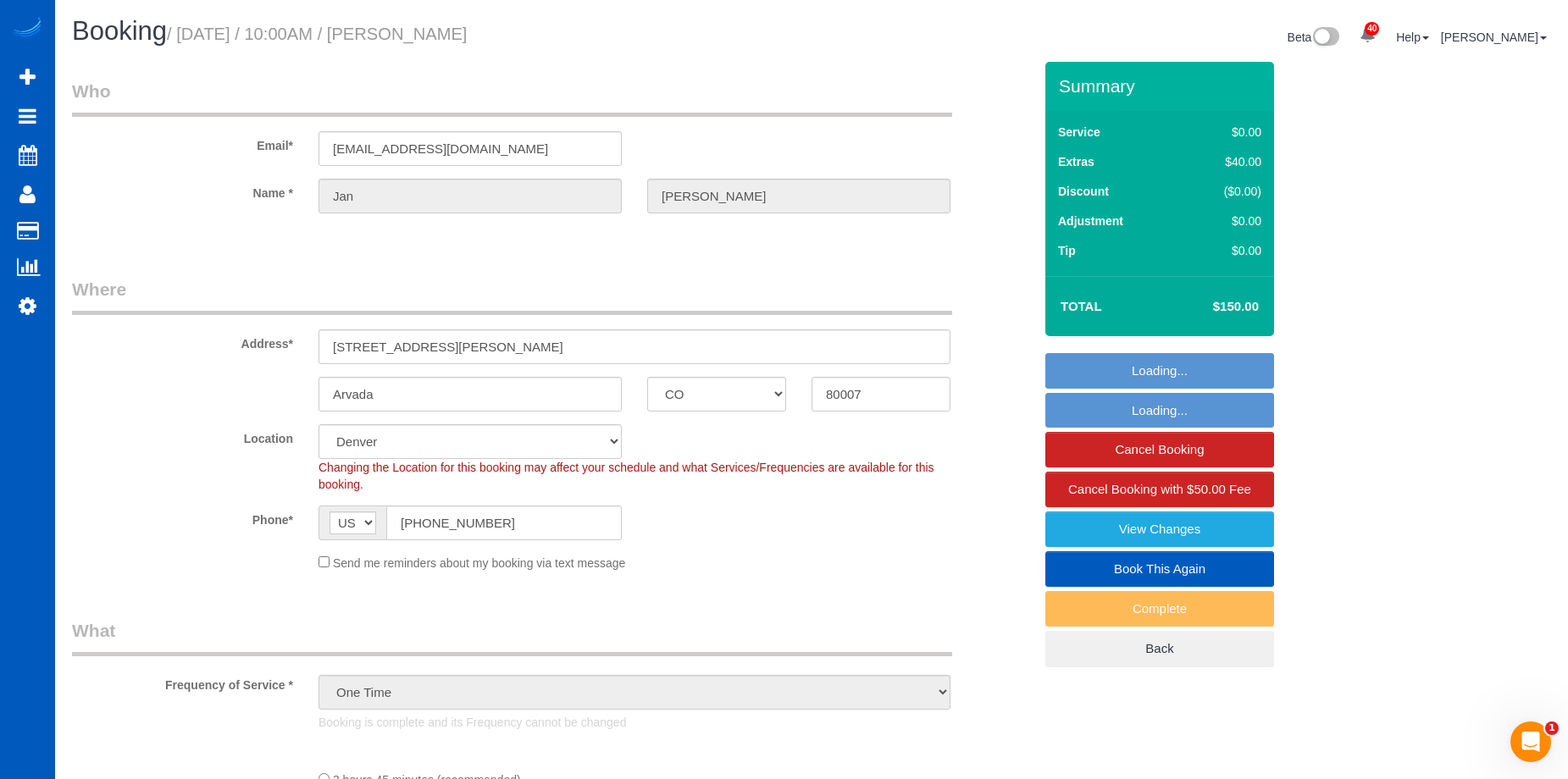
select select "spot1"
select select "4001"
select select "5"
select select "4"
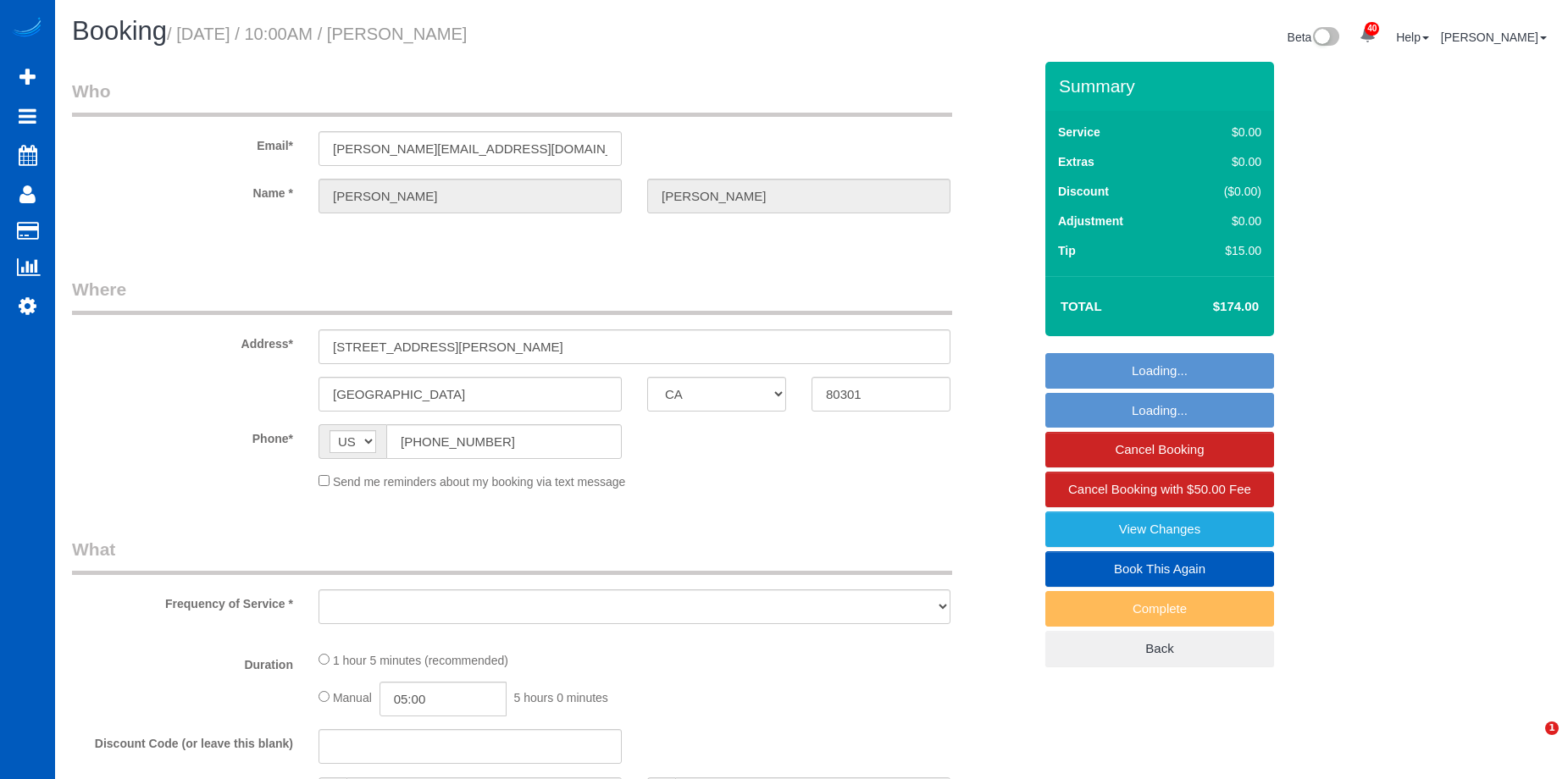
select select "CA"
select select "object:809"
select select "199"
select select "number:8"
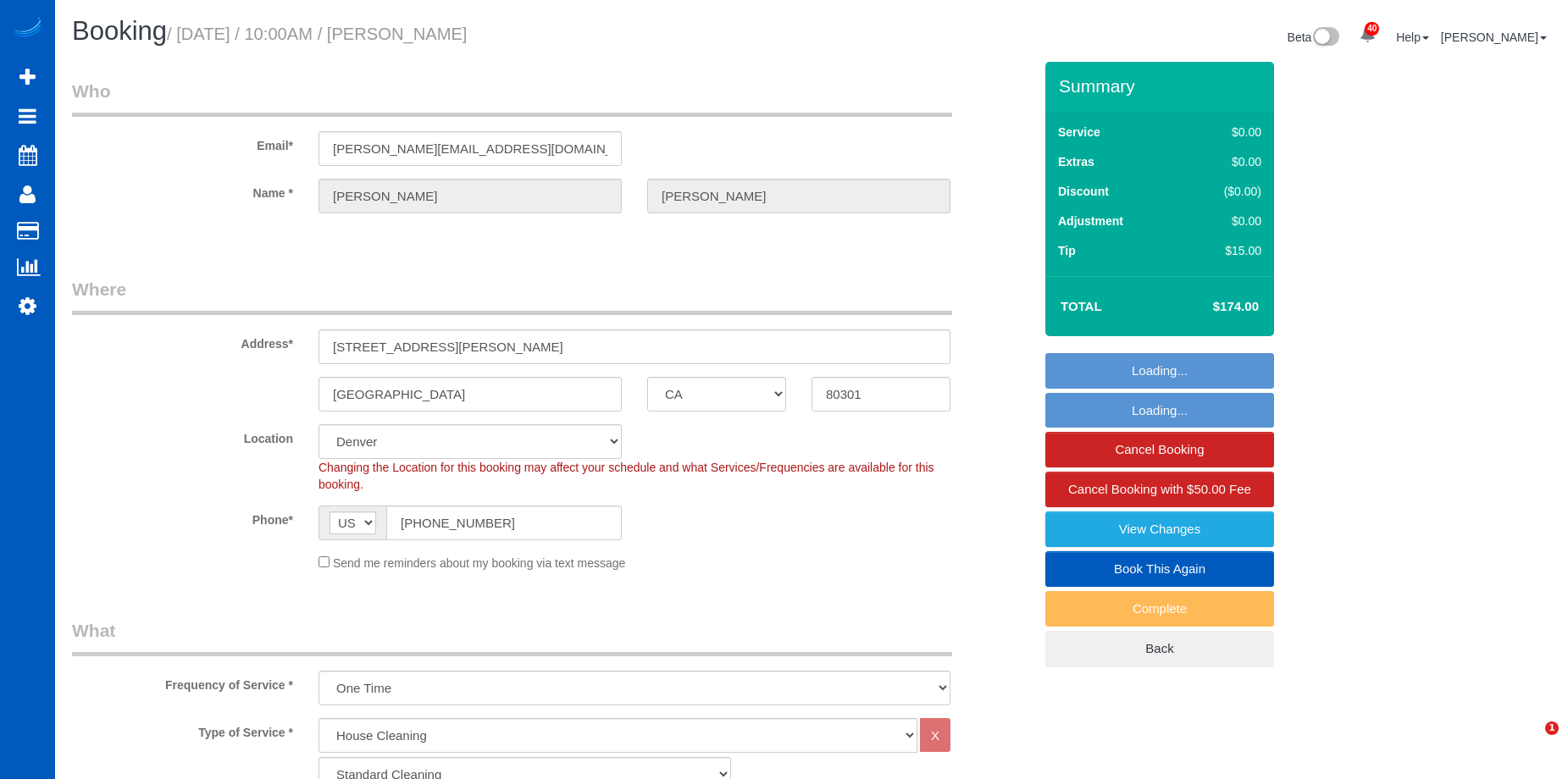
select select "object:1088"
select select "spot1"
select select "2"
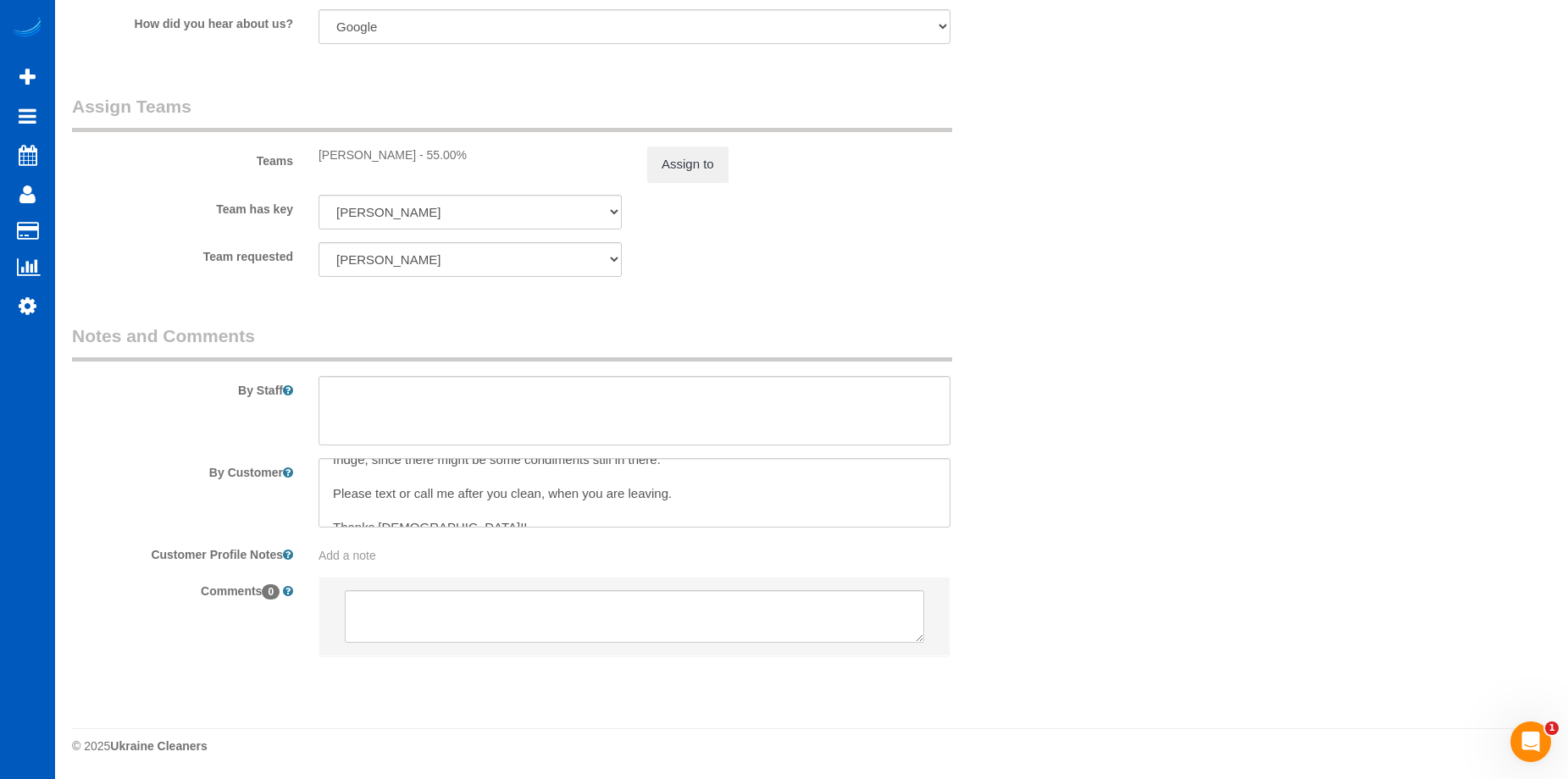
scroll to position [51, 0]
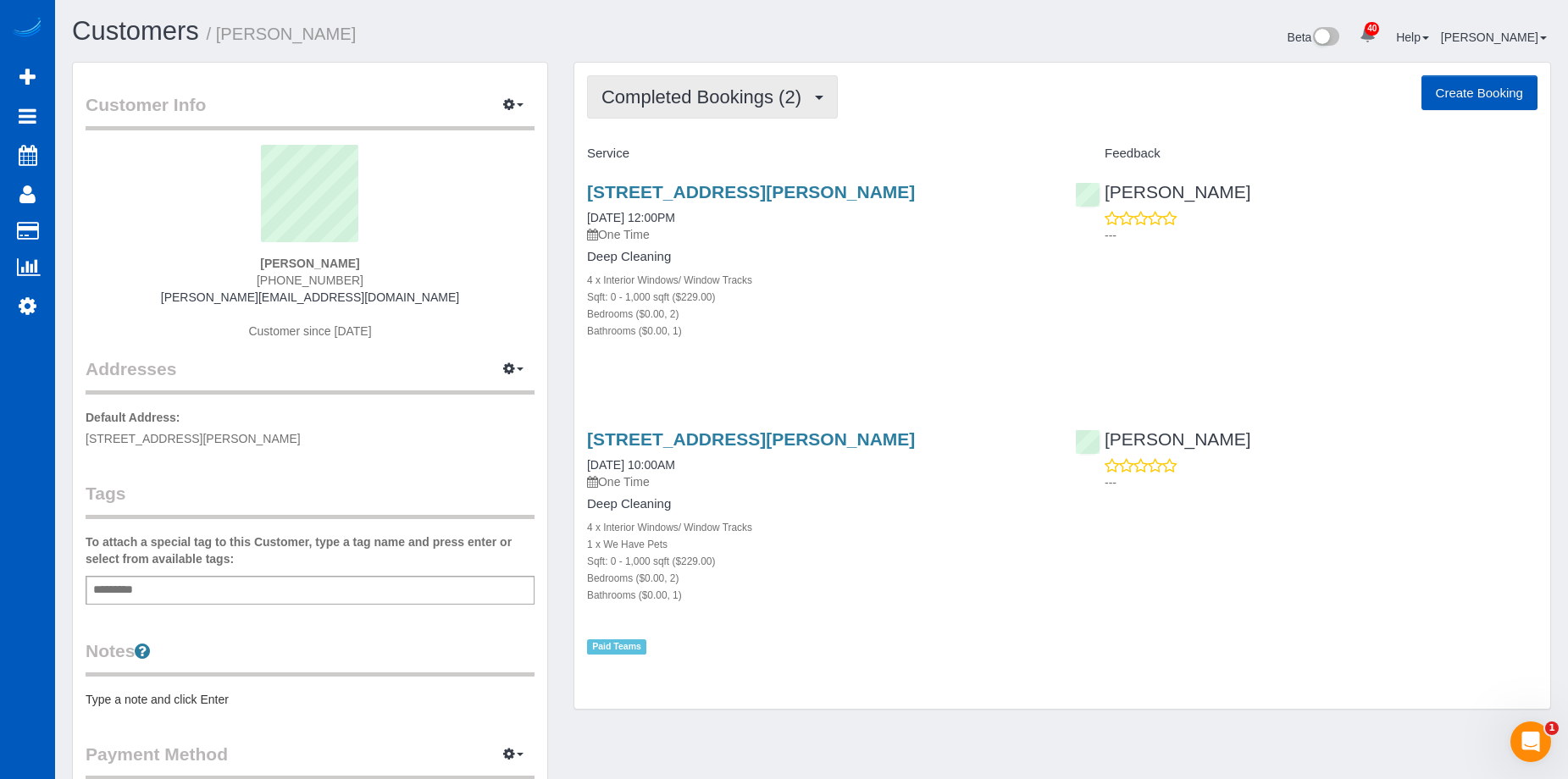
click at [644, 97] on span "Completed Bookings (2)" at bounding box center [705, 98] width 208 height 21
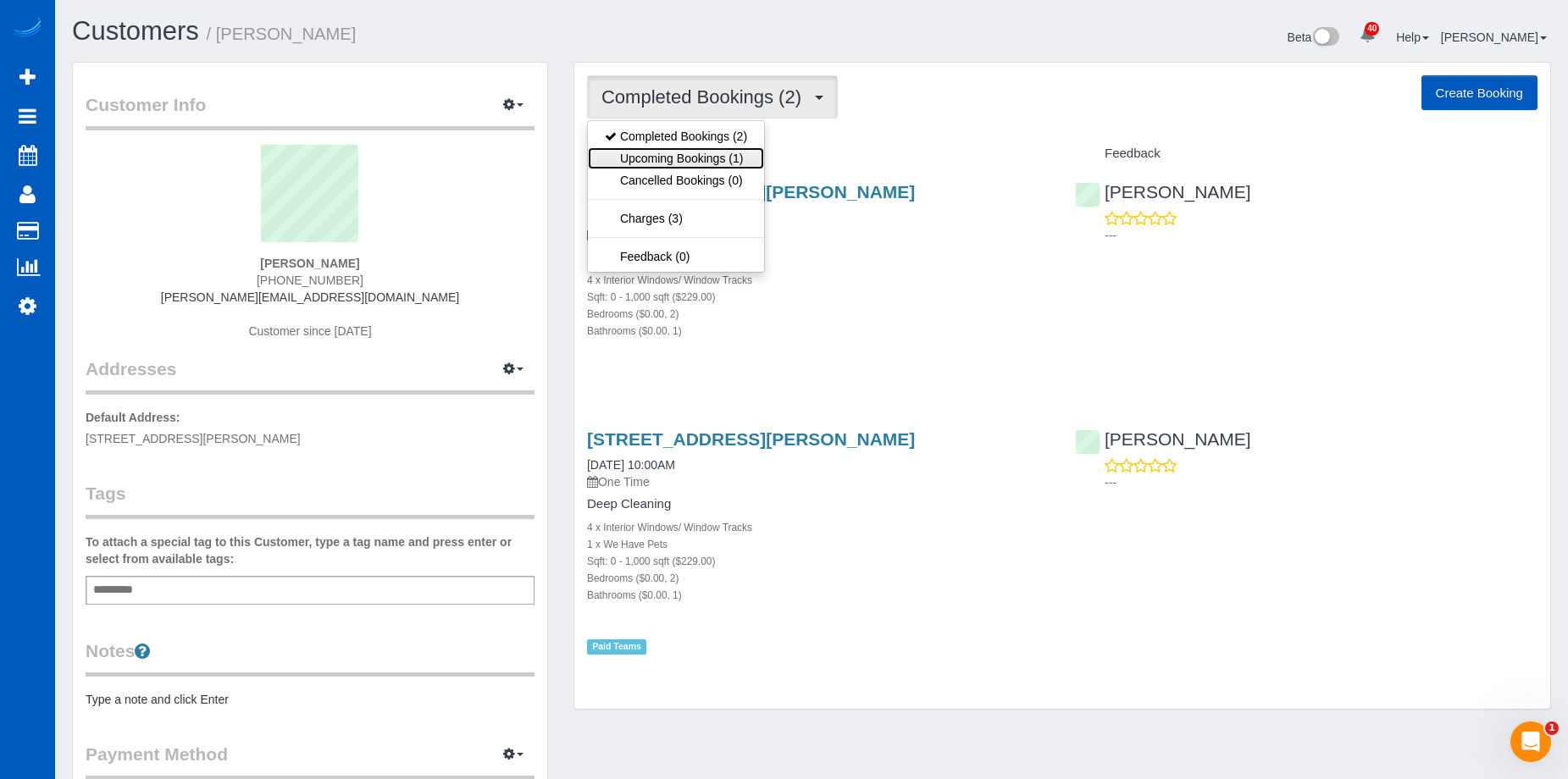
click at [663, 147] on link "Upcoming Bookings (1)" at bounding box center [676, 158] width 177 height 22
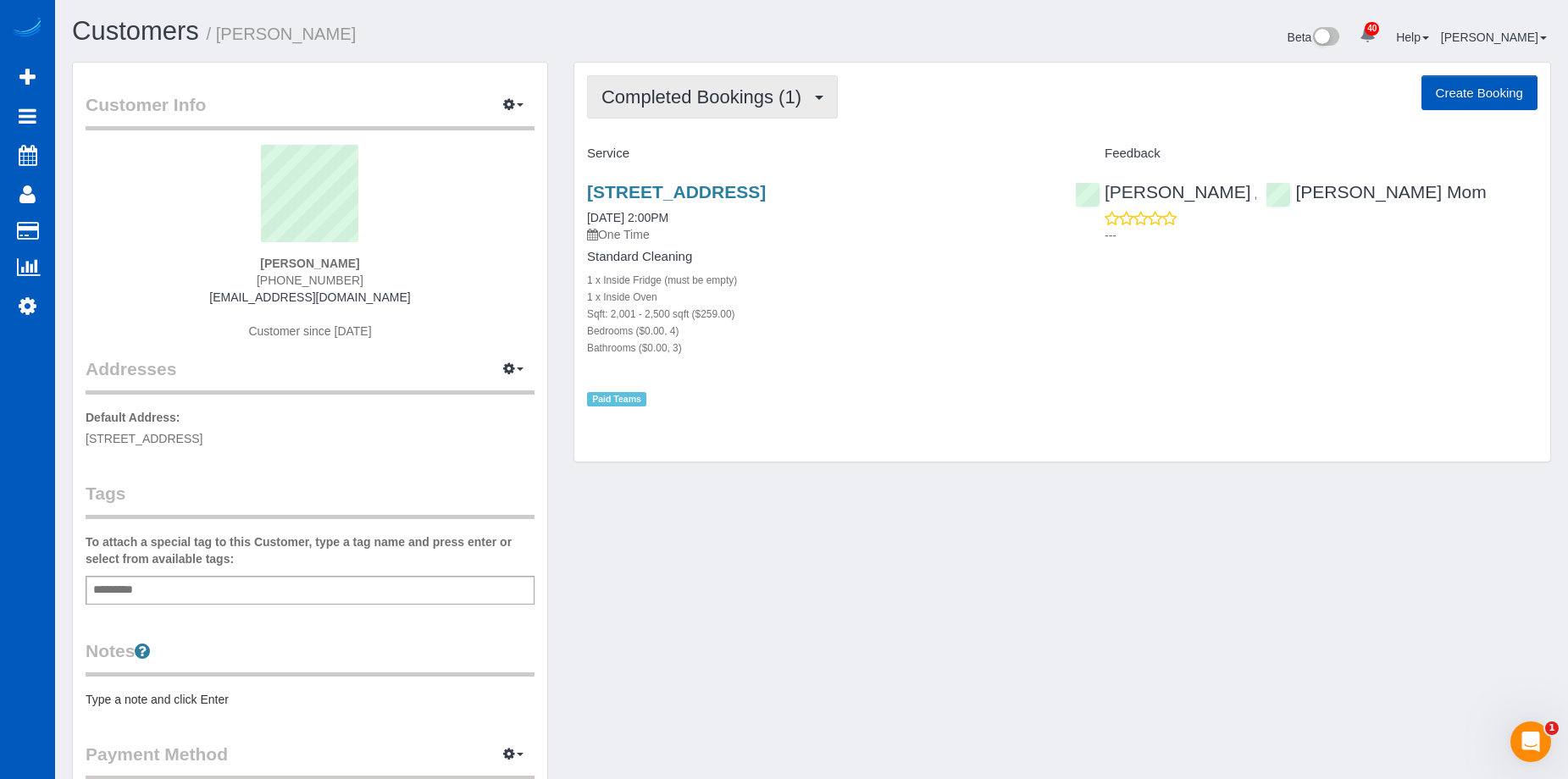
click at [732, 91] on span "Completed Bookings (1)" at bounding box center [705, 98] width 208 height 21
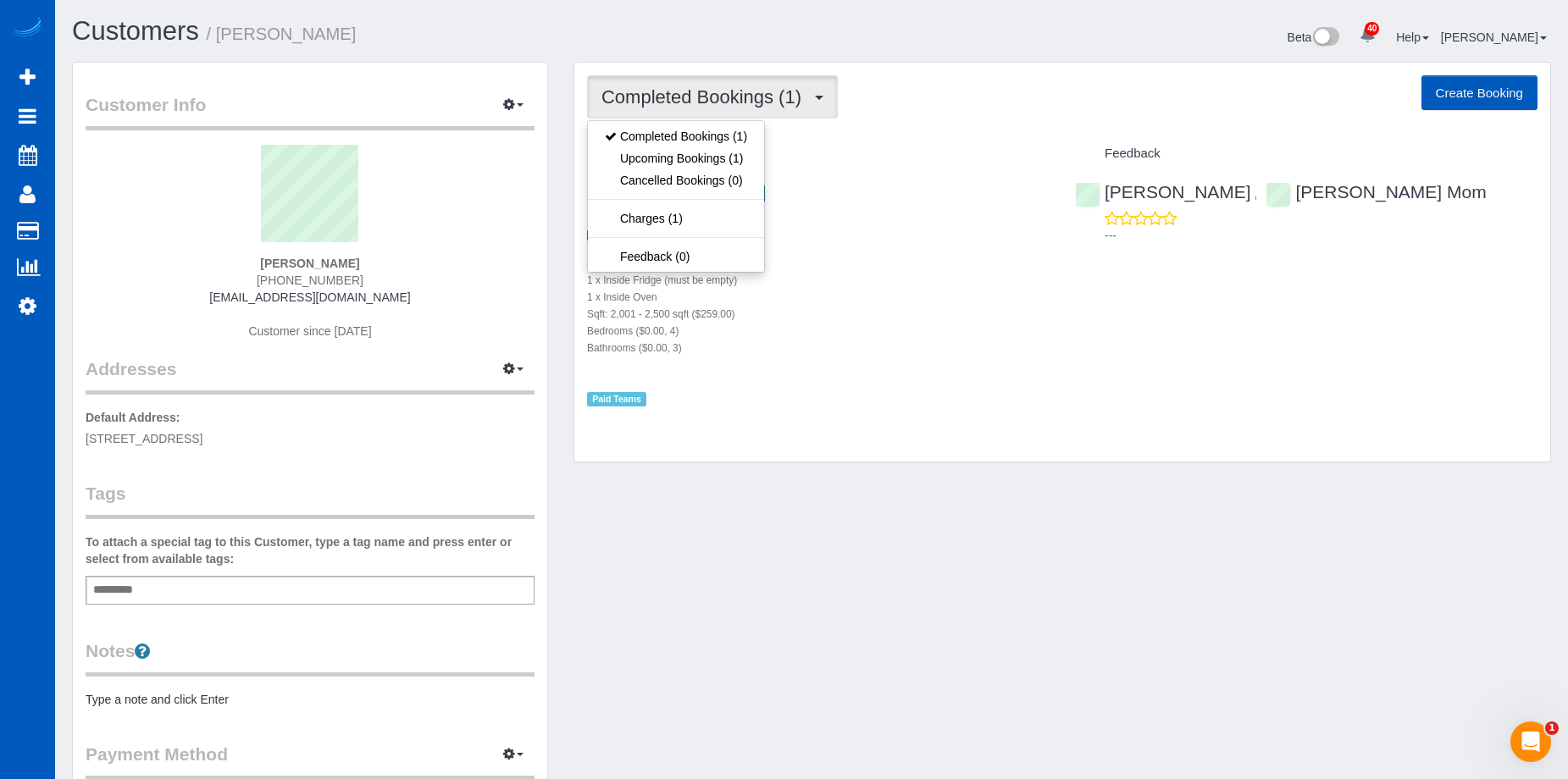
click at [722, 91] on span "Completed Bookings (1)" at bounding box center [705, 98] width 208 height 21
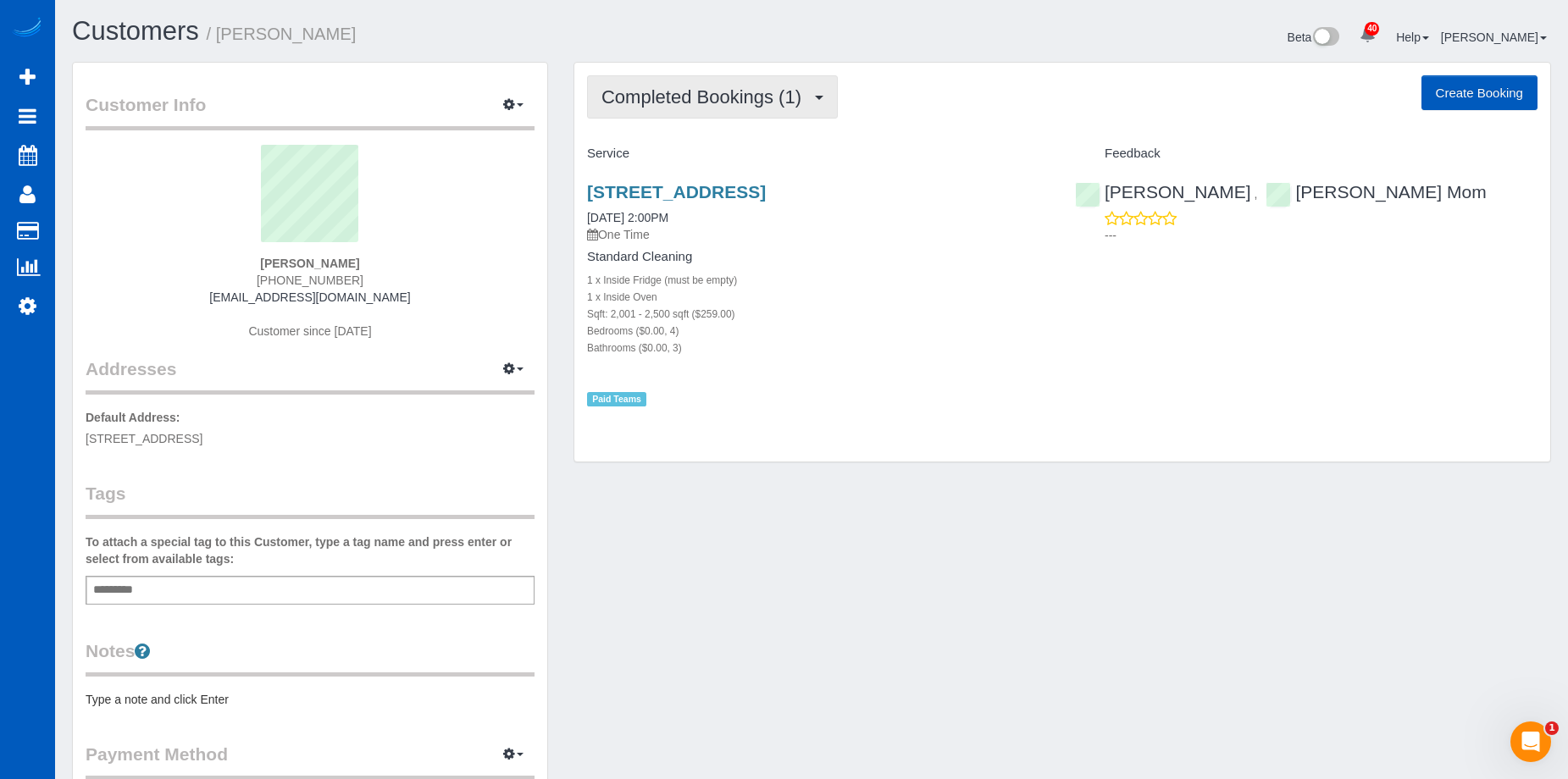
click at [732, 89] on span "Completed Bookings (1)" at bounding box center [705, 98] width 208 height 21
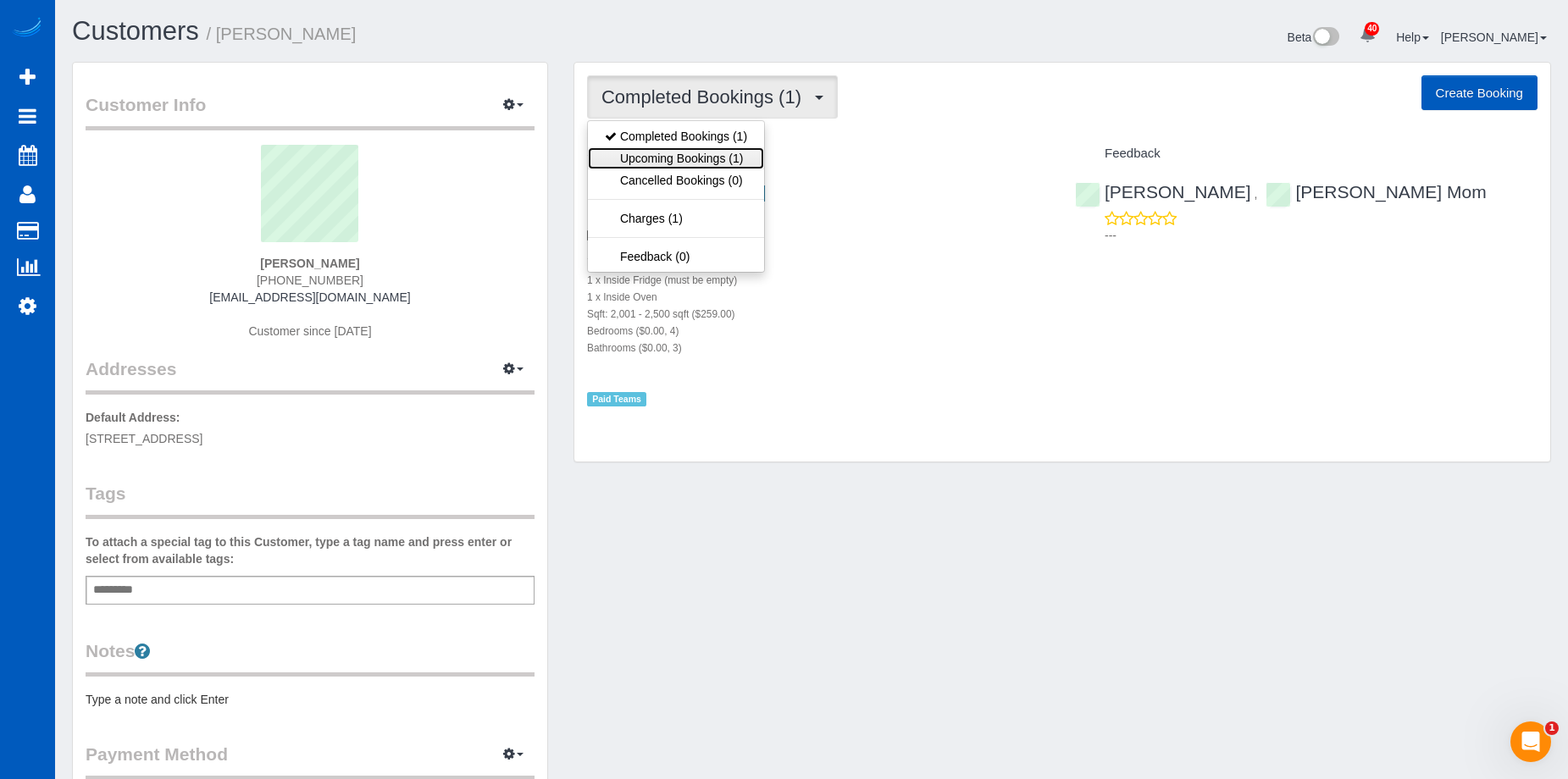
click at [701, 155] on link "Upcoming Bookings (1)" at bounding box center [676, 158] width 177 height 22
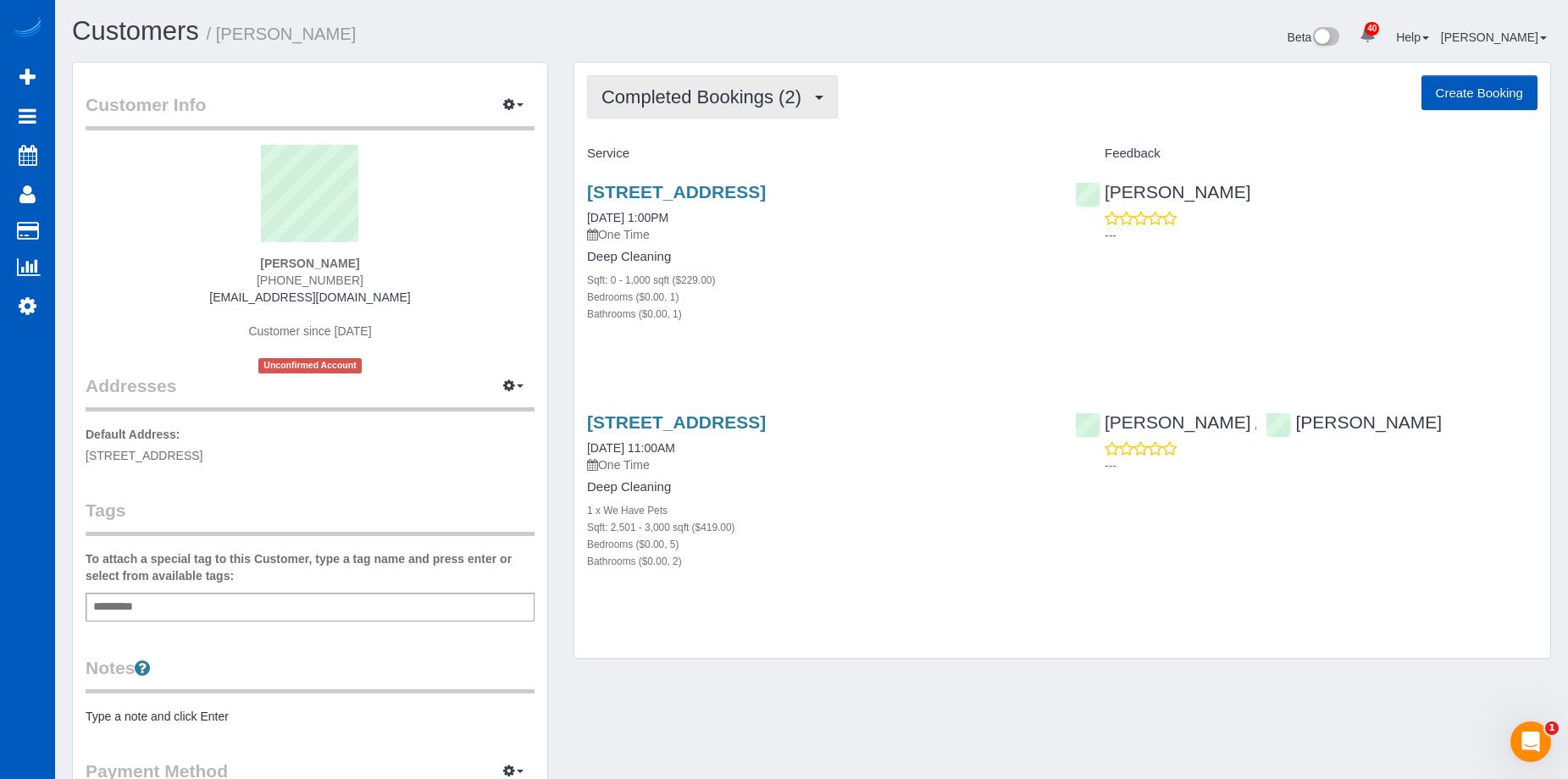
click at [745, 105] on span "Completed Bookings (2)" at bounding box center [705, 98] width 208 height 21
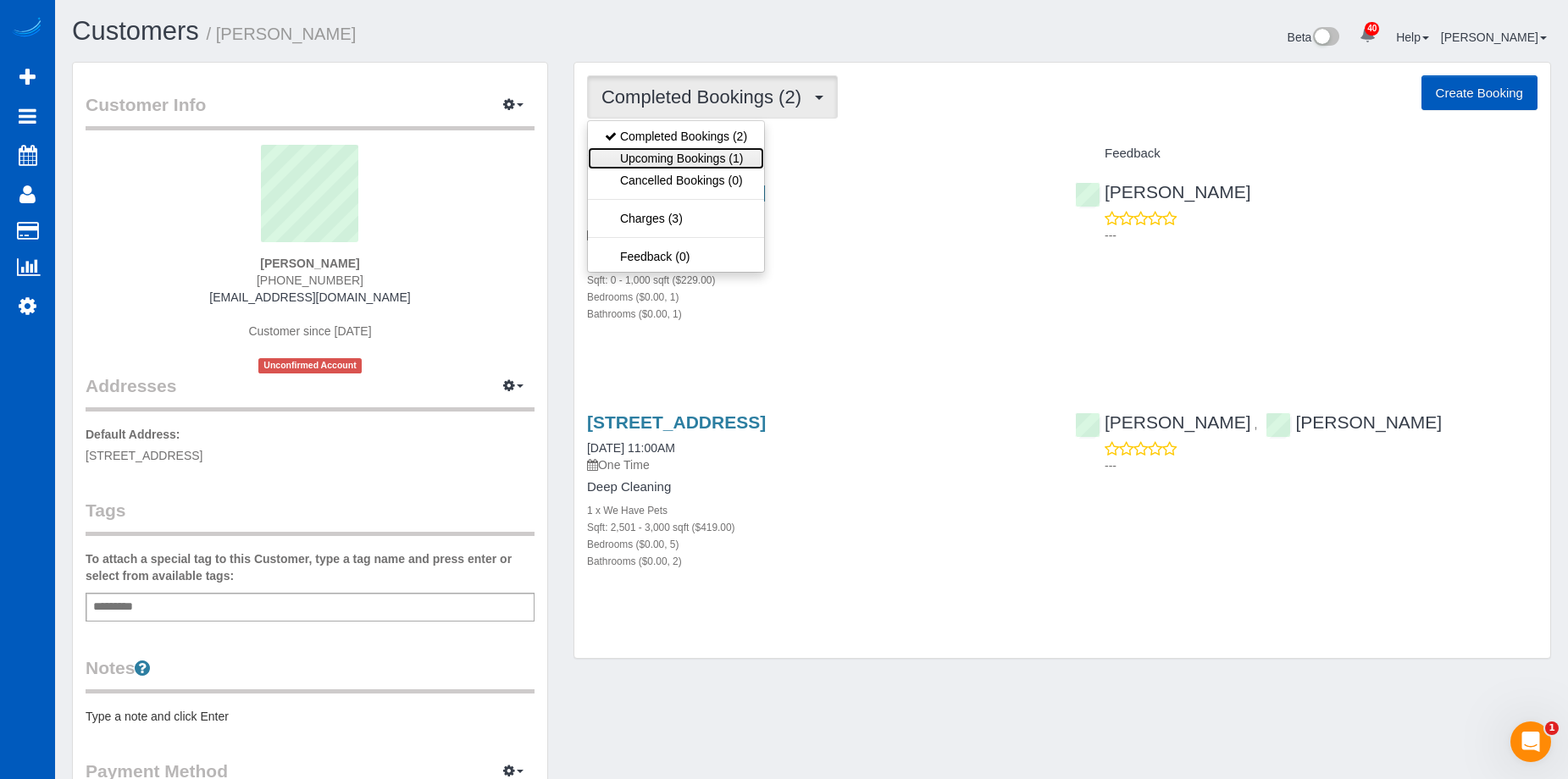
click at [715, 153] on link "Upcoming Bookings (1)" at bounding box center [676, 158] width 177 height 22
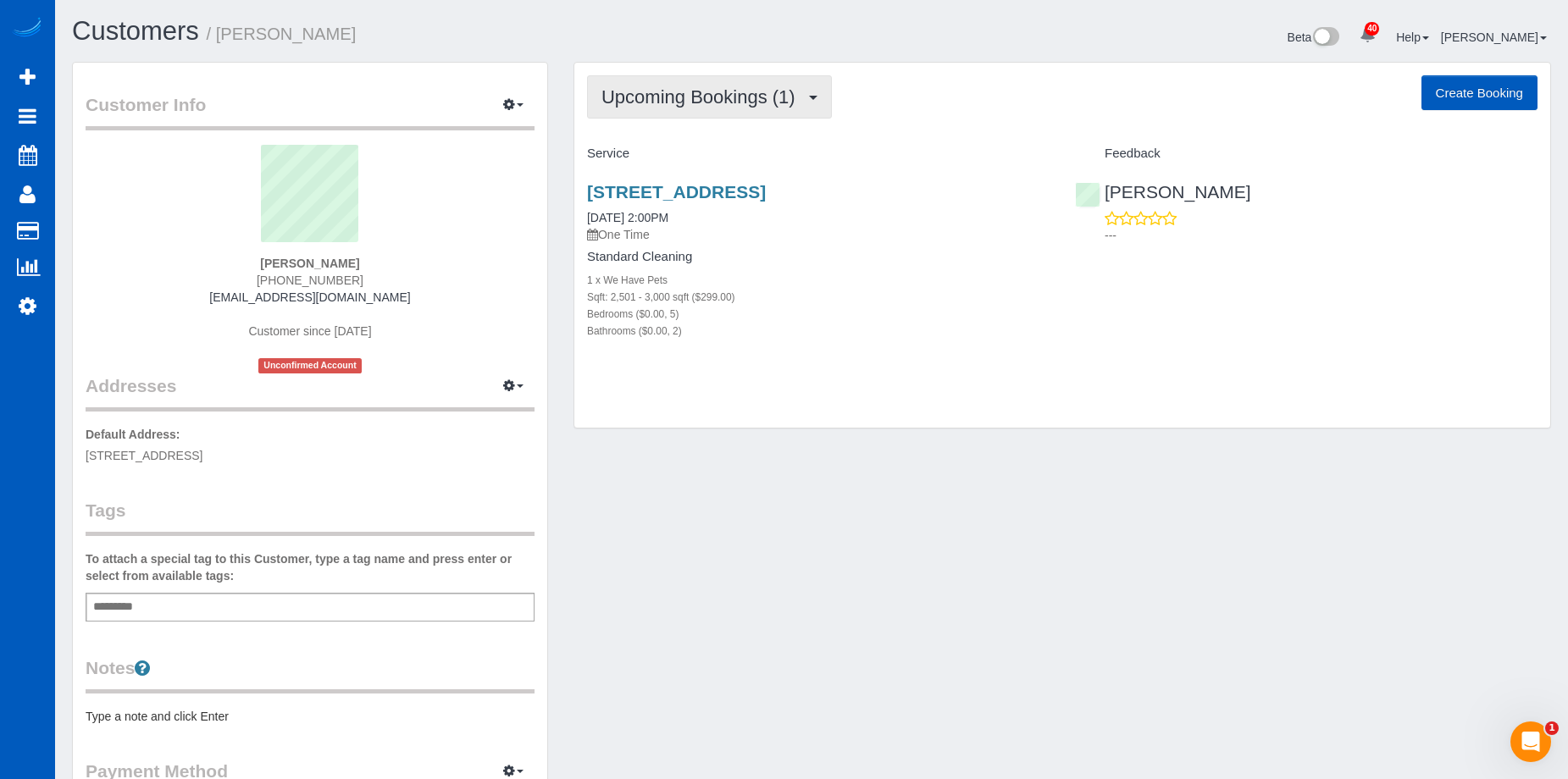
click at [743, 105] on span "Upcoming Bookings (1)" at bounding box center [702, 98] width 202 height 21
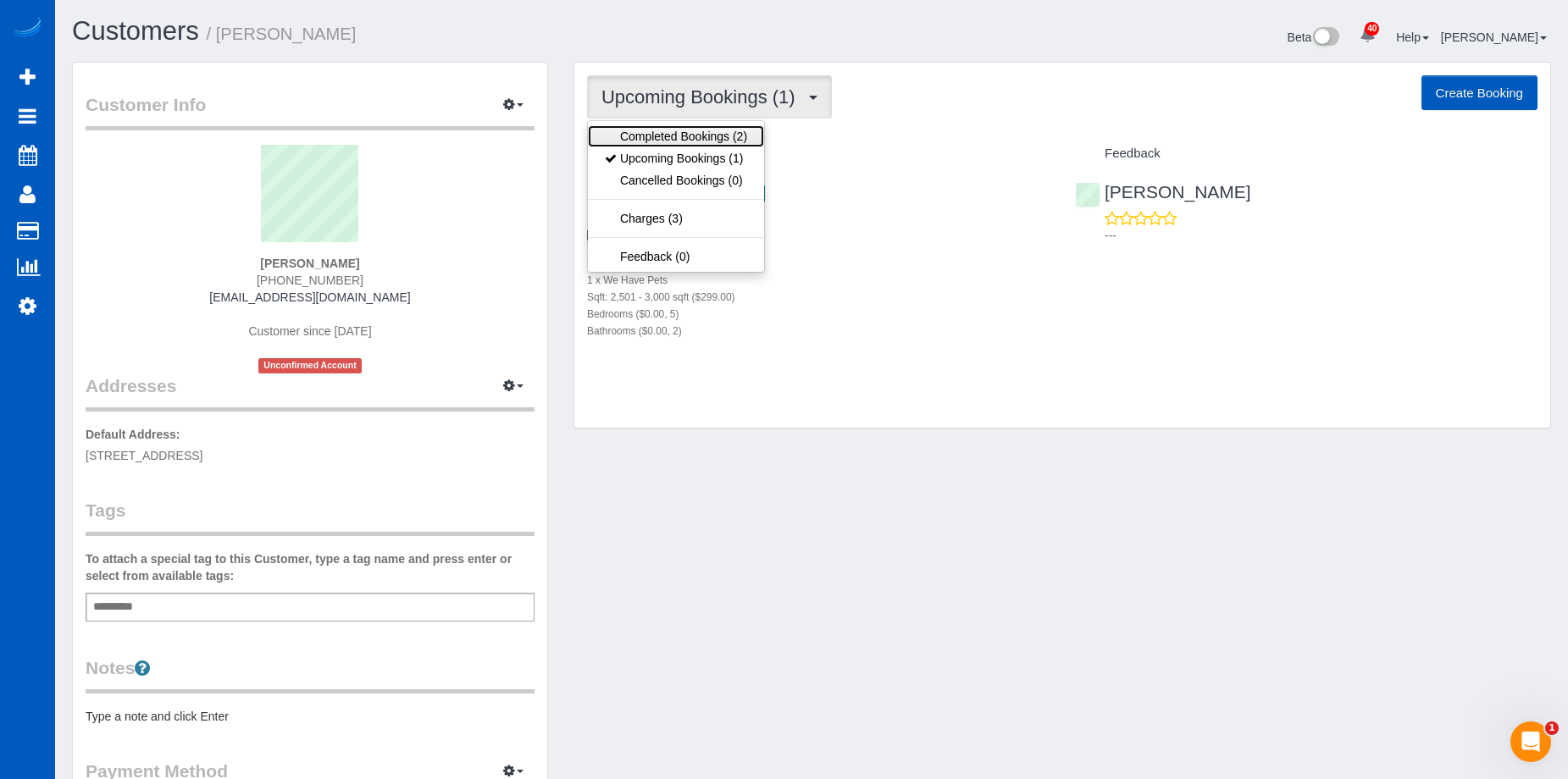
click at [710, 135] on link "Completed Bookings (2)" at bounding box center [676, 136] width 177 height 22
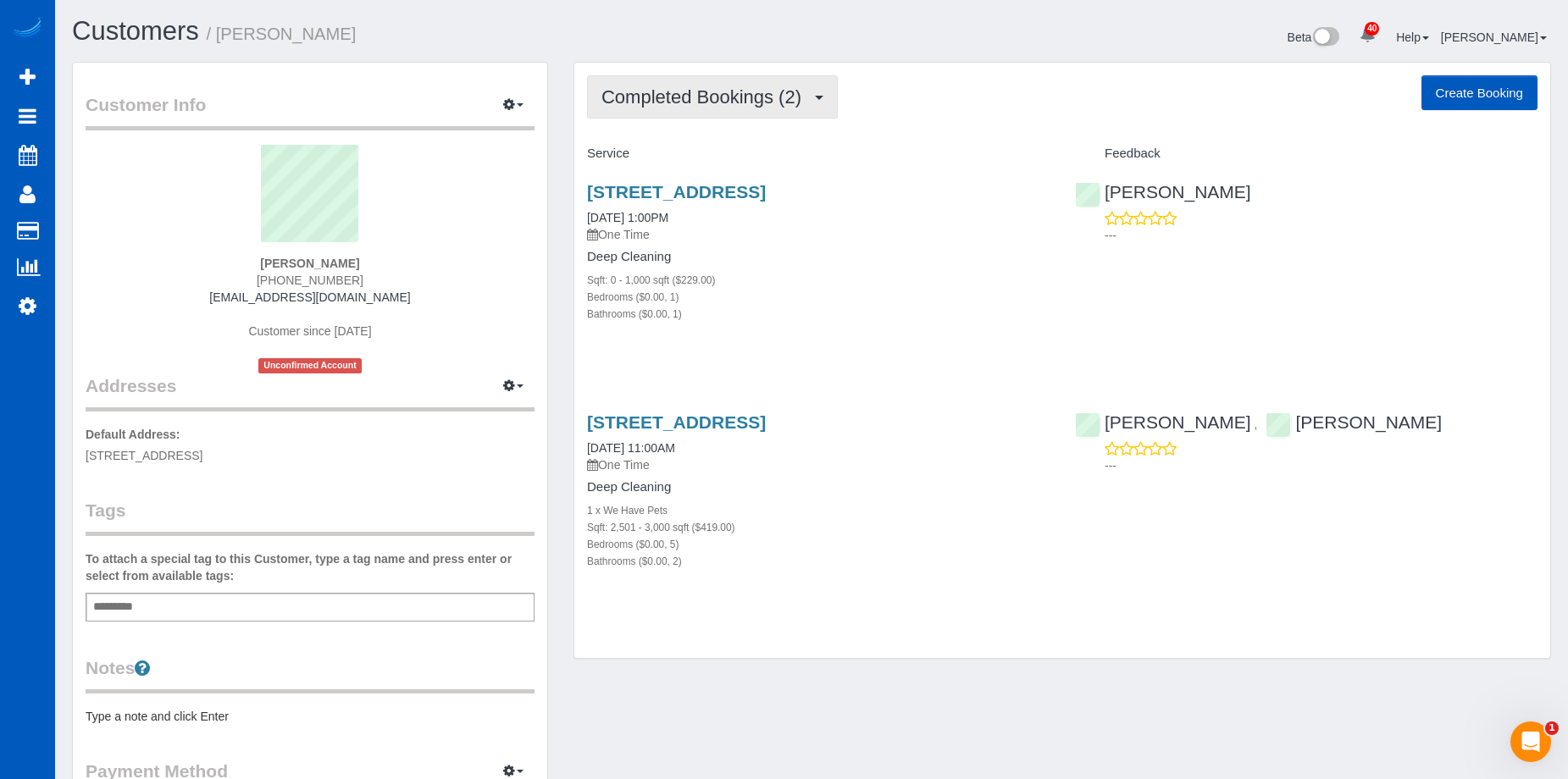
click at [746, 94] on span "Completed Bookings (2)" at bounding box center [705, 98] width 208 height 21
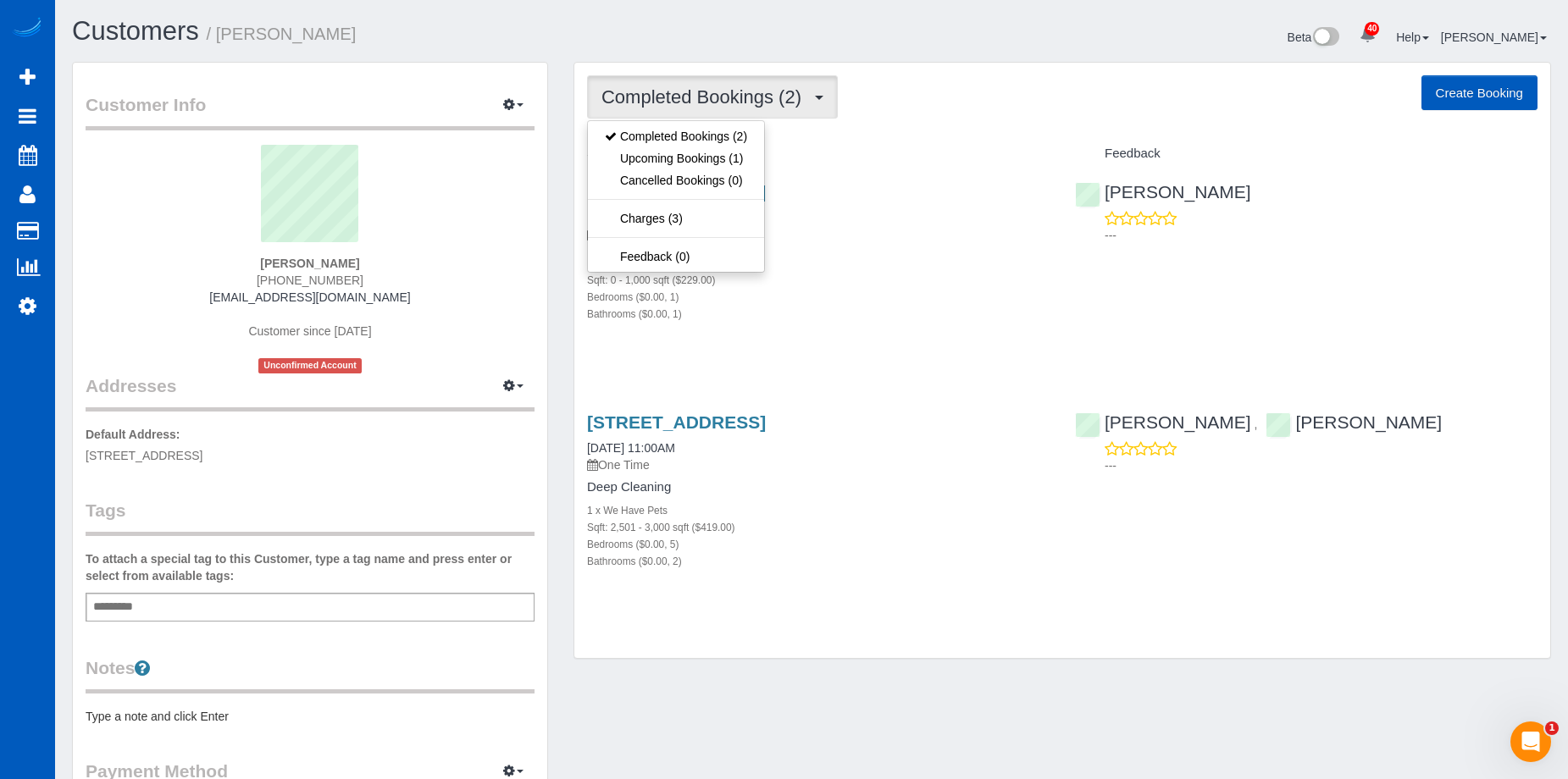
click at [725, 106] on span "Completed Bookings (2)" at bounding box center [705, 98] width 208 height 21
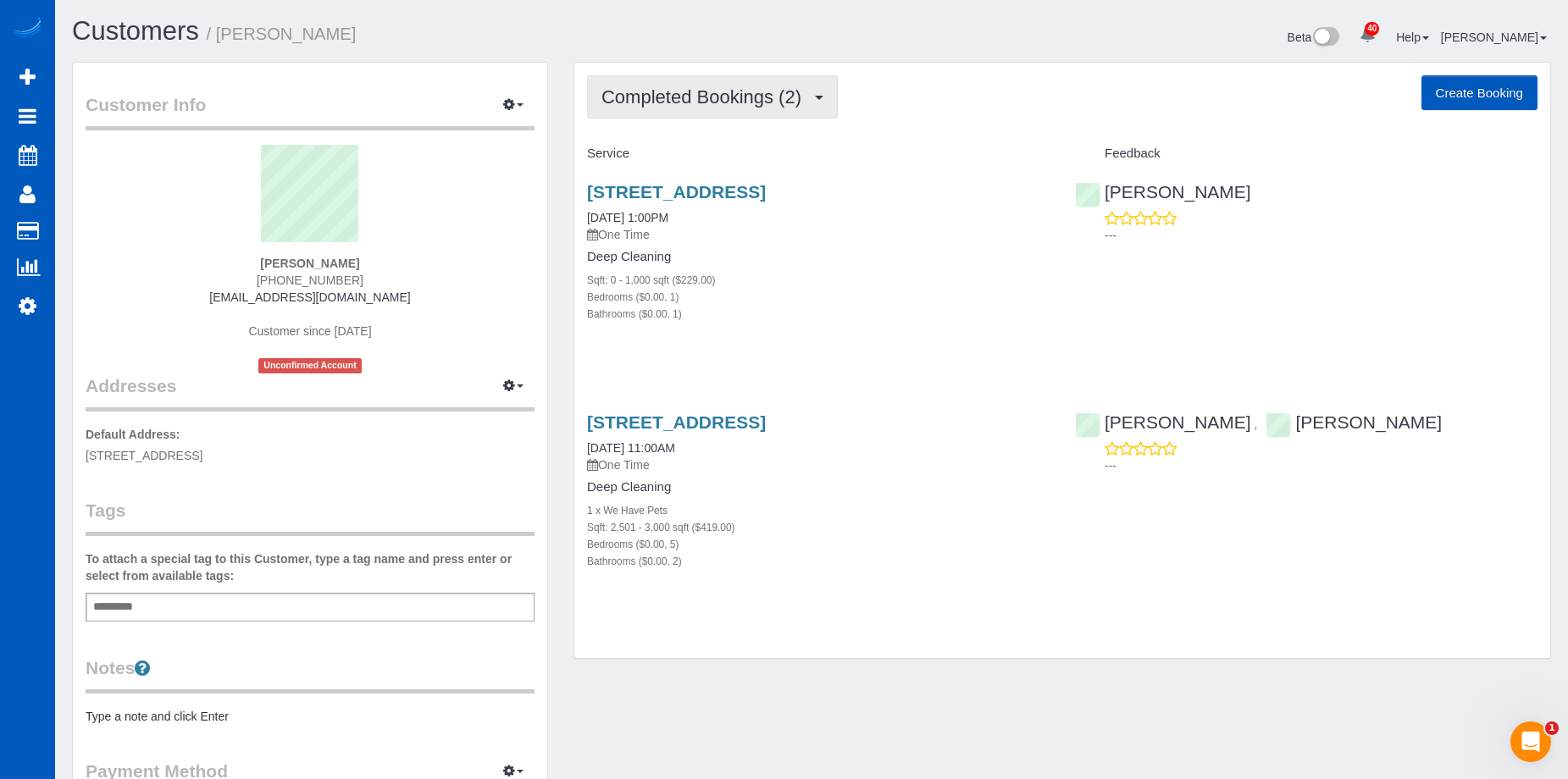
click at [732, 102] on span "Completed Bookings (2)" at bounding box center [705, 98] width 208 height 21
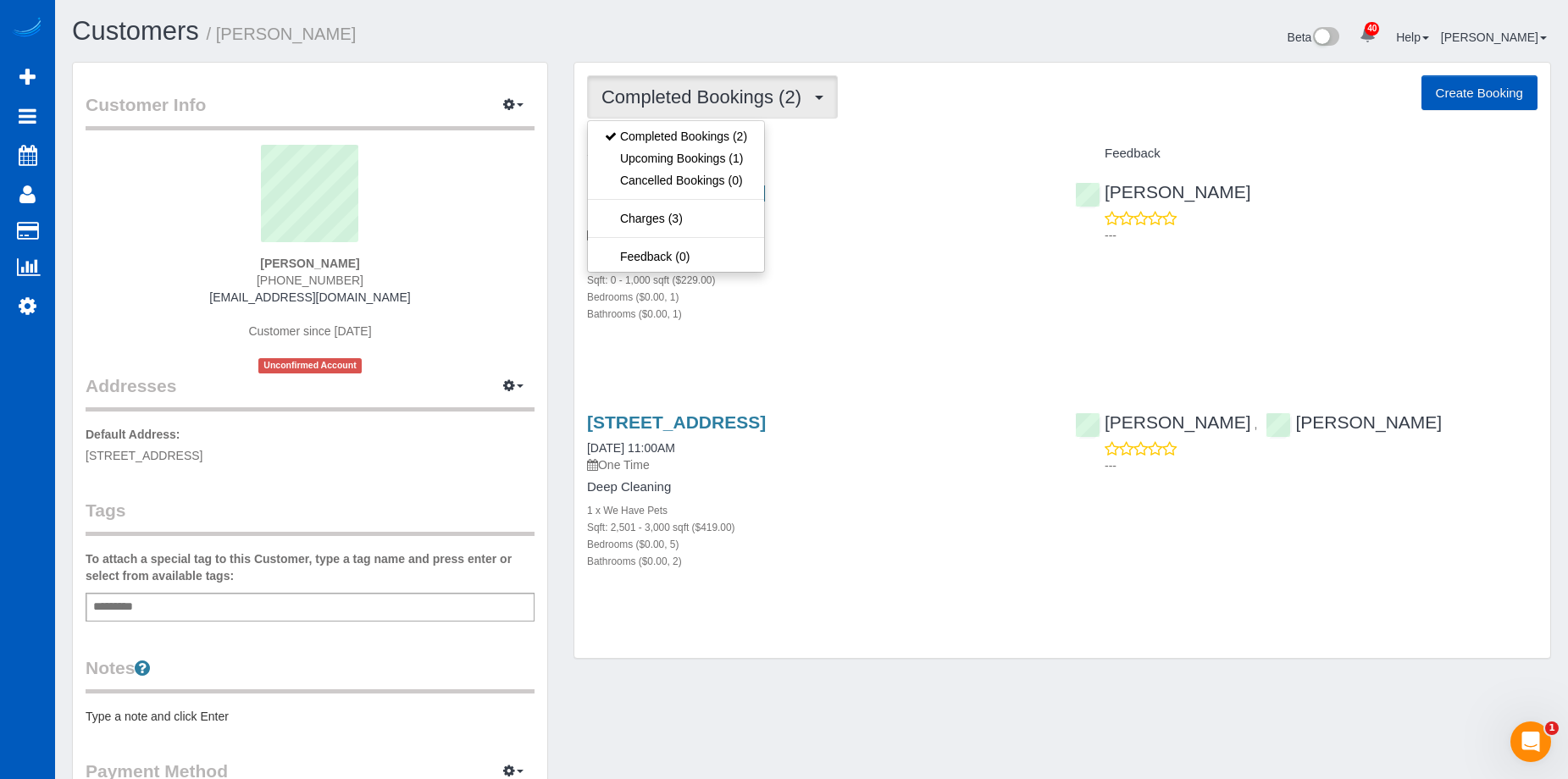
click at [724, 118] on div "Completed Bookings (2) Completed Bookings (2) Upcoming Bookings (1) Cancelled B…" at bounding box center [1062, 360] width 976 height 596
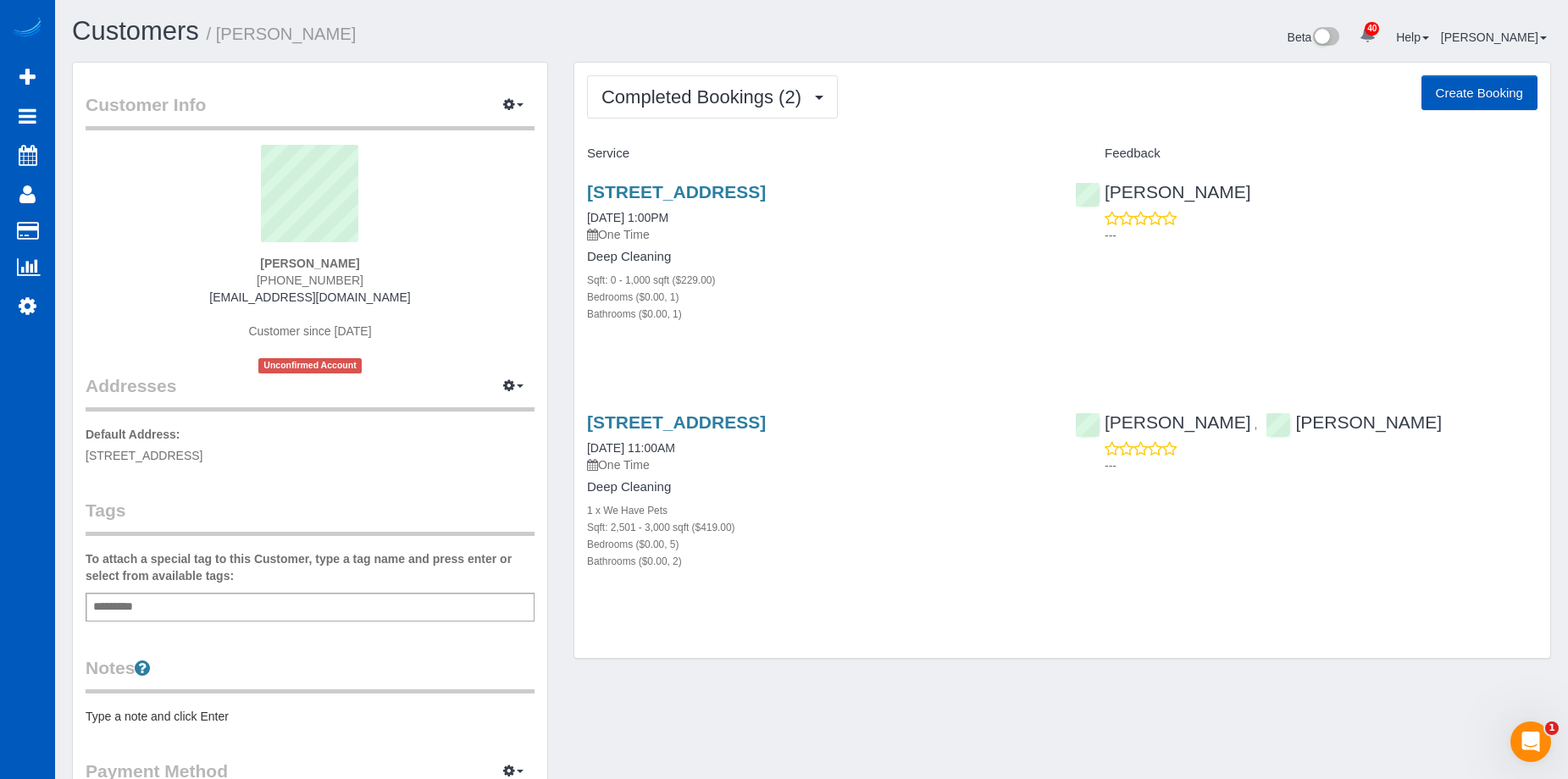
click at [725, 118] on div "Completed Bookings (2) Completed Bookings (2) Upcoming Bookings (1) Cancelled B…" at bounding box center [1062, 360] width 976 height 596
click at [721, 105] on span "Completed Bookings (2)" at bounding box center [705, 98] width 208 height 21
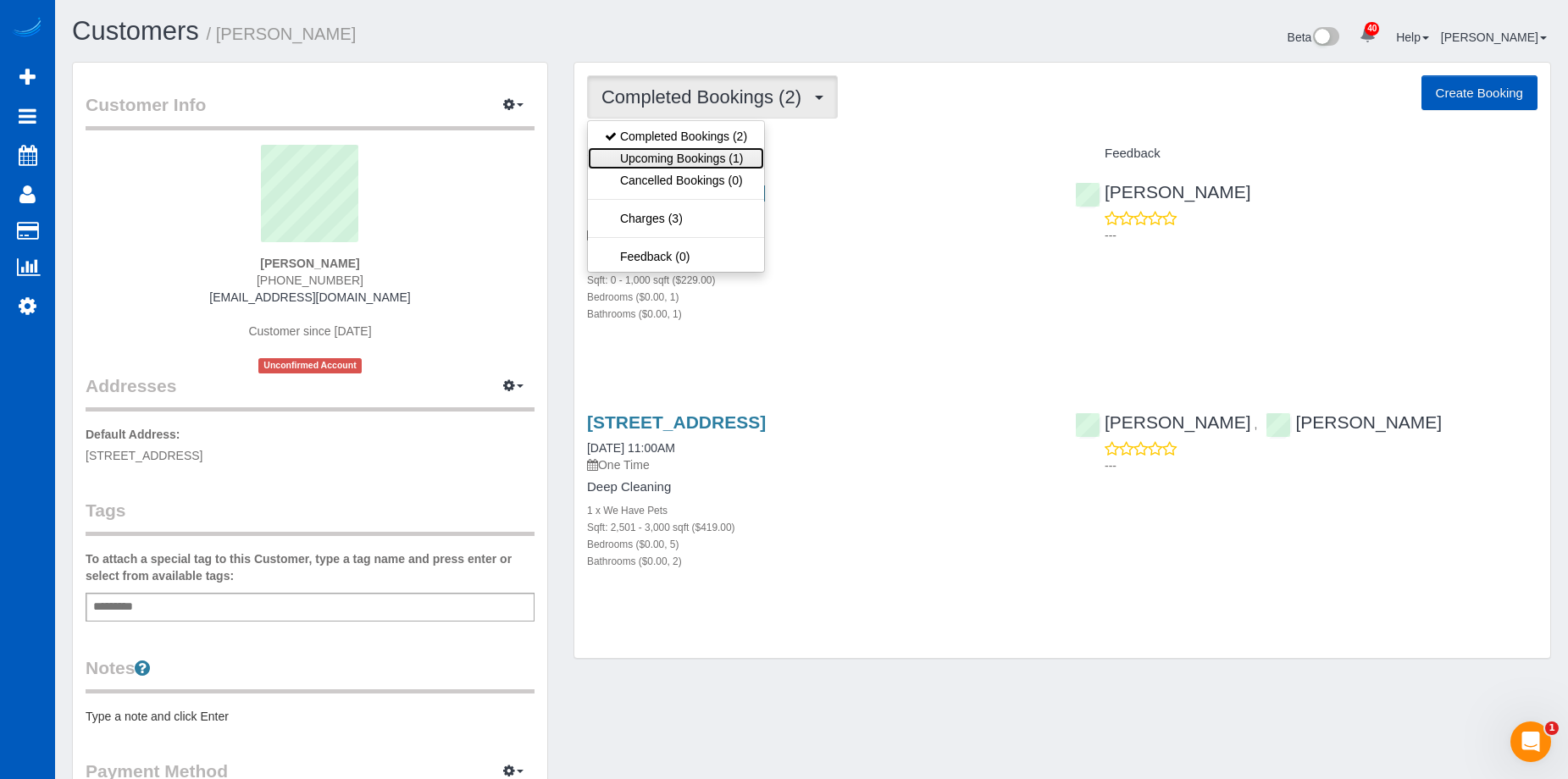
click at [690, 155] on link "Upcoming Bookings (1)" at bounding box center [676, 158] width 177 height 22
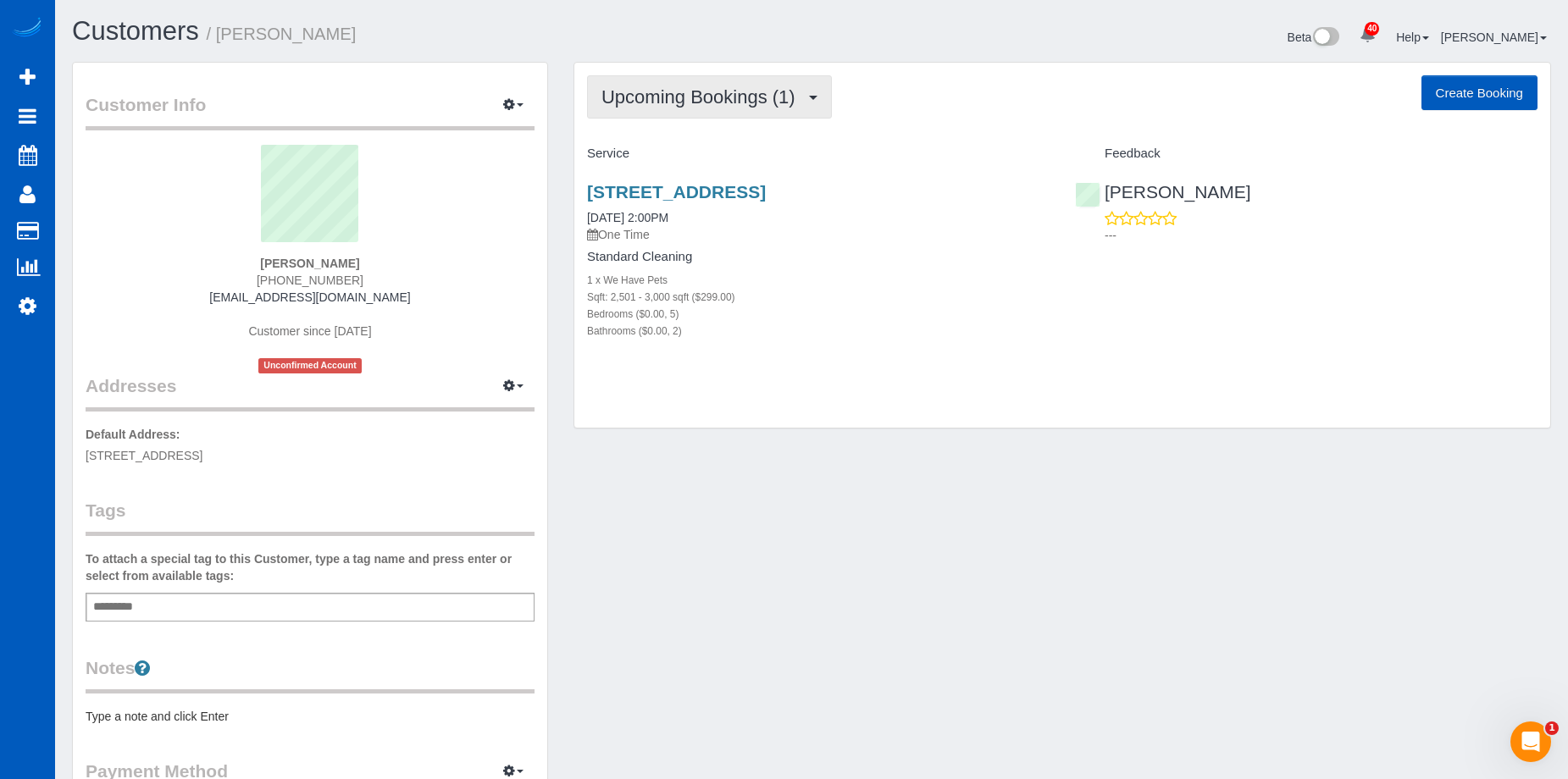
click at [717, 103] on span "Upcoming Bookings (1)" at bounding box center [702, 98] width 202 height 21
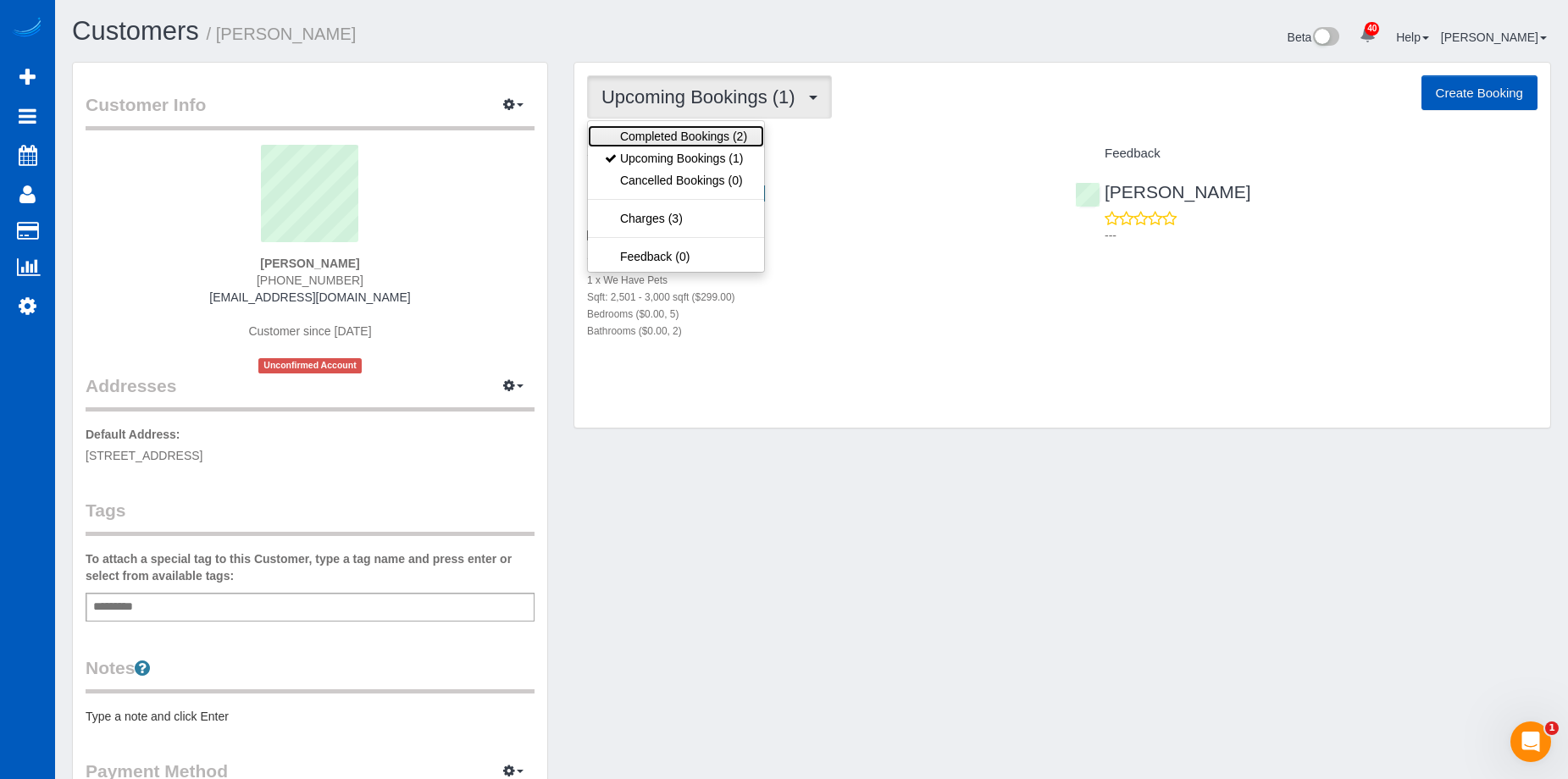
click at [693, 131] on link "Completed Bookings (2)" at bounding box center [676, 136] width 177 height 22
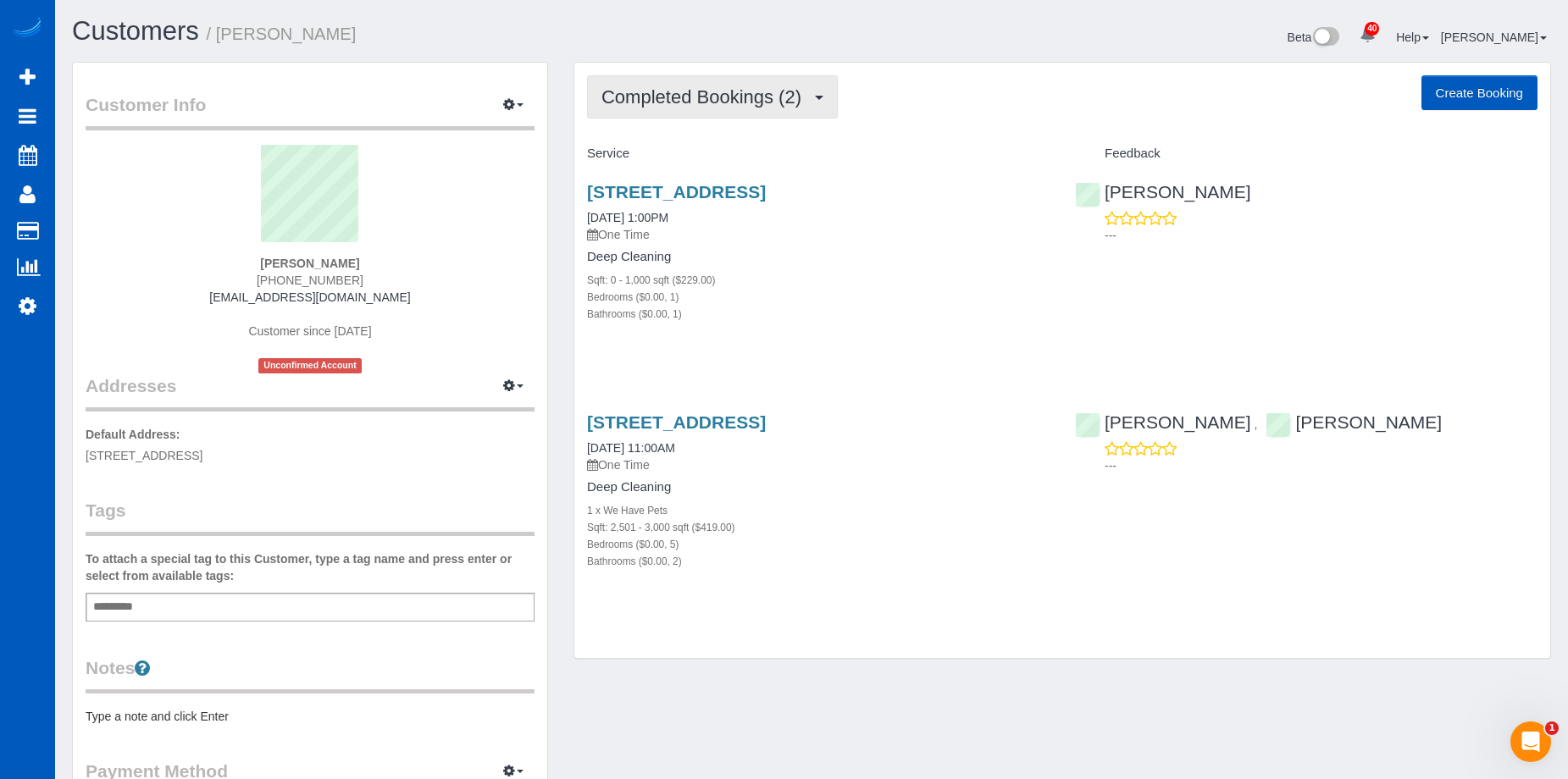
click at [713, 100] on span "Completed Bookings (2)" at bounding box center [705, 98] width 208 height 21
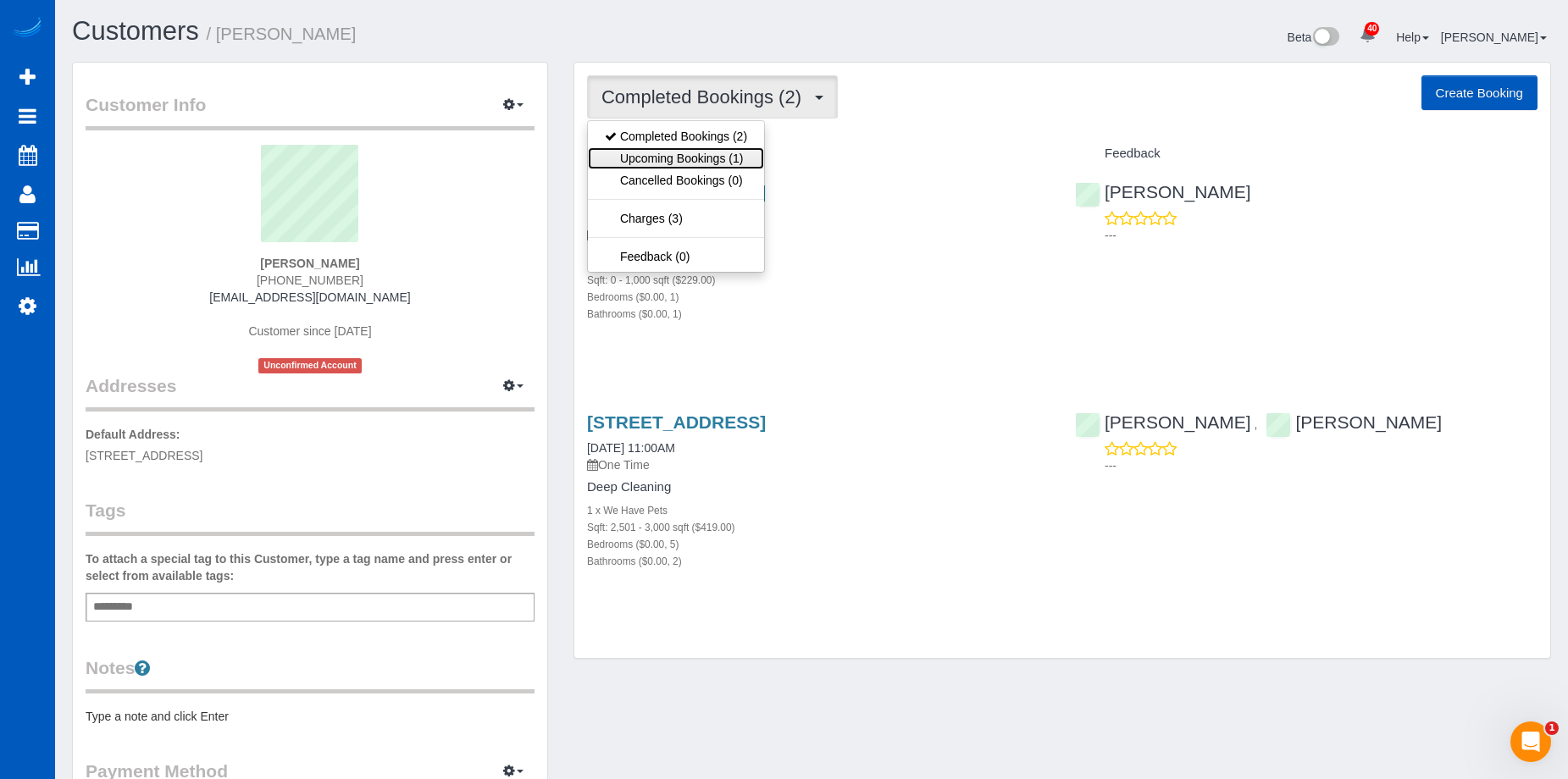
click at [685, 151] on link "Upcoming Bookings (1)" at bounding box center [676, 158] width 177 height 22
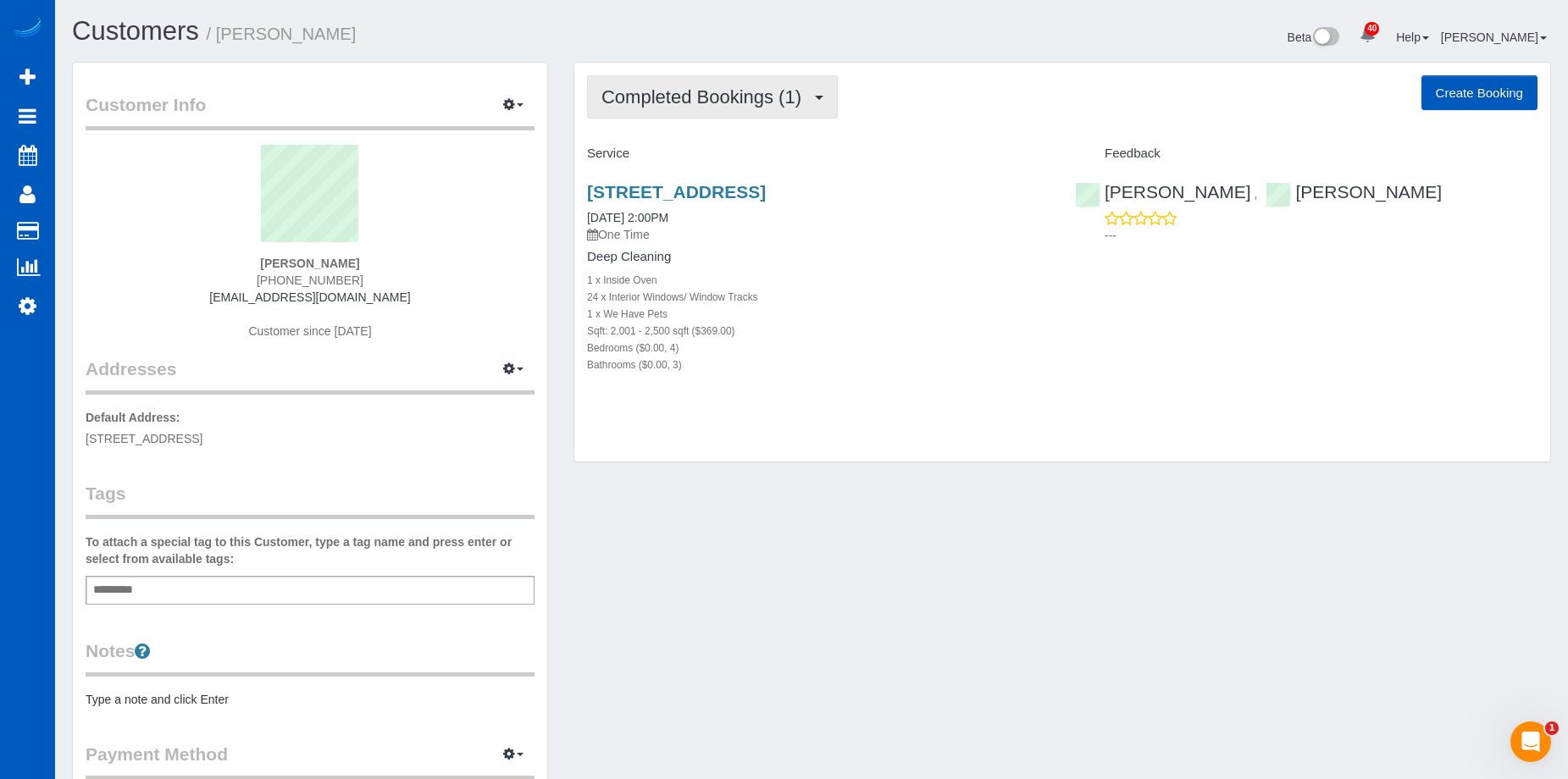
click at [677, 96] on span "Completed Bookings (1)" at bounding box center [705, 98] width 208 height 21
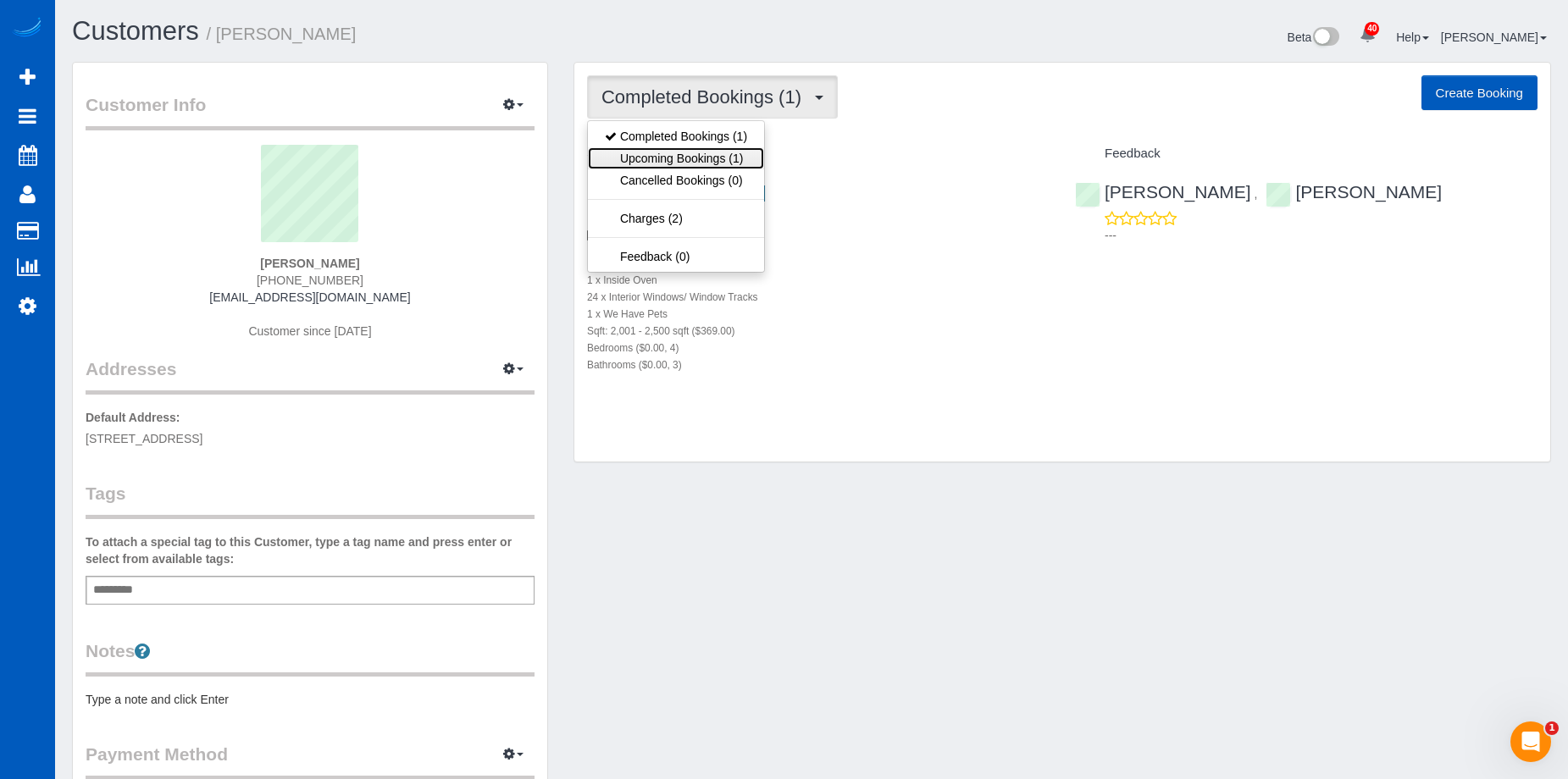
click at [678, 153] on link "Upcoming Bookings (1)" at bounding box center [676, 158] width 177 height 22
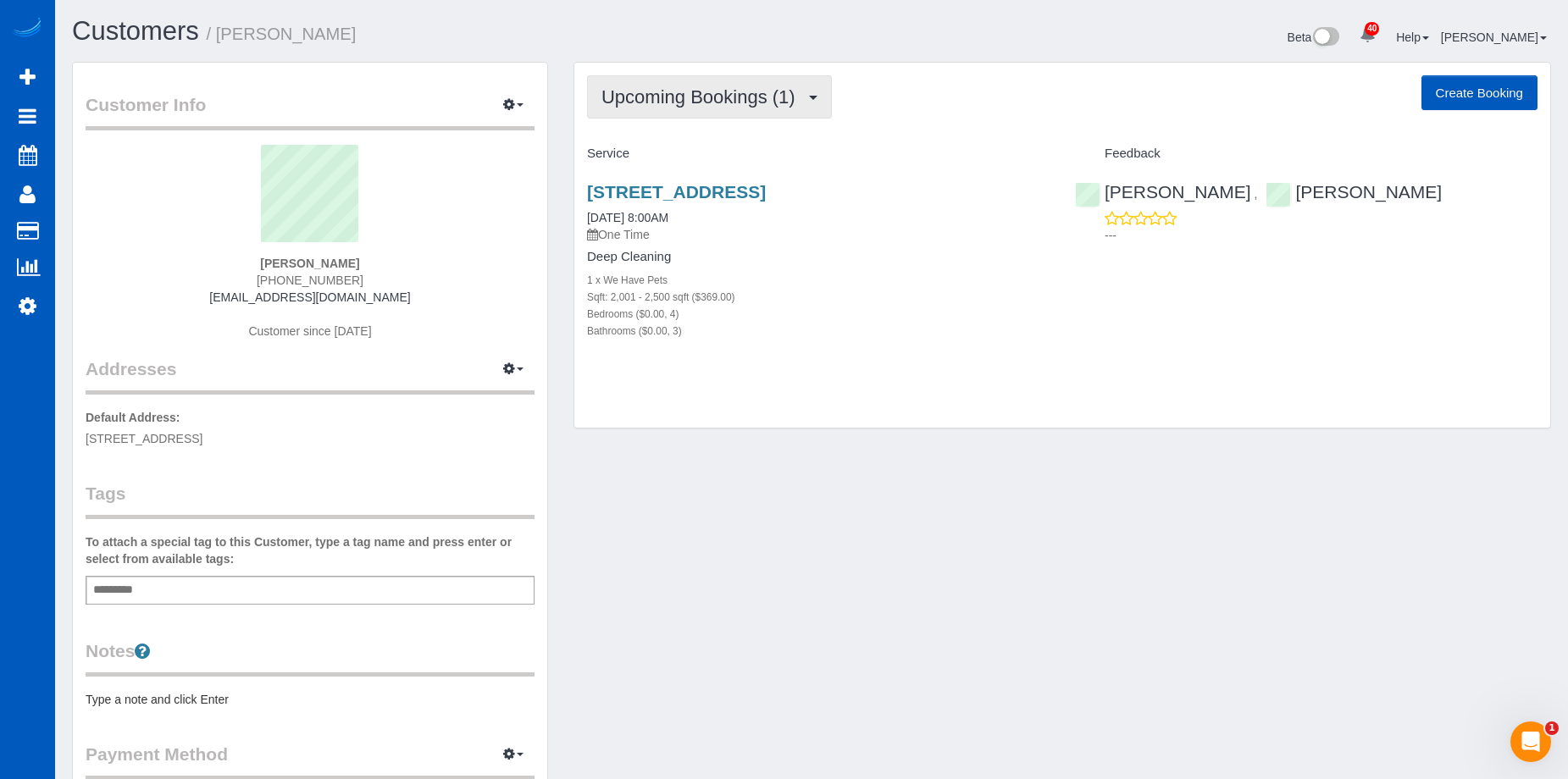
click at [702, 88] on span "Upcoming Bookings (1)" at bounding box center [702, 98] width 202 height 21
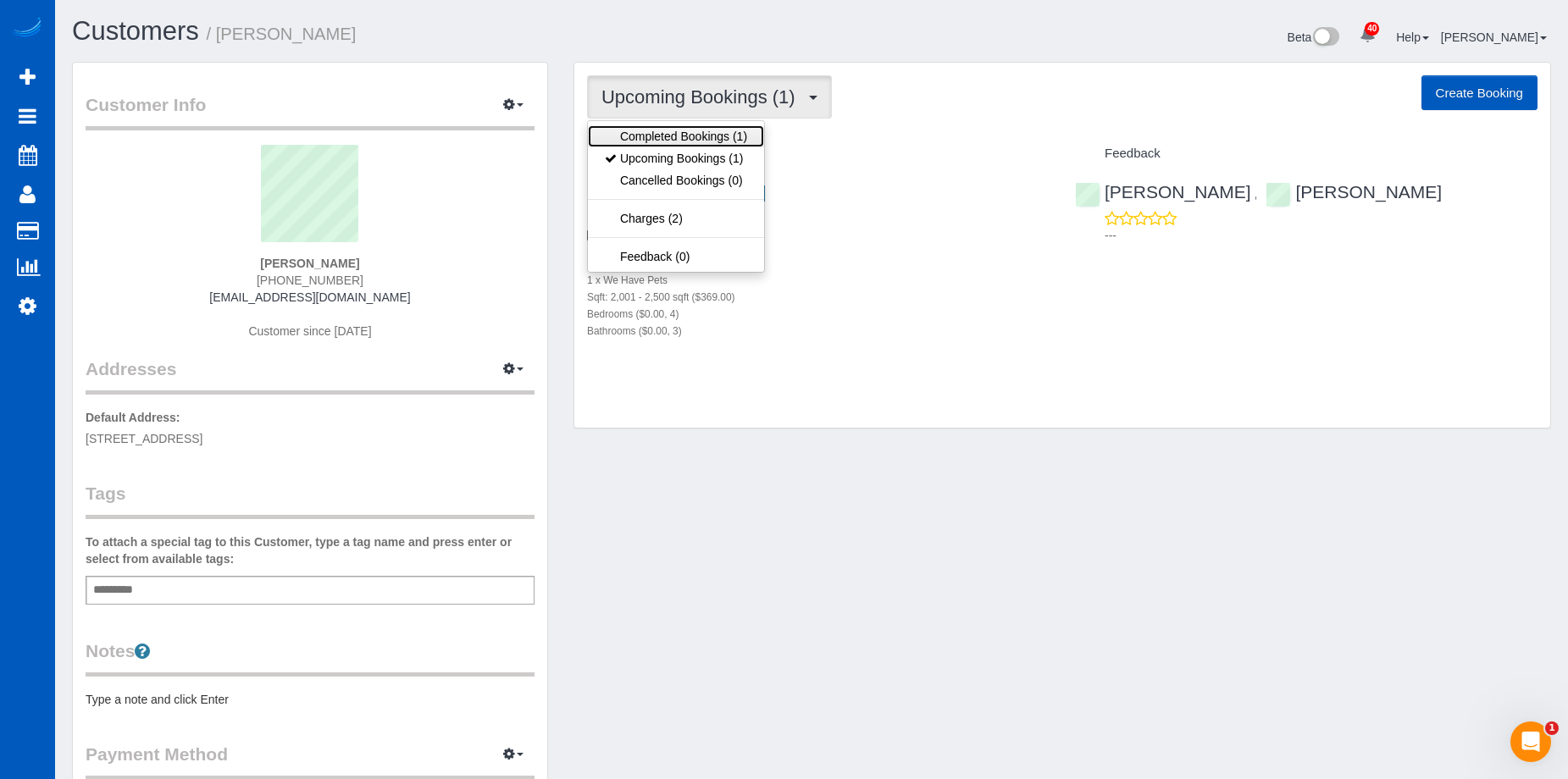
click at [680, 132] on link "Completed Bookings (1)" at bounding box center [676, 136] width 177 height 22
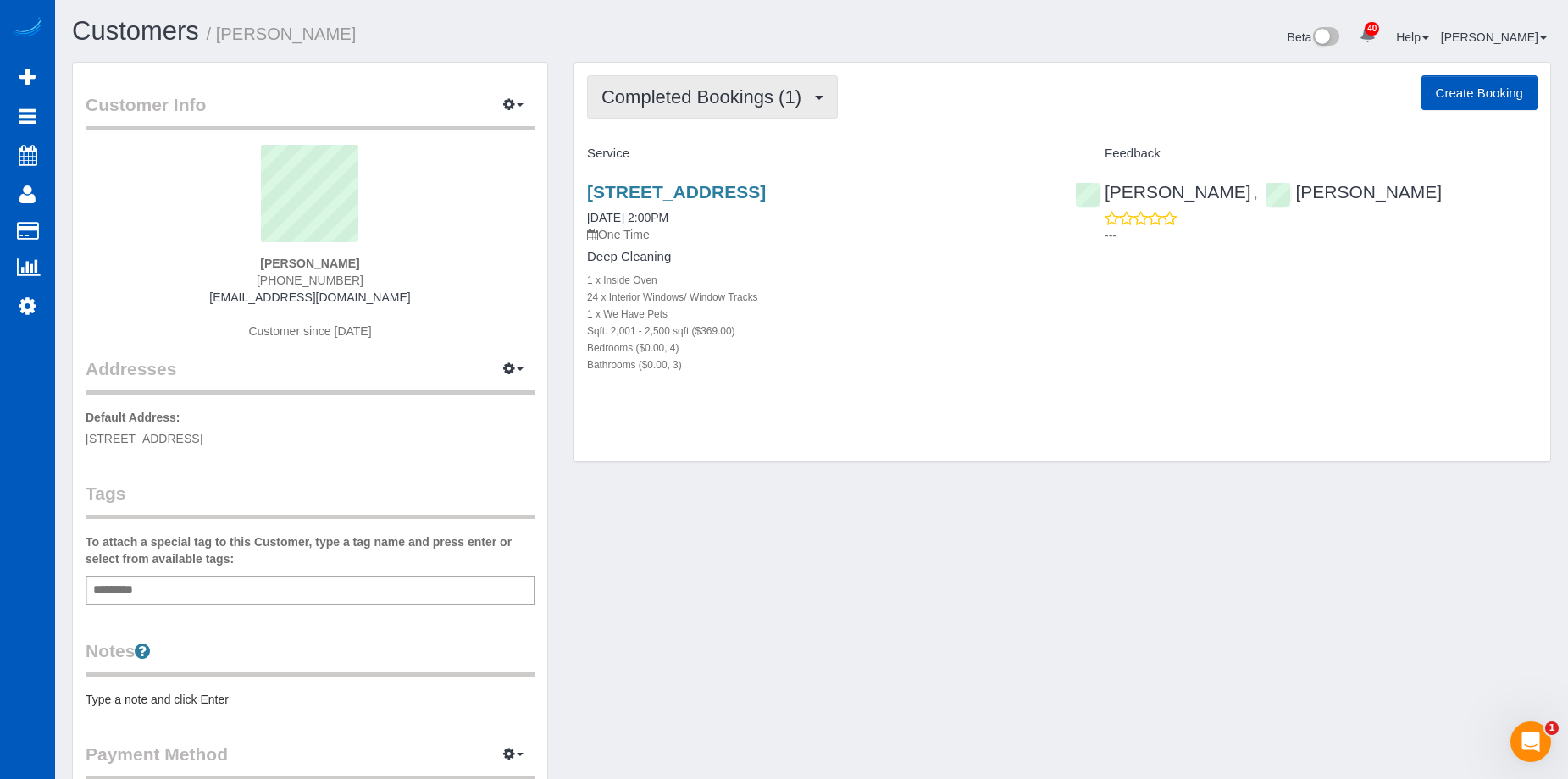
click at [704, 84] on button "Completed Bookings (1)" at bounding box center [712, 97] width 251 height 43
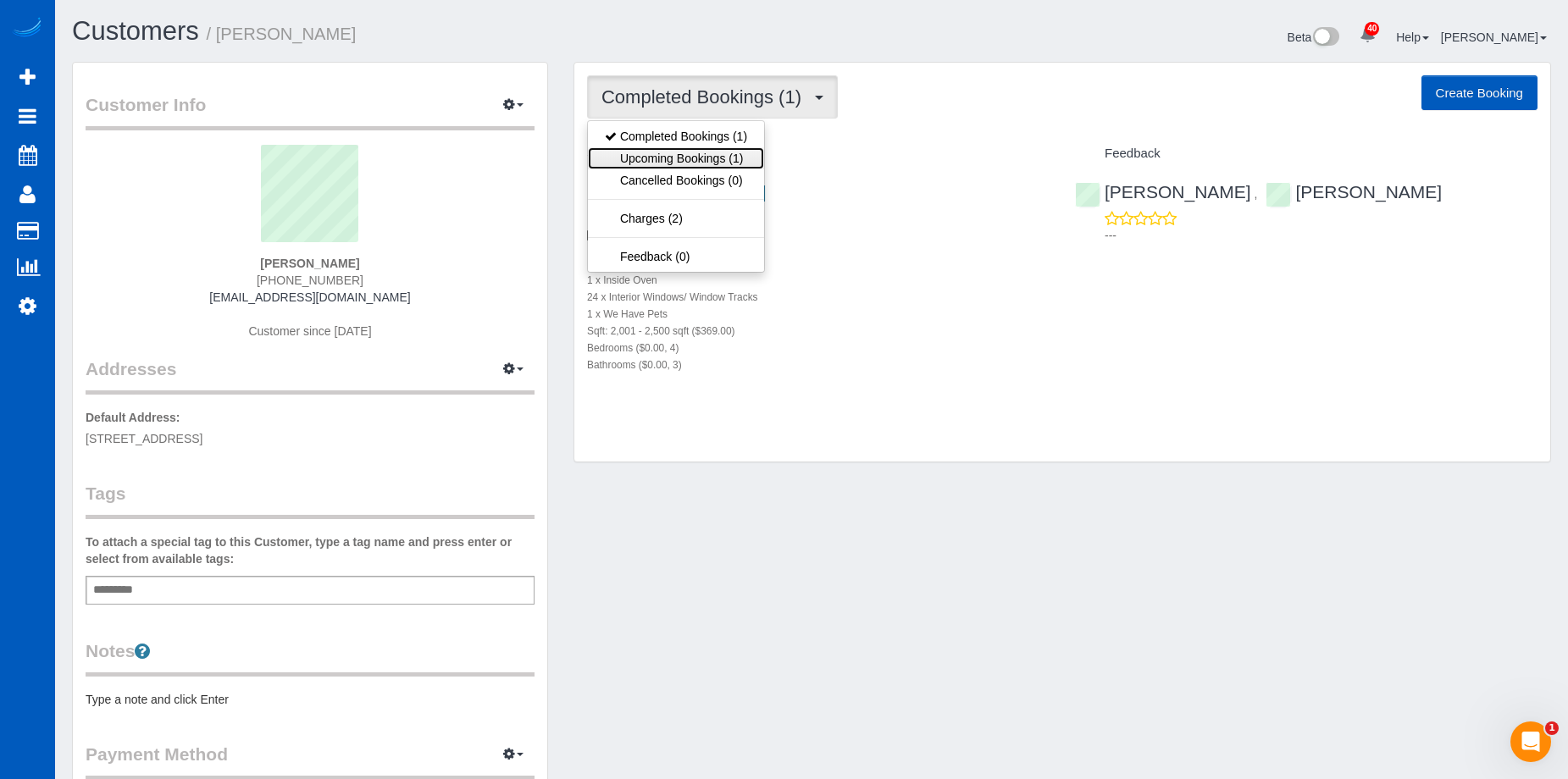
click at [670, 149] on link "Upcoming Bookings (1)" at bounding box center [676, 158] width 177 height 22
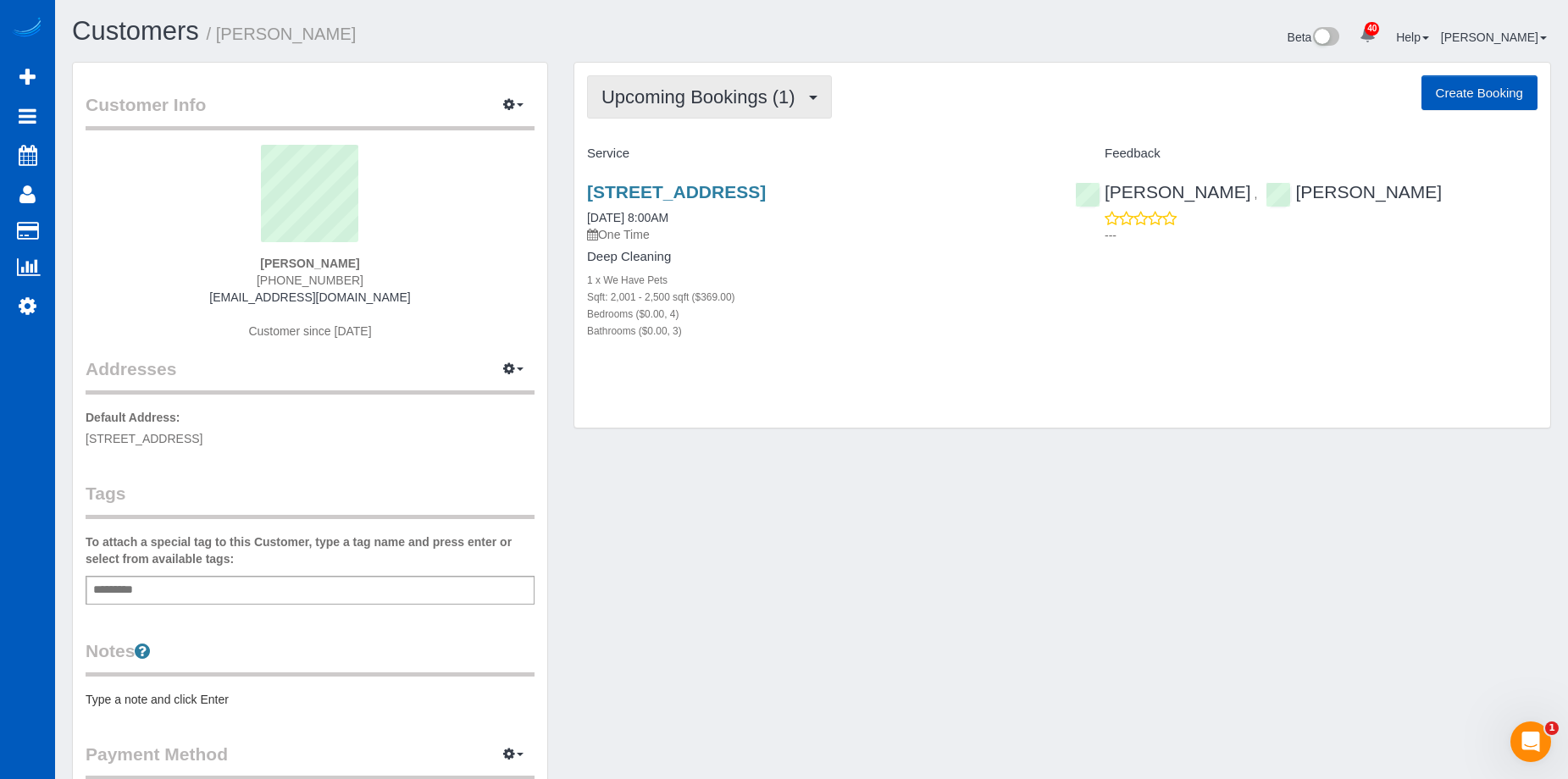
click at [713, 98] on span "Upcoming Bookings (1)" at bounding box center [702, 98] width 202 height 21
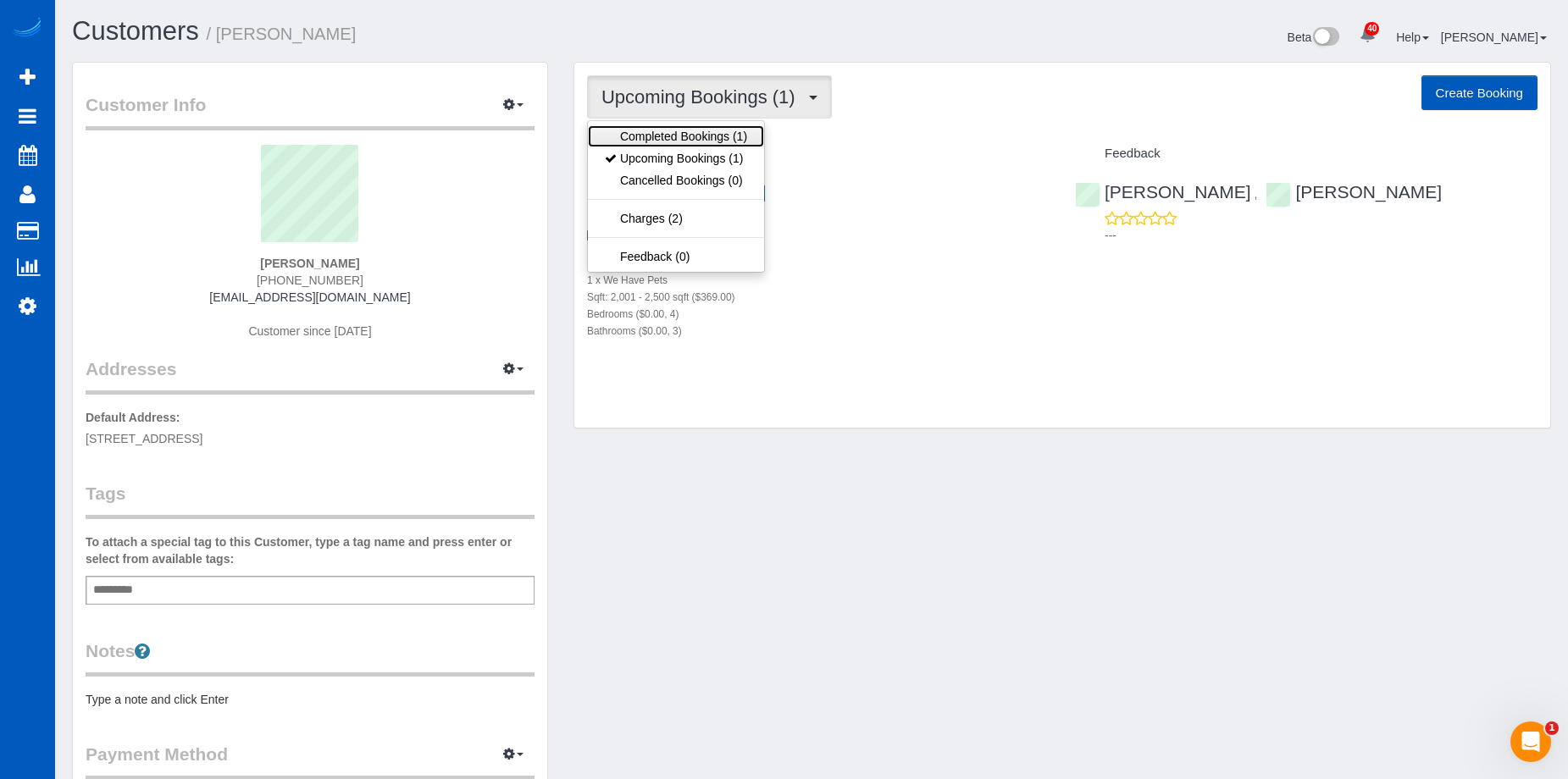
click at [676, 139] on link "Completed Bookings (1)" at bounding box center [676, 136] width 177 height 22
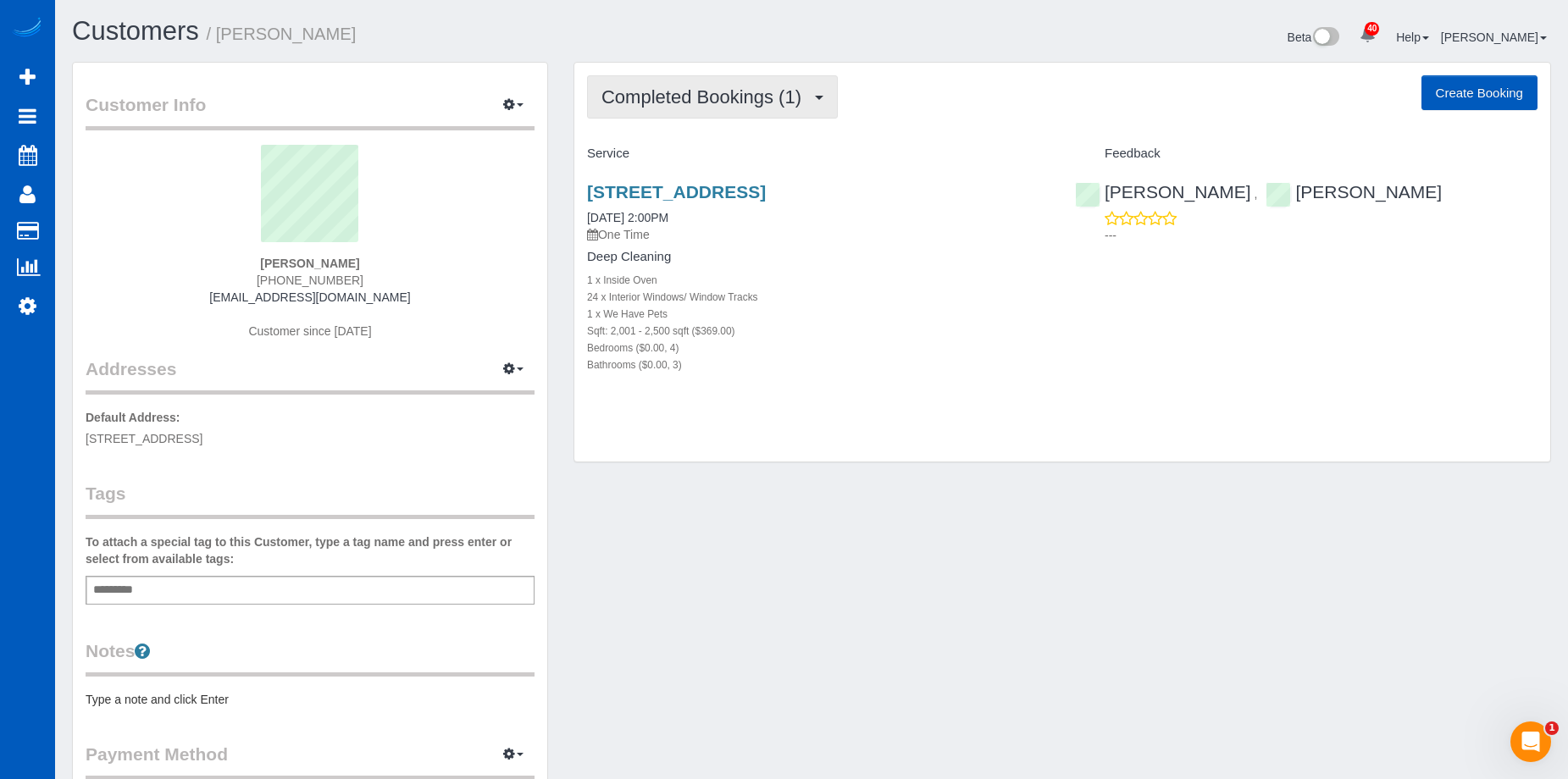
click at [692, 104] on span "Completed Bookings (1)" at bounding box center [705, 98] width 208 height 21
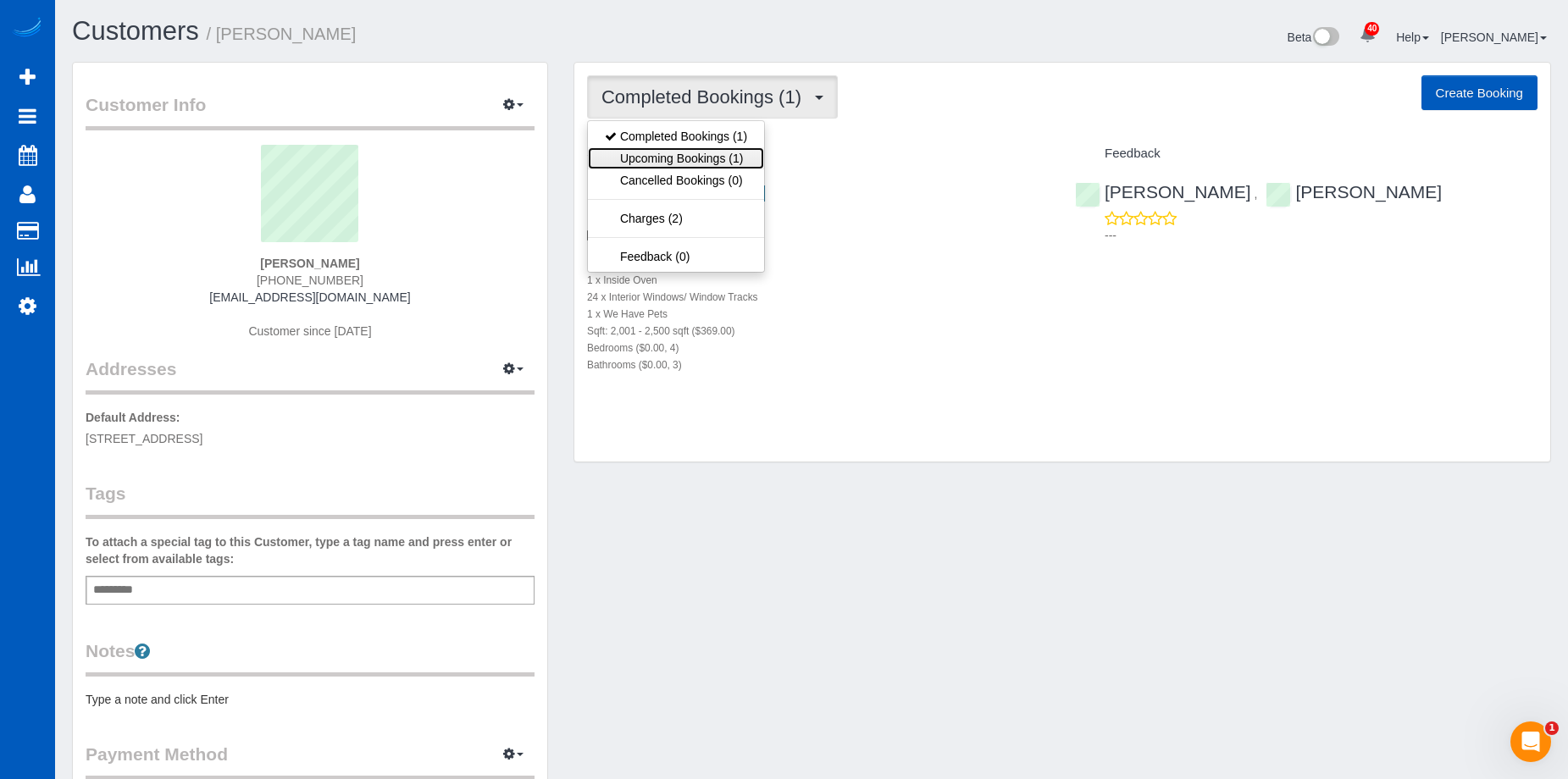
click at [681, 154] on link "Upcoming Bookings (1)" at bounding box center [676, 158] width 177 height 22
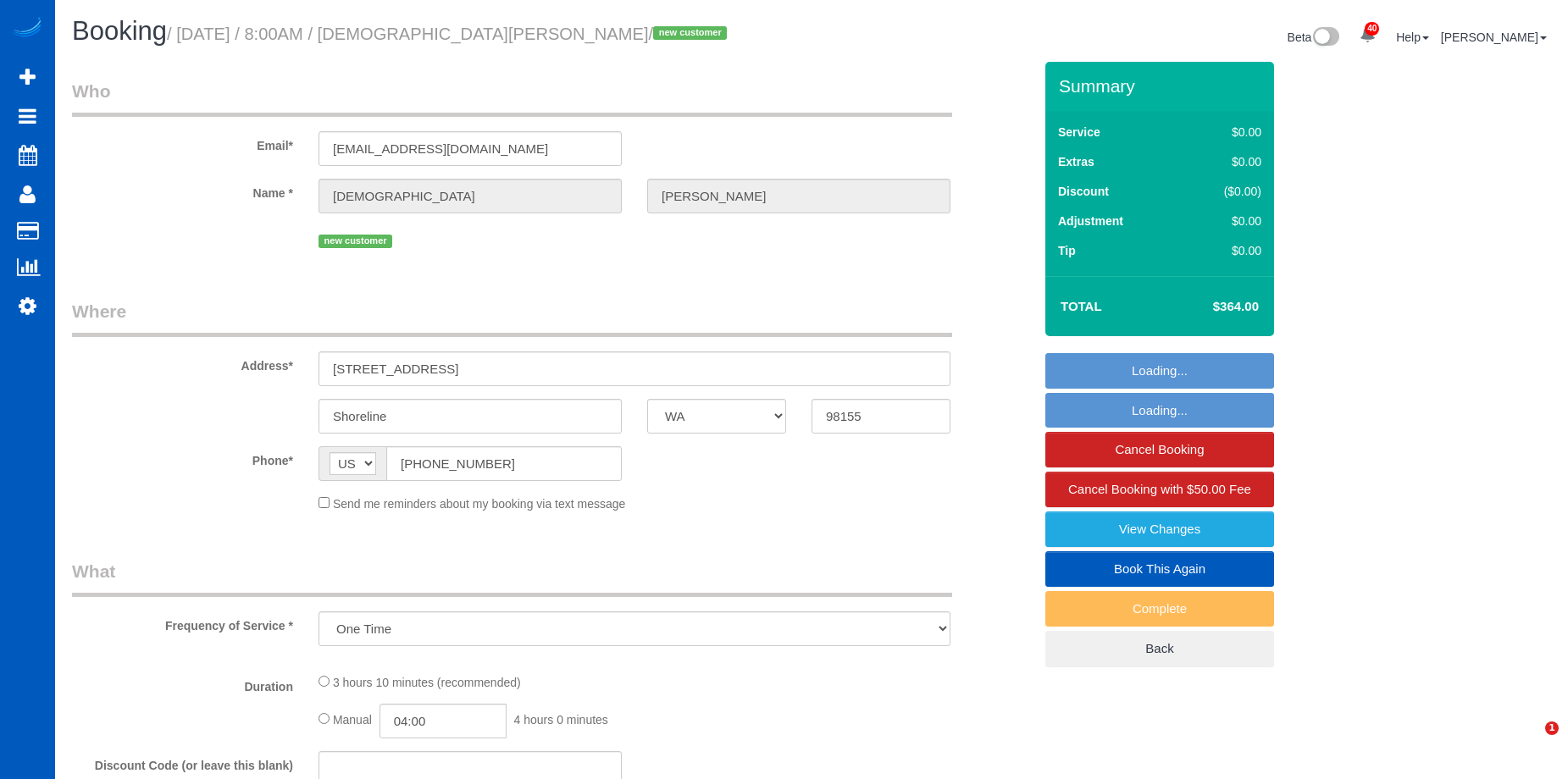
select select "WA"
select select "object:1187"
select select "string:fspay-7fe494b8-251d-4c2a-b95f-aafca3134551"
select select "199"
select select "spot1"
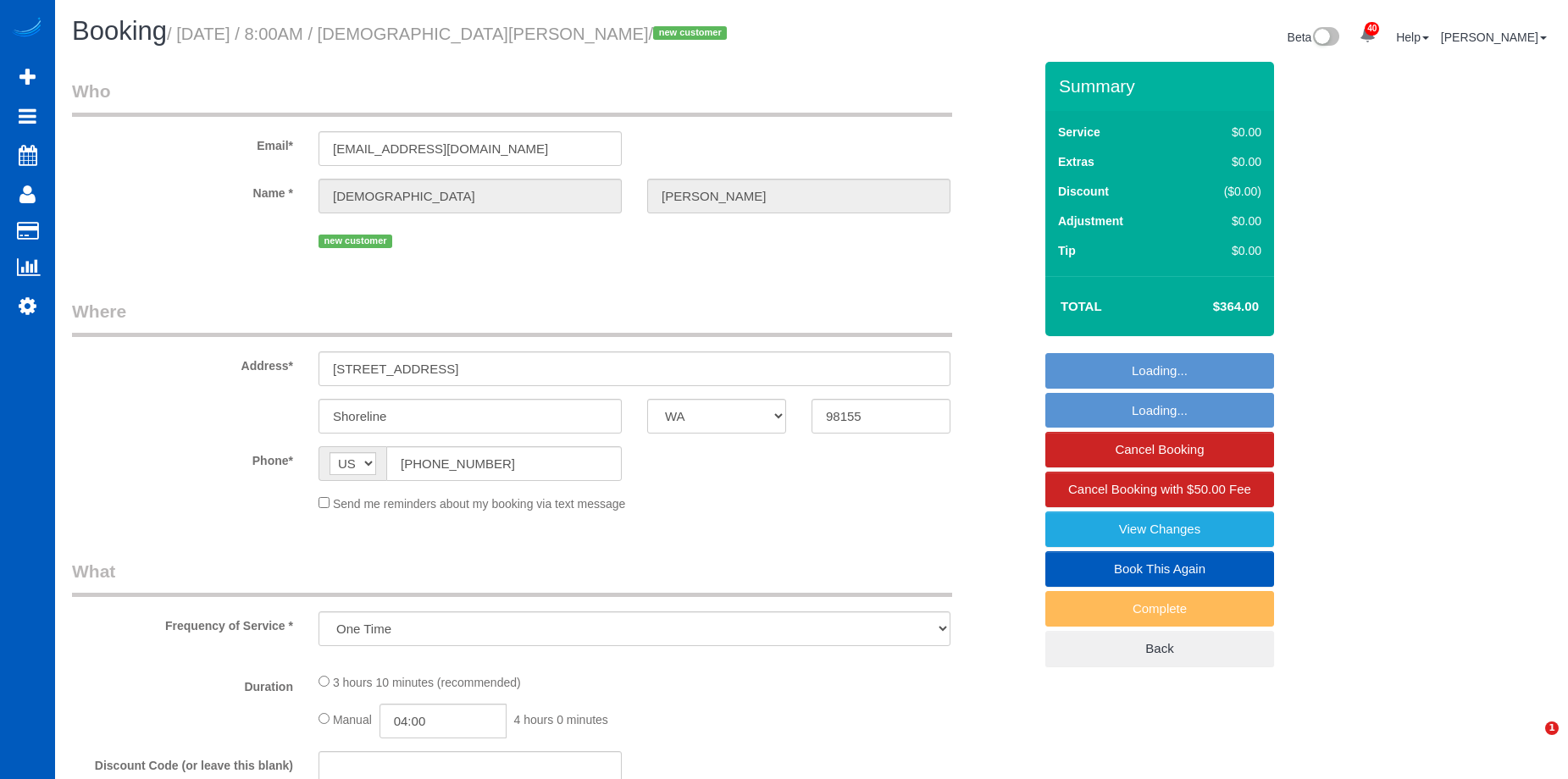
select select "number:10"
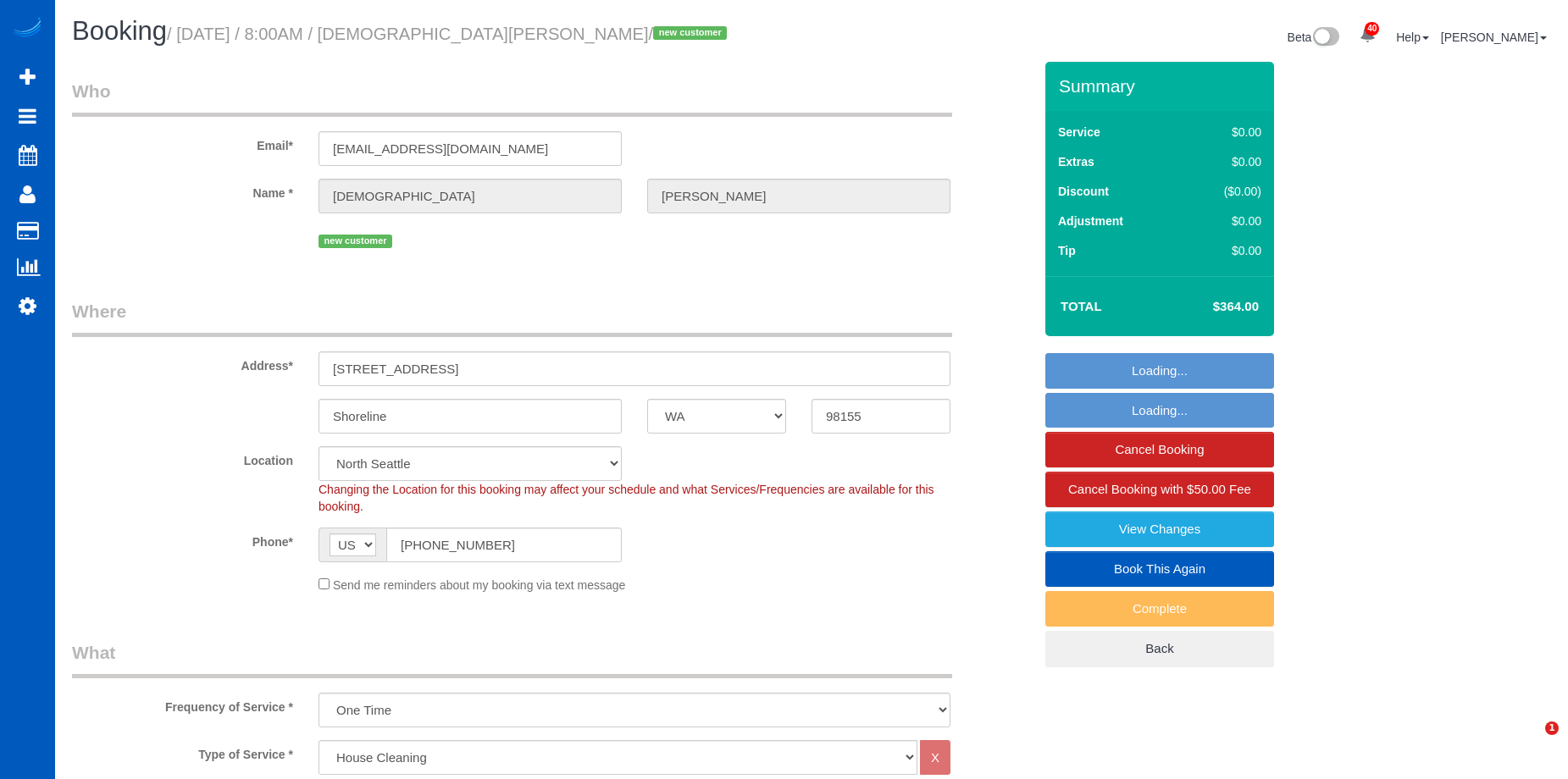
select select "3"
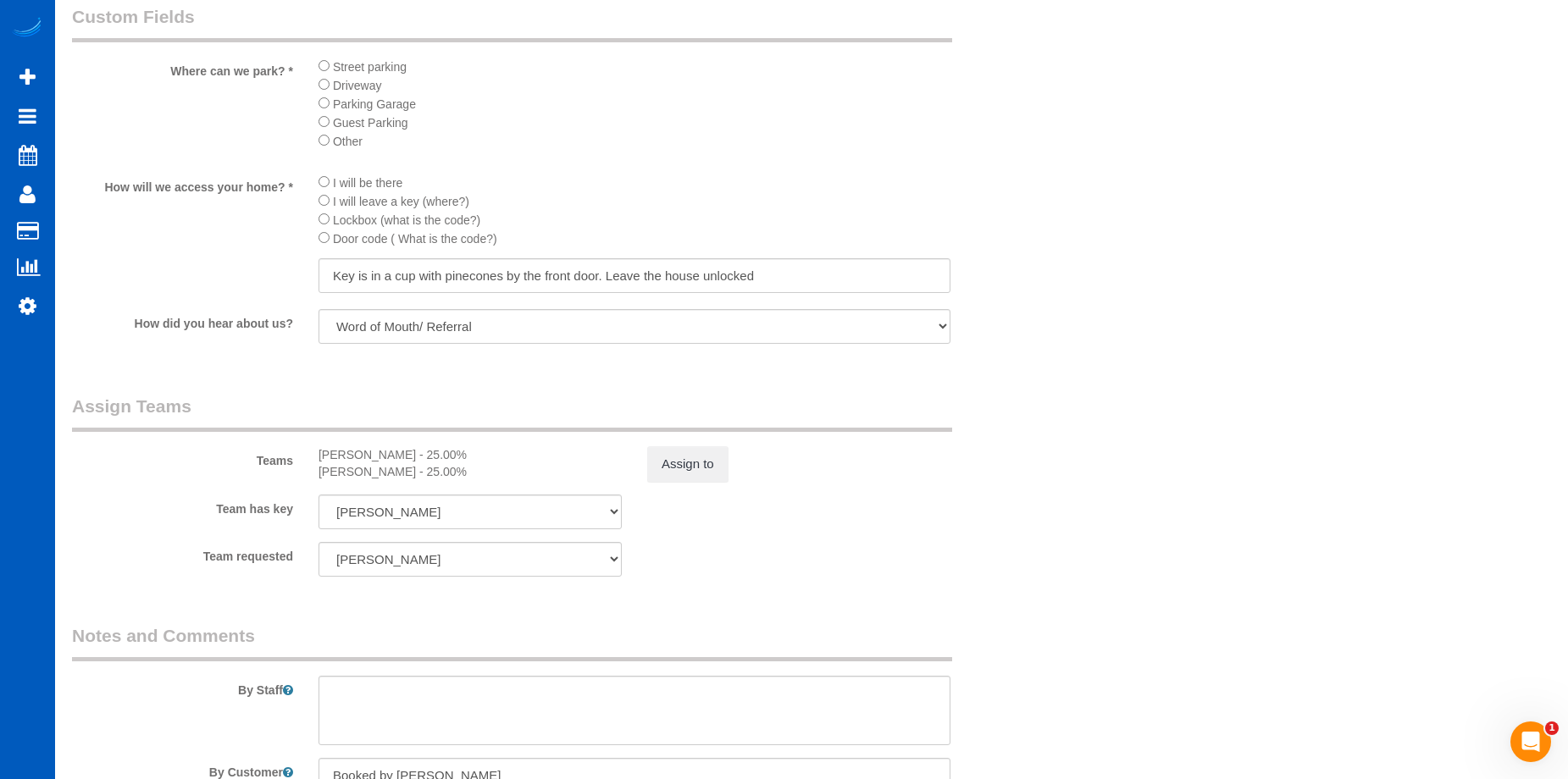
scroll to position [2163, 0]
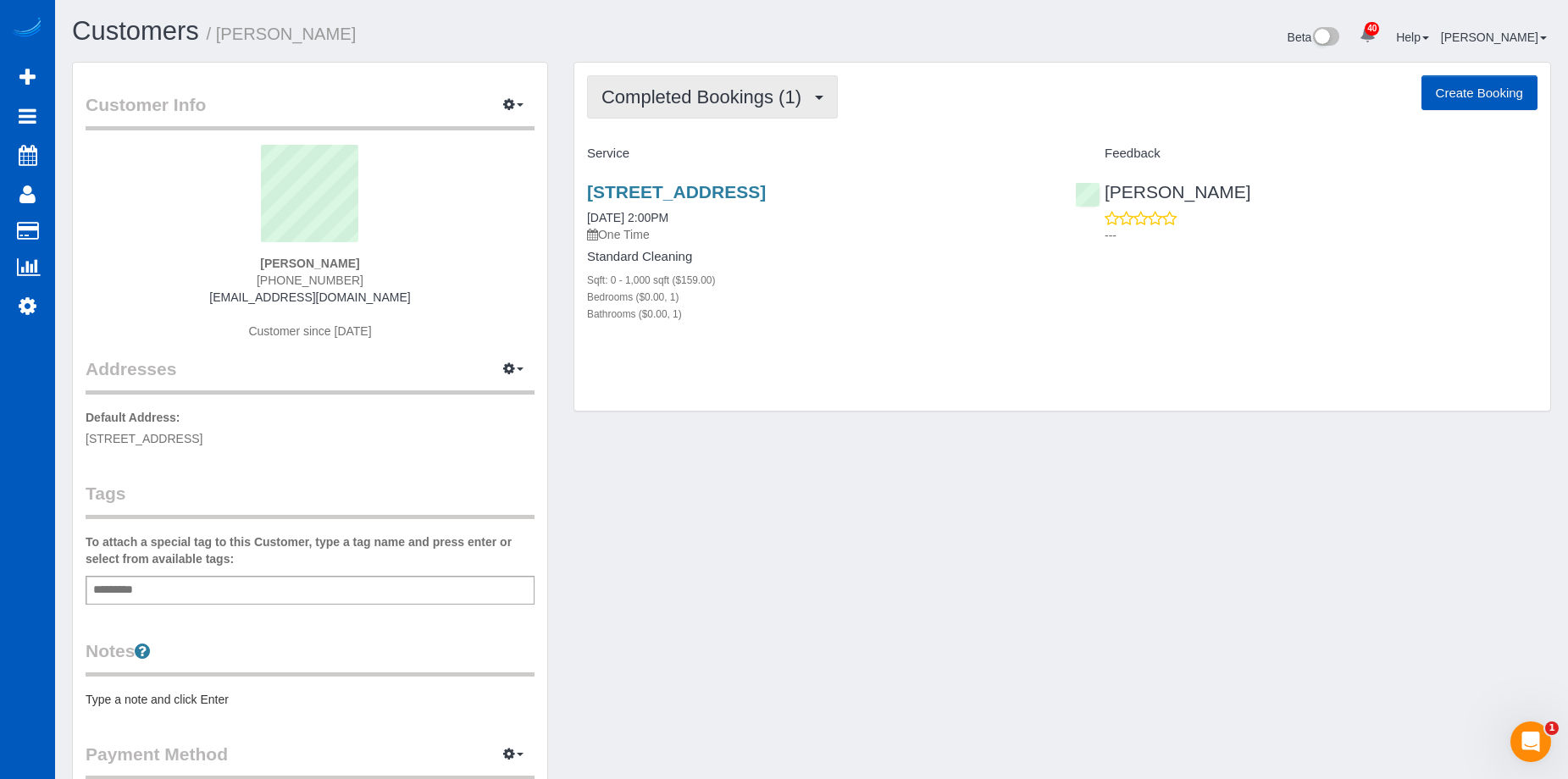
click at [735, 93] on span "Completed Bookings (1)" at bounding box center [705, 98] width 208 height 21
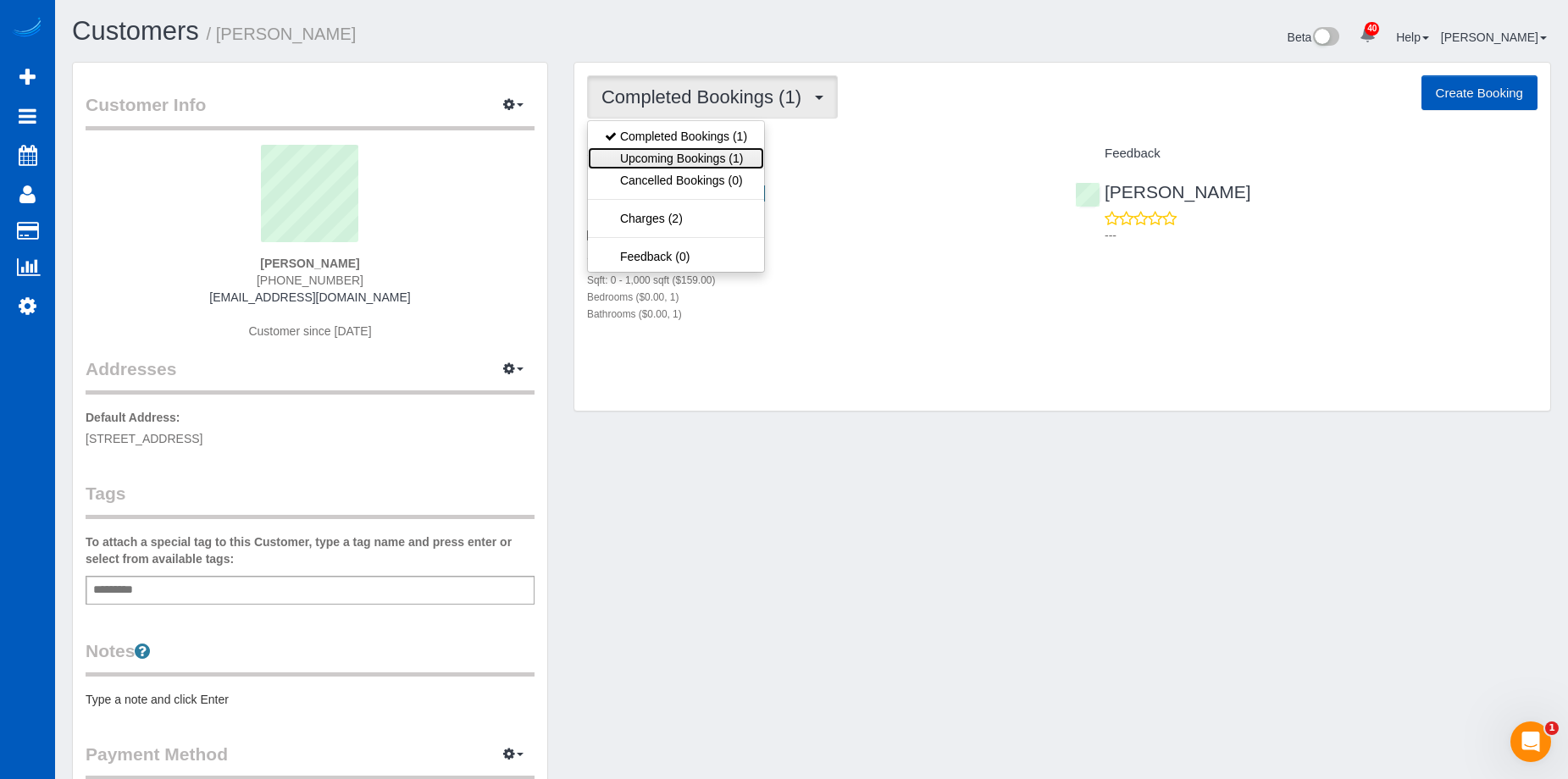
click at [712, 147] on link "Upcoming Bookings (1)" at bounding box center [676, 158] width 177 height 22
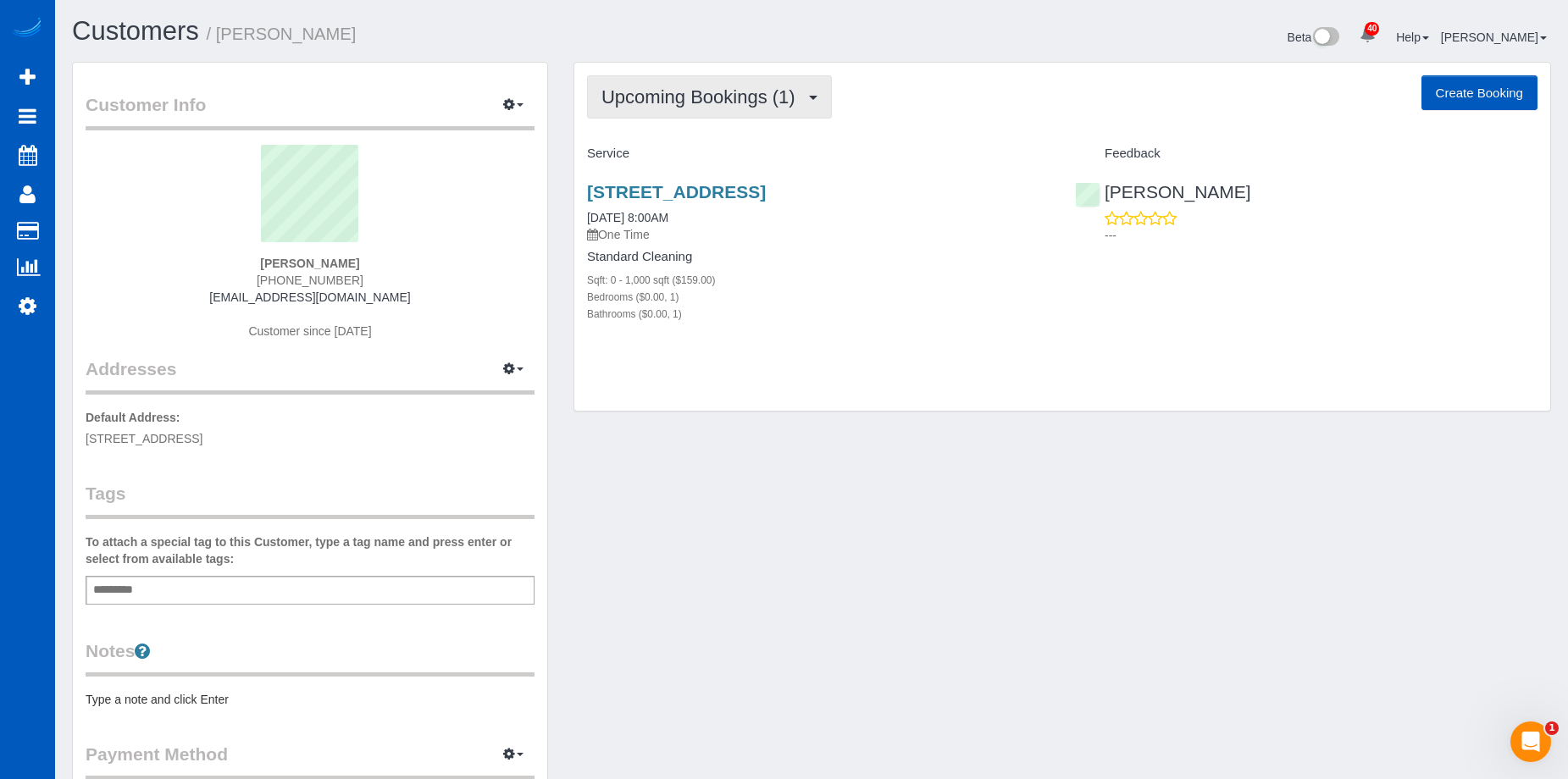
click at [740, 97] on span "Upcoming Bookings (1)" at bounding box center [702, 98] width 202 height 21
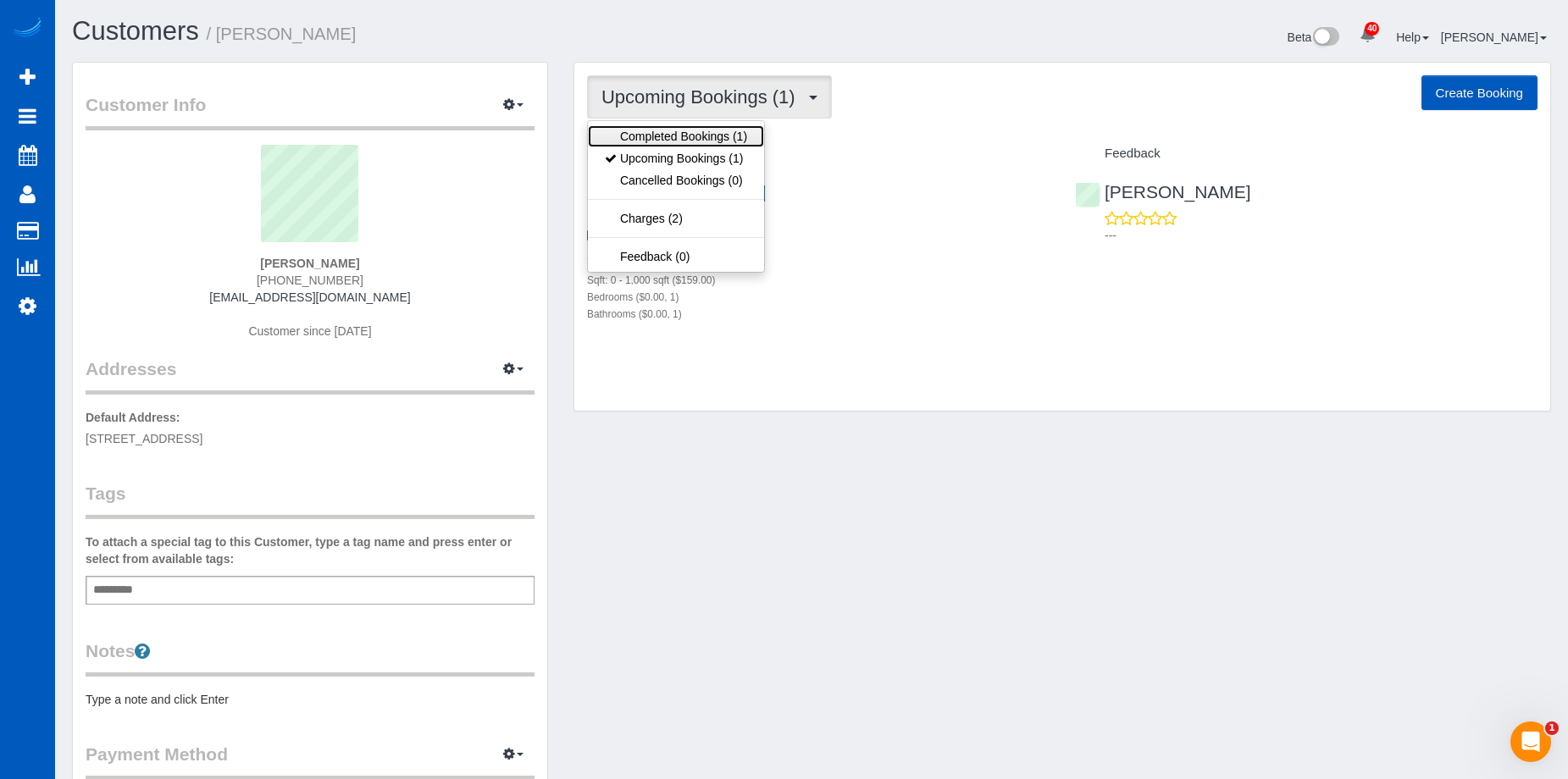
click at [695, 133] on link "Completed Bookings (1)" at bounding box center [676, 136] width 177 height 22
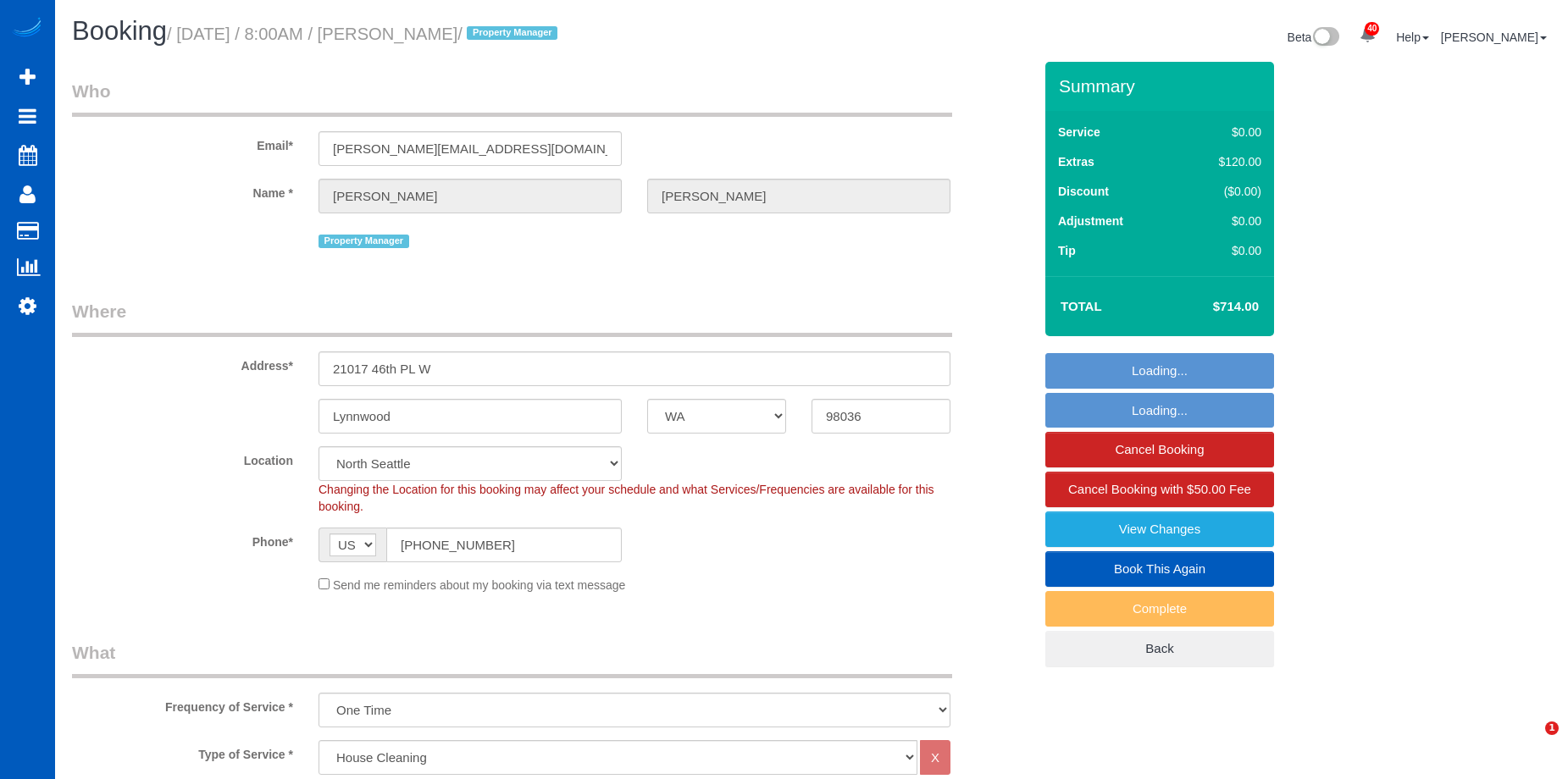
select select "WA"
select select "199"
select select "3001"
select select "5"
select select "3"
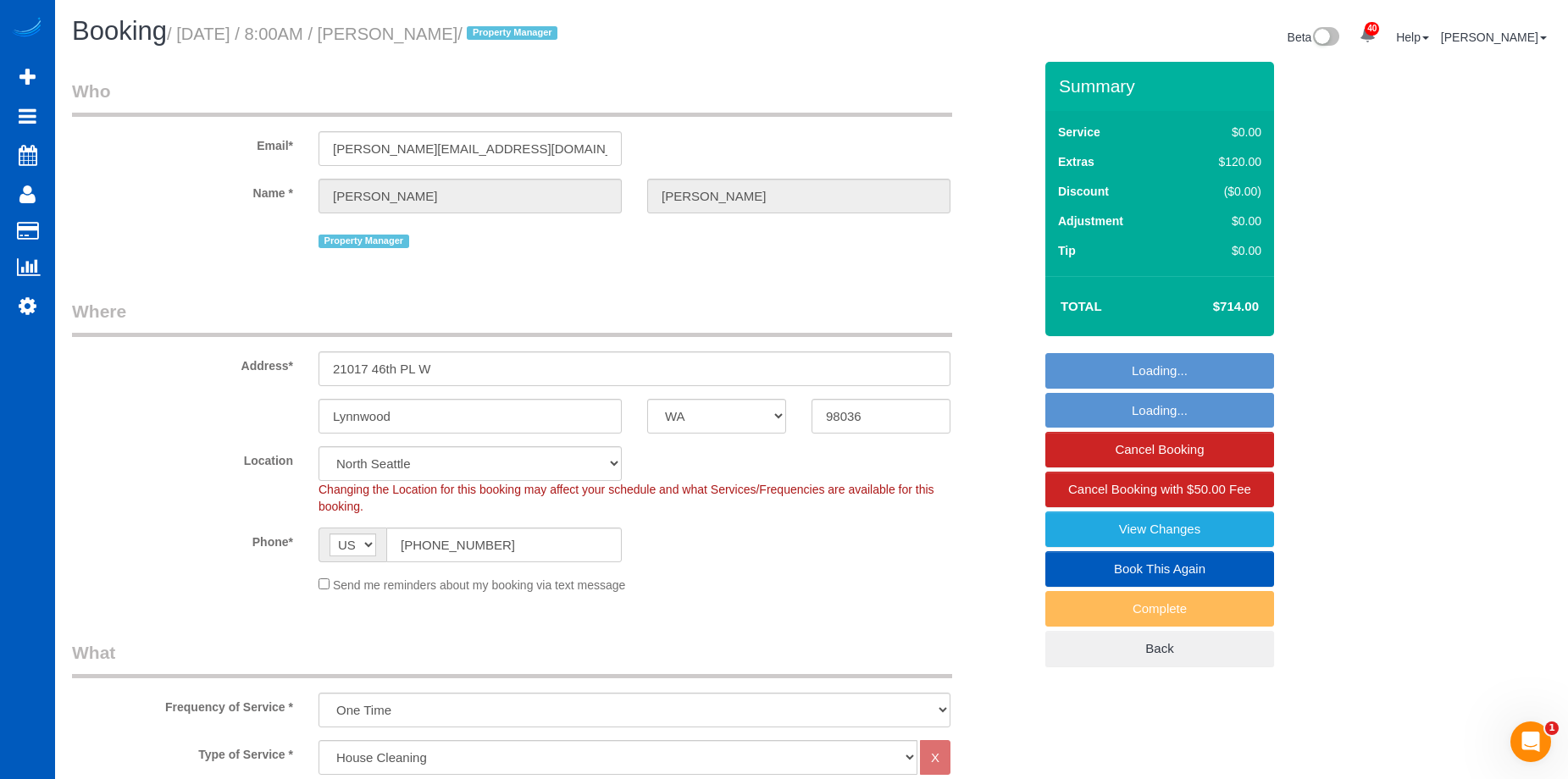
select select "object:1173"
select select "spot1"
select select "3001"
select select "5"
select select "3"
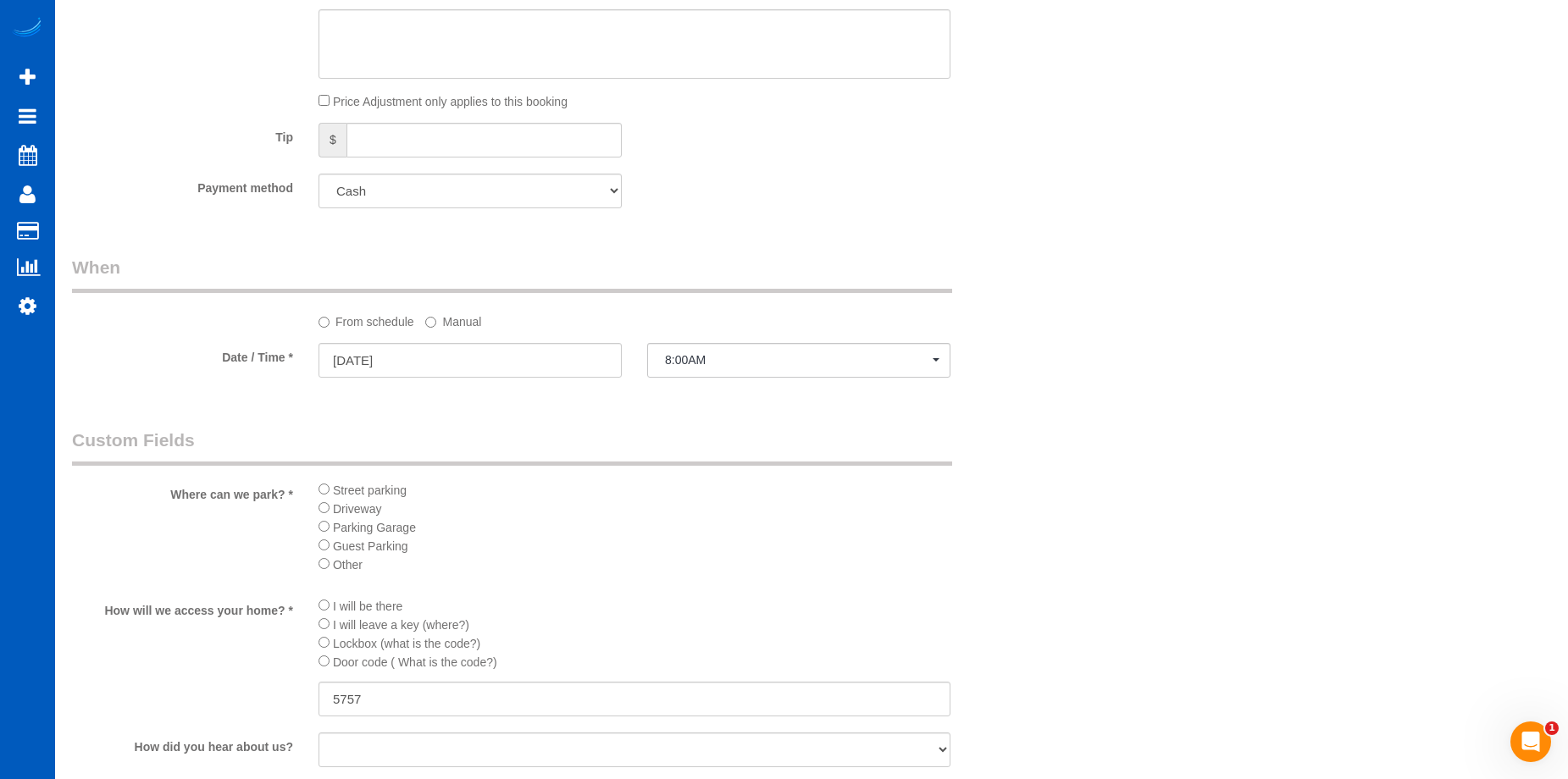
scroll to position [1779, 0]
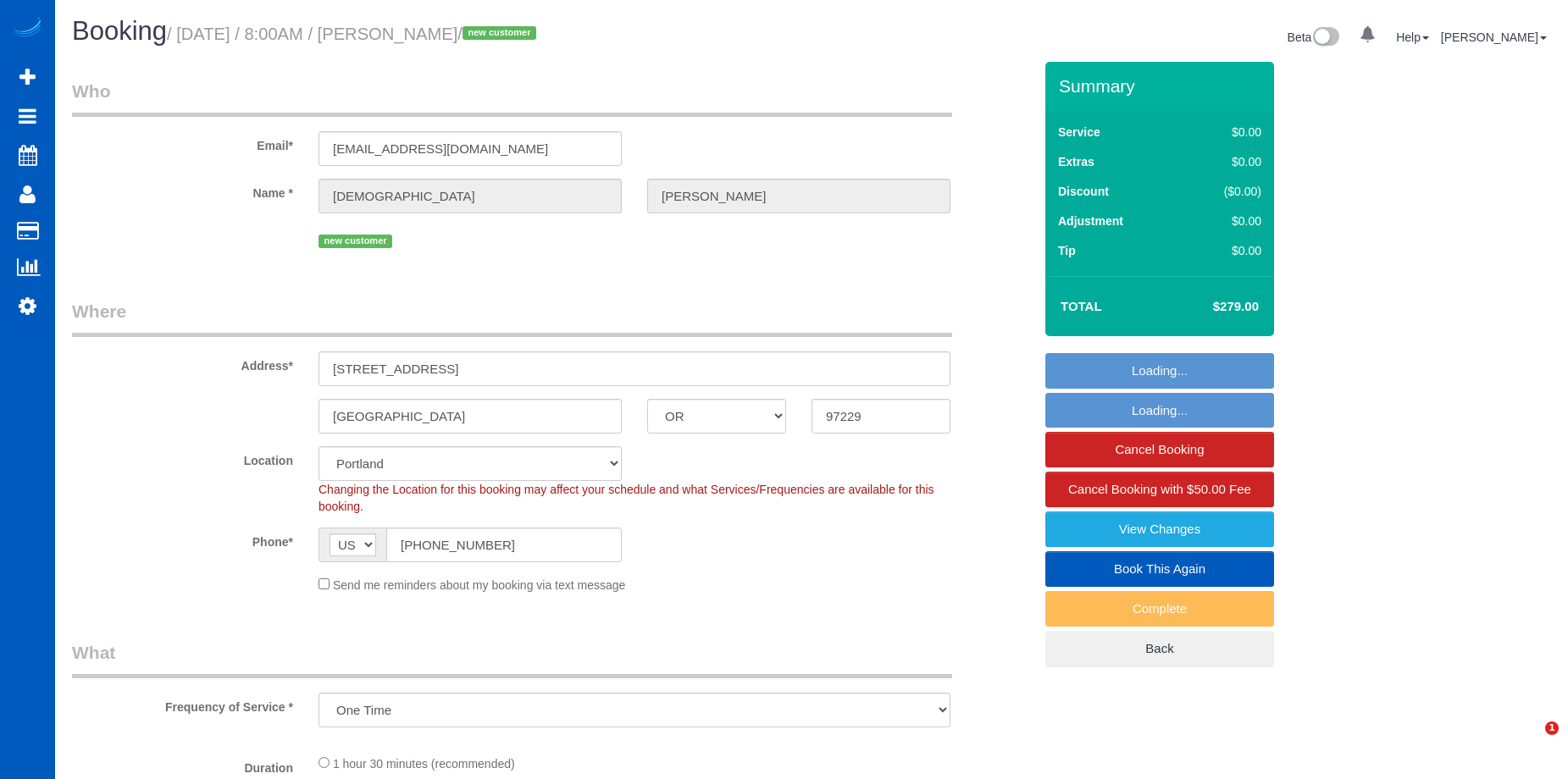
select select "OR"
select select "object:1136"
select select "spot1"
select select "199"
select select "1001"
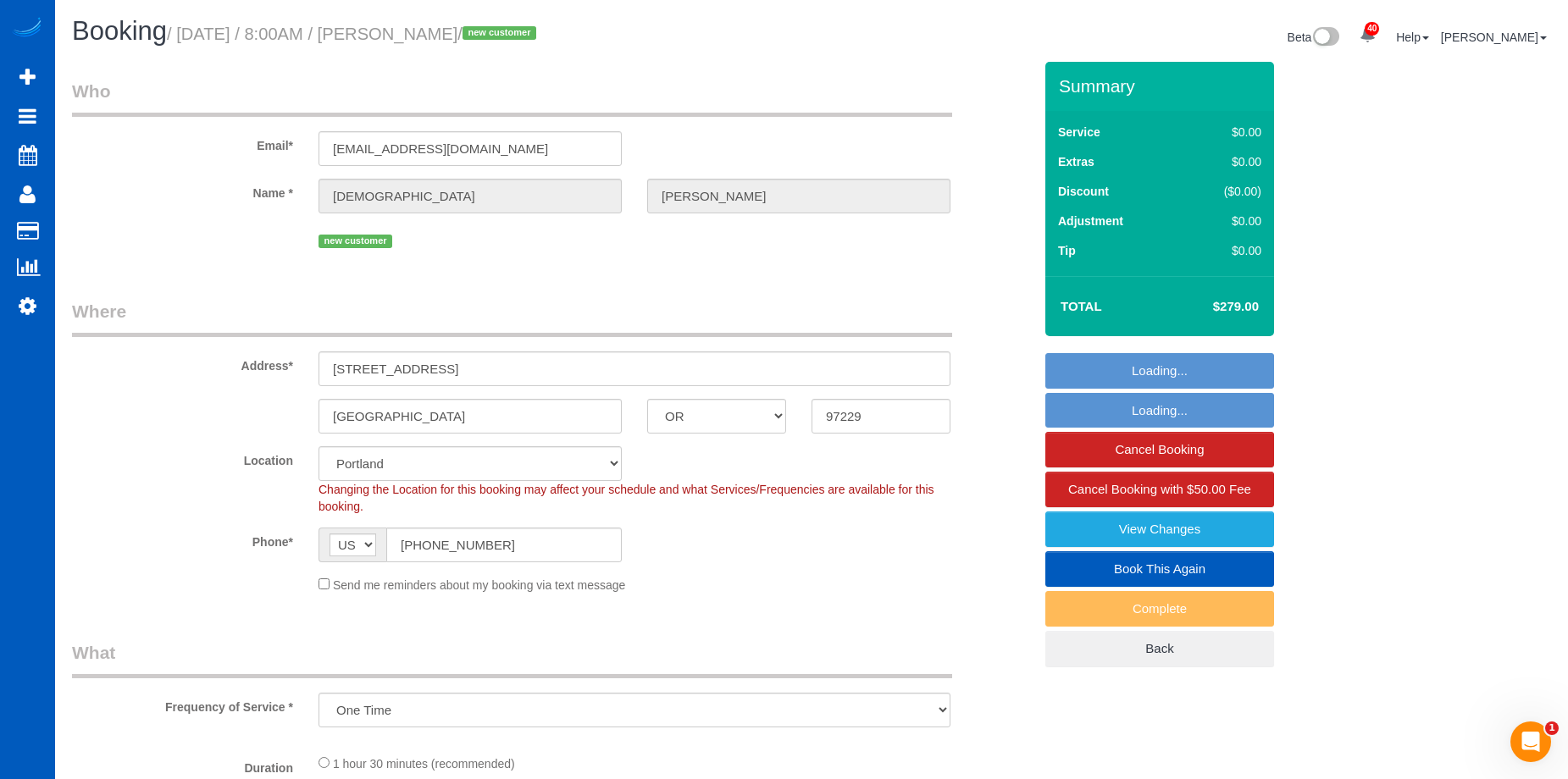
select select "2"
select select "1001"
select select "2"
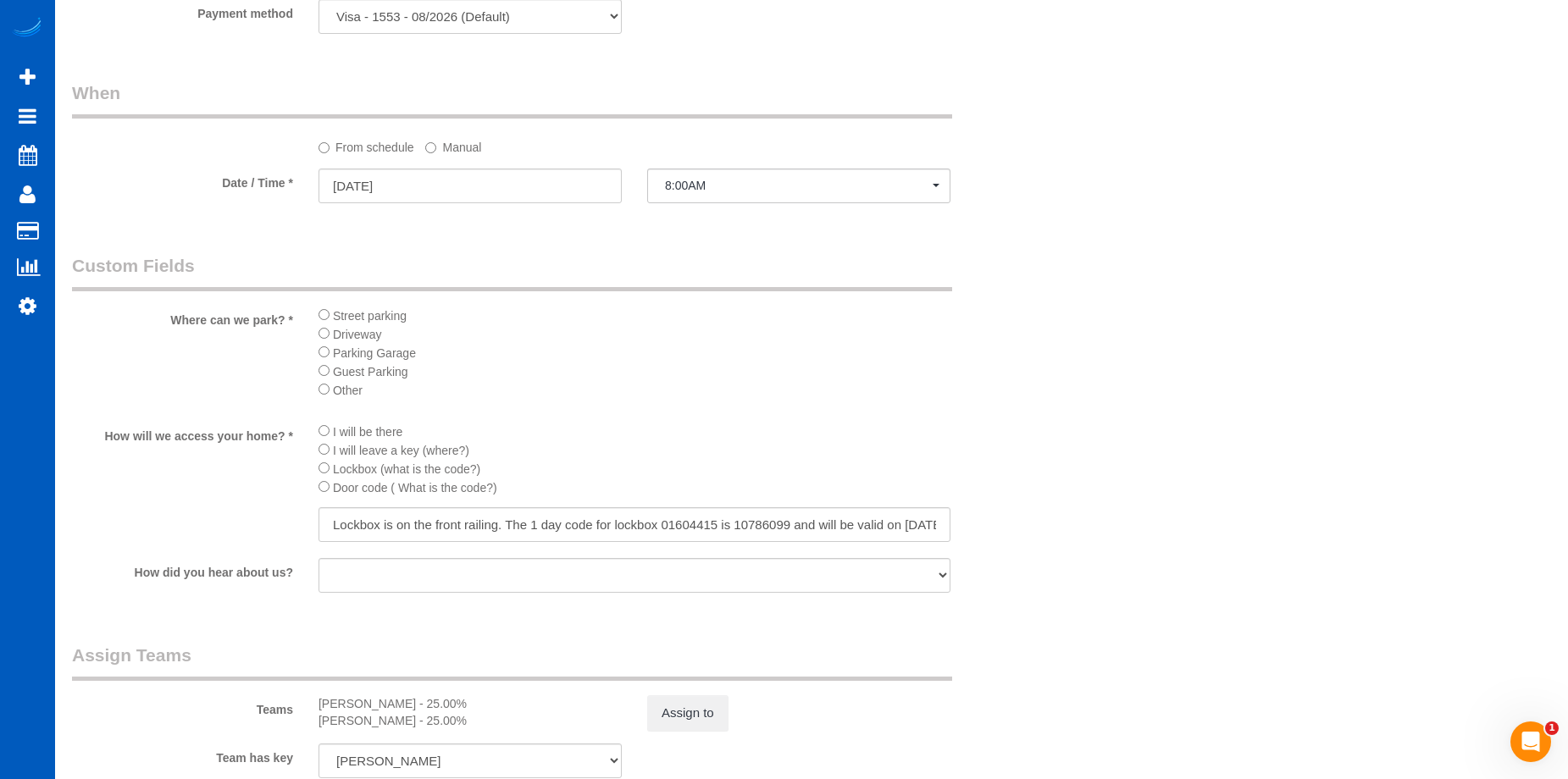
scroll to position [1779, 0]
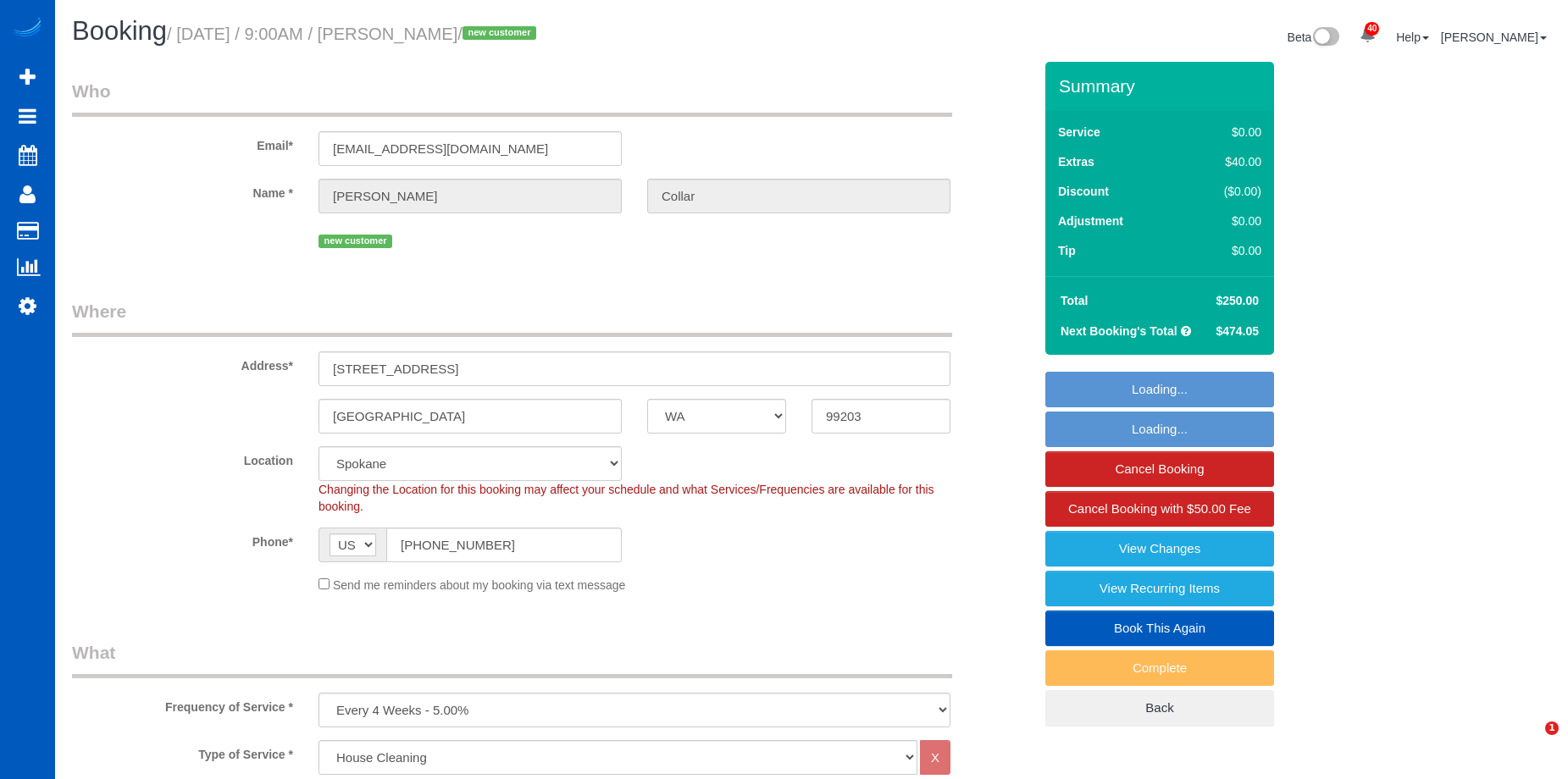
select select "WA"
select select "199"
select select "3001"
select select "4"
select select "3"
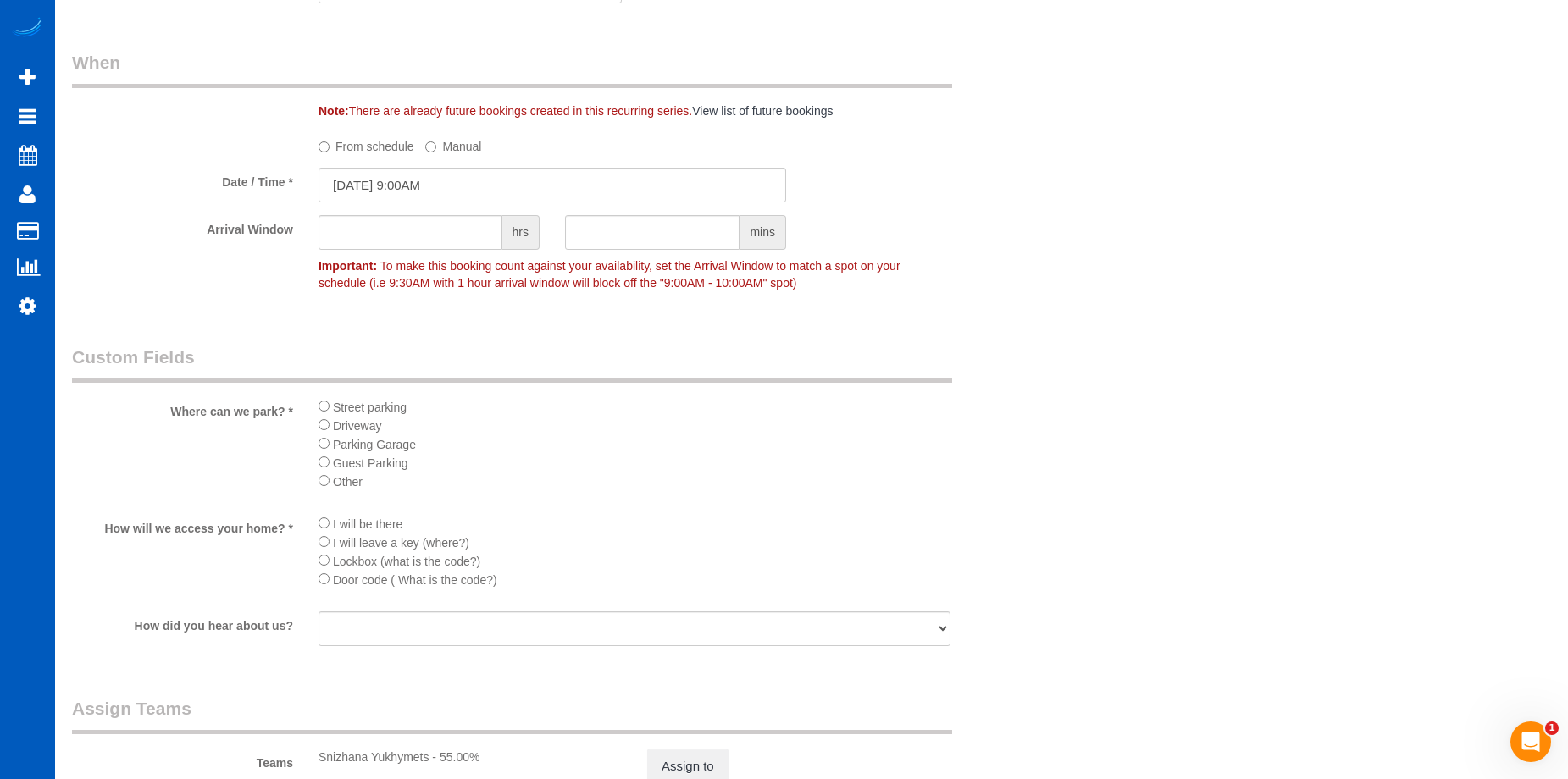
scroll to position [2033, 0]
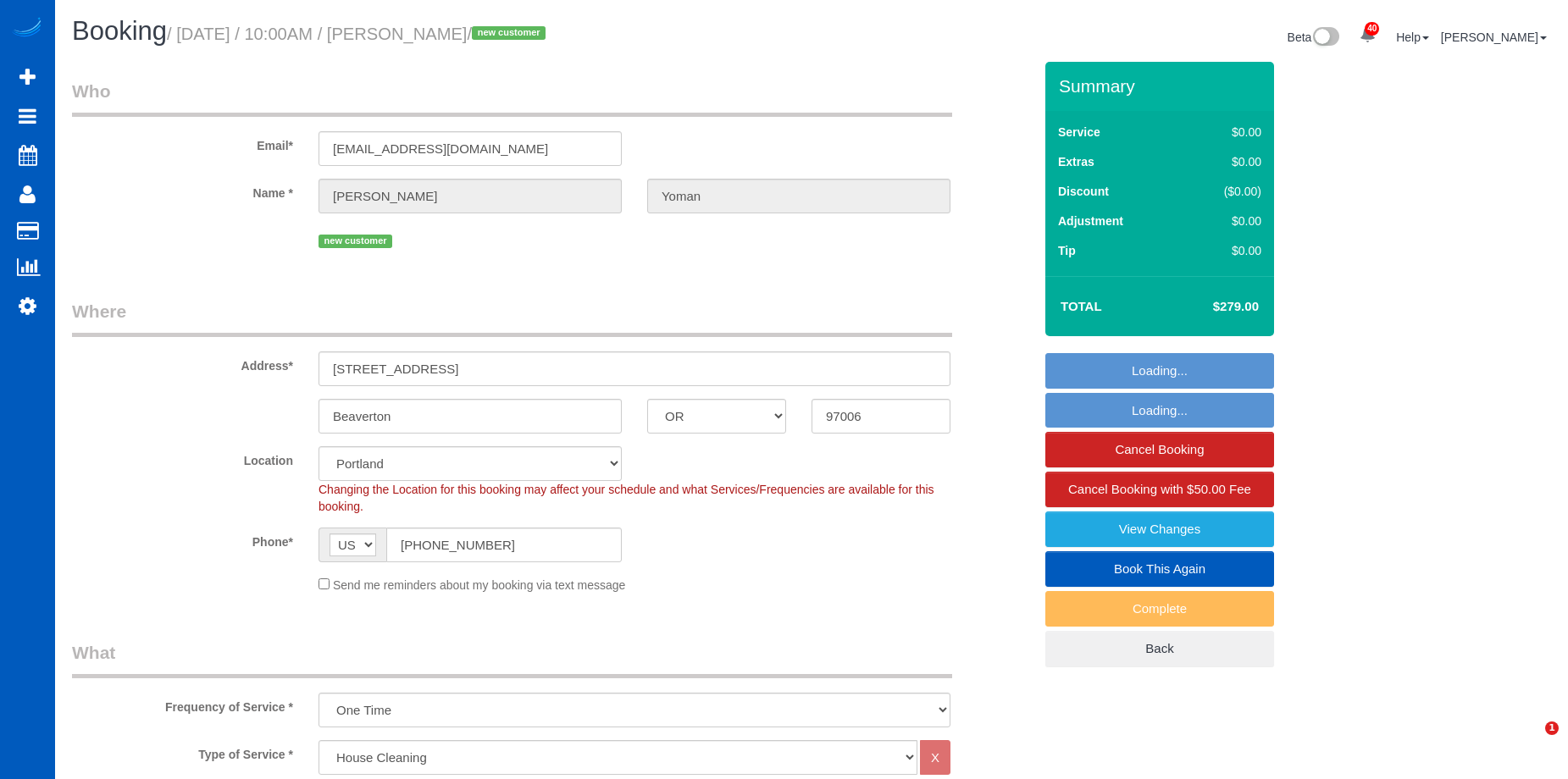
select select "OR"
select select "199"
select select "1001"
select select "3"
select select "2"
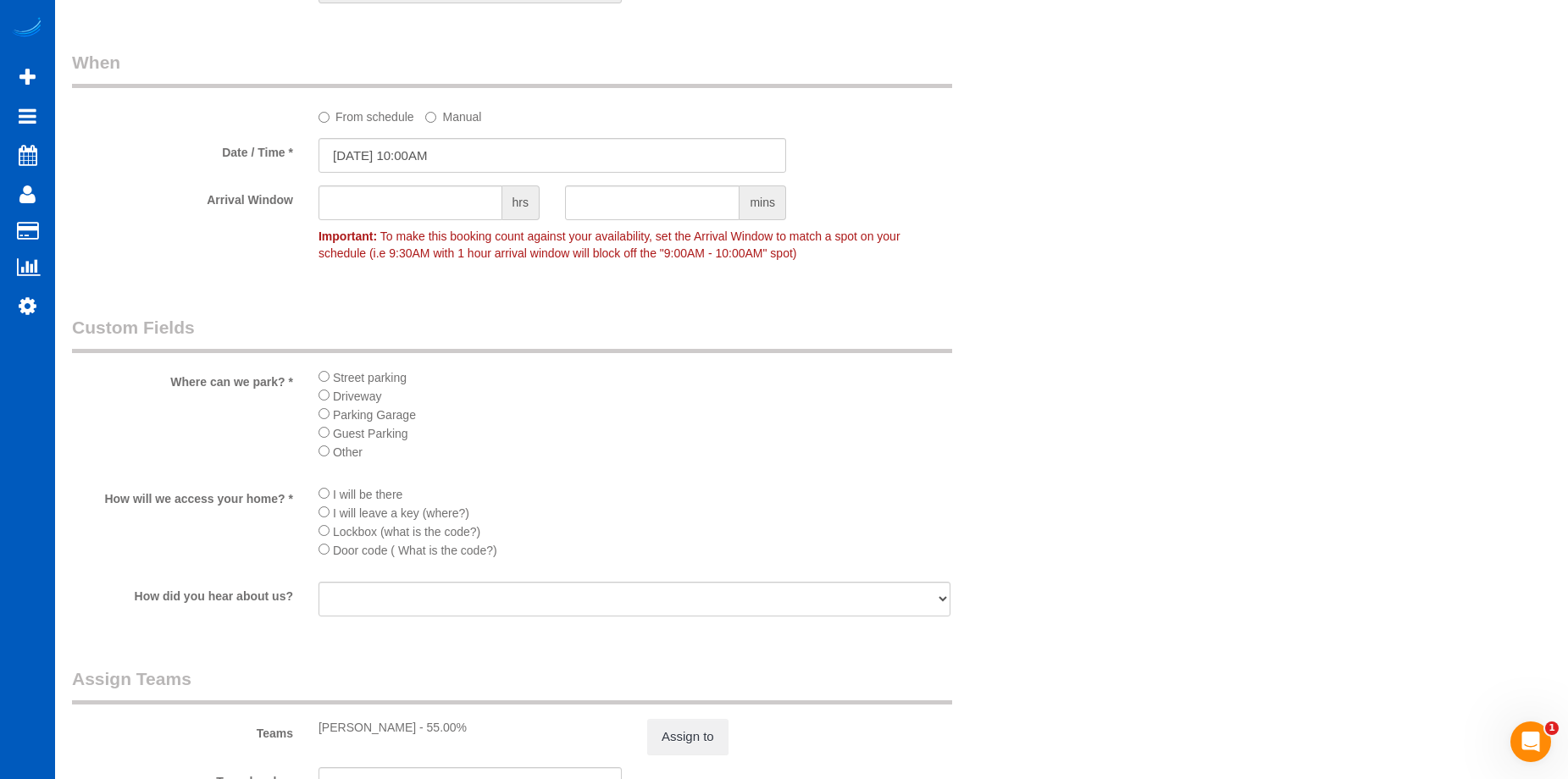
scroll to position [2033, 0]
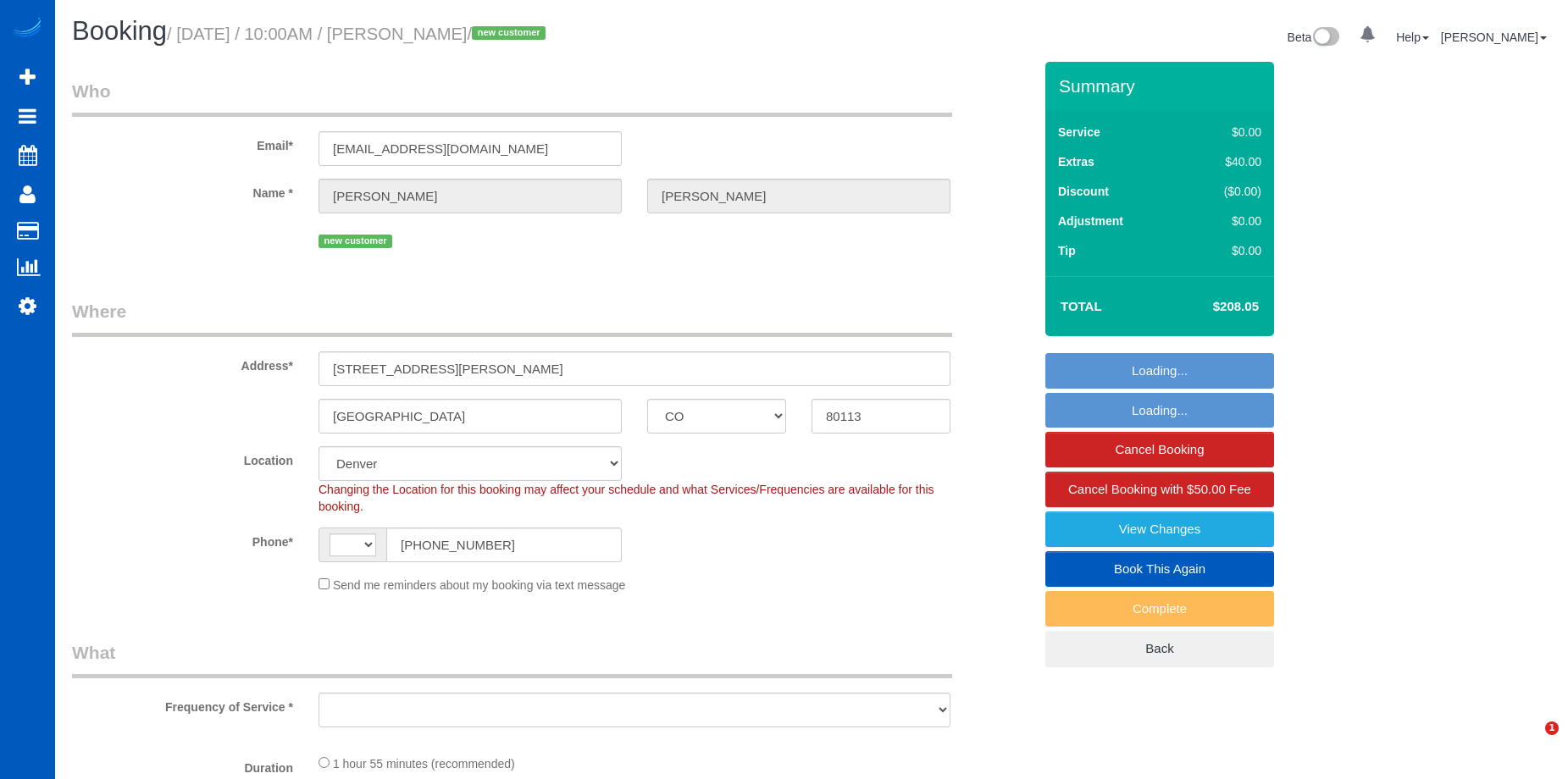
select select "CO"
select select "199"
select select "1501"
select select "2"
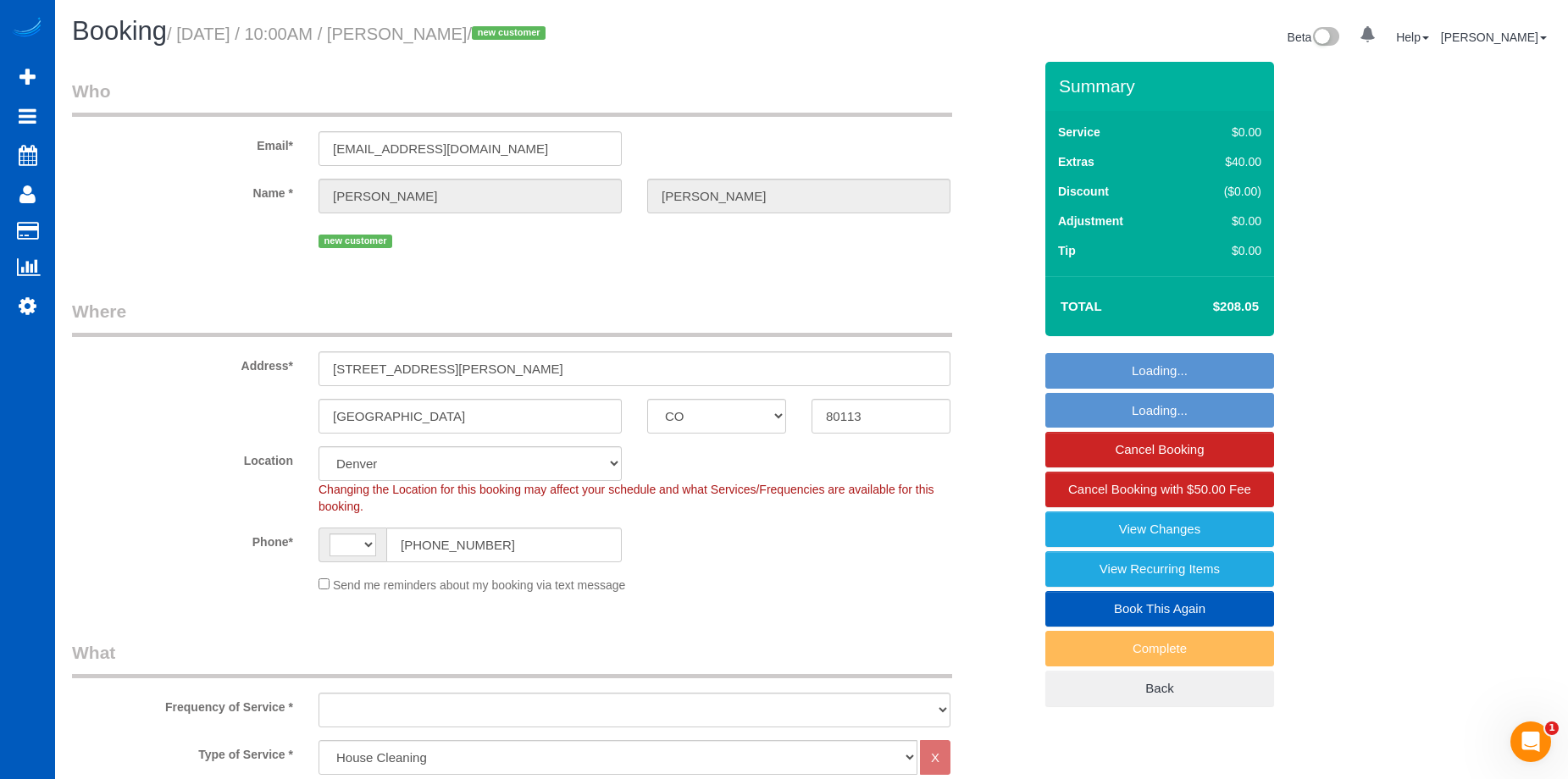
select select "string:US"
select select "object:1068"
select select "spot1"
select select "1501"
select select "2"
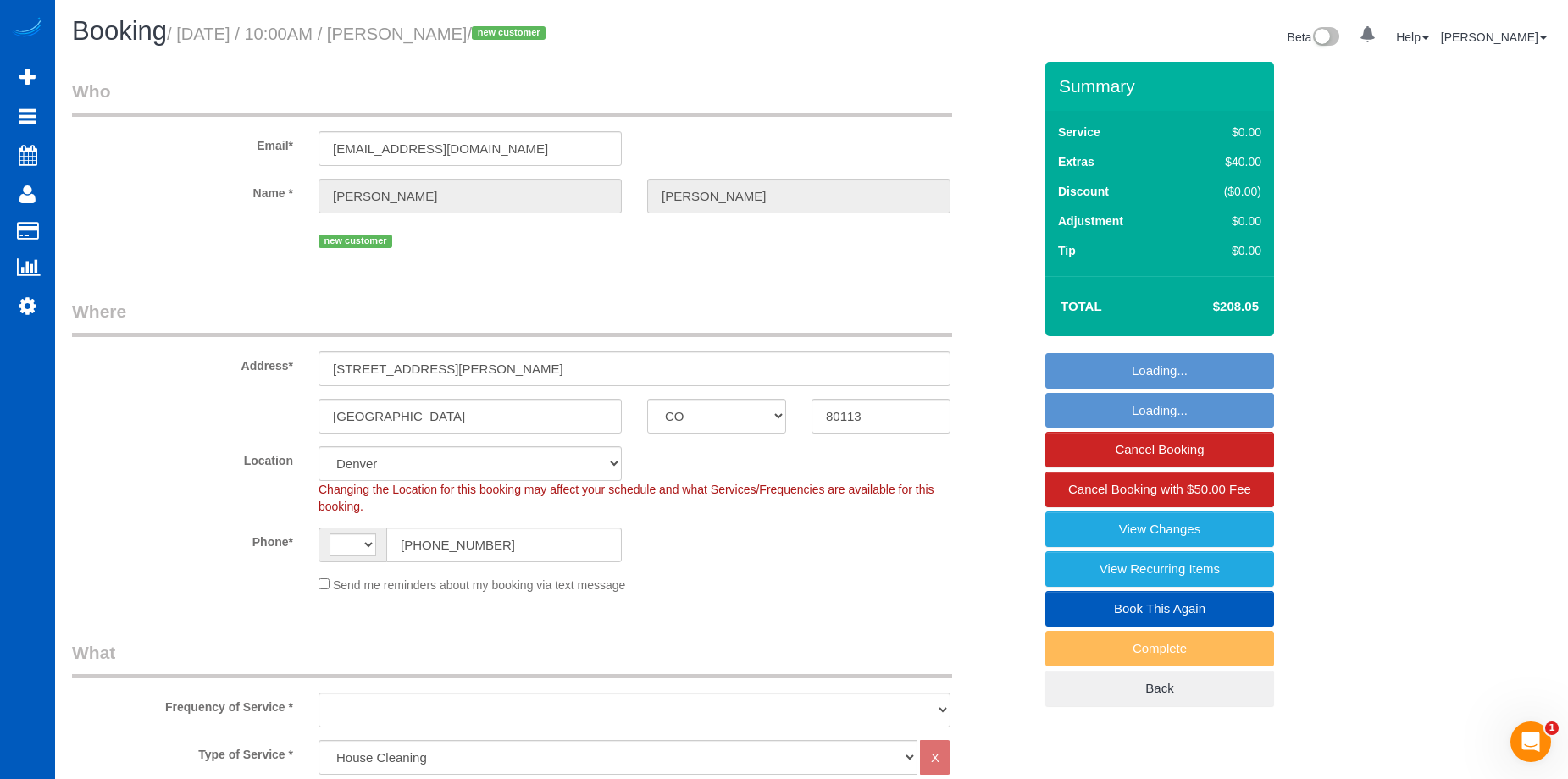
select select "2"
select select "object:1183"
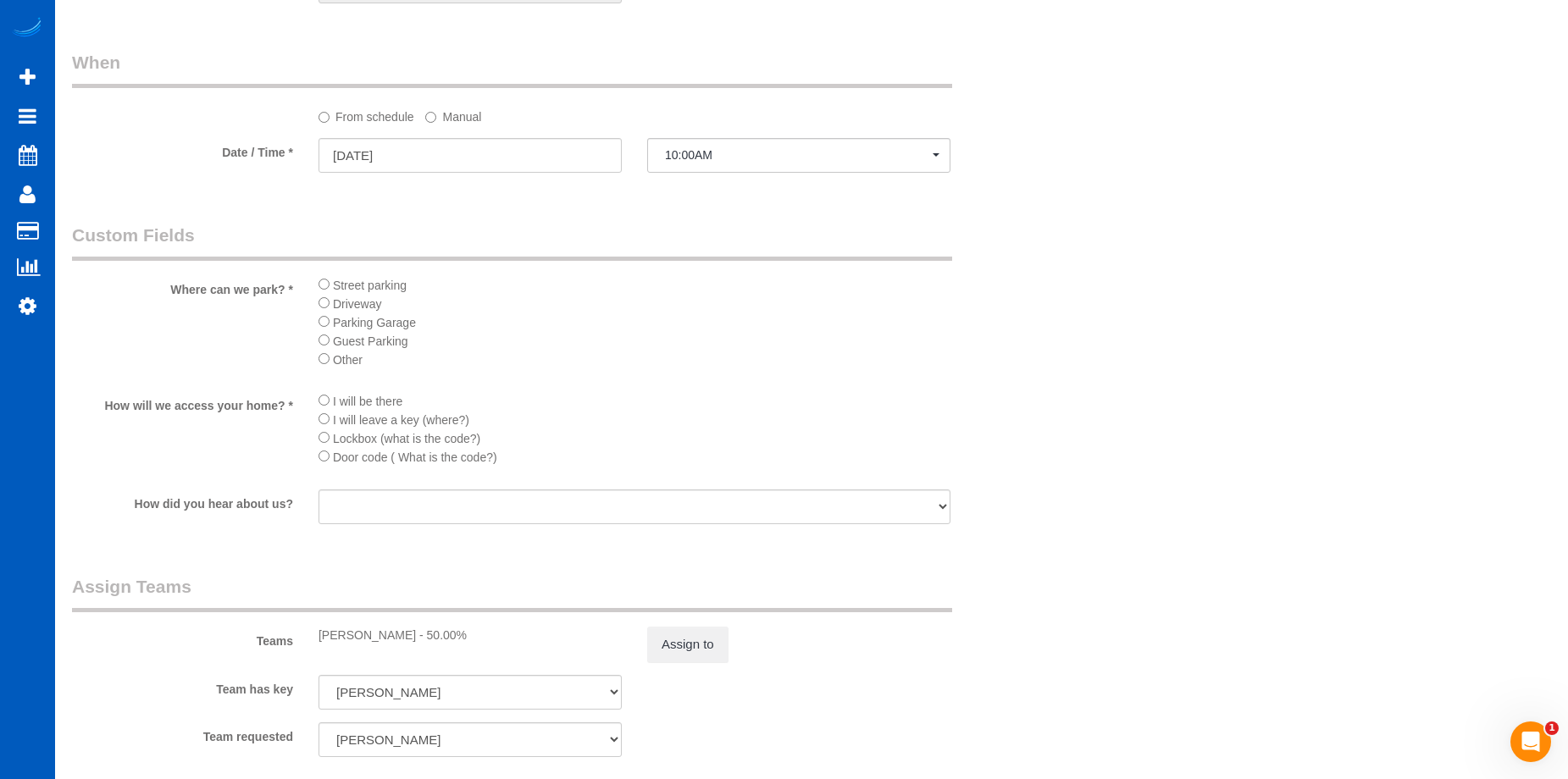
scroll to position [2118, 0]
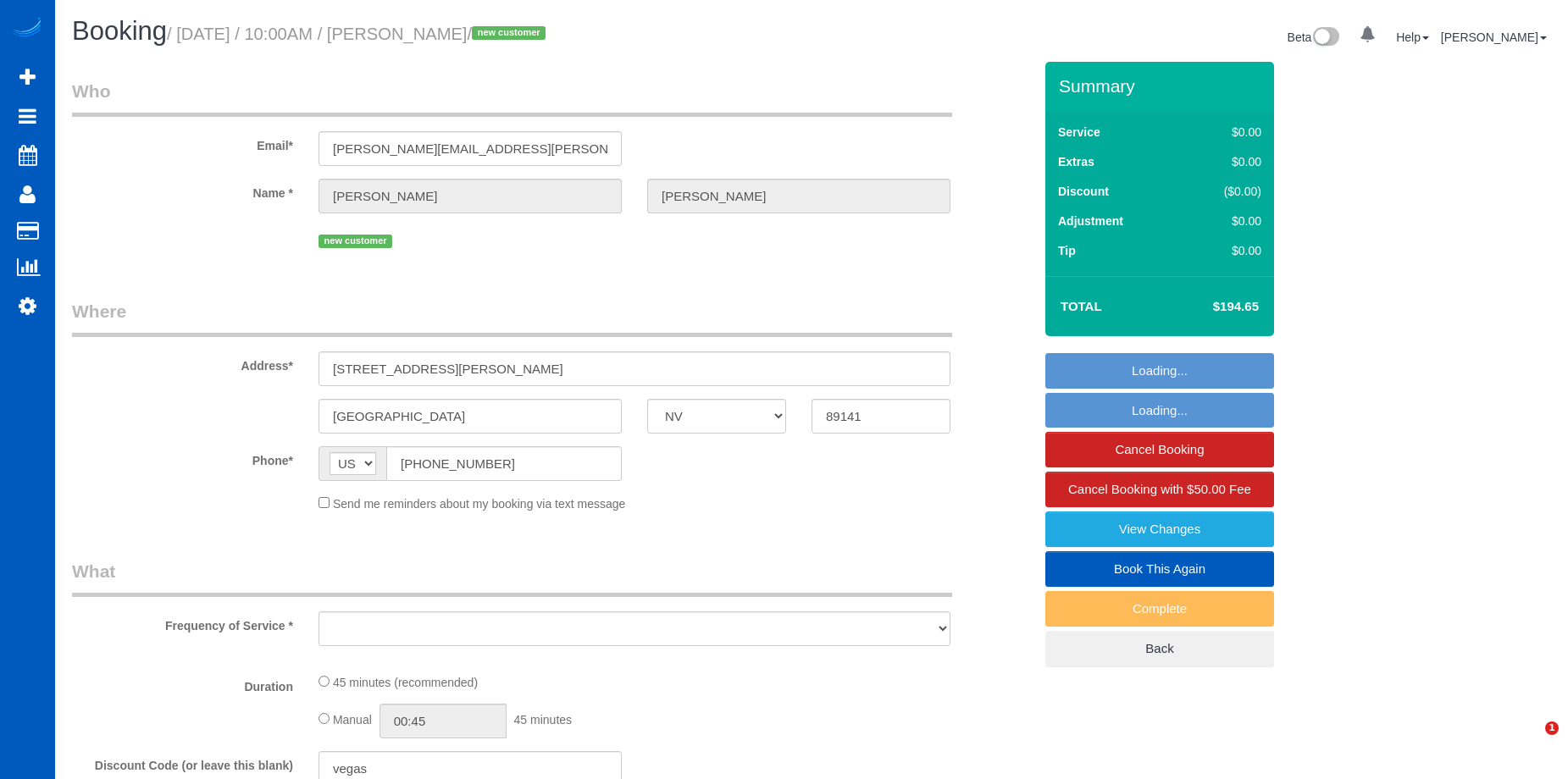
select select "NV"
select select "object:920"
select select "199"
select select "spot1"
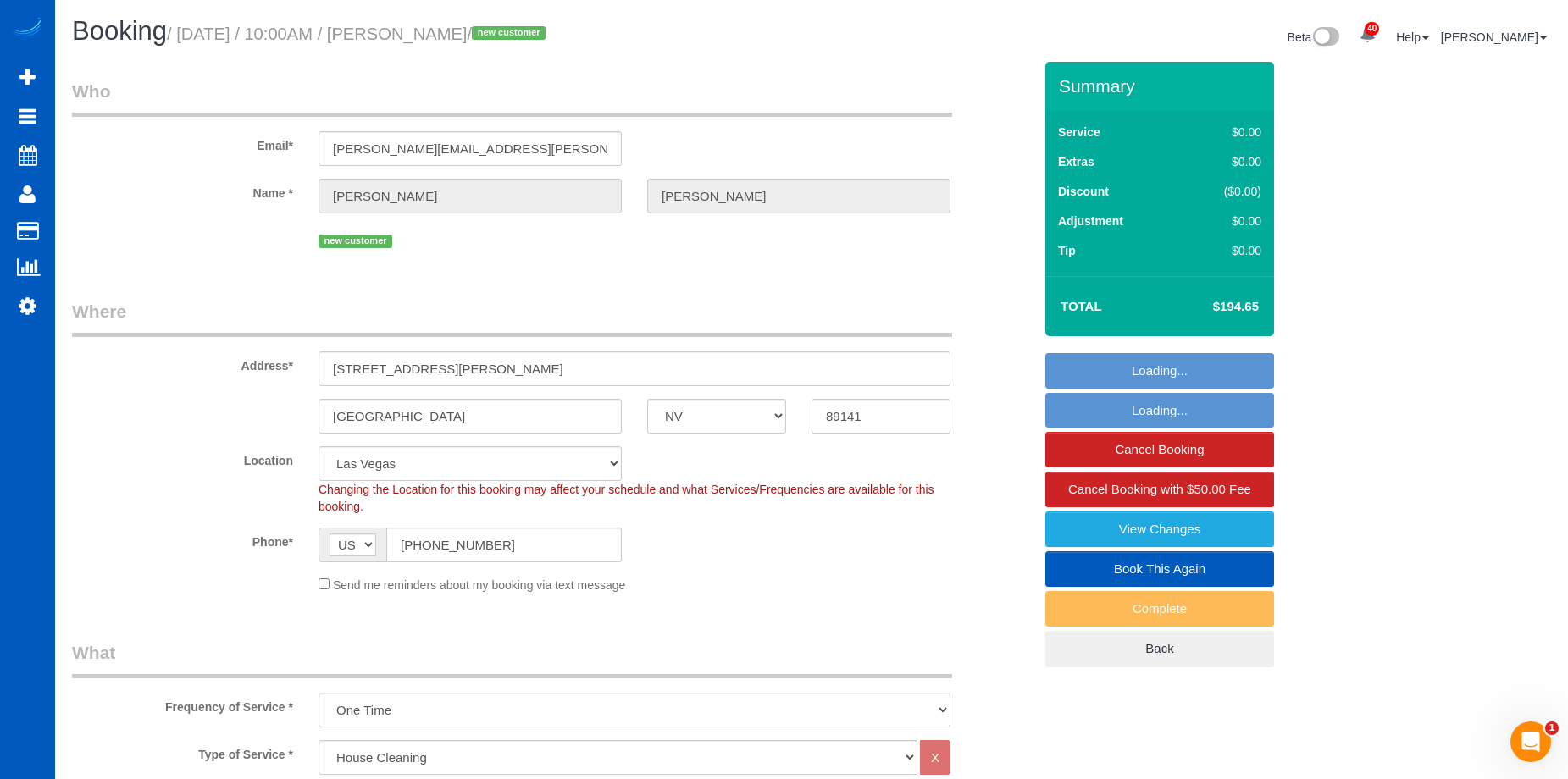
select select "object:1166"
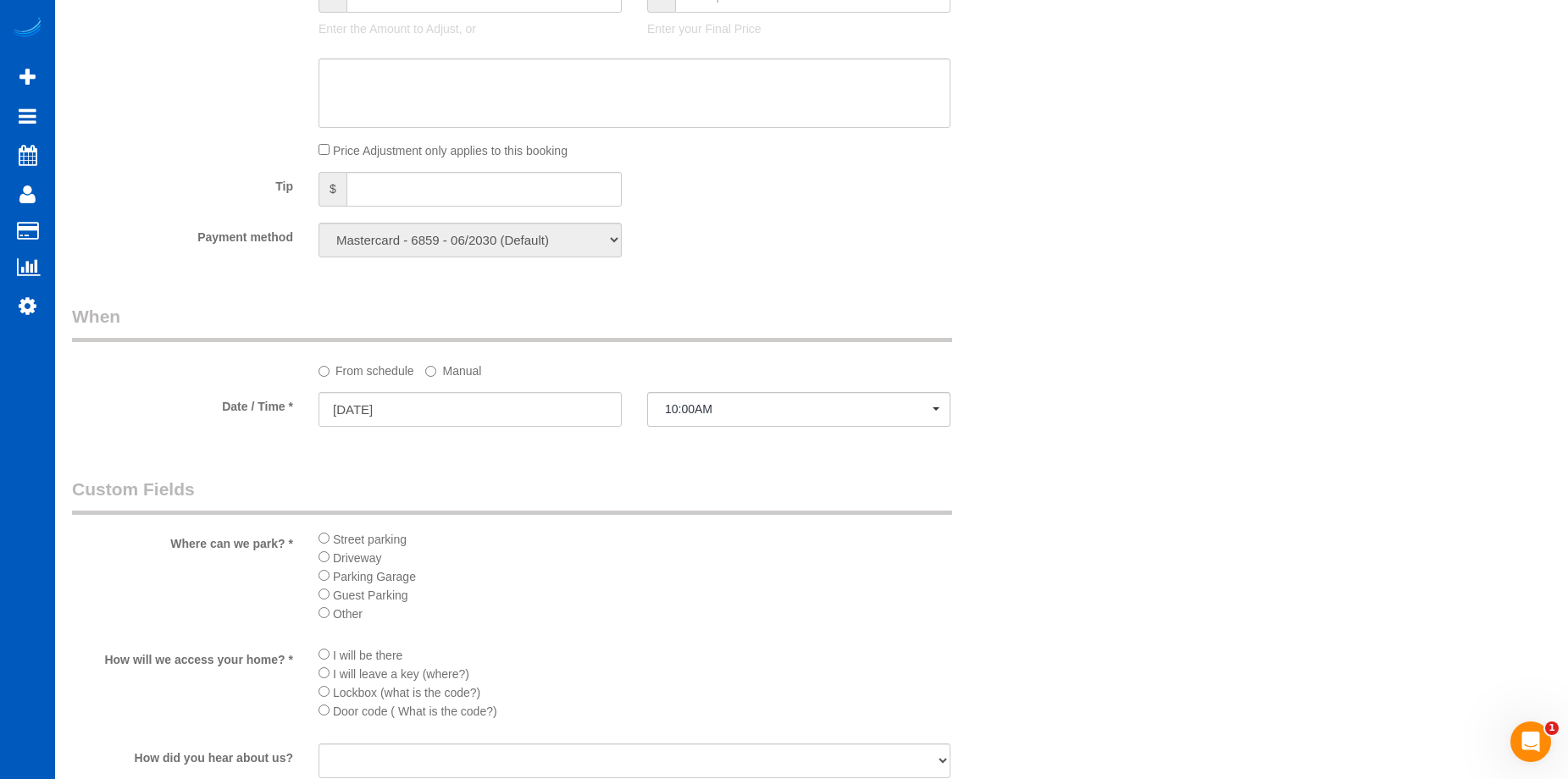
scroll to position [1779, 0]
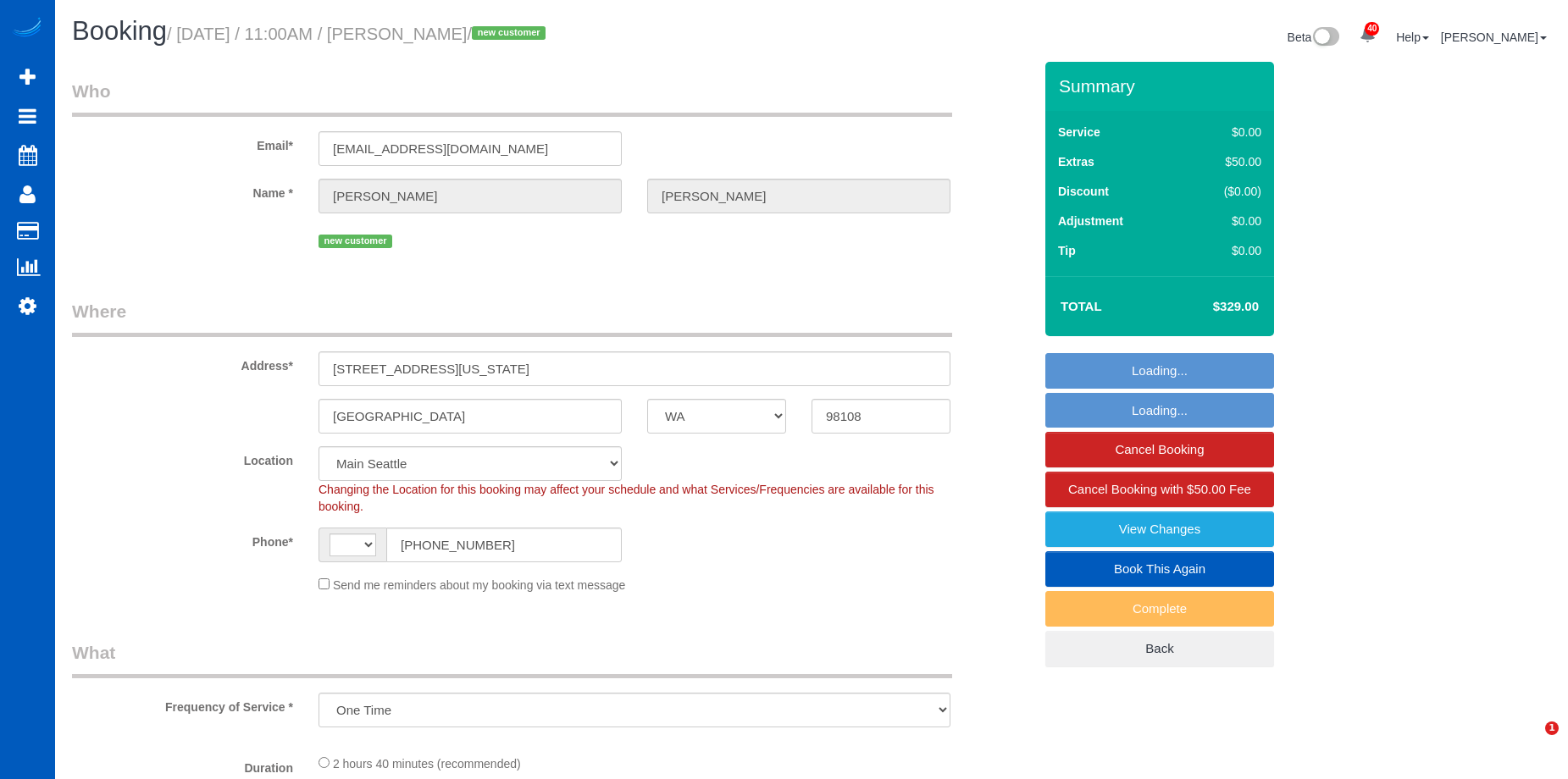
select select "WA"
select select "object:1027"
select select "string:US"
select select "199"
select select "1001"
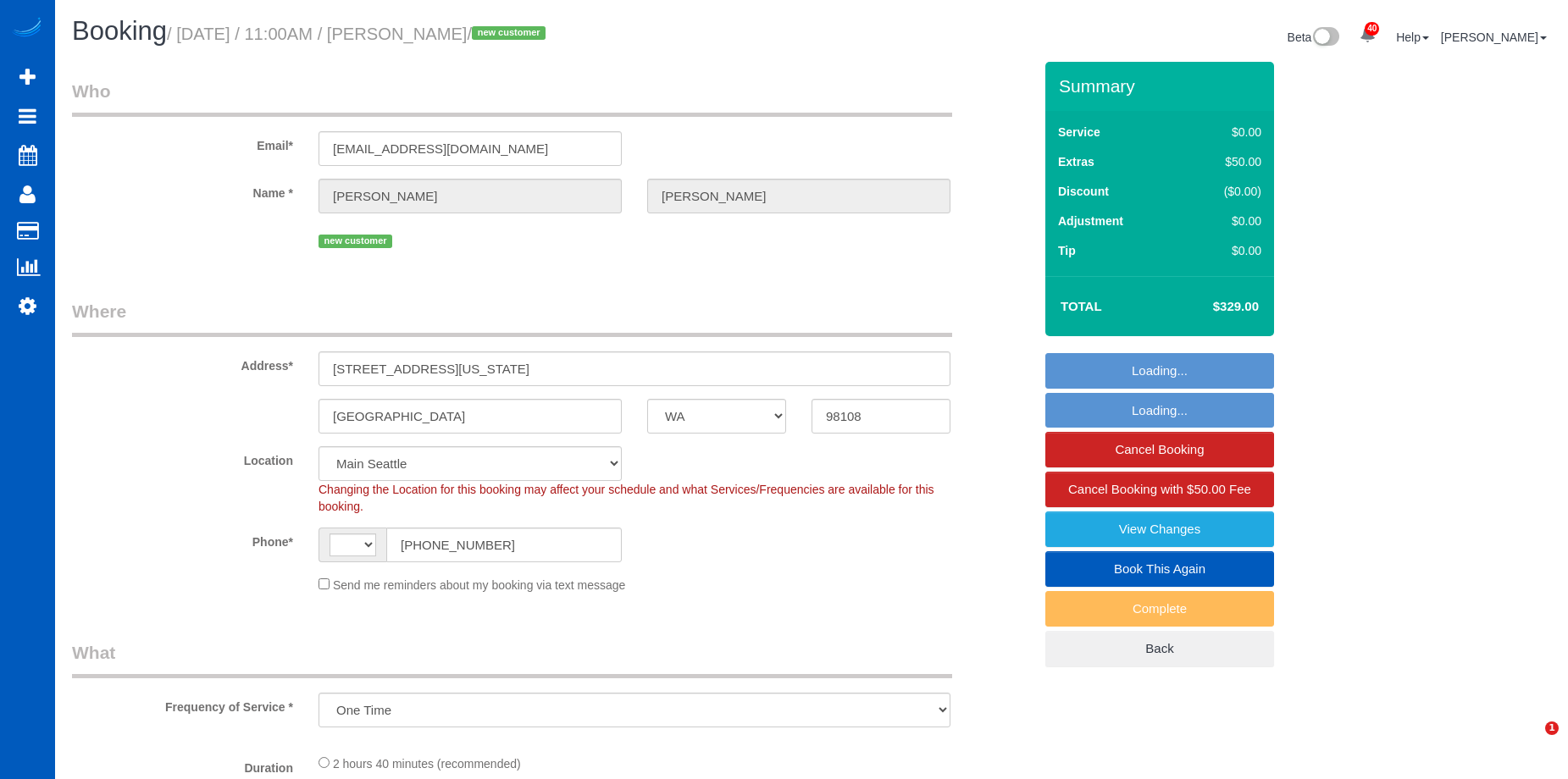
select select "2"
select select "3"
select select "spot1"
select select "1001"
select select "2"
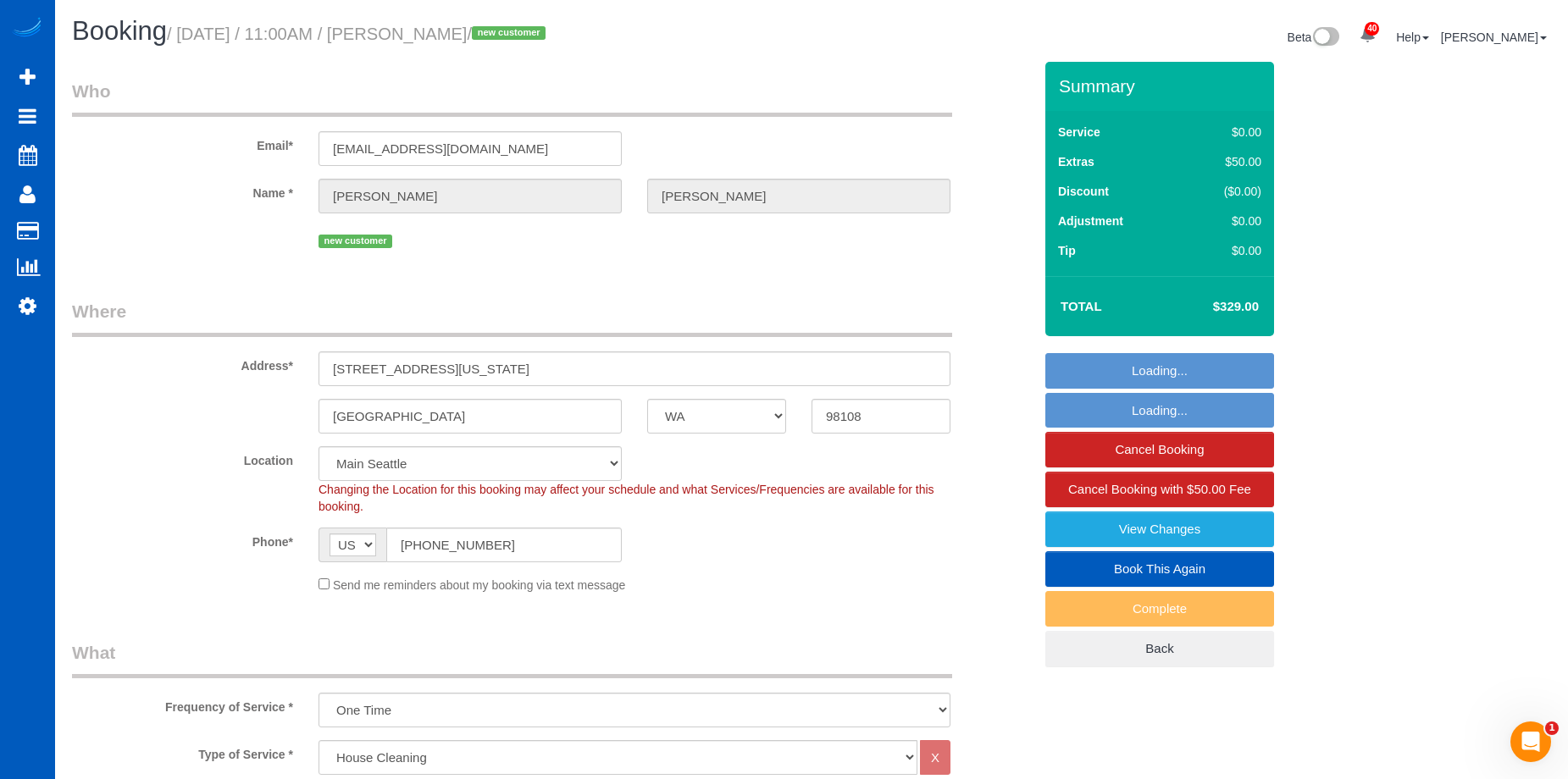
select select "3"
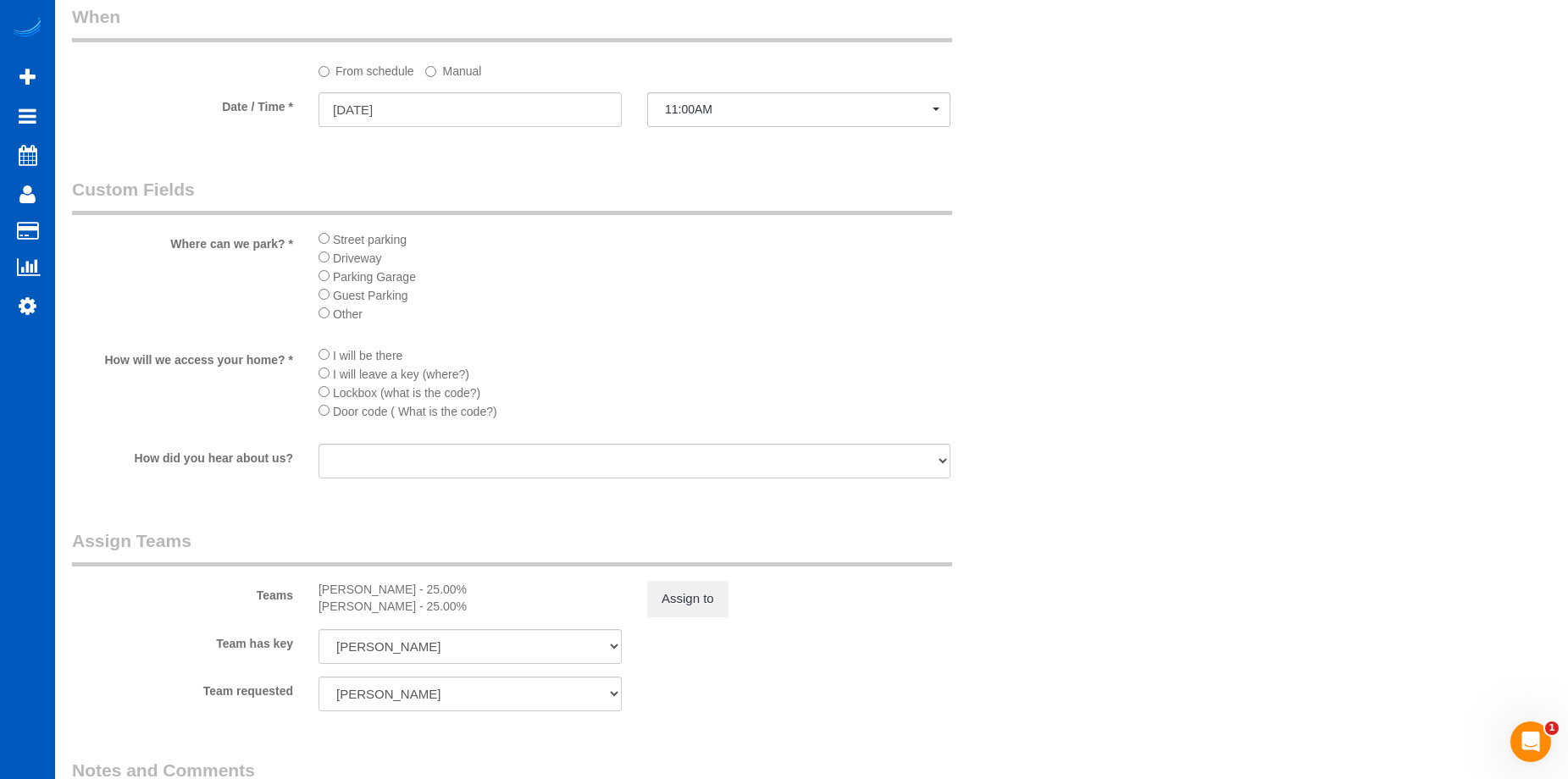
scroll to position [1864, 0]
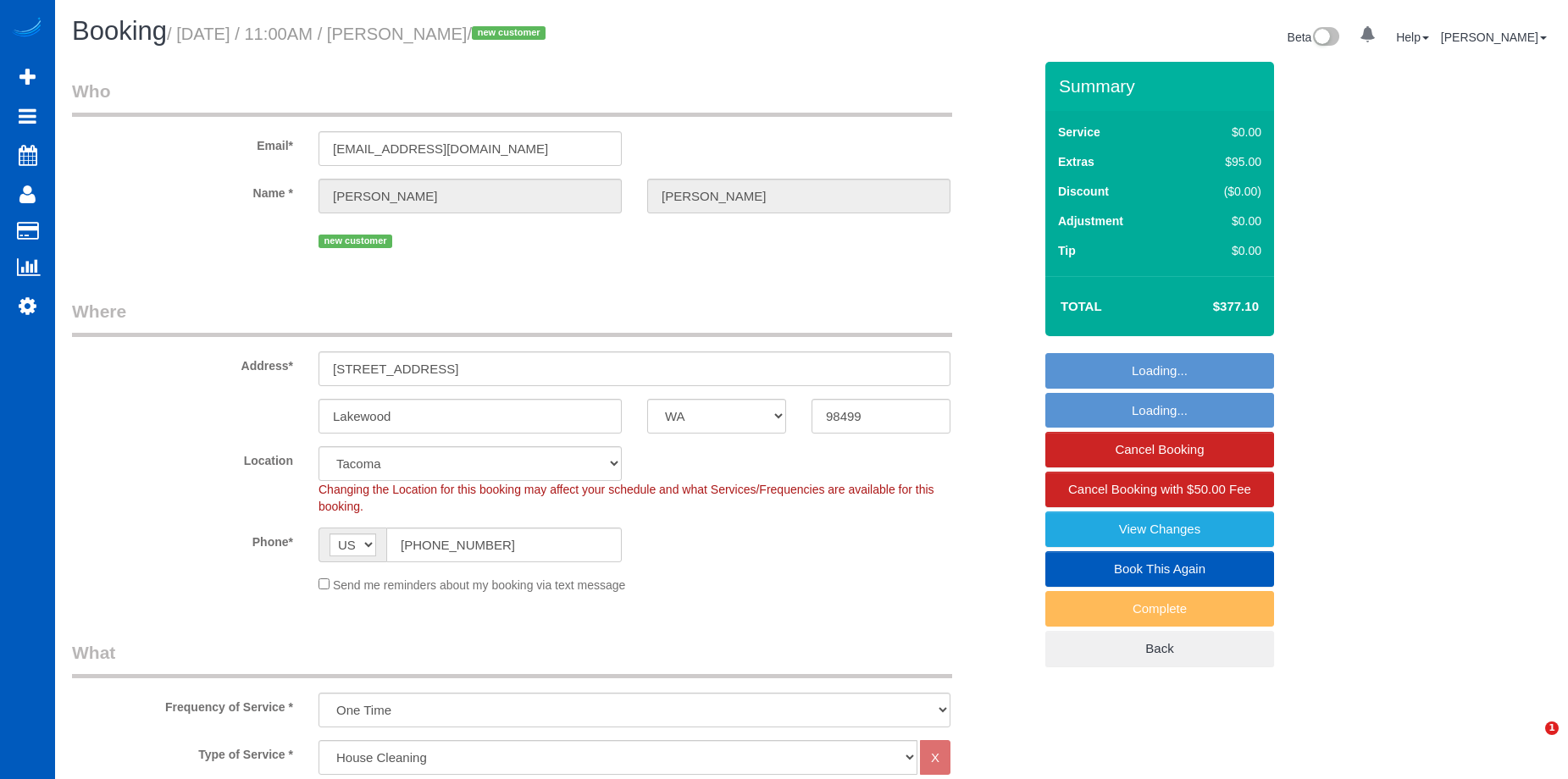
select select "WA"
select select "199"
select select "1501"
select select "3"
select select "2"
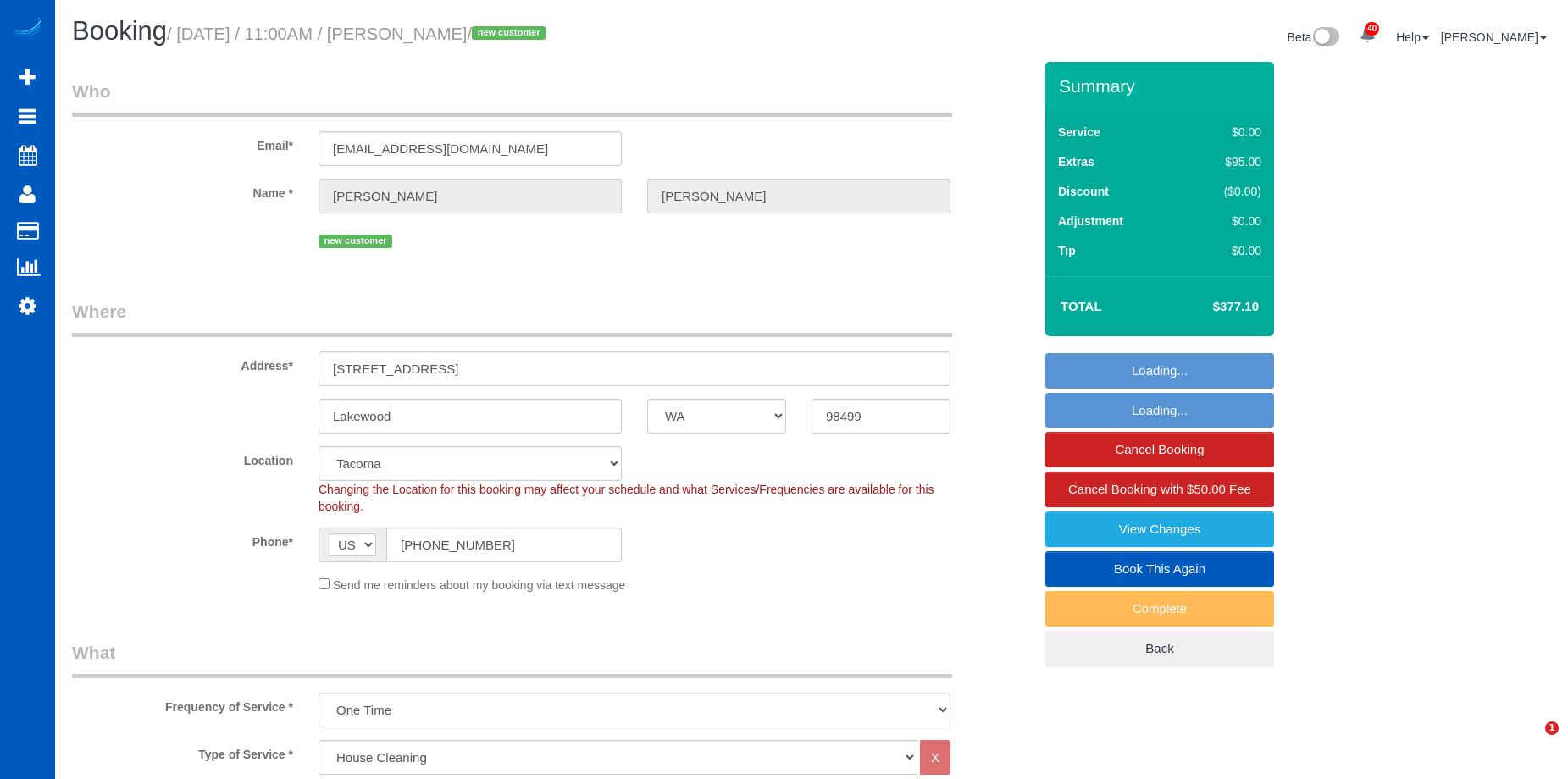
select select "spot1"
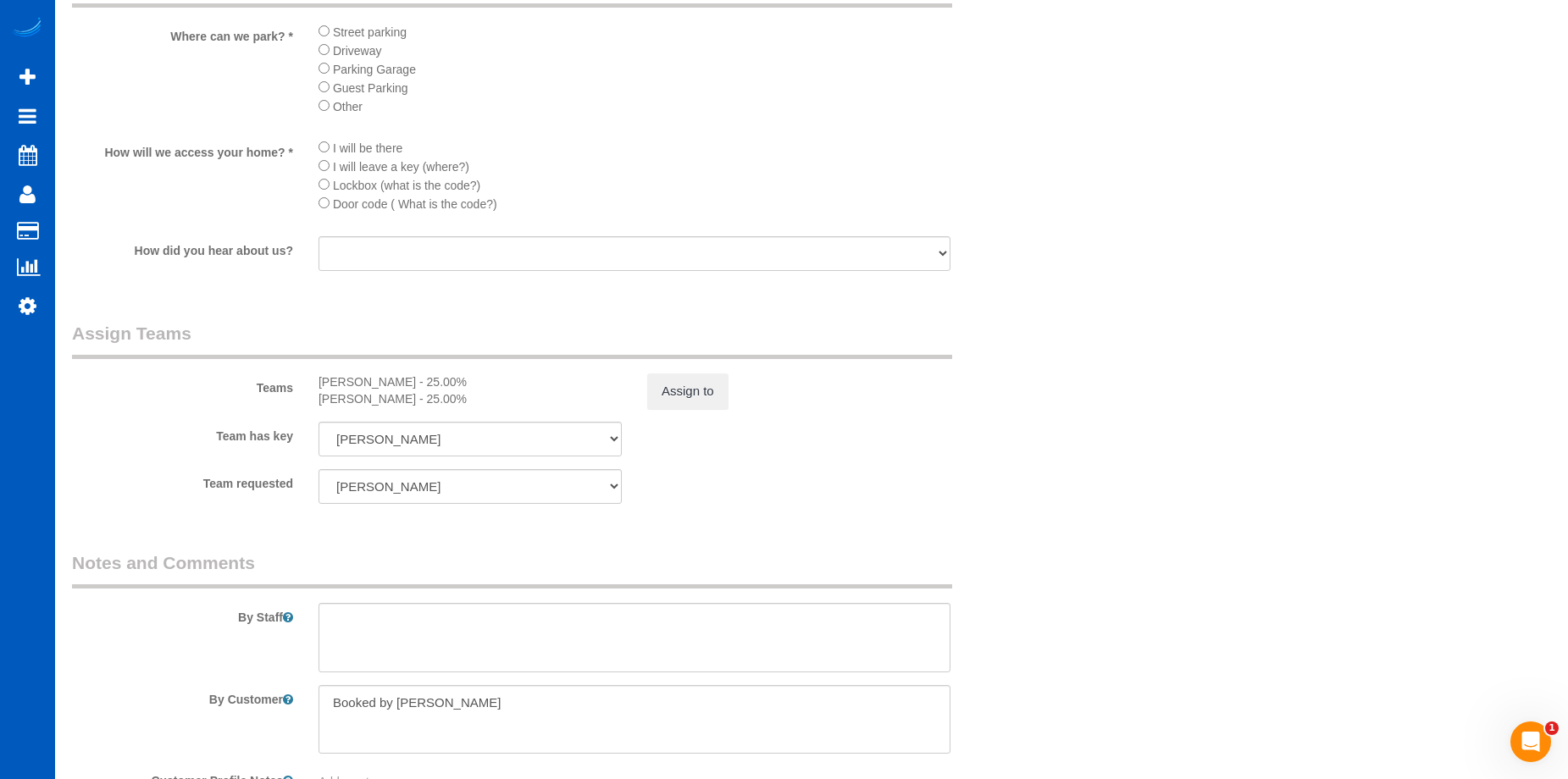
scroll to position [1948, 0]
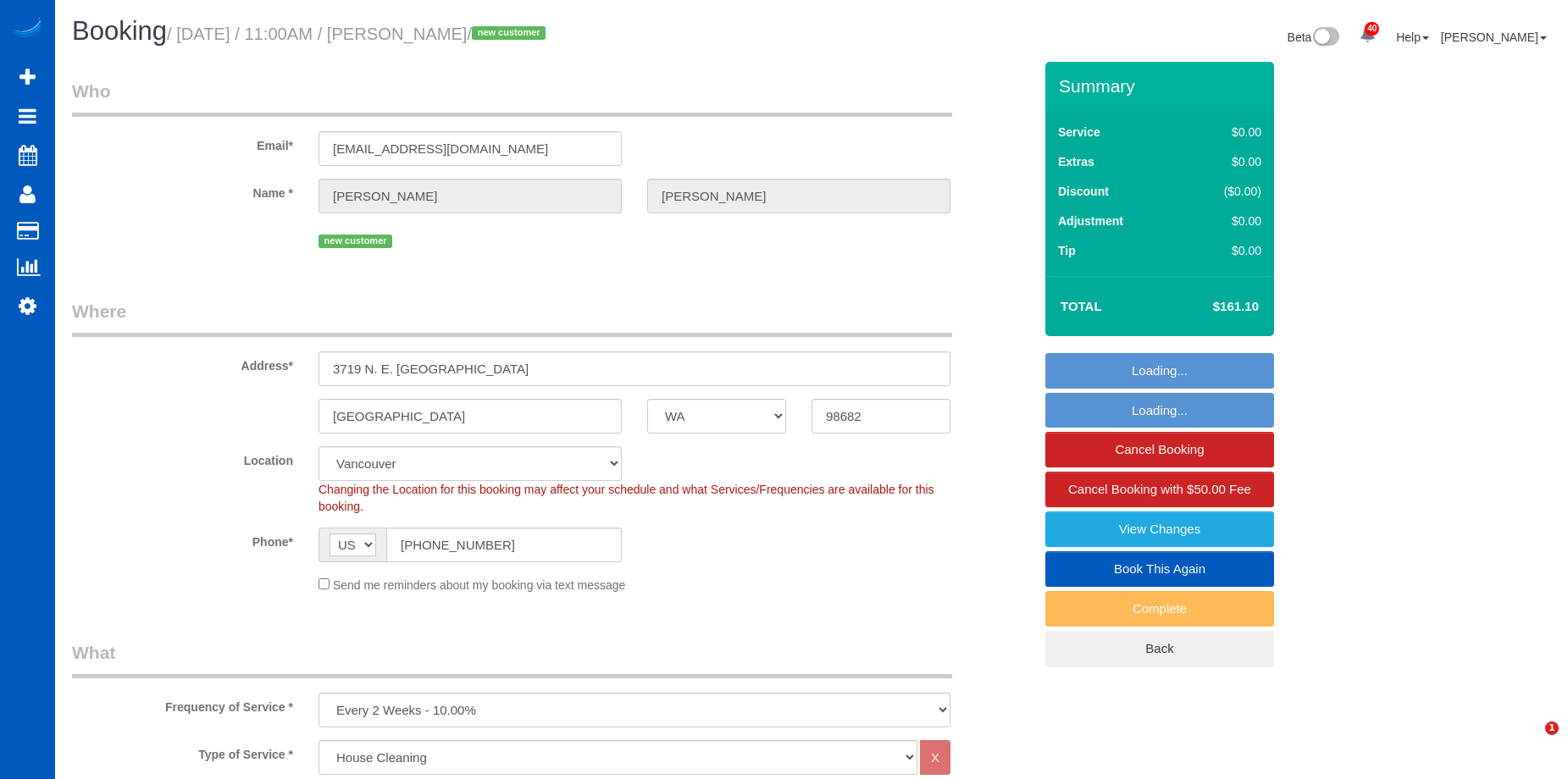
select select "WA"
select select "199"
select select "1501"
select select "3"
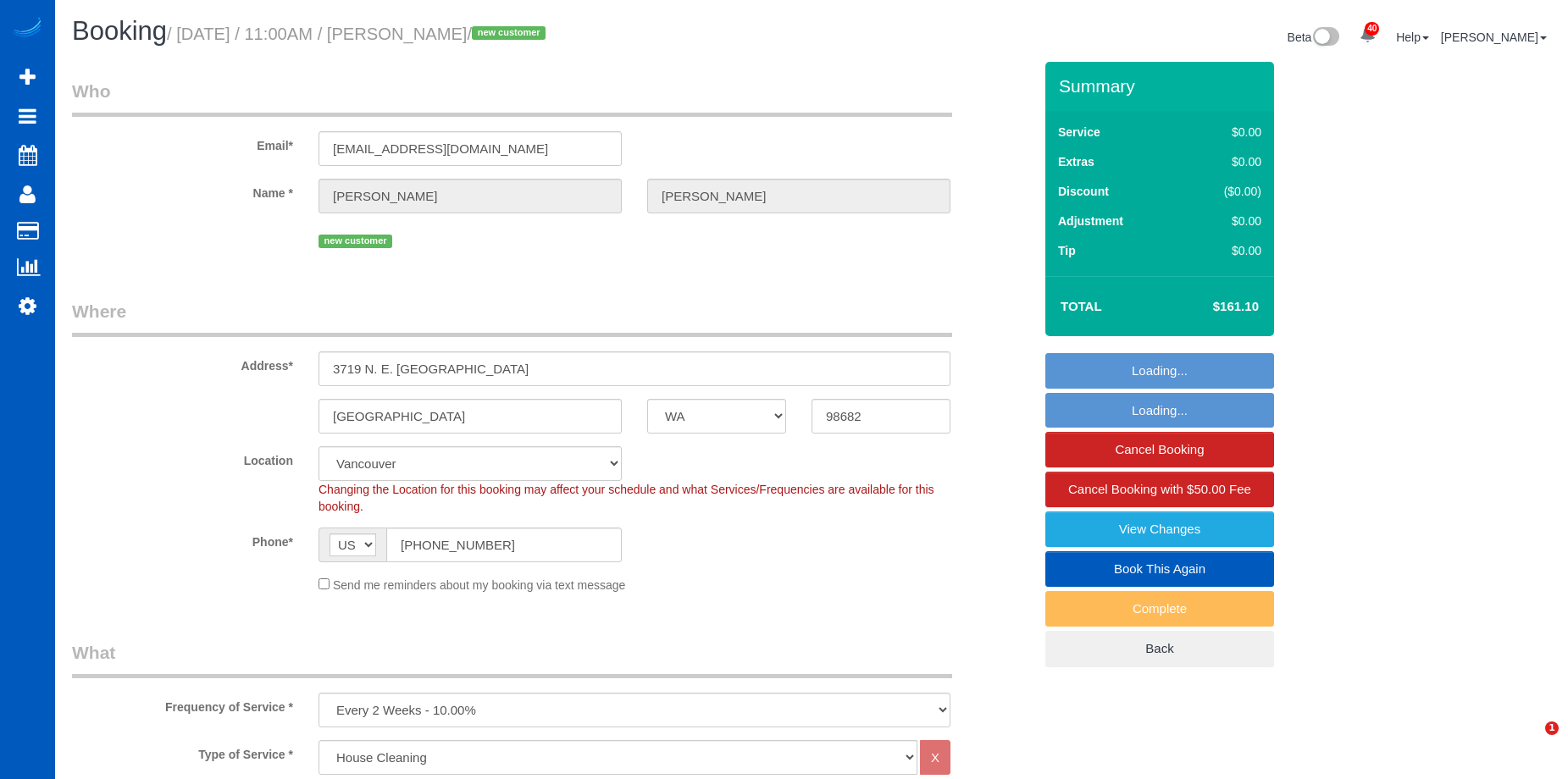
select select "spot1"
select select "number:8"
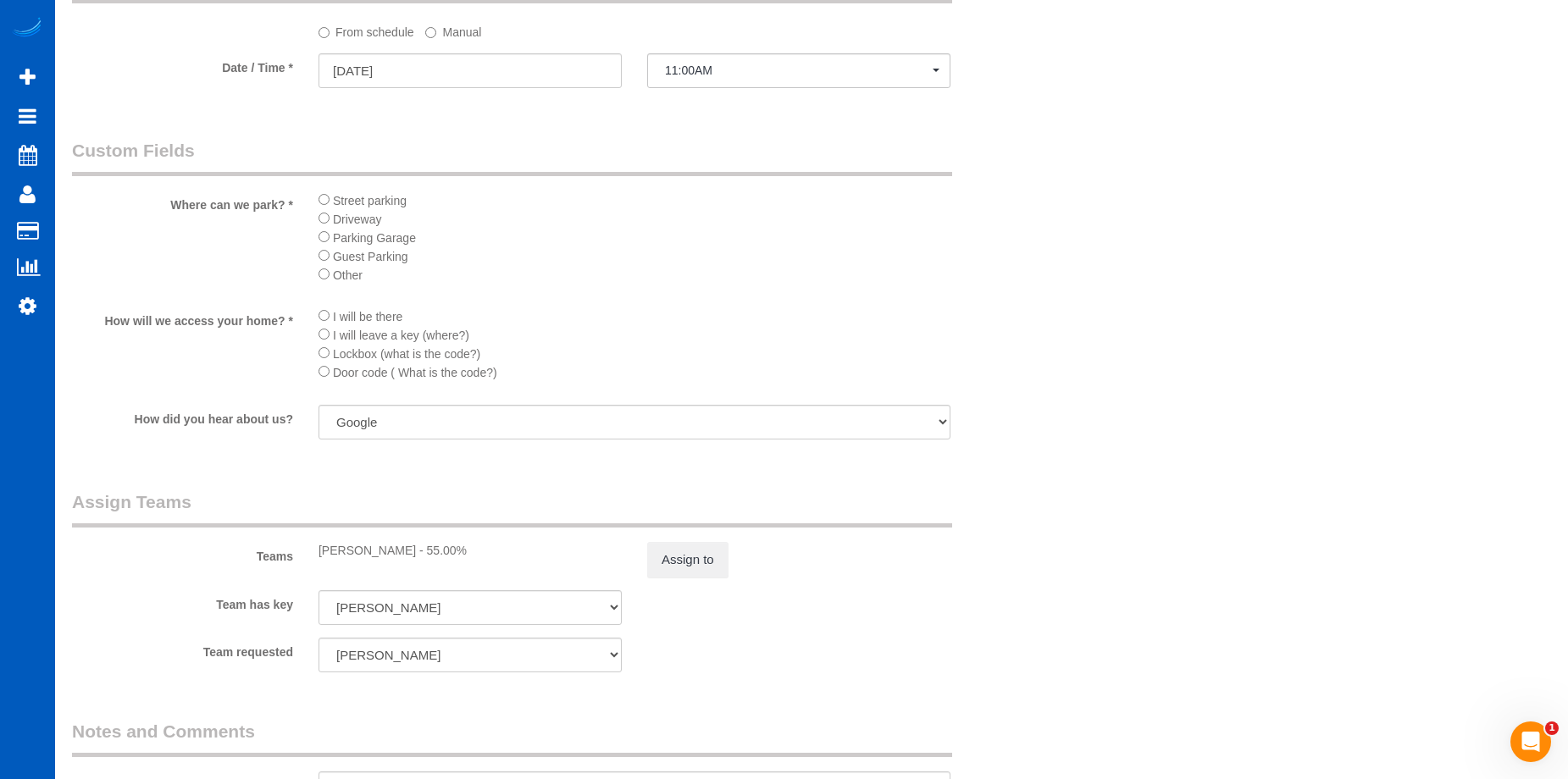
scroll to position [2118, 0]
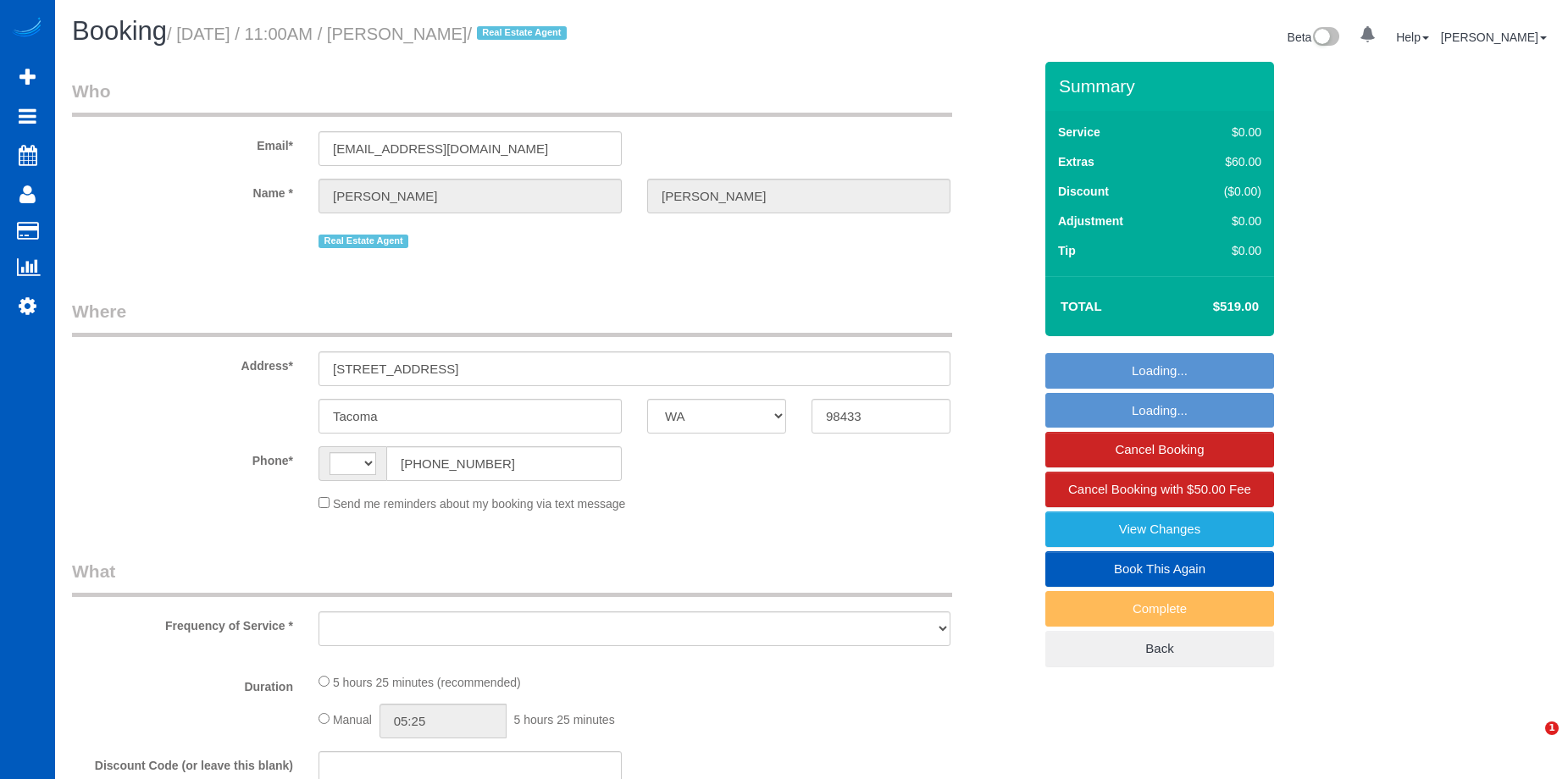
select select "WA"
select select "number:33"
select select "object:598"
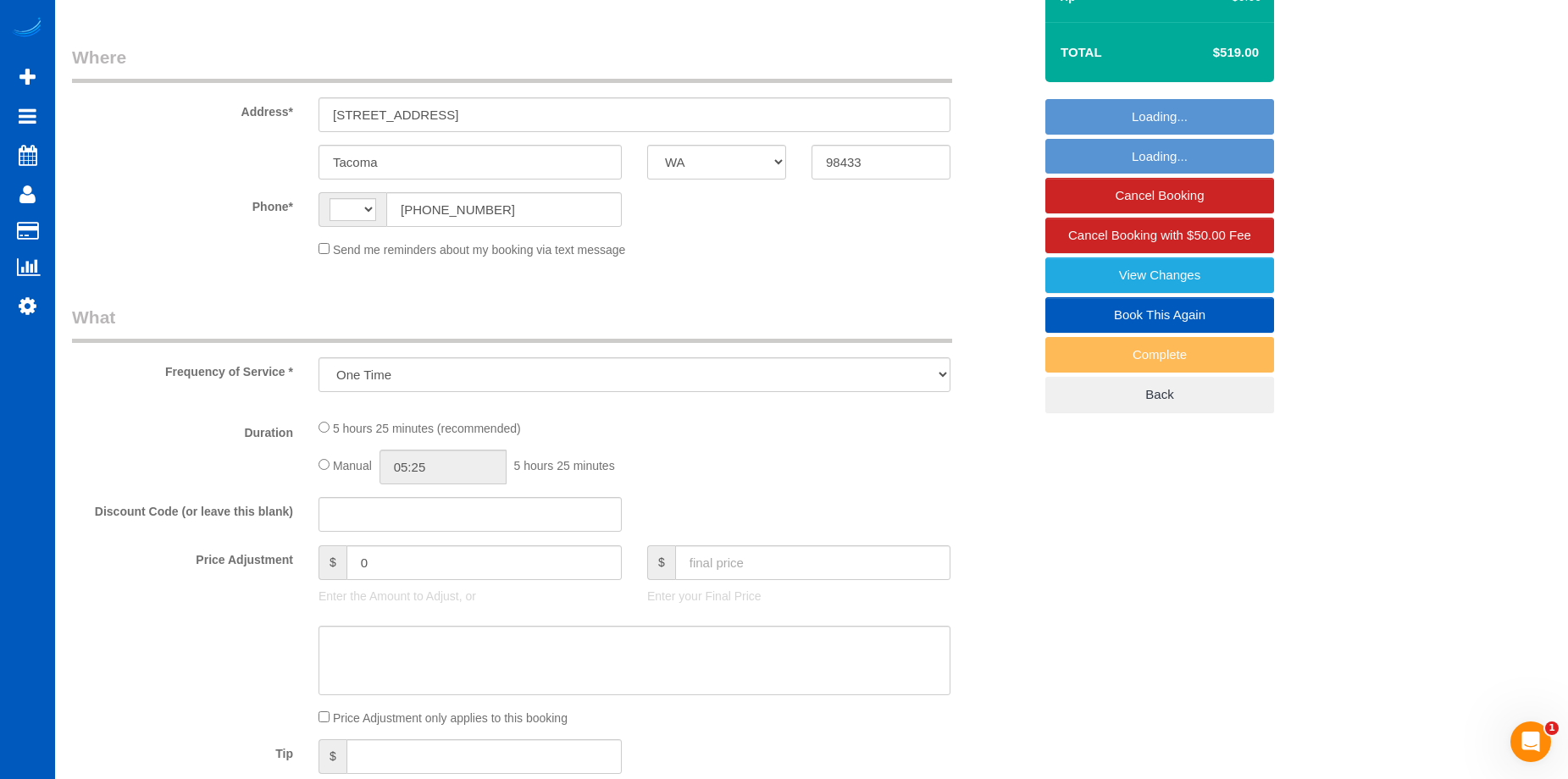
select select "string:US"
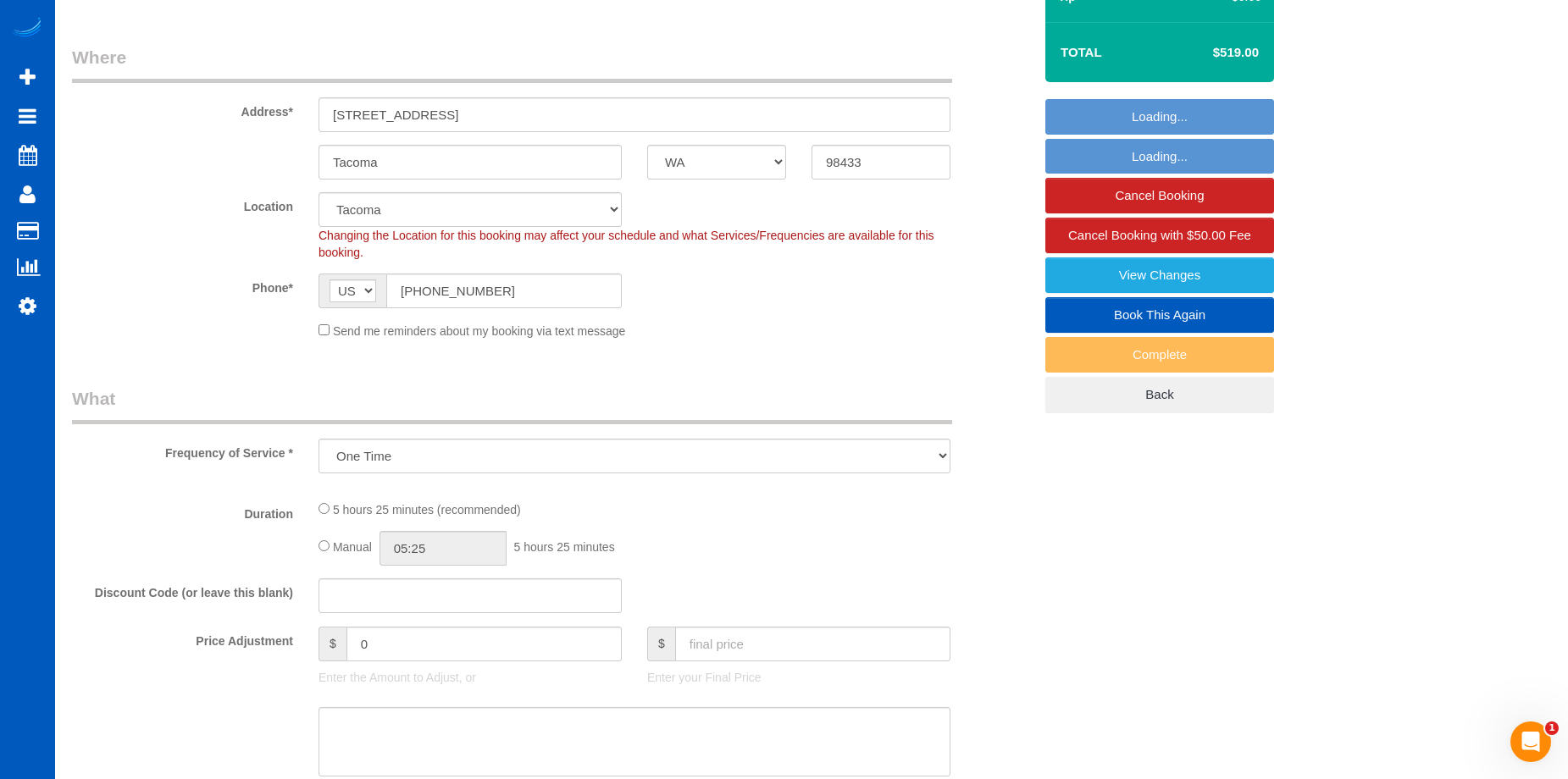
select select "199"
select select "1501"
select select "3"
select select "2"
select select "spot1"
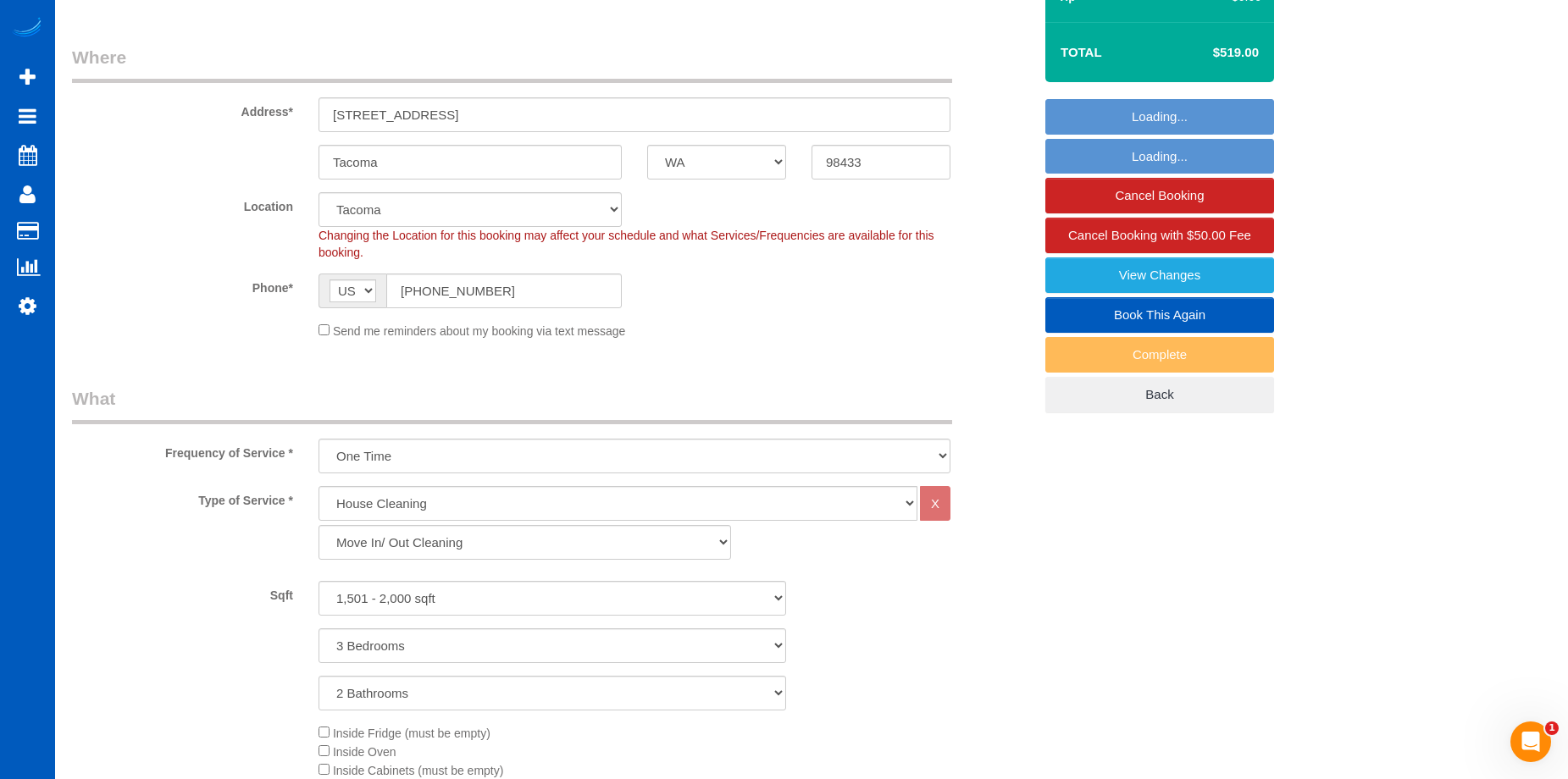
select select "object:1130"
select select "1501"
select select "3"
select select "2"
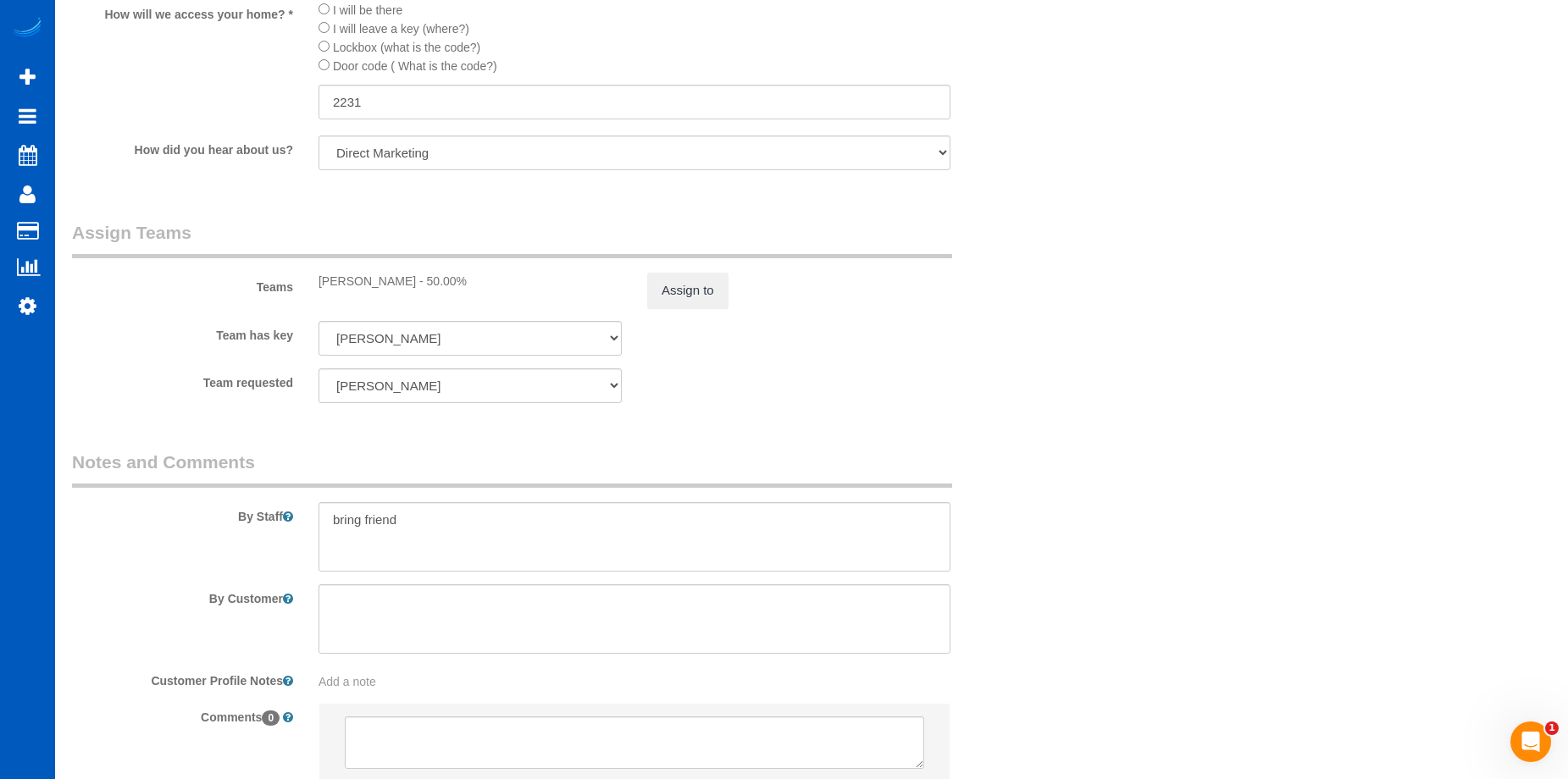
scroll to position [2372, 0]
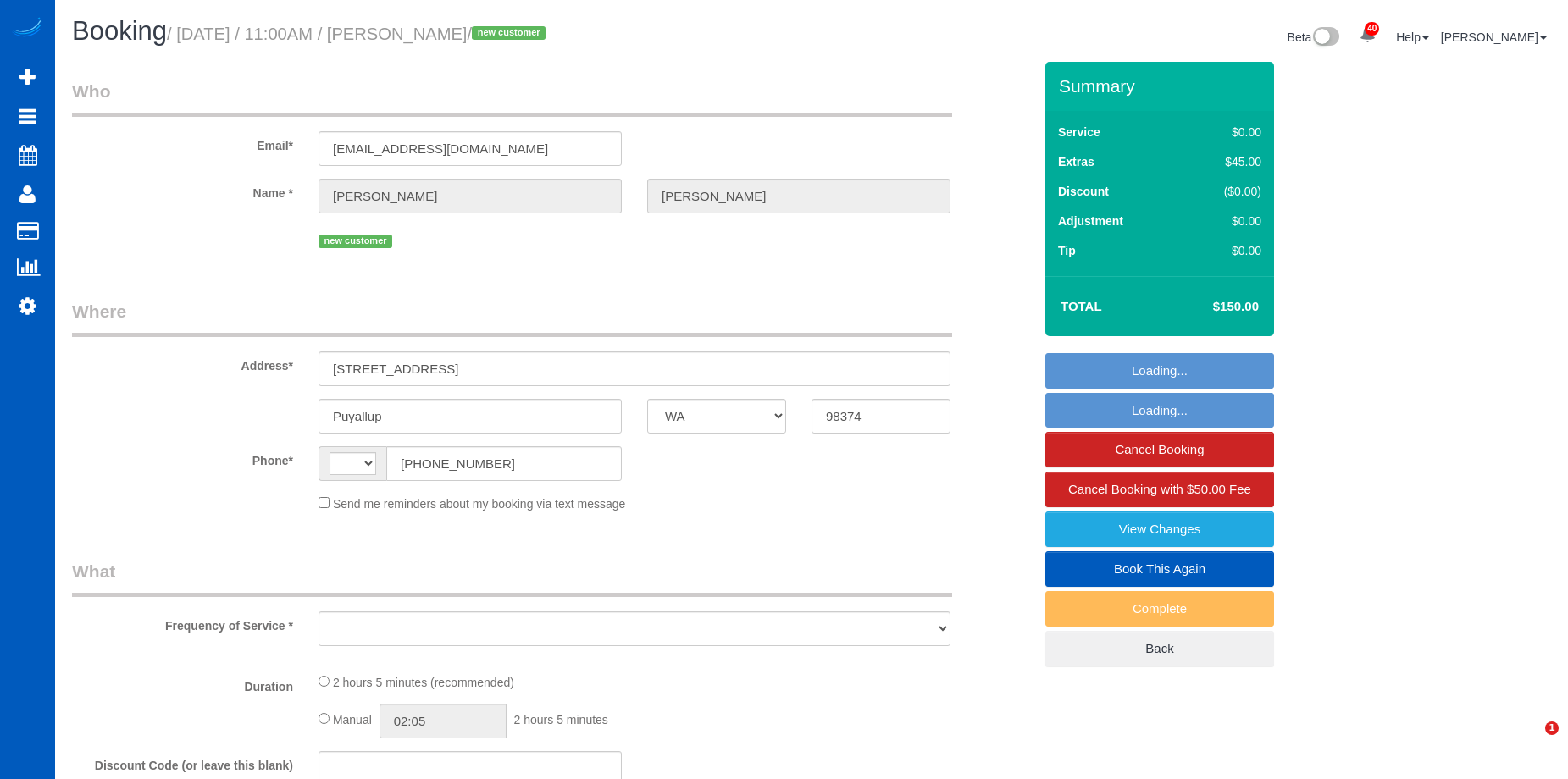
select select "WA"
select select "string:[GEOGRAPHIC_DATA]"
select select "199"
select select "2001"
select select "3"
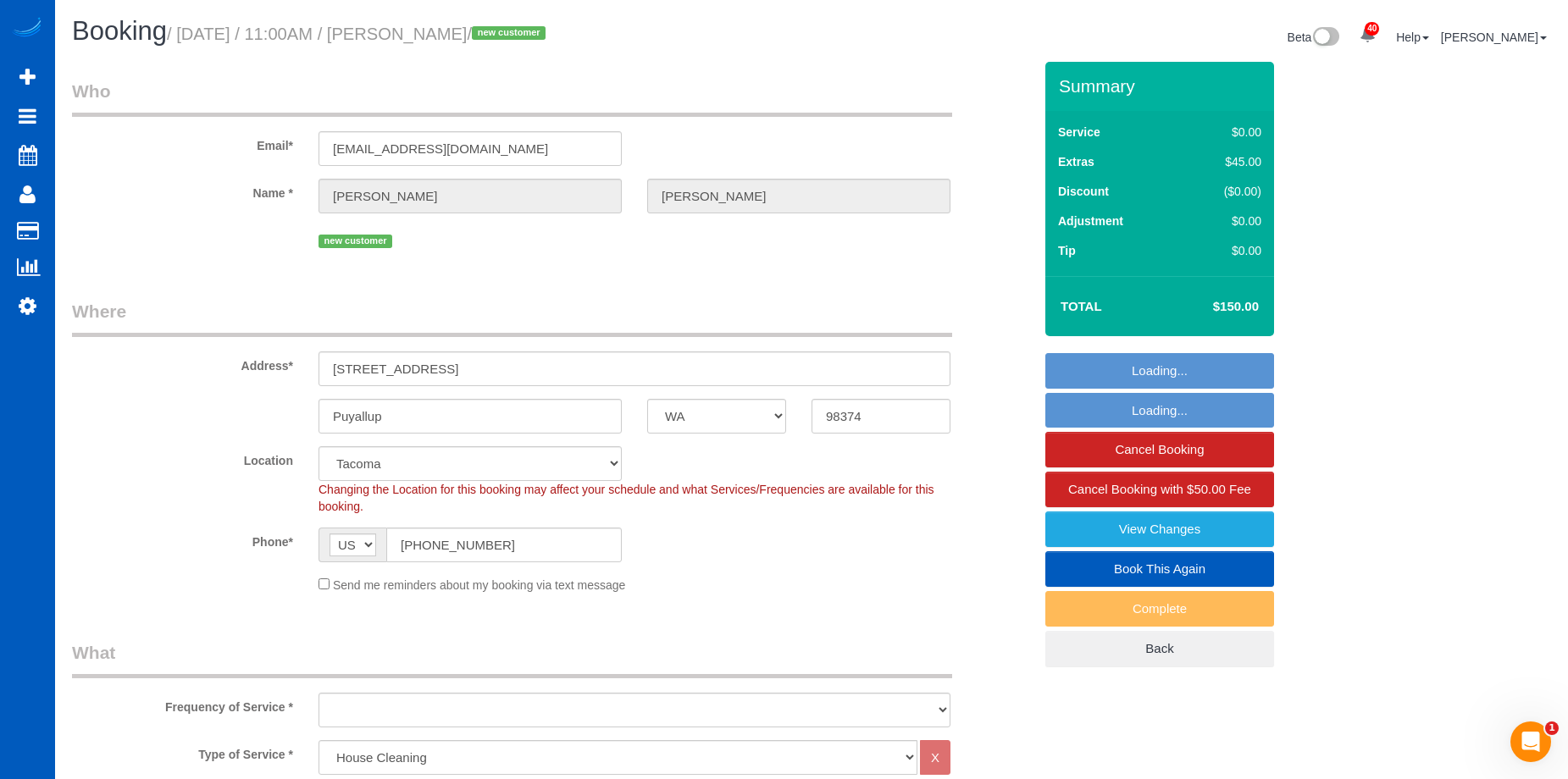
select select "object:1061"
select select "spot1"
select select "object:1211"
select select "2001"
select select "3"
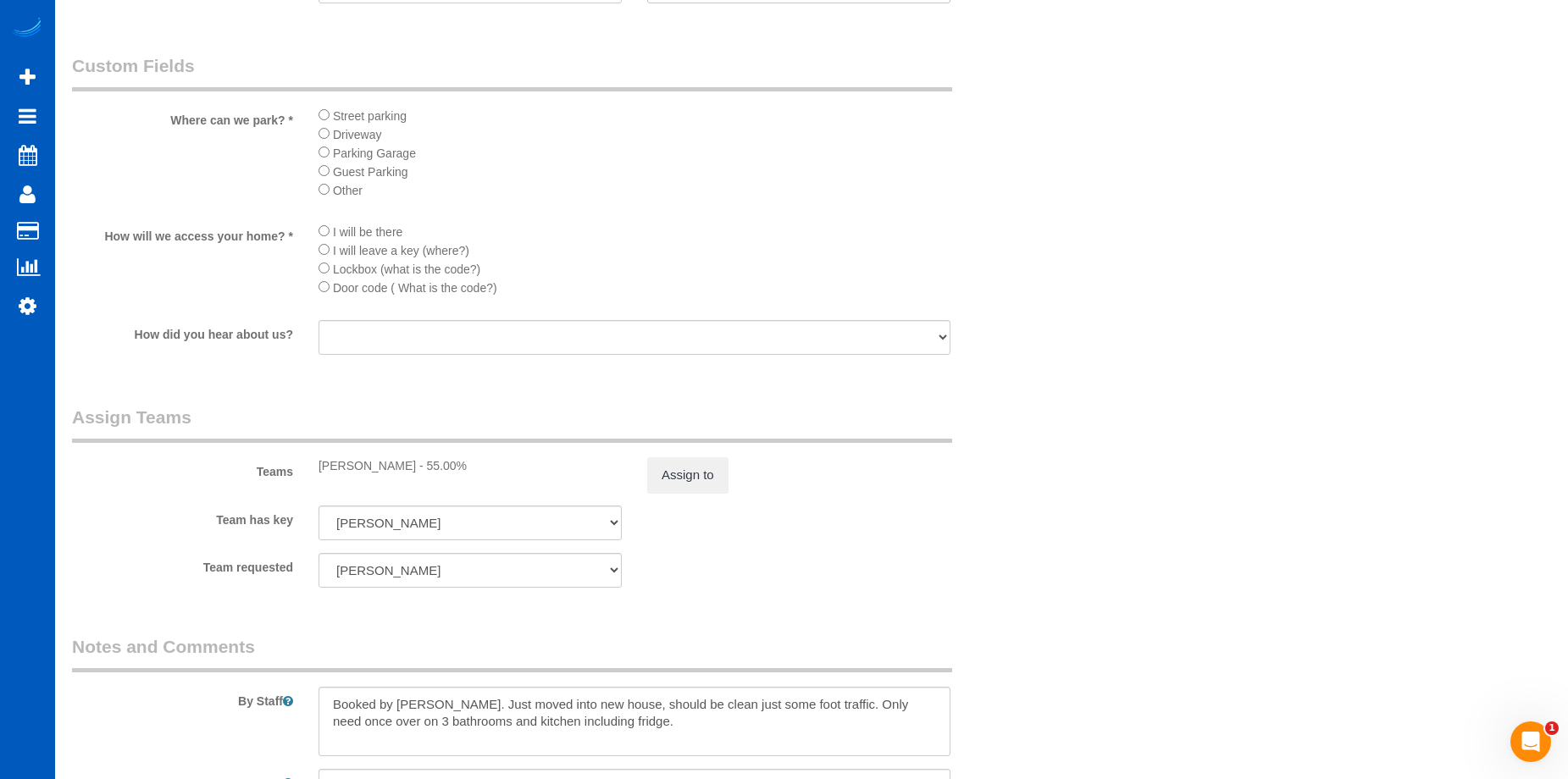
scroll to position [2033, 0]
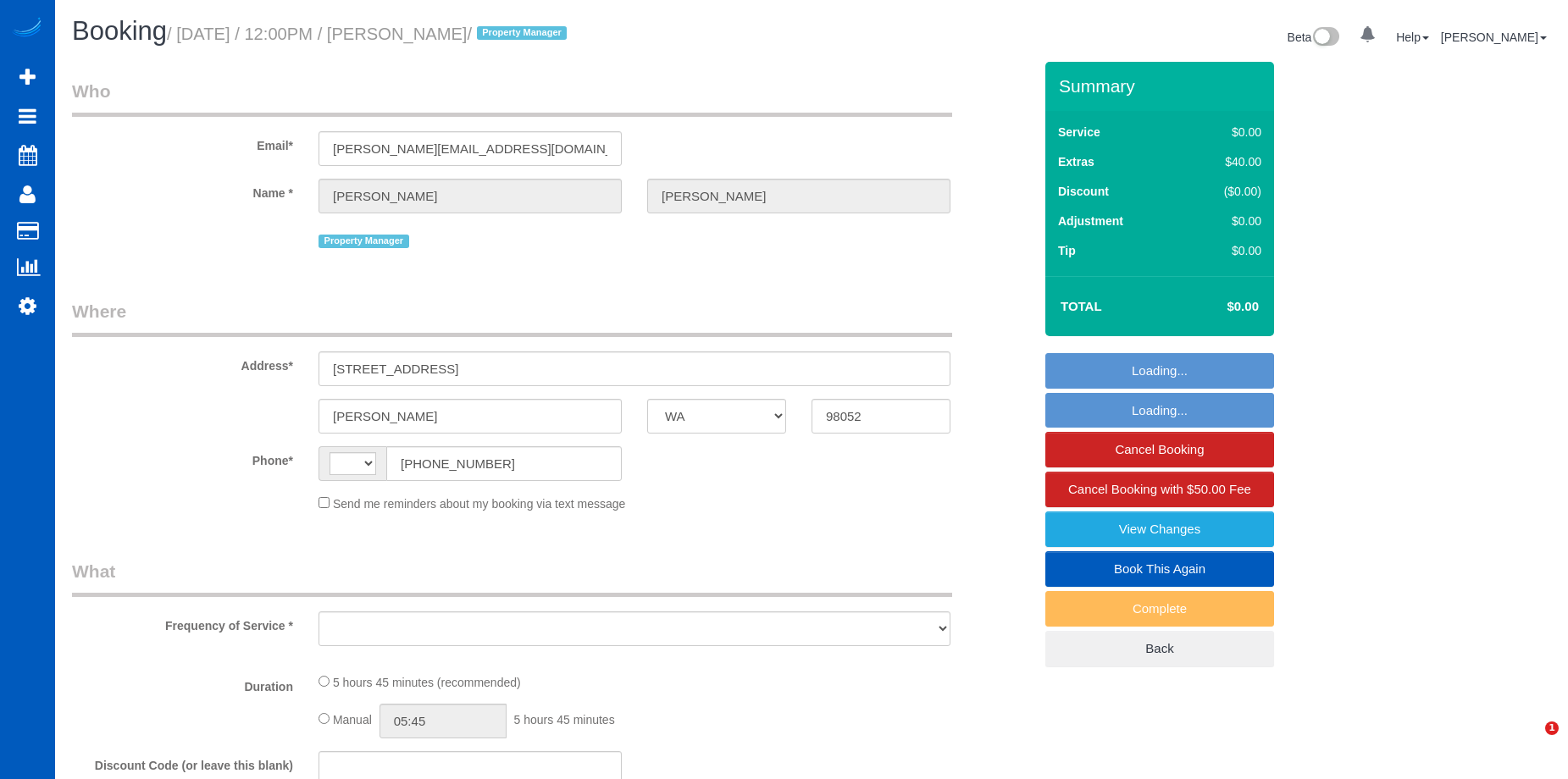
select select "WA"
select select "string:US"
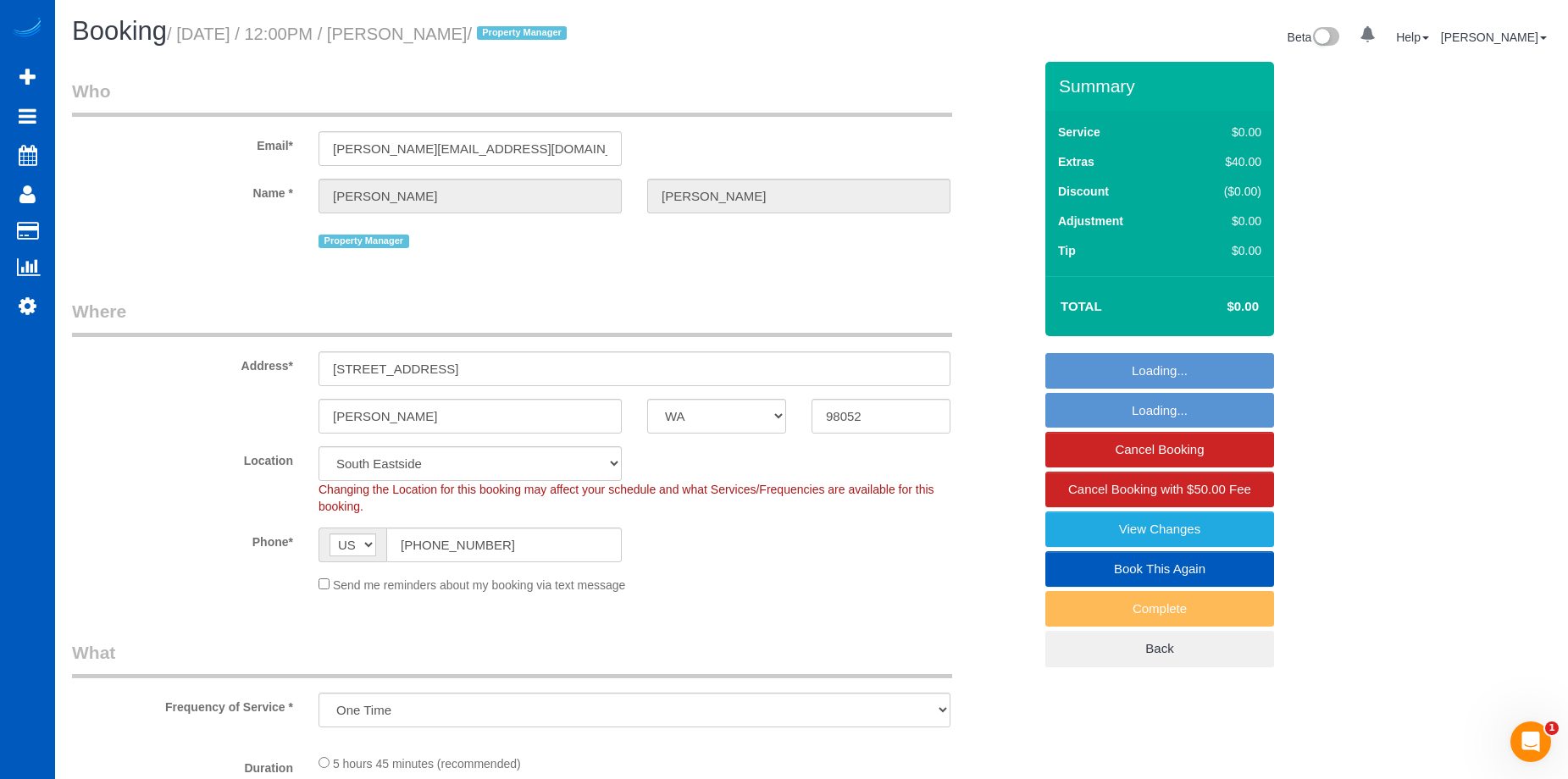
select select "object:1002"
select select "199"
select select "4501"
select select "5"
select select "4"
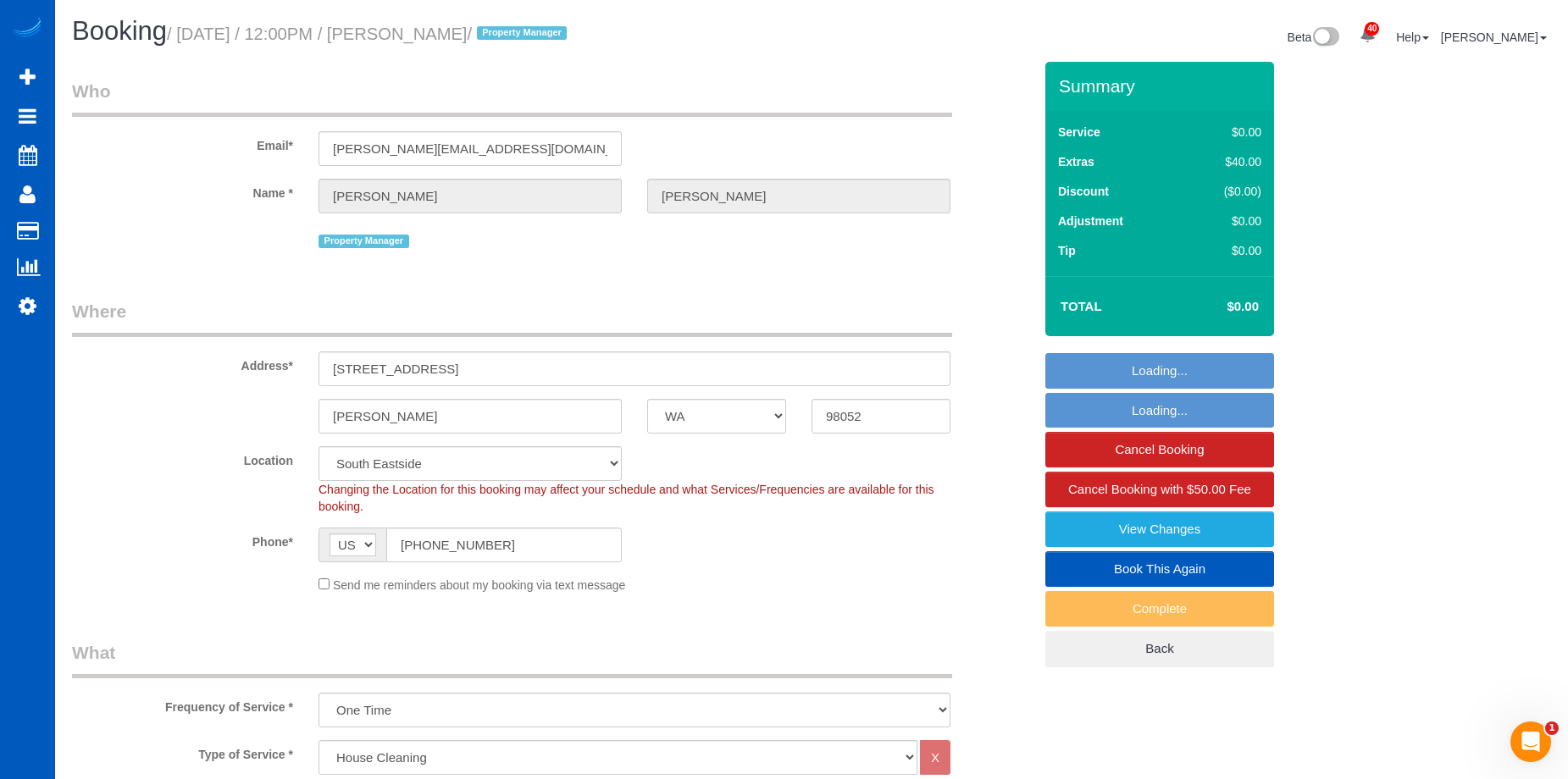
select select "4501"
select select "5"
select select "4"
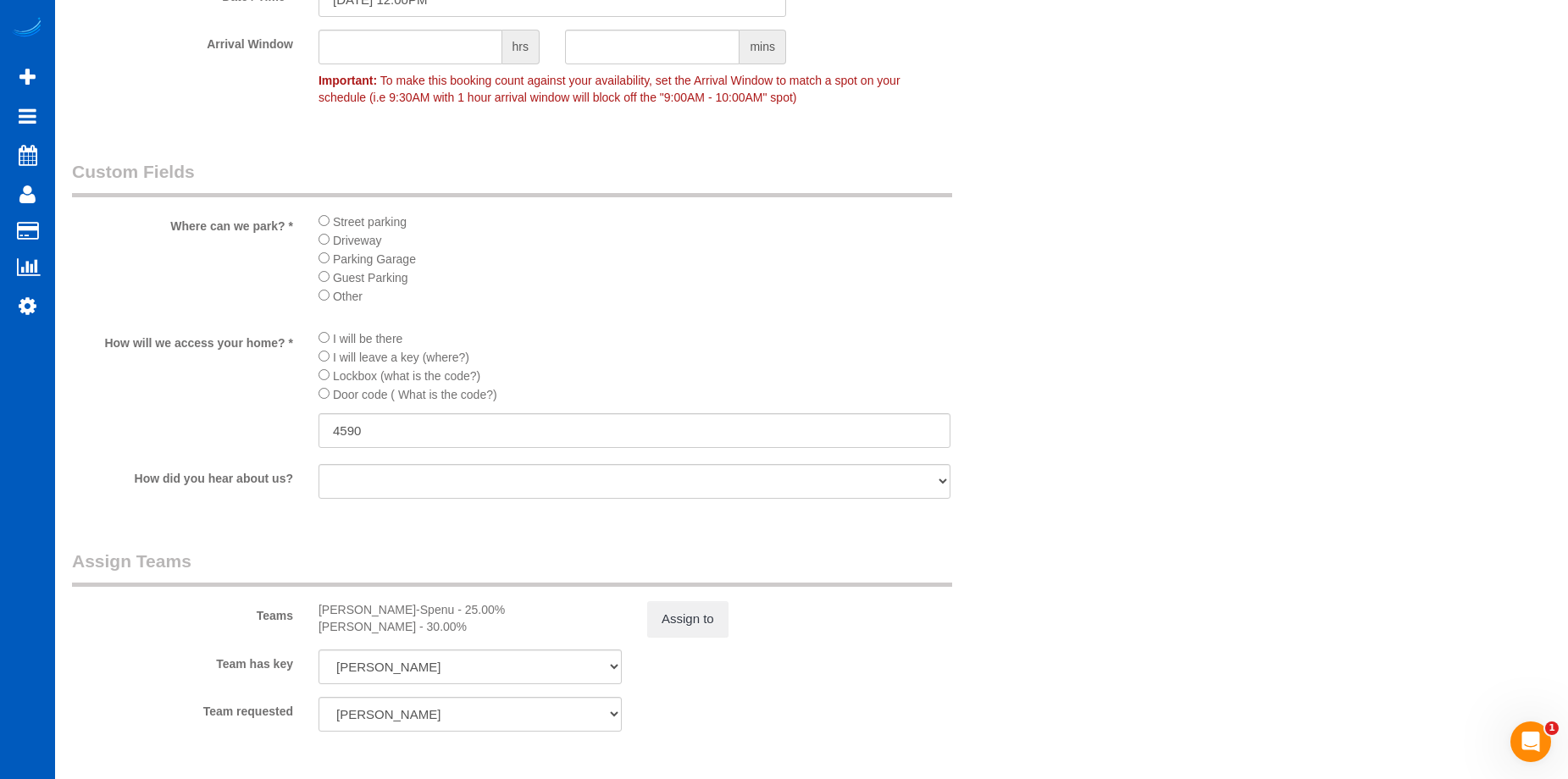
scroll to position [2118, 0]
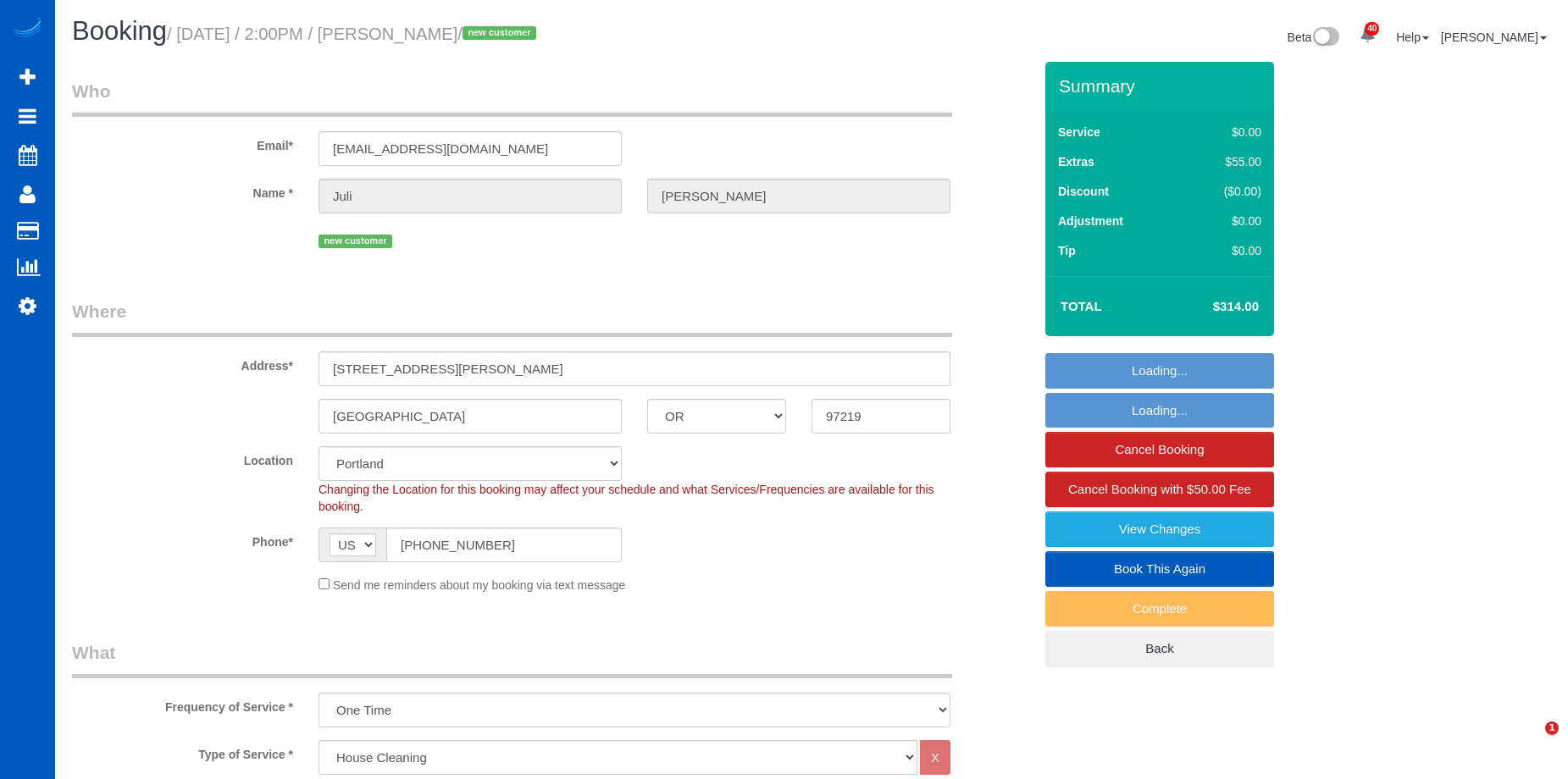
select select "OR"
select select "199"
select select "2001"
select select "3"
select select "2"
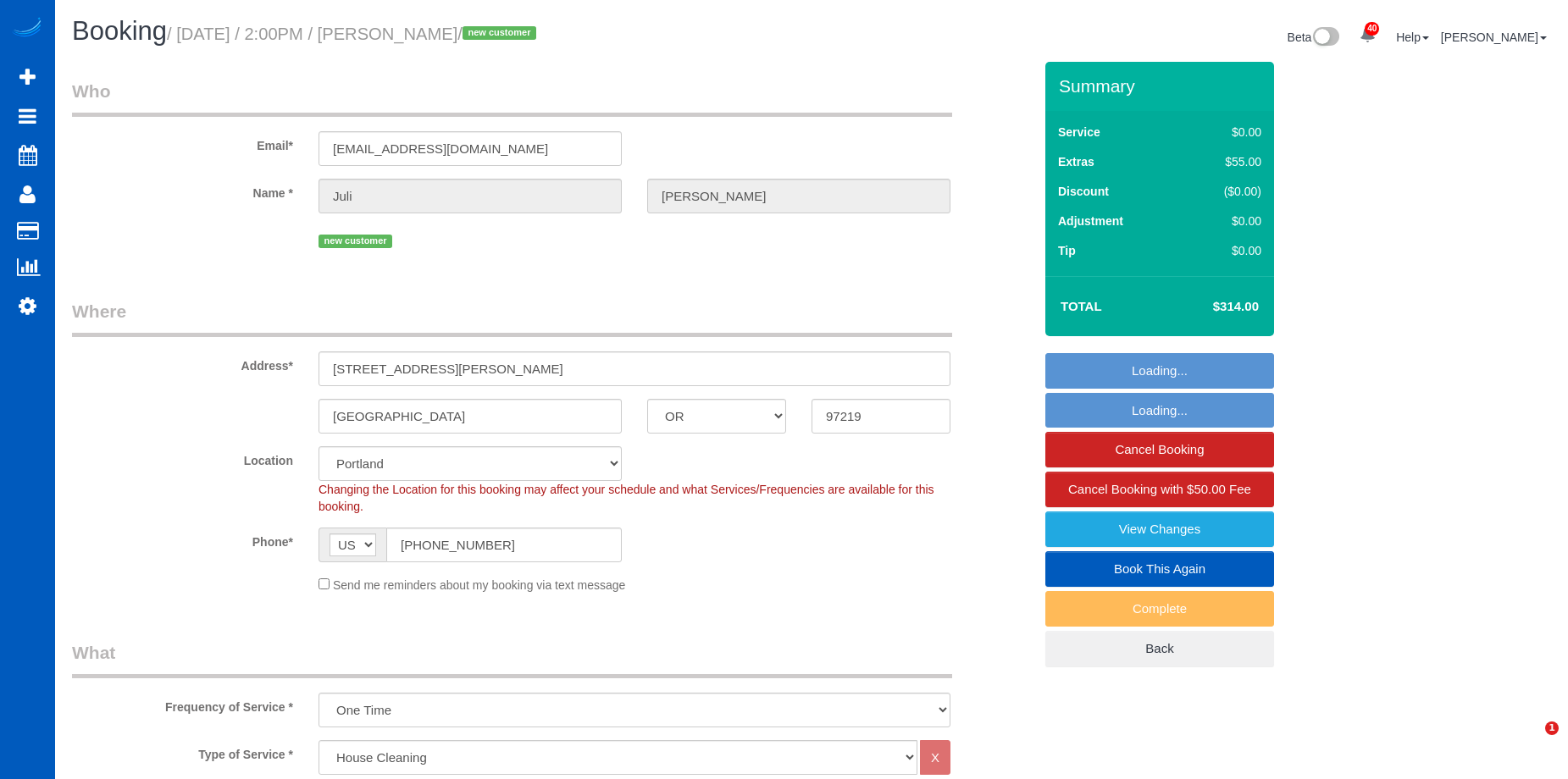
select select "spot1"
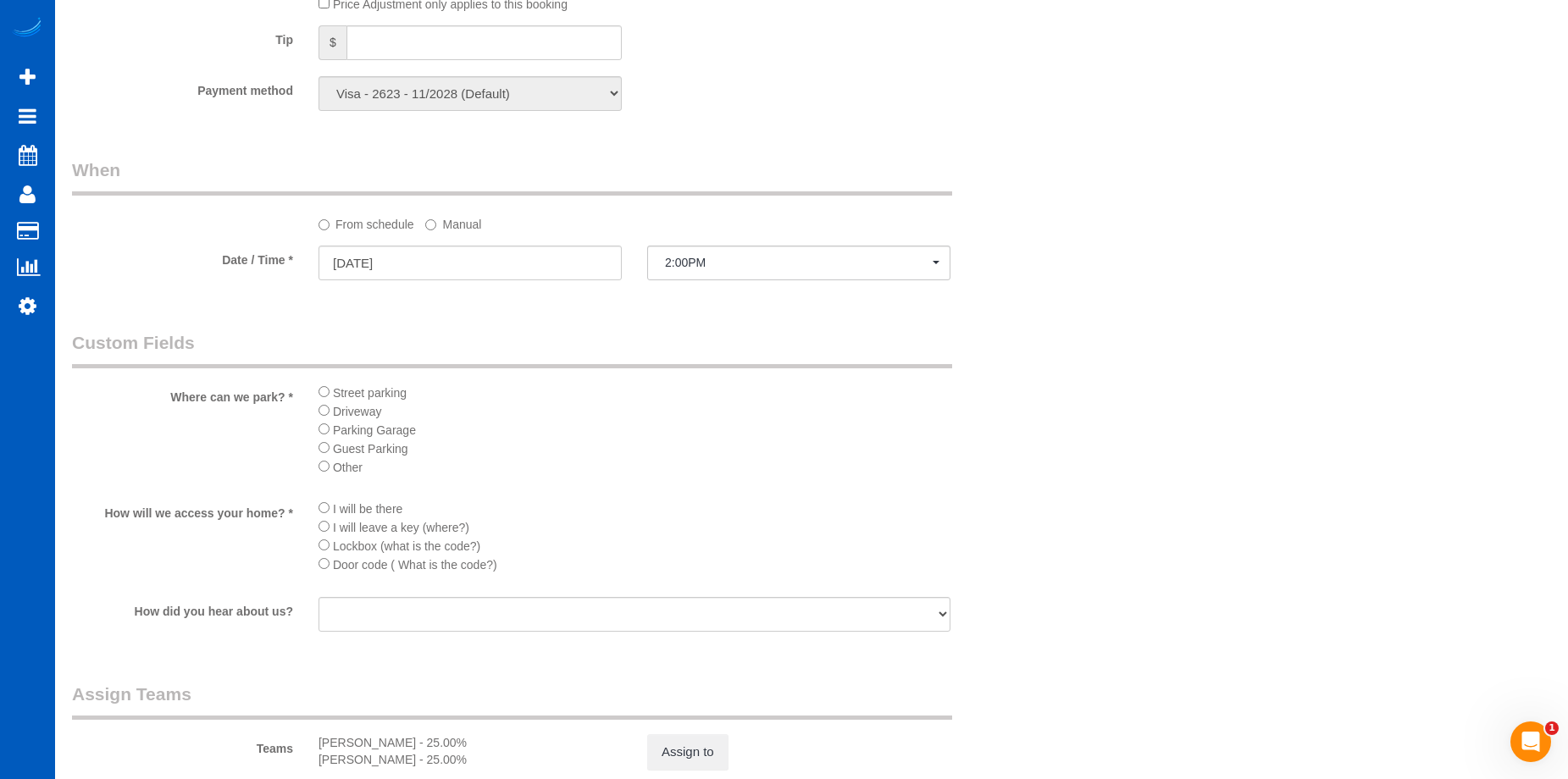
scroll to position [1779, 0]
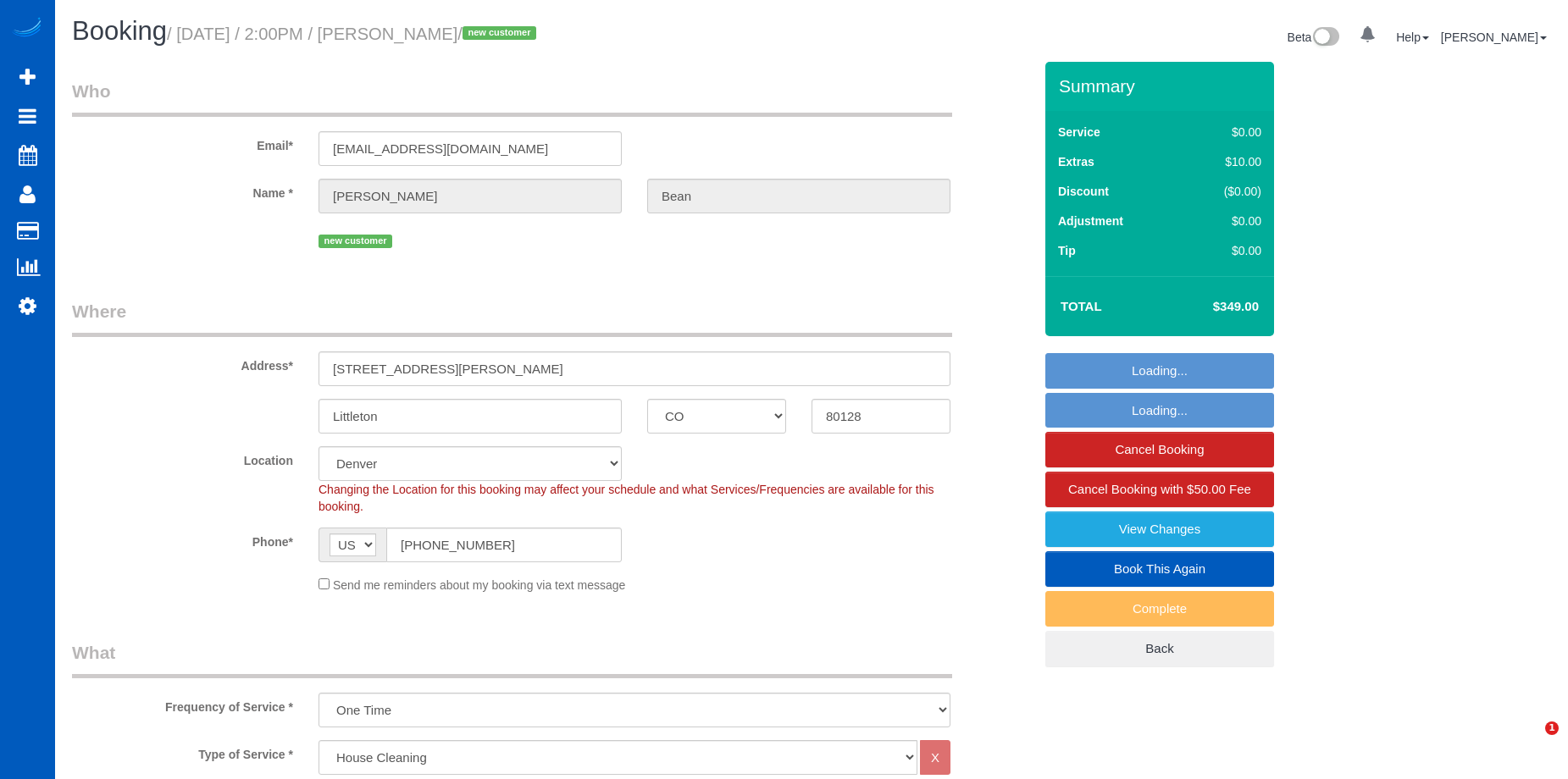
select select "CO"
select select "199"
select select "object:1093"
select select "spot1"
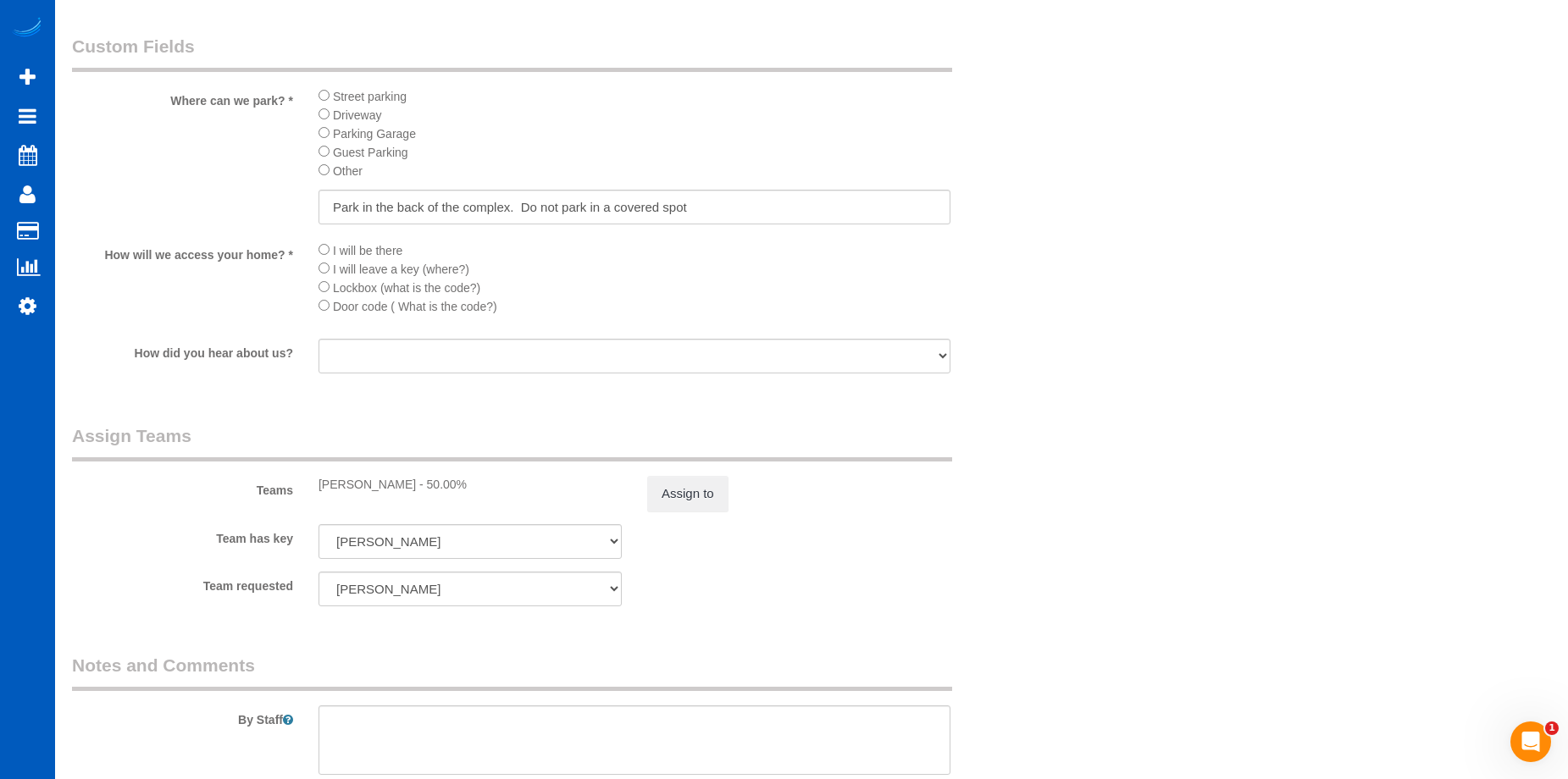
scroll to position [1864, 0]
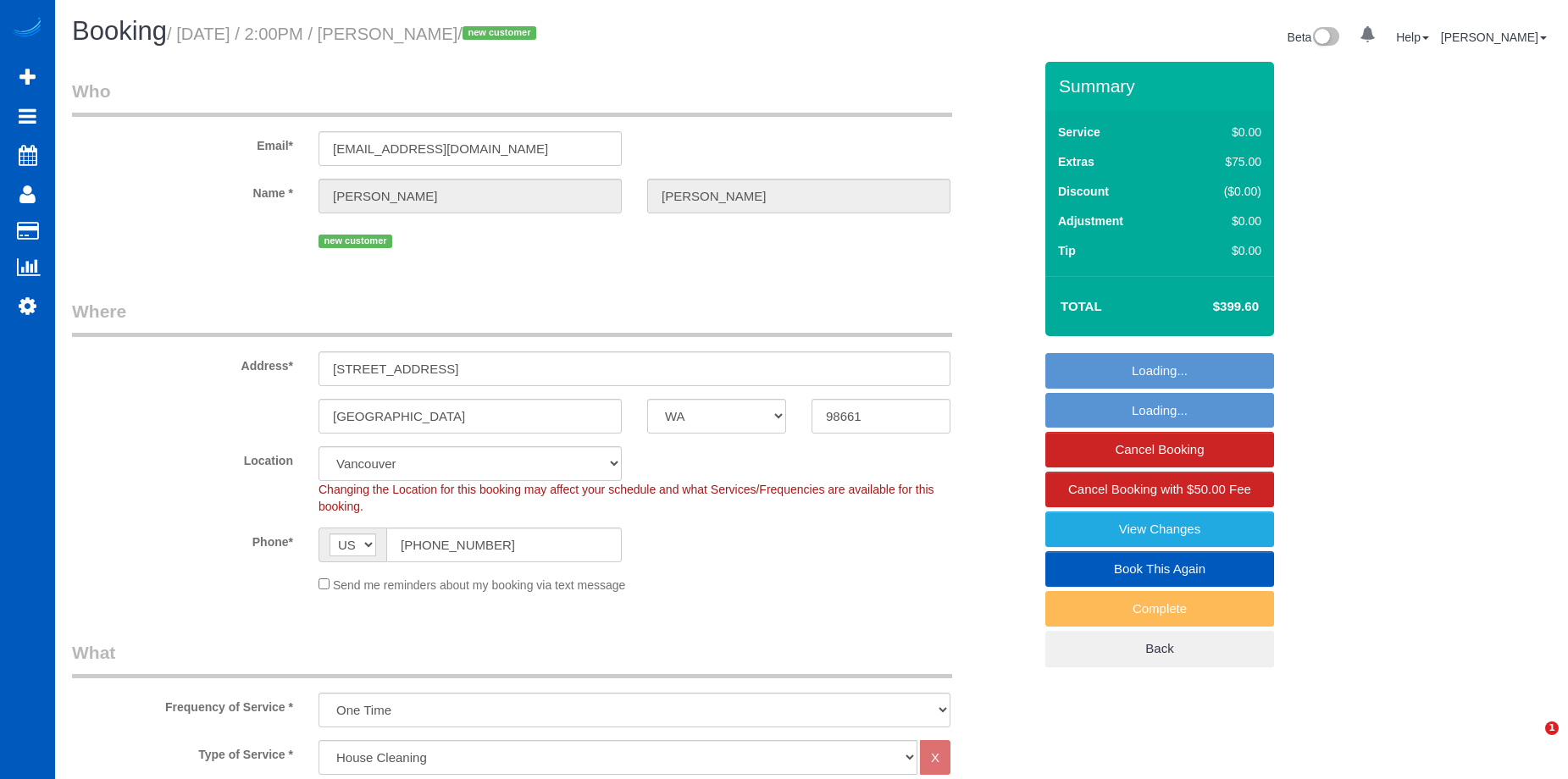
select select "WA"
select select "199"
select select "object:1127"
select select "spot1"
select select "2001"
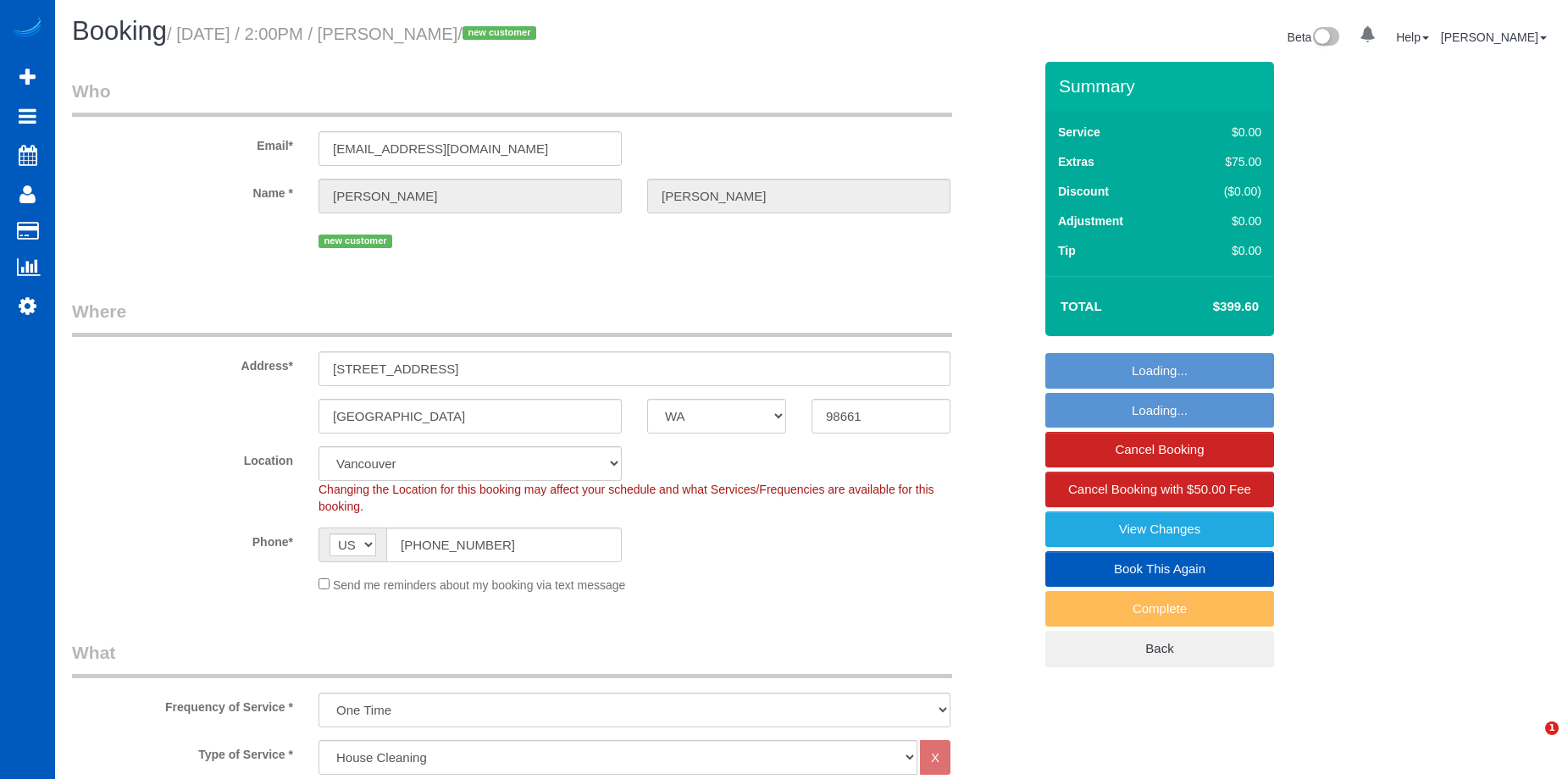
select select "3"
select select "2"
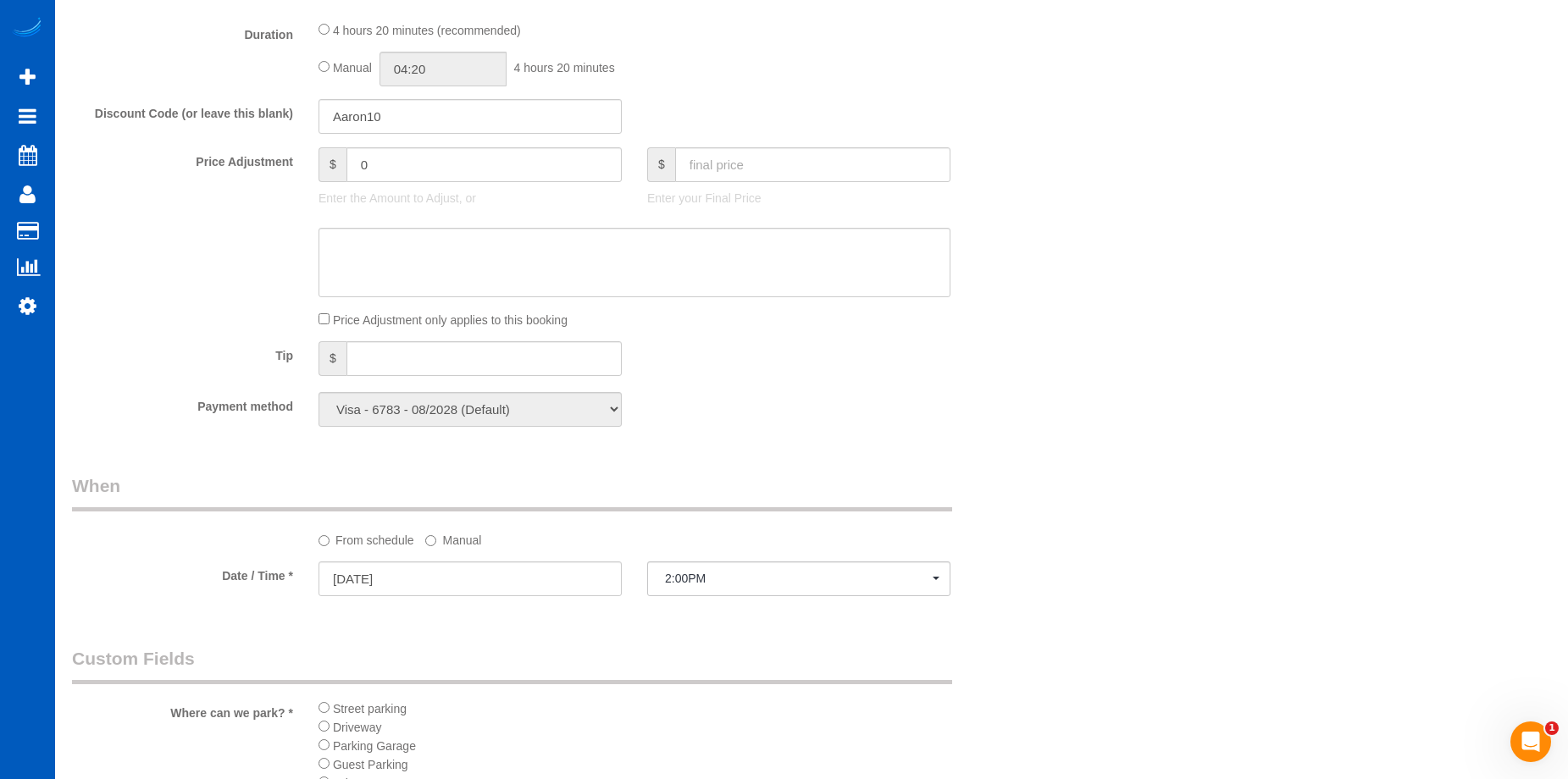
scroll to position [1695, 0]
